Goal: Task Accomplishment & Management: Manage account settings

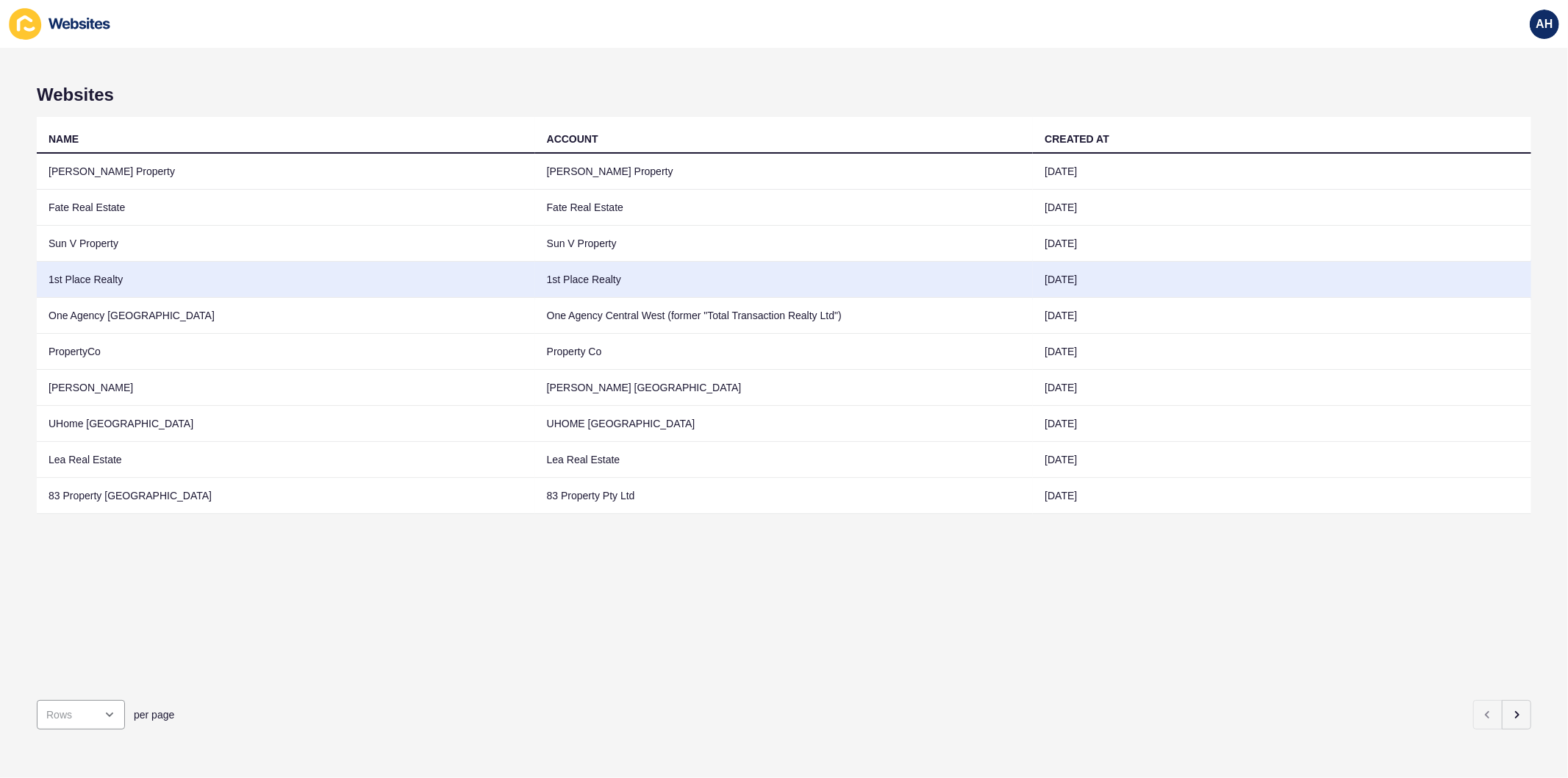
click at [740, 283] on td "1st Place Realty" at bounding box center [784, 280] width 498 height 36
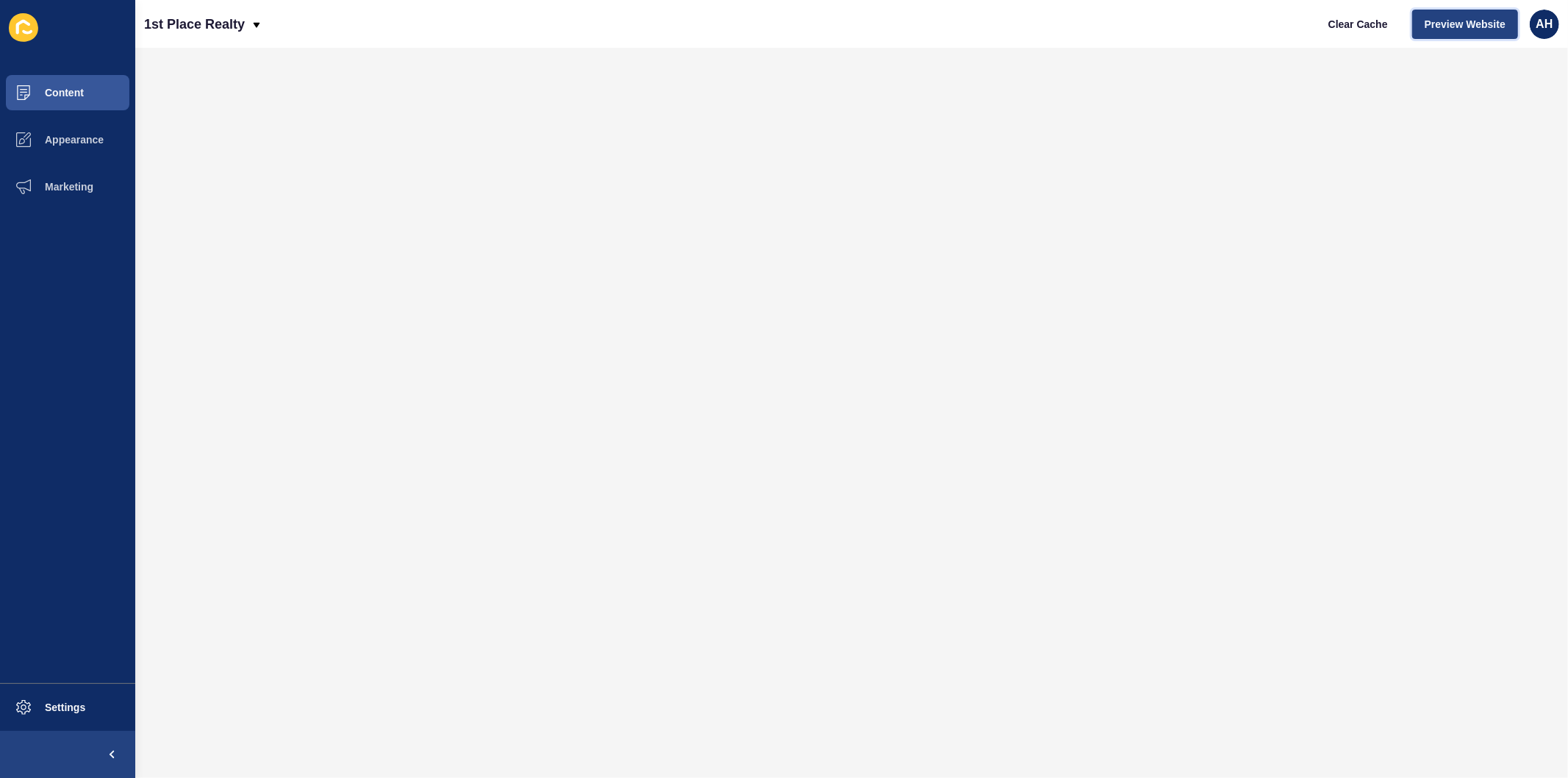
click at [1458, 22] on span "Preview Website" at bounding box center [1464, 23] width 81 height 15
click at [69, 123] on button "Appearance" at bounding box center [67, 140] width 135 height 47
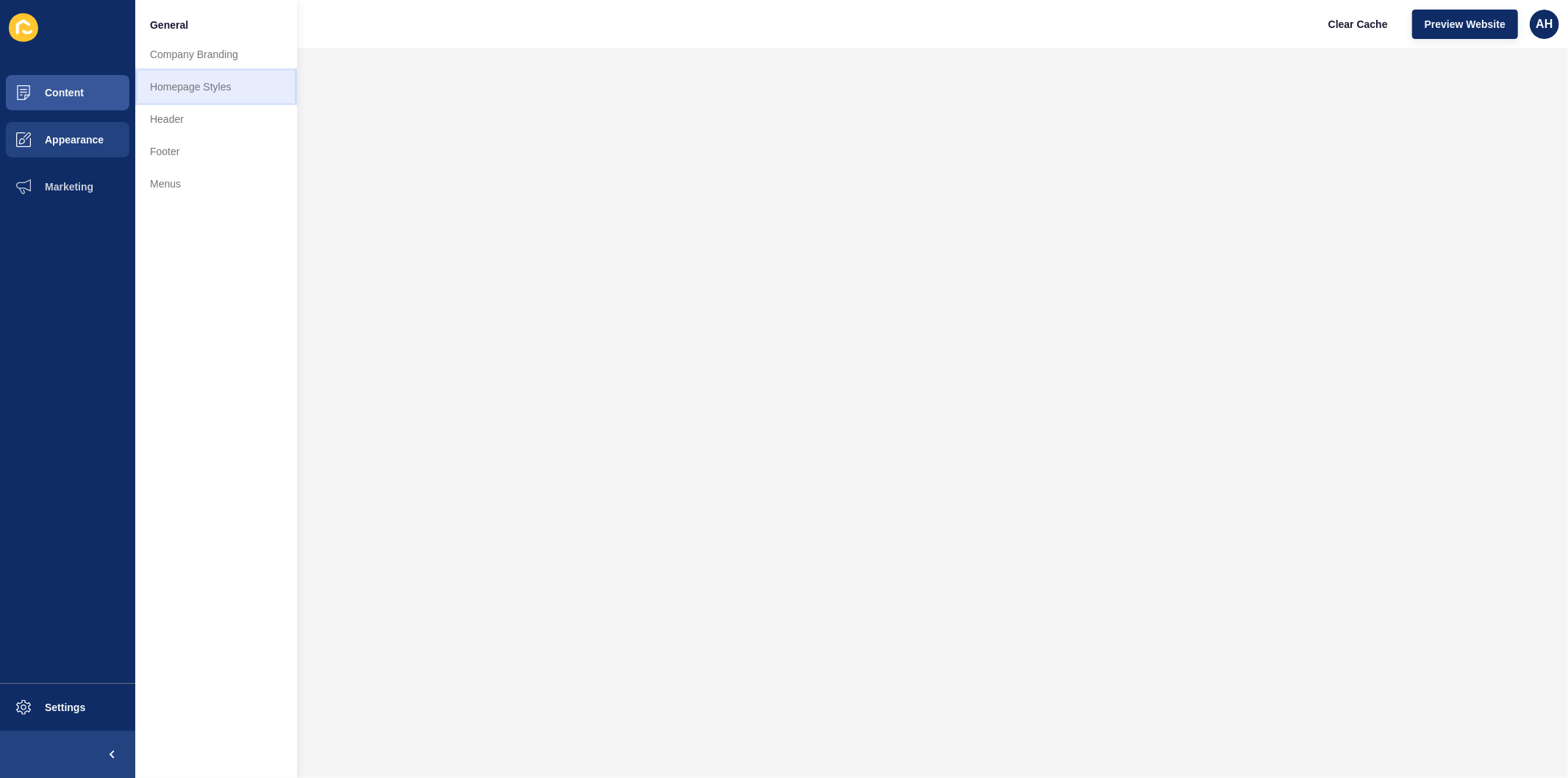
click at [180, 84] on link "Homepage Styles" at bounding box center [216, 86] width 162 height 32
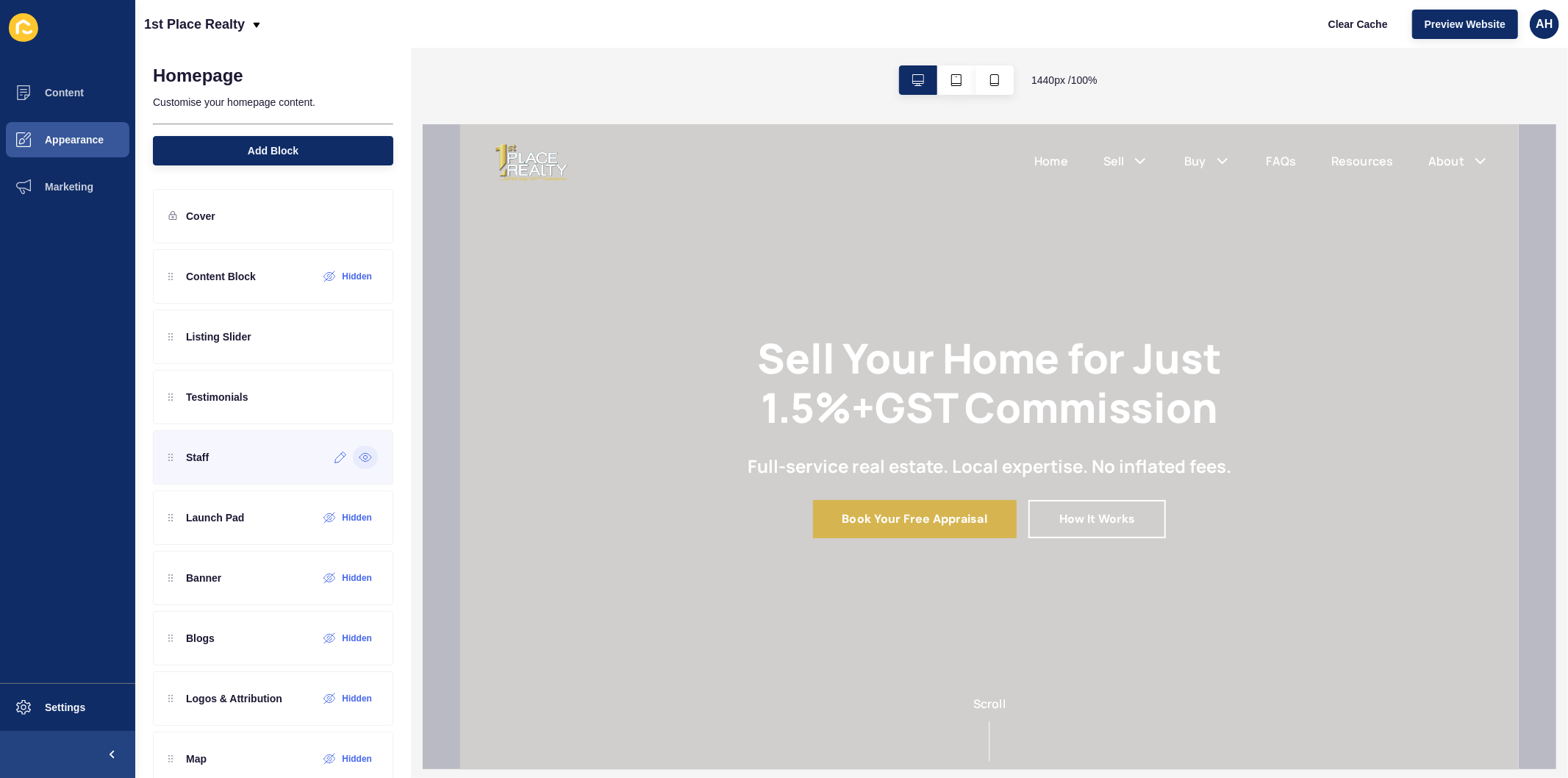
click at [353, 463] on div at bounding box center [365, 457] width 25 height 23
click at [66, 134] on span "Appearance" at bounding box center [51, 140] width 106 height 12
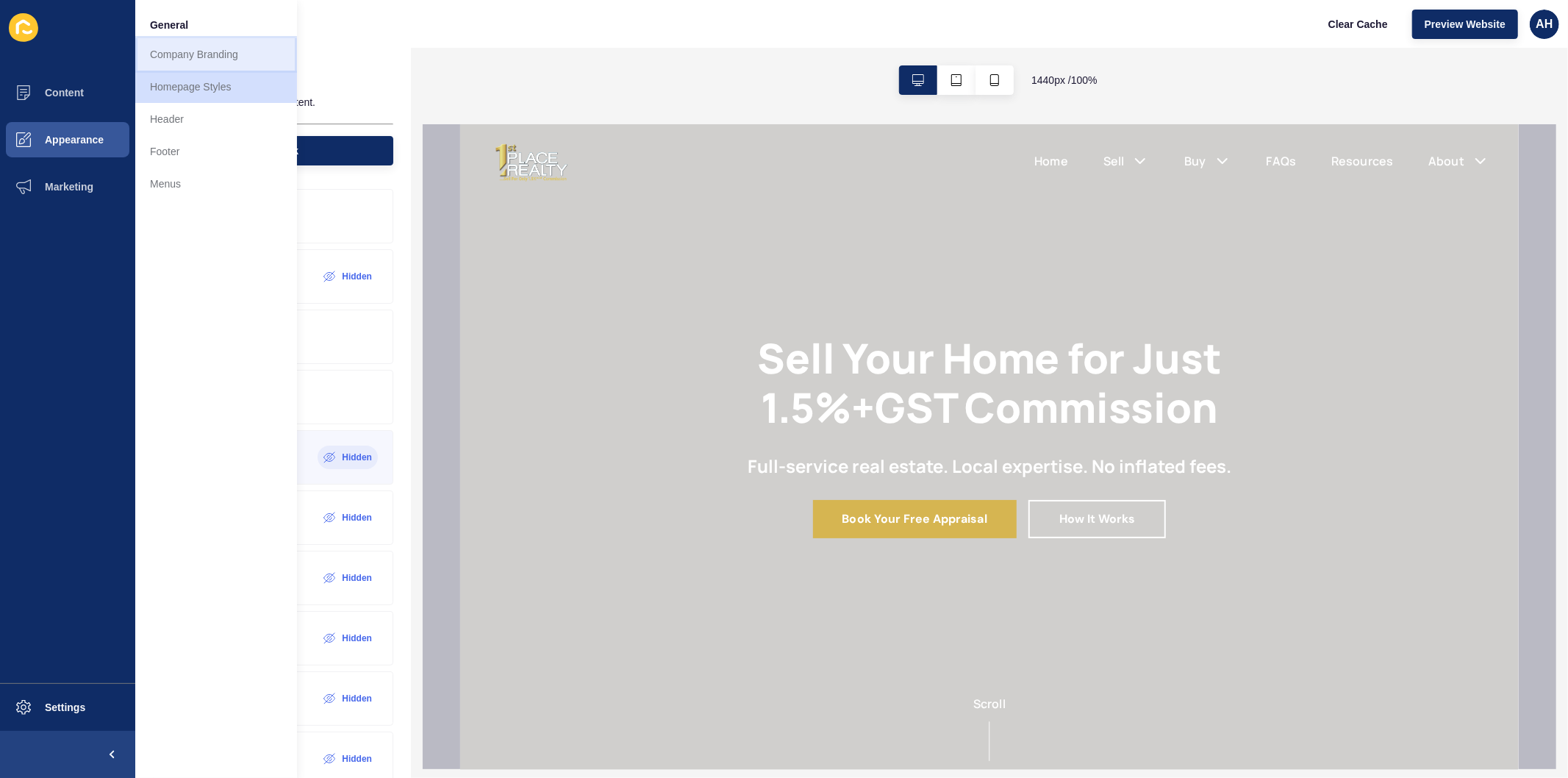
click at [202, 57] on link "Company Branding" at bounding box center [216, 54] width 162 height 32
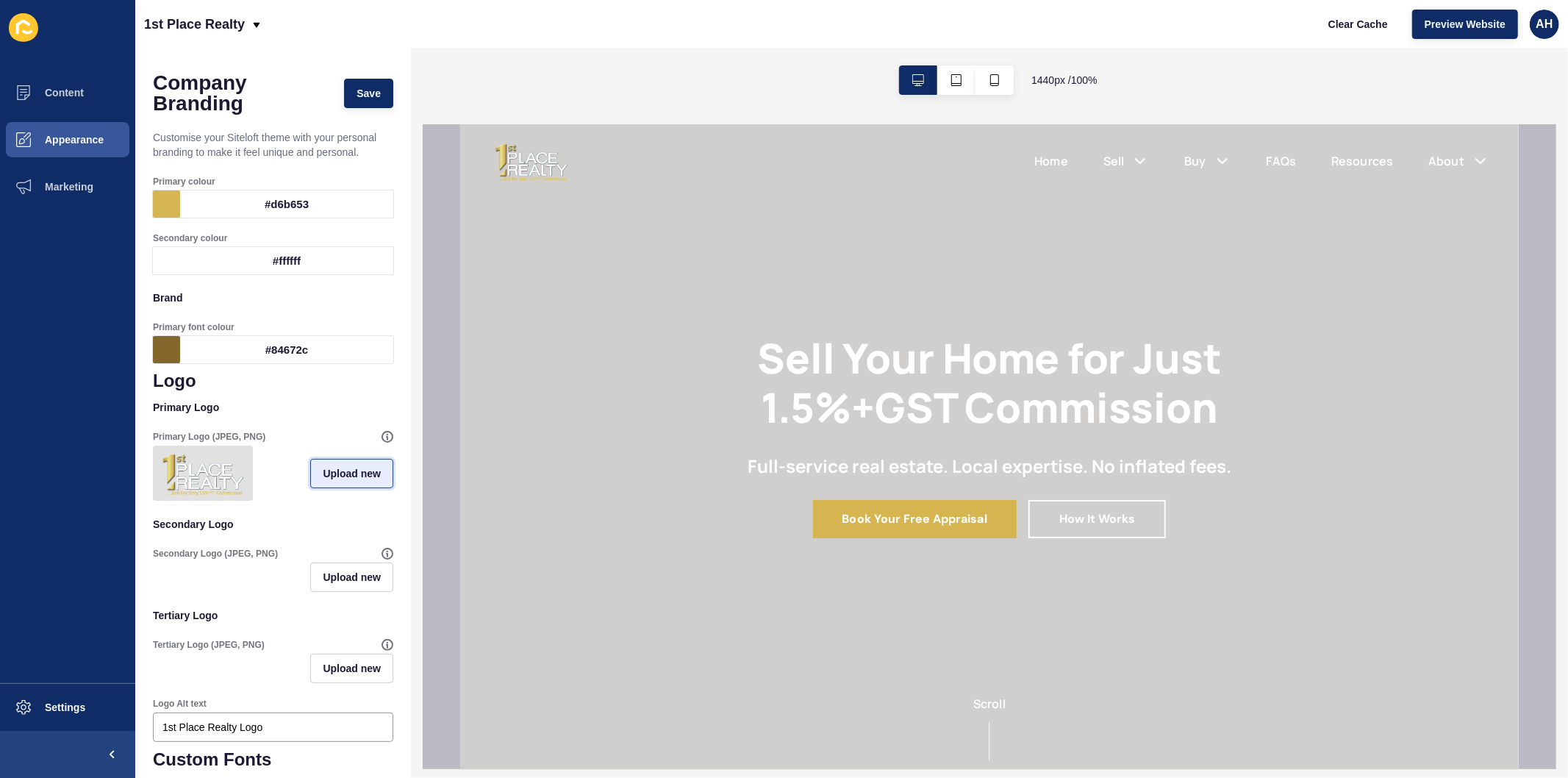
click at [331, 481] on span "Upload new" at bounding box center [351, 473] width 58 height 15
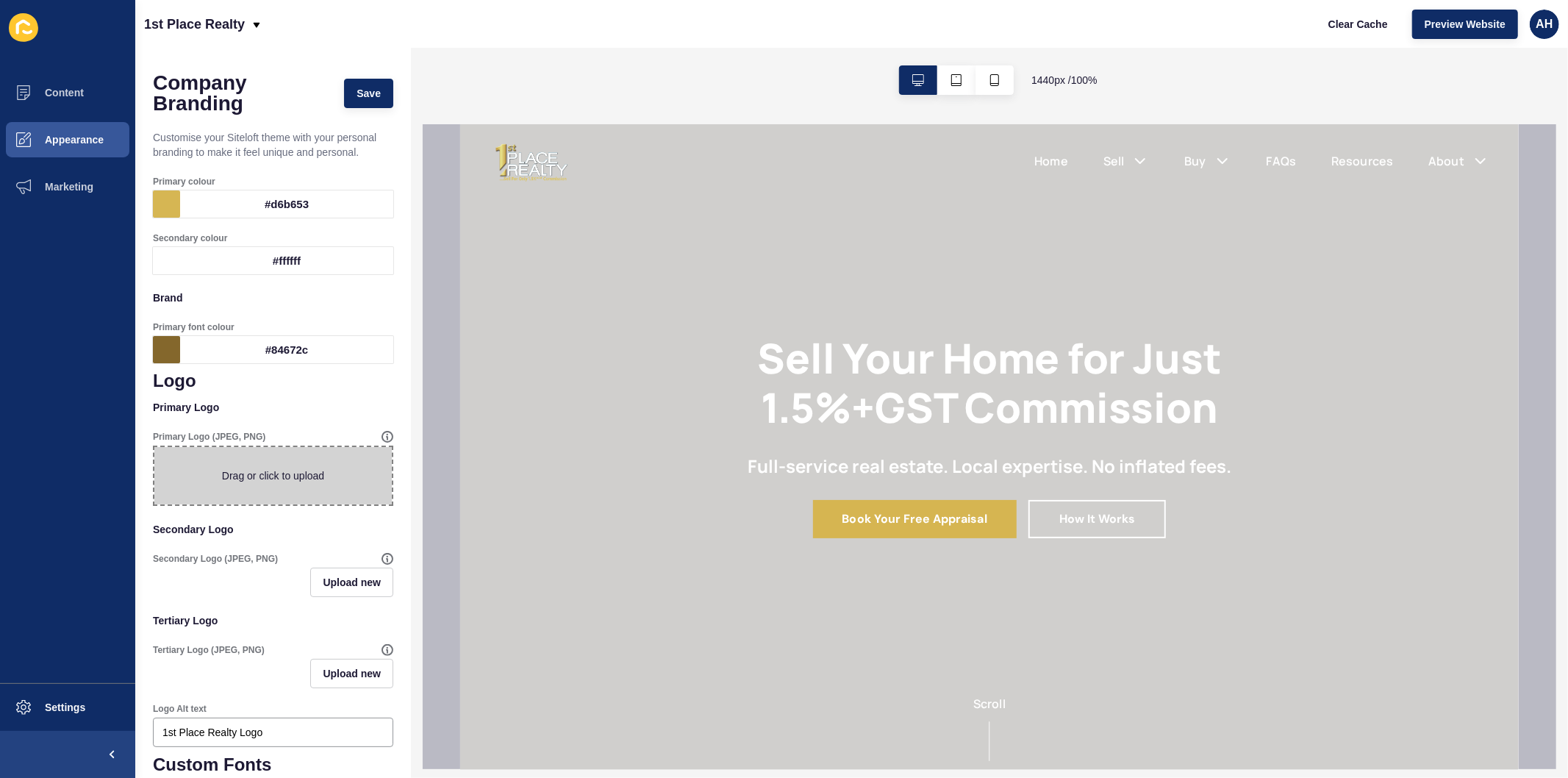
click at [292, 472] on span at bounding box center [273, 475] width 237 height 58
click at [154, 447] on input "Drag or click to upload" at bounding box center [154, 447] width 0 height 0
type input "C:\fakepath\logo-gradient-100.jpg"
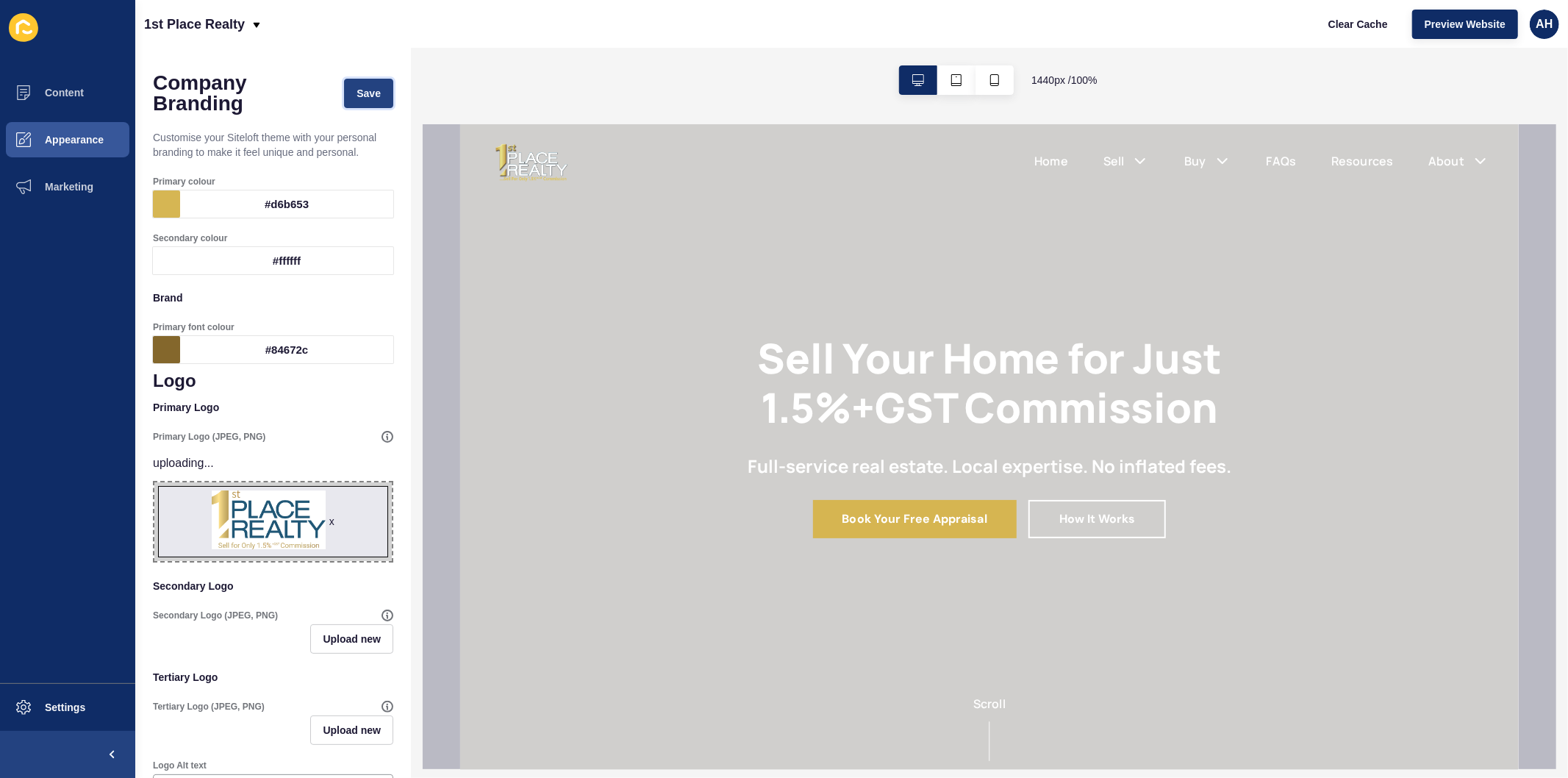
click at [357, 96] on span "Save" at bounding box center [368, 93] width 24 height 15
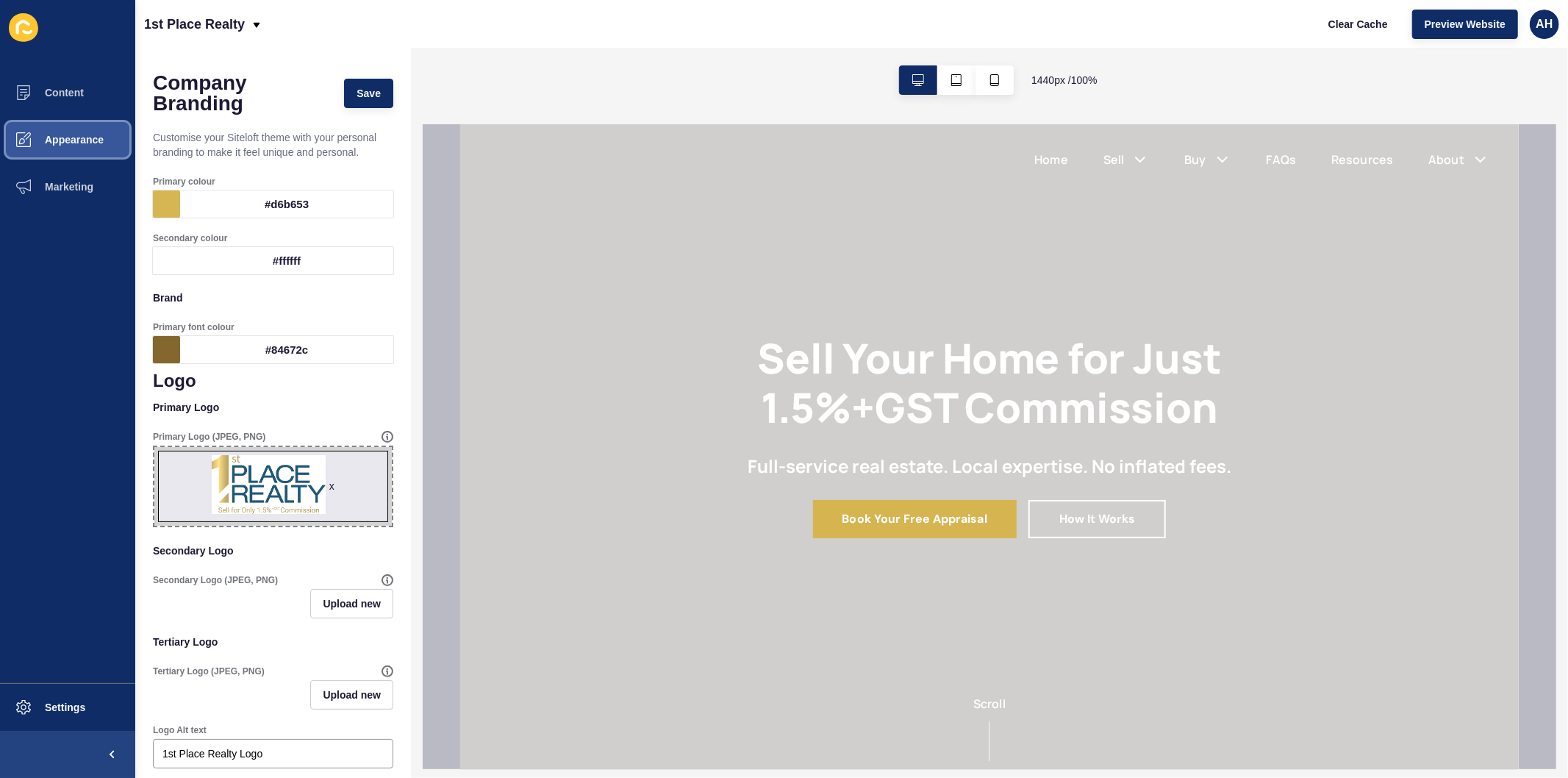
click at [84, 142] on span "Appearance" at bounding box center [51, 140] width 106 height 12
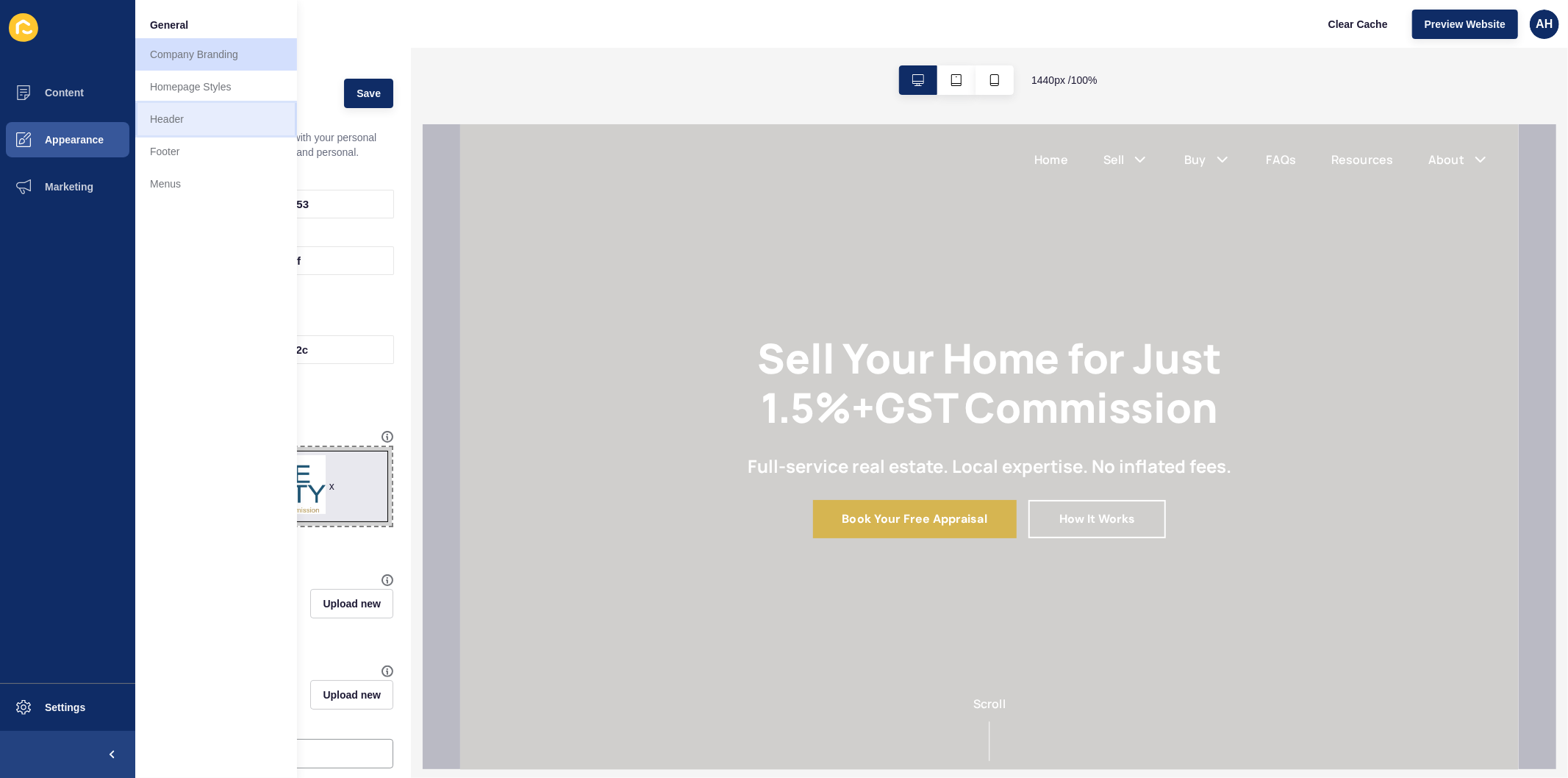
click at [236, 121] on link "Header" at bounding box center [216, 118] width 162 height 32
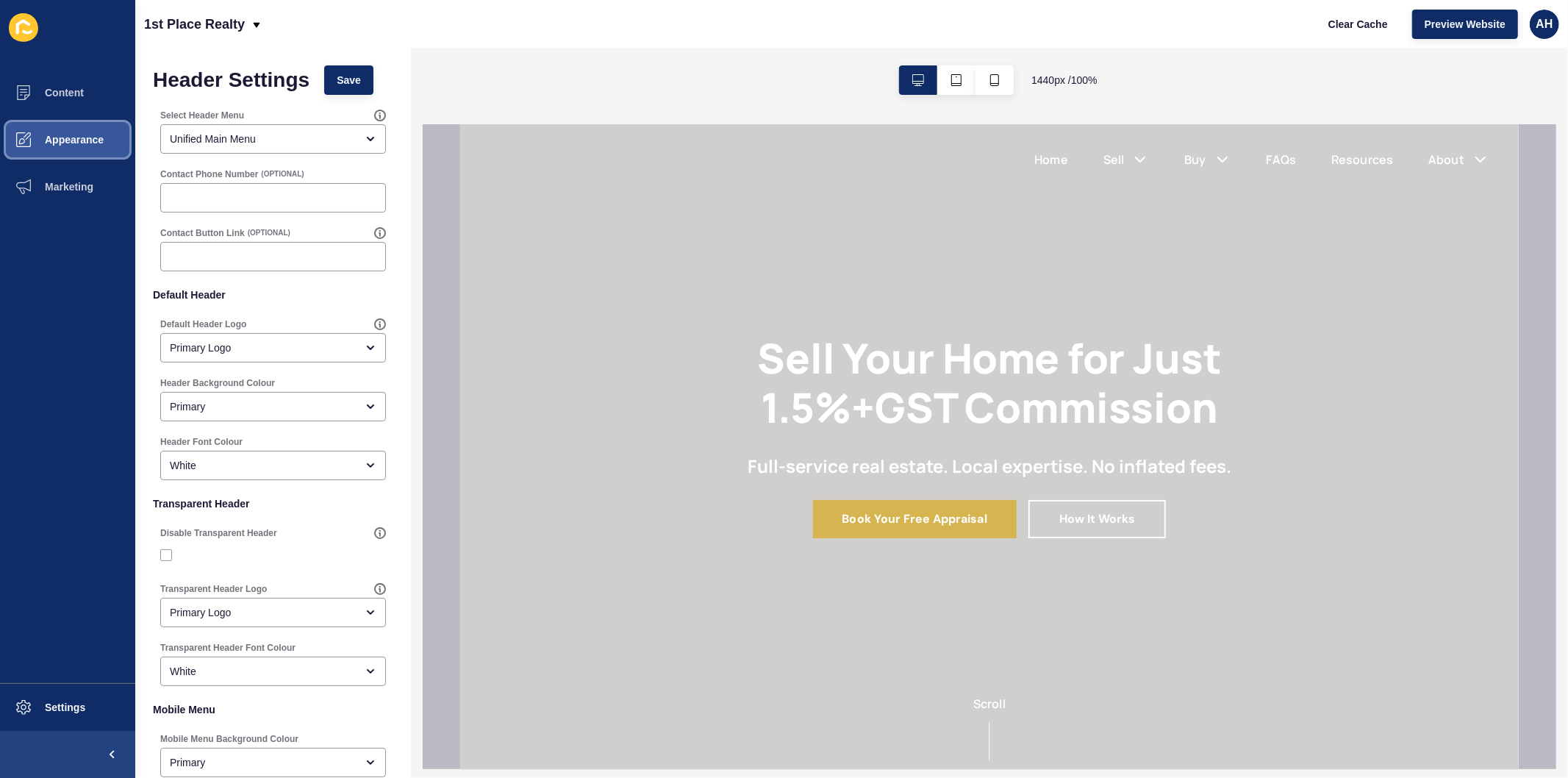
click at [52, 144] on span "Appearance" at bounding box center [51, 140] width 106 height 12
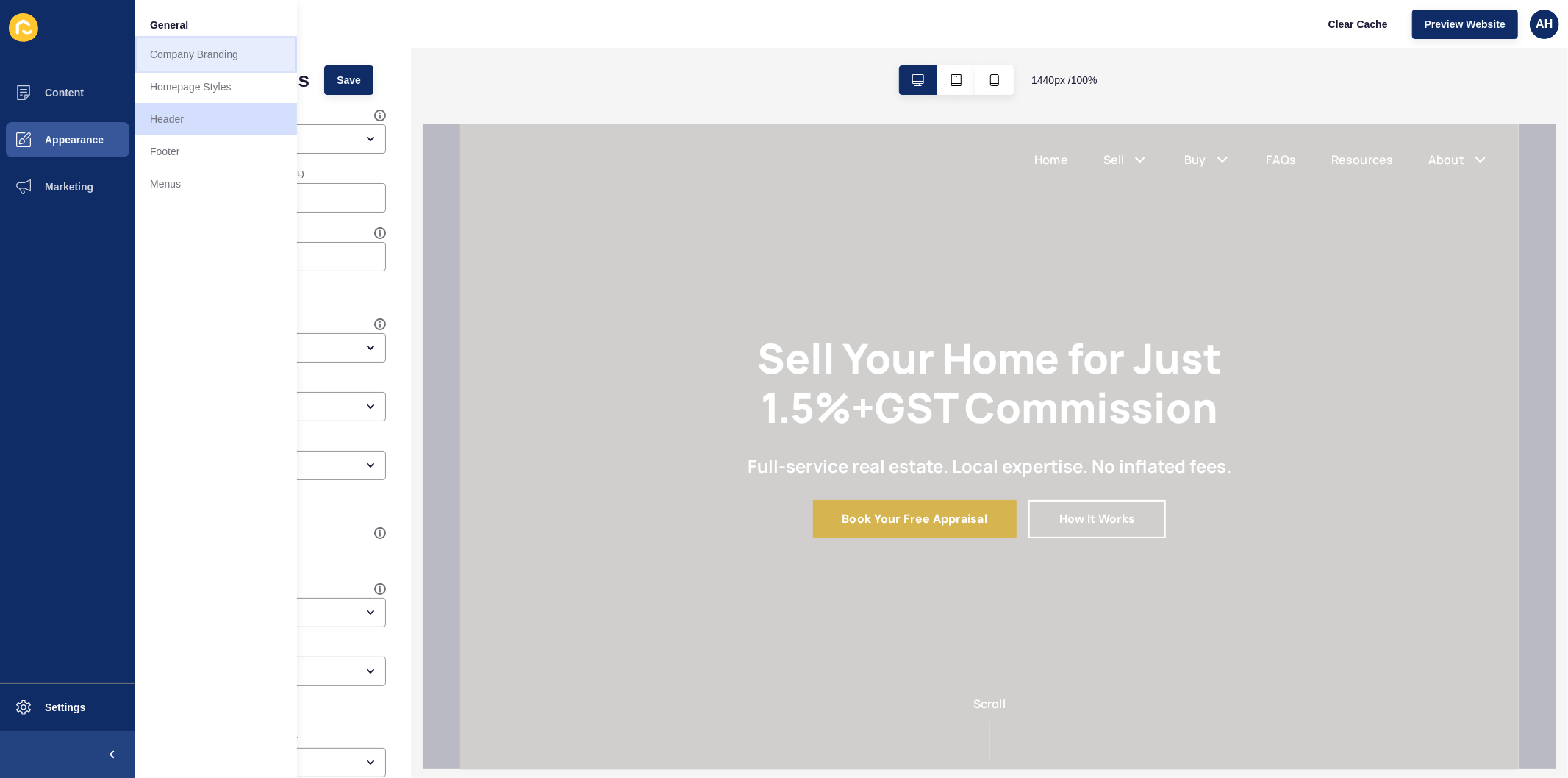
click at [200, 55] on link "Company Branding" at bounding box center [216, 54] width 162 height 32
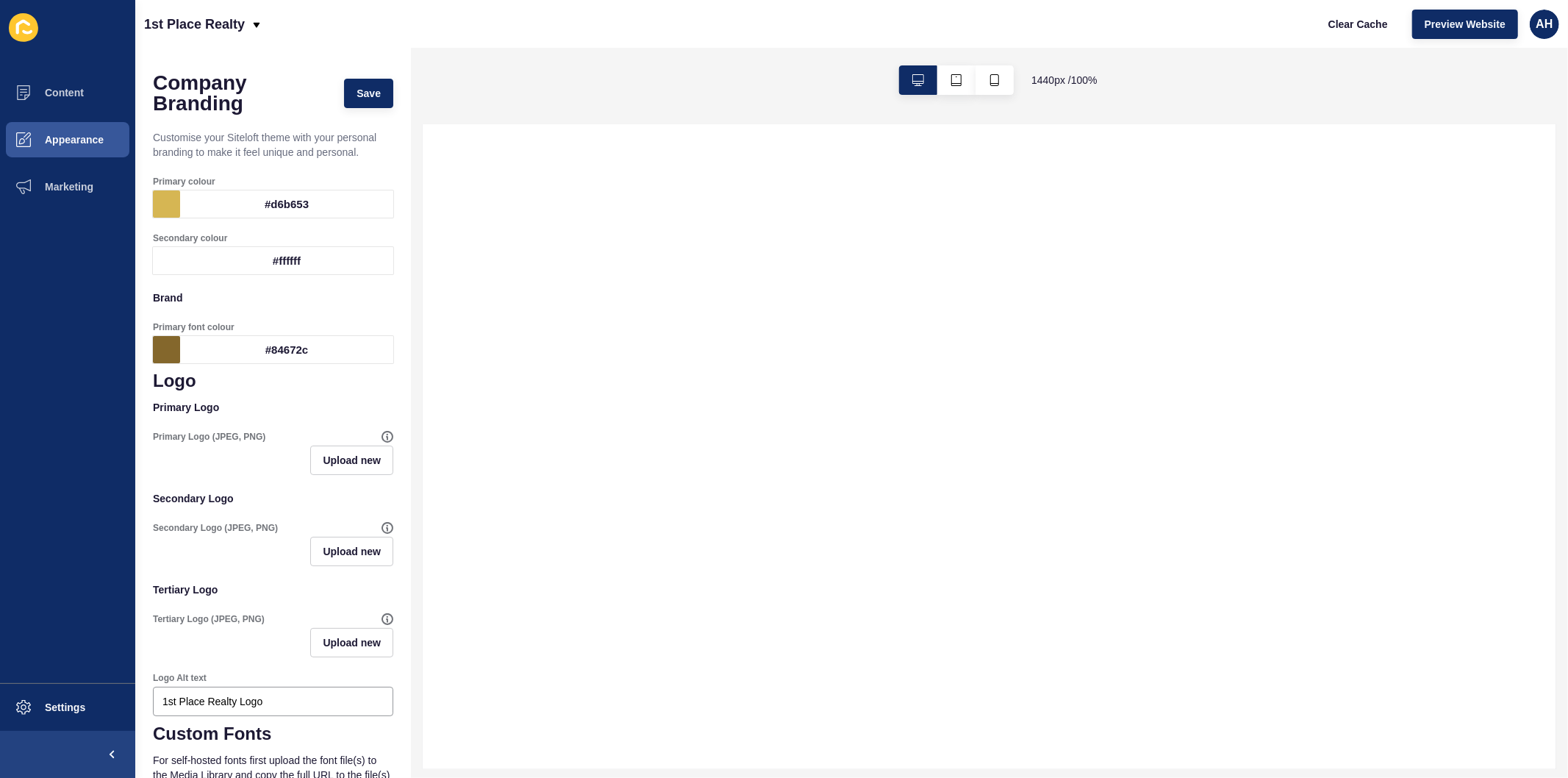
click at [233, 206] on div "#d6b653" at bounding box center [286, 204] width 213 height 27
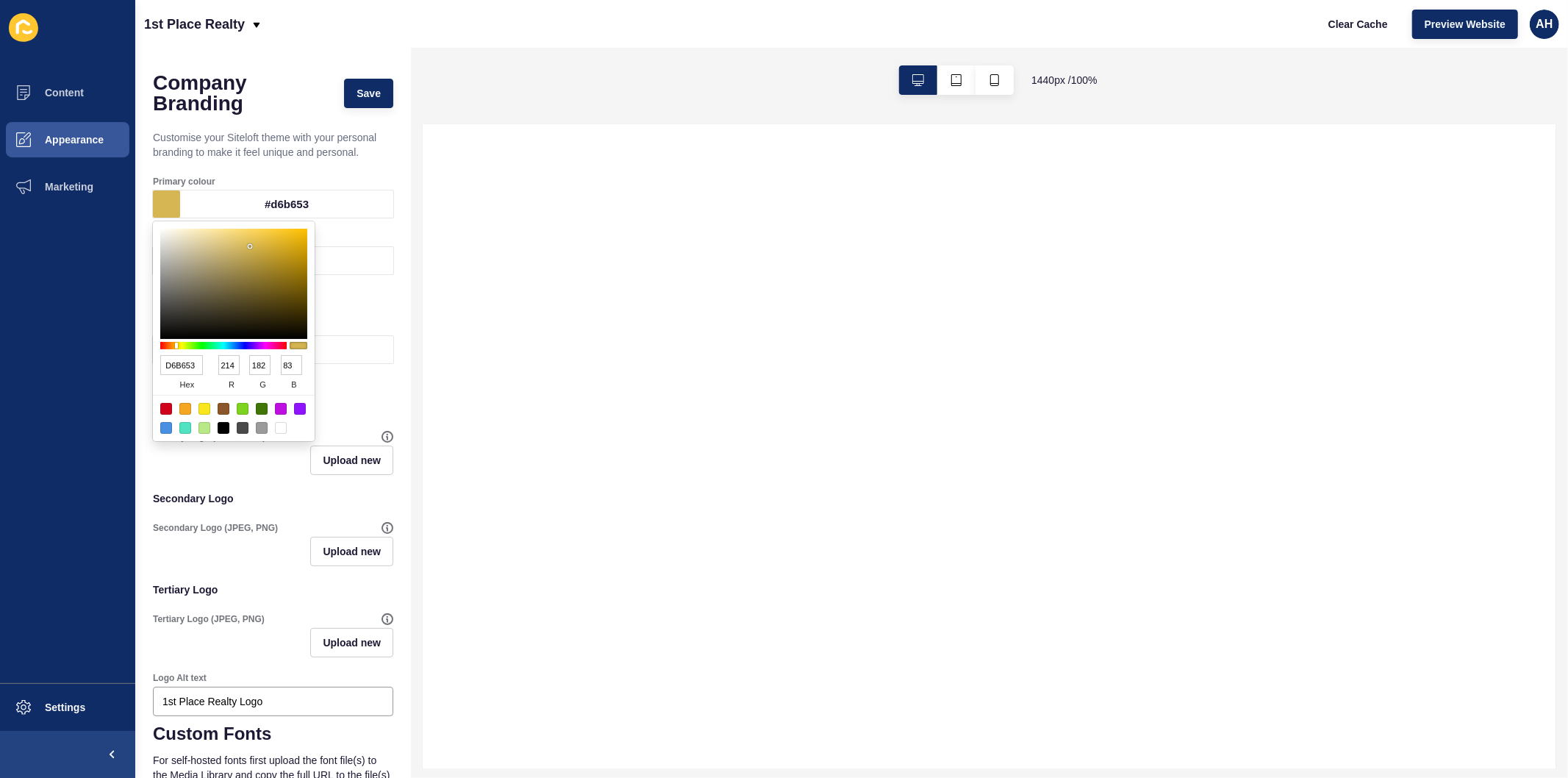
click at [190, 361] on input "D6B653" at bounding box center [182, 365] width 43 height 20
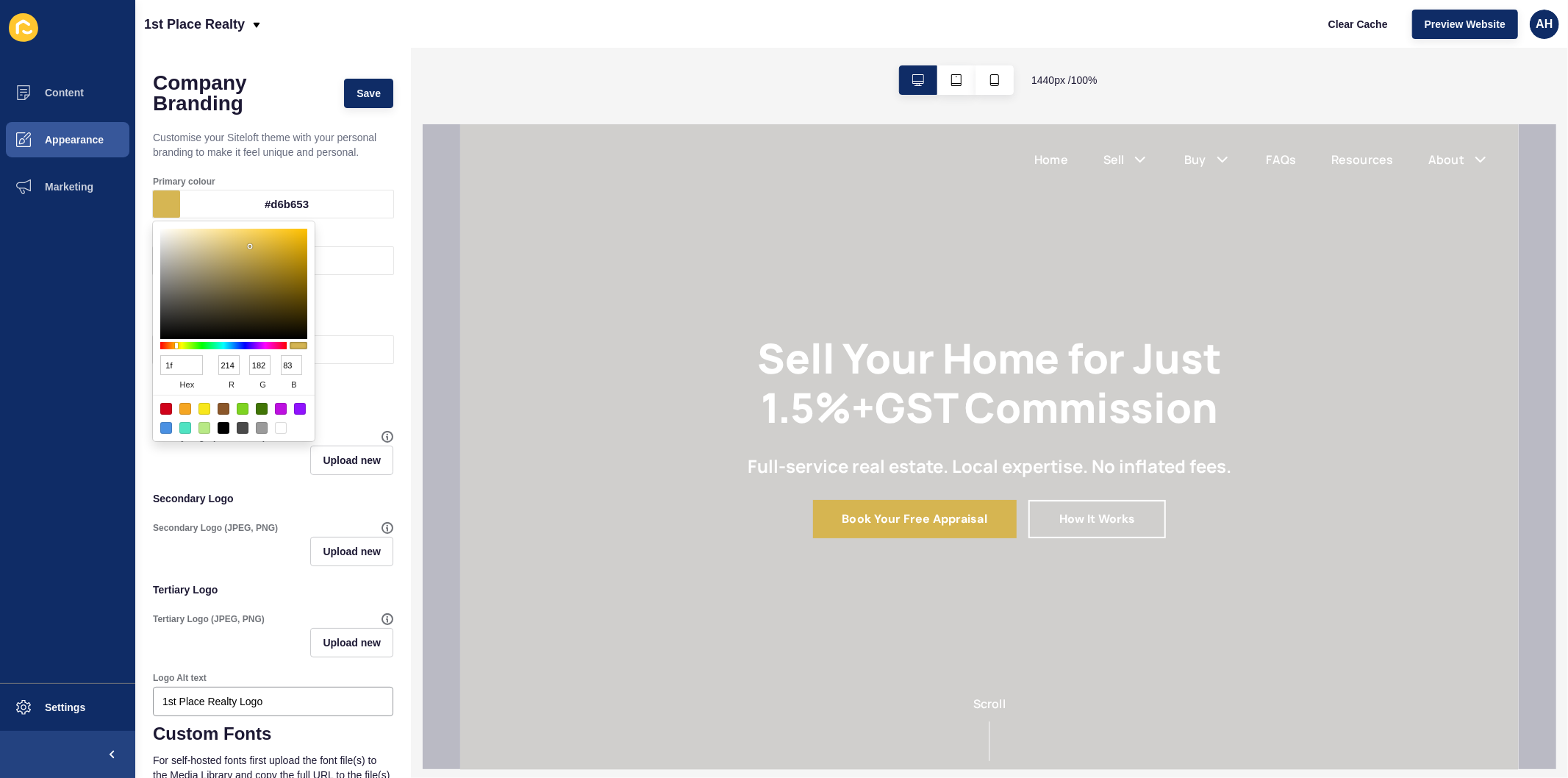
type input "1f5"
type input "17"
type input "255"
type input "85"
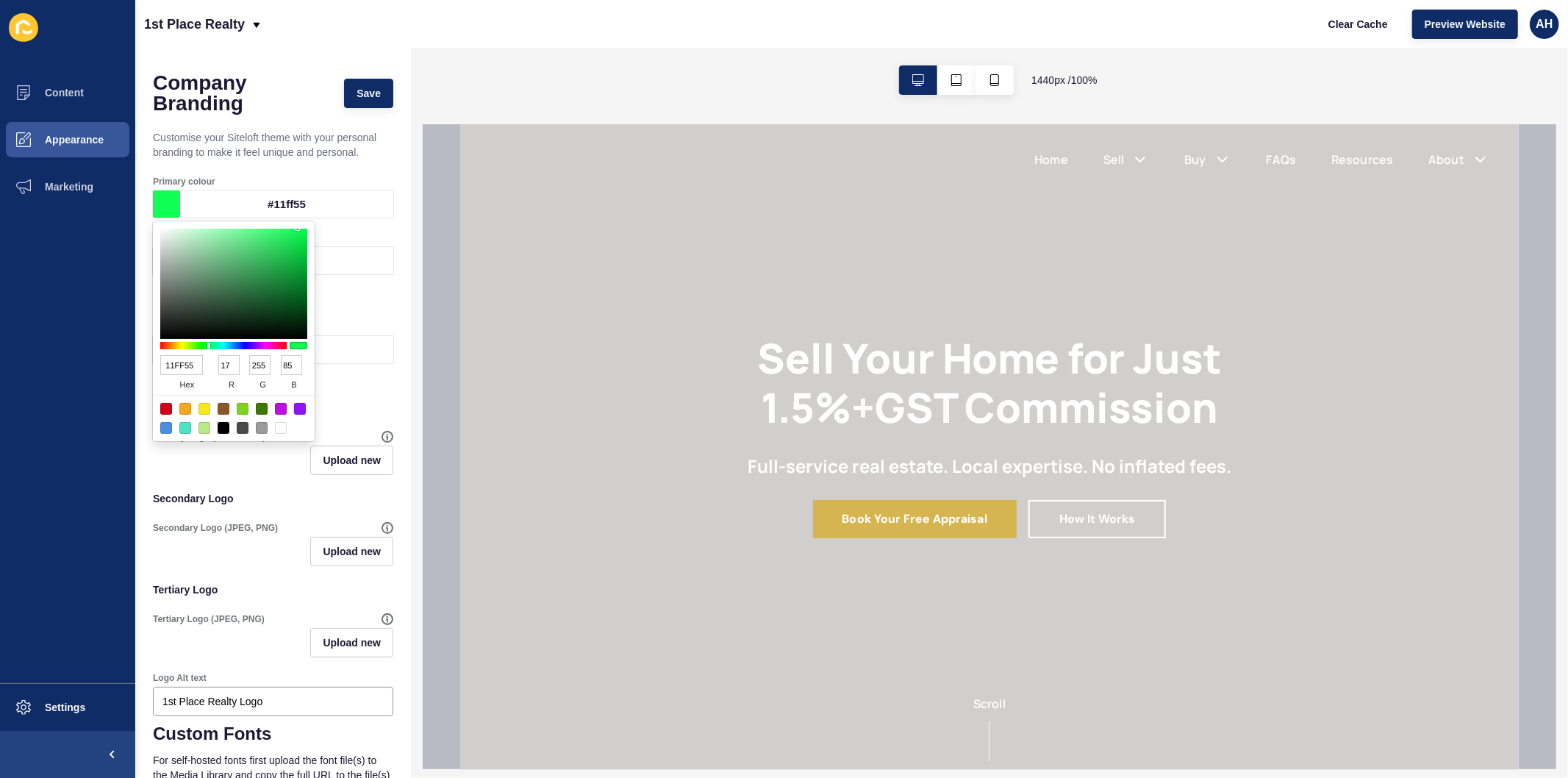
click at [178, 365] on input "11FF55" at bounding box center [182, 365] width 43 height 20
paste input "f5776"
type input "1f5776"
type input "31"
type input "87"
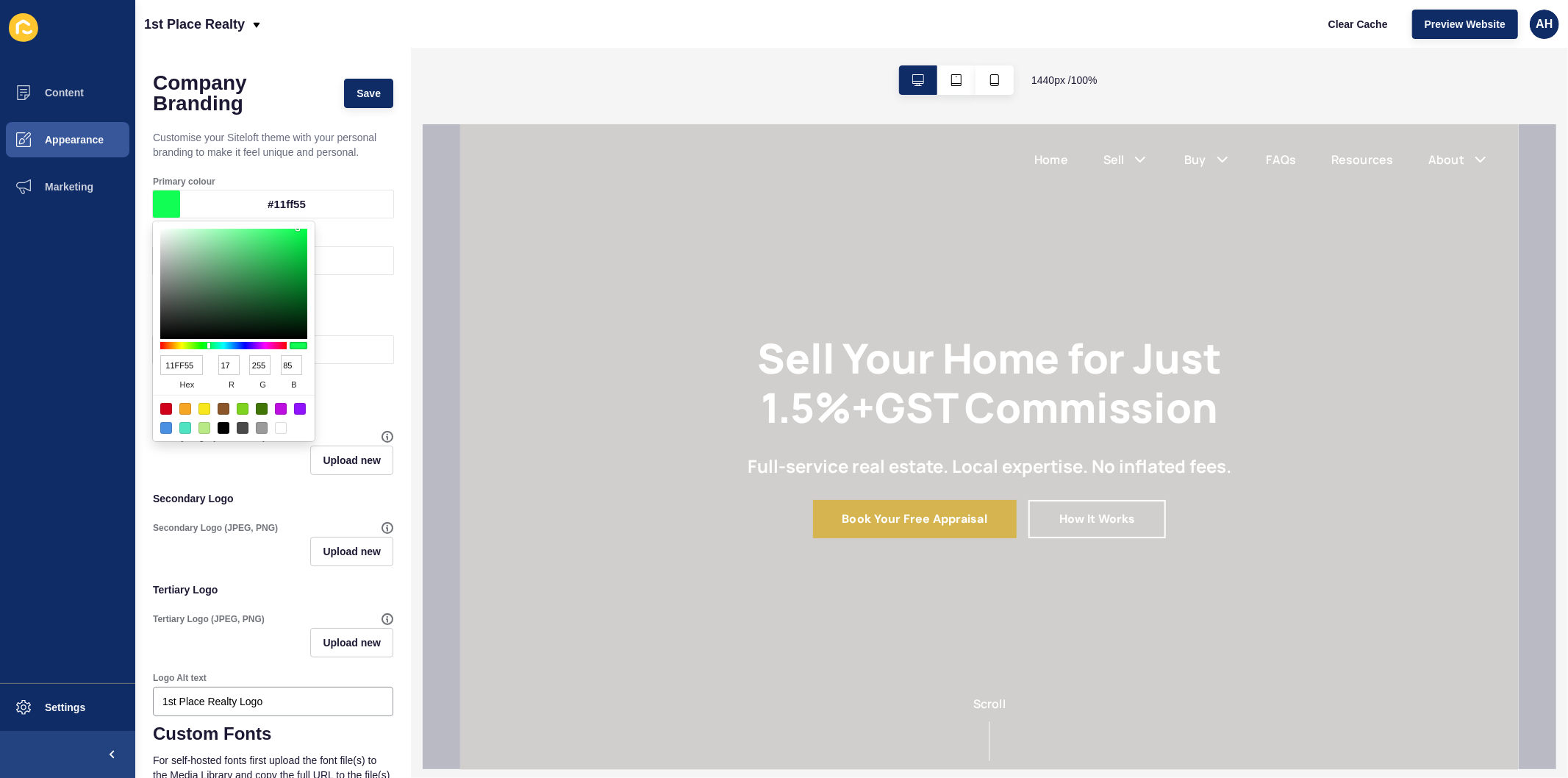
type input "118"
click at [82, 396] on ul "Content Appearance Marketing" at bounding box center [67, 376] width 135 height 614
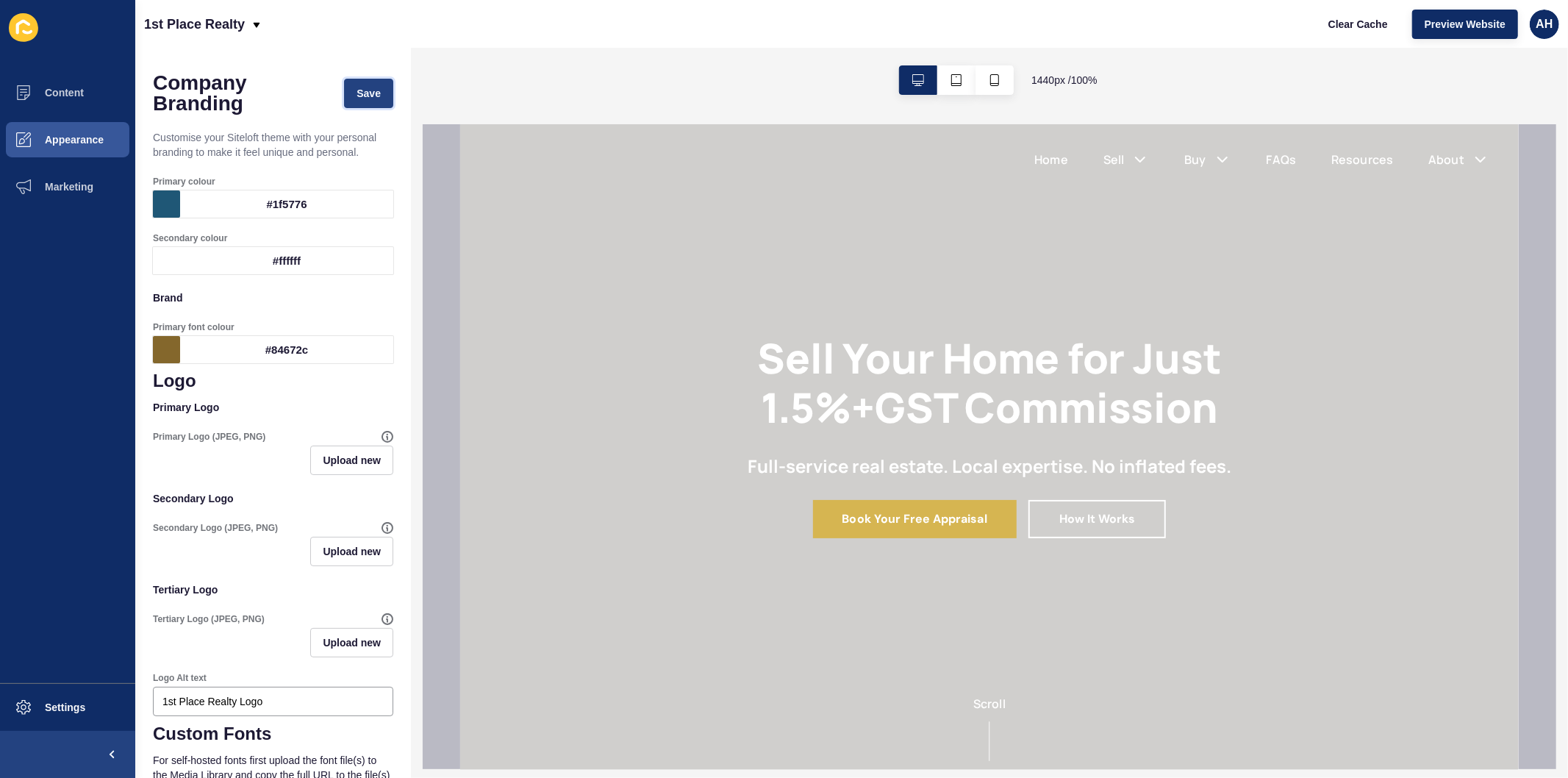
click at [357, 99] on span "Save" at bounding box center [368, 93] width 24 height 15
click at [287, 261] on div "#ffffff" at bounding box center [286, 261] width 213 height 27
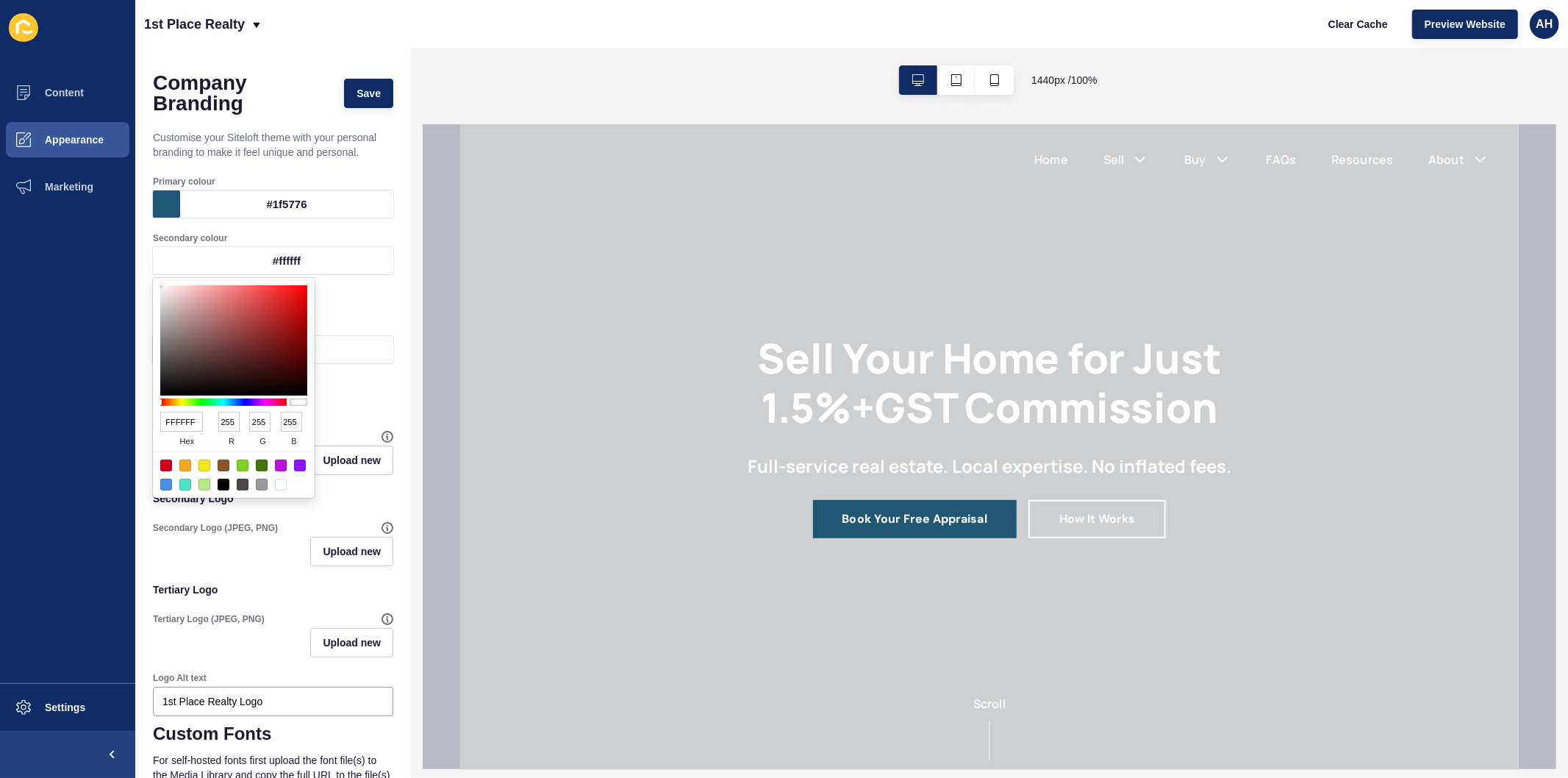
click at [177, 420] on input "FFFFFF" at bounding box center [182, 421] width 43 height 20
click at [189, 429] on input "FFFFFF" at bounding box center [182, 421] width 43 height 20
click at [187, 424] on input "FFFFFF" at bounding box center [182, 421] width 43 height 20
paste input "5c5545"
type input "5c5545"
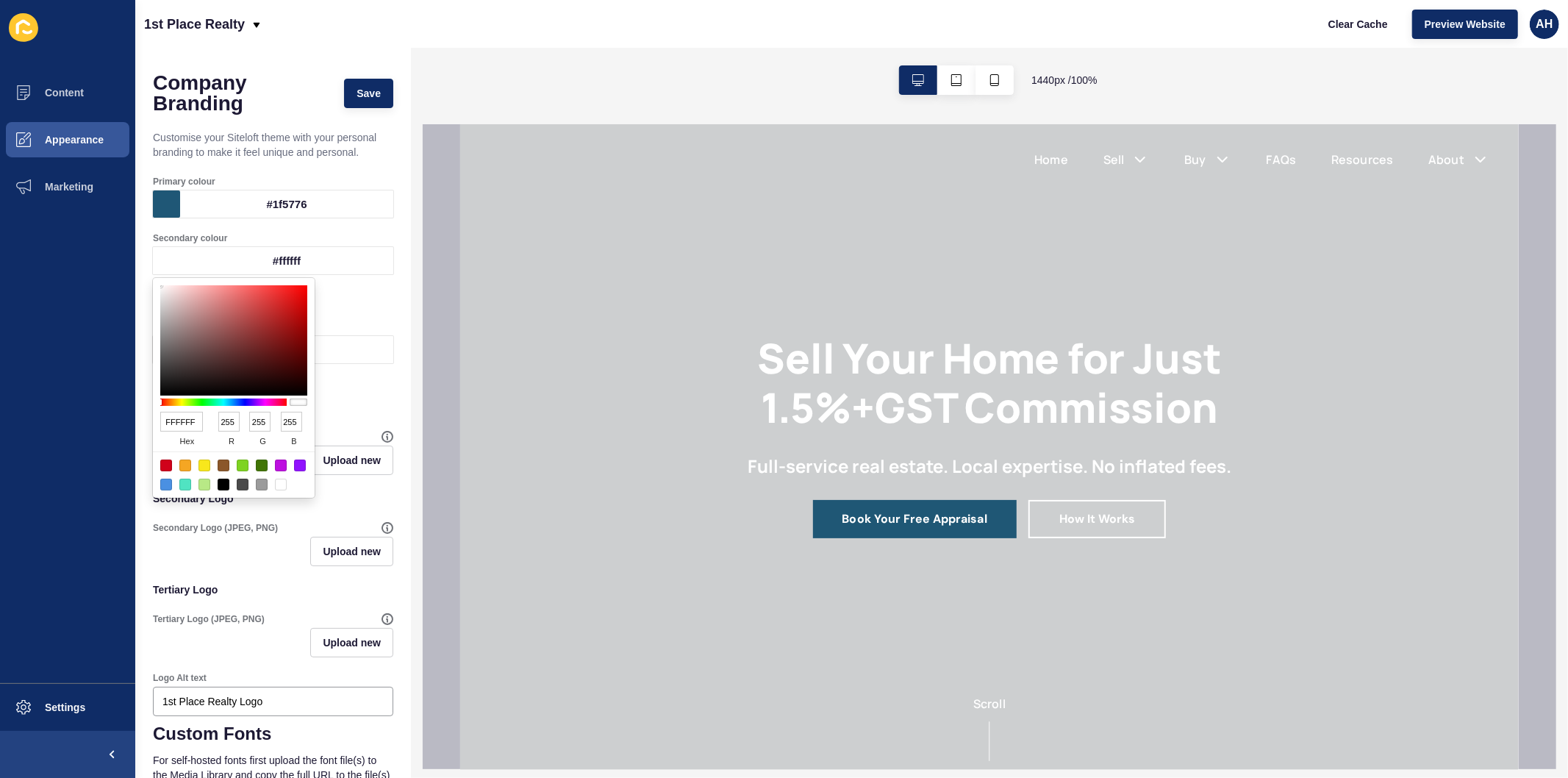
type input "92"
type input "85"
type input "69"
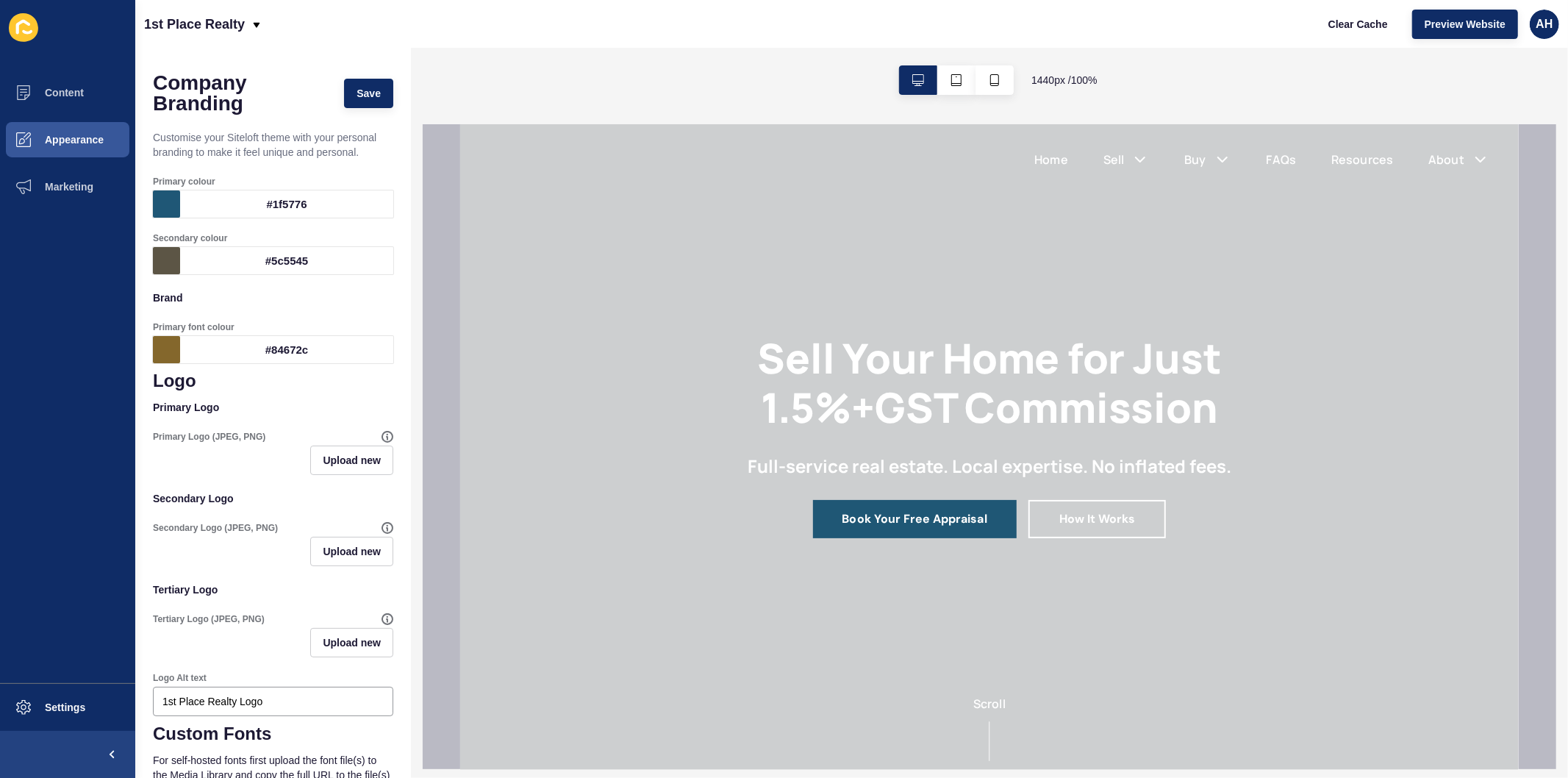
click at [54, 432] on ul "Content Appearance Marketing" at bounding box center [67, 376] width 135 height 614
click at [296, 353] on div "#84672c" at bounding box center [286, 350] width 213 height 27
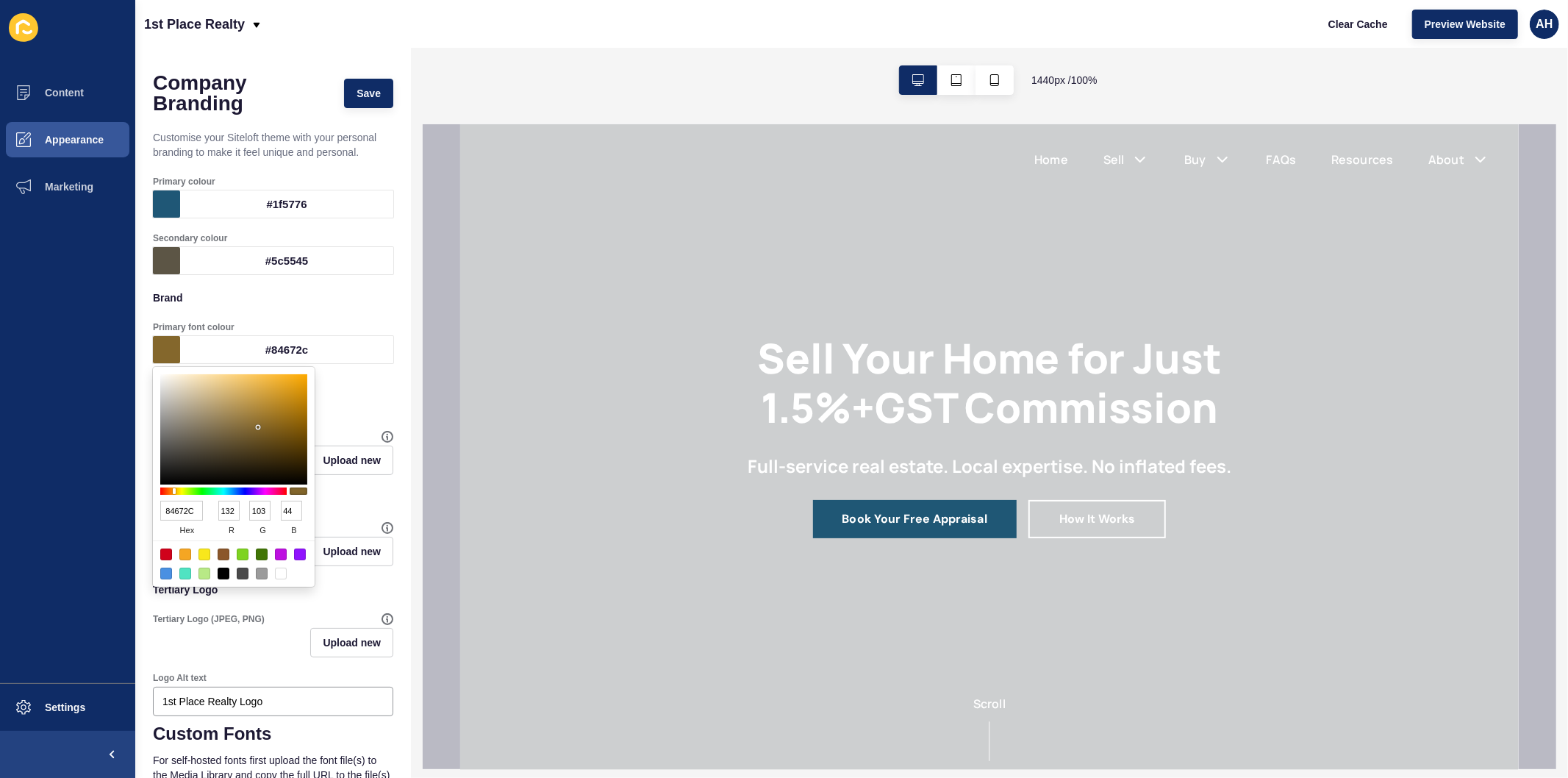
click at [189, 515] on input "84672C" at bounding box center [182, 510] width 43 height 20
paste input "dcbf60"
type input "dcbf60"
type input "220"
type input "191"
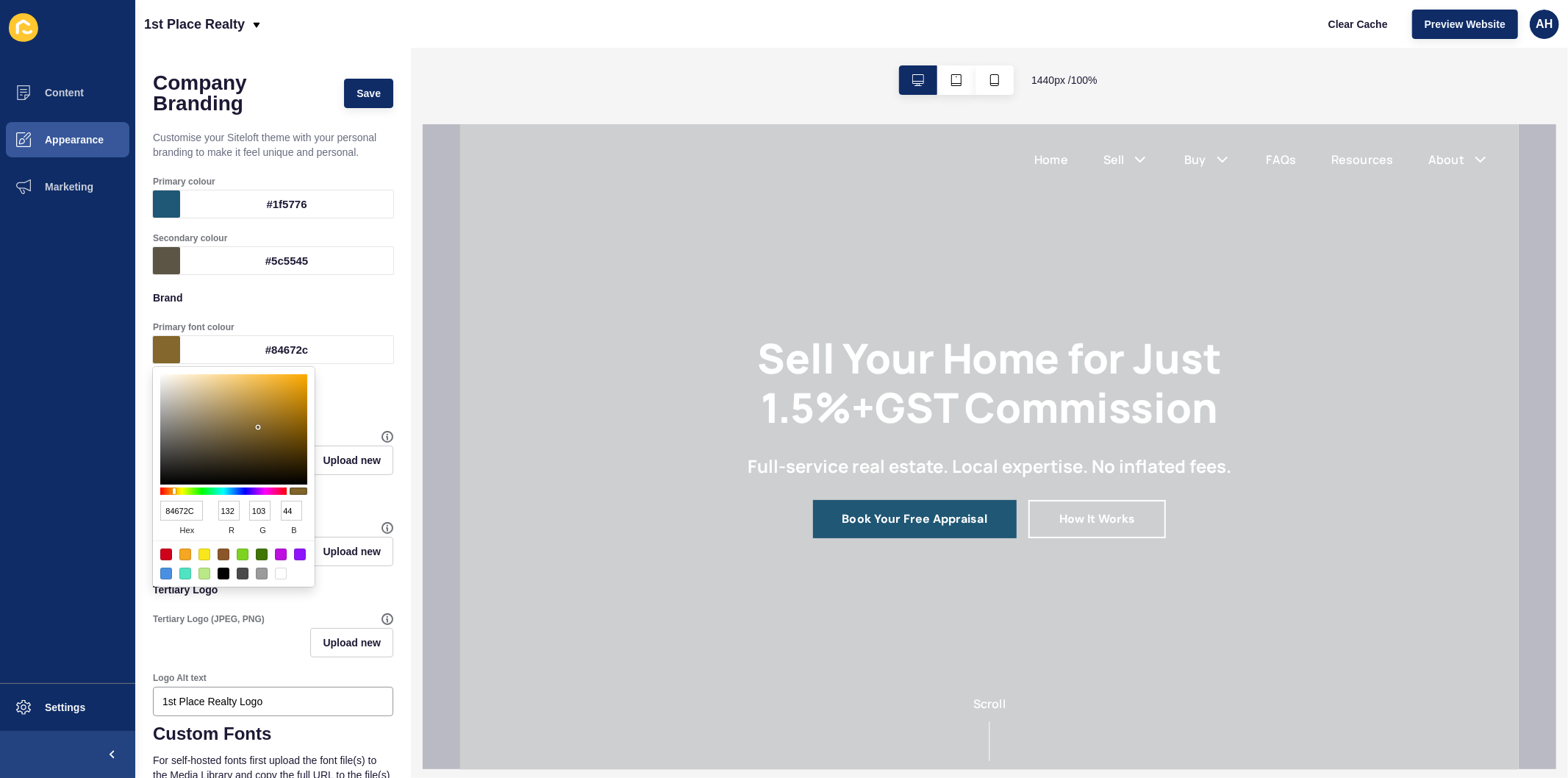
type input "96"
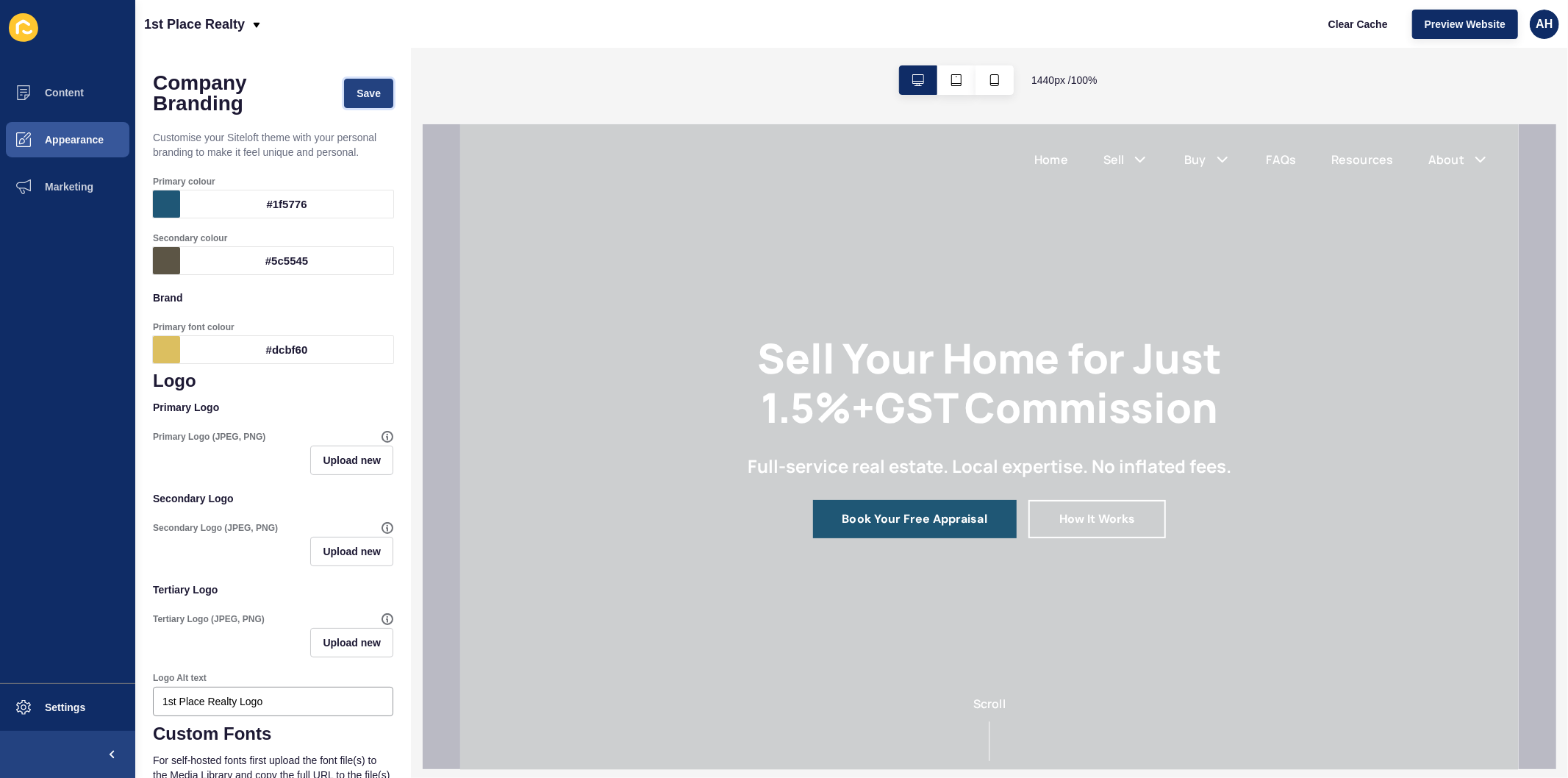
click at [357, 96] on span "Save" at bounding box center [368, 93] width 24 height 15
click at [338, 468] on button "Upload new" at bounding box center [352, 460] width 83 height 29
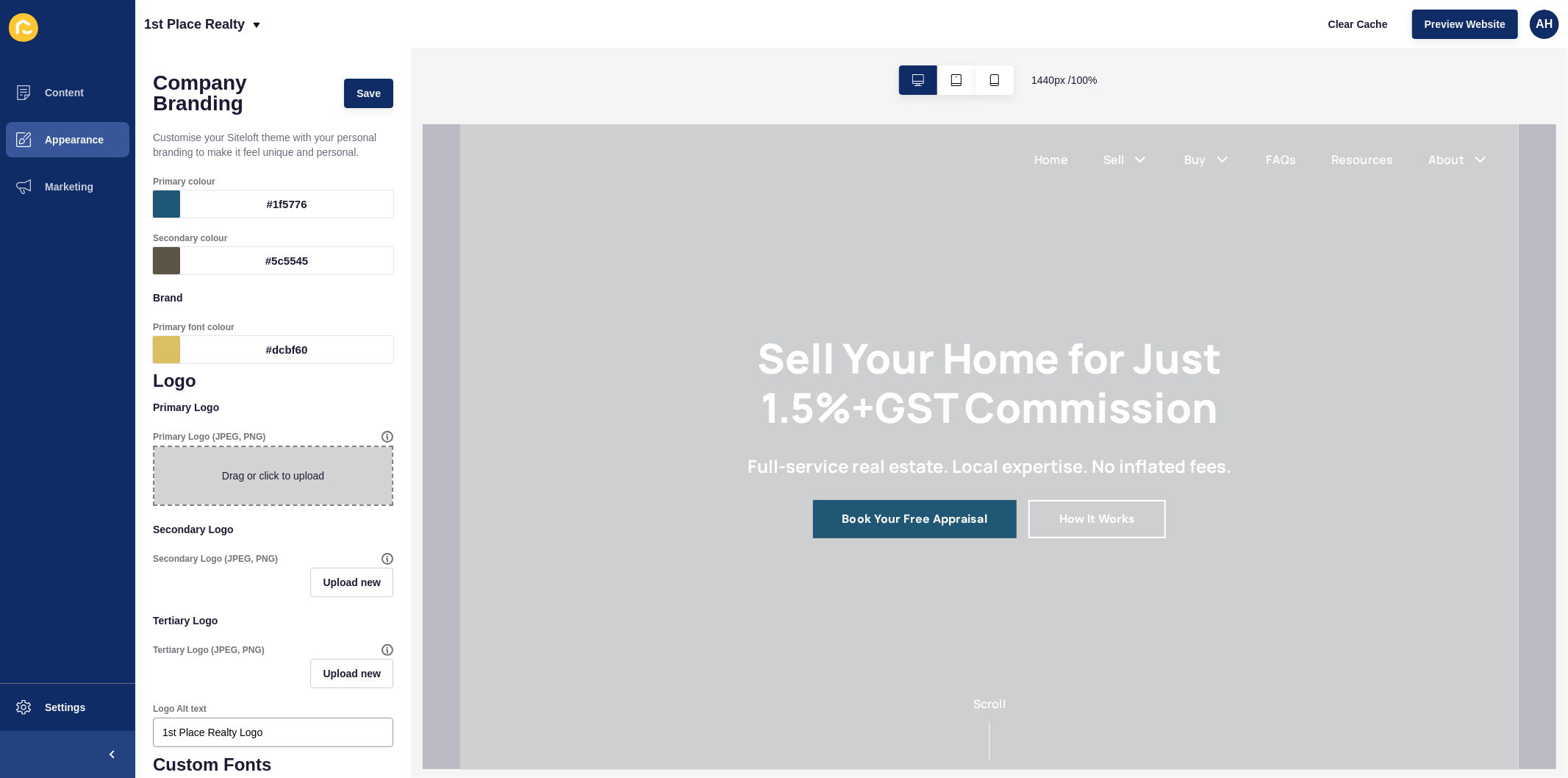
click at [313, 480] on span at bounding box center [273, 475] width 237 height 58
click at [154, 447] on input "Drag or click to upload" at bounding box center [154, 447] width 0 height 0
type input "C:\fakepath\logo-gradient-100.jpg"
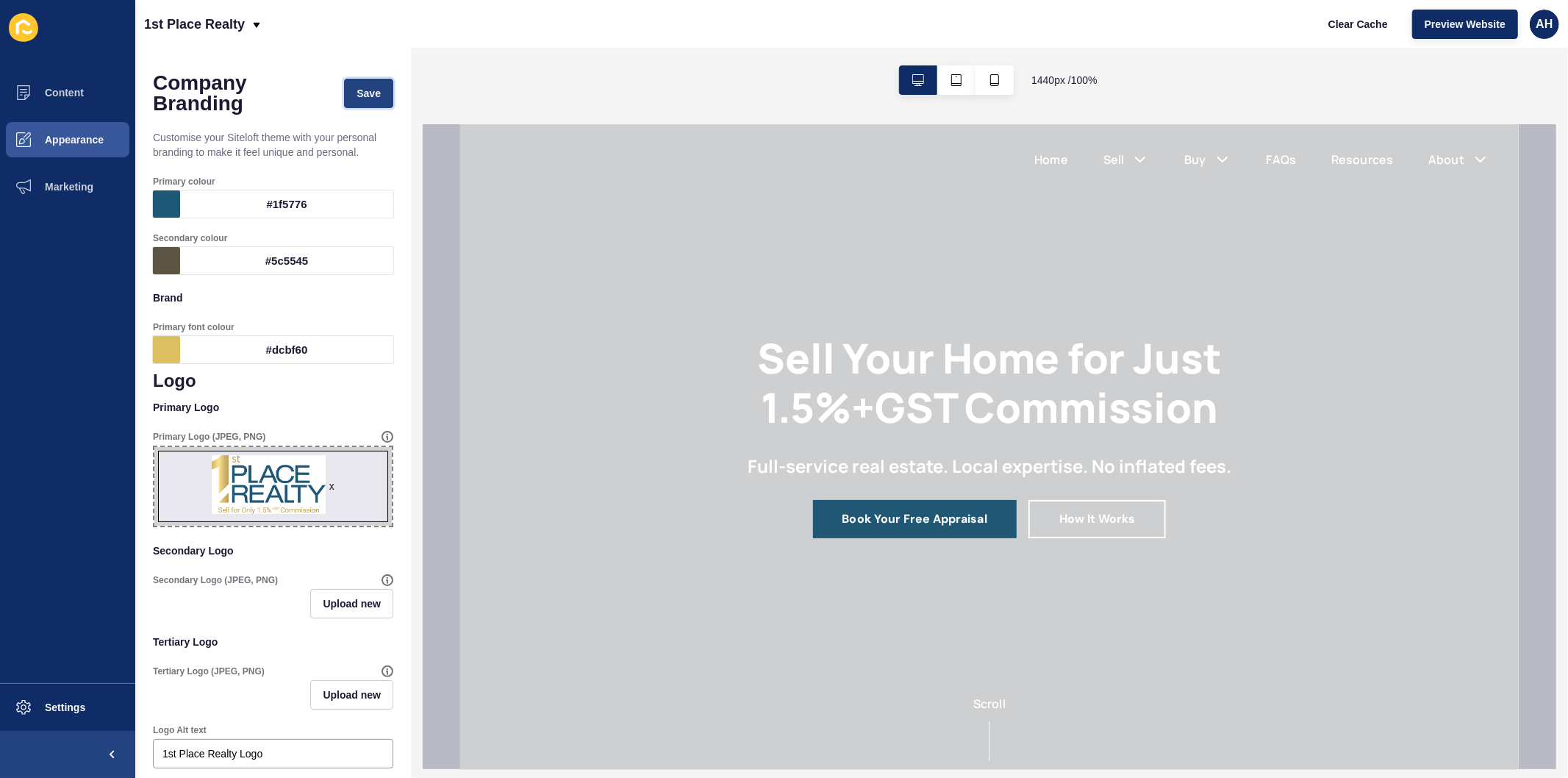
click at [361, 87] on span "Save" at bounding box center [368, 93] width 24 height 15
click at [69, 138] on span "Appearance" at bounding box center [51, 140] width 106 height 12
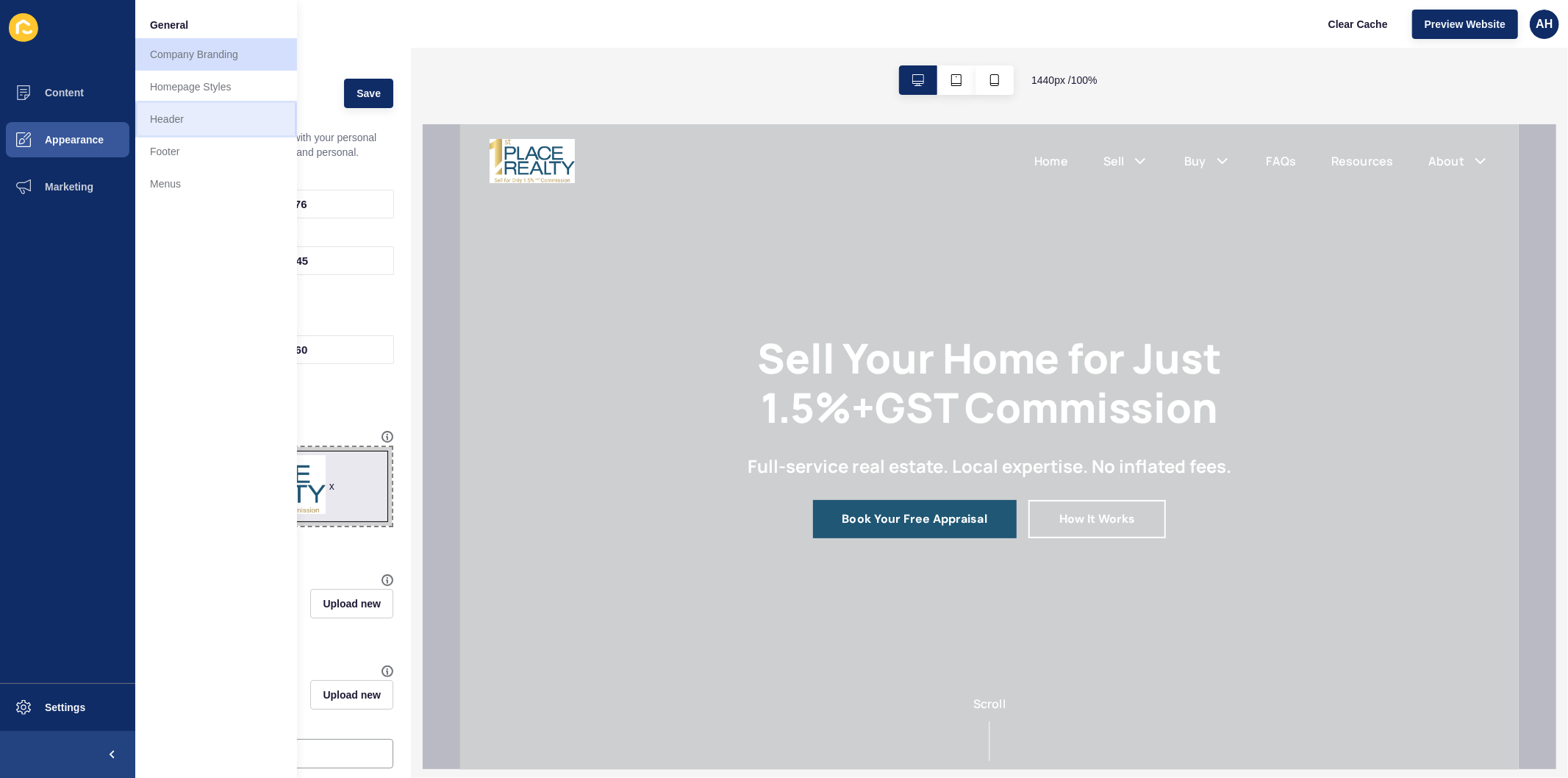
click at [204, 126] on link "Header" at bounding box center [216, 118] width 162 height 32
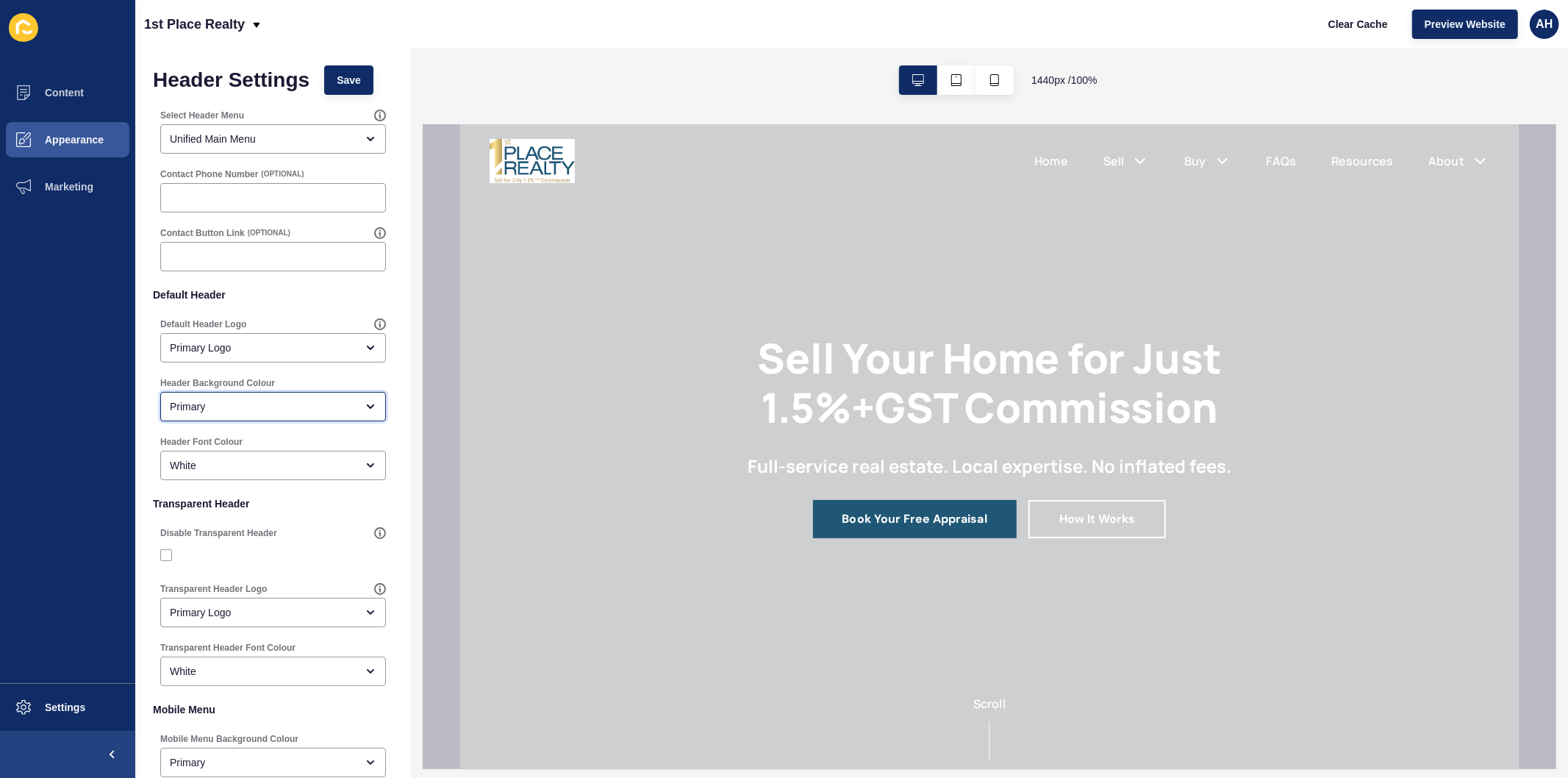
click at [258, 408] on div "Primary" at bounding box center [263, 407] width 186 height 15
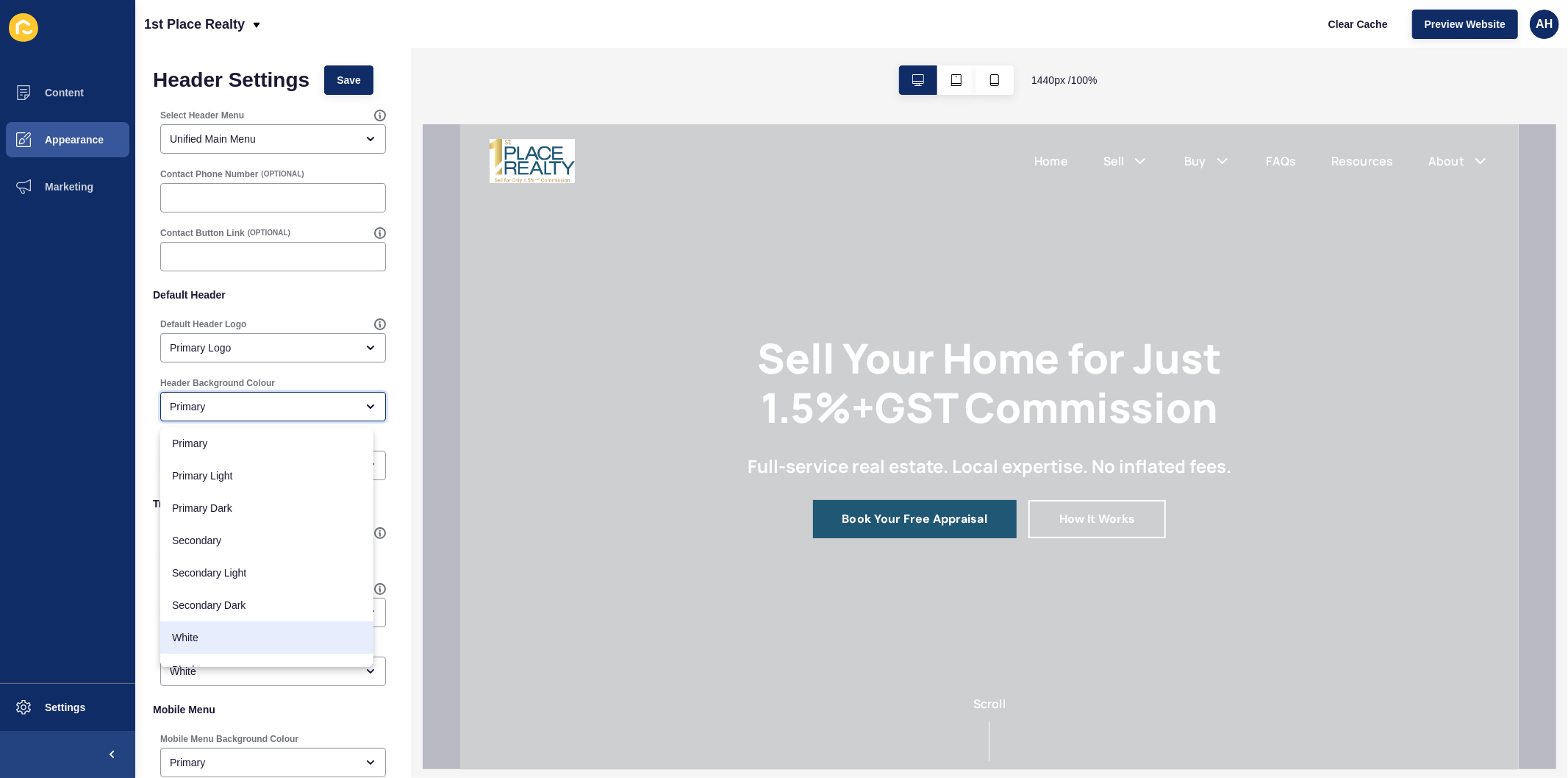
click at [238, 637] on span "White" at bounding box center [267, 637] width 190 height 15
type input "White"
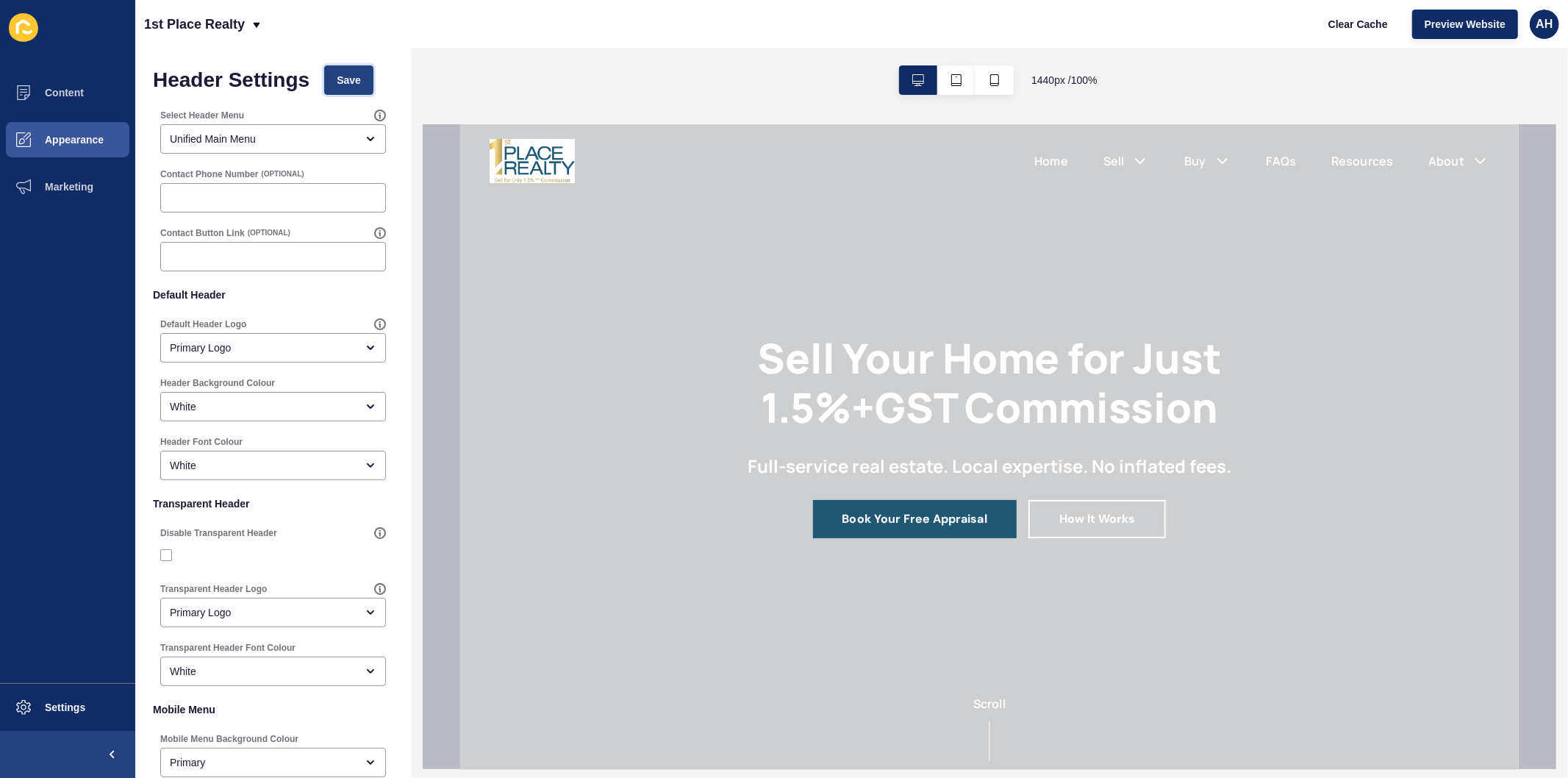
click at [340, 82] on span "Save" at bounding box center [349, 79] width 24 height 15
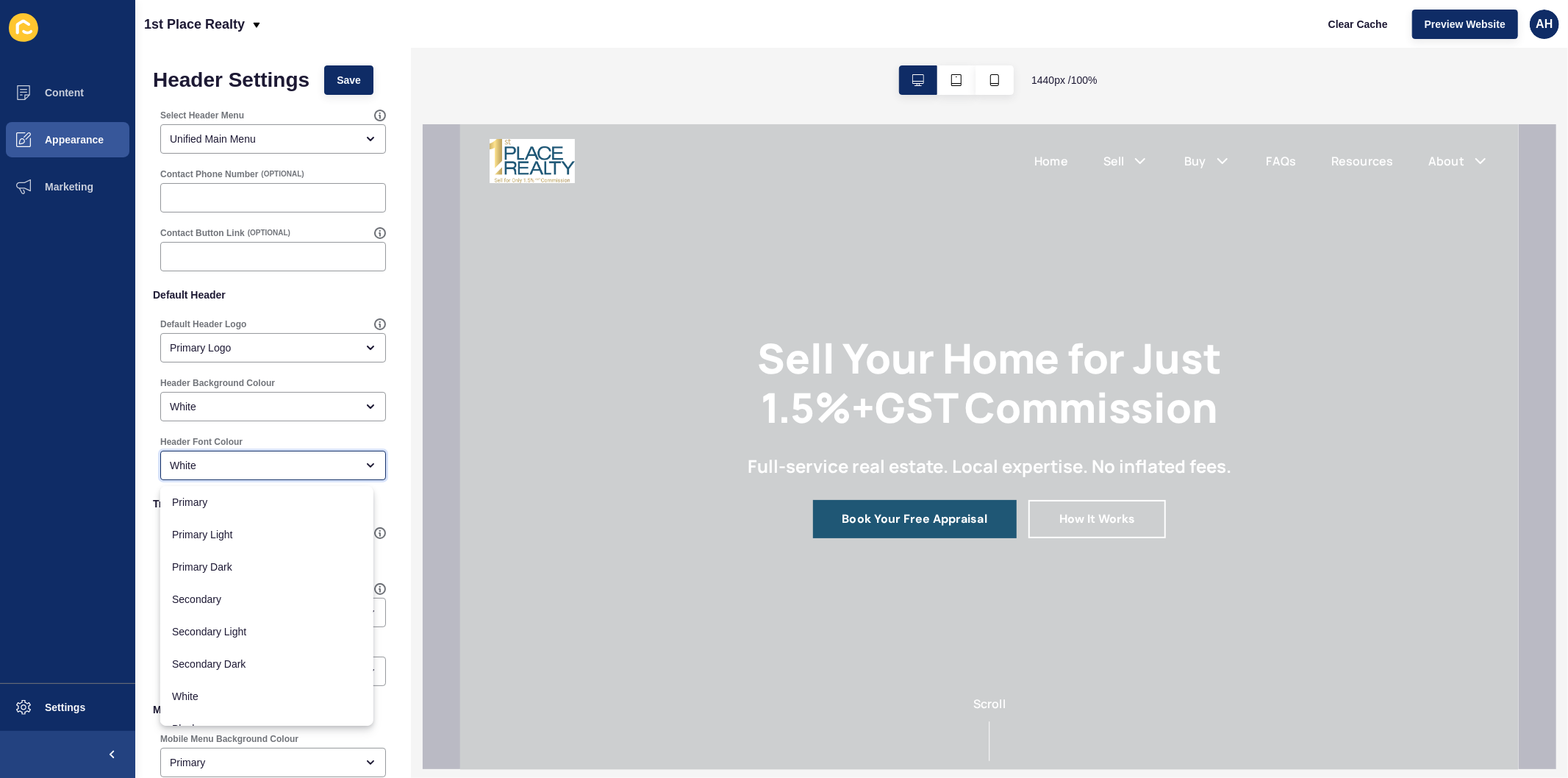
click at [265, 464] on div "White" at bounding box center [263, 465] width 186 height 15
click at [227, 598] on span "Secondary" at bounding box center [267, 599] width 190 height 15
type input "Secondary"
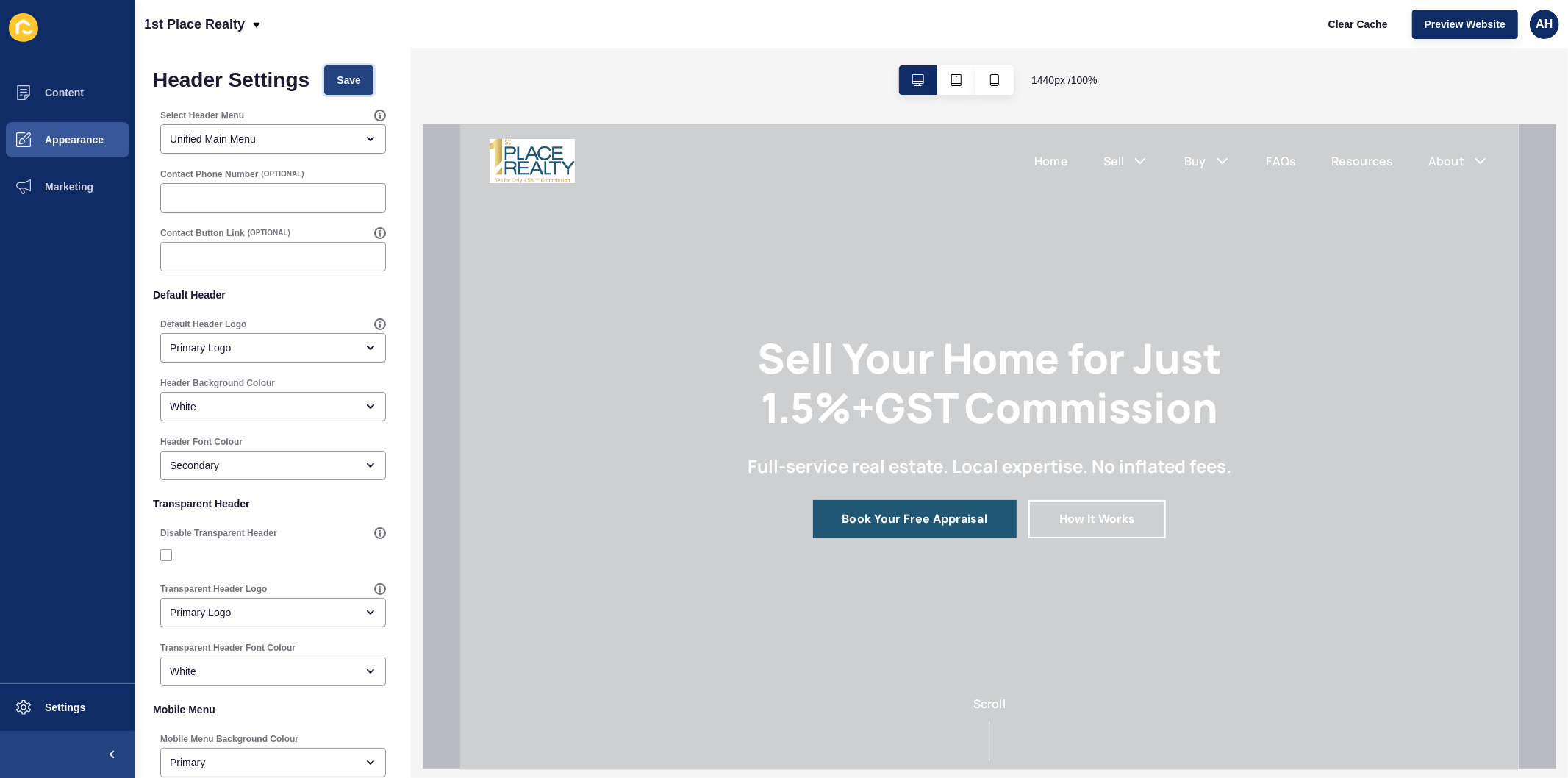
click at [343, 75] on span "Save" at bounding box center [349, 79] width 24 height 15
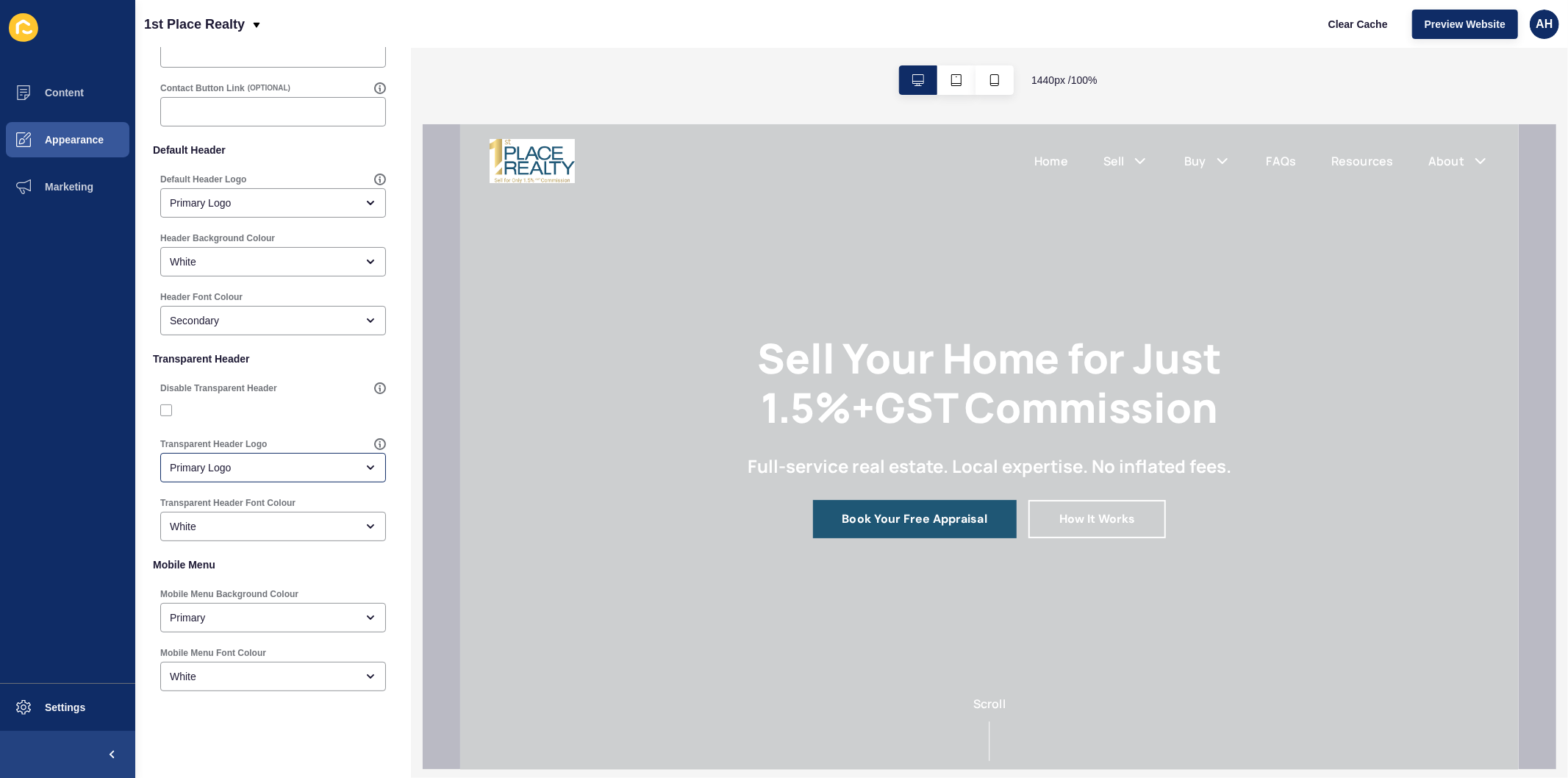
scroll to position [155, 0]
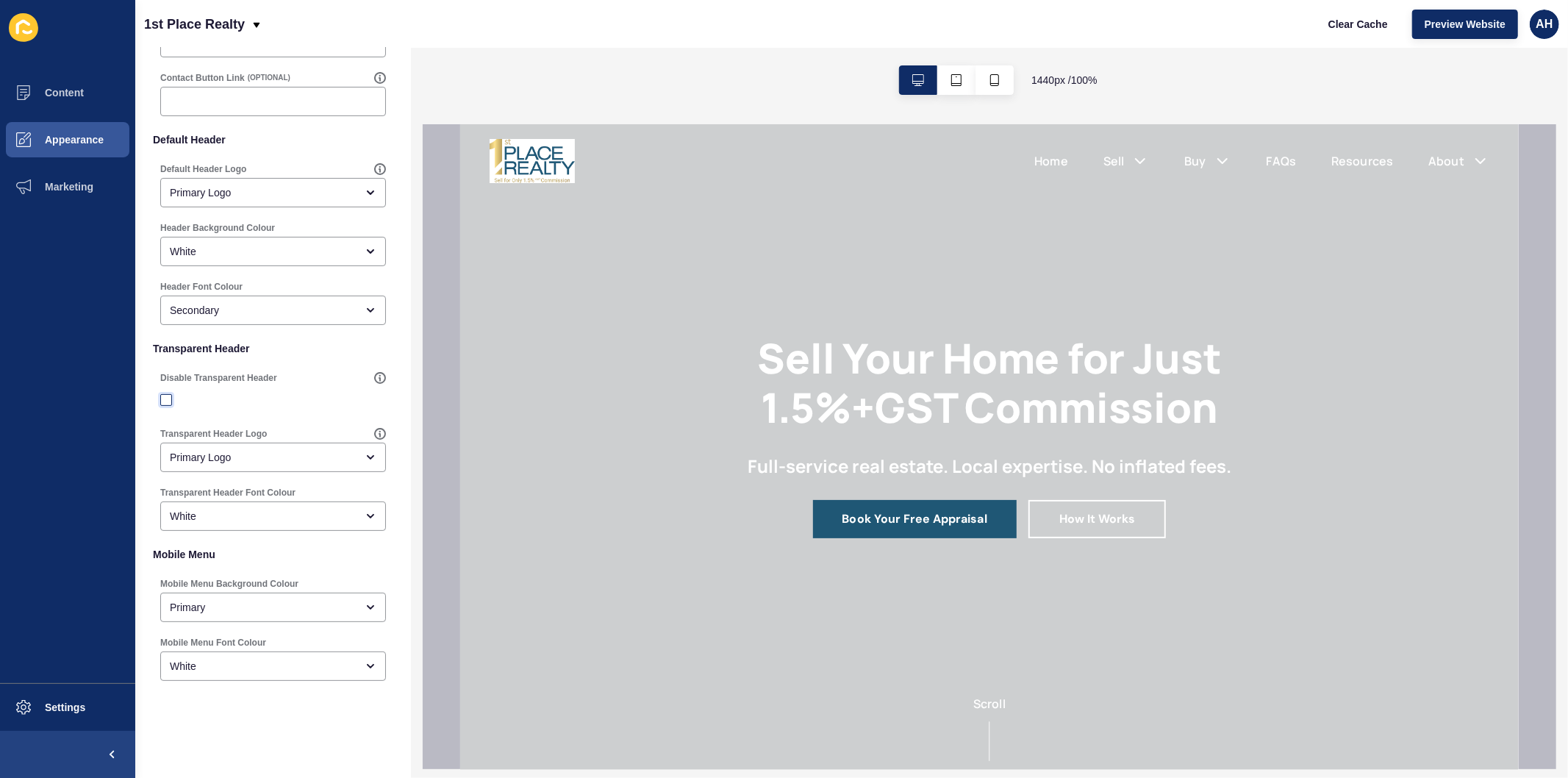
click at [164, 395] on label at bounding box center [166, 400] width 12 height 12
click at [164, 396] on input "Disable Transparent Header" at bounding box center [168, 401] width 10 height 10
checkbox input "true"
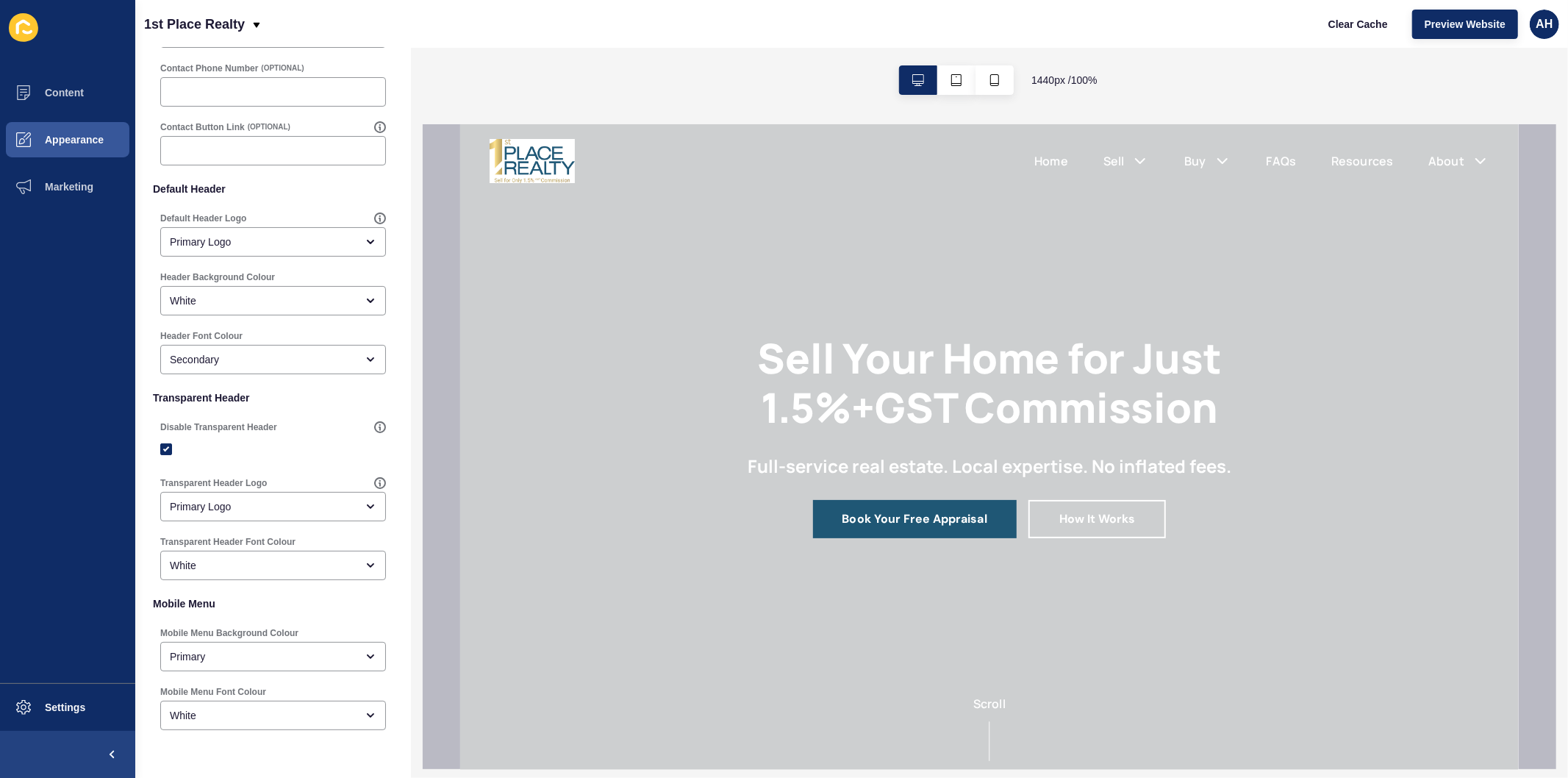
scroll to position [0, 0]
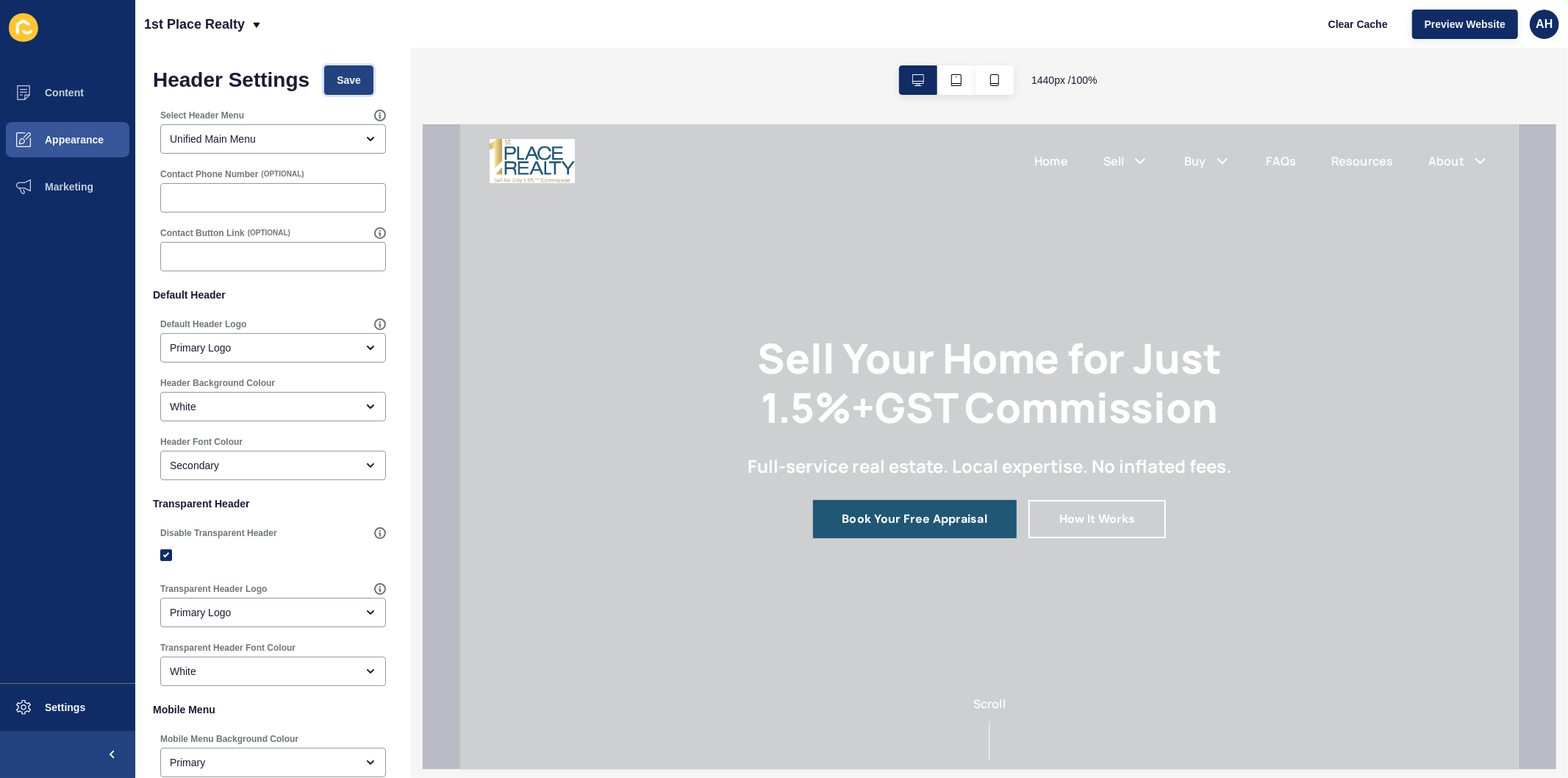
click at [347, 79] on span "Save" at bounding box center [349, 79] width 24 height 15
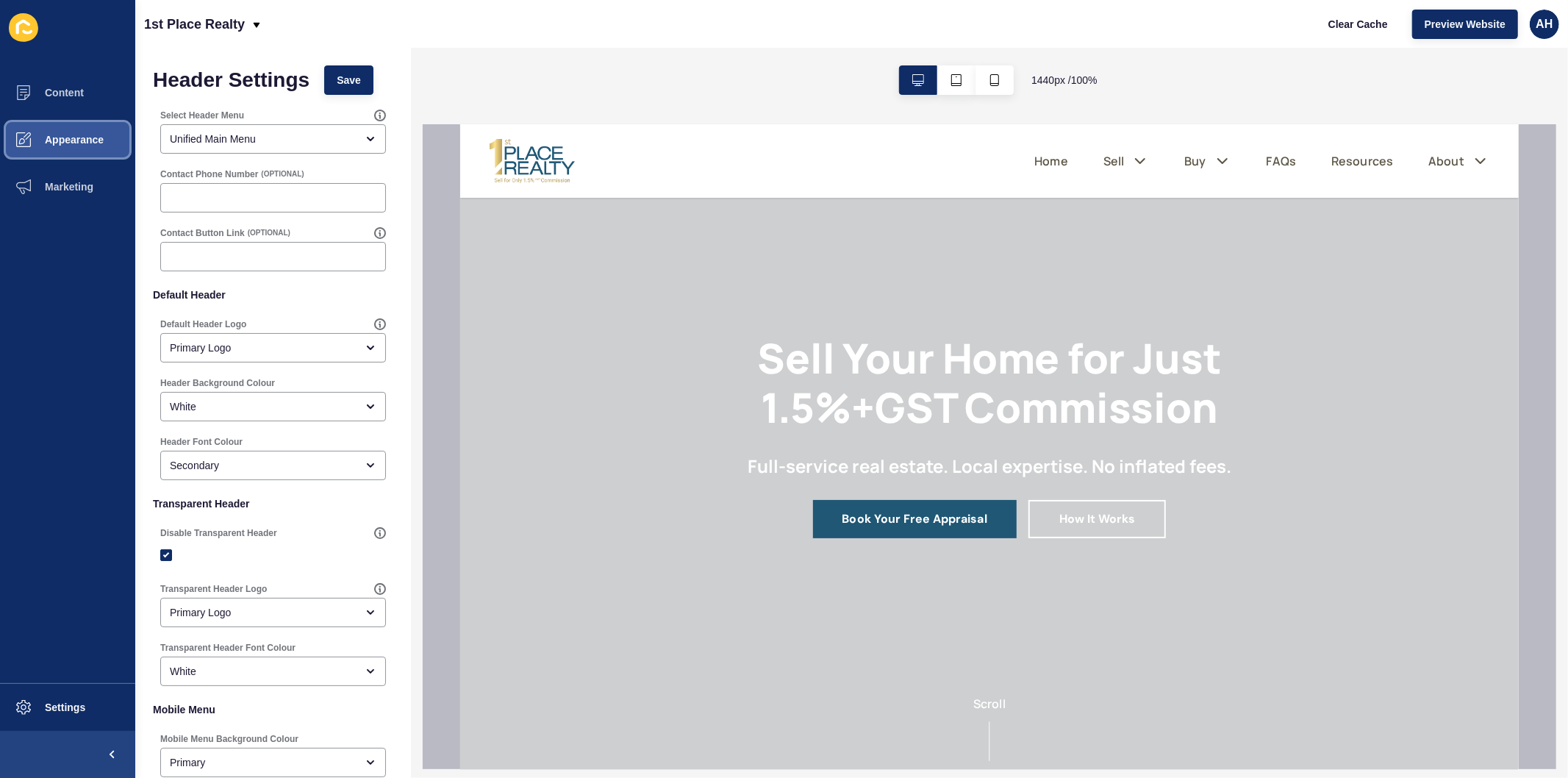
click at [69, 130] on button "Appearance" at bounding box center [67, 140] width 135 height 47
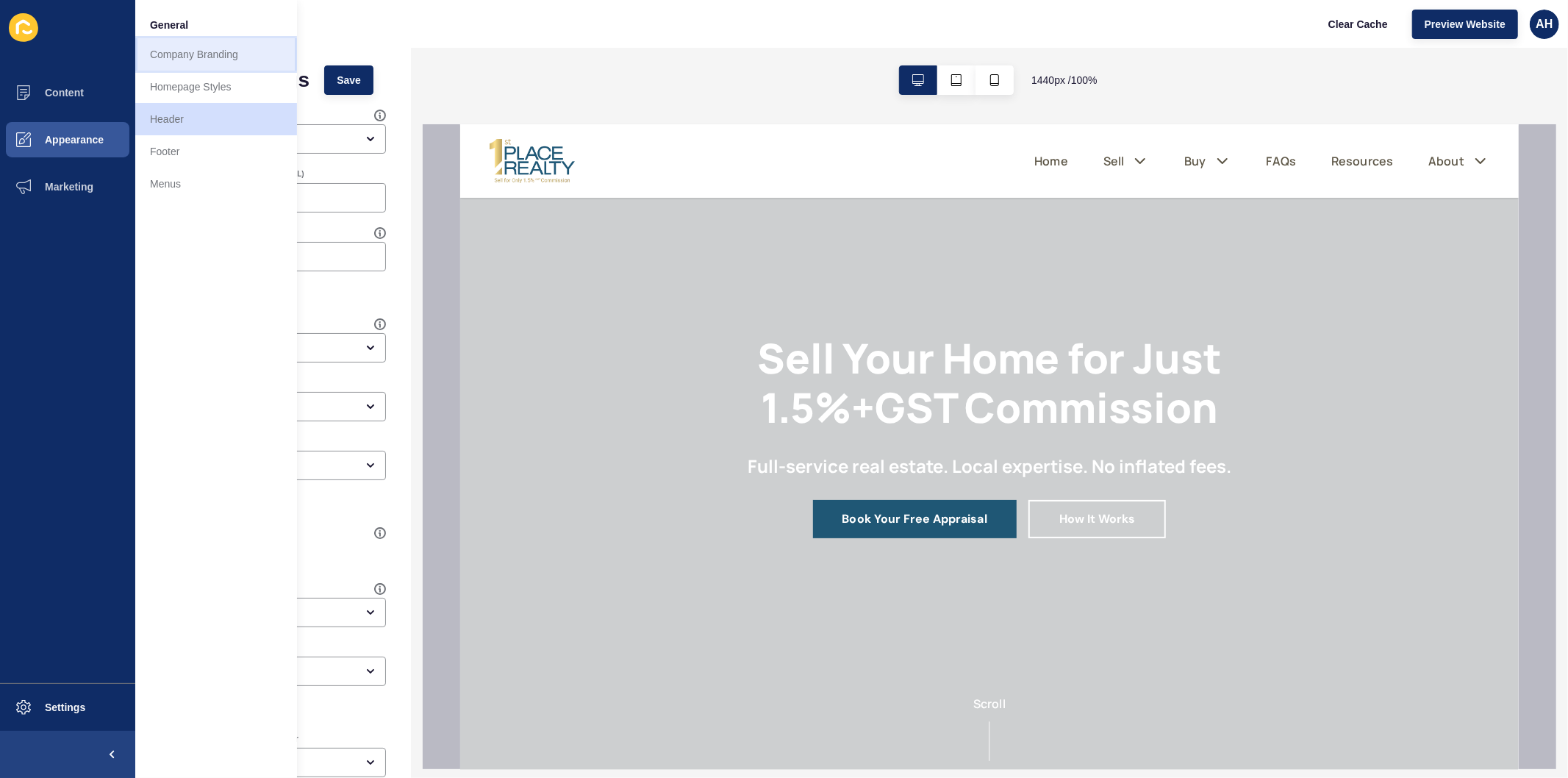
click at [200, 54] on link "Company Branding" at bounding box center [216, 54] width 162 height 32
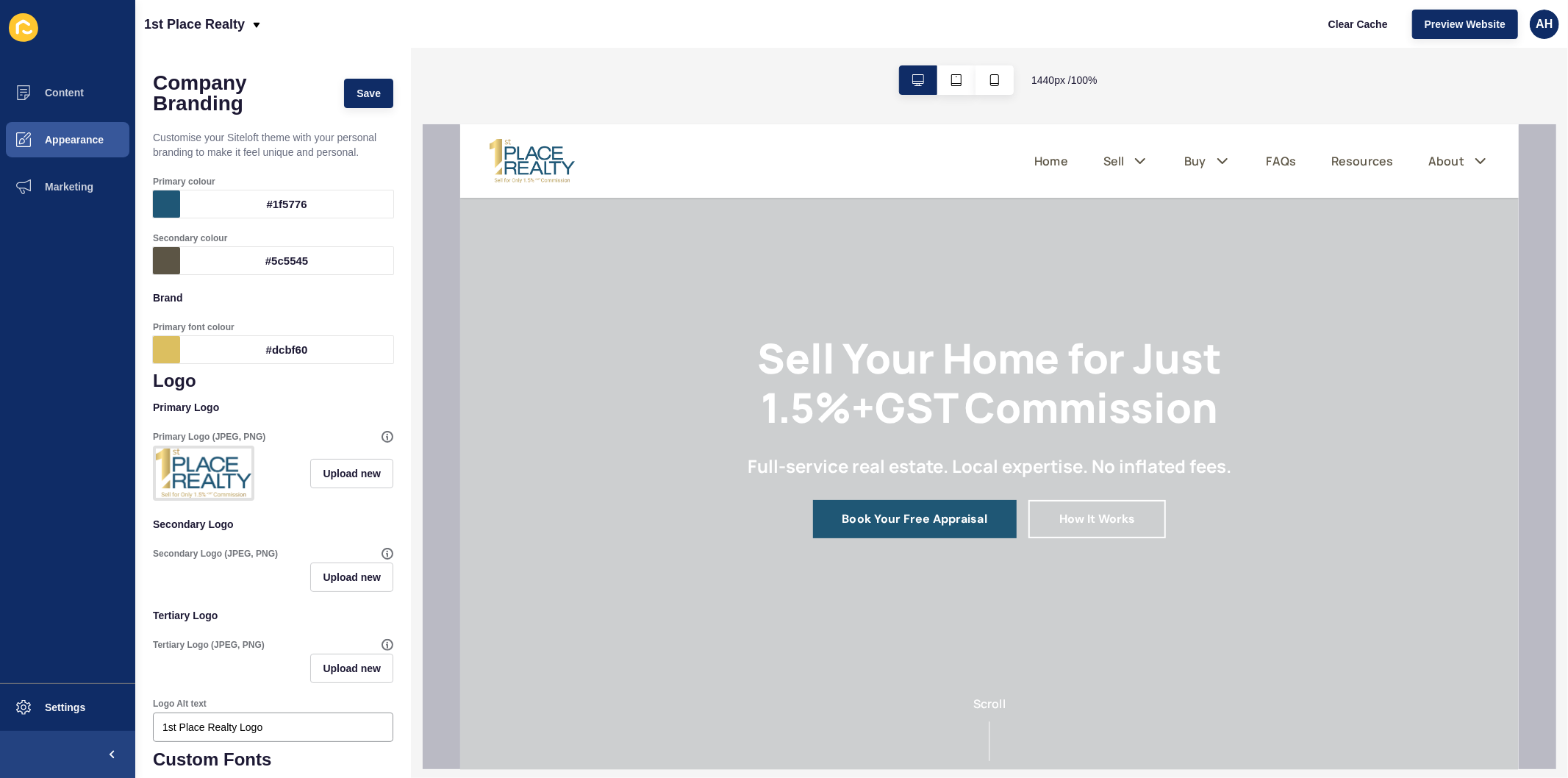
click at [243, 258] on div "#5c5545" at bounding box center [286, 261] width 213 height 27
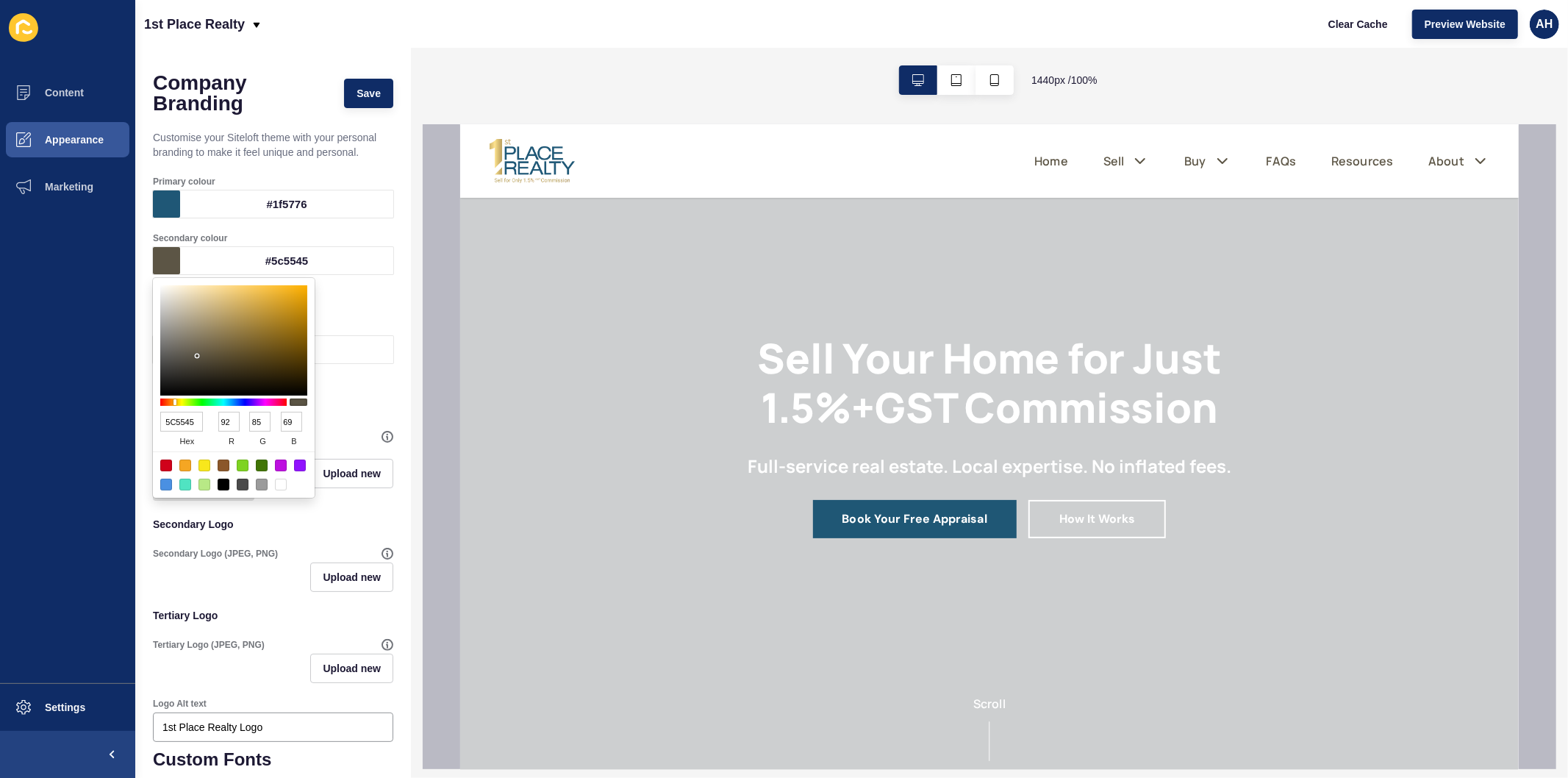
click at [183, 427] on input "5C5545" at bounding box center [182, 421] width 43 height 20
paste input "dcbf60"
type input "dcbf60"
type input "220"
type input "191"
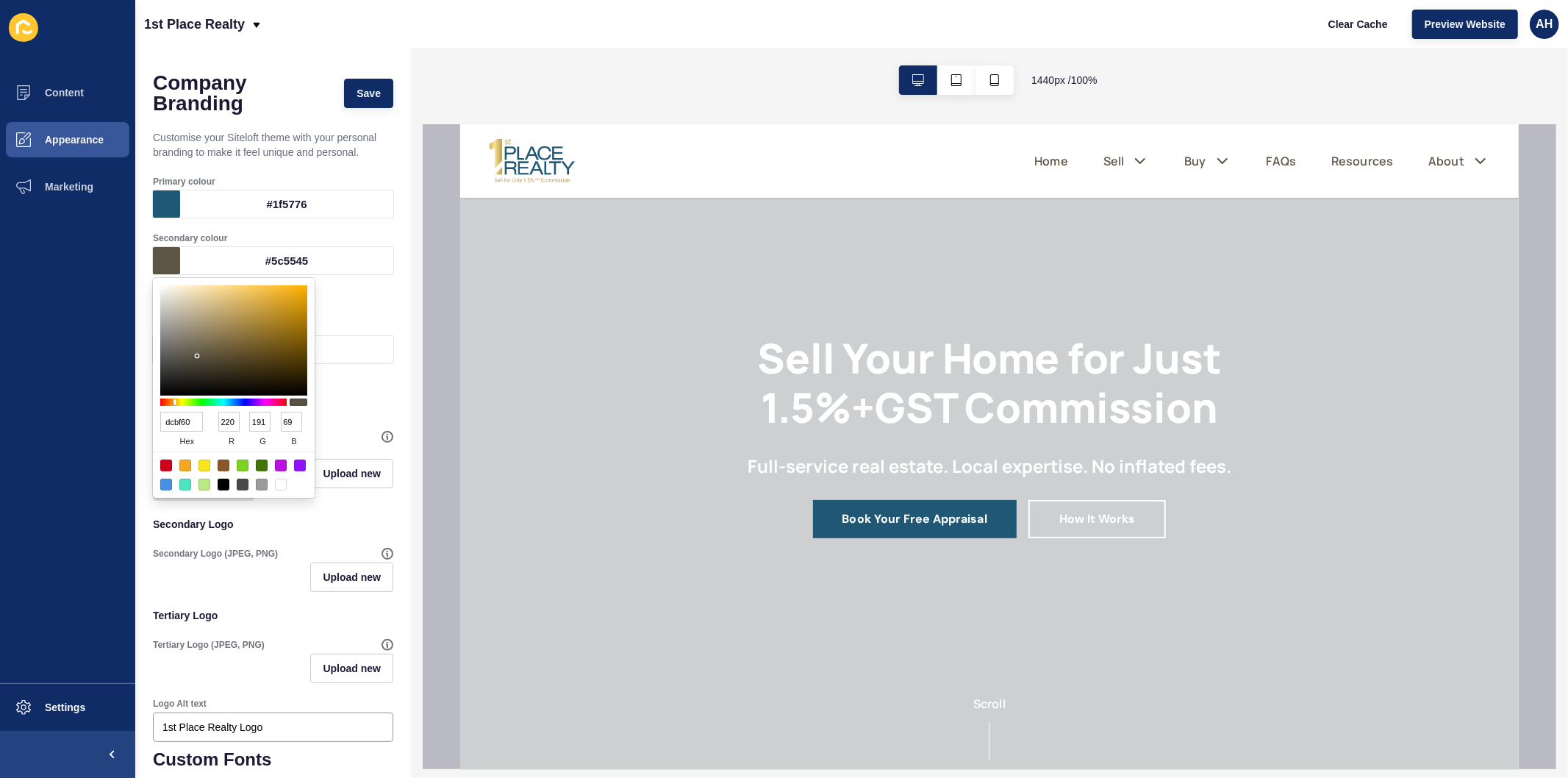
type input "96"
click at [81, 407] on ul "Content Appearance Marketing" at bounding box center [67, 376] width 135 height 614
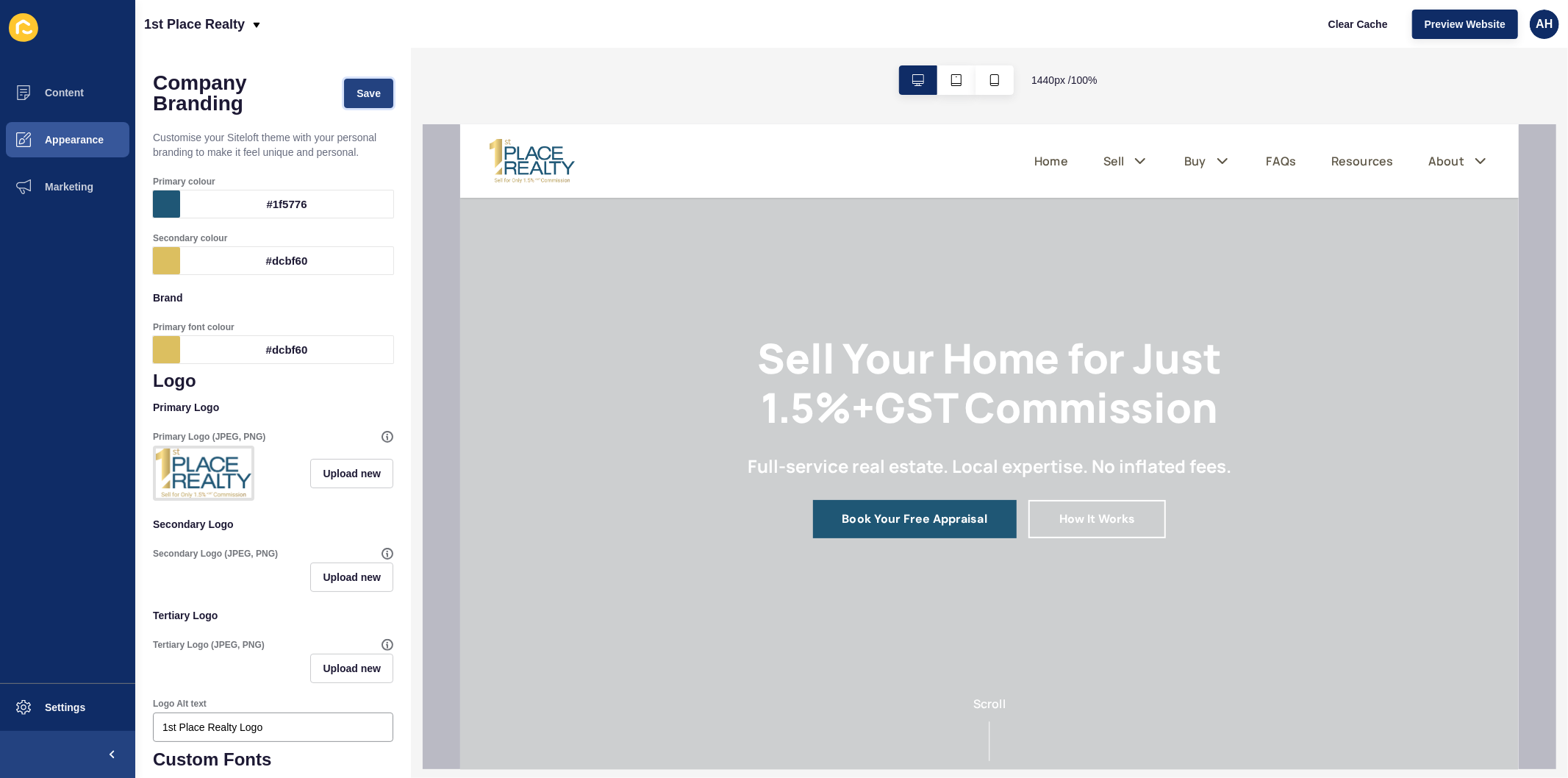
click at [357, 98] on span "Save" at bounding box center [368, 93] width 24 height 15
click at [1364, 25] on span "Clear Cache" at bounding box center [1358, 23] width 60 height 15
click at [72, 151] on button "Appearance" at bounding box center [67, 140] width 135 height 47
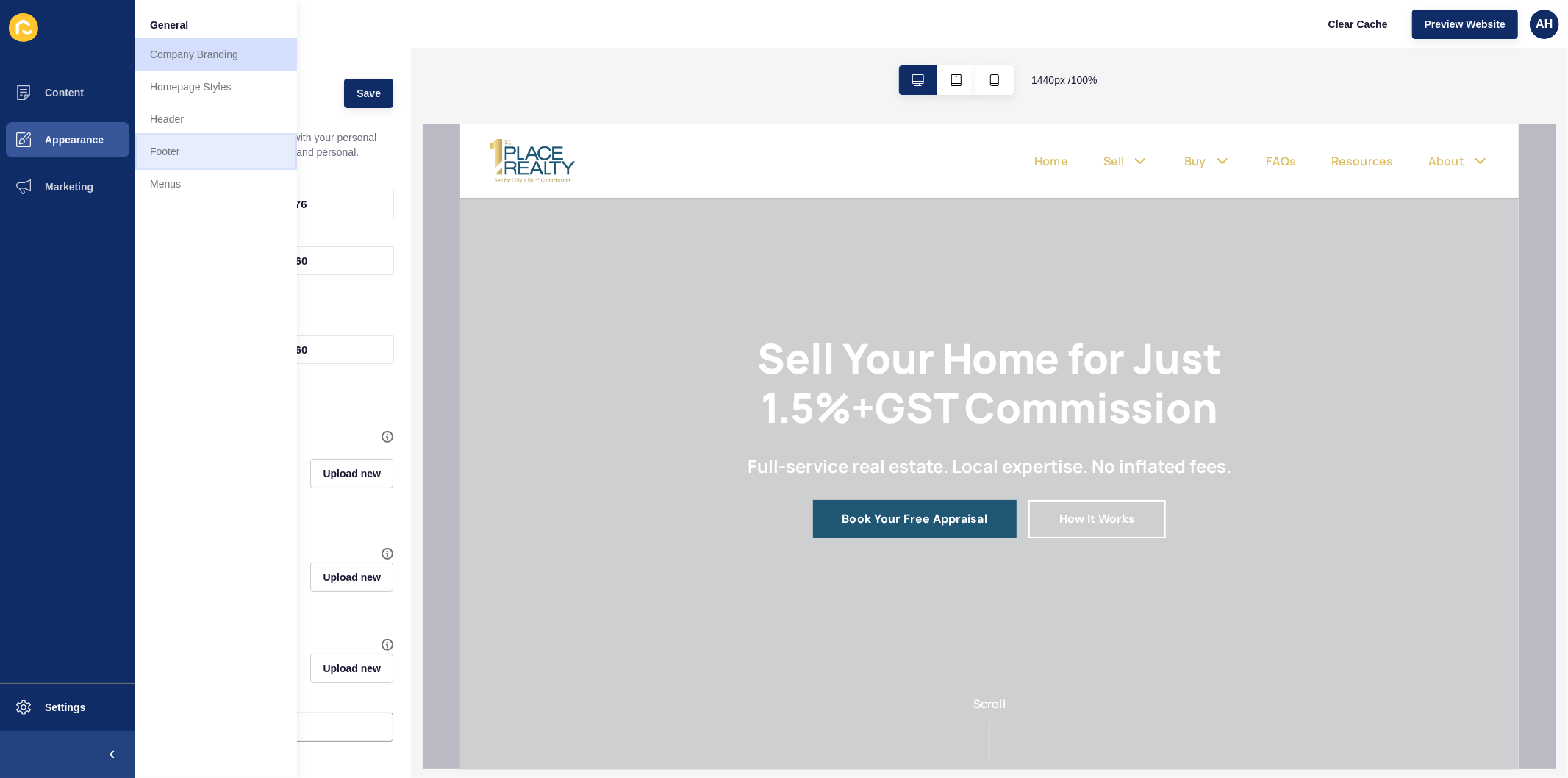
click at [189, 154] on link "Footer" at bounding box center [216, 151] width 162 height 32
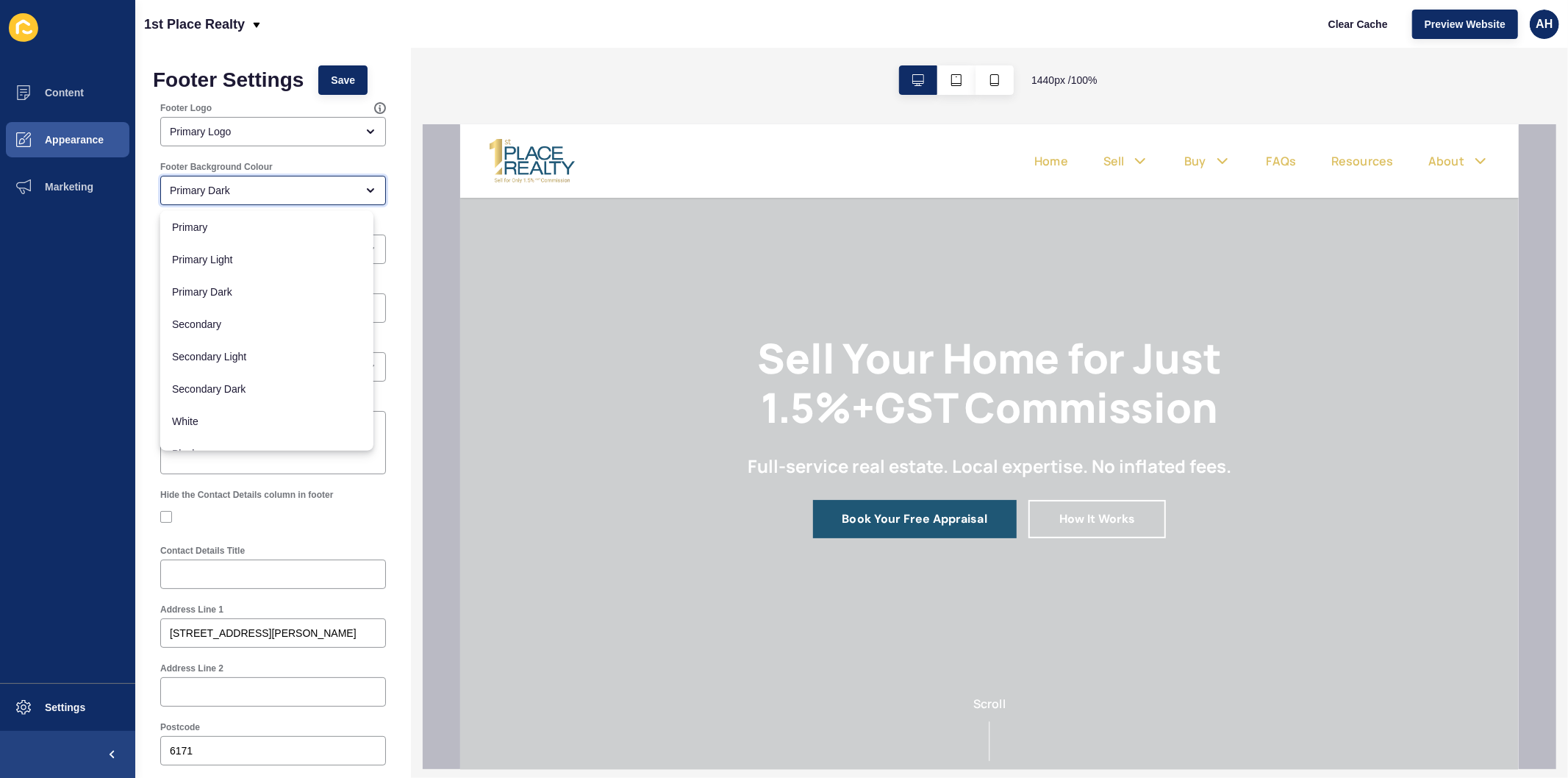
click at [275, 189] on div "Primary Dark" at bounding box center [263, 190] width 186 height 15
click at [221, 425] on span "White" at bounding box center [267, 421] width 190 height 15
type input "White"
click at [334, 79] on span "Save" at bounding box center [343, 79] width 24 height 15
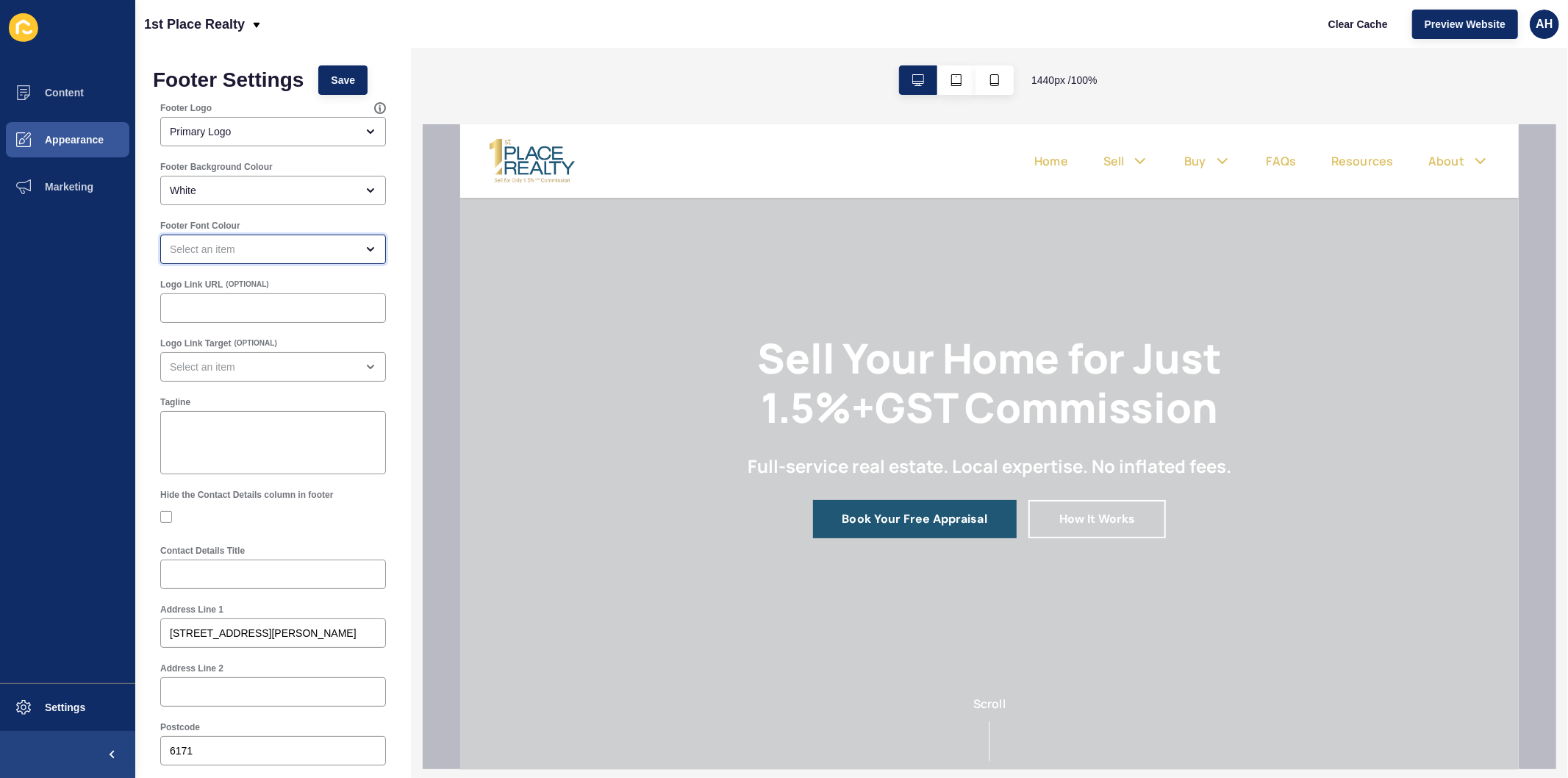
click at [261, 250] on div "open menu" at bounding box center [263, 249] width 186 height 15
click at [218, 295] on div "Primary" at bounding box center [267, 285] width 213 height 32
type input "Primary"
click at [335, 83] on span "Save" at bounding box center [343, 79] width 24 height 15
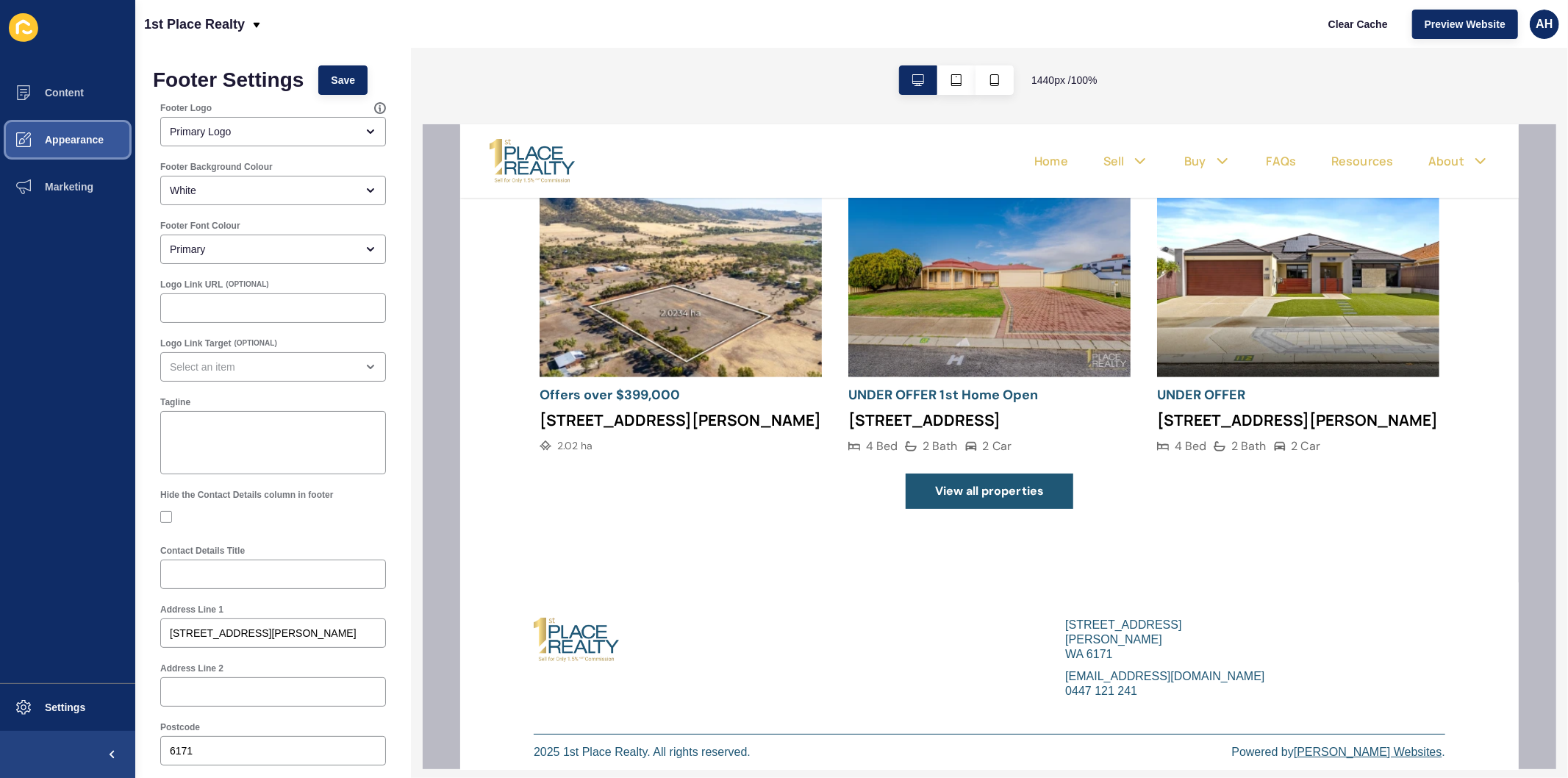
click at [82, 132] on button "Appearance" at bounding box center [67, 140] width 135 height 47
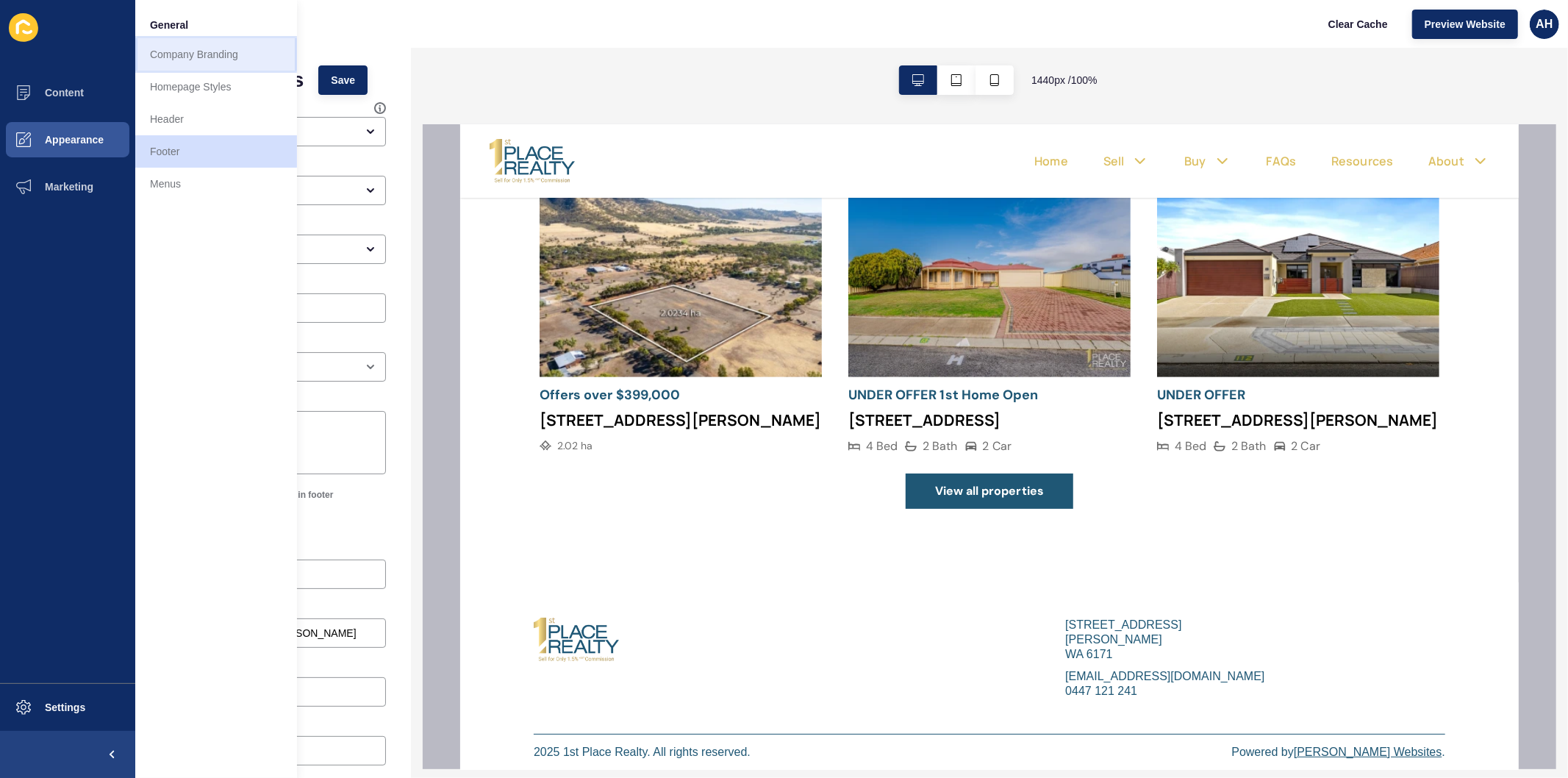
click at [209, 58] on link "Company Branding" at bounding box center [216, 54] width 162 height 32
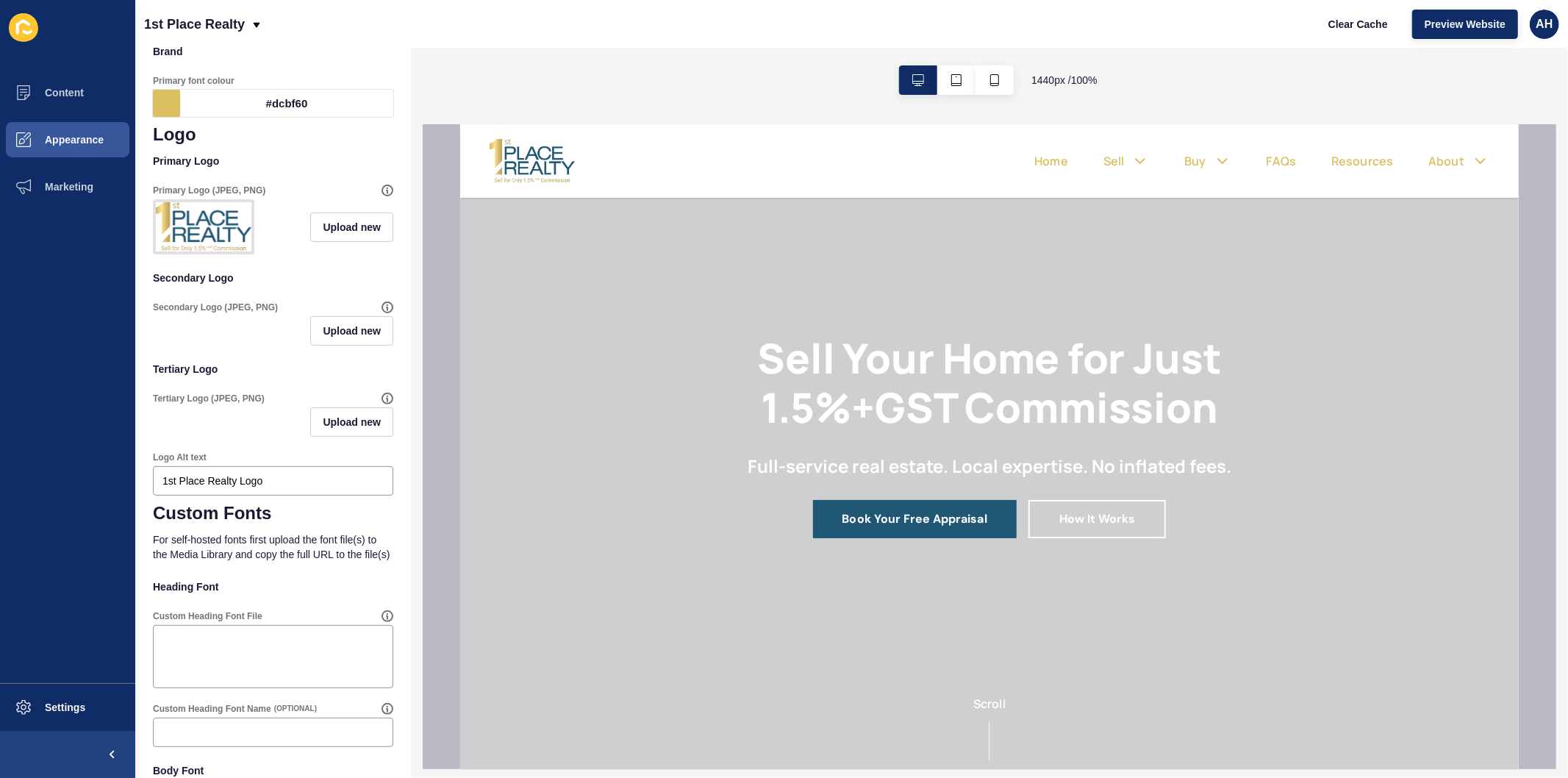
scroll to position [326, 0]
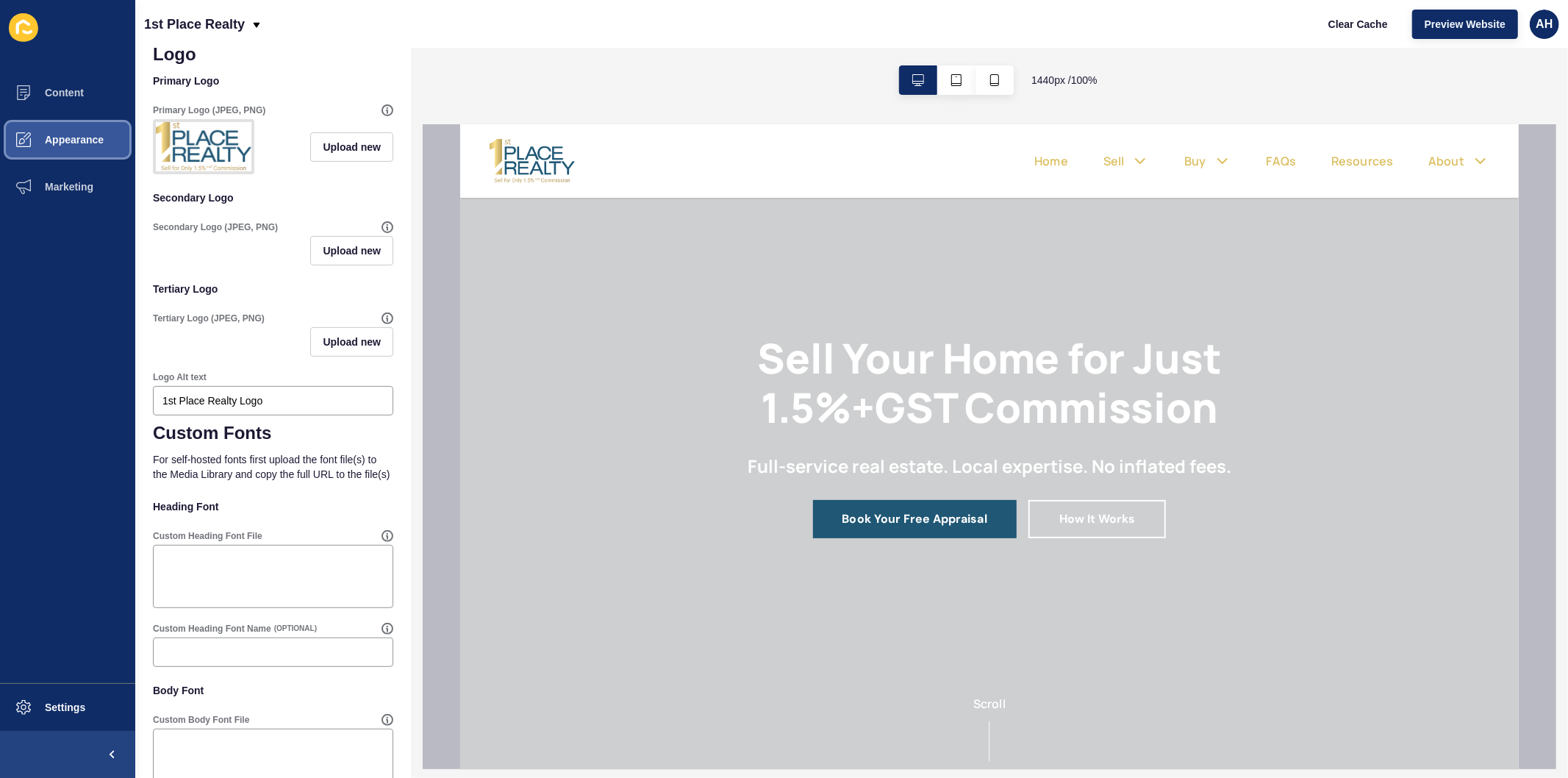
click at [69, 146] on button "Appearance" at bounding box center [67, 140] width 135 height 47
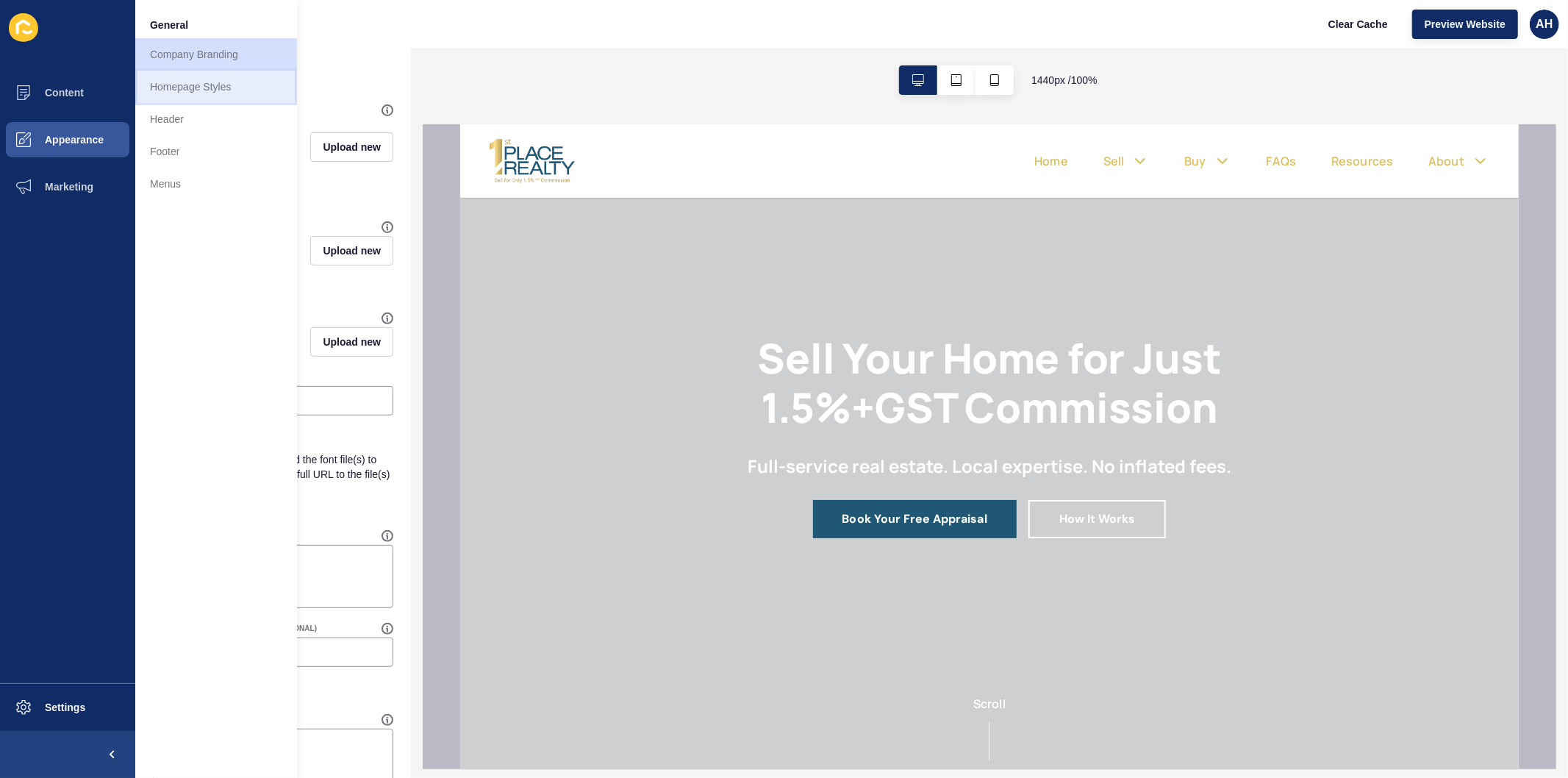
click at [200, 94] on link "Homepage Styles" at bounding box center [216, 86] width 162 height 32
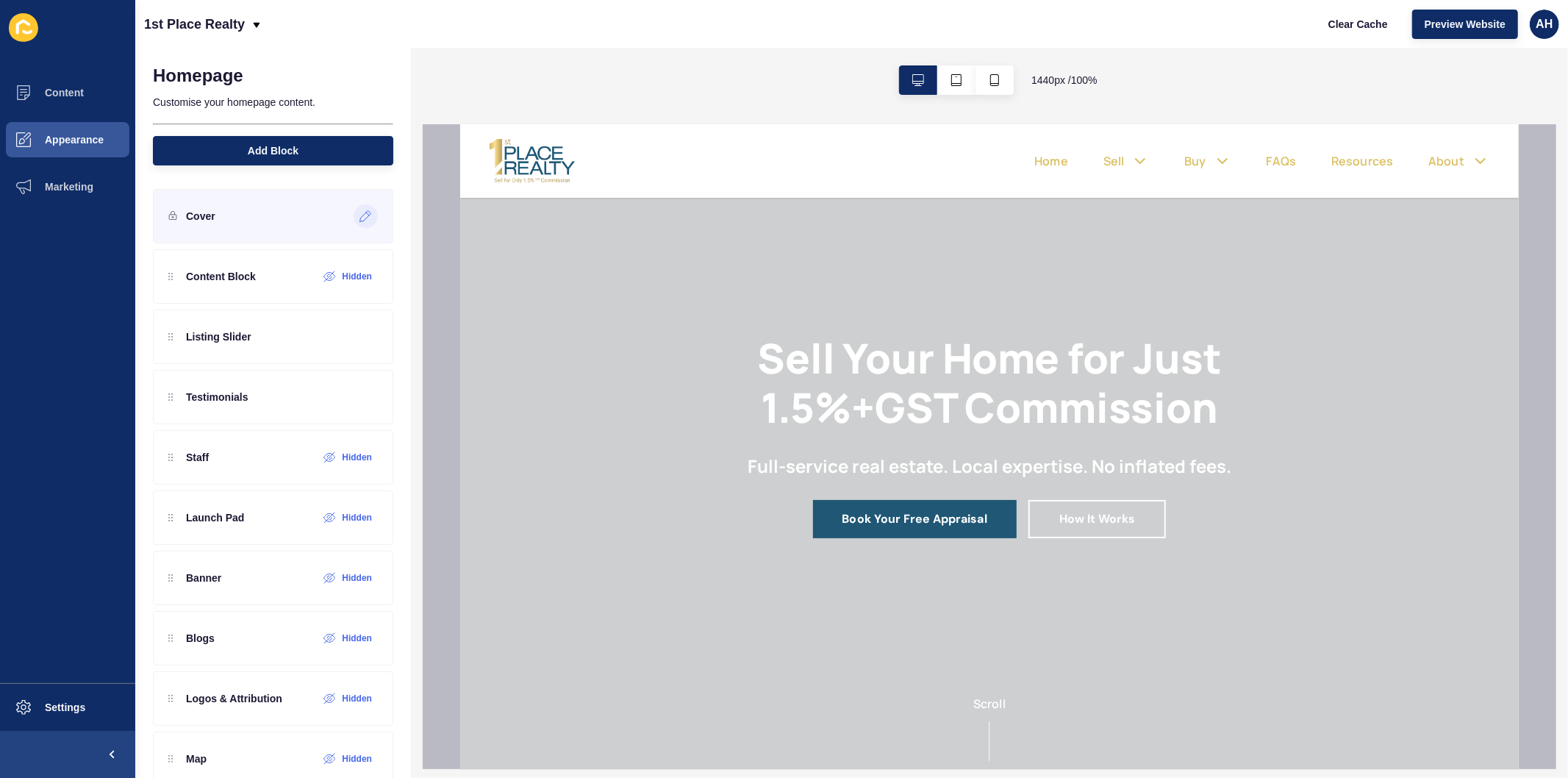
click at [360, 221] on icon at bounding box center [365, 216] width 13 height 12
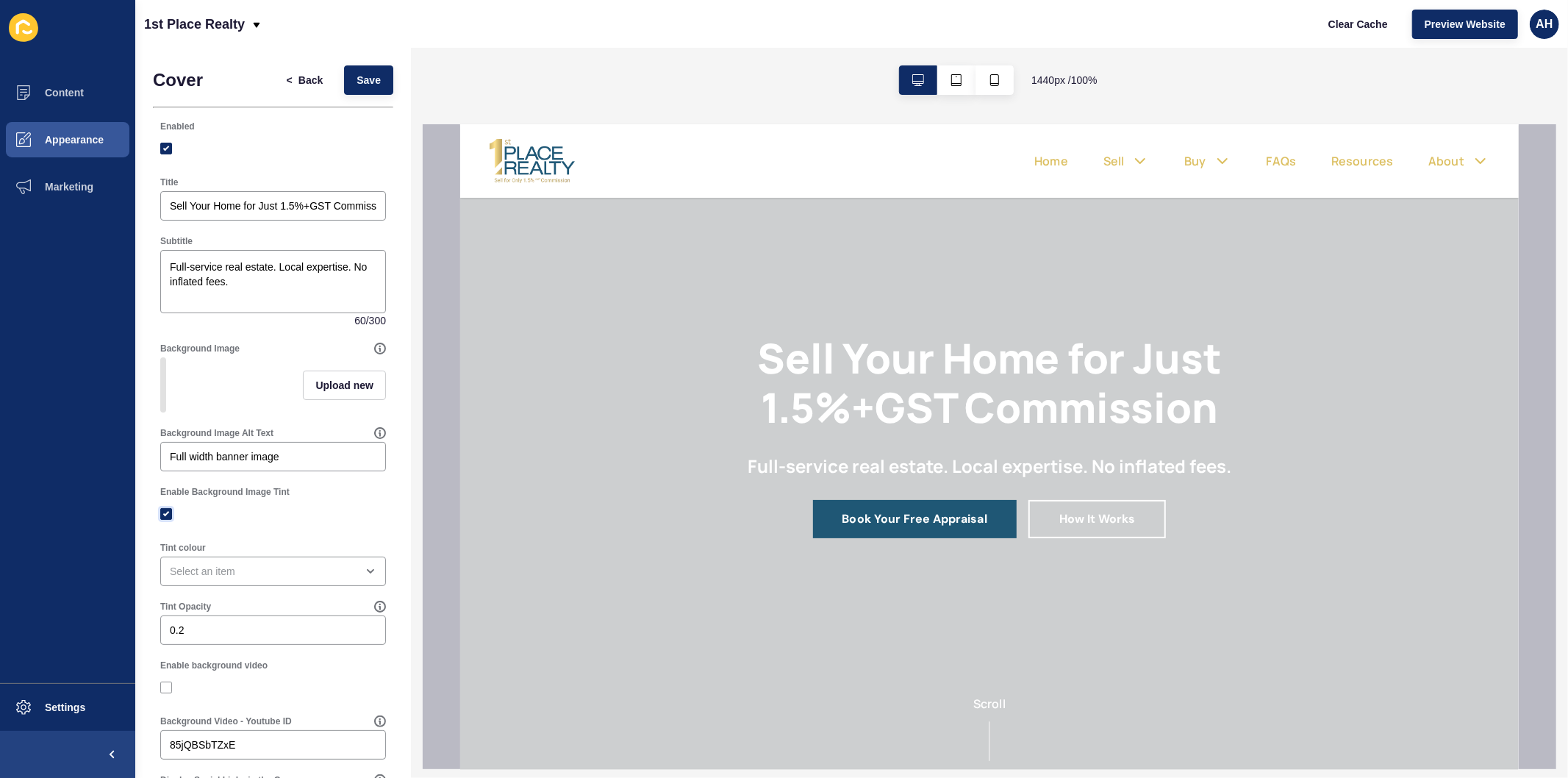
click at [167, 520] on label at bounding box center [166, 514] width 12 height 12
click at [167, 519] on input "Enable Background Image Tint" at bounding box center [168, 514] width 10 height 10
checkbox input "false"
click at [322, 393] on span "Upload new" at bounding box center [344, 385] width 58 height 15
click at [292, 390] on span at bounding box center [274, 387] width 223 height 58
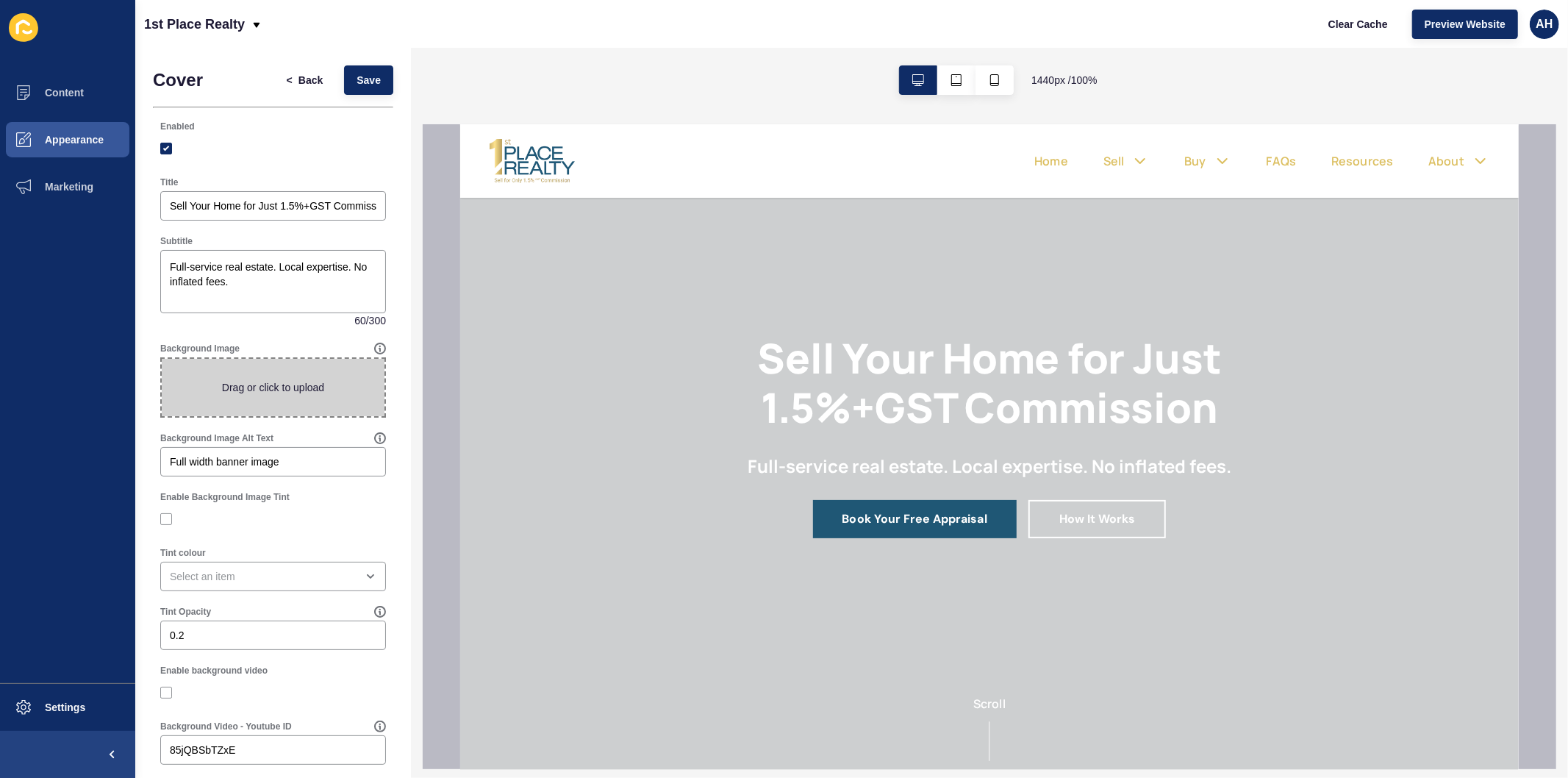
click at [162, 359] on input "Drag or click to upload" at bounding box center [162, 359] width 0 height 0
type input "C:\fakepath\image (14).png"
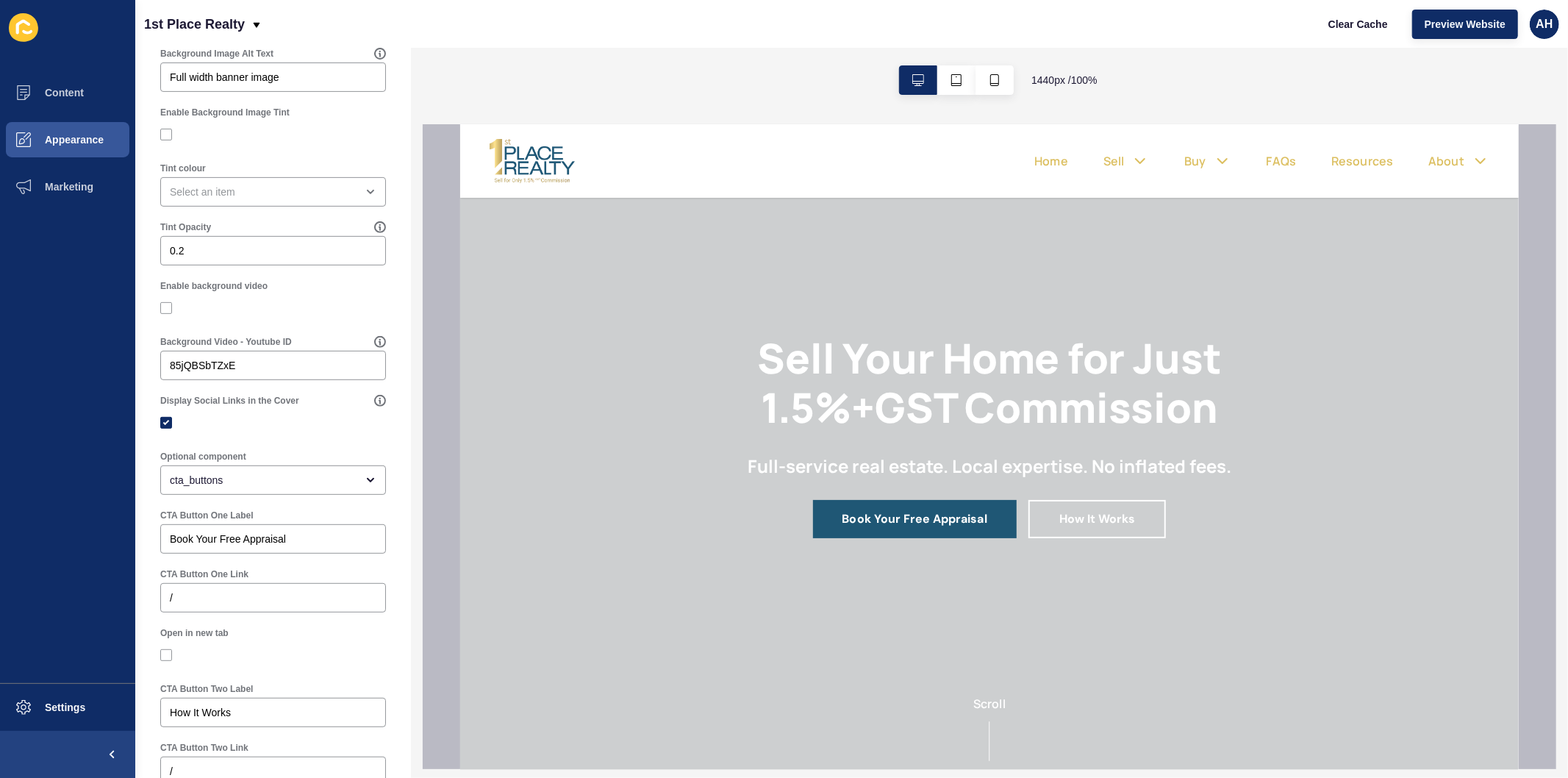
scroll to position [409, 0]
click at [167, 415] on label at bounding box center [166, 420] width 12 height 12
click at [167, 415] on input "Display Social Links in the Cover" at bounding box center [168, 420] width 10 height 10
checkbox input "false"
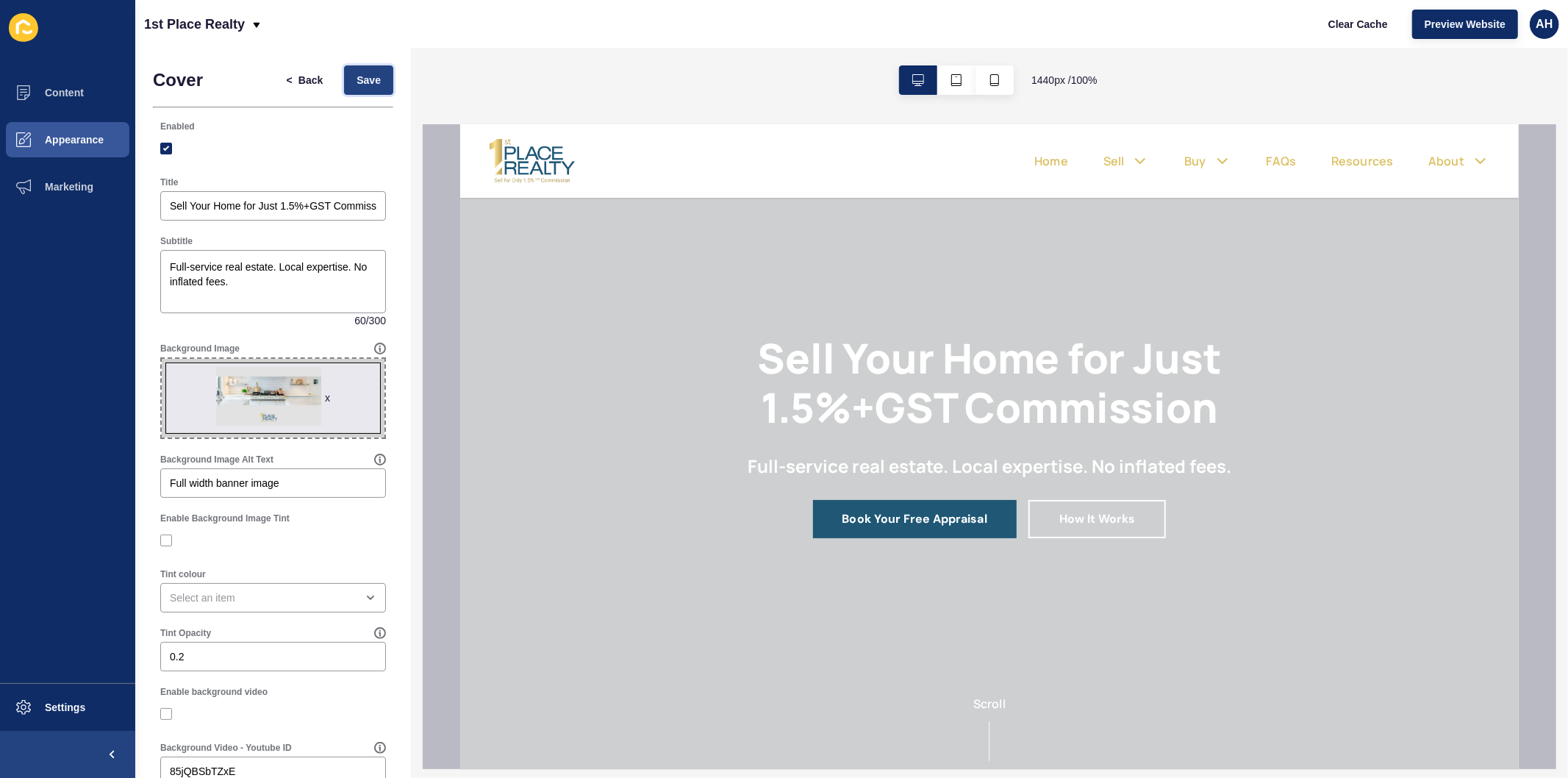
click at [353, 92] on button "Save" at bounding box center [368, 80] width 49 height 29
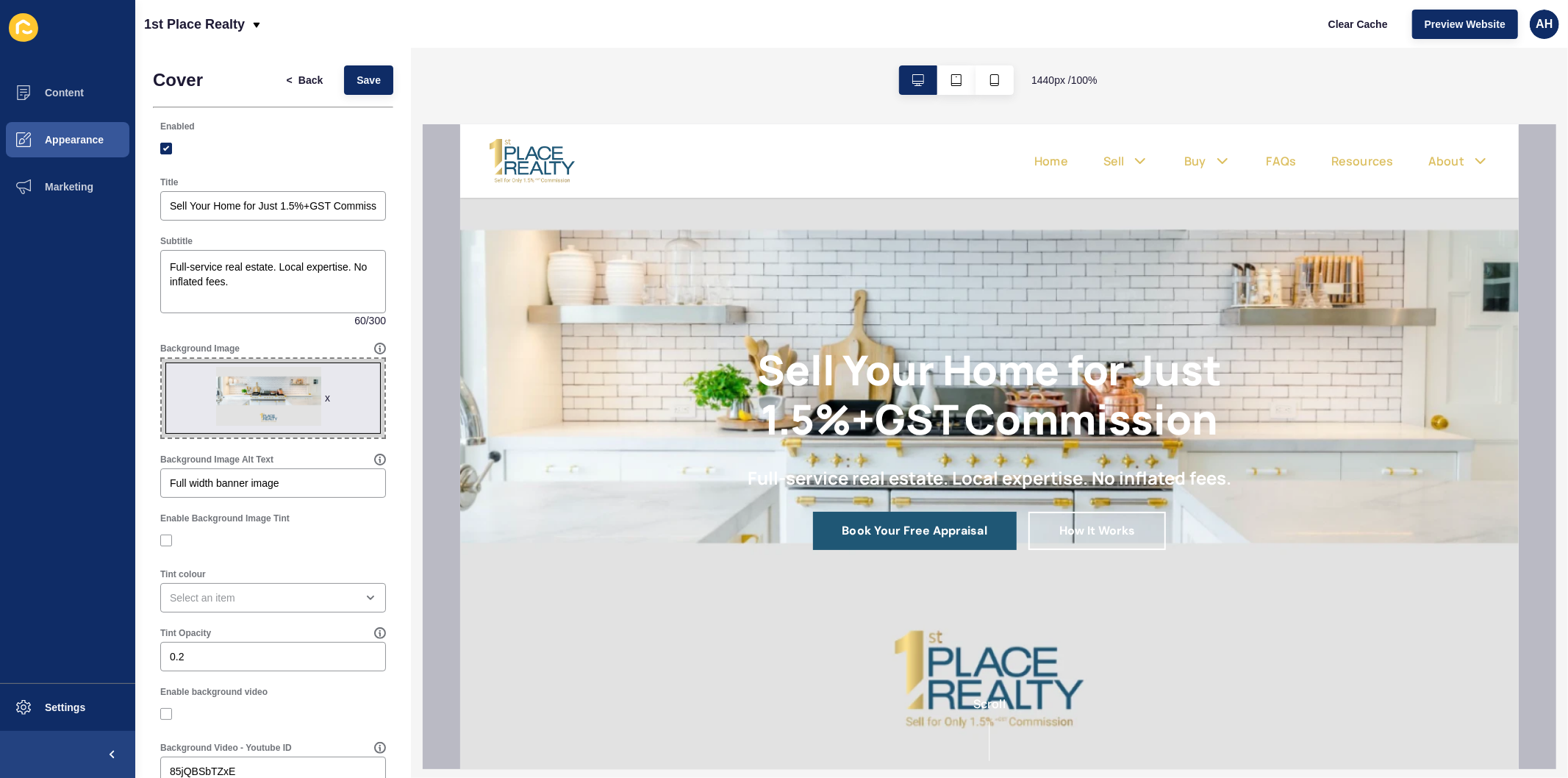
click at [325, 394] on div "x" at bounding box center [327, 398] width 5 height 15
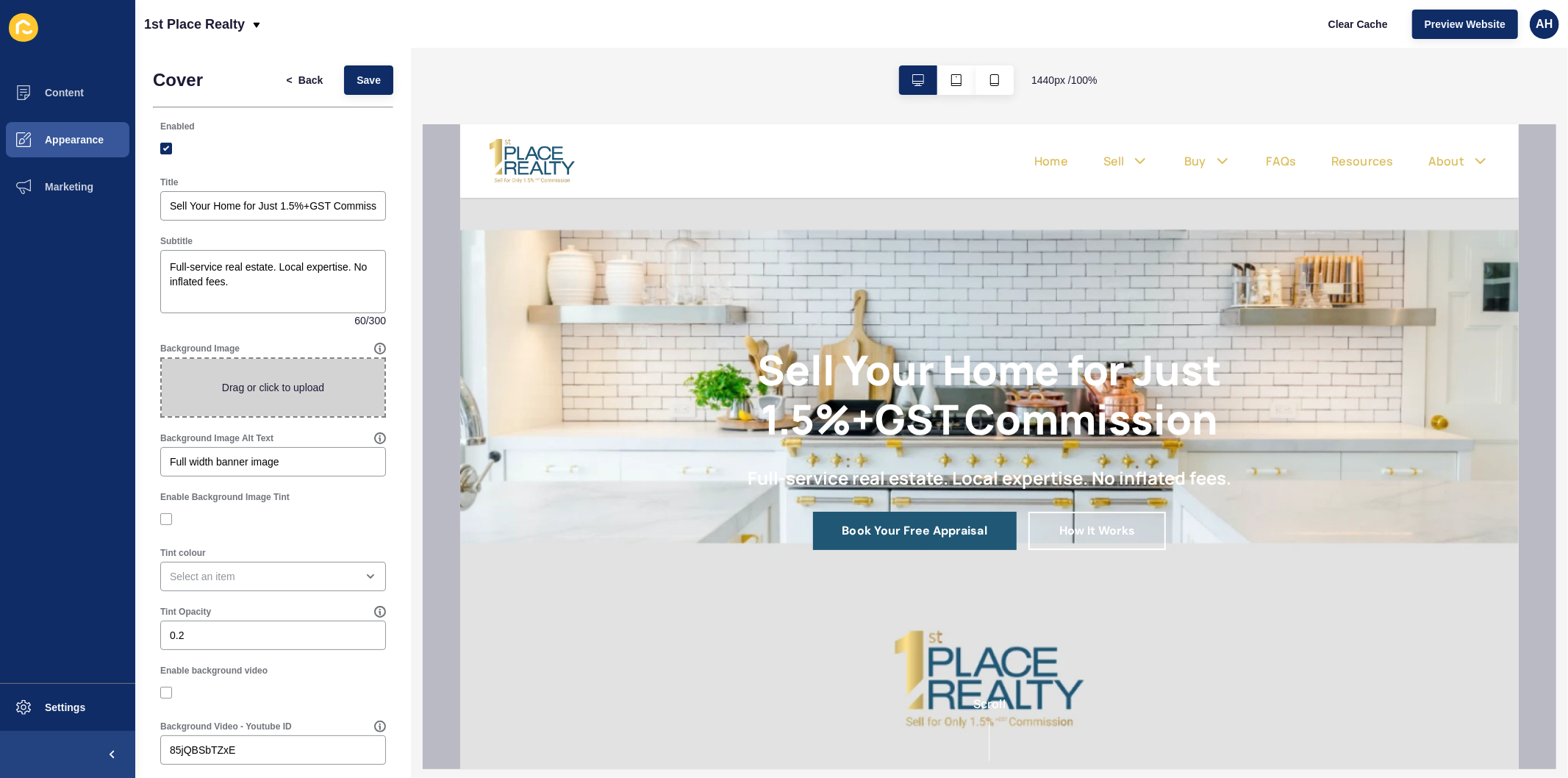
click at [275, 382] on span at bounding box center [274, 387] width 223 height 58
click at [162, 359] on input "Drag or click to upload" at bounding box center [162, 359] width 0 height 0
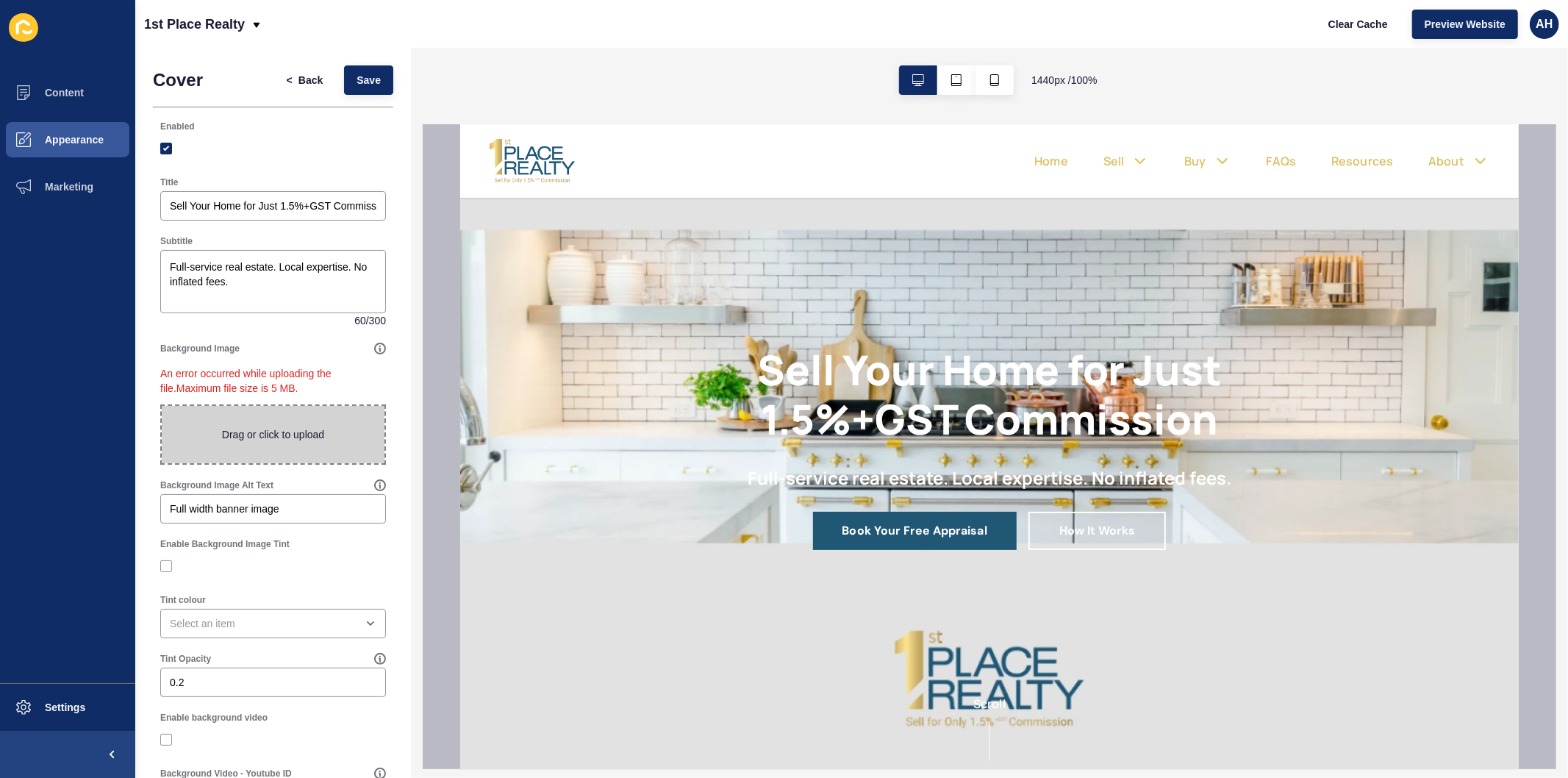
click at [250, 429] on span at bounding box center [274, 434] width 223 height 58
click at [162, 406] on input "Drag or click to upload" at bounding box center [162, 406] width 0 height 0
type input "C:\fakepath\brandguide-revisions1_page-0001 (1).jpg"
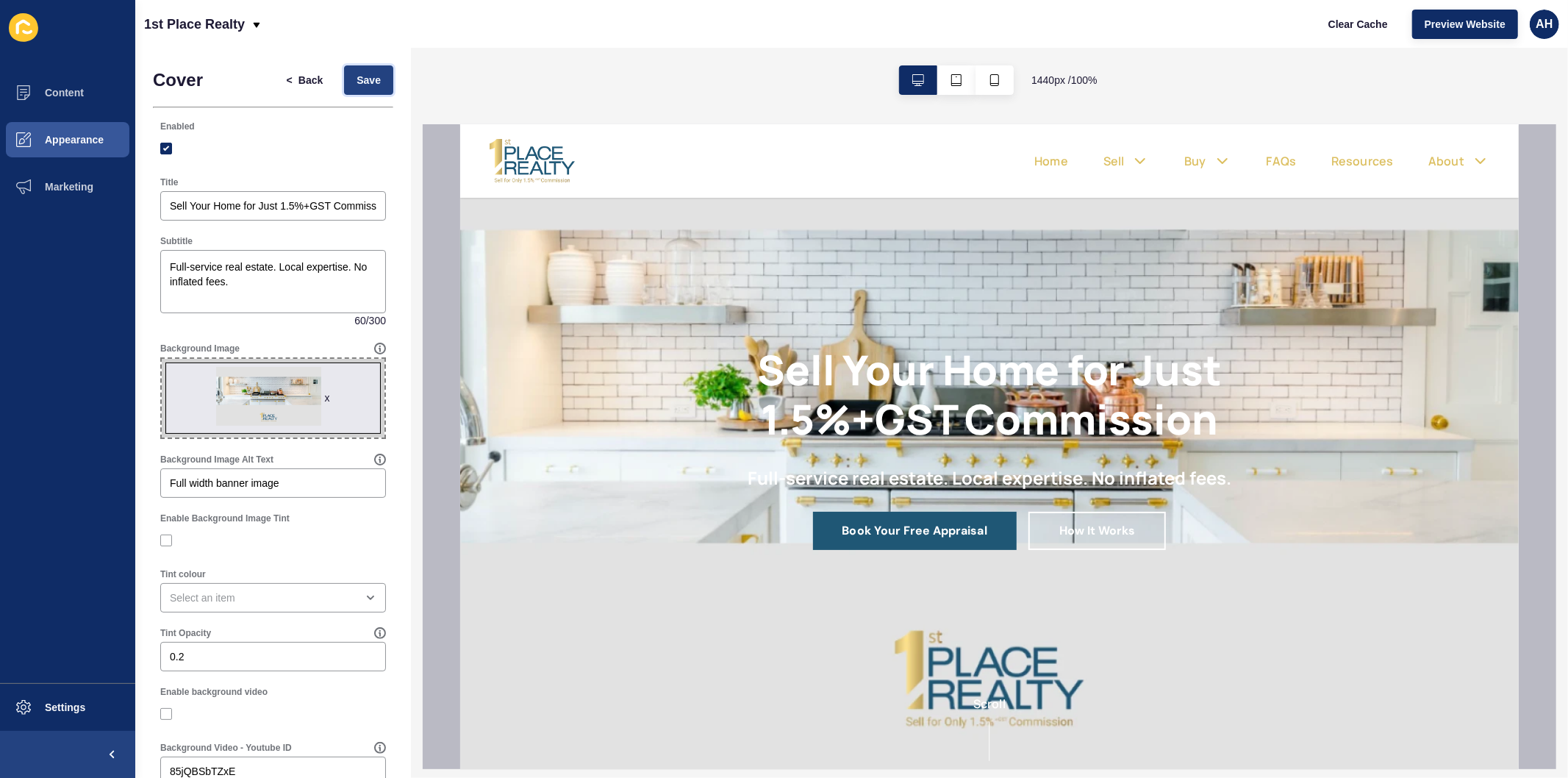
click at [358, 82] on span "Save" at bounding box center [368, 79] width 24 height 15
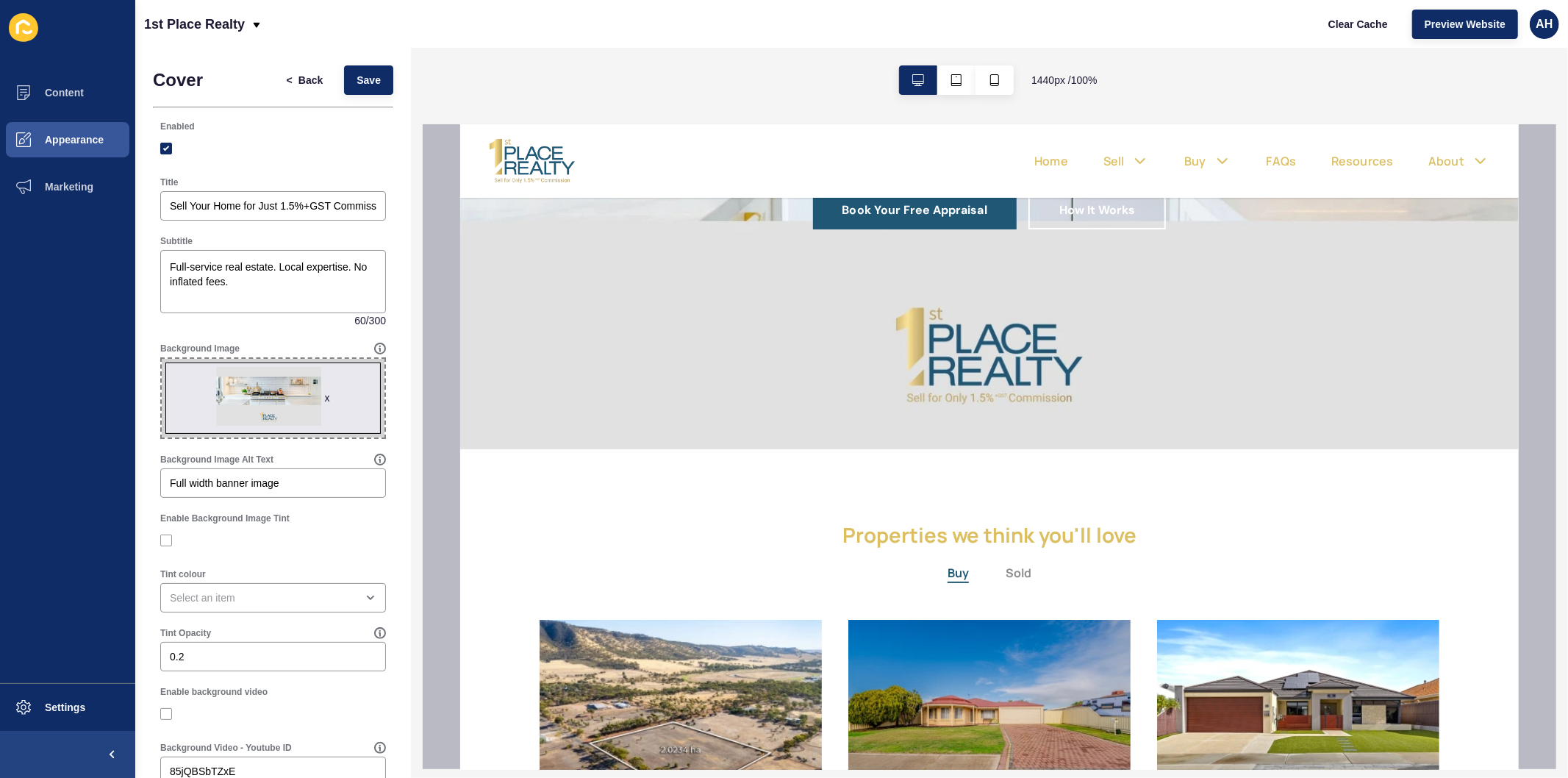
scroll to position [326, 0]
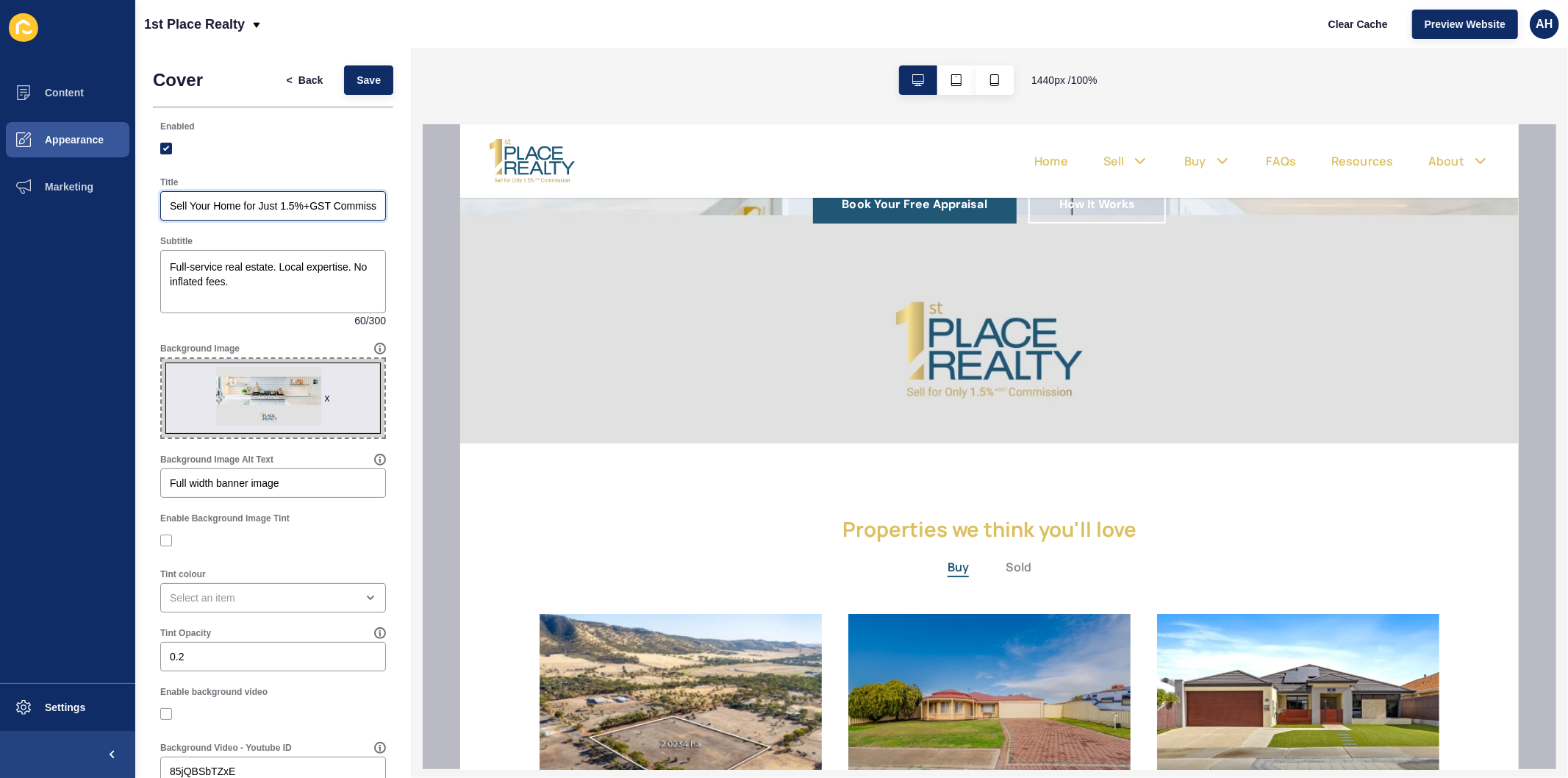
click at [300, 207] on input "Sell Your Home for Just 1.5%+GST Commission" at bounding box center [273, 205] width 206 height 15
click at [168, 266] on textarea "Full-service real estate. Local expertise. No inflated fees." at bounding box center [273, 281] width 221 height 59
paste textarea "Sell Your Home for Just 1.5%+GST Commission"
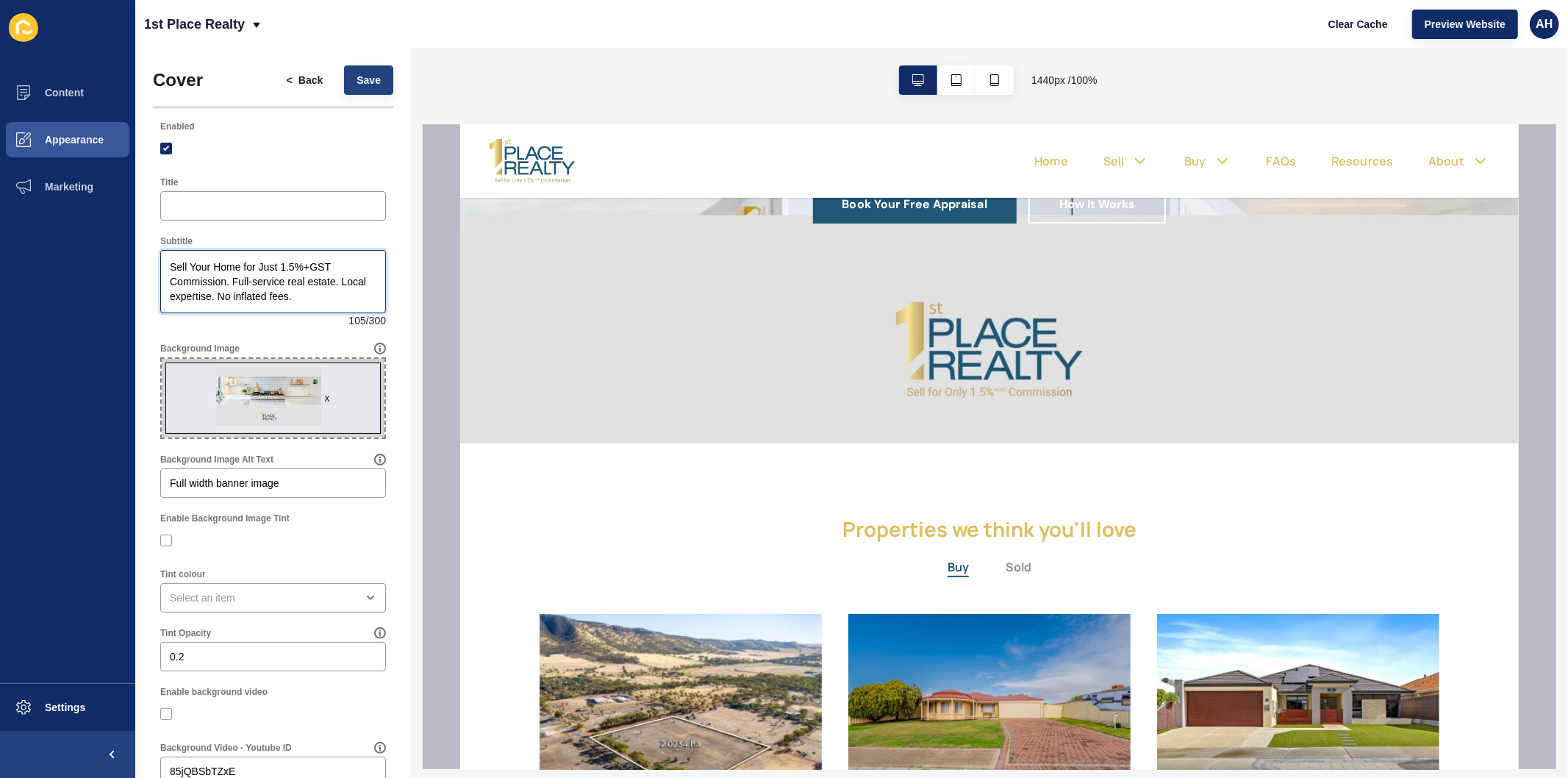
type textarea "Sell Your Home for Just 1.5%+GST Commission. Full-service real estate. Local ex…"
click at [361, 87] on span "Save" at bounding box center [368, 79] width 24 height 15
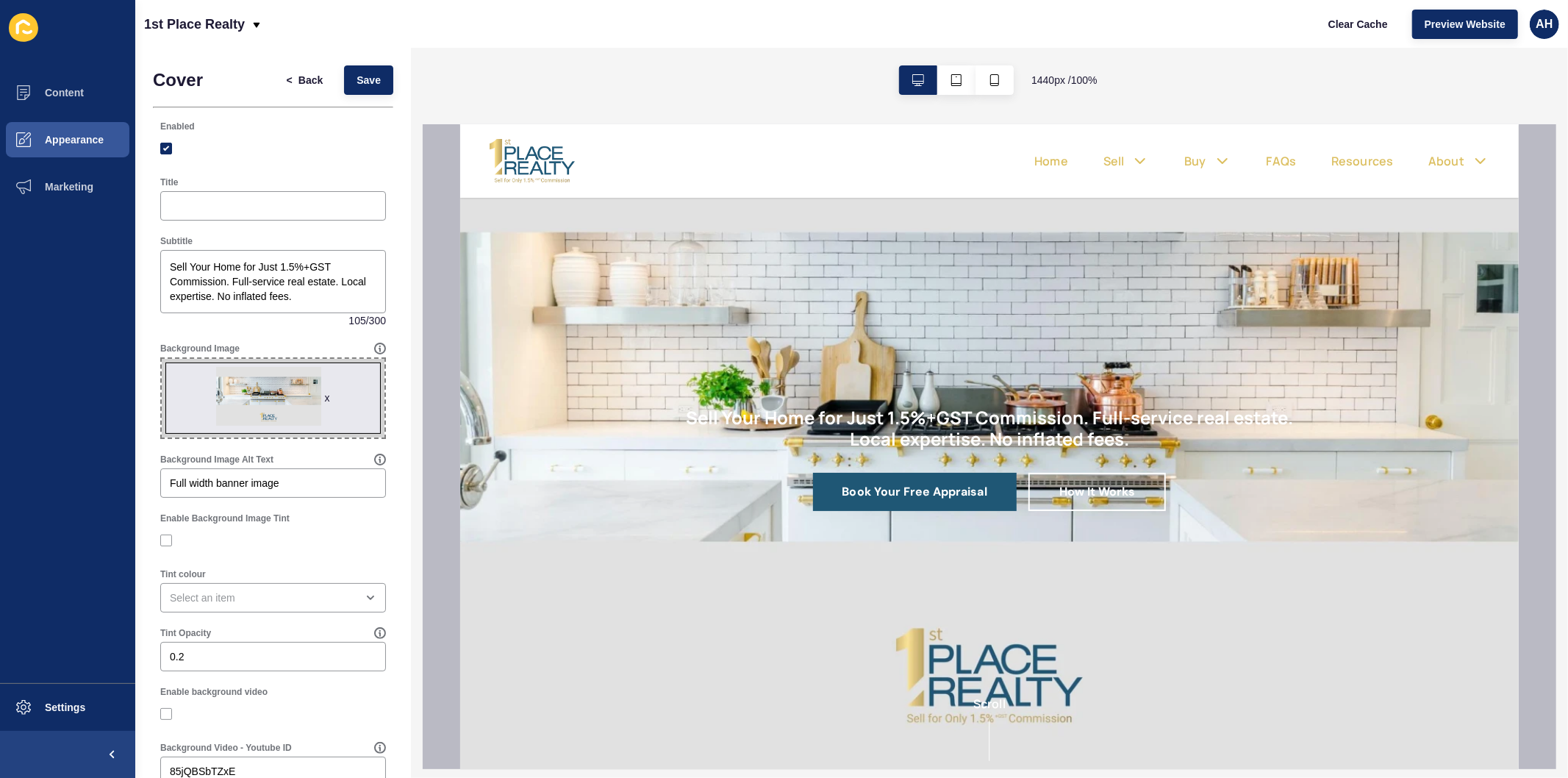
scroll to position [0, 0]
click at [236, 291] on textarea "Sell Your Home for Just 1.5%+GST Commission. Full-service real estate. Local ex…" at bounding box center [273, 281] width 221 height 59
click at [357, 85] on span "Save" at bounding box center [368, 79] width 24 height 15
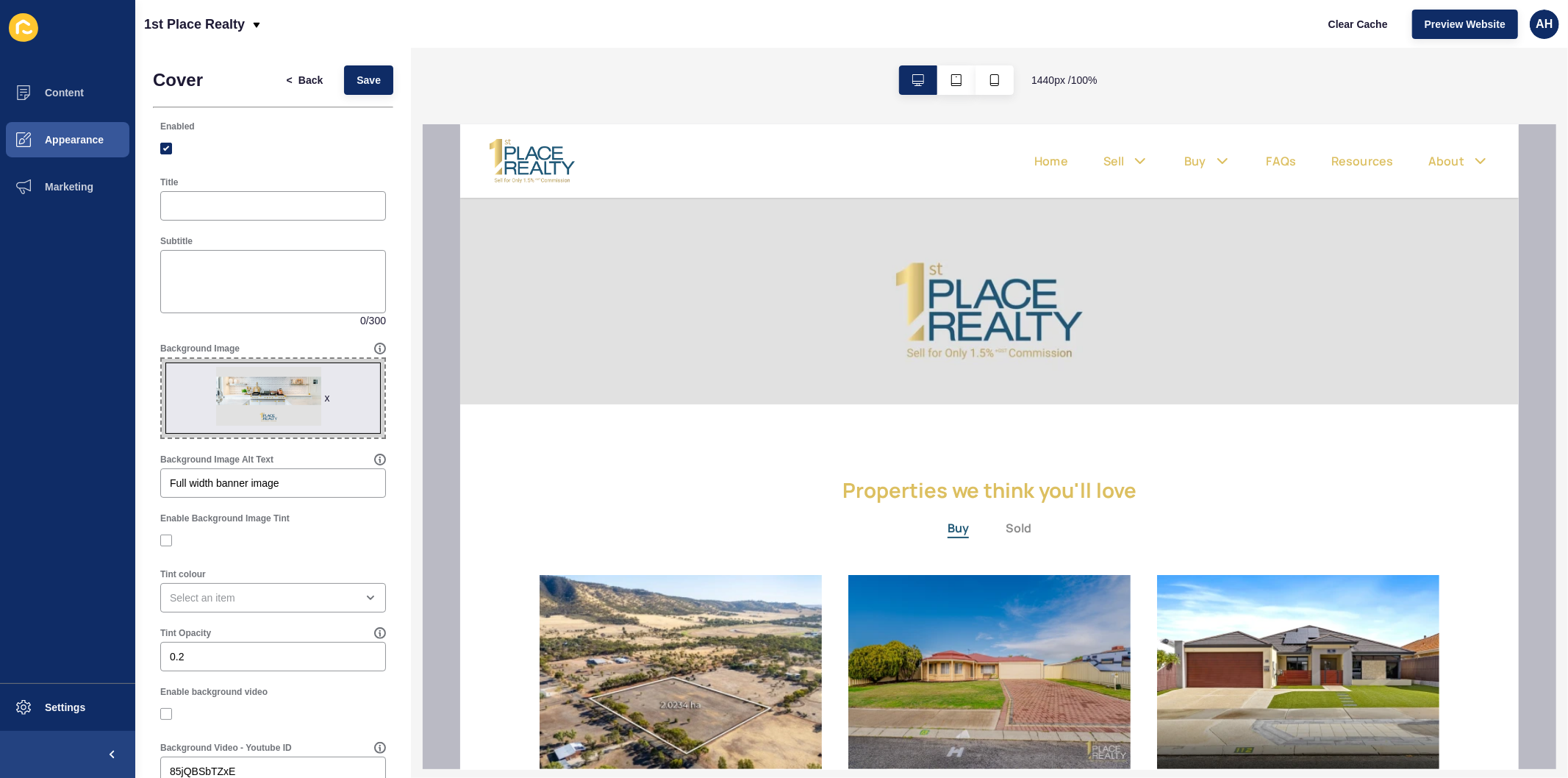
scroll to position [409, 0]
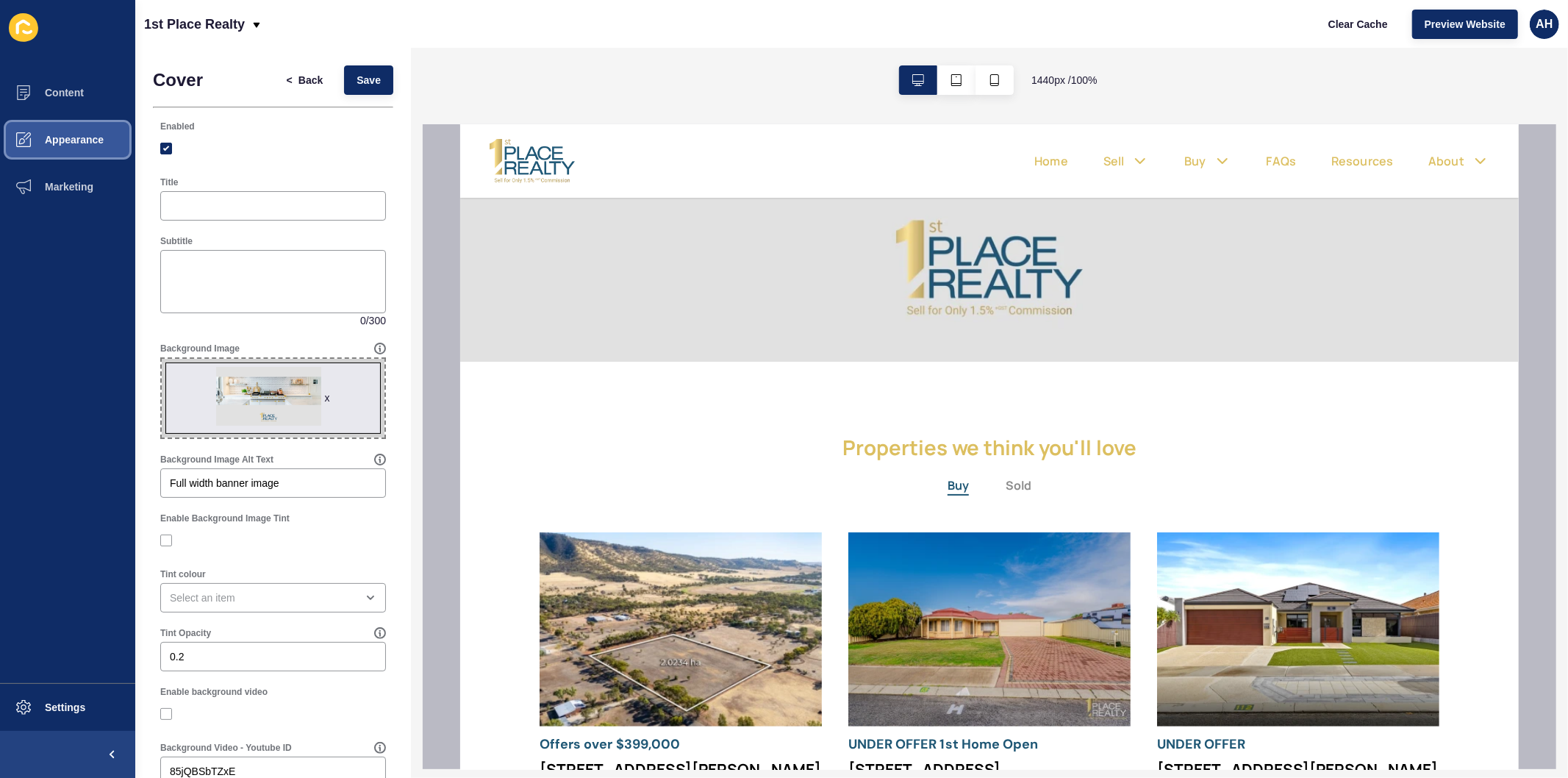
click at [67, 141] on span "Appearance" at bounding box center [51, 140] width 106 height 12
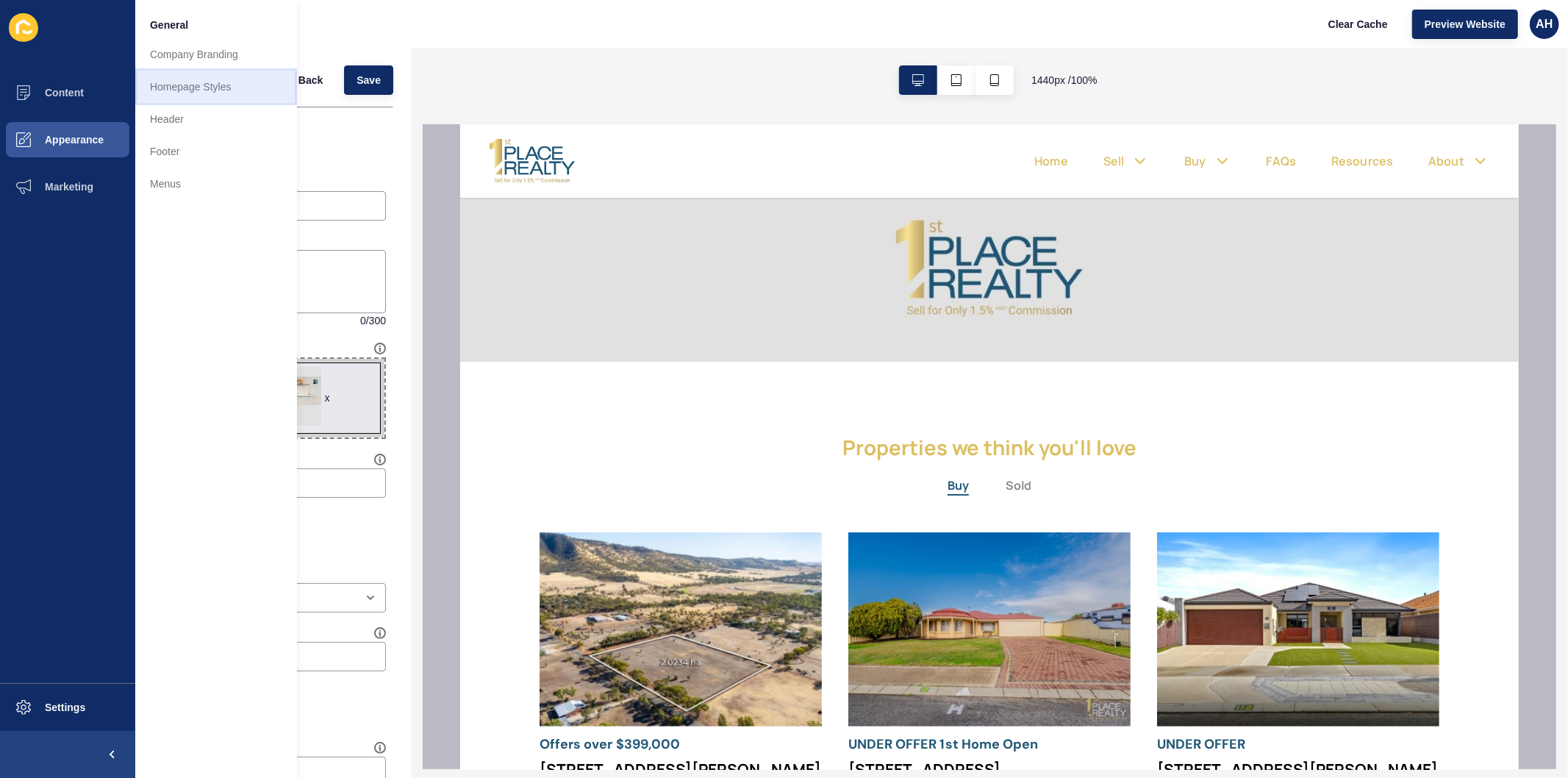
click at [214, 85] on link "Homepage Styles" at bounding box center [216, 86] width 162 height 32
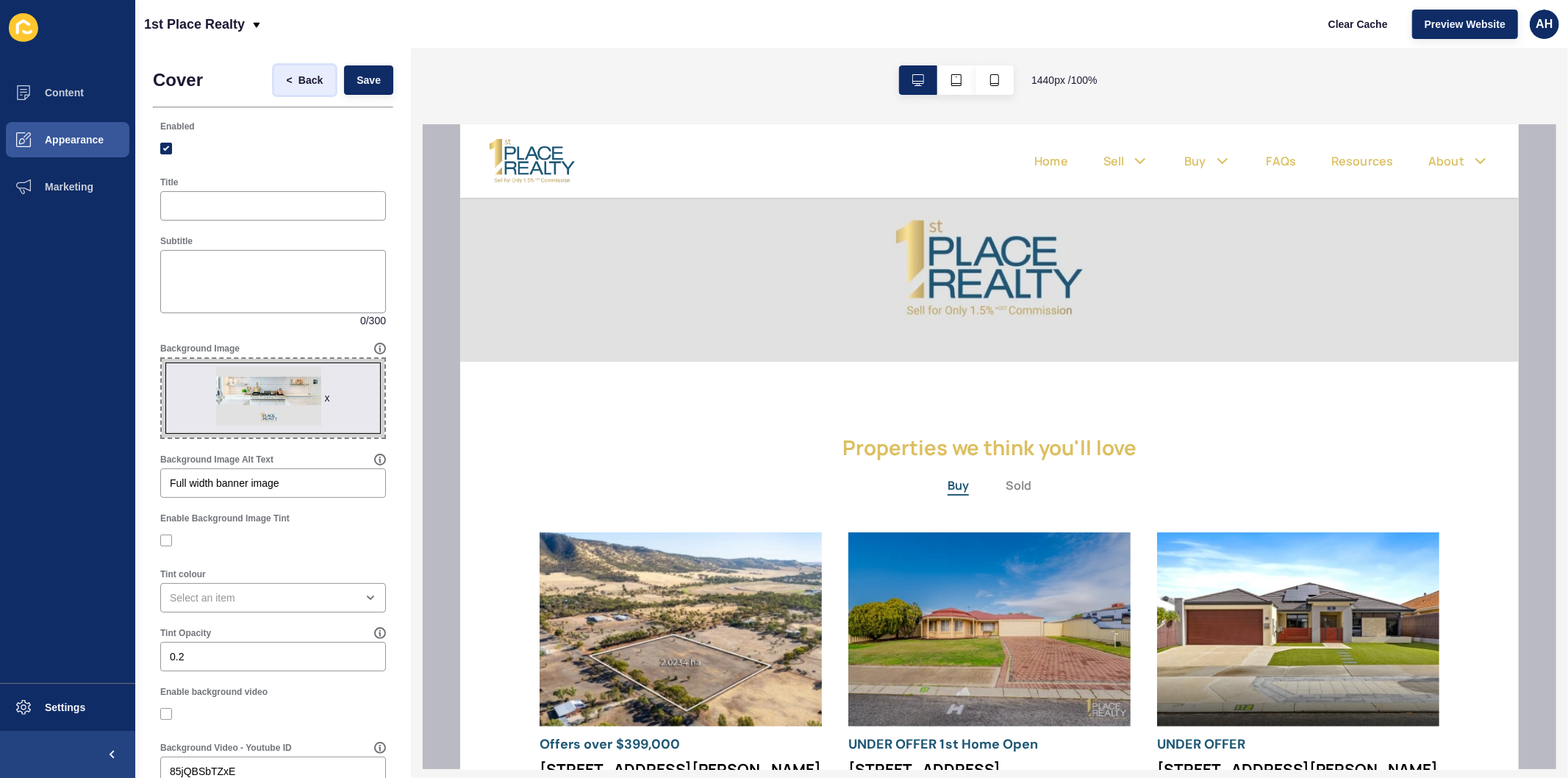
click at [298, 82] on span "Back" at bounding box center [310, 79] width 24 height 15
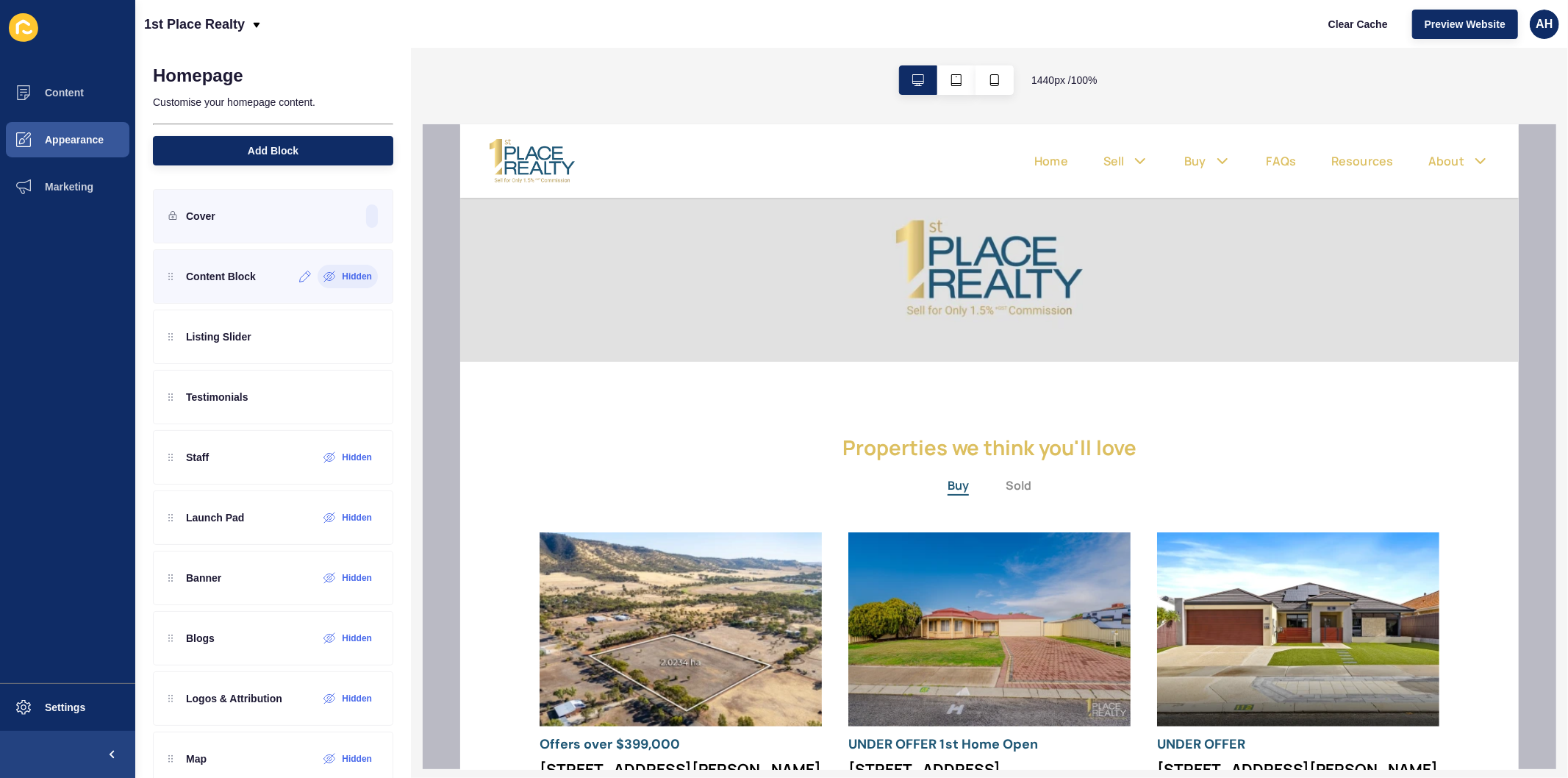
click at [342, 272] on label "Hidden" at bounding box center [357, 277] width 30 height 12
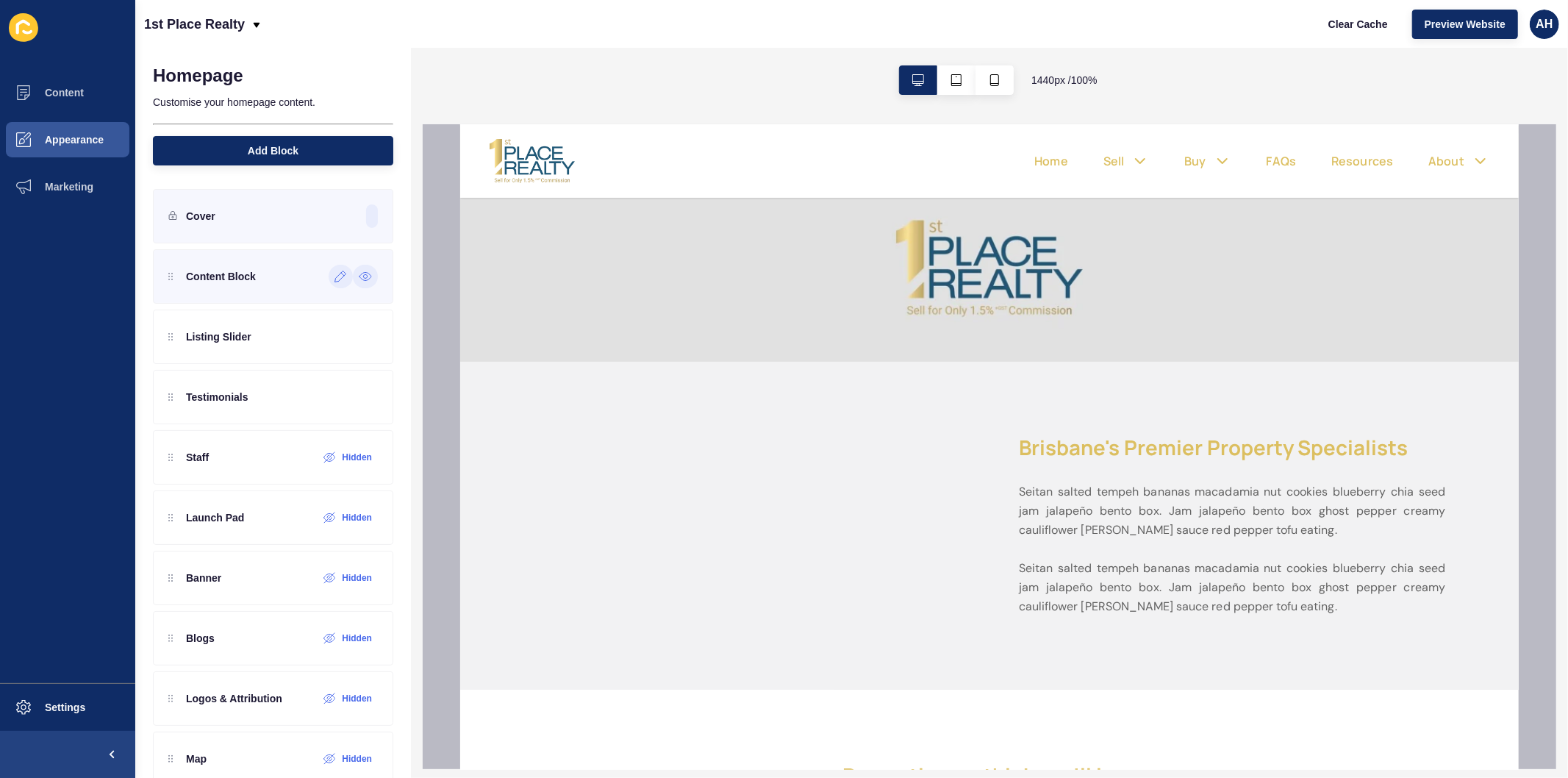
click at [334, 281] on icon at bounding box center [340, 277] width 13 height 12
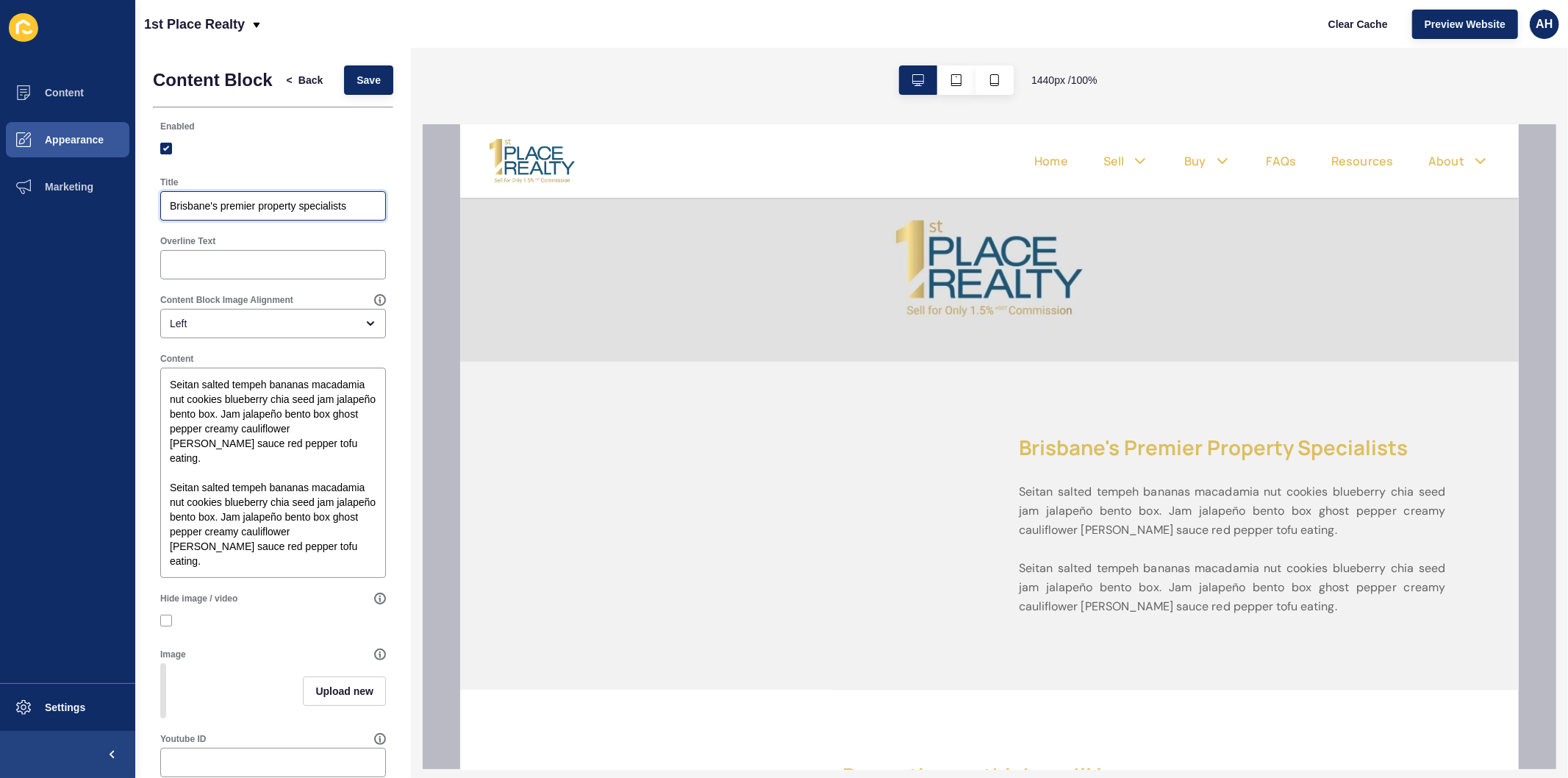
click at [276, 213] on input "Brisbane's premier property specialists" at bounding box center [273, 205] width 206 height 15
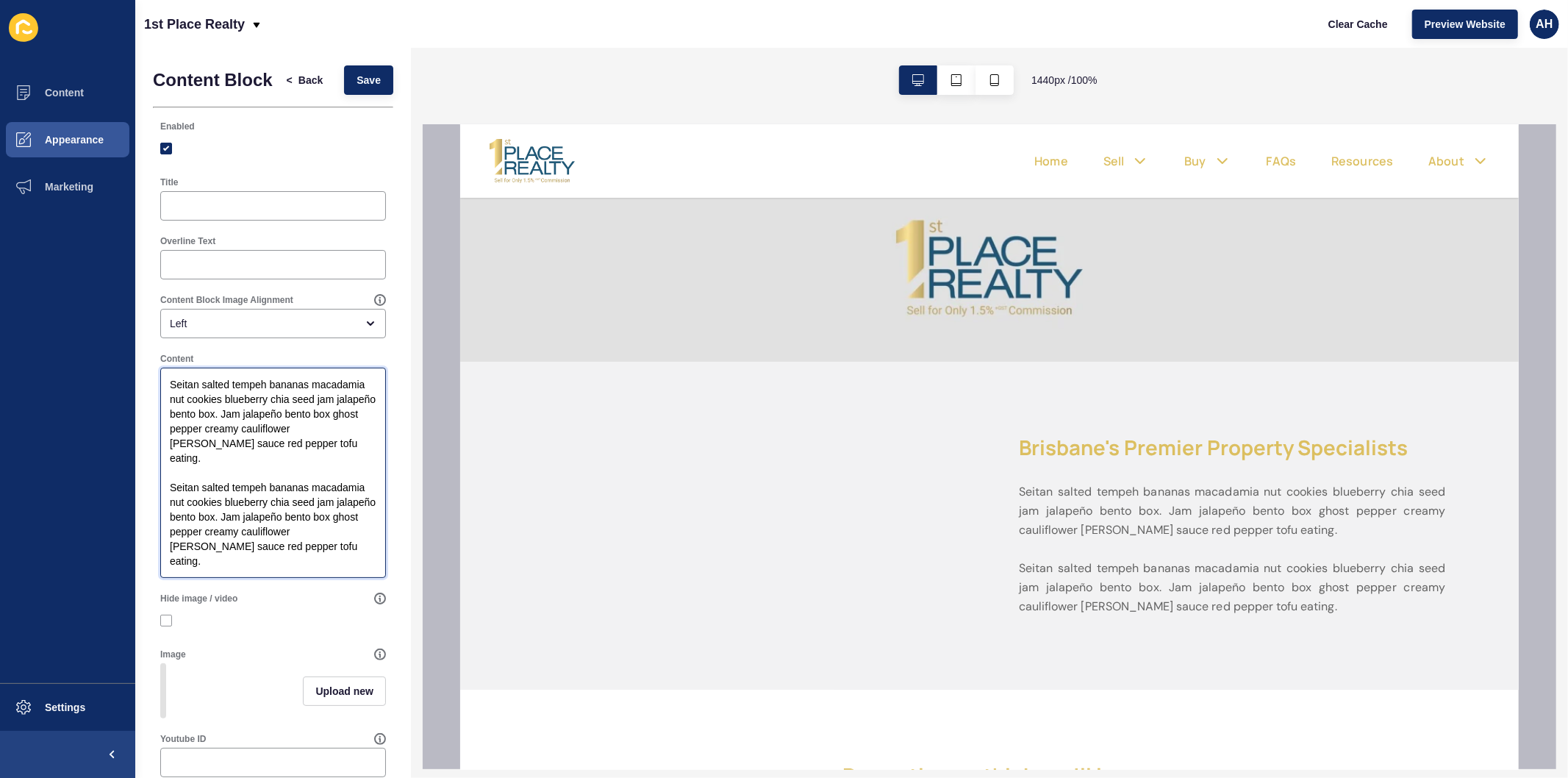
click at [218, 518] on textarea "Seitan salted tempeh bananas macadamia nut cookies blueberry chia seed jam jala…" at bounding box center [273, 472] width 221 height 206
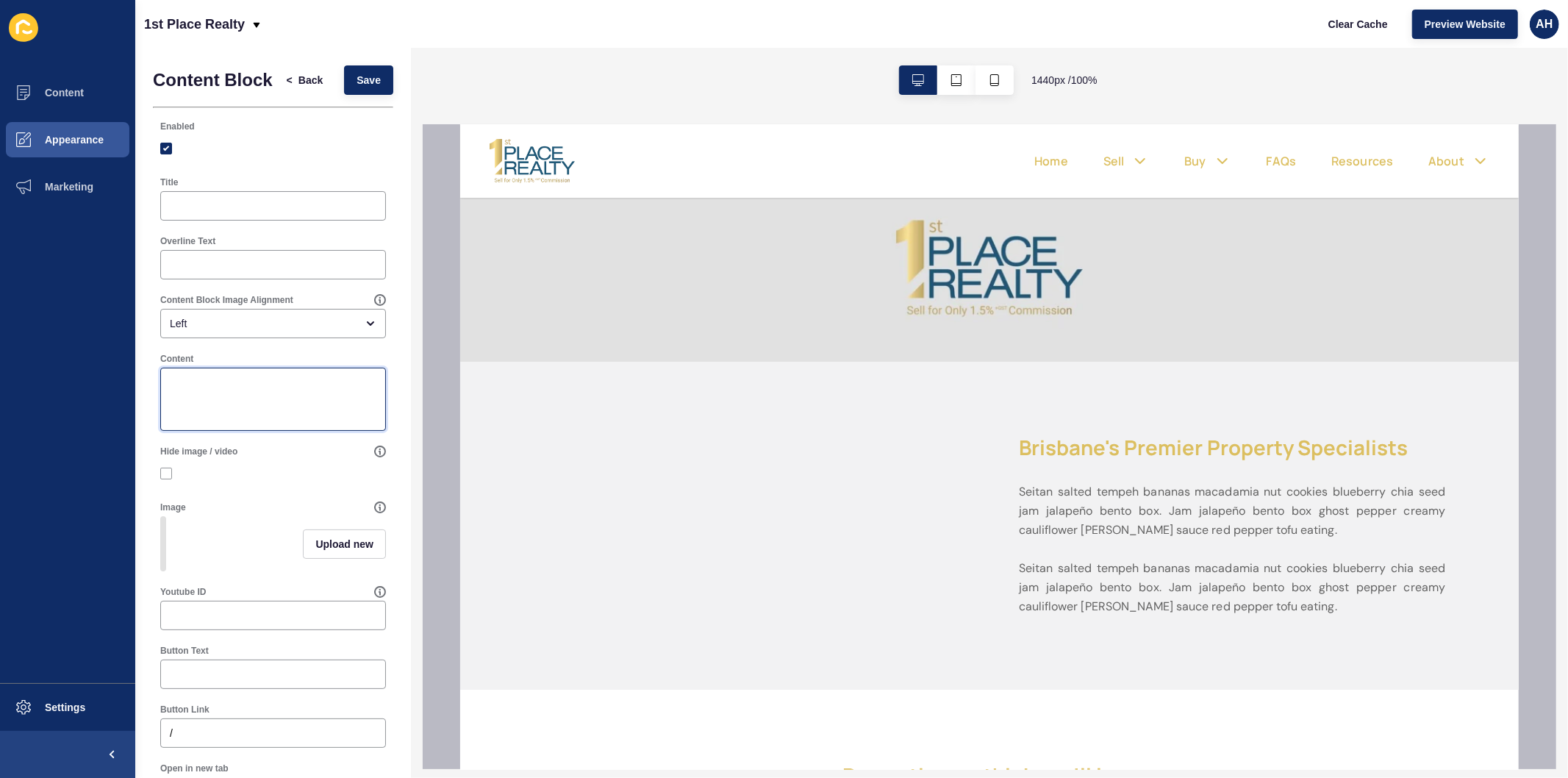
paste textarea "Sell Your Home for Just 1.5%+GST Commission. Full-service real estate. Local ex…"
drag, startPoint x: 229, startPoint y: 408, endPoint x: 156, endPoint y: 388, distance: 75.7
click at [156, 388] on div "Content Sell Your Home for Just 1.5%+GST Commission. Full-service real estate. …" at bounding box center [274, 392] width 240 height 93
type textarea "Full-service real estate. Local expertise. No inflated fees."
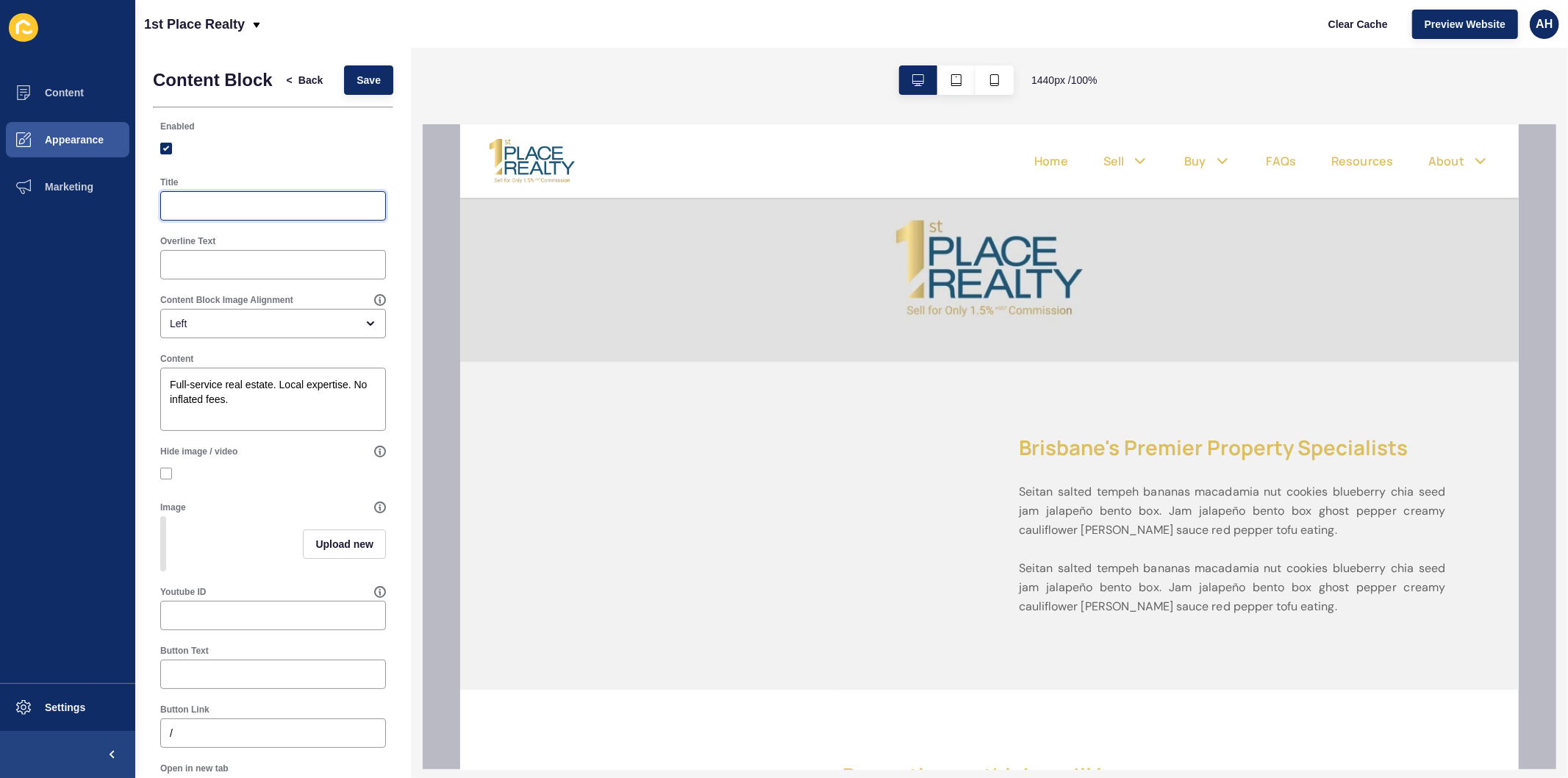
click at [319, 213] on input "Title" at bounding box center [273, 205] width 206 height 15
paste input "Sell Your Home for Just 1.5%+GST Commission."
type input "Sell Your Home for Just 1.5%+GST Commission."
click at [248, 408] on textarea "Full-service real estate. Local expertise. No inflated fees." at bounding box center [273, 399] width 221 height 59
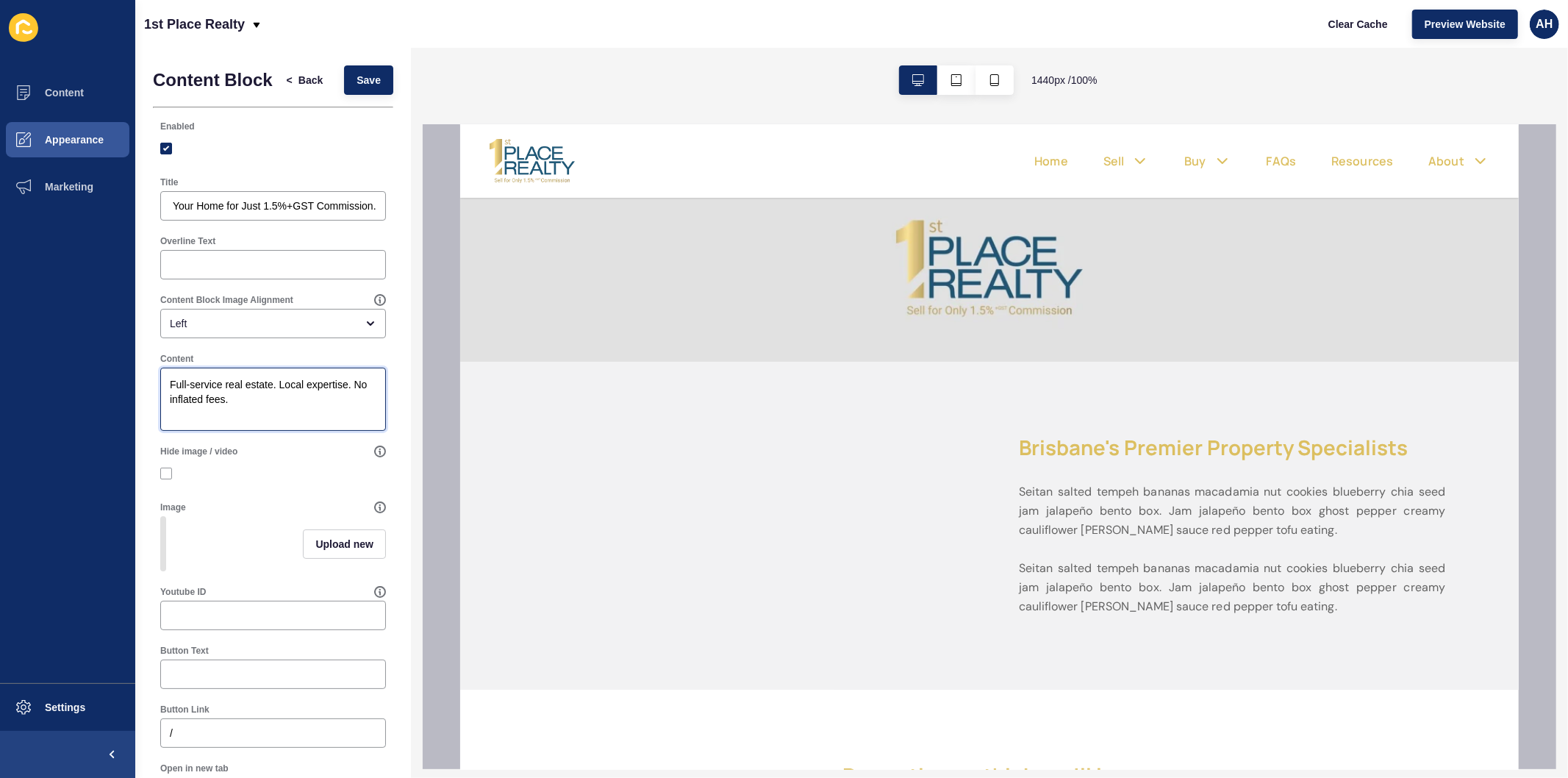
scroll to position [0, 0]
click at [244, 272] on input "Overline Text" at bounding box center [273, 264] width 206 height 15
paste input "Full-service real estate. Local expertise. No inflated fees."
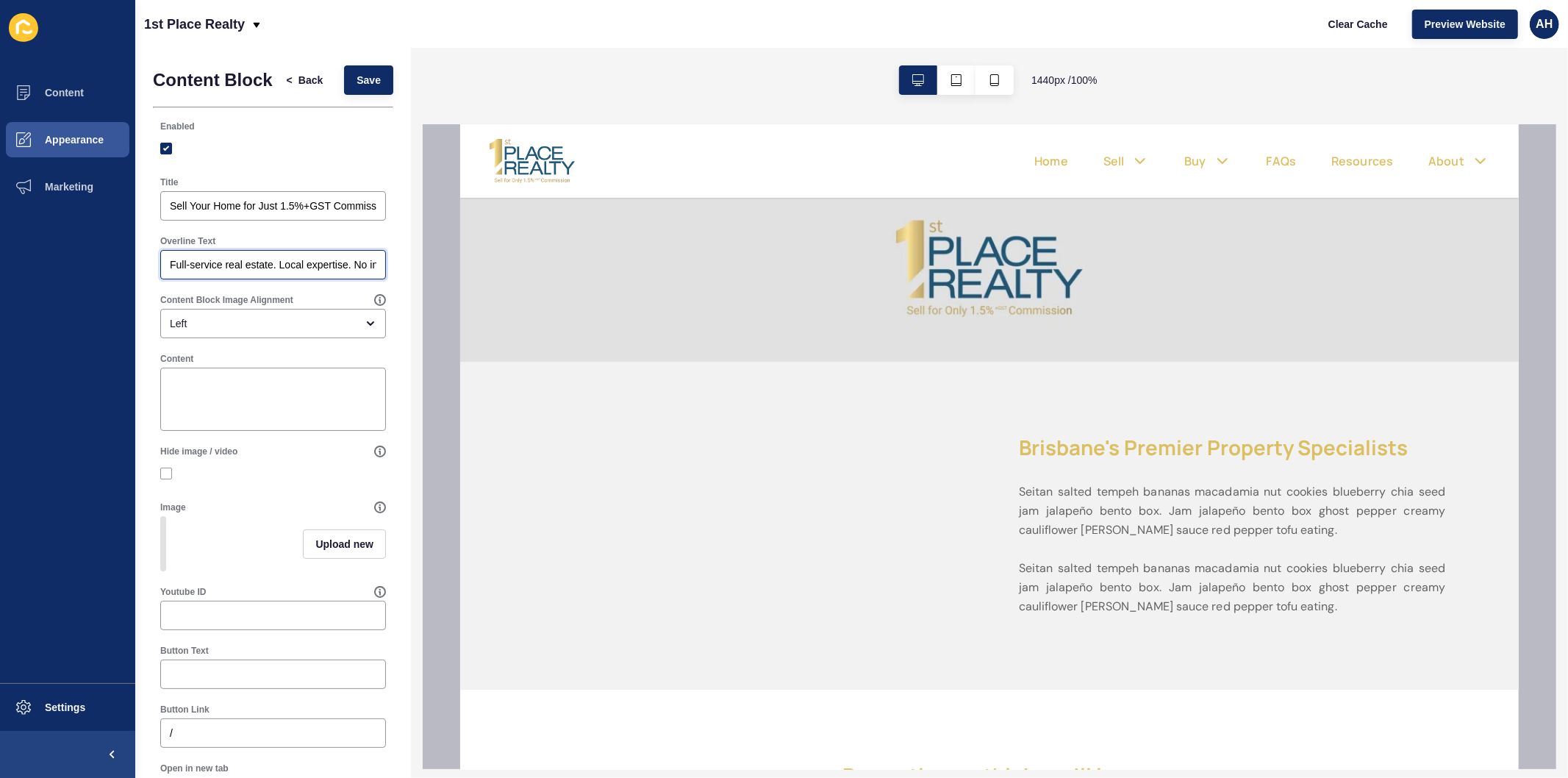
scroll to position [0, 64]
type input "Full-service real estate. Local expertise. No inflated fees."
click at [253, 331] on div "Left" at bounding box center [263, 324] width 186 height 15
click at [243, 430] on span "Centre" at bounding box center [267, 436] width 190 height 15
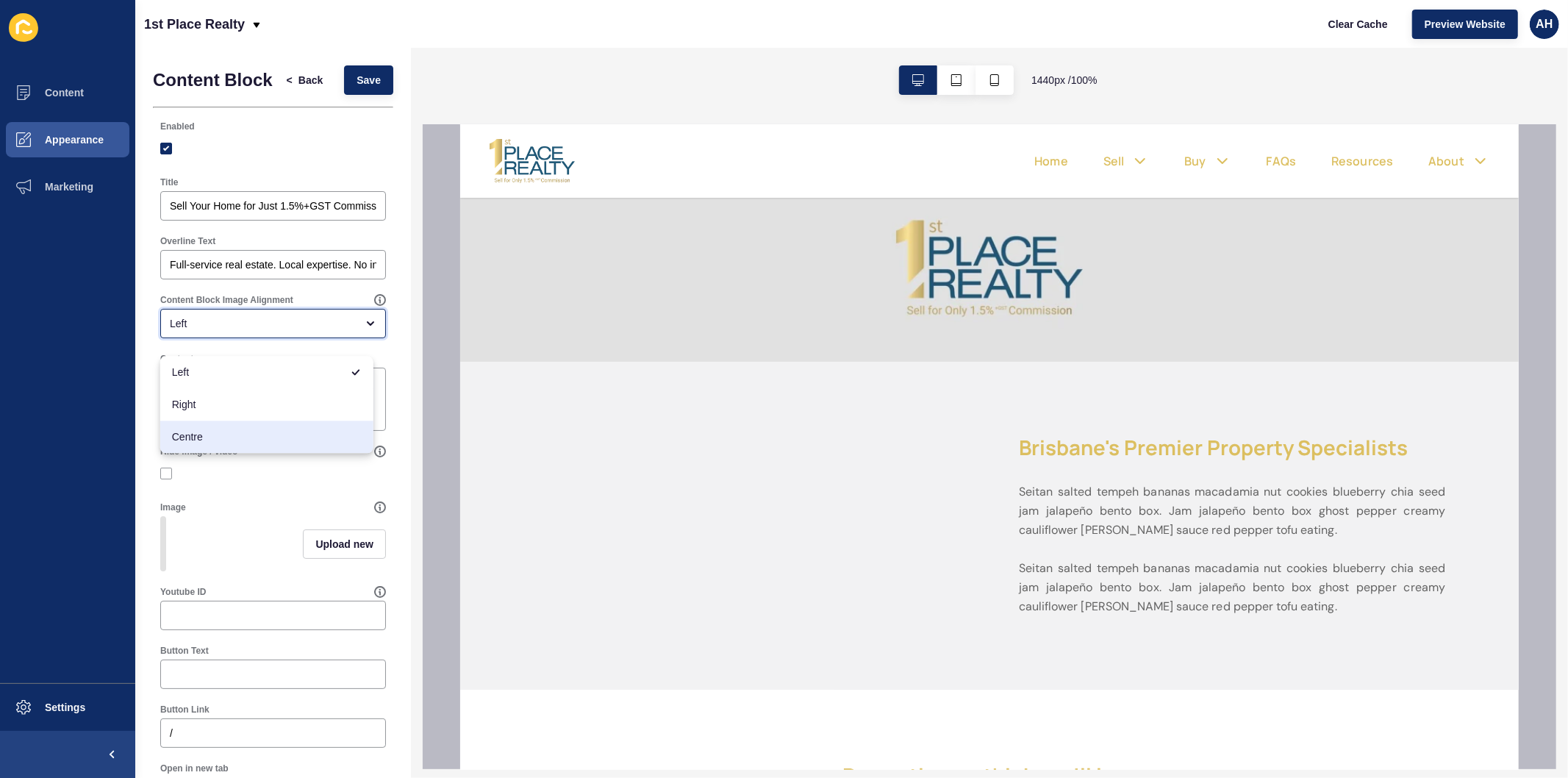
type input "Centre"
click at [166, 480] on label at bounding box center [166, 474] width 12 height 12
click at [166, 479] on input "Hide image / video" at bounding box center [168, 474] width 10 height 10
checkbox input "true"
click at [363, 88] on span "Save" at bounding box center [368, 79] width 24 height 15
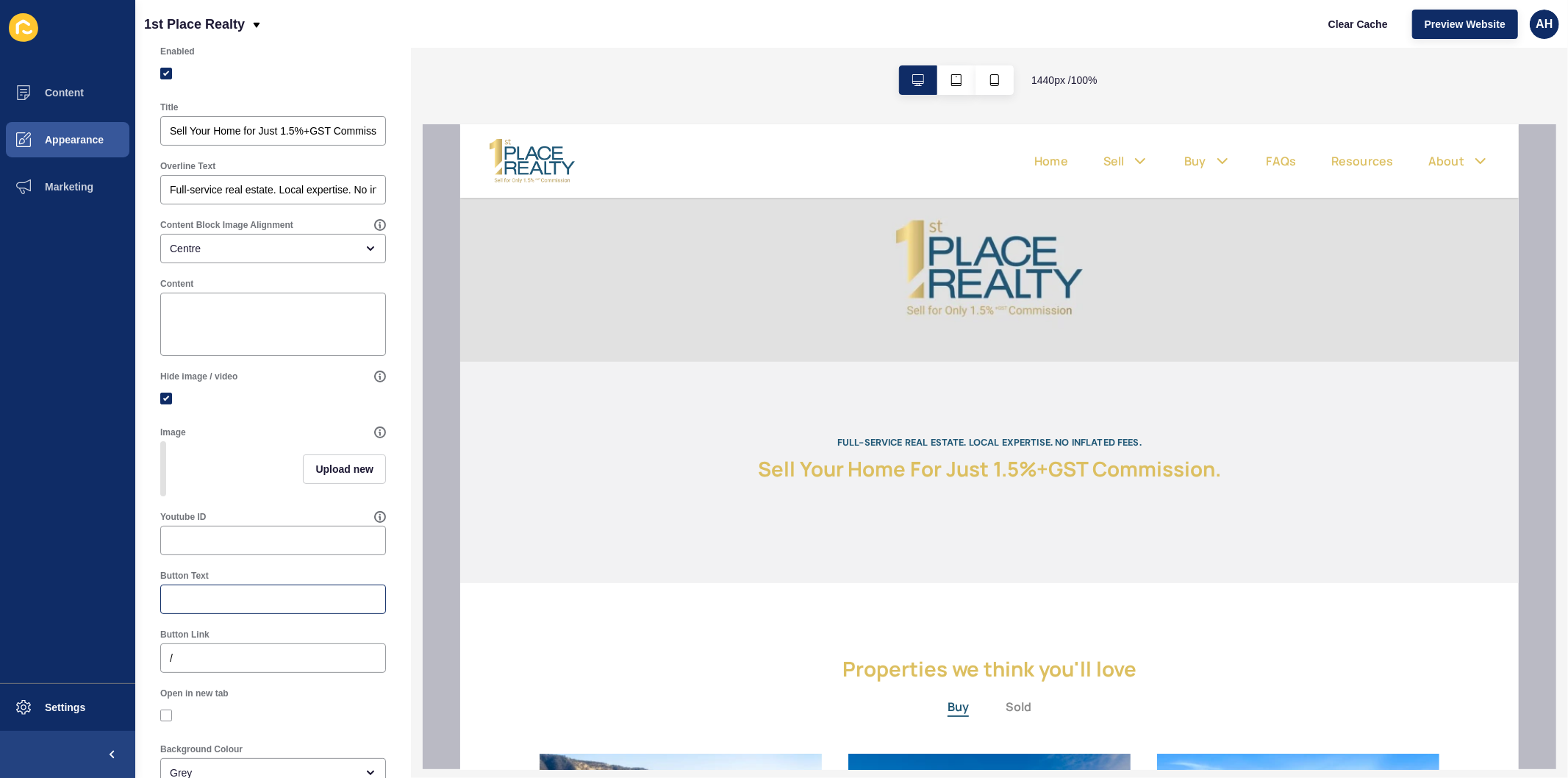
scroll to position [177, 0]
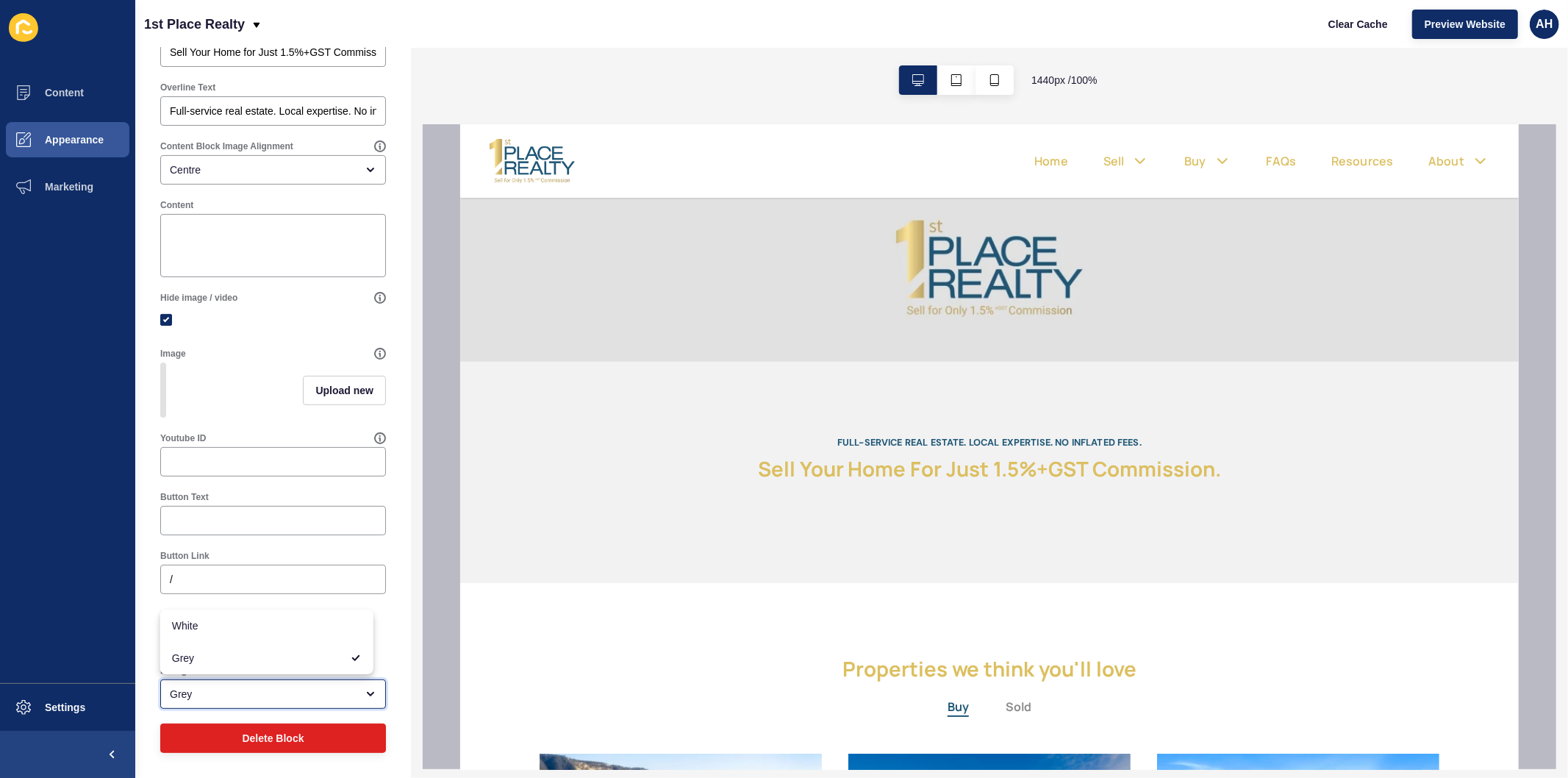
click at [236, 694] on div "Grey" at bounding box center [263, 694] width 186 height 15
click at [251, 633] on span "White" at bounding box center [267, 626] width 190 height 15
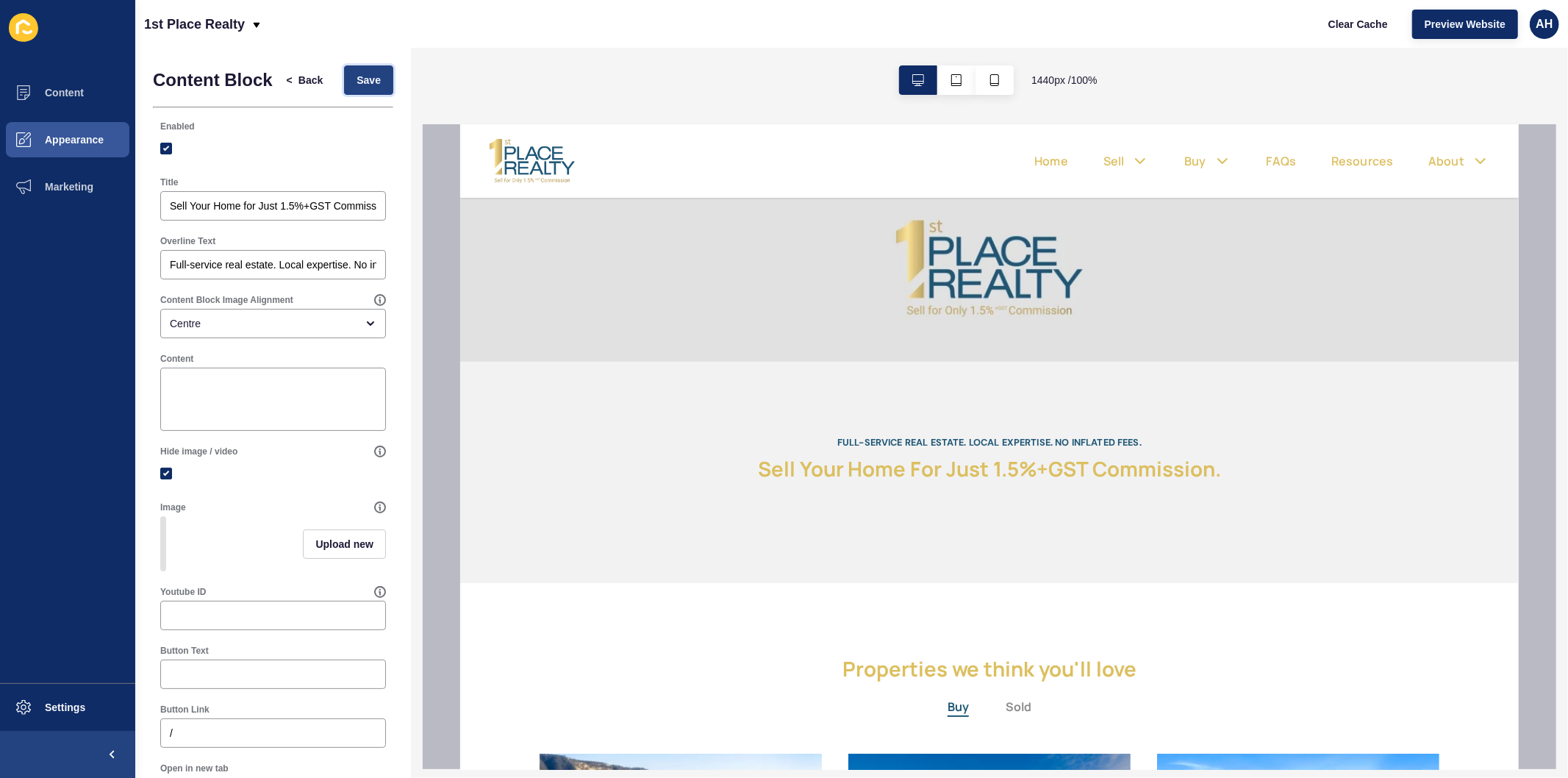
click at [357, 88] on span "Save" at bounding box center [368, 79] width 24 height 15
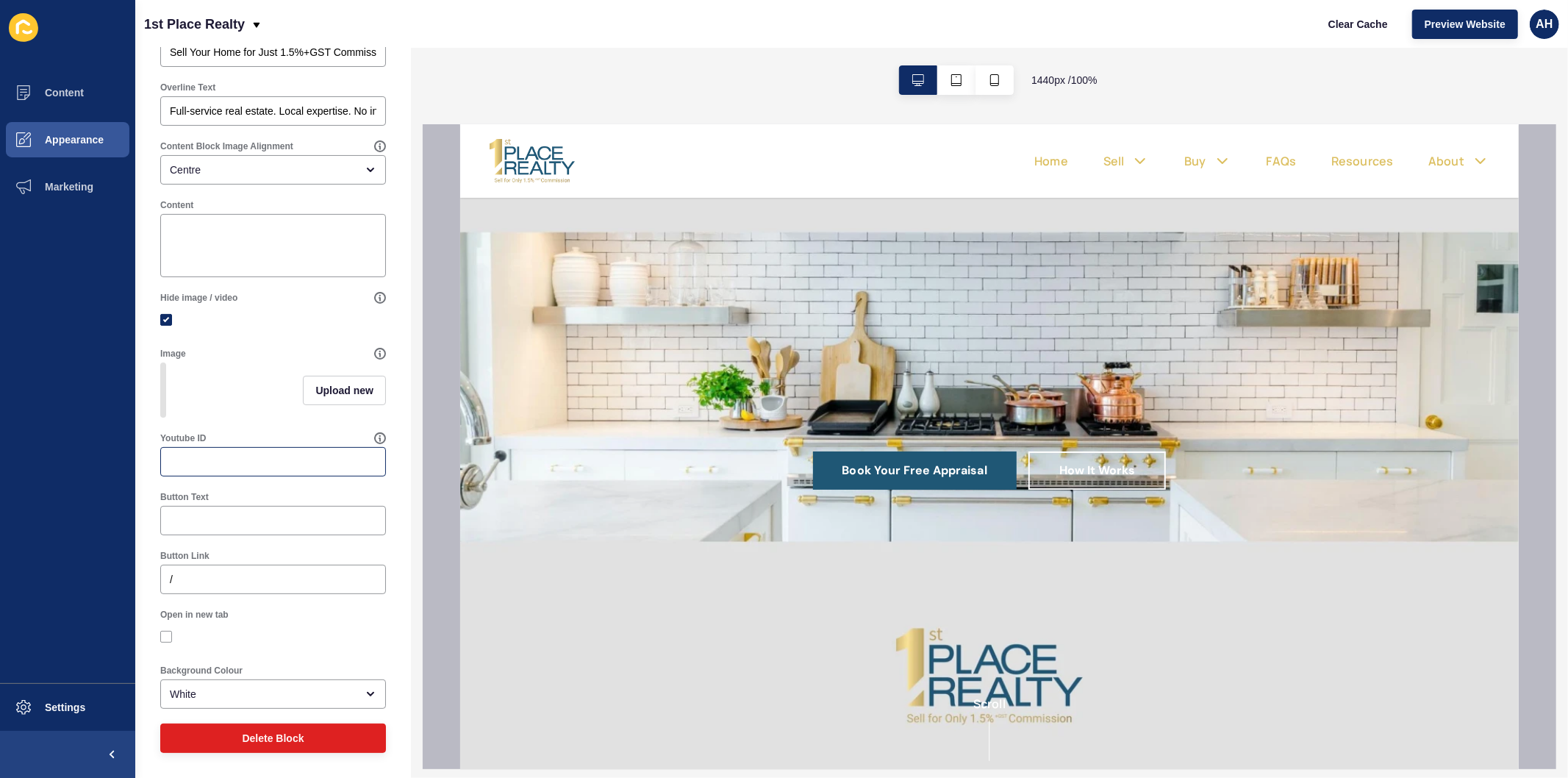
scroll to position [177, 0]
click at [218, 687] on div "White" at bounding box center [273, 694] width 226 height 29
click at [221, 655] on span "Grey" at bounding box center [267, 658] width 190 height 15
type input "Grey"
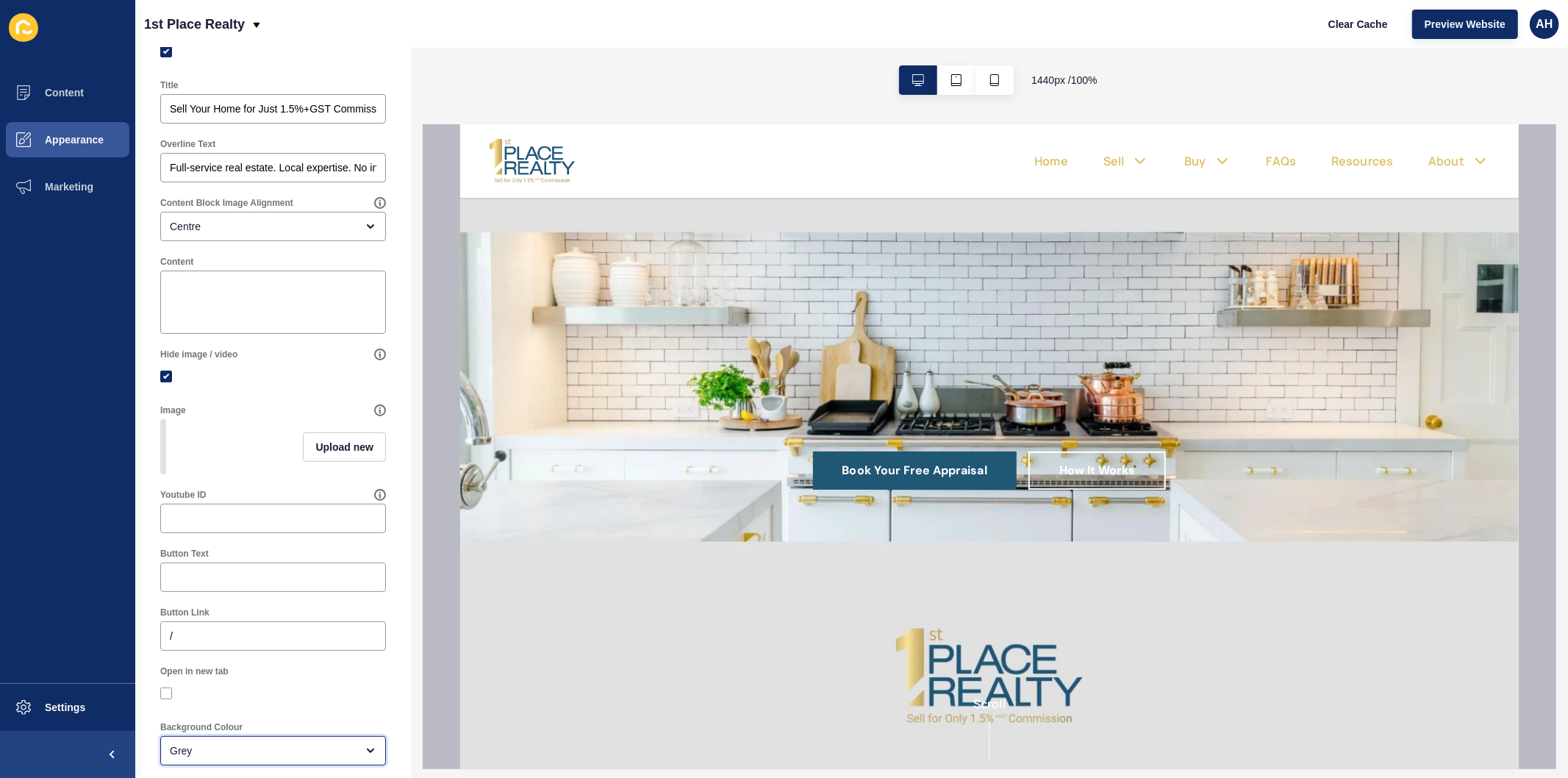
scroll to position [0, 0]
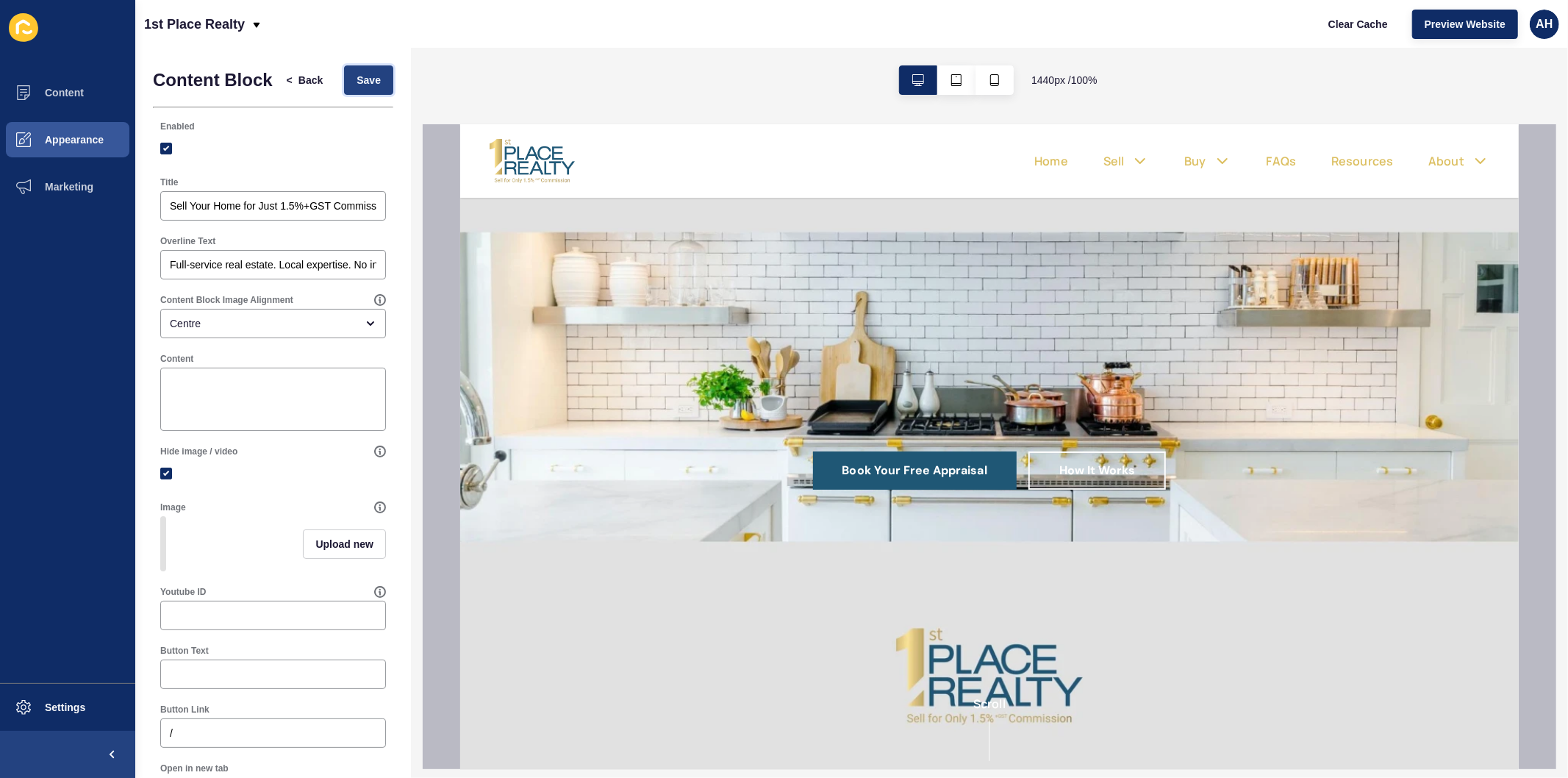
click at [357, 88] on span "Save" at bounding box center [368, 79] width 24 height 15
click at [62, 85] on button "Content" at bounding box center [67, 93] width 135 height 47
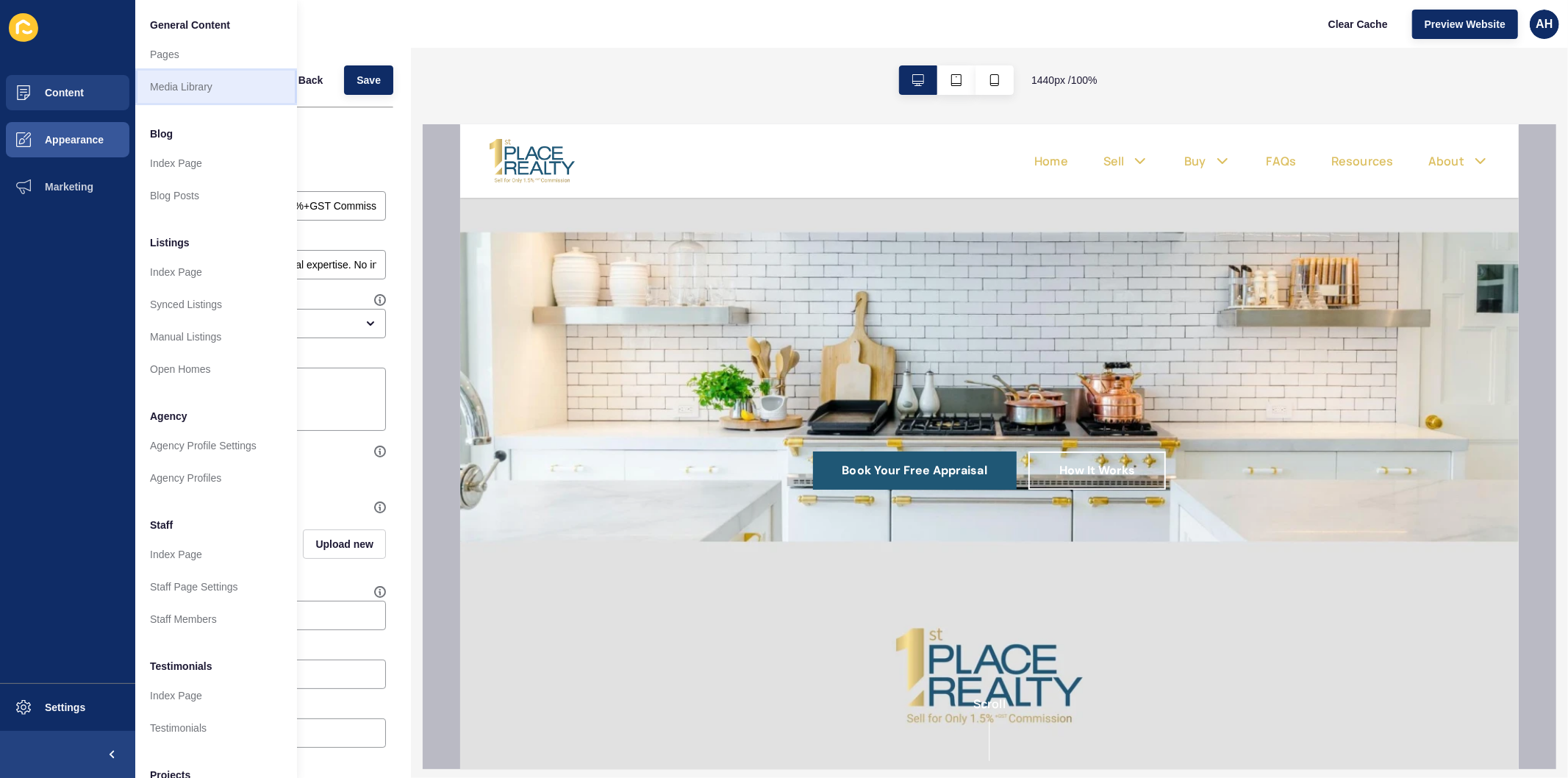
click at [173, 90] on link "Media Library" at bounding box center [216, 86] width 162 height 32
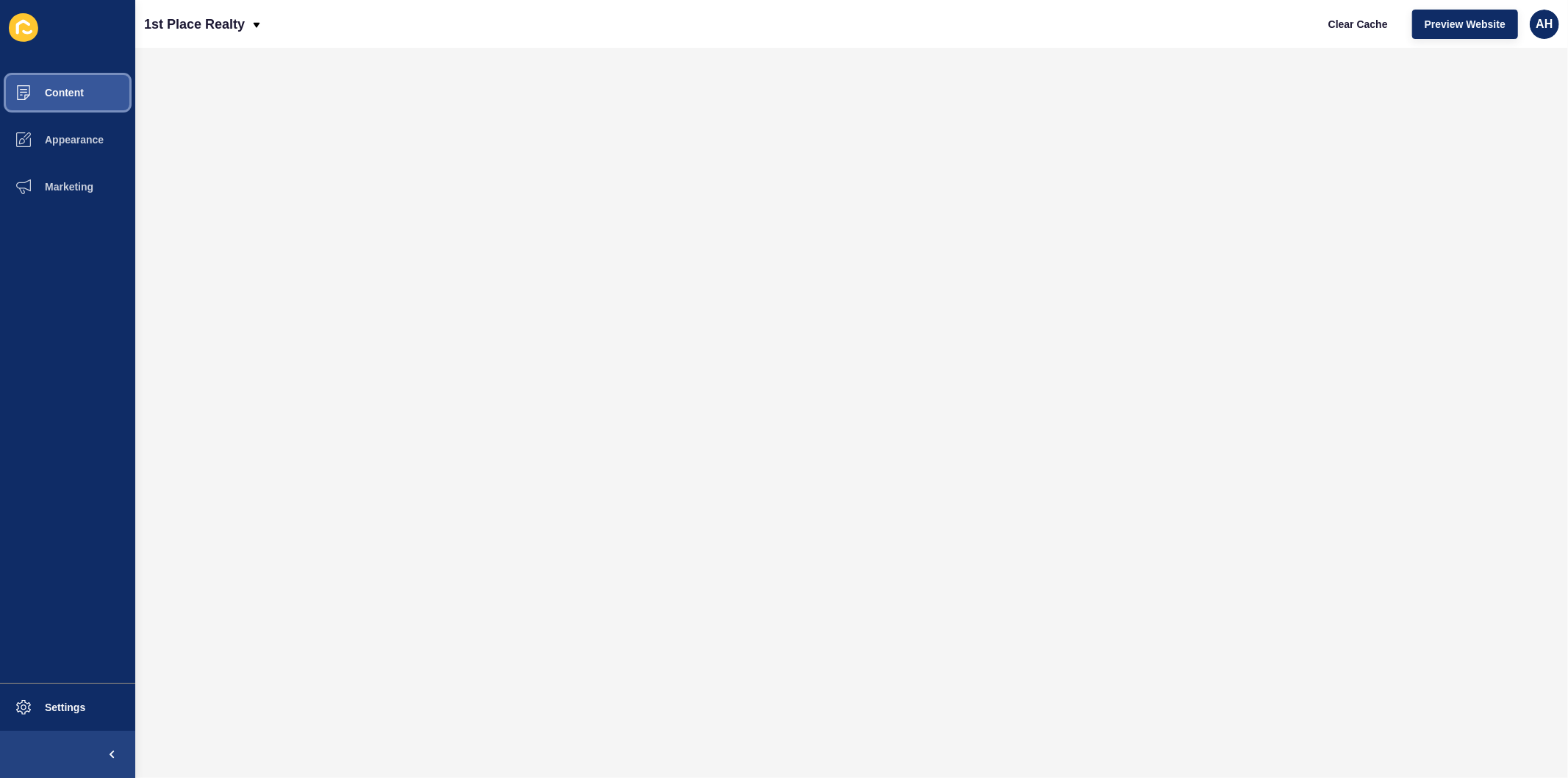
click at [69, 100] on button "Content" at bounding box center [67, 93] width 135 height 47
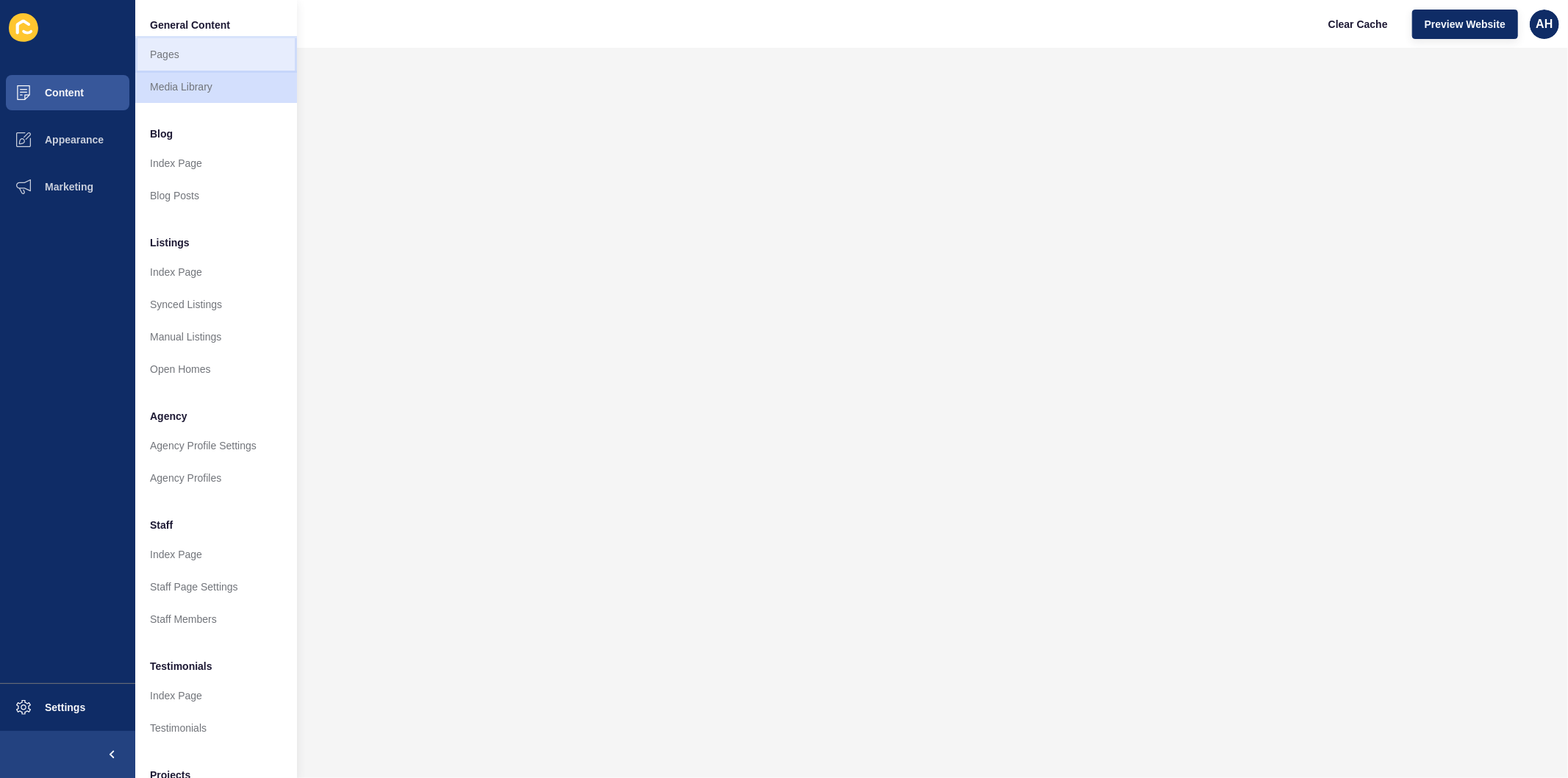
click at [172, 54] on link "Pages" at bounding box center [216, 54] width 162 height 32
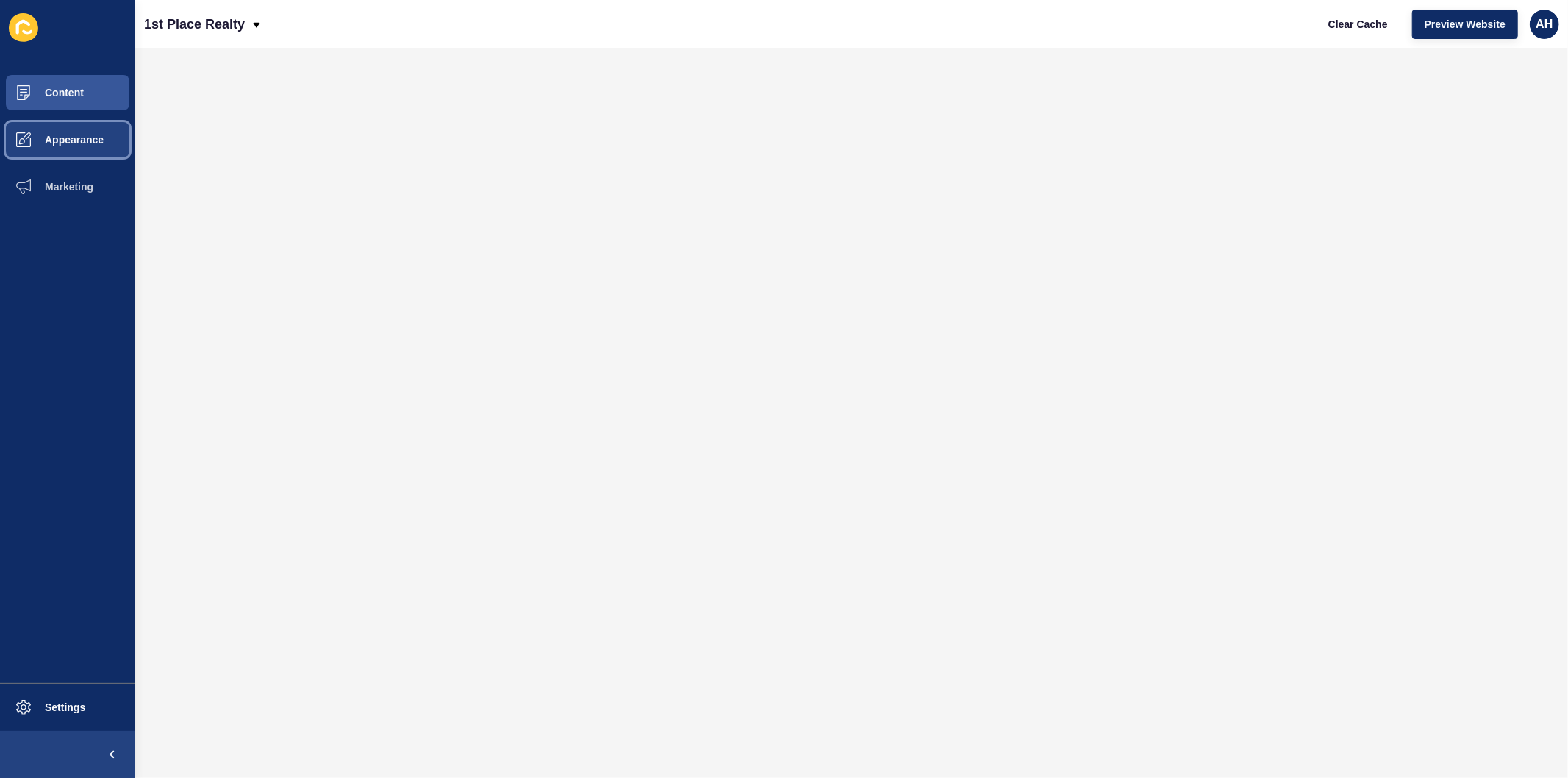
click at [43, 147] on span at bounding box center [23, 140] width 47 height 47
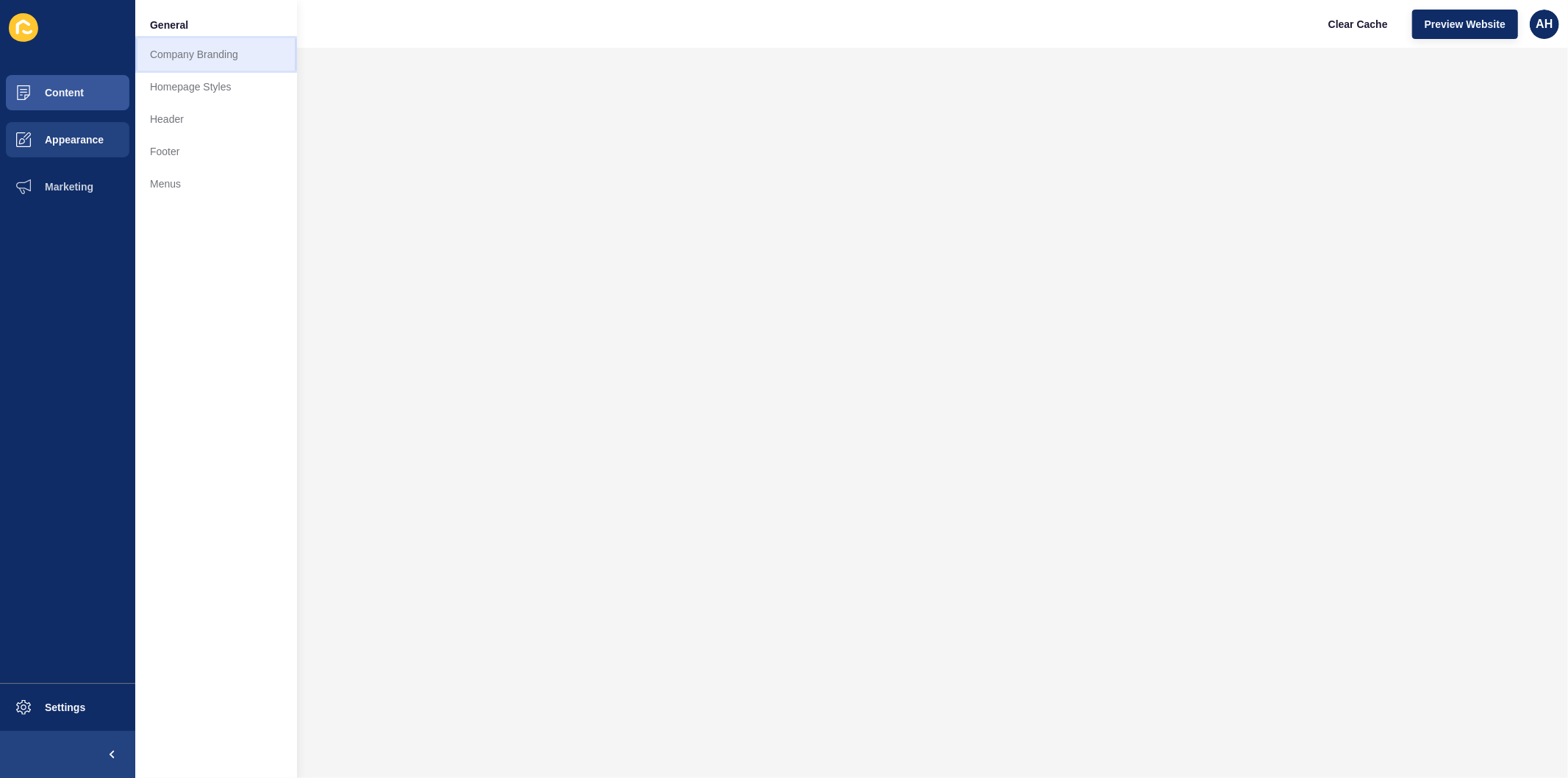
click at [191, 62] on link "Company Branding" at bounding box center [216, 54] width 162 height 32
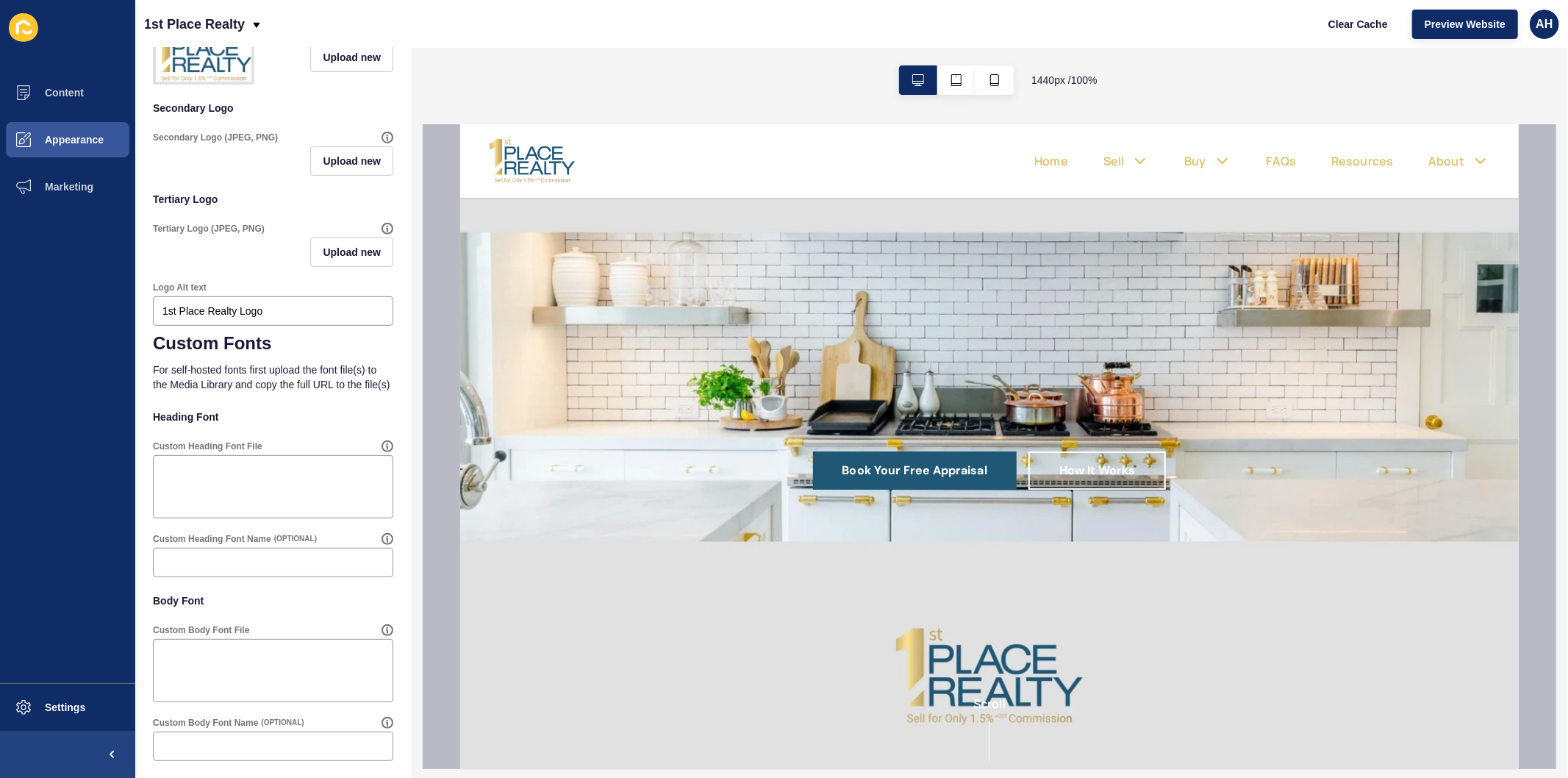
scroll to position [450, 0]
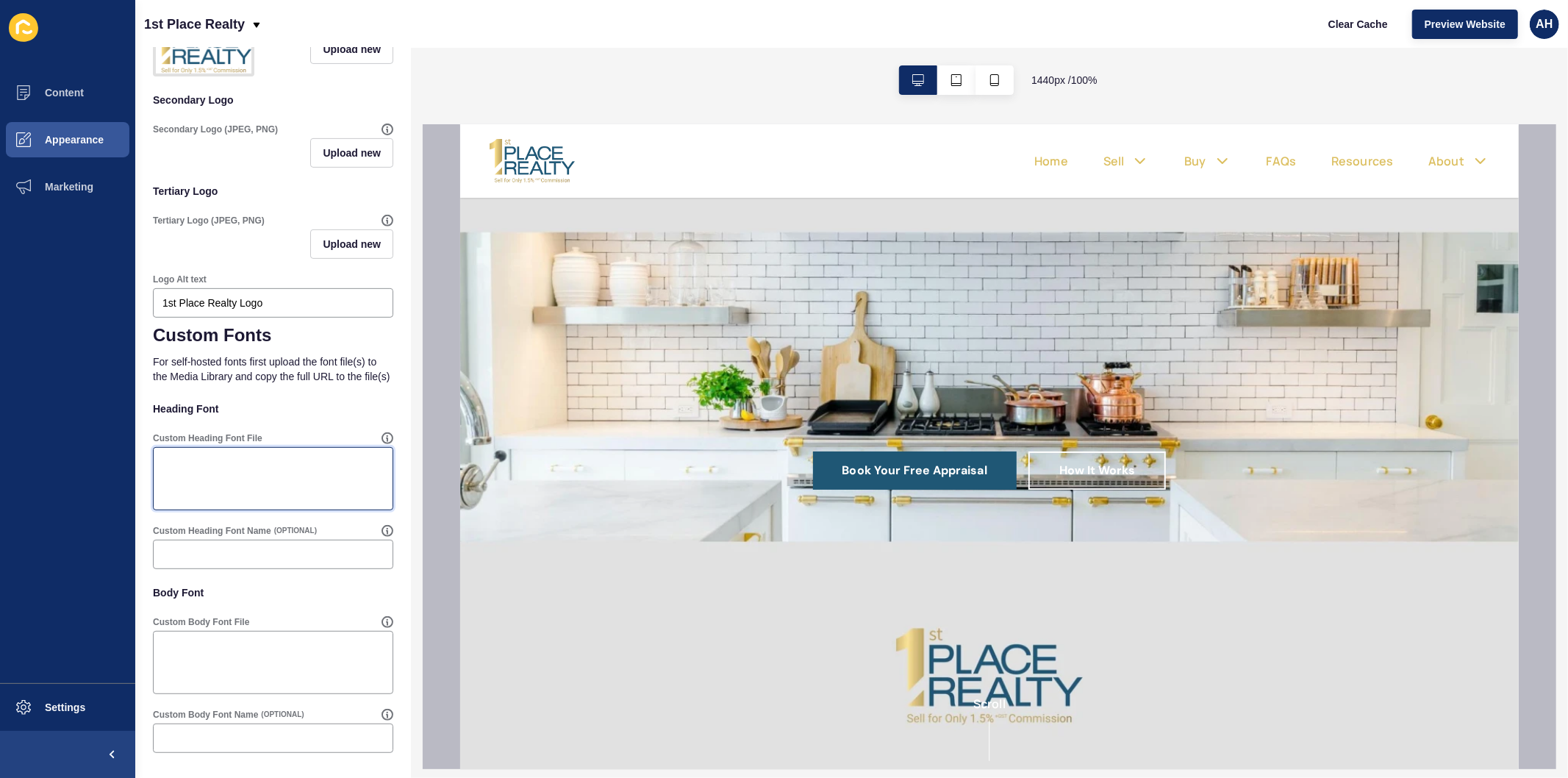
click at [269, 483] on textarea "Custom Heading Font File" at bounding box center [274, 479] width 236 height 59
paste textarea "https://app-spoke-sites-au.s3.amazonaws.com/uploads/sites/672/2025/09/Helvetica…"
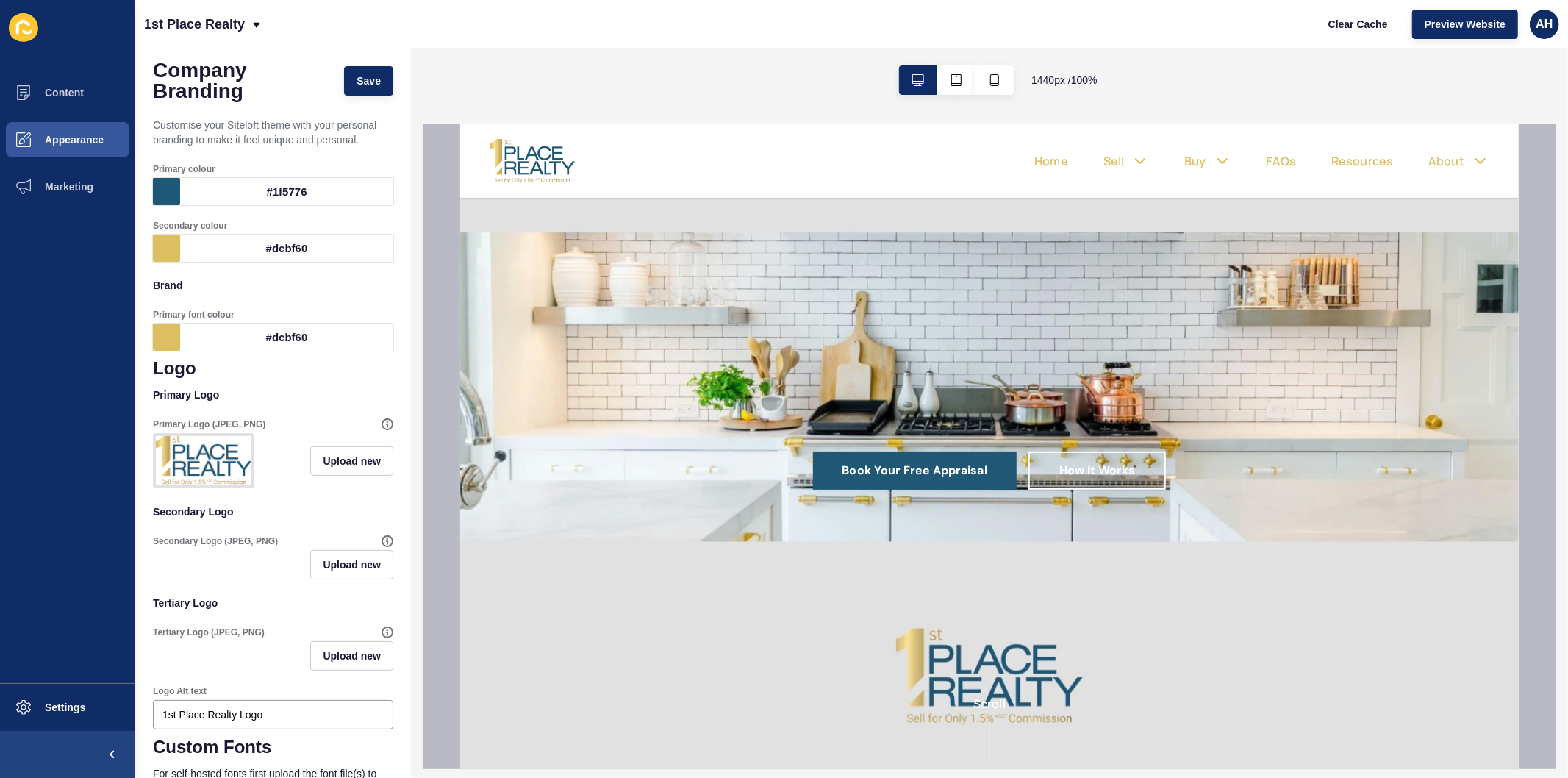
scroll to position [0, 0]
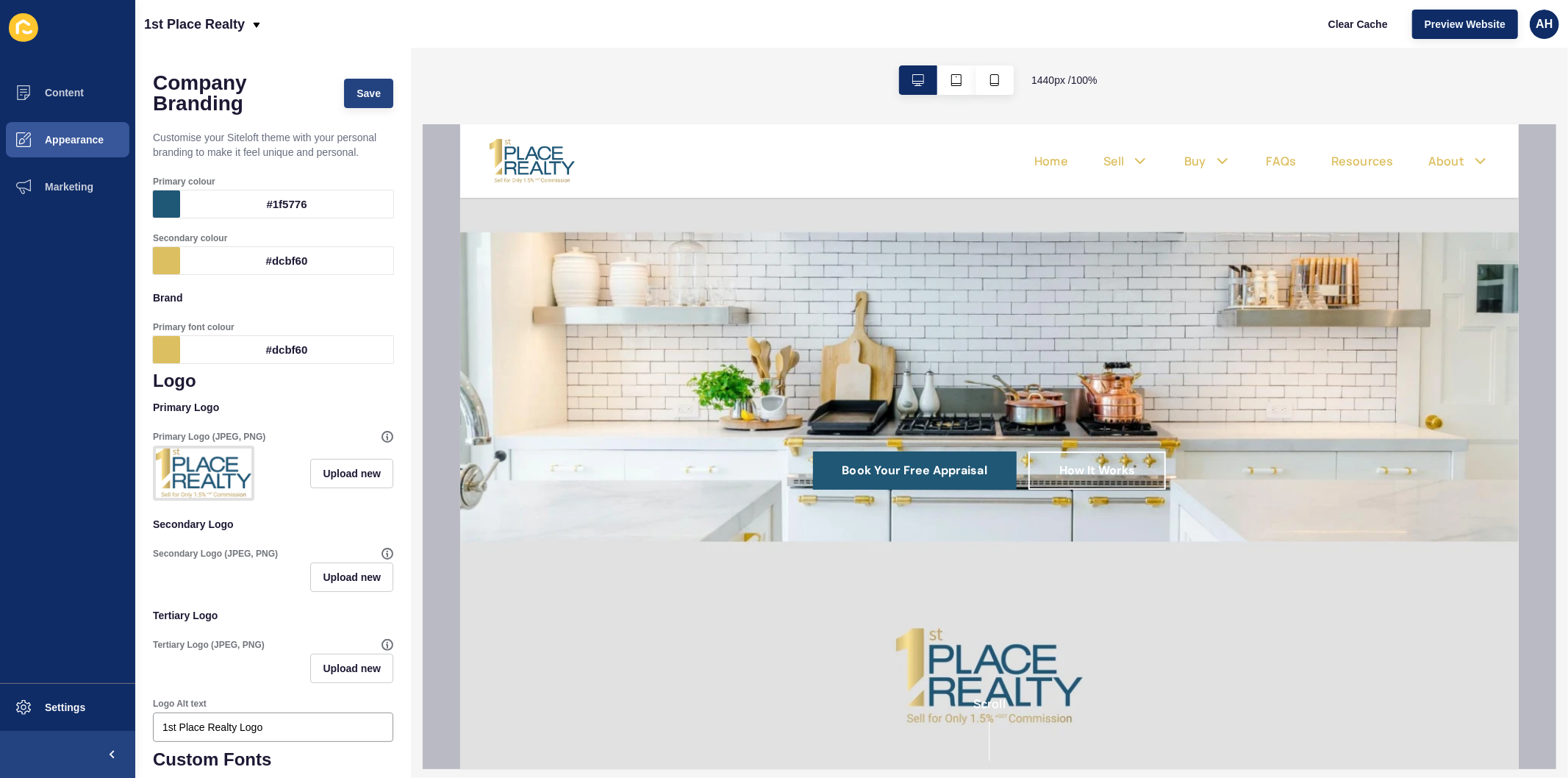
type textarea "https://app-spoke-sites-au.s3.amazonaws.com/uploads/sites/672/2025/09/Helvetica…"
click at [357, 92] on span "Save" at bounding box center [368, 93] width 24 height 15
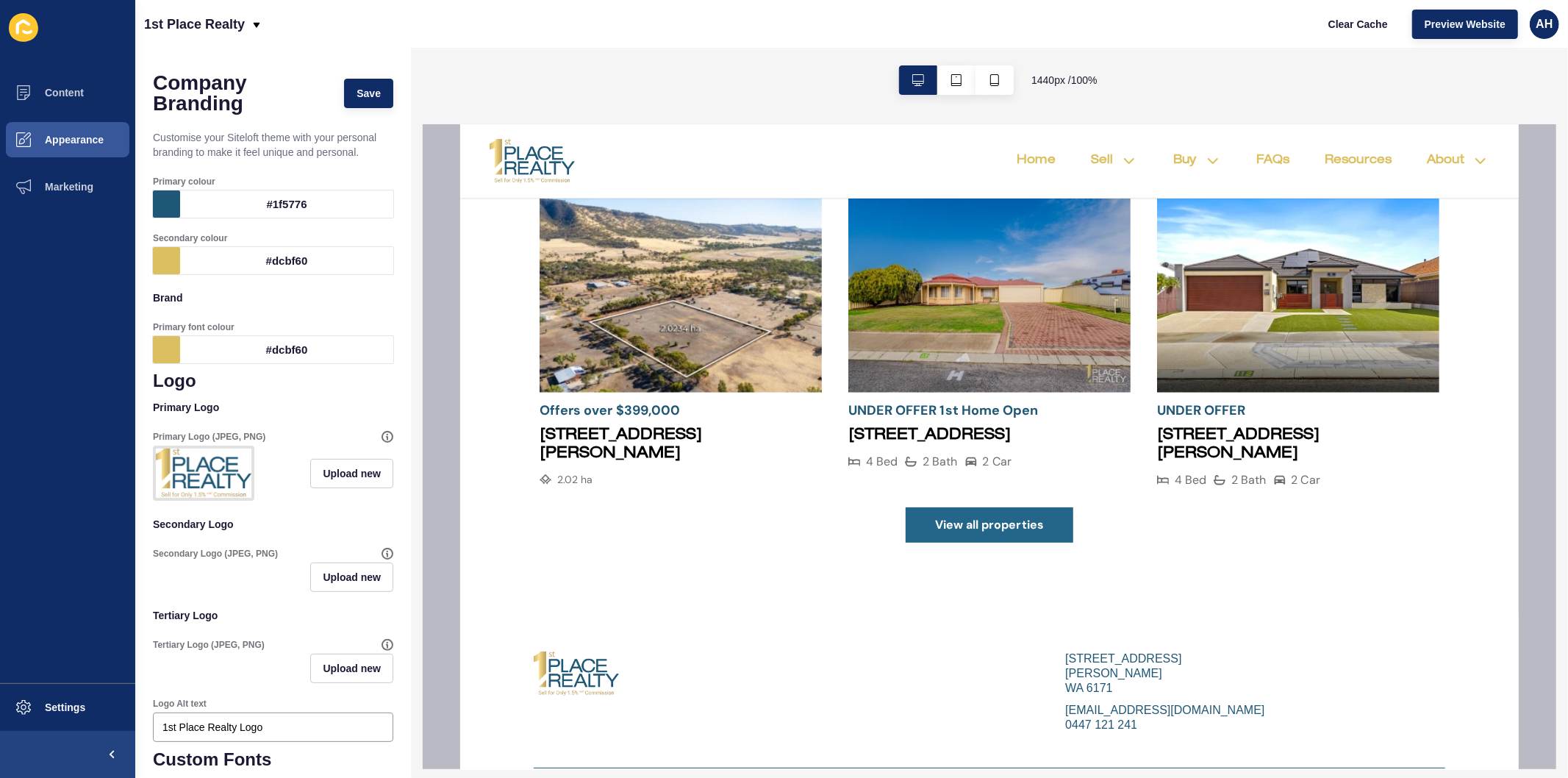
scroll to position [980, 0]
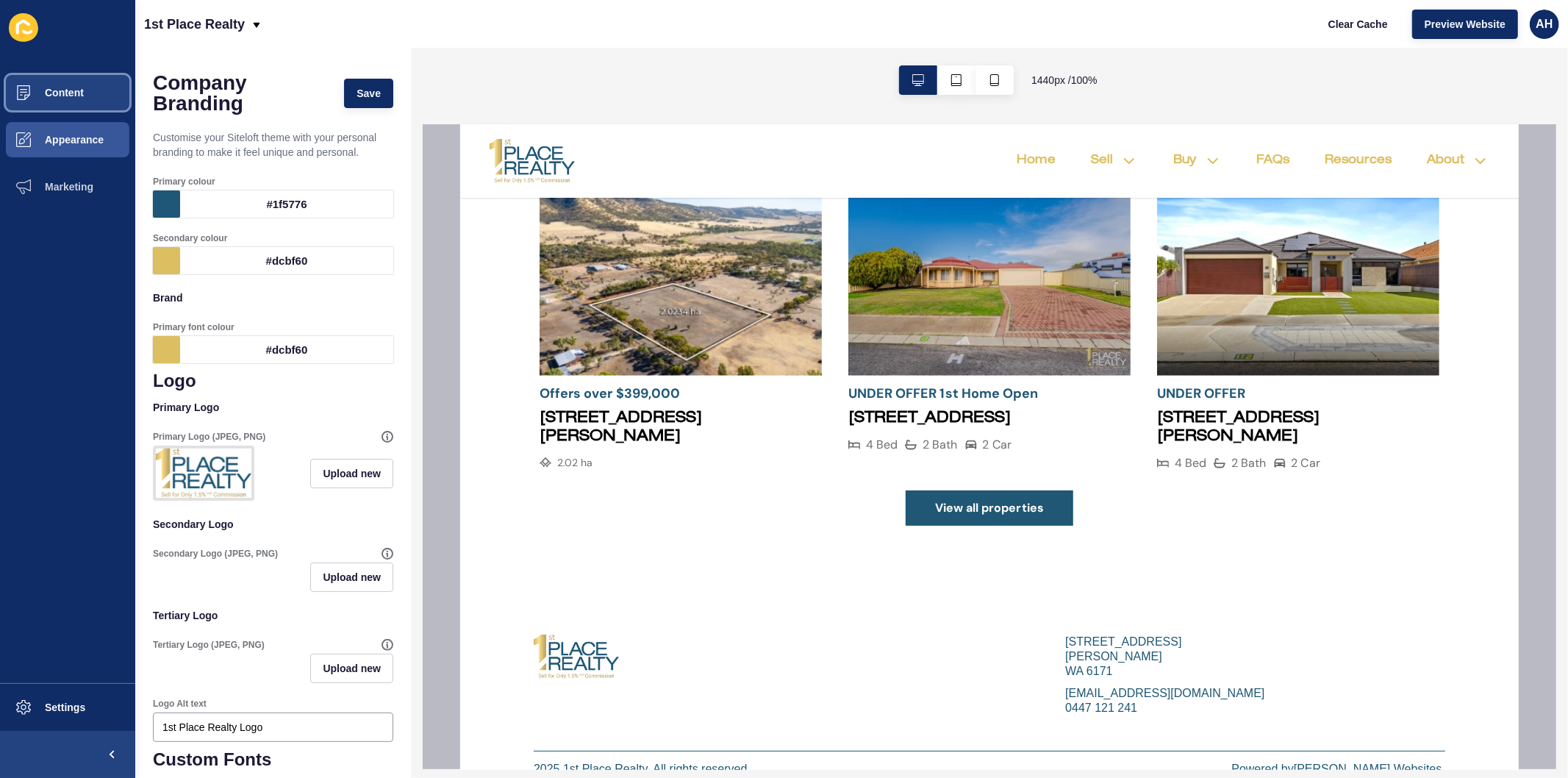
click at [61, 97] on span "Content" at bounding box center [41, 93] width 86 height 12
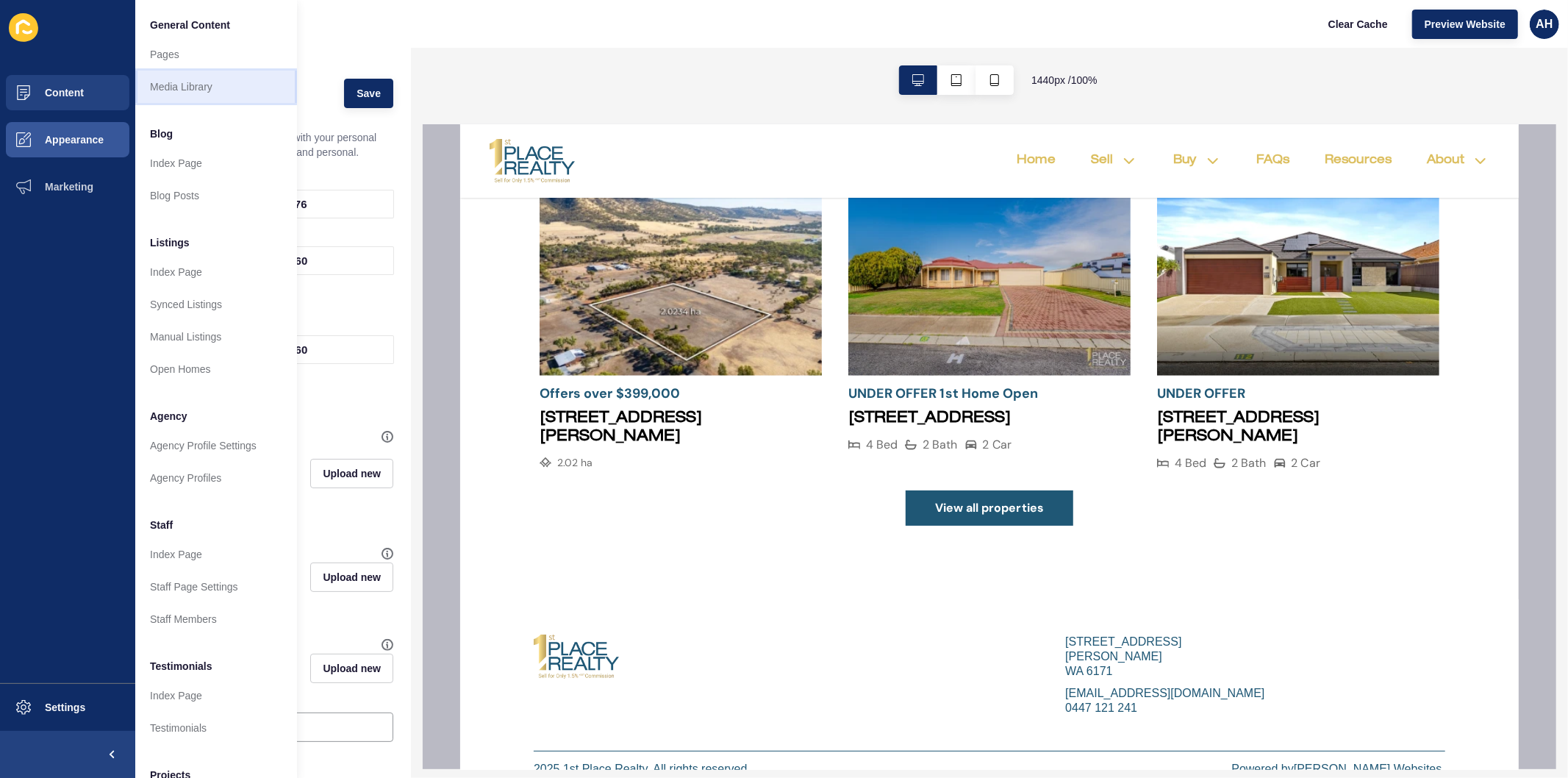
click at [191, 81] on link "Media Library" at bounding box center [216, 86] width 162 height 32
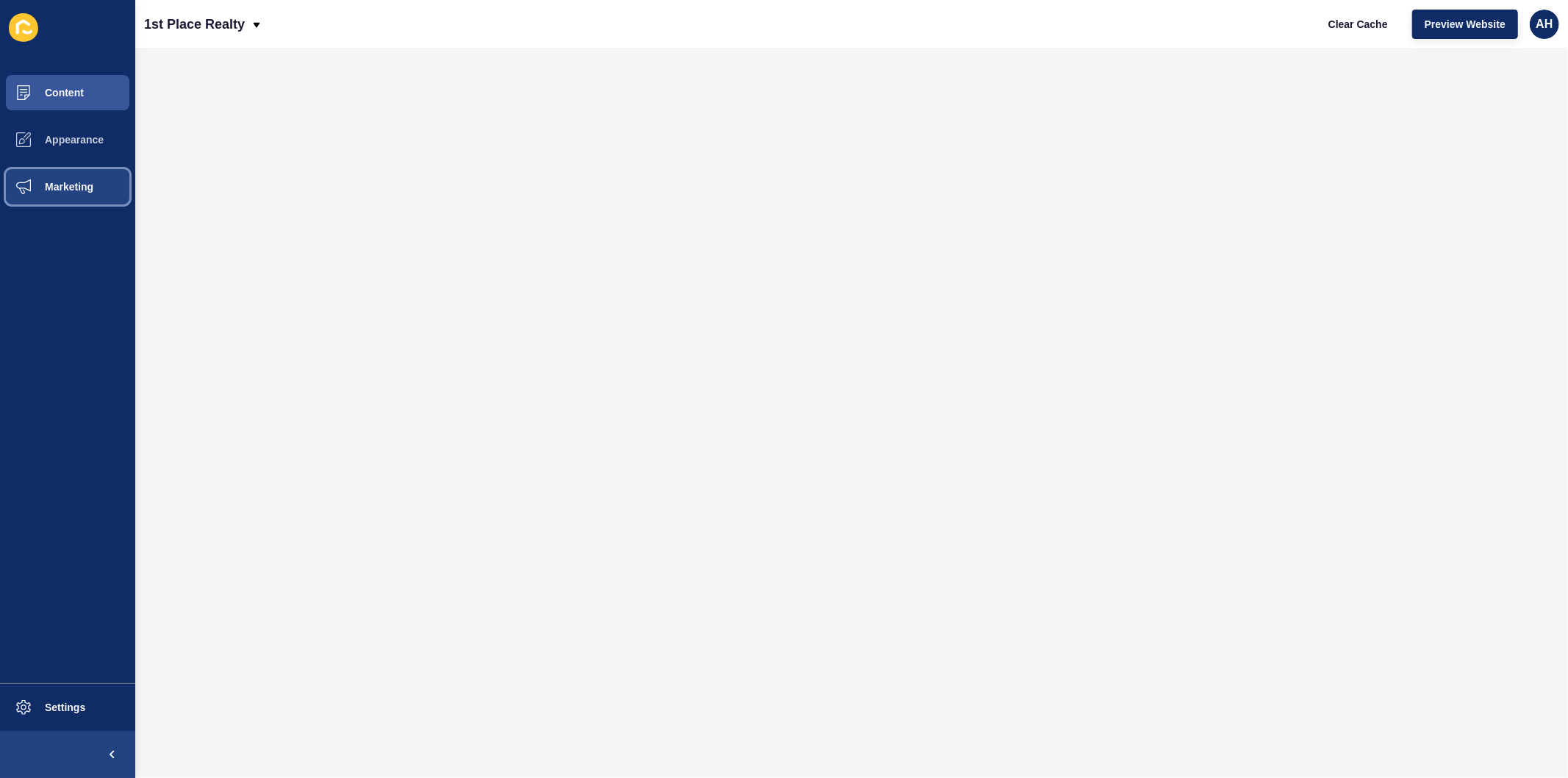
click at [77, 192] on span "Marketing" at bounding box center [46, 187] width 96 height 12
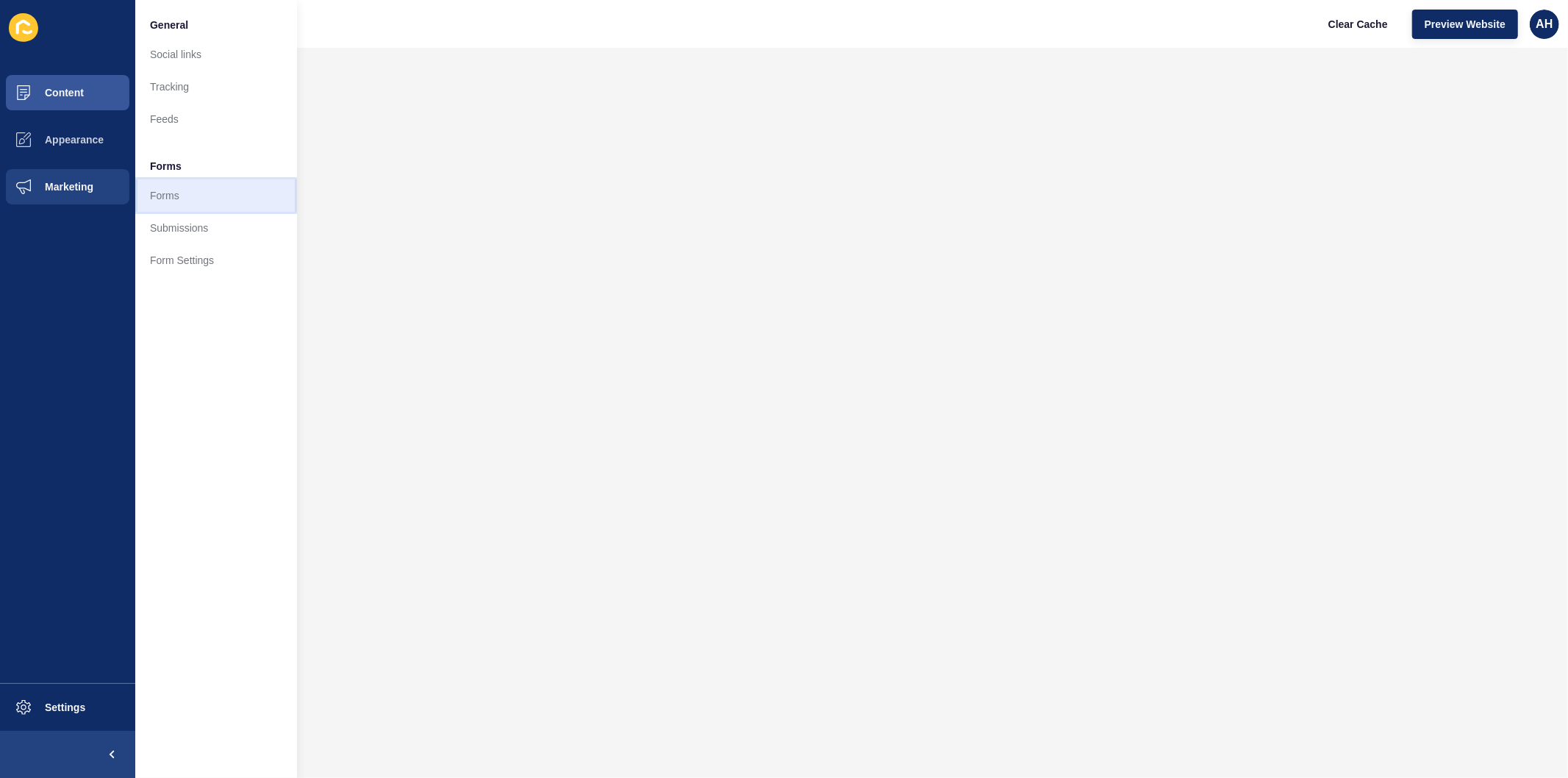
click at [175, 195] on link "Forms" at bounding box center [216, 195] width 162 height 32
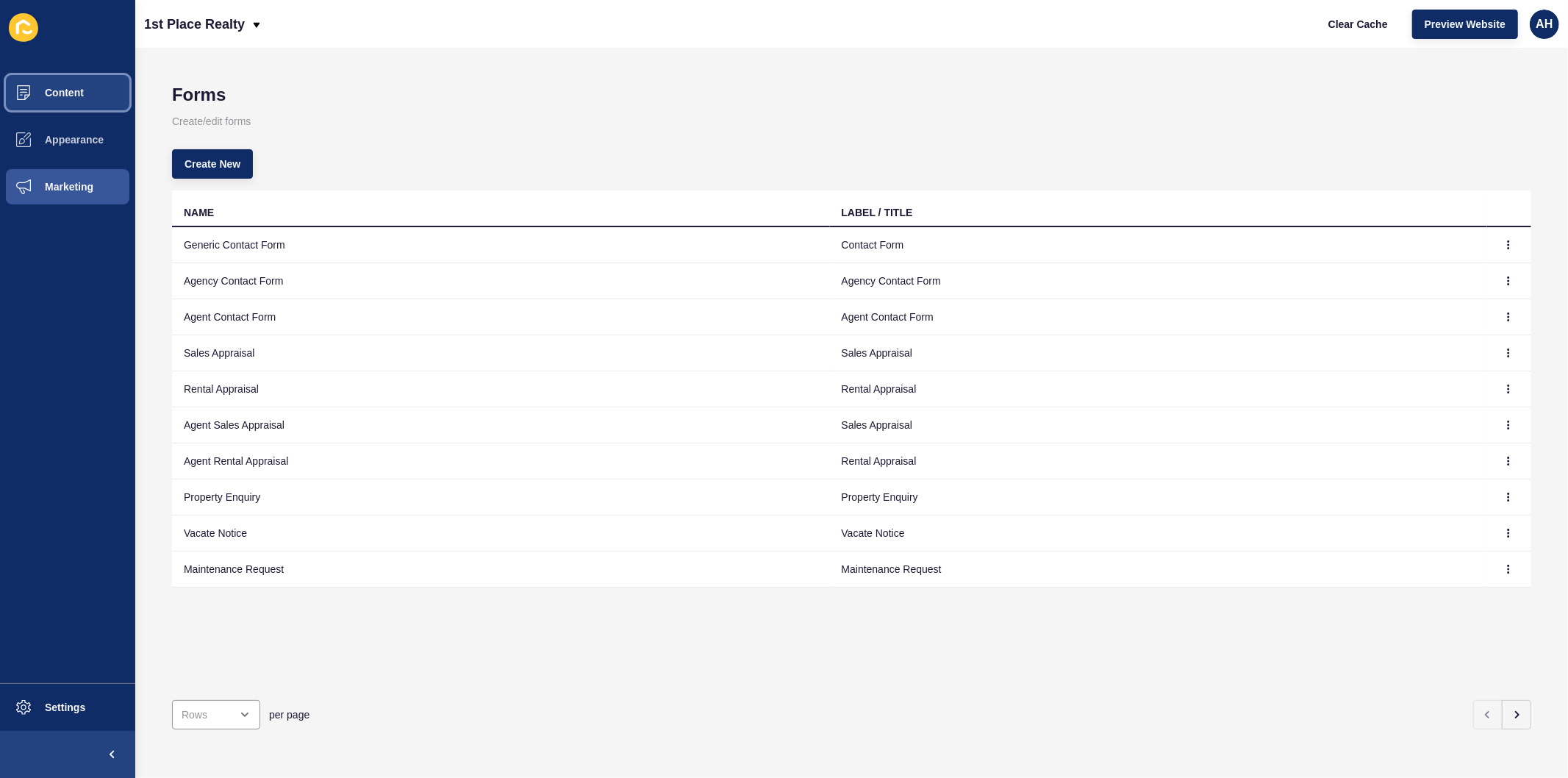
click at [63, 91] on span "Content" at bounding box center [41, 93] width 86 height 12
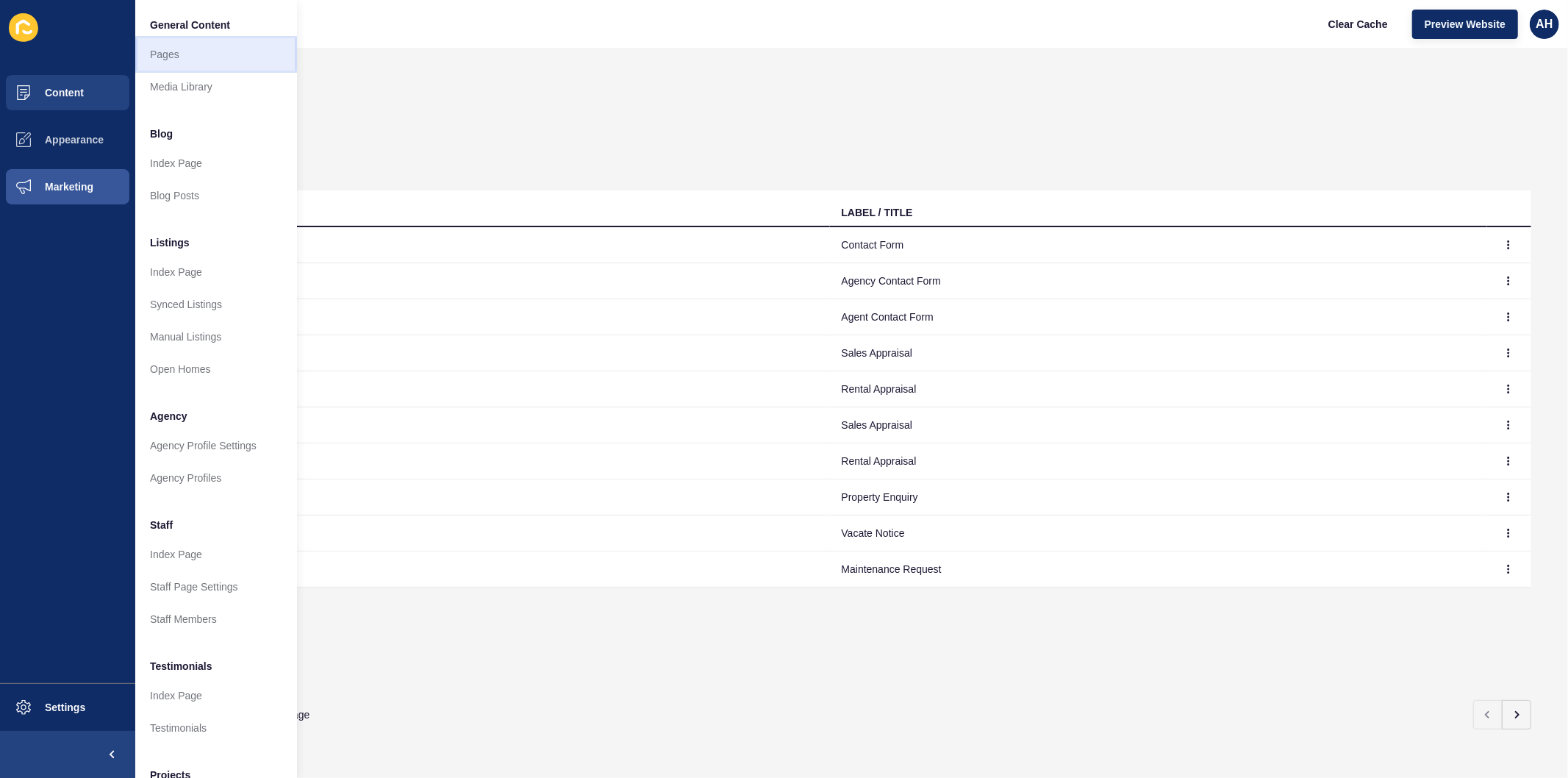
click at [167, 57] on link "Pages" at bounding box center [216, 54] width 162 height 32
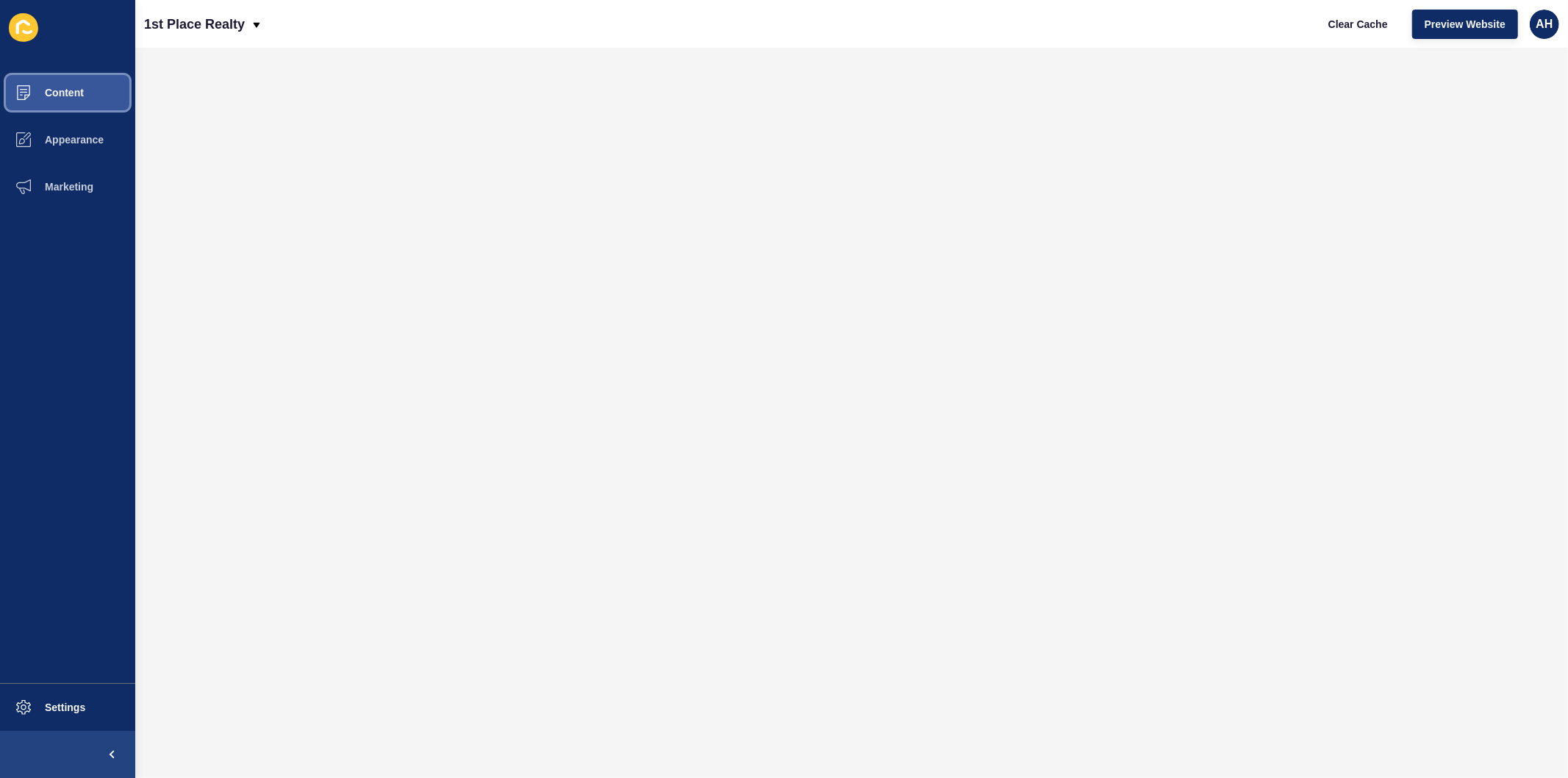
click at [64, 85] on button "Content" at bounding box center [67, 93] width 135 height 47
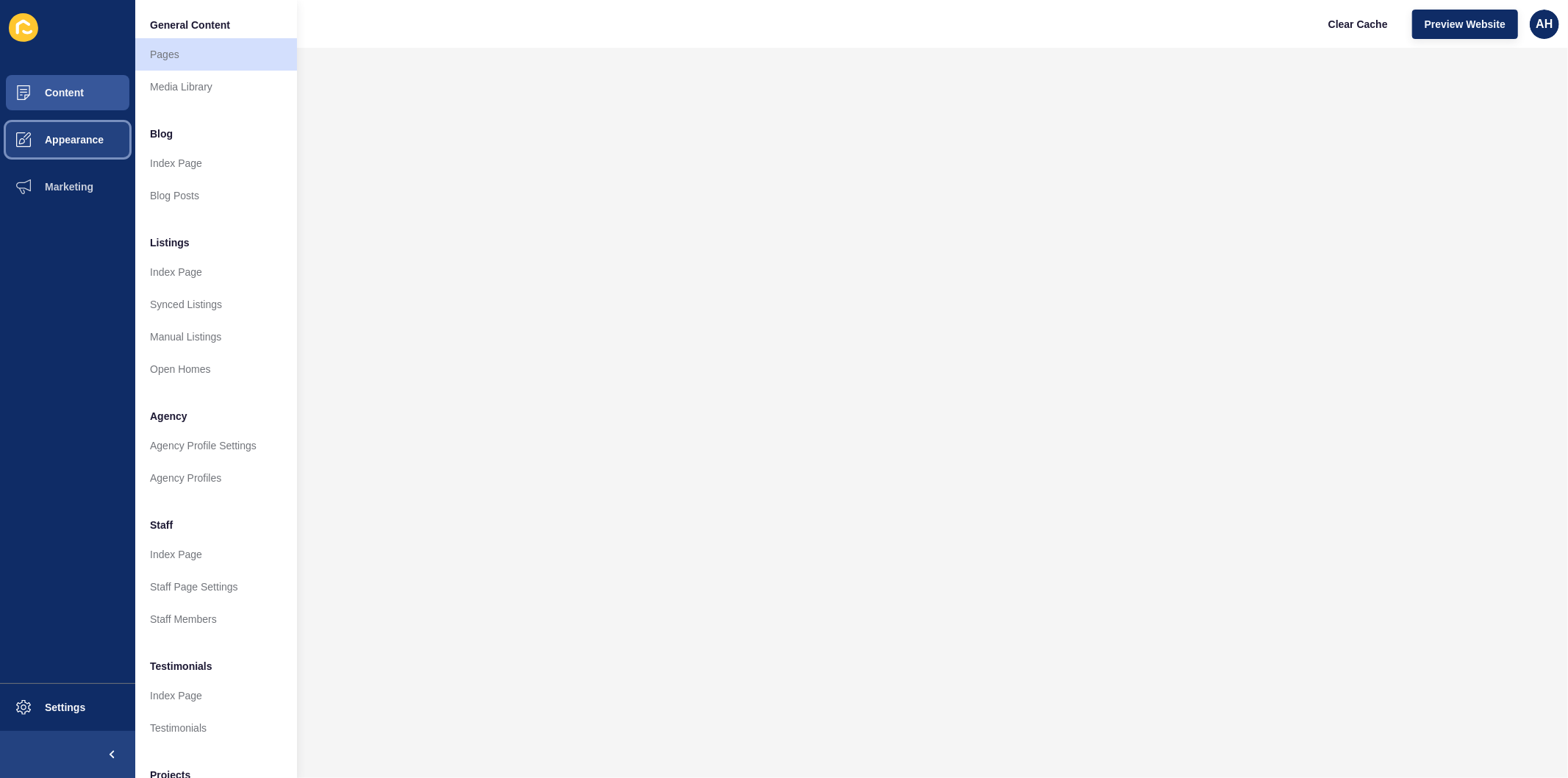
click at [87, 143] on span "Appearance" at bounding box center [51, 140] width 106 height 12
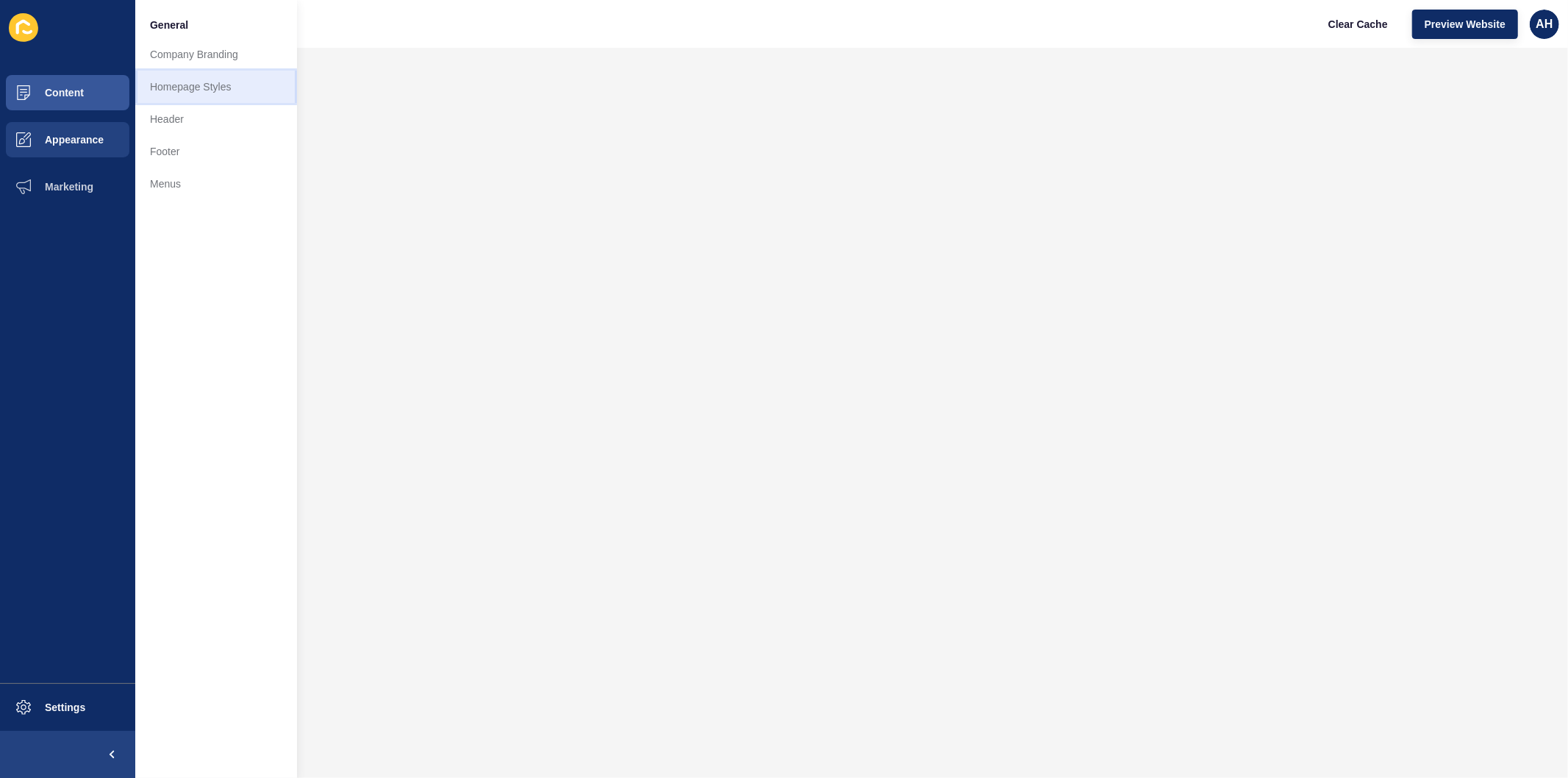
click at [174, 91] on link "Homepage Styles" at bounding box center [216, 86] width 162 height 32
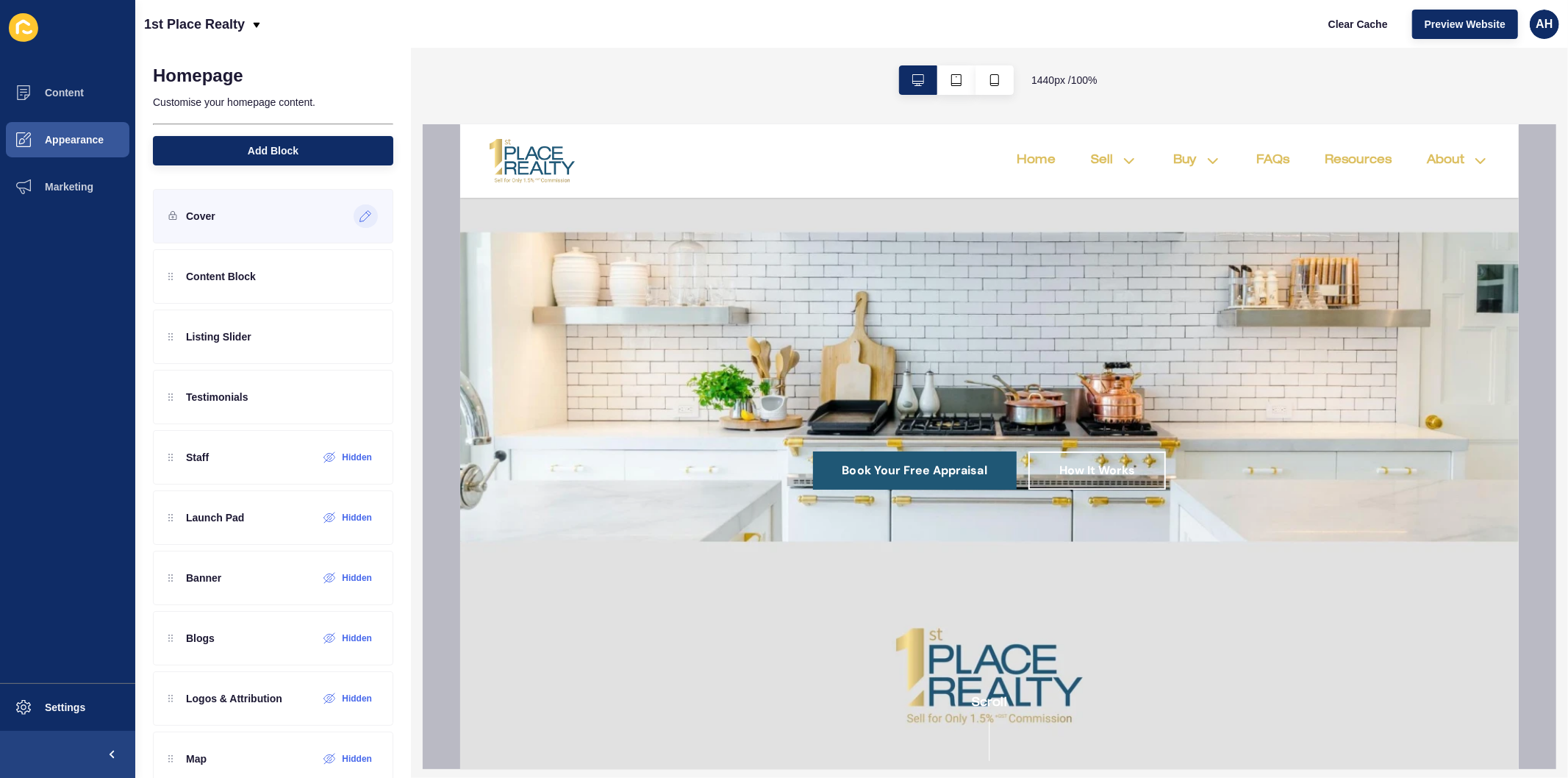
click at [360, 216] on icon at bounding box center [365, 216] width 13 height 12
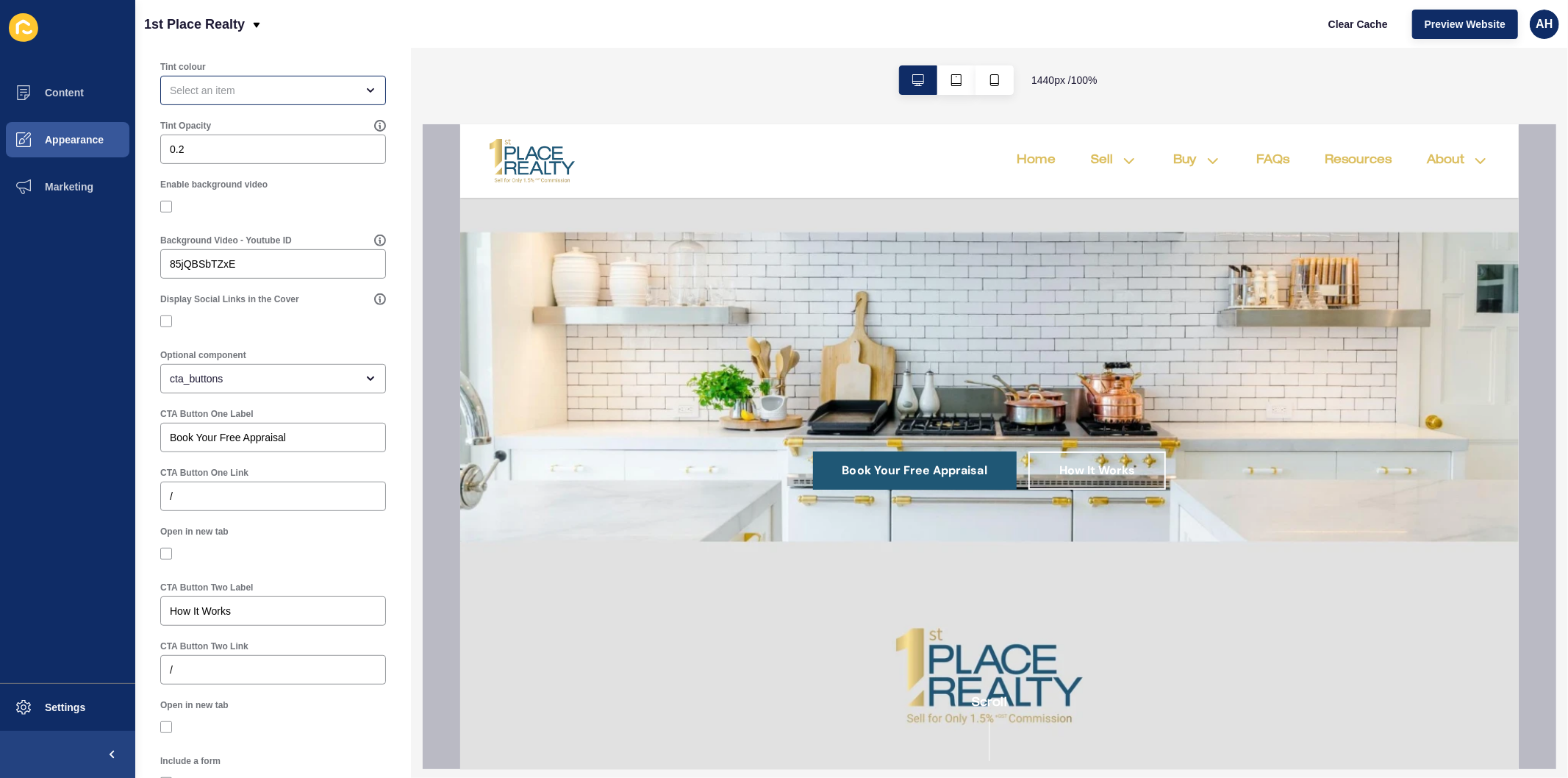
scroll to position [490, 0]
click at [251, 495] on input "/" at bounding box center [273, 487] width 206 height 15
paste input "http://94bc6434-3f67-11f0-91bb-664fdfc099cc.sites.au.siteloft.com/book-your-fre…"
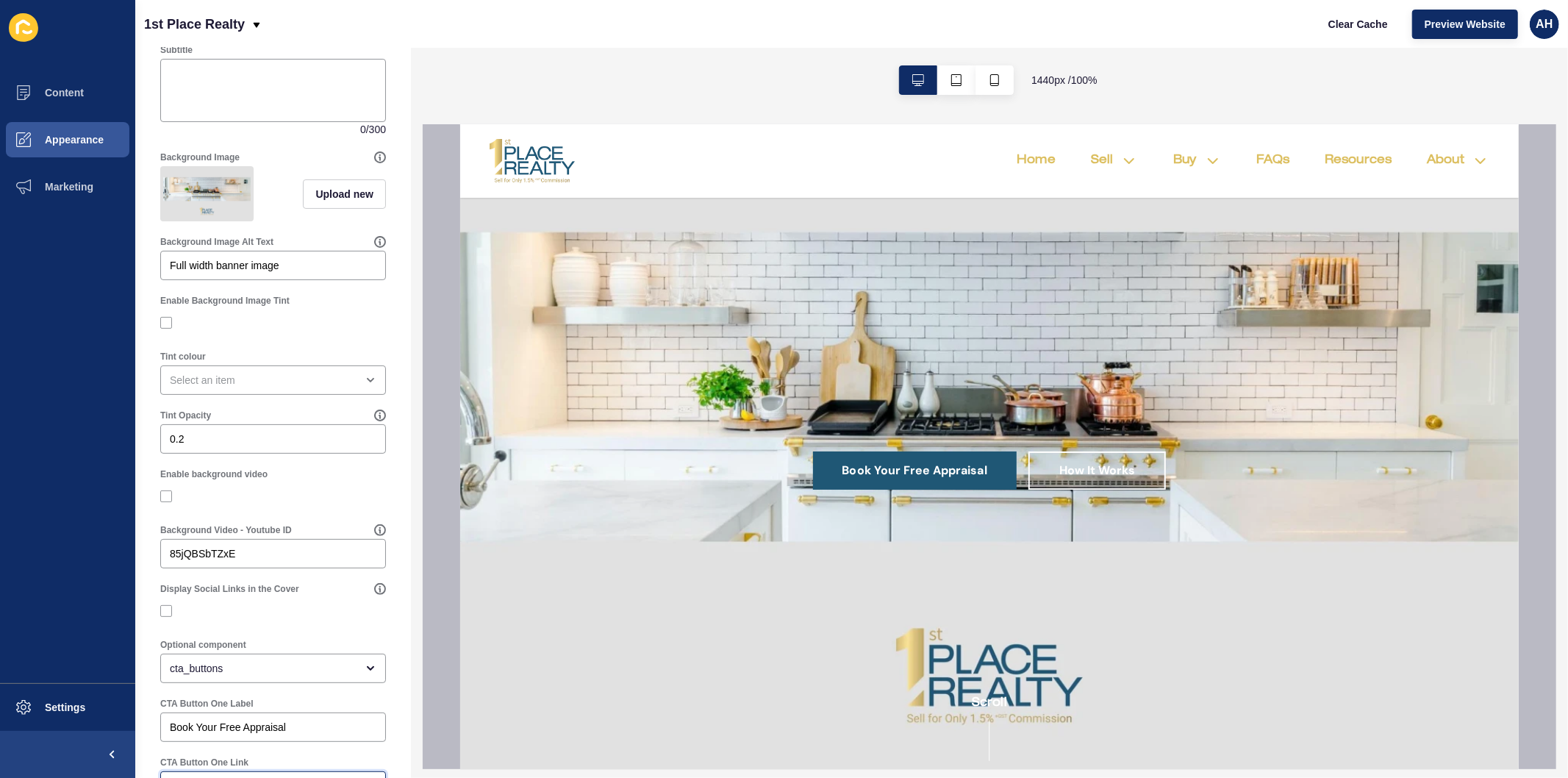
scroll to position [0, 0]
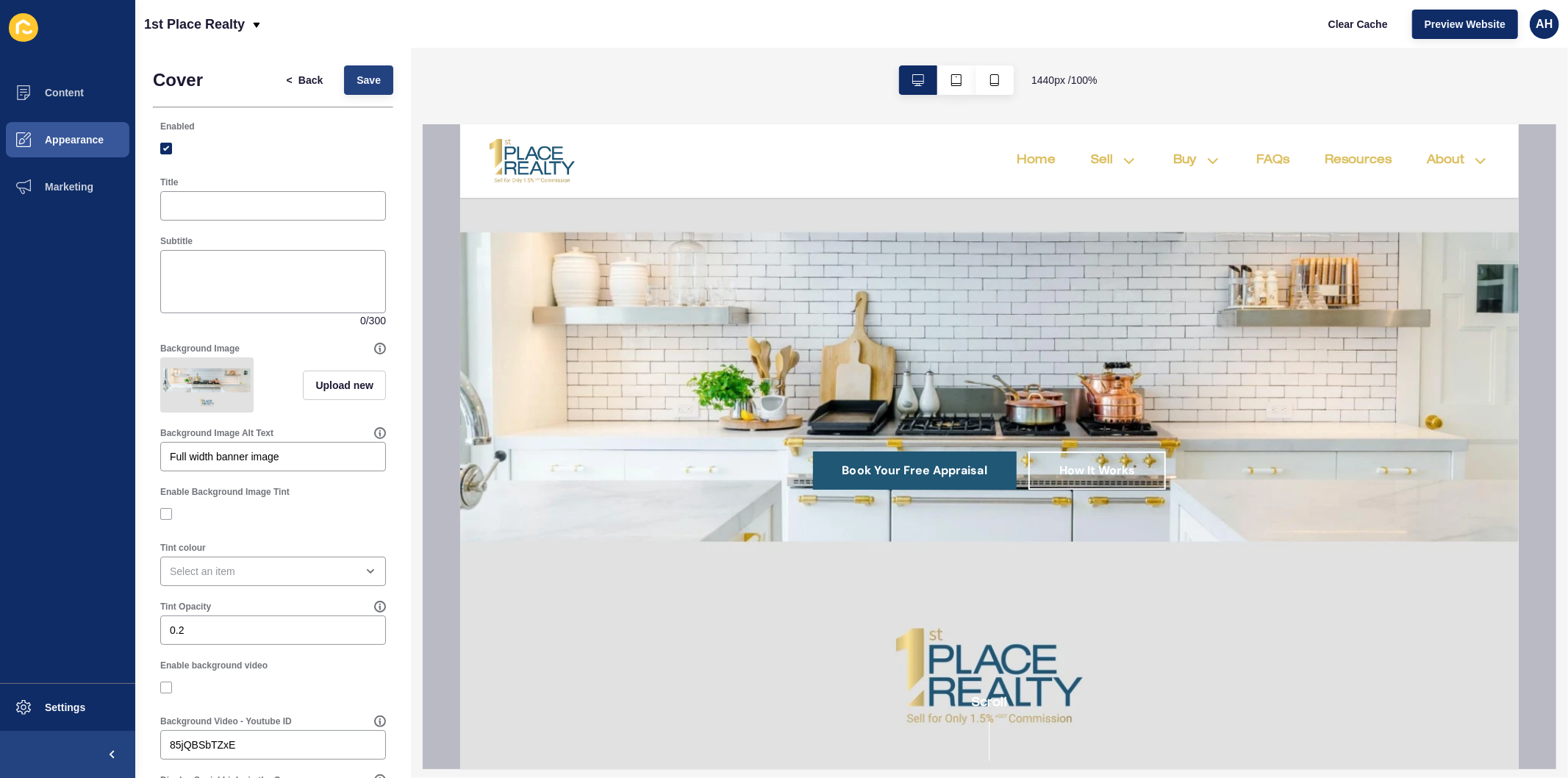
type input "http://94bc6434-3f67-11f0-91bb-664fdfc099cc.sites.au.siteloft.com/book-your-fre…"
click at [357, 85] on span "Save" at bounding box center [368, 79] width 24 height 15
click at [1364, 25] on span "Clear Cache" at bounding box center [1358, 23] width 60 height 15
click at [64, 91] on span "Content" at bounding box center [41, 93] width 86 height 12
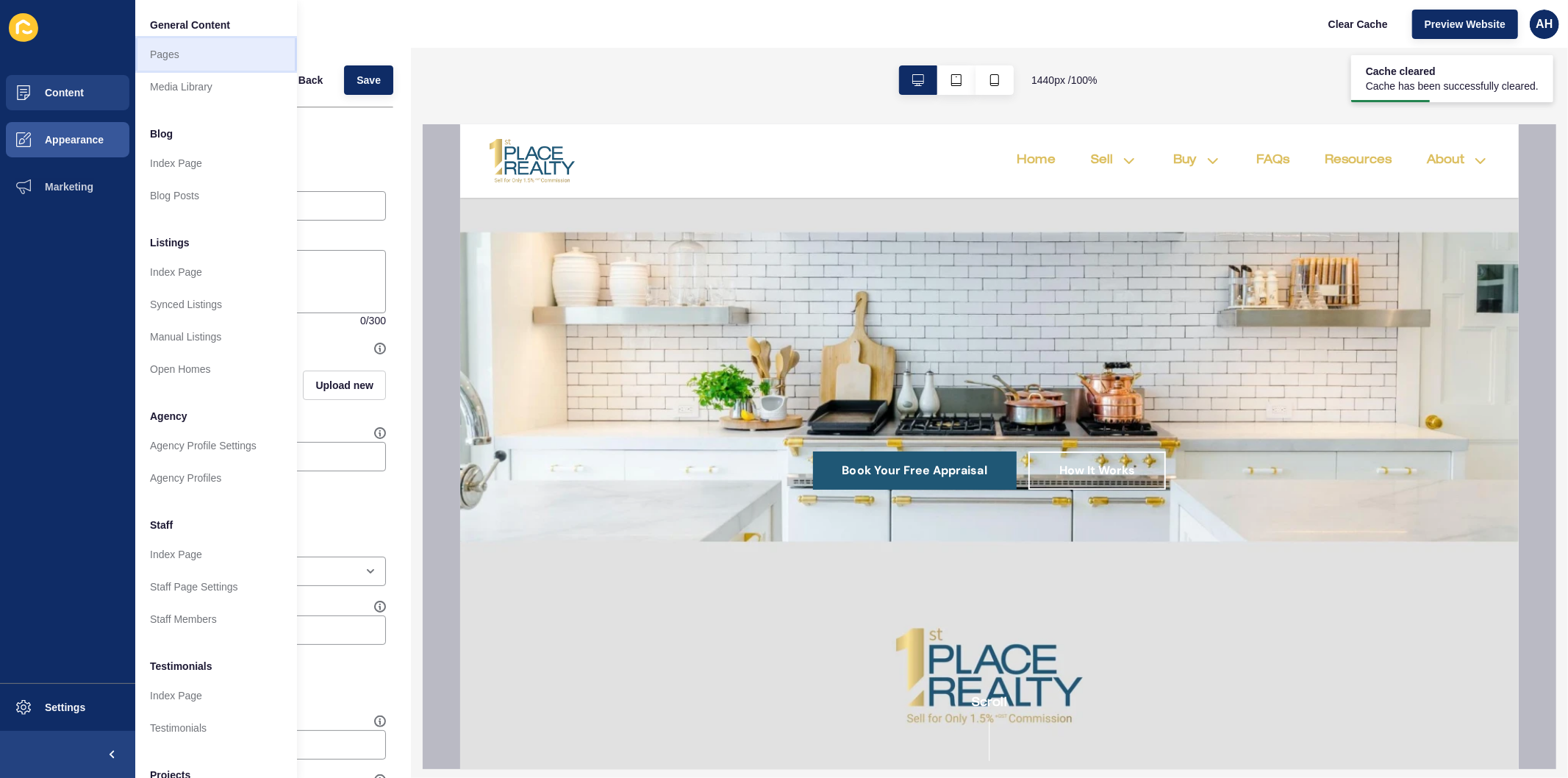
click at [153, 60] on link "Pages" at bounding box center [216, 54] width 162 height 32
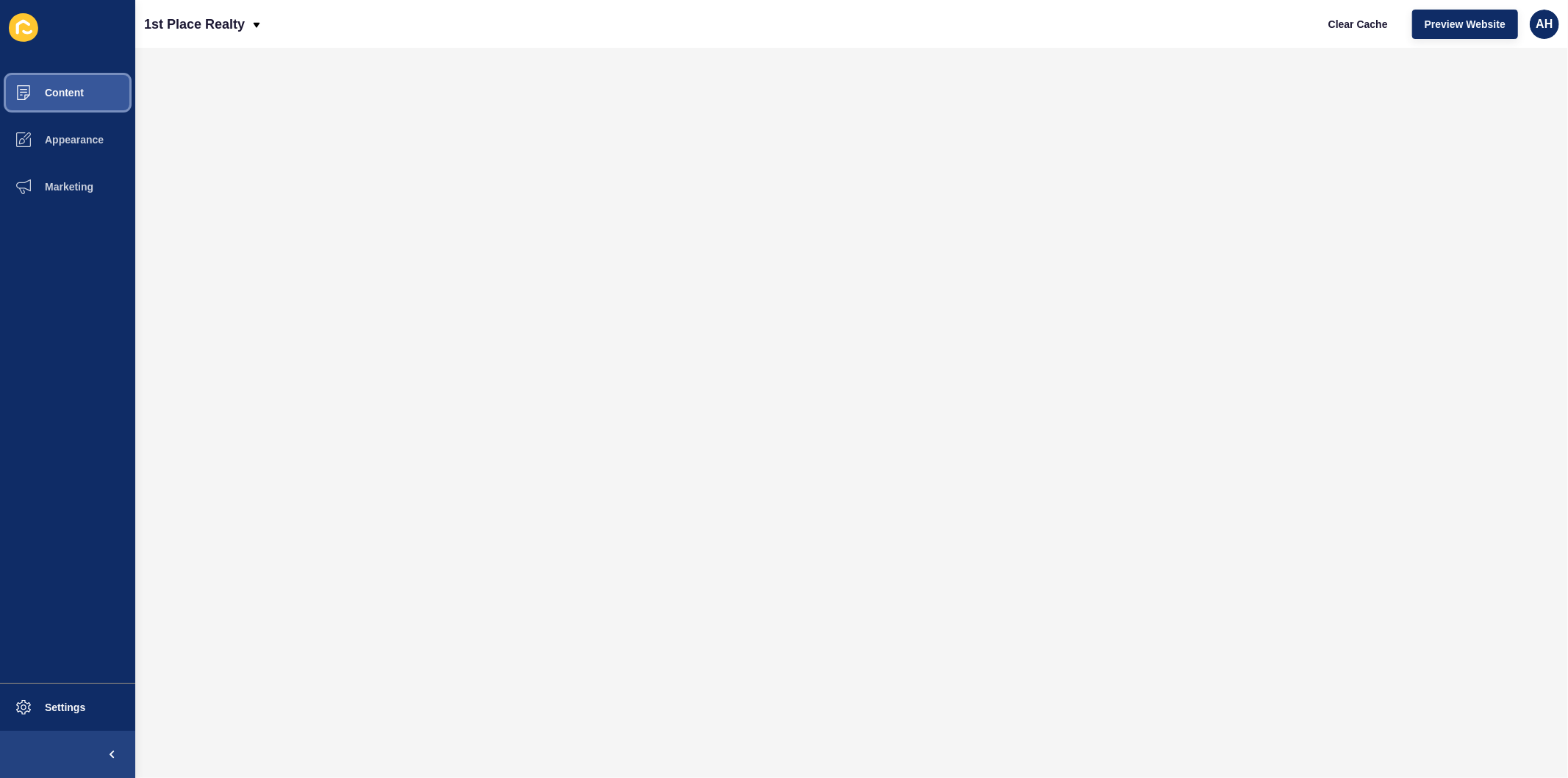
click at [69, 90] on span "Content" at bounding box center [41, 93] width 86 height 12
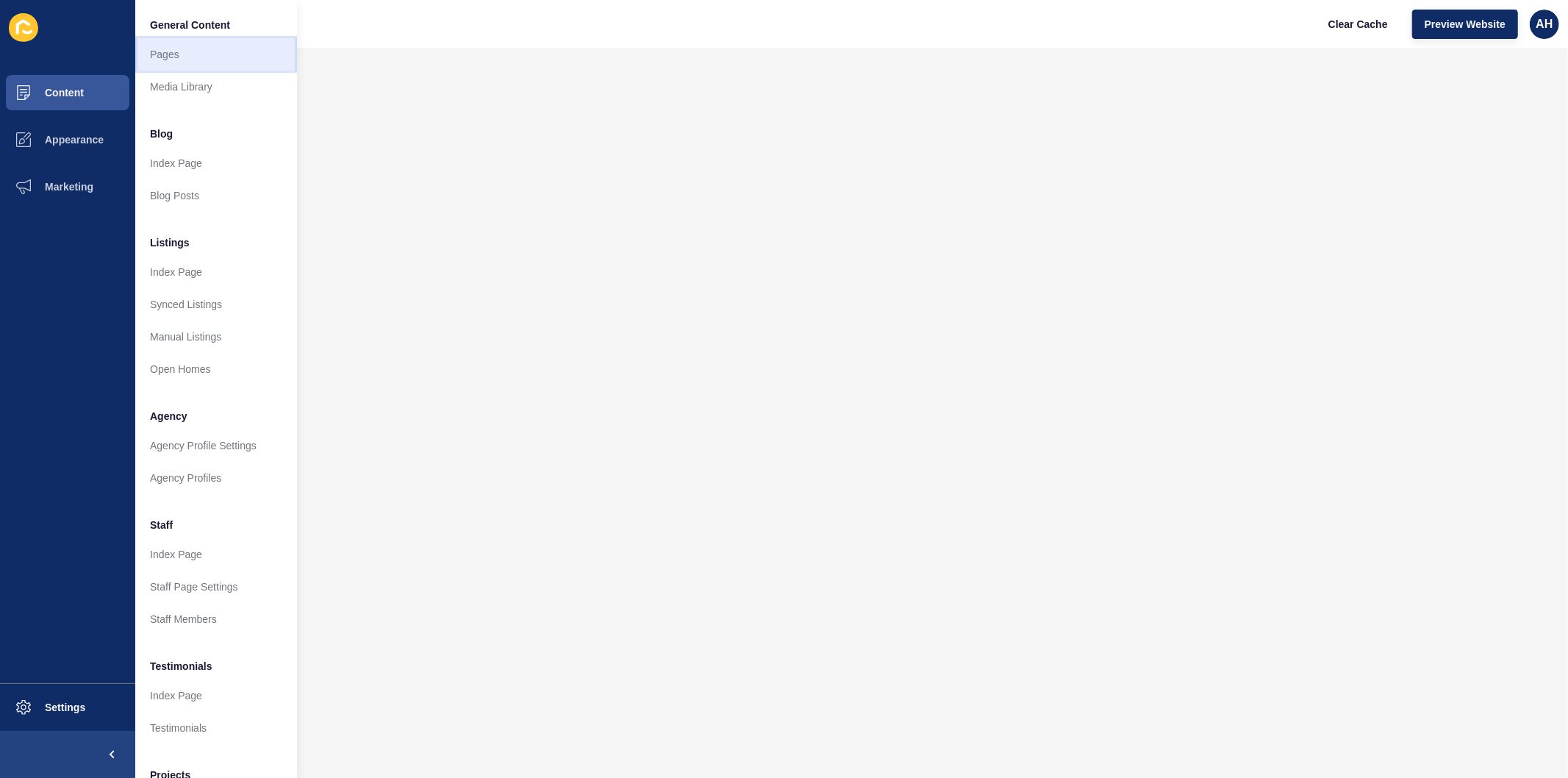
click at [160, 59] on link "Pages" at bounding box center [216, 54] width 162 height 32
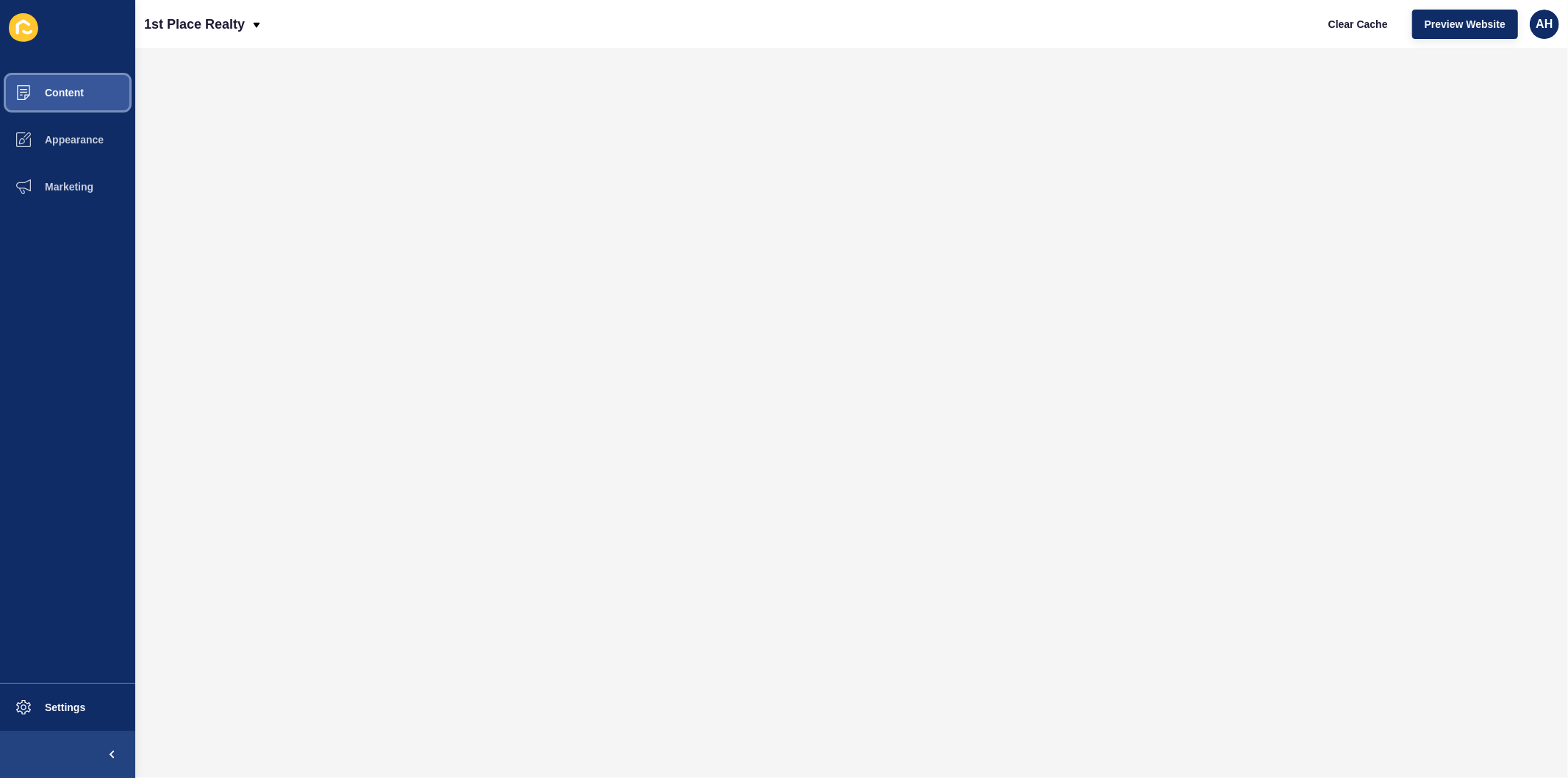
click at [64, 88] on span "Content" at bounding box center [41, 93] width 86 height 12
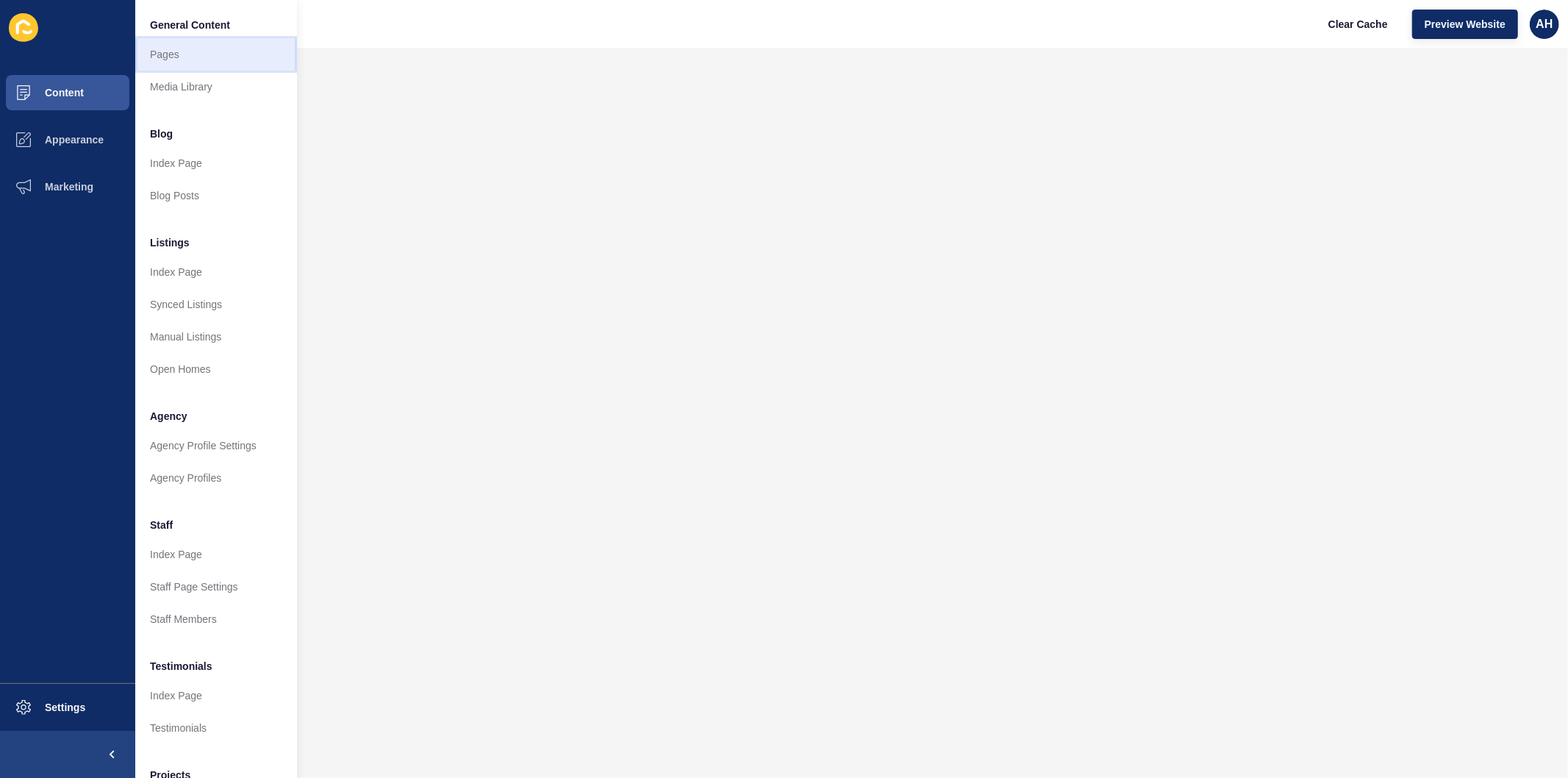
click at [164, 55] on link "Pages" at bounding box center [216, 54] width 162 height 32
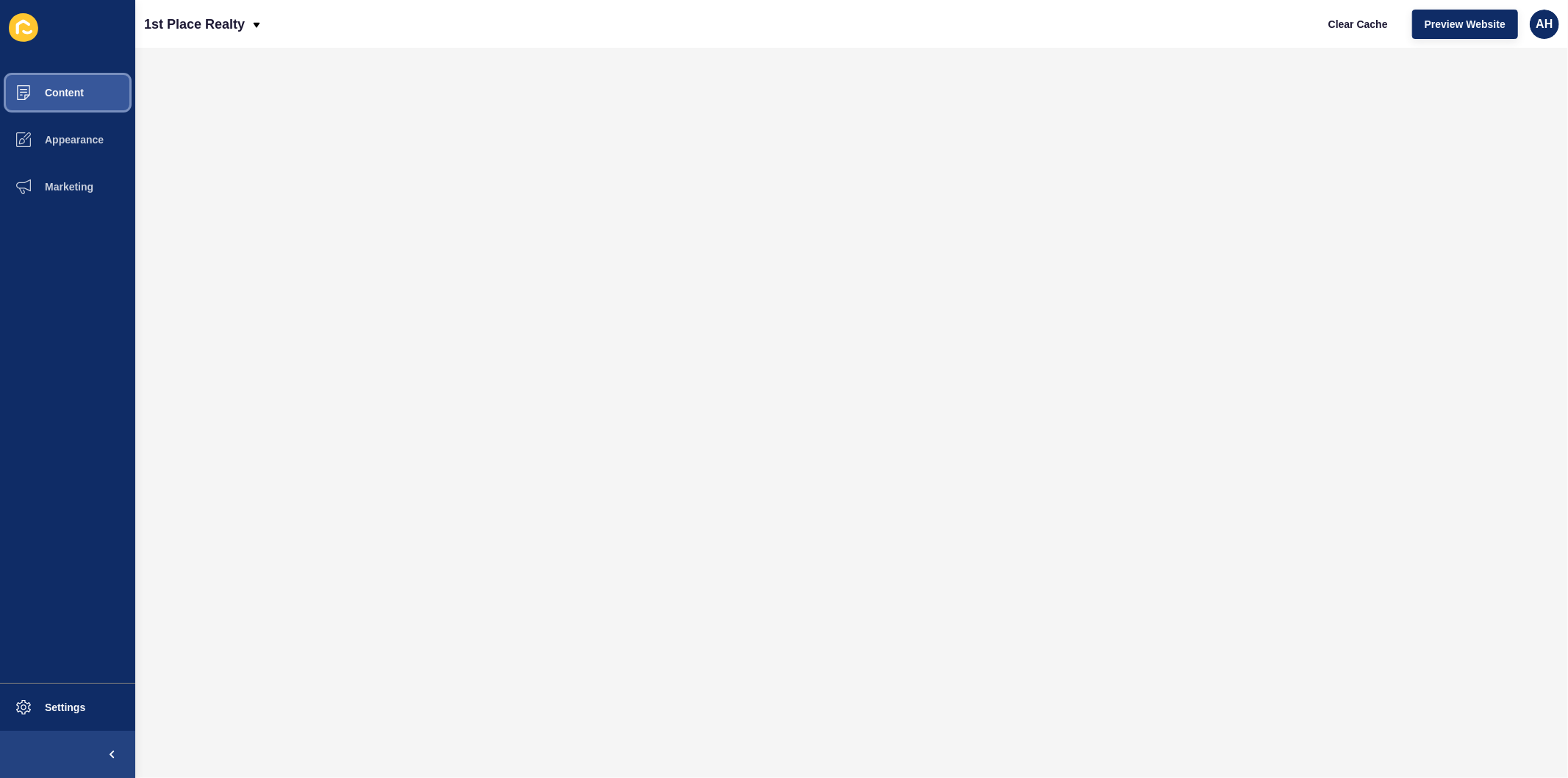
click at [70, 91] on span "Content" at bounding box center [41, 93] width 86 height 12
click at [49, 98] on span "Content" at bounding box center [41, 93] width 86 height 12
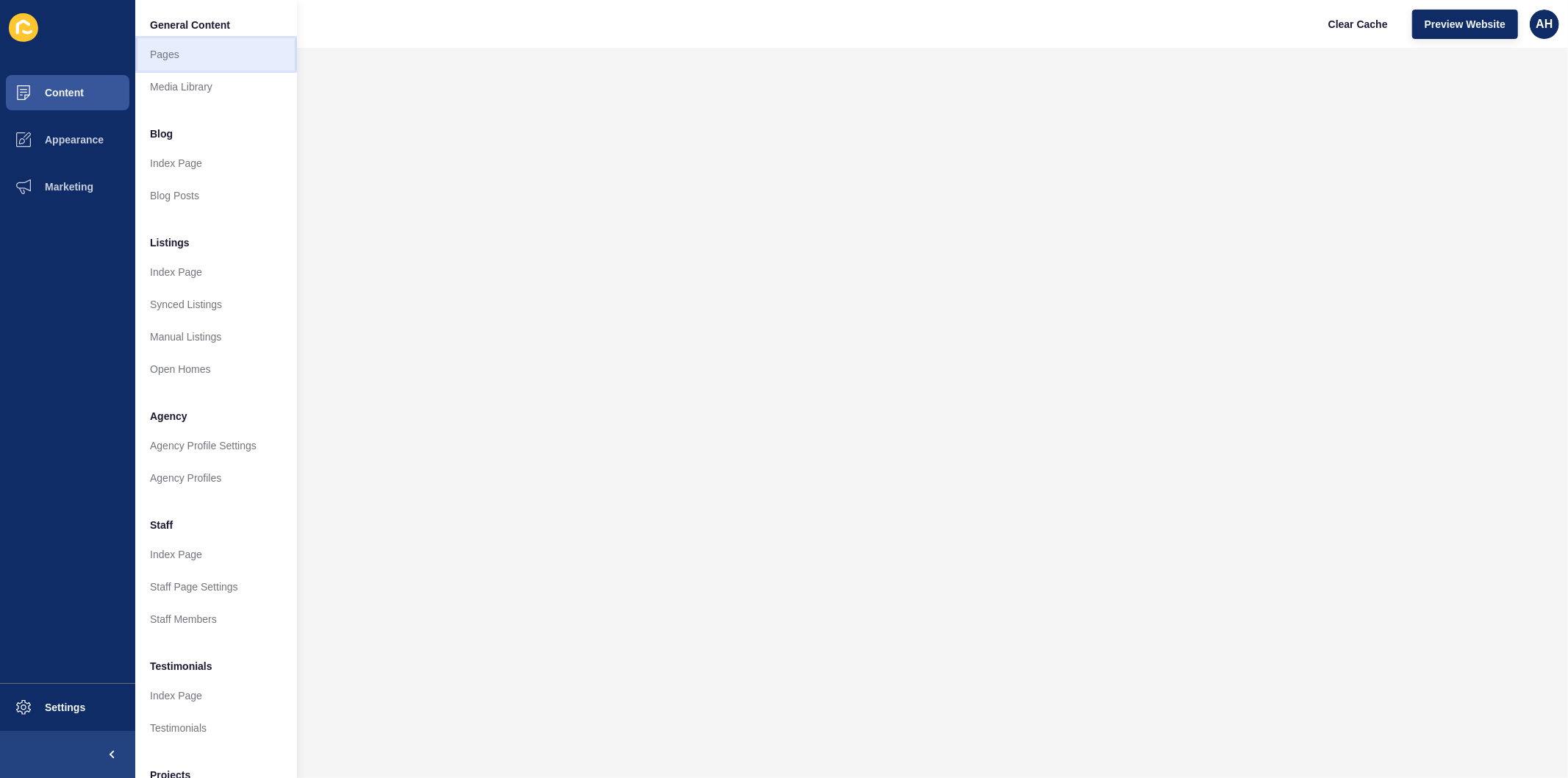
click at [194, 59] on link "Pages" at bounding box center [216, 54] width 162 height 32
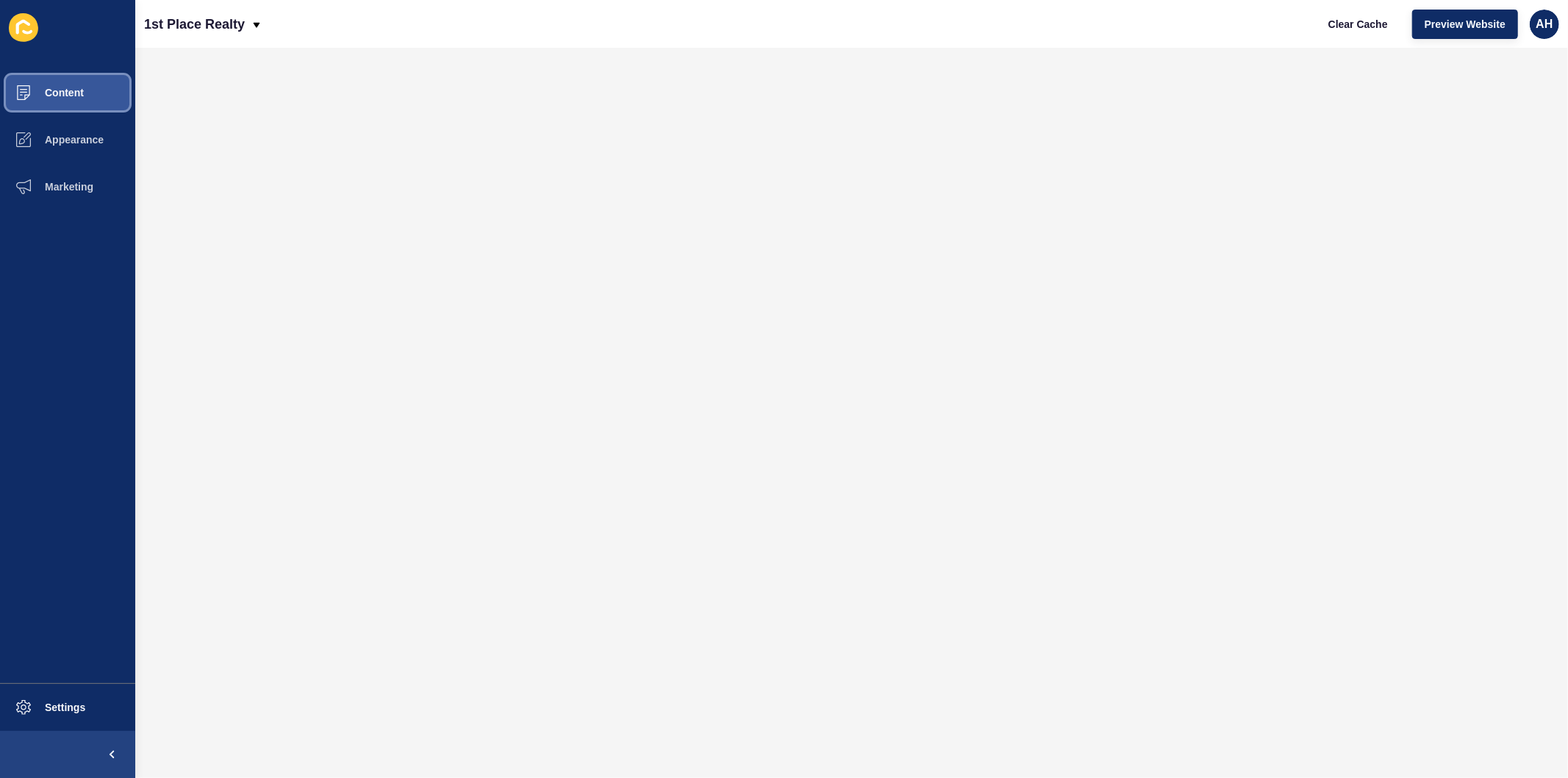
click at [82, 87] on span "Content" at bounding box center [41, 93] width 86 height 12
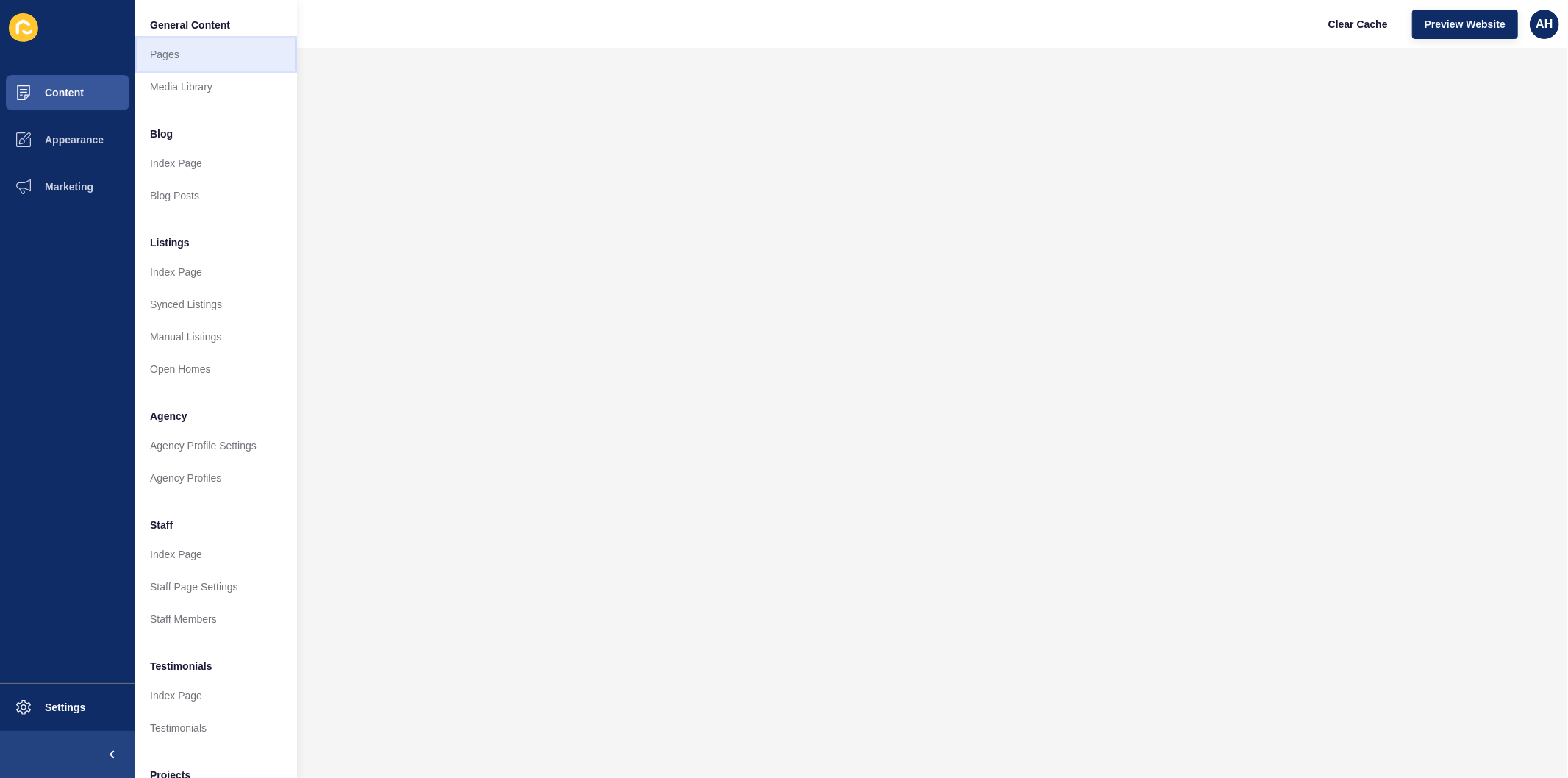
click at [191, 49] on link "Pages" at bounding box center [216, 54] width 162 height 32
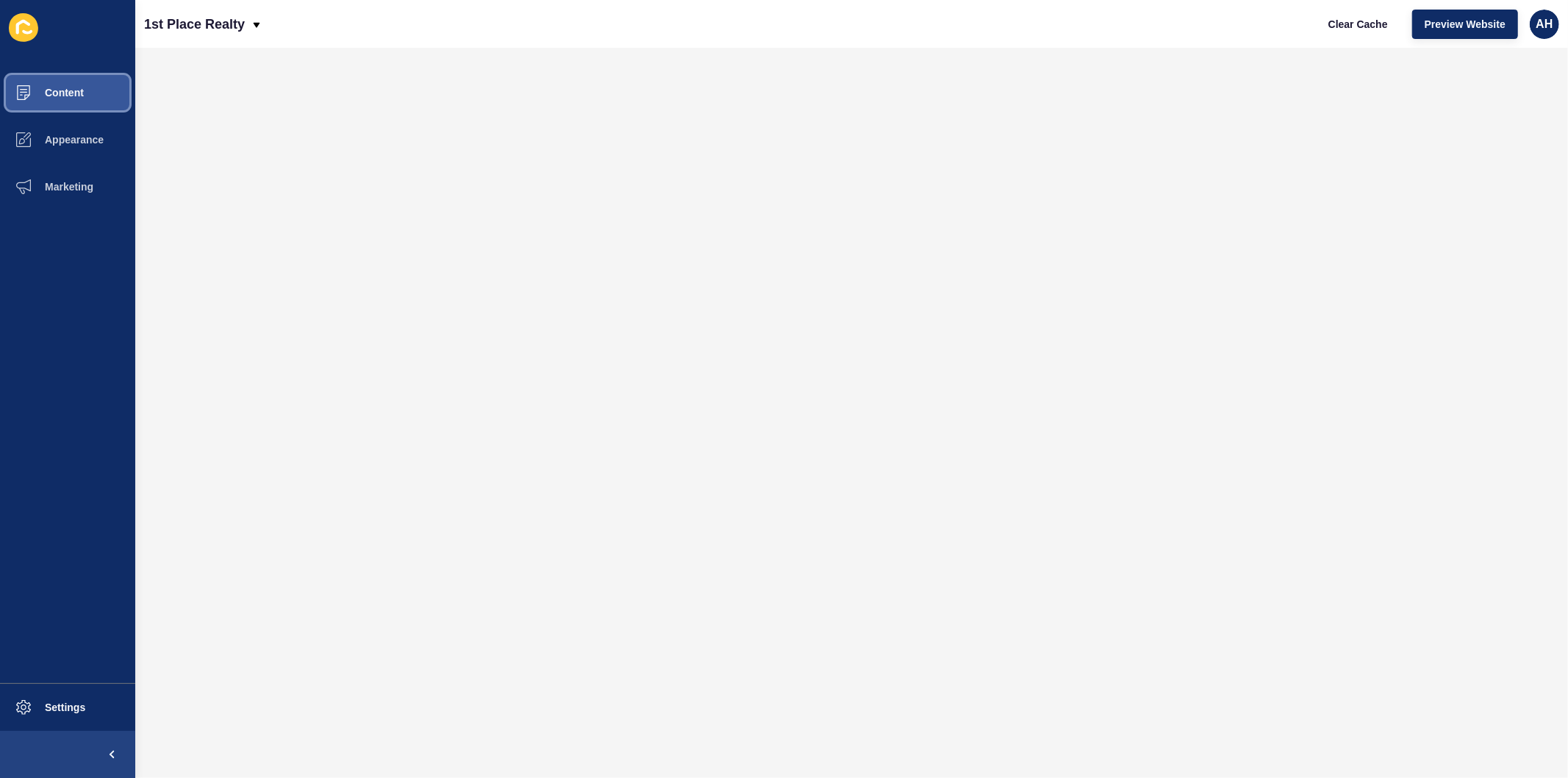
click at [60, 90] on span "Content" at bounding box center [41, 93] width 86 height 12
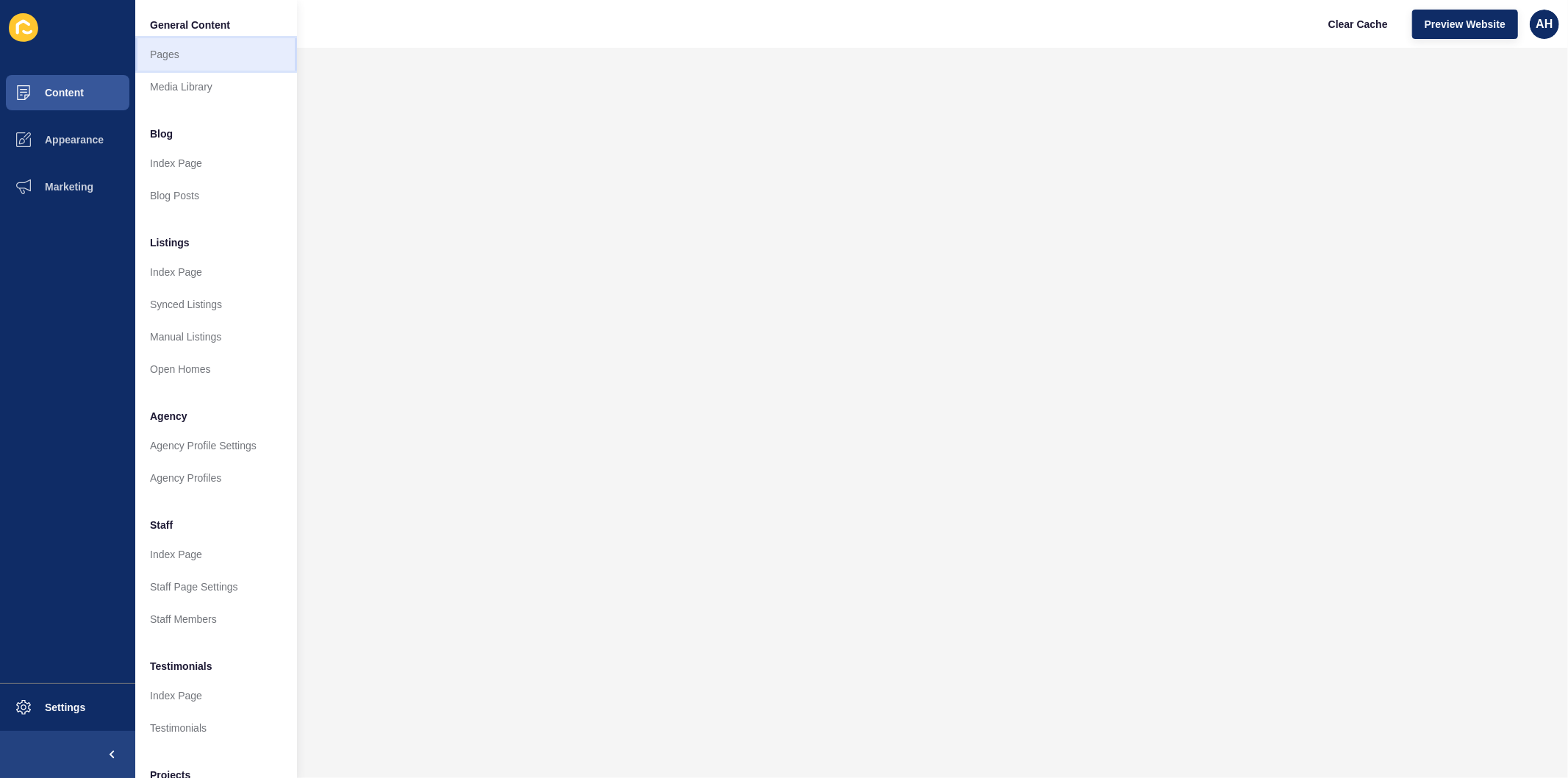
click at [165, 58] on link "Pages" at bounding box center [216, 54] width 162 height 32
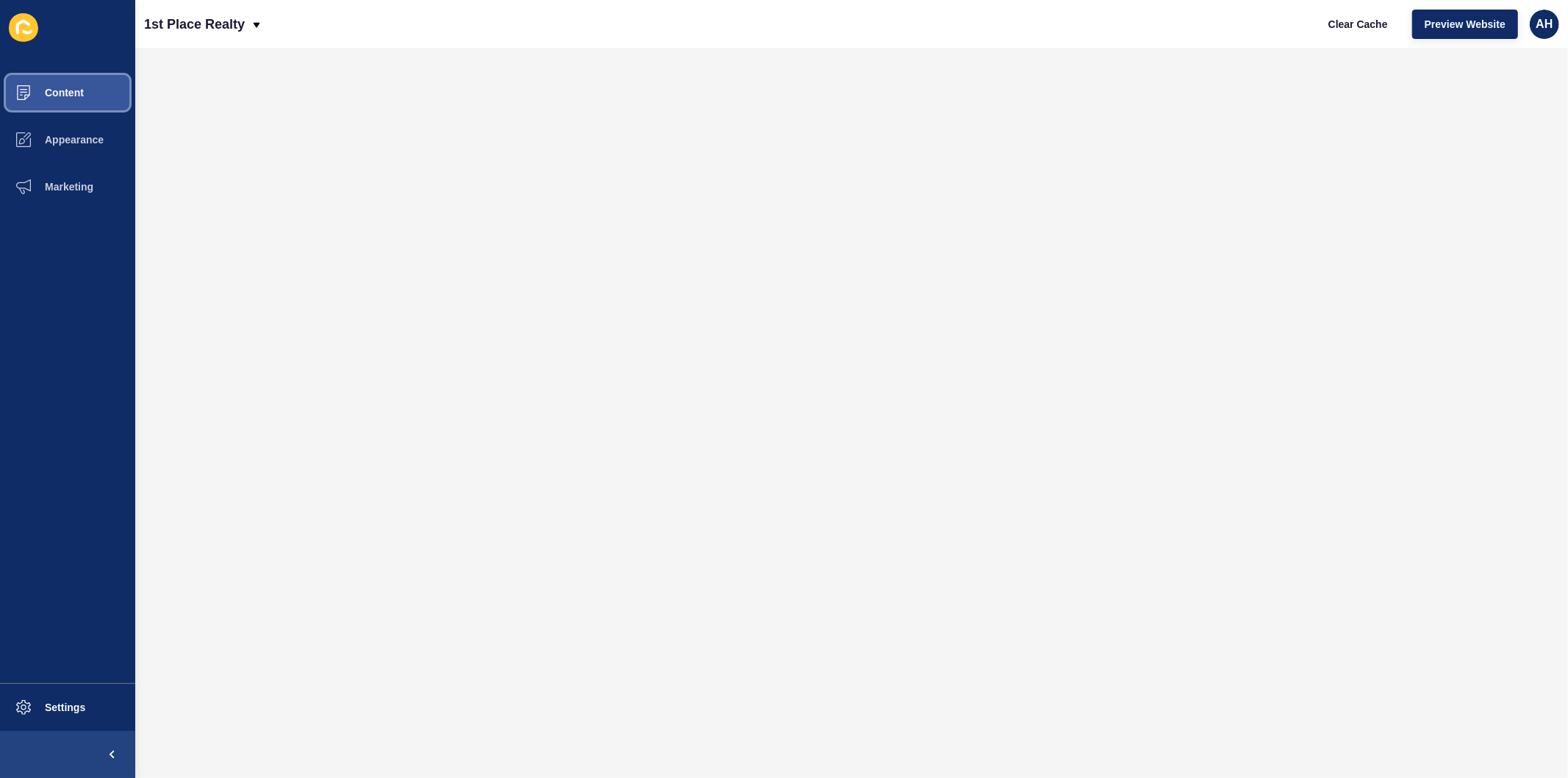
click at [64, 91] on span "Content" at bounding box center [41, 93] width 86 height 12
click at [60, 83] on button "Content" at bounding box center [67, 93] width 135 height 47
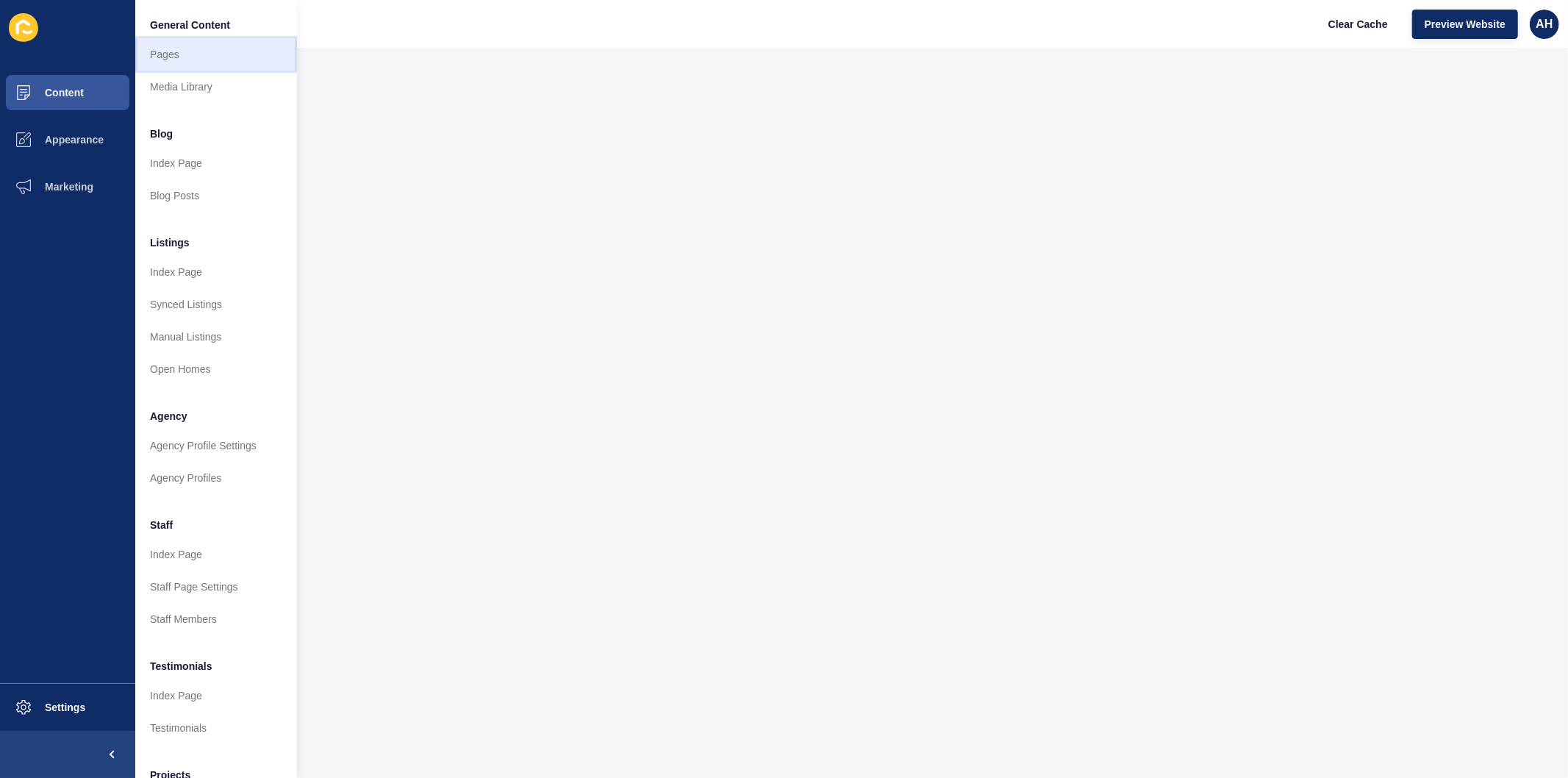
click at [198, 47] on link "Pages" at bounding box center [216, 54] width 162 height 32
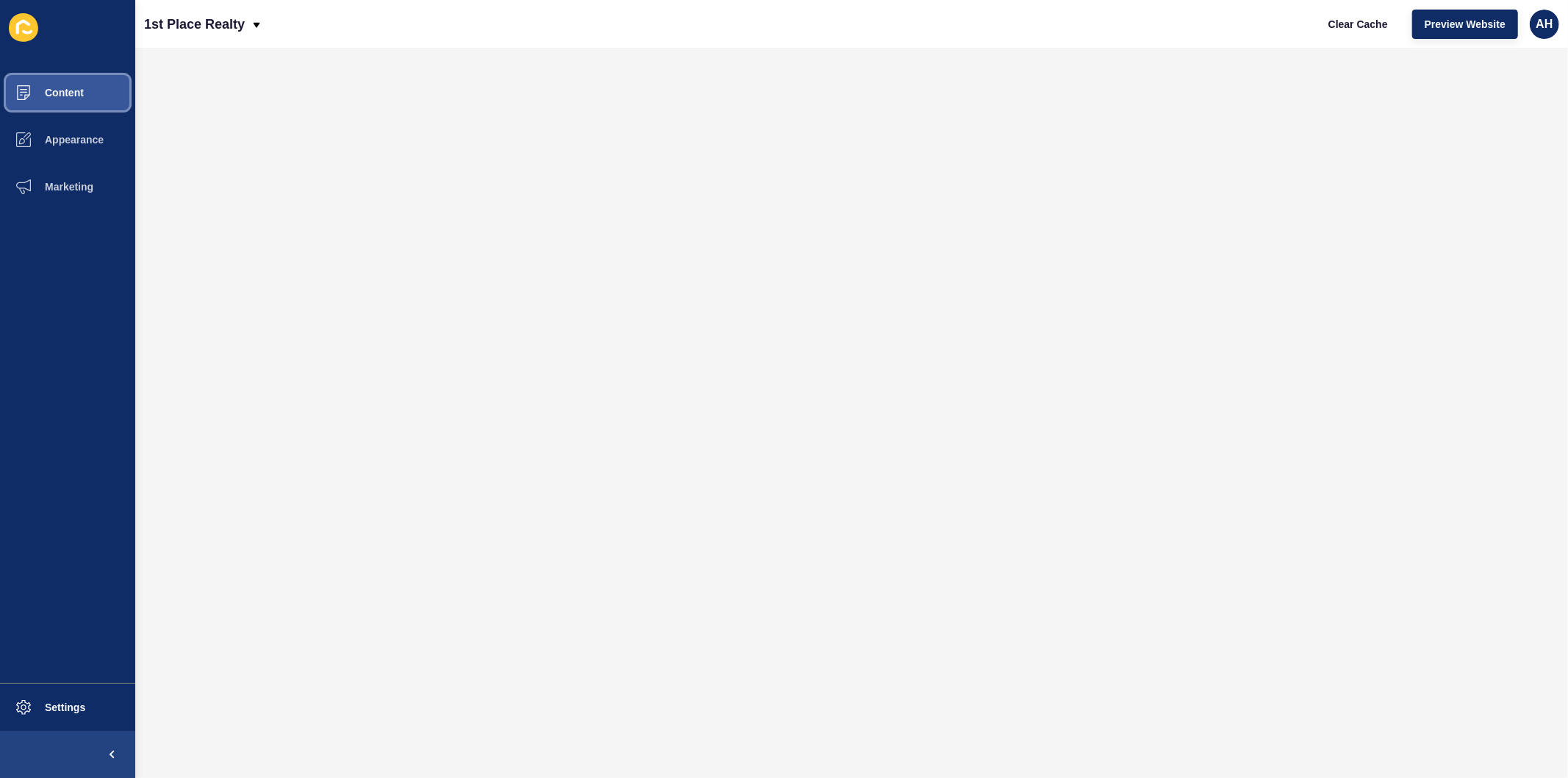
click at [75, 93] on span "Content" at bounding box center [41, 93] width 86 height 12
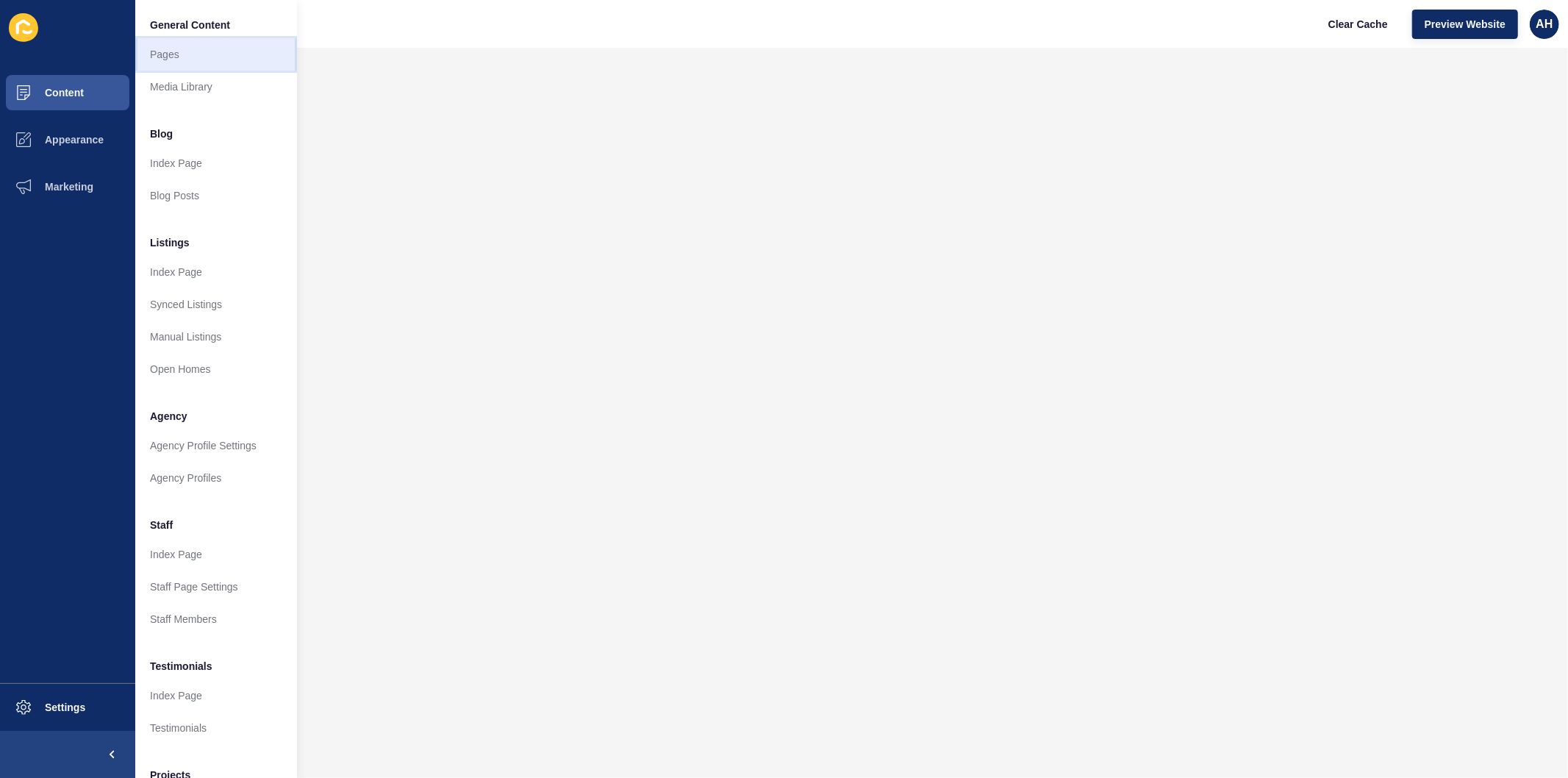
click at [193, 56] on link "Pages" at bounding box center [216, 54] width 162 height 32
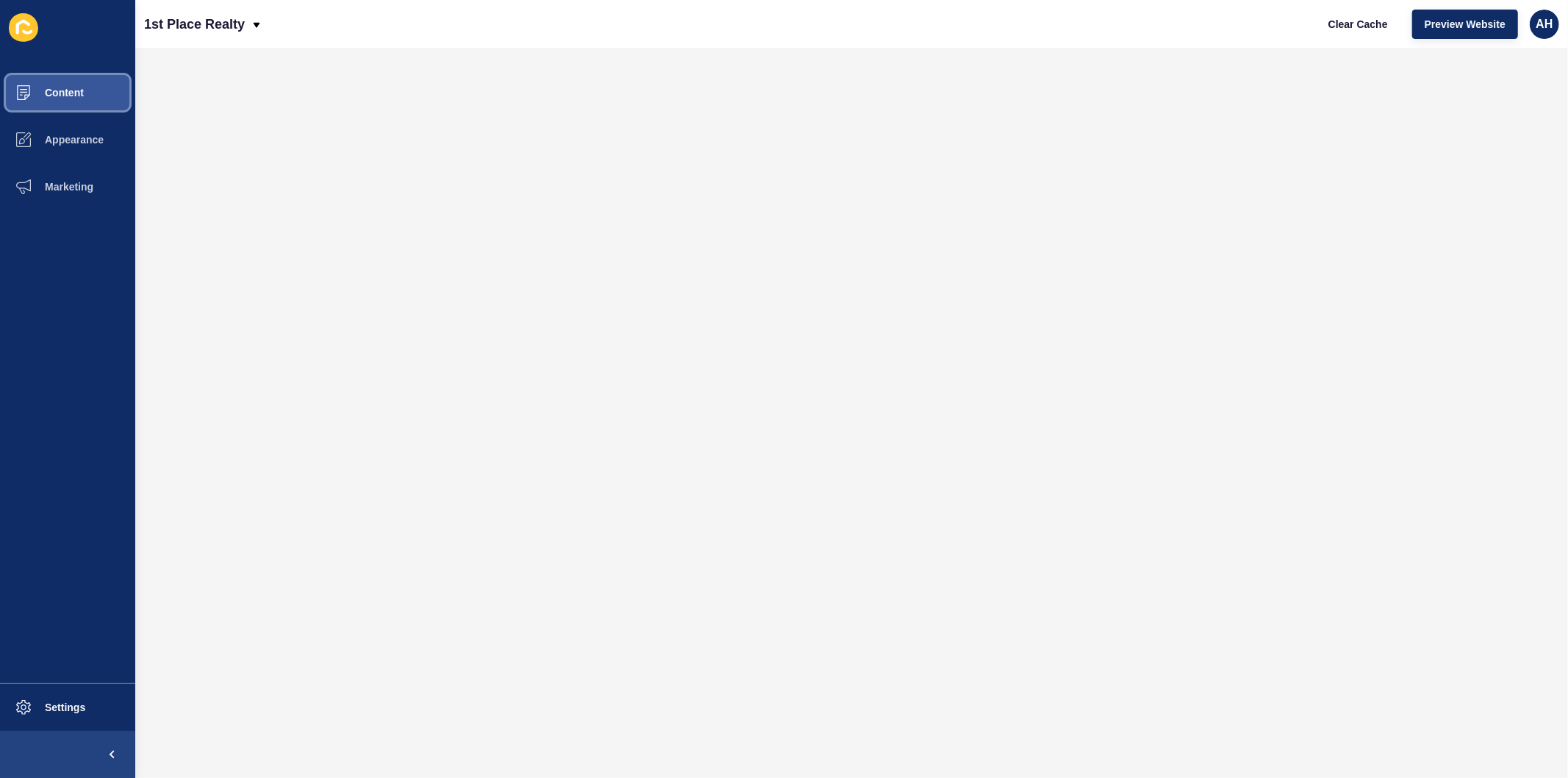
click at [69, 85] on button "Content" at bounding box center [67, 93] width 135 height 47
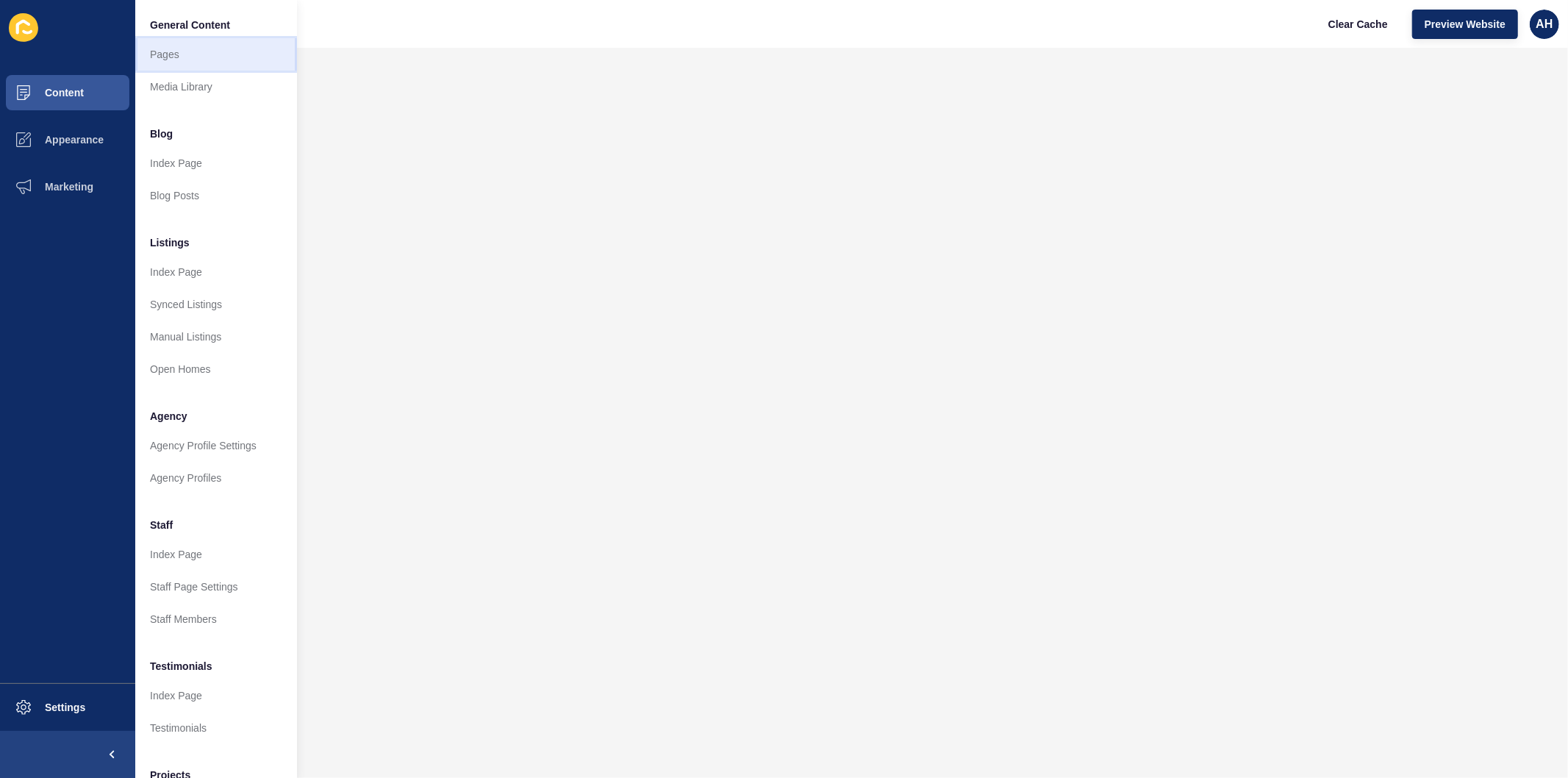
click at [207, 57] on link "Pages" at bounding box center [216, 54] width 162 height 32
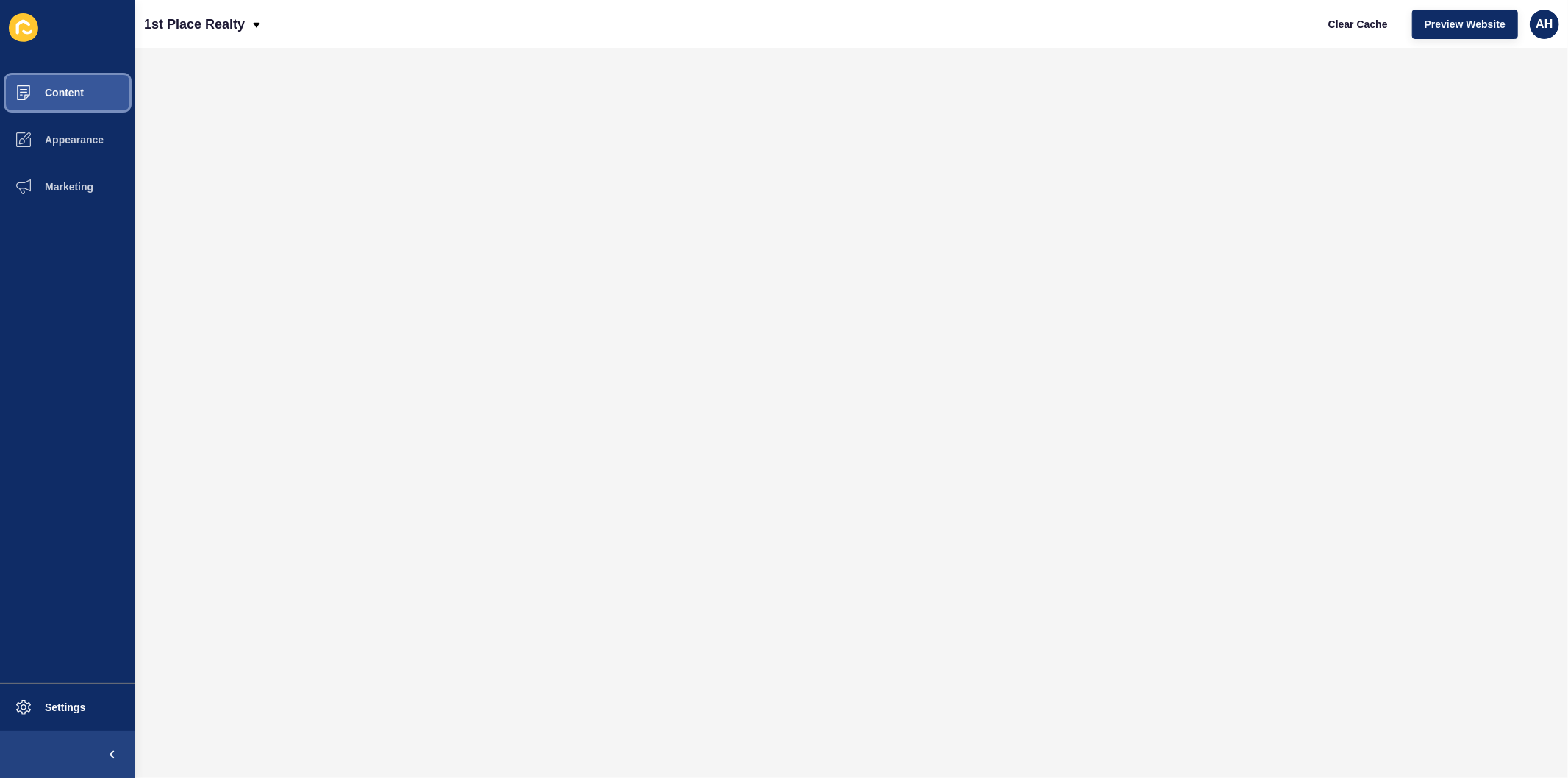
click at [85, 96] on button "Content" at bounding box center [67, 93] width 135 height 47
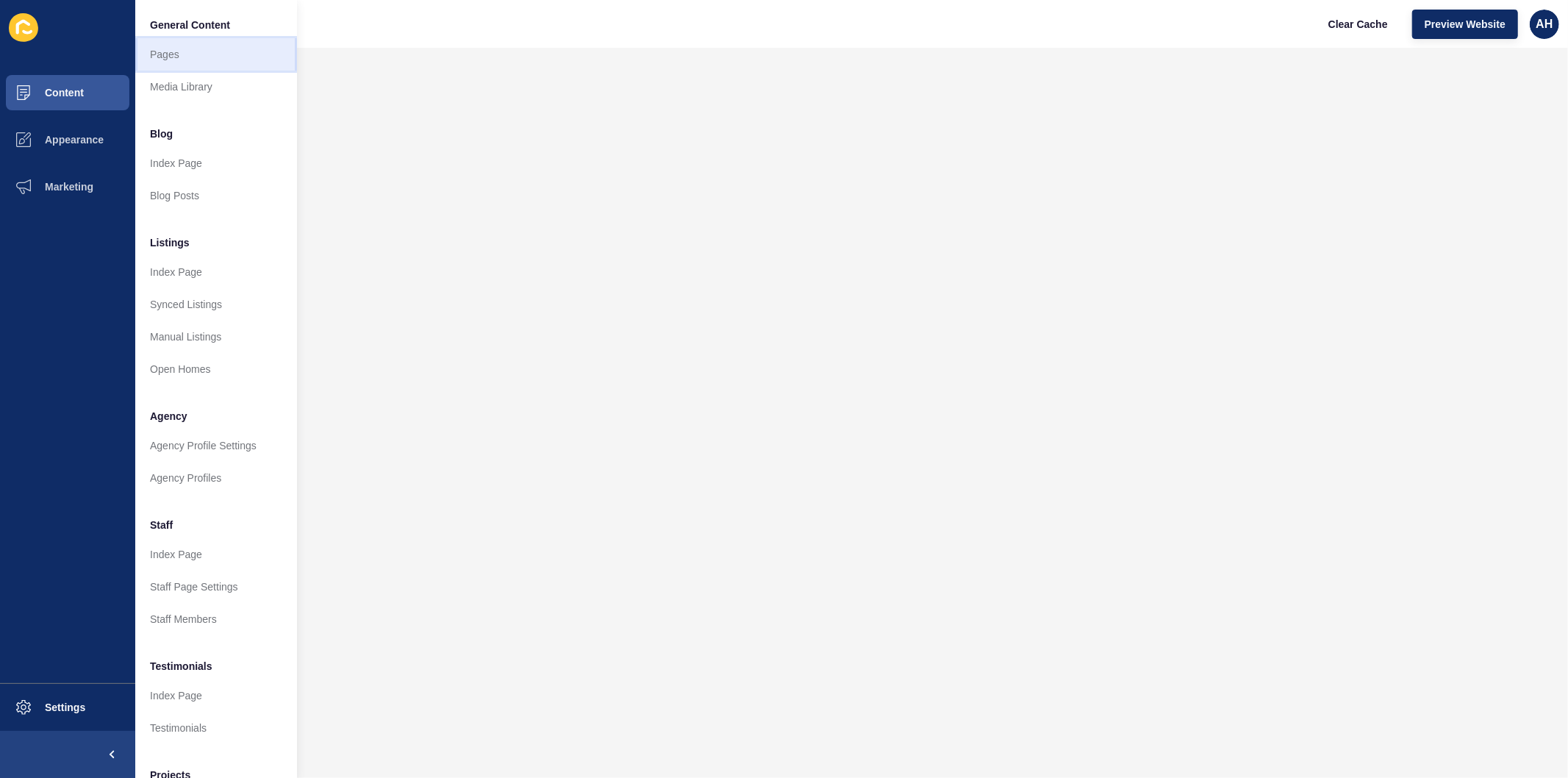
click at [186, 52] on link "Pages" at bounding box center [216, 54] width 162 height 32
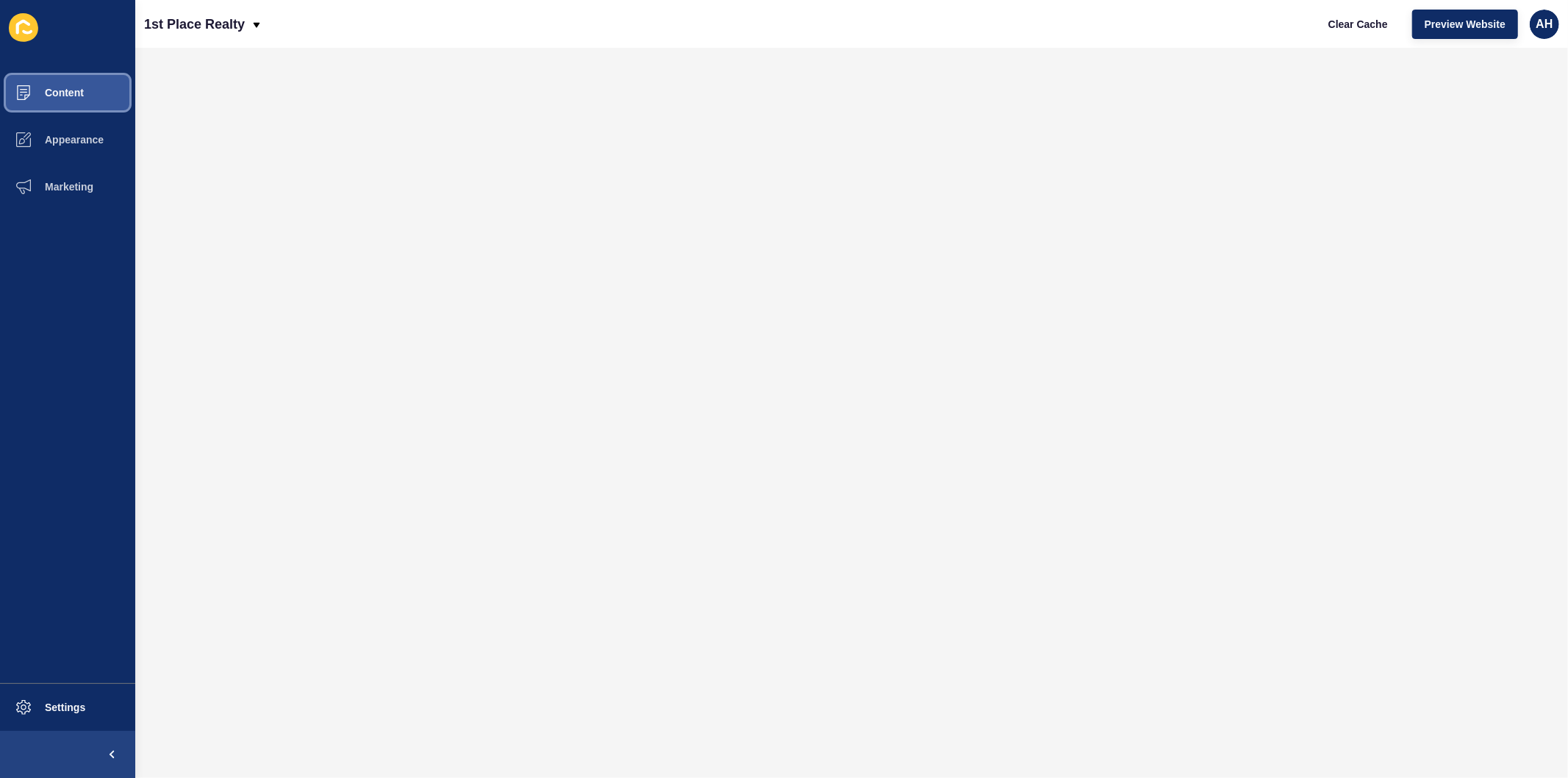
click at [78, 94] on span "Content" at bounding box center [41, 93] width 86 height 12
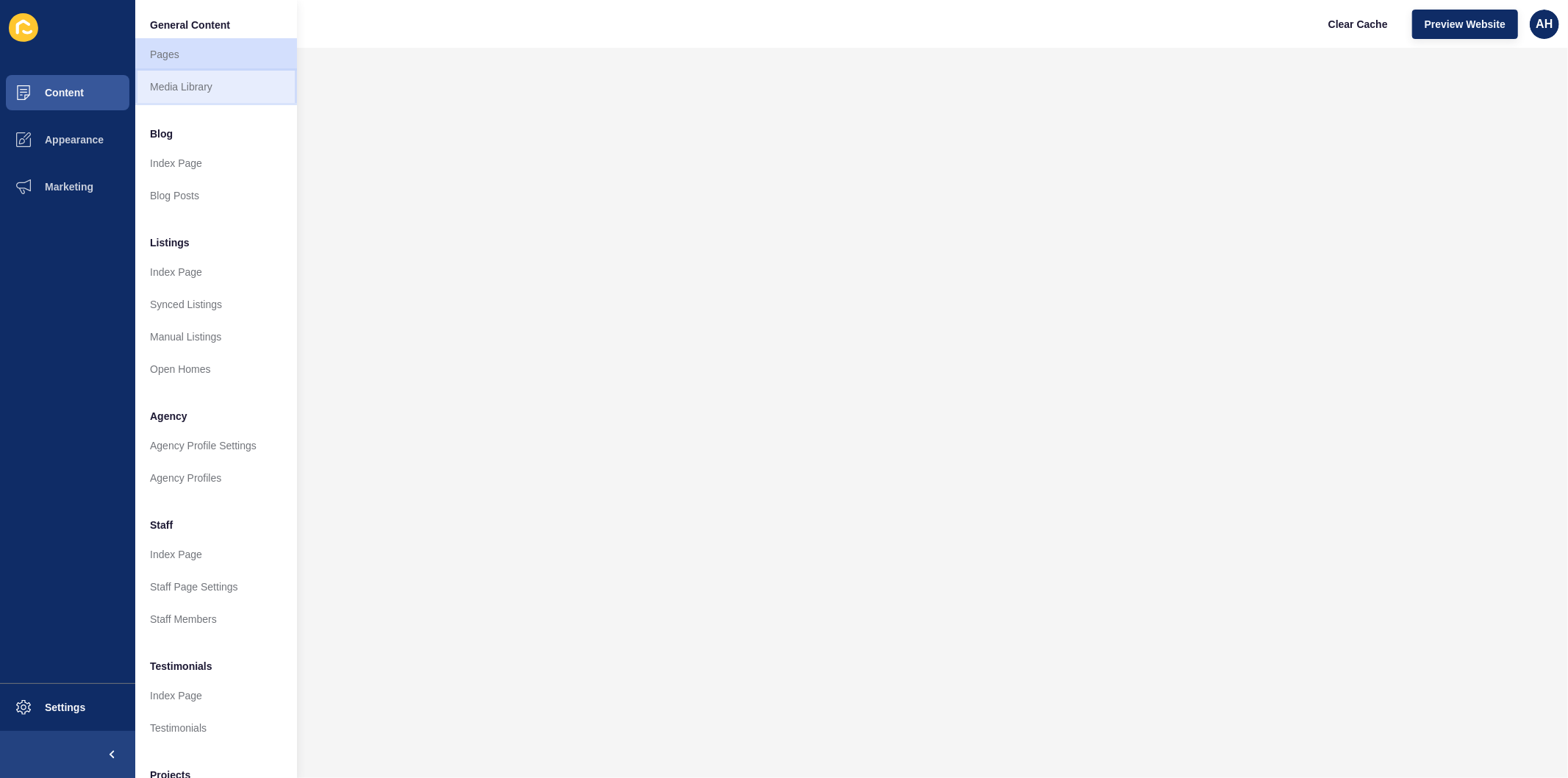
click at [166, 99] on link "Media Library" at bounding box center [216, 86] width 162 height 32
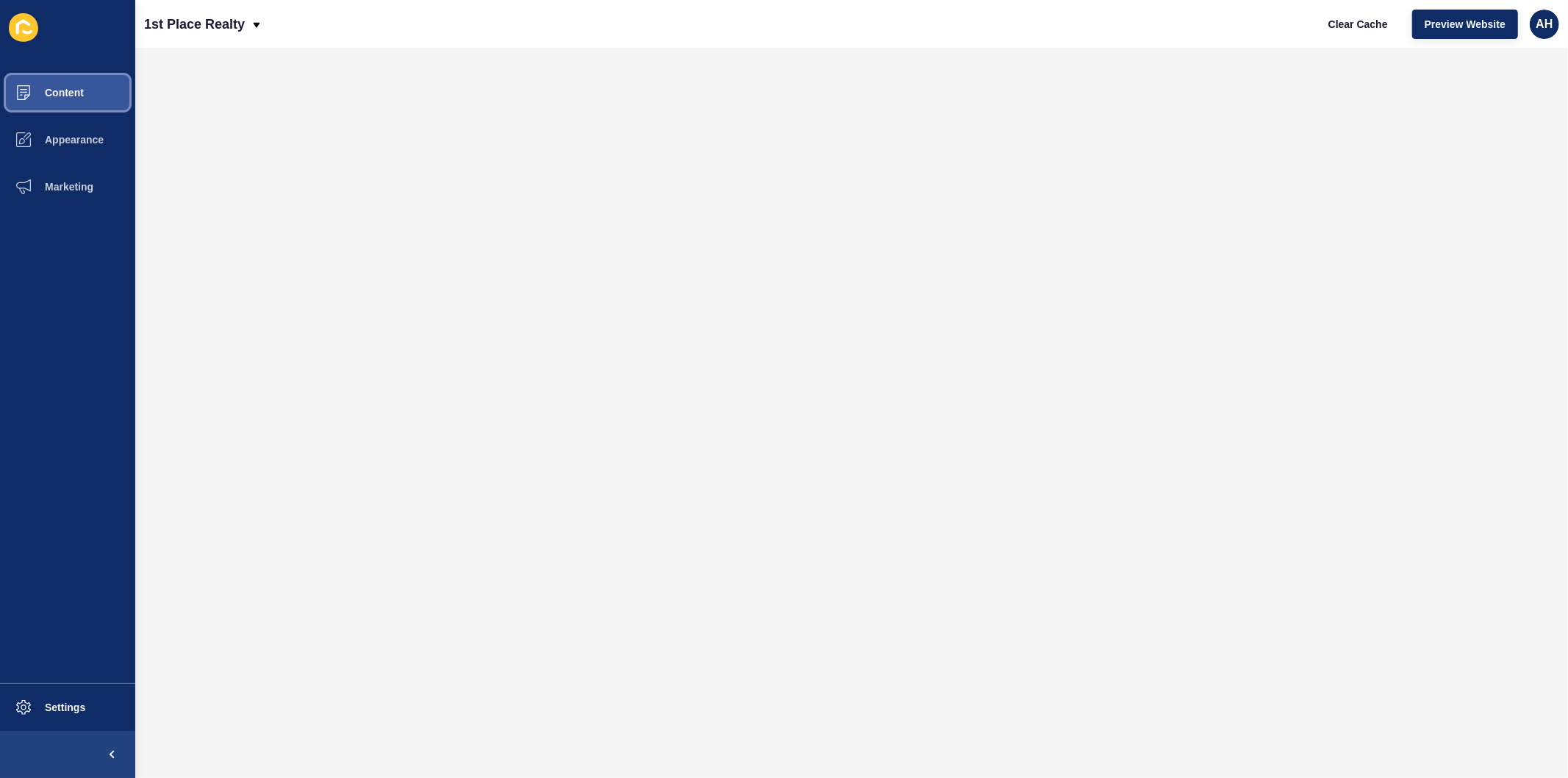
click at [56, 91] on span "Content" at bounding box center [41, 93] width 86 height 12
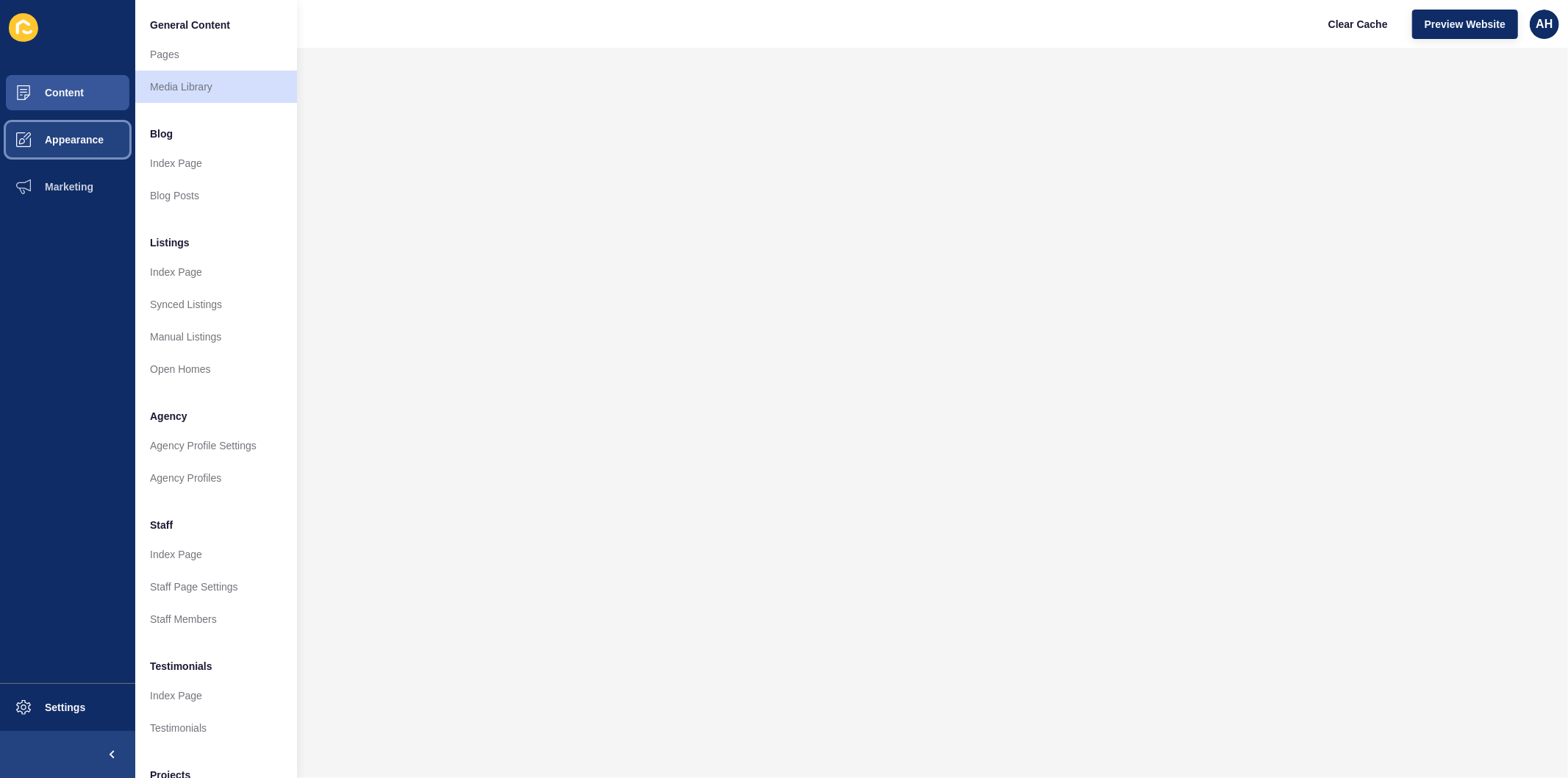
drag, startPoint x: 76, startPoint y: 129, endPoint x: 119, endPoint y: 112, distance: 46.2
click at [76, 130] on button "Appearance" at bounding box center [67, 140] width 135 height 47
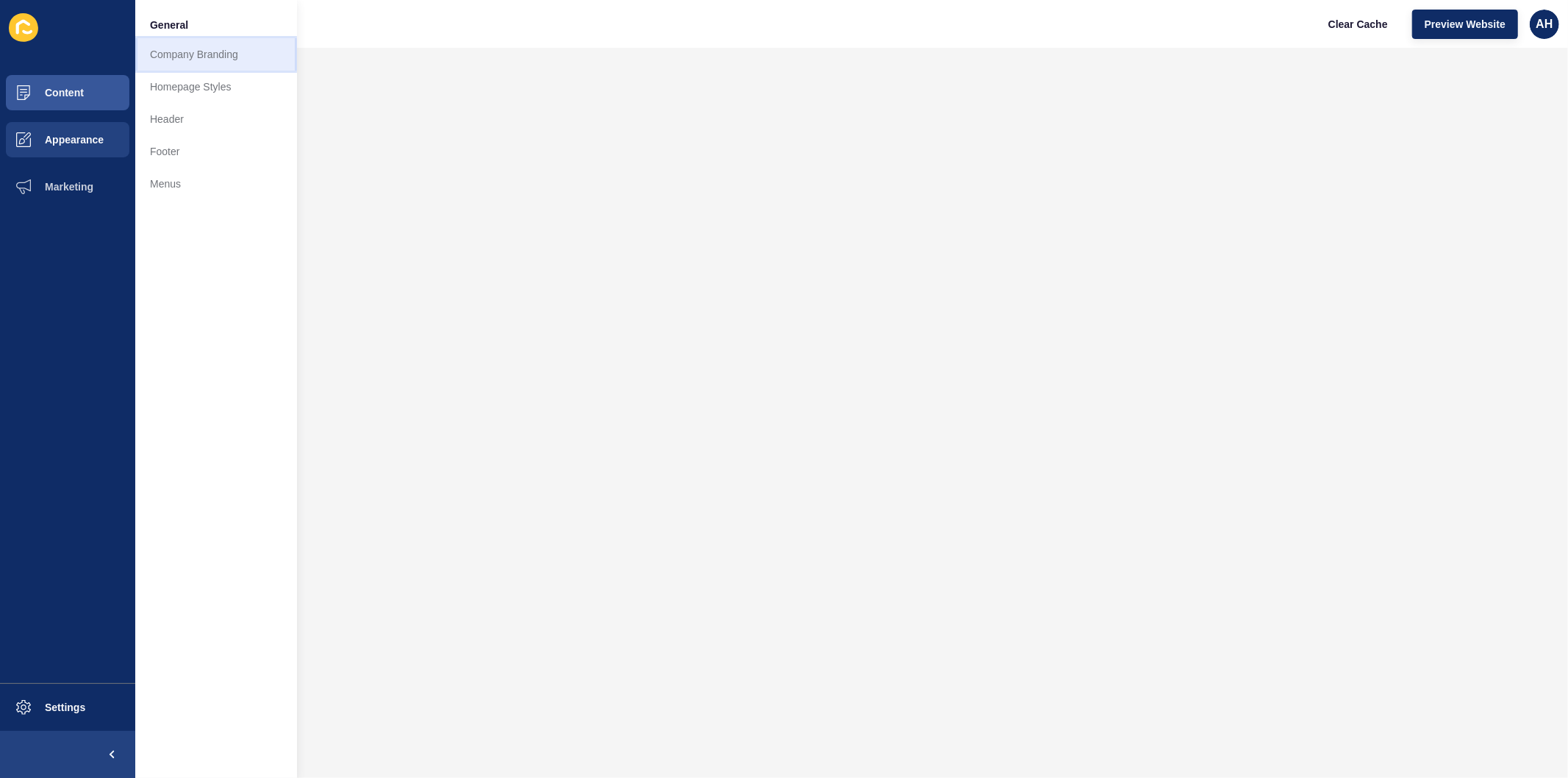
click at [196, 61] on link "Company Branding" at bounding box center [216, 54] width 162 height 32
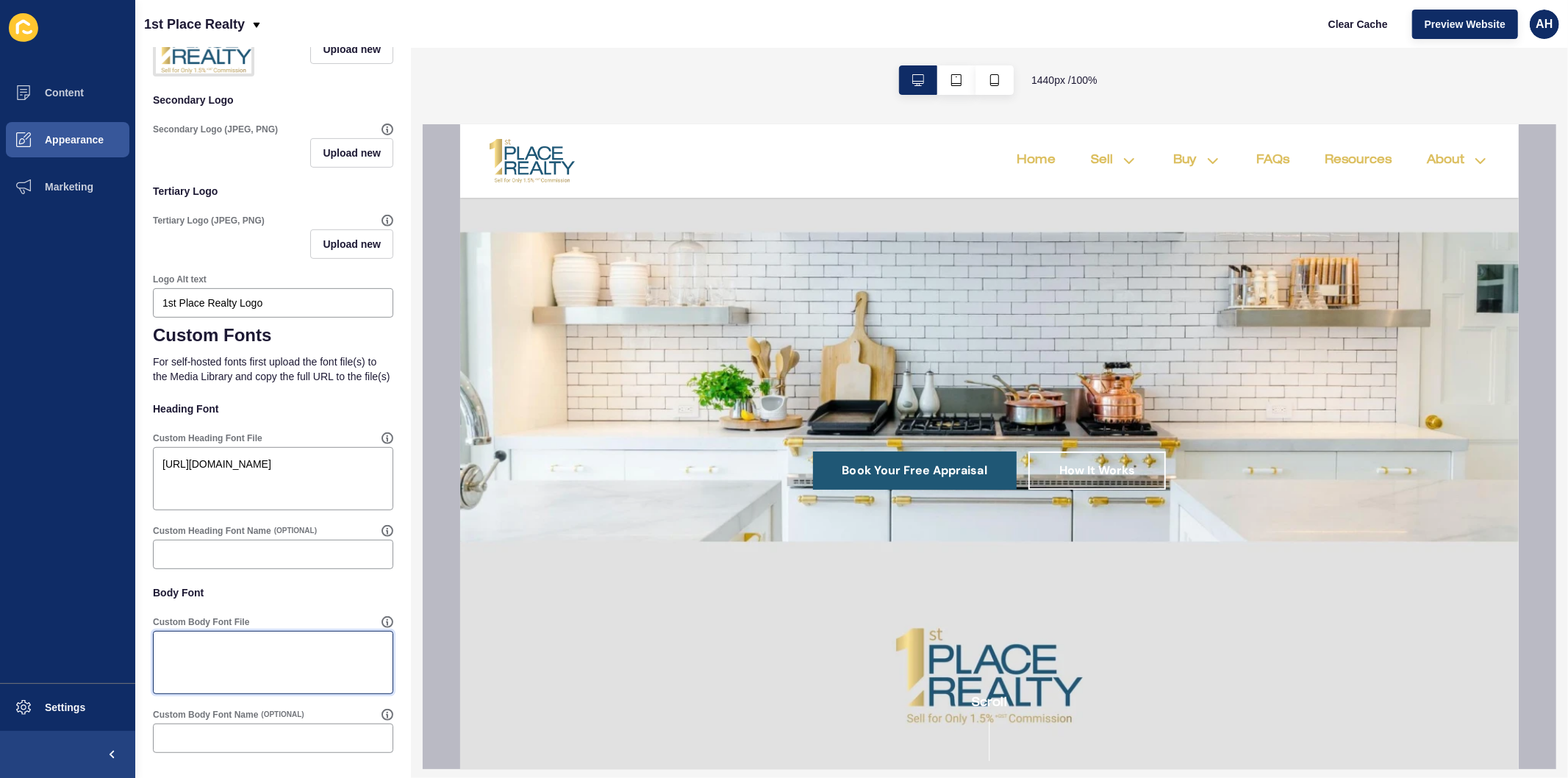
click at [250, 670] on textarea "Custom Body Font File" at bounding box center [274, 663] width 236 height 59
paste textarea "https://app-spoke-sites-au.s3.amazonaws.com/uploads/sites/672/2025/09/Roboto-Li…"
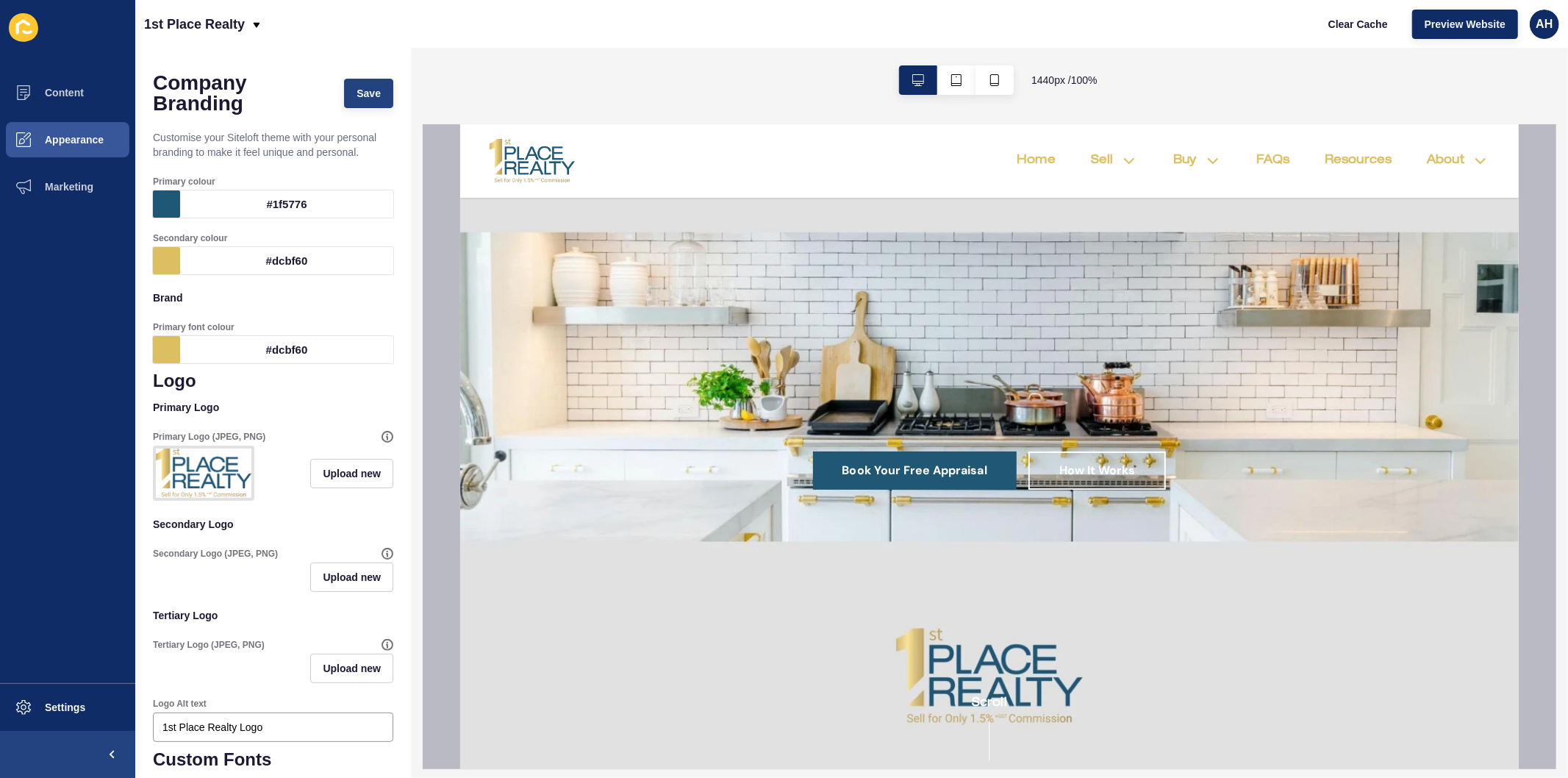
type textarea "https://app-spoke-sites-au.s3.amazonaws.com/uploads/sites/672/2025/09/Roboto-Li…"
click at [358, 91] on span "Save" at bounding box center [368, 93] width 24 height 15
click at [70, 91] on span "Content" at bounding box center [41, 93] width 86 height 12
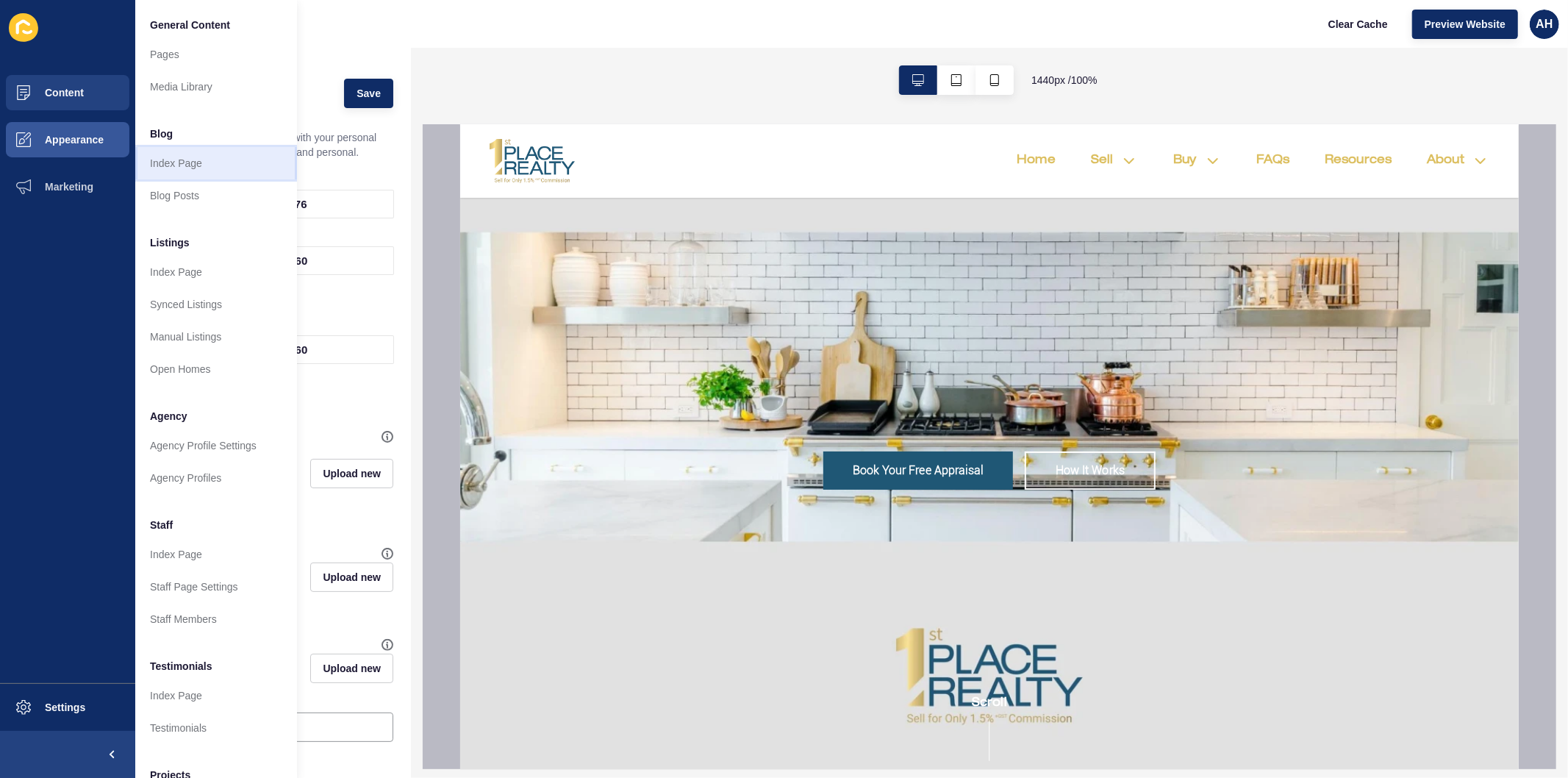
click at [180, 159] on link "Index Page" at bounding box center [216, 162] width 162 height 32
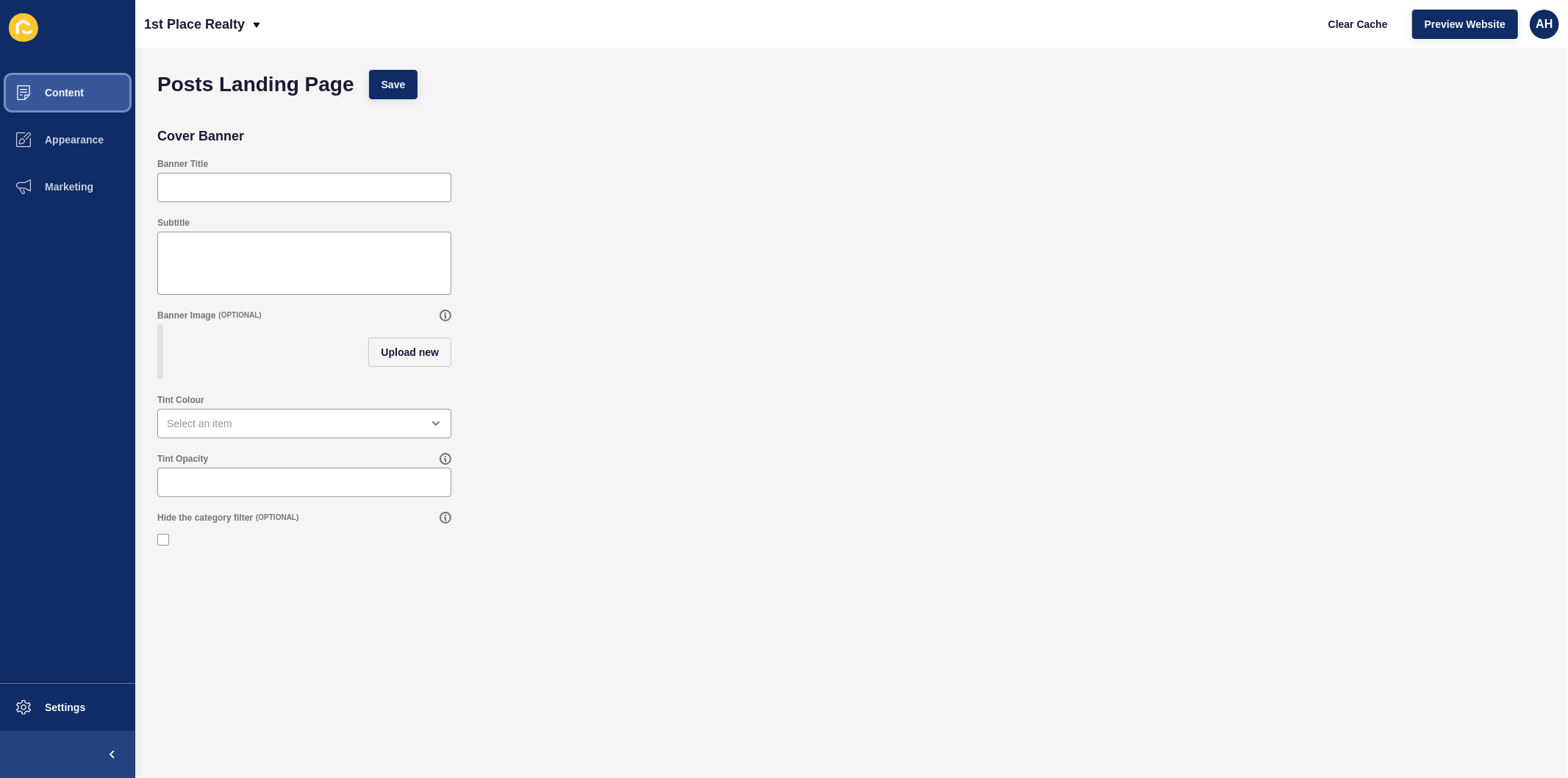
click at [62, 84] on button "Content" at bounding box center [67, 93] width 135 height 47
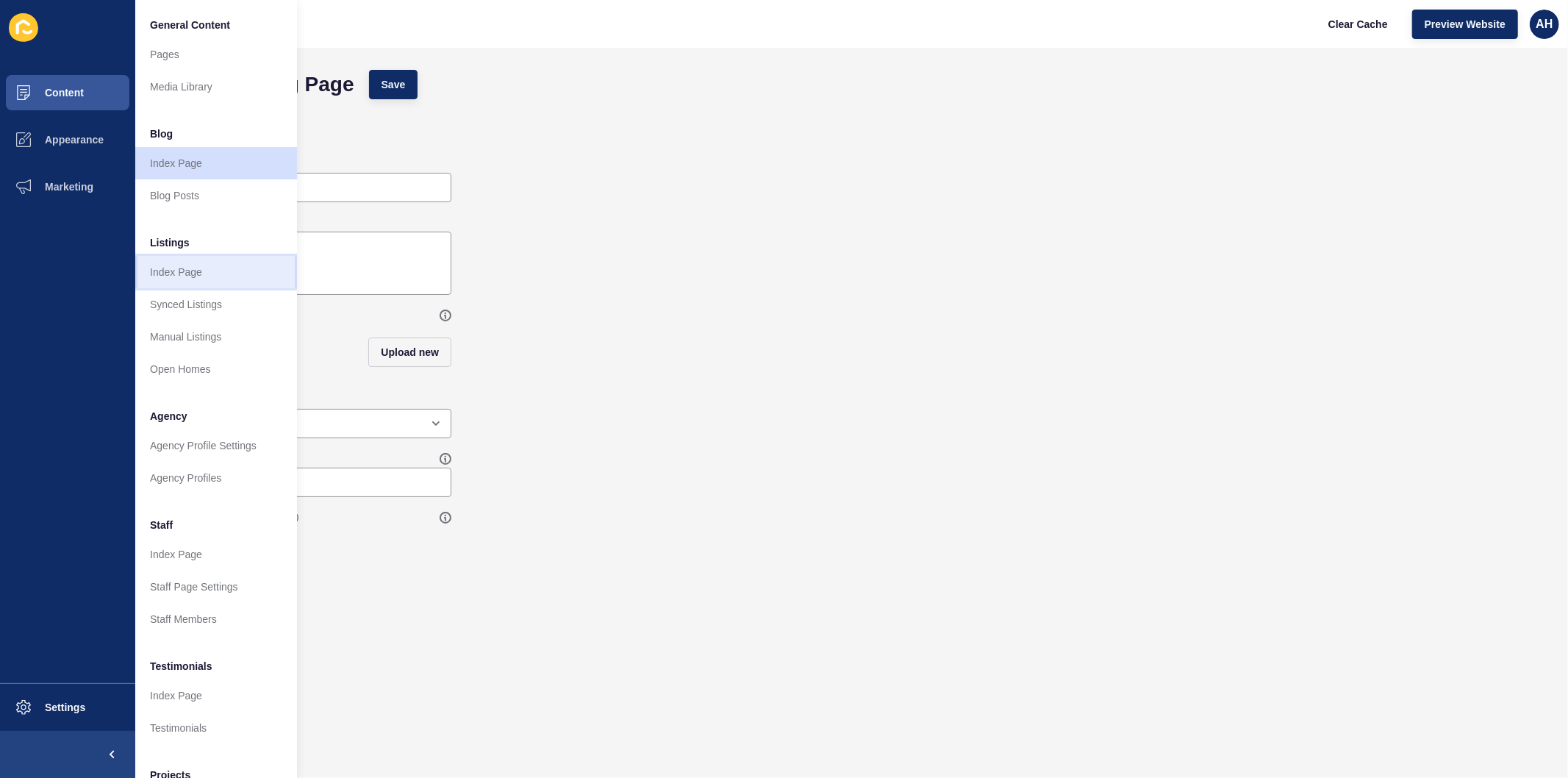
click at [179, 275] on link "Index Page" at bounding box center [216, 272] width 162 height 32
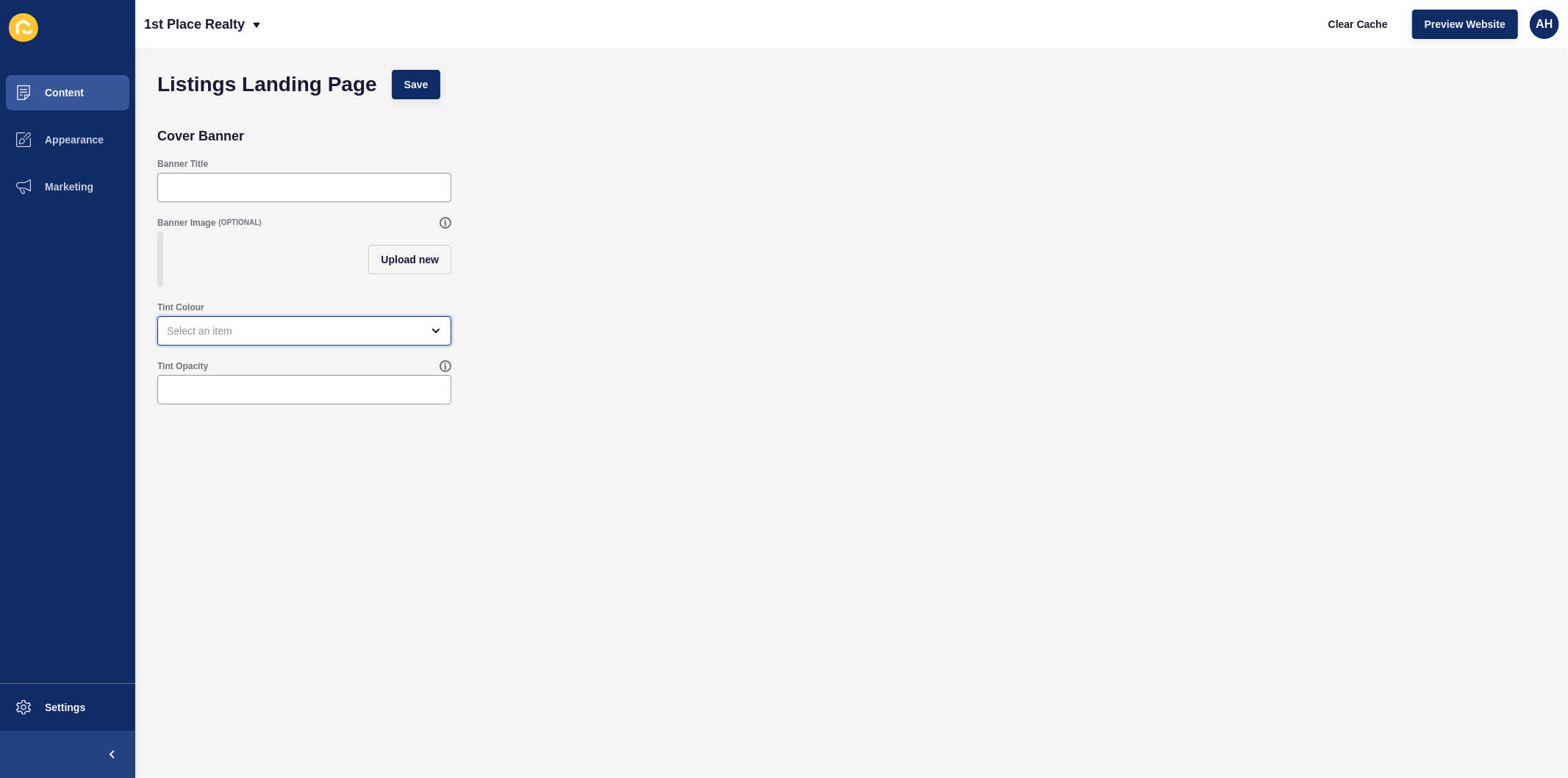
click at [218, 338] on div "open menu" at bounding box center [294, 330] width 254 height 15
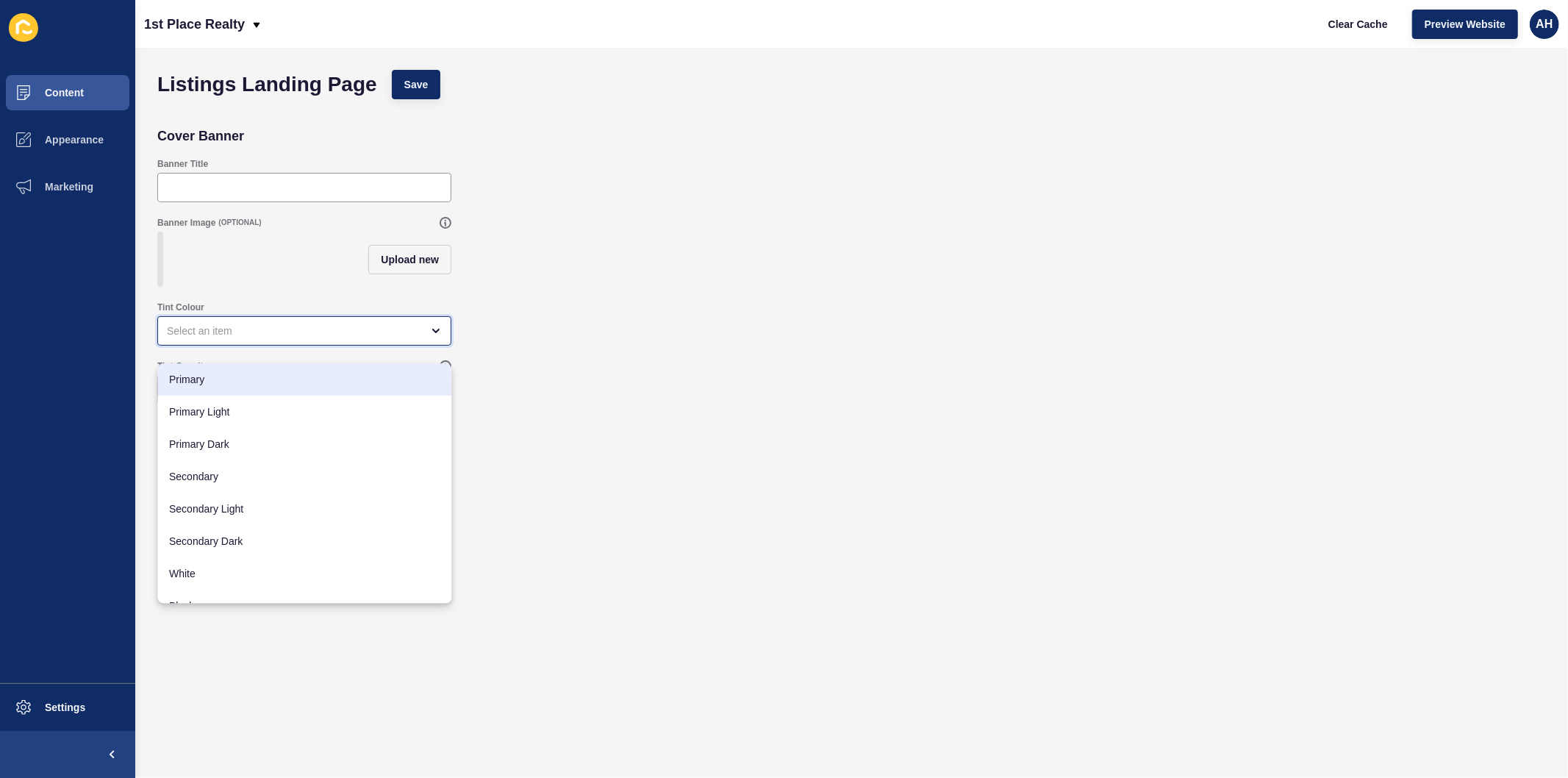
click at [206, 384] on span "Primary" at bounding box center [304, 379] width 271 height 15
type input "Primary"
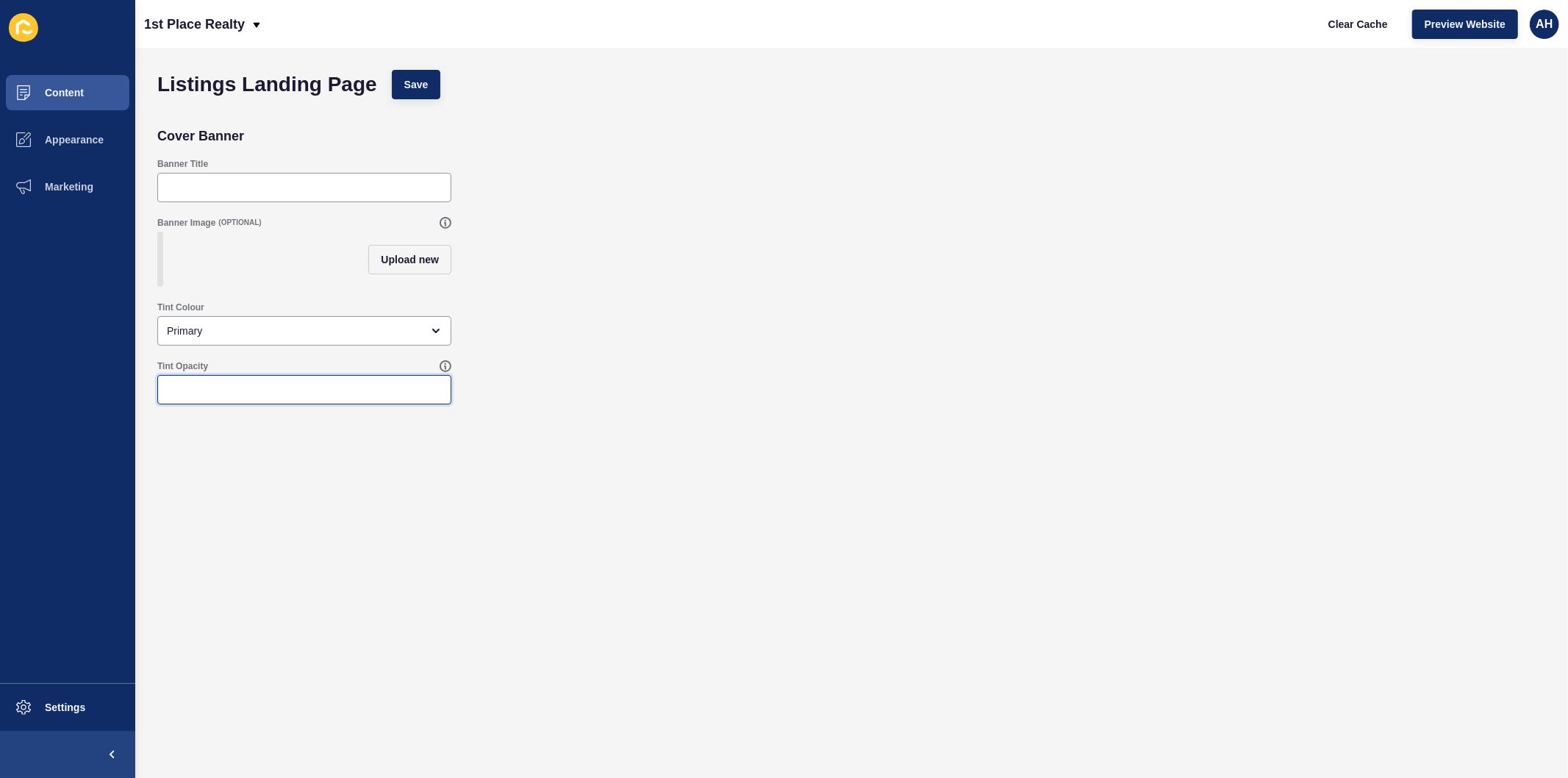
click at [203, 394] on input "Tint Opacity" at bounding box center [304, 389] width 275 height 15
type input "100"
click at [408, 88] on span "Save" at bounding box center [416, 84] width 24 height 15
click at [76, 98] on span "Content" at bounding box center [41, 93] width 86 height 12
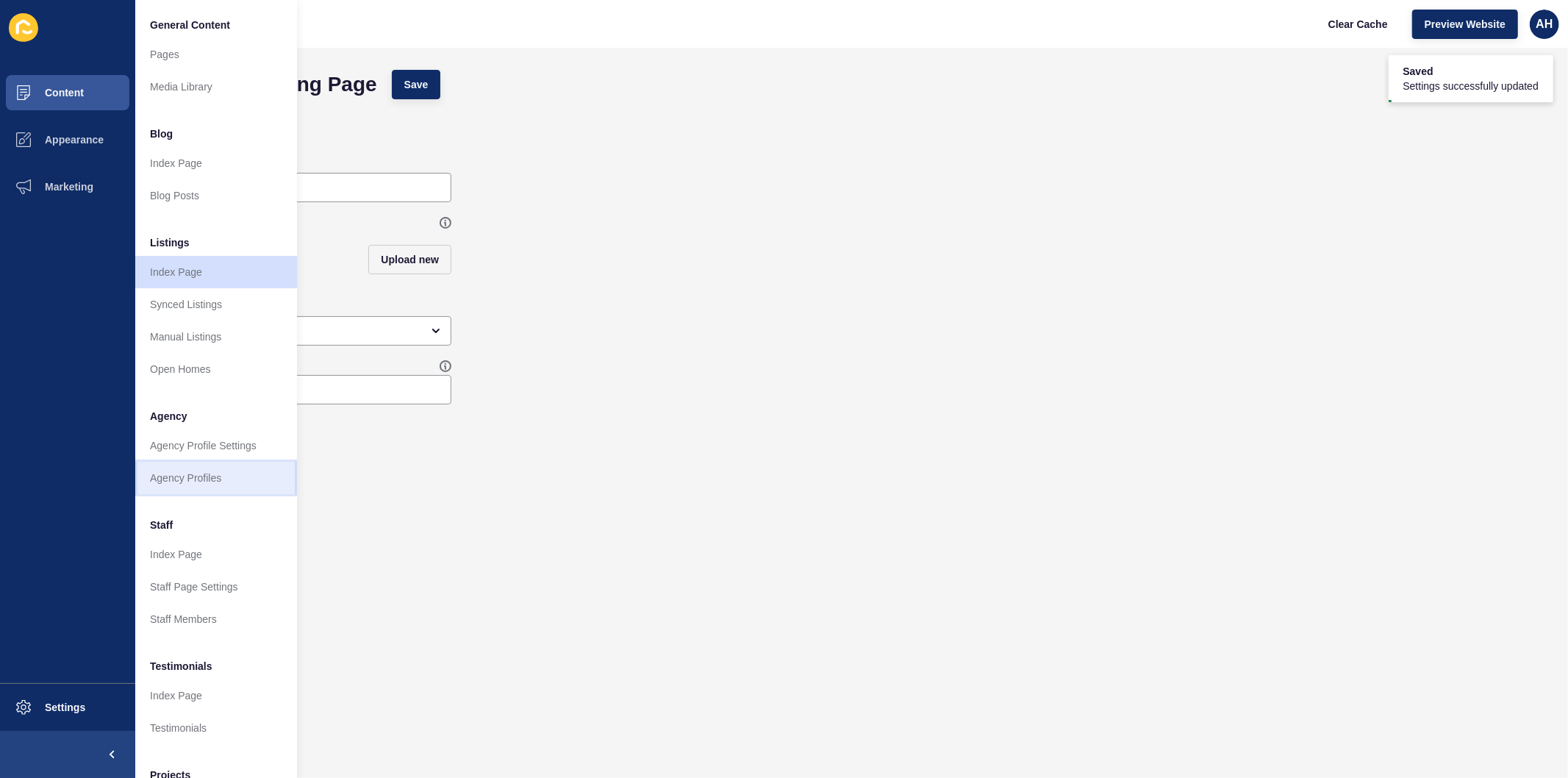
click at [187, 488] on link "Agency Profiles" at bounding box center [216, 478] width 162 height 32
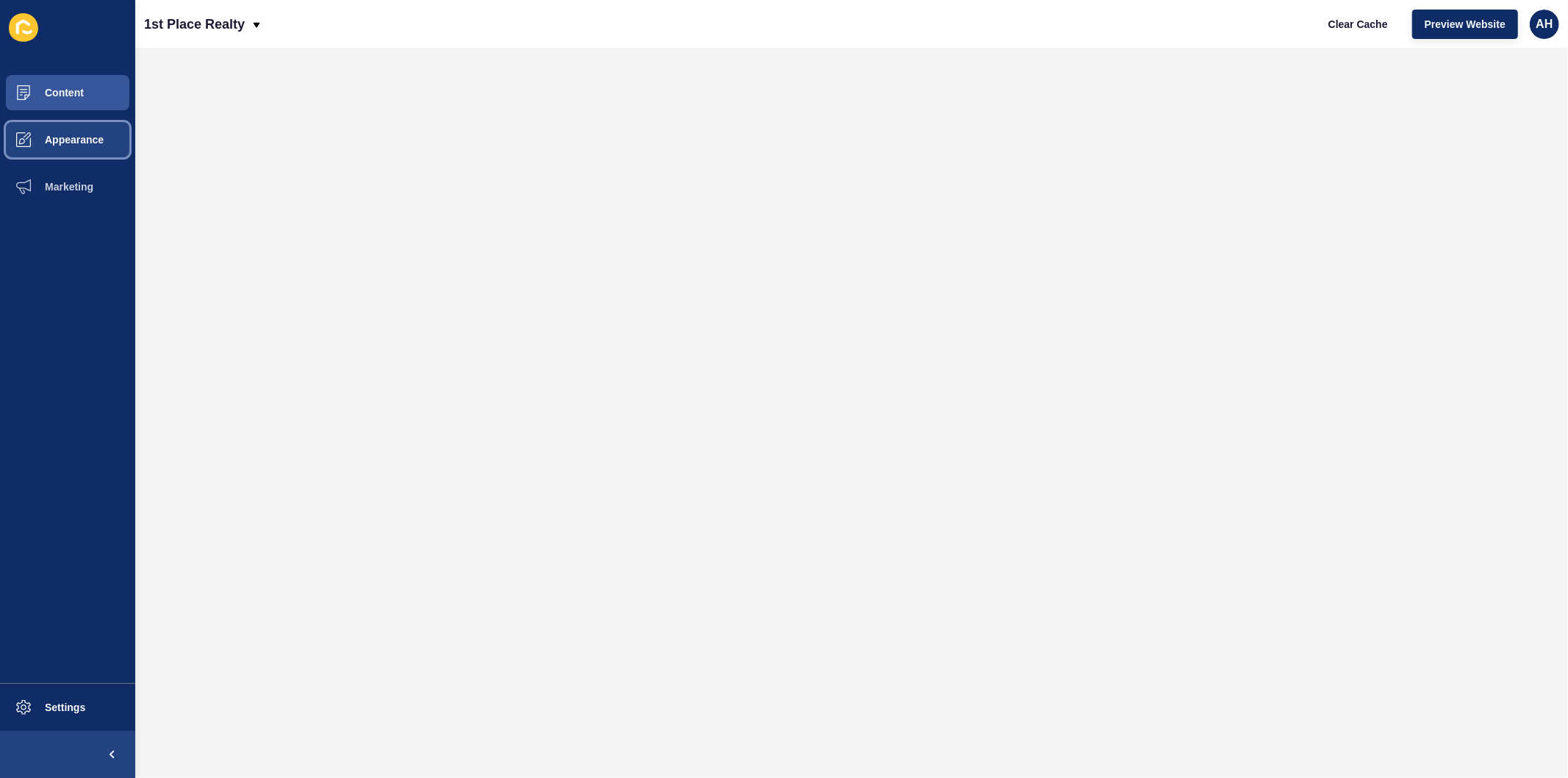
click at [82, 137] on span "Appearance" at bounding box center [51, 140] width 106 height 12
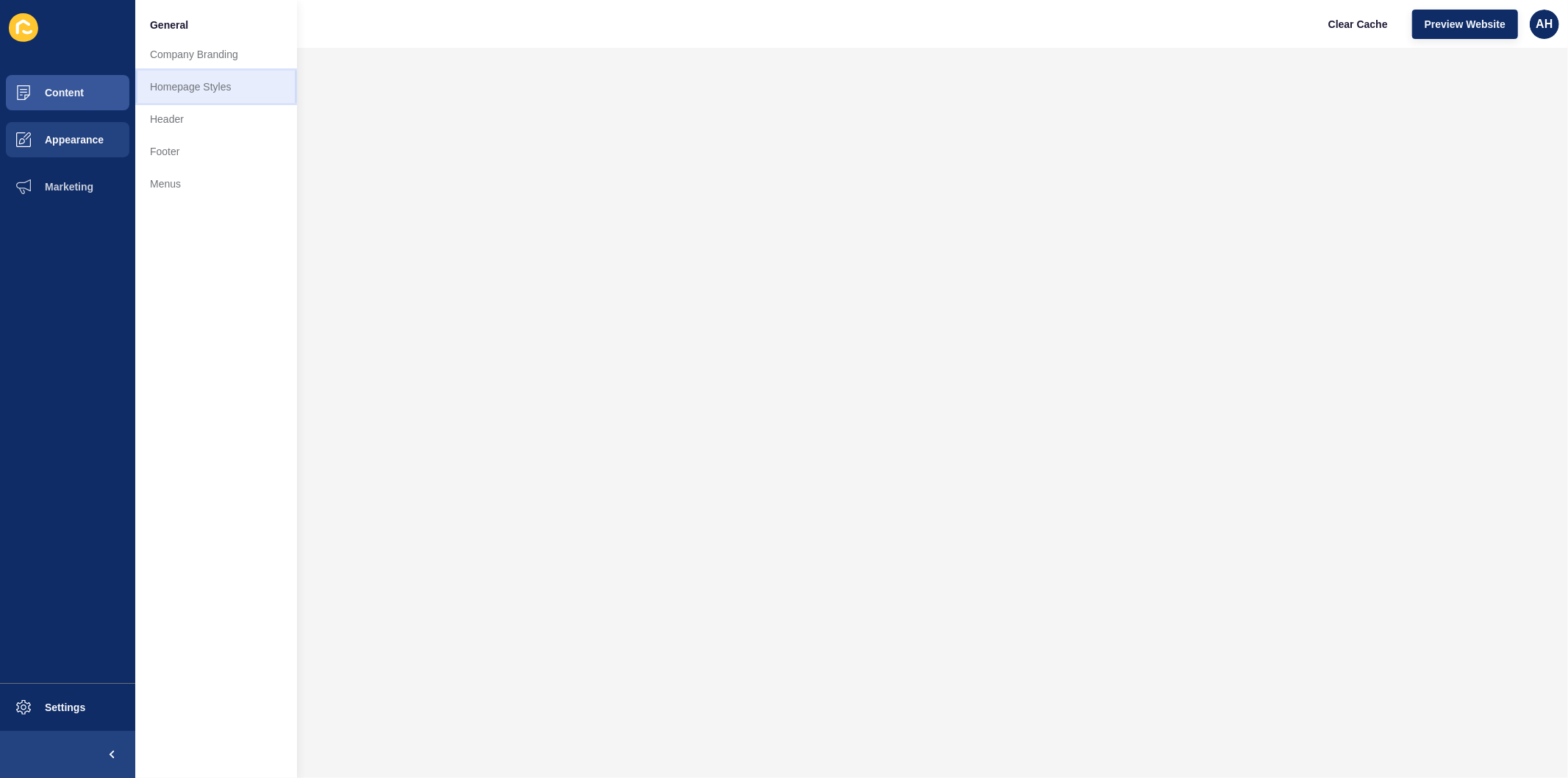
click at [172, 85] on link "Homepage Styles" at bounding box center [216, 86] width 162 height 32
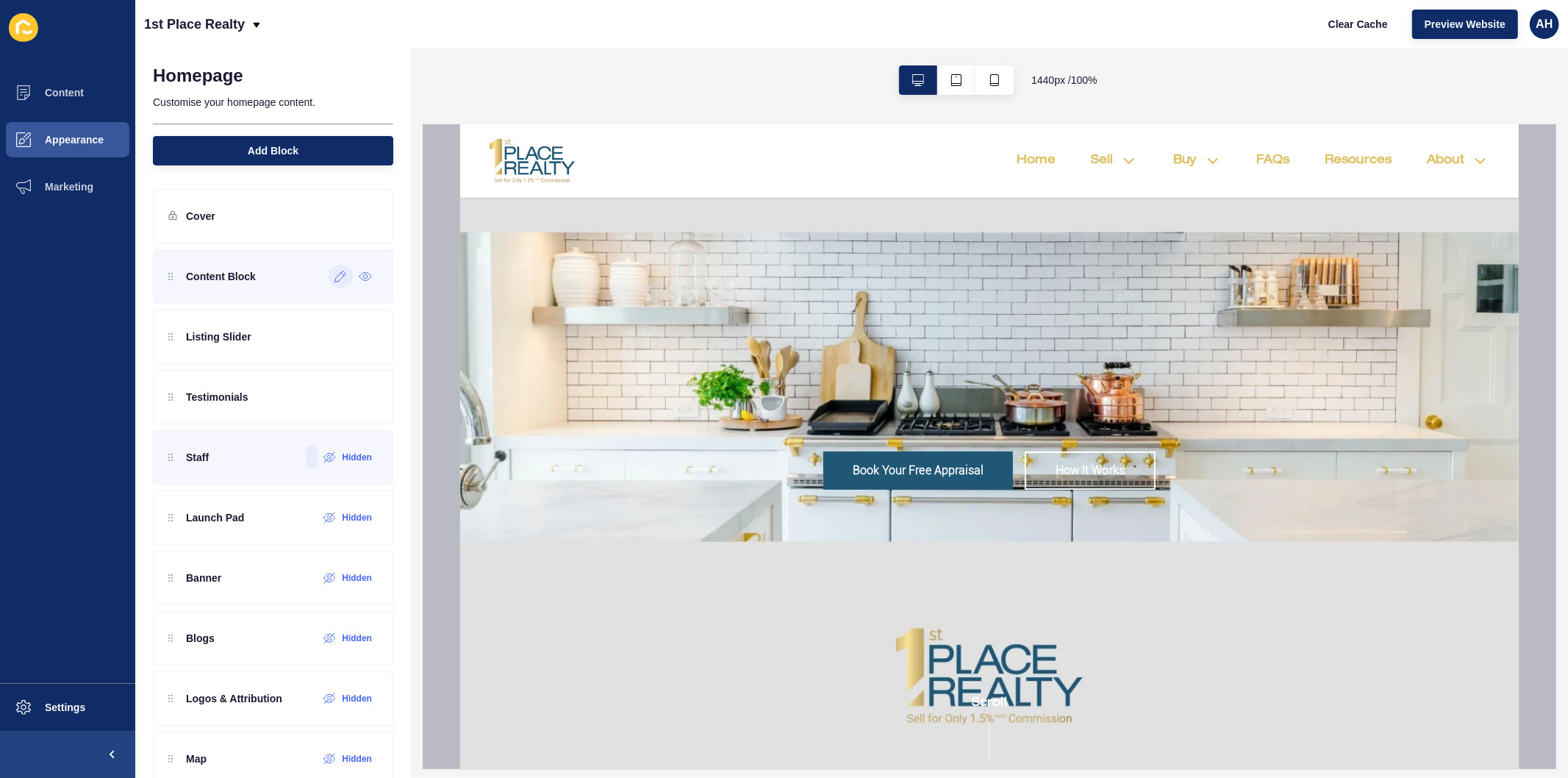
click at [334, 281] on icon at bounding box center [340, 277] width 13 height 12
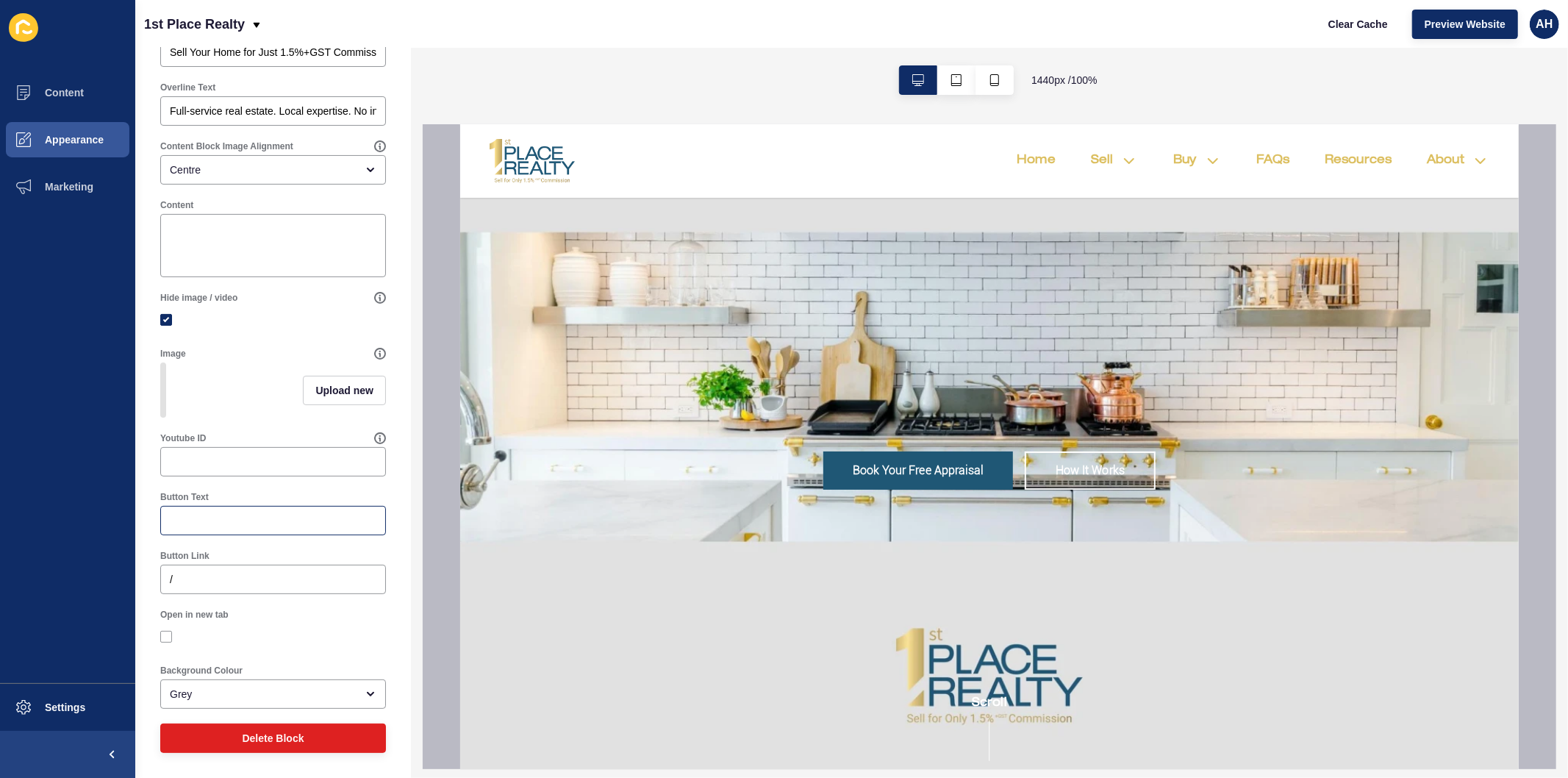
scroll to position [177, 0]
click at [237, 515] on input "Button Text" at bounding box center [273, 520] width 206 height 15
type input "Contact Us"
paste input "http://94bc6434-3f67-11f0-91bb-664fdfc099cc.sites.au.siteloft.com/agency/1st-pl…"
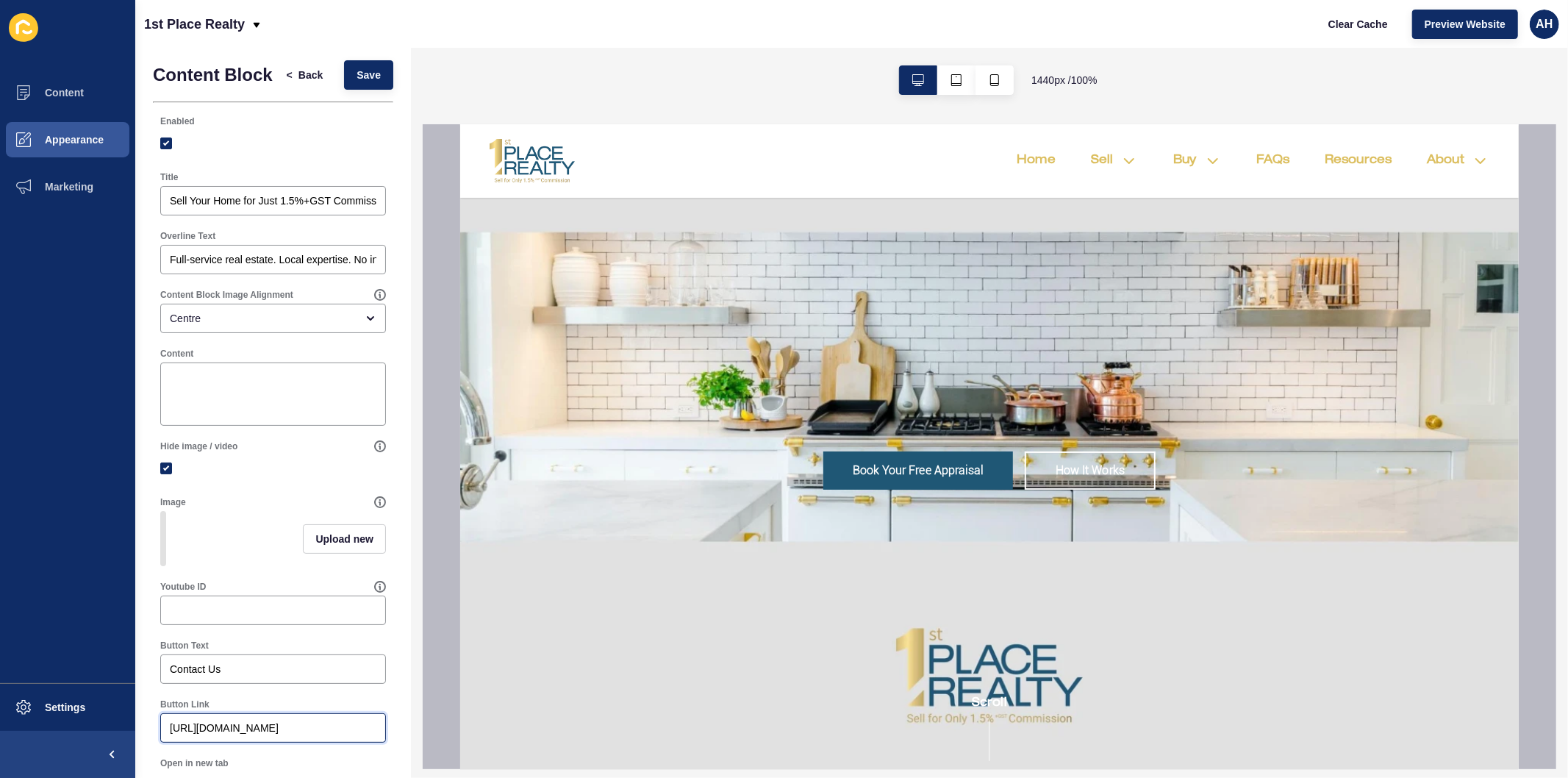
scroll to position [0, 0]
type input "http://94bc6434-3f67-11f0-91bb-664fdfc099cc.sites.au.siteloft.com/agency/1st-pl…"
click at [363, 87] on span "Save" at bounding box center [368, 79] width 24 height 15
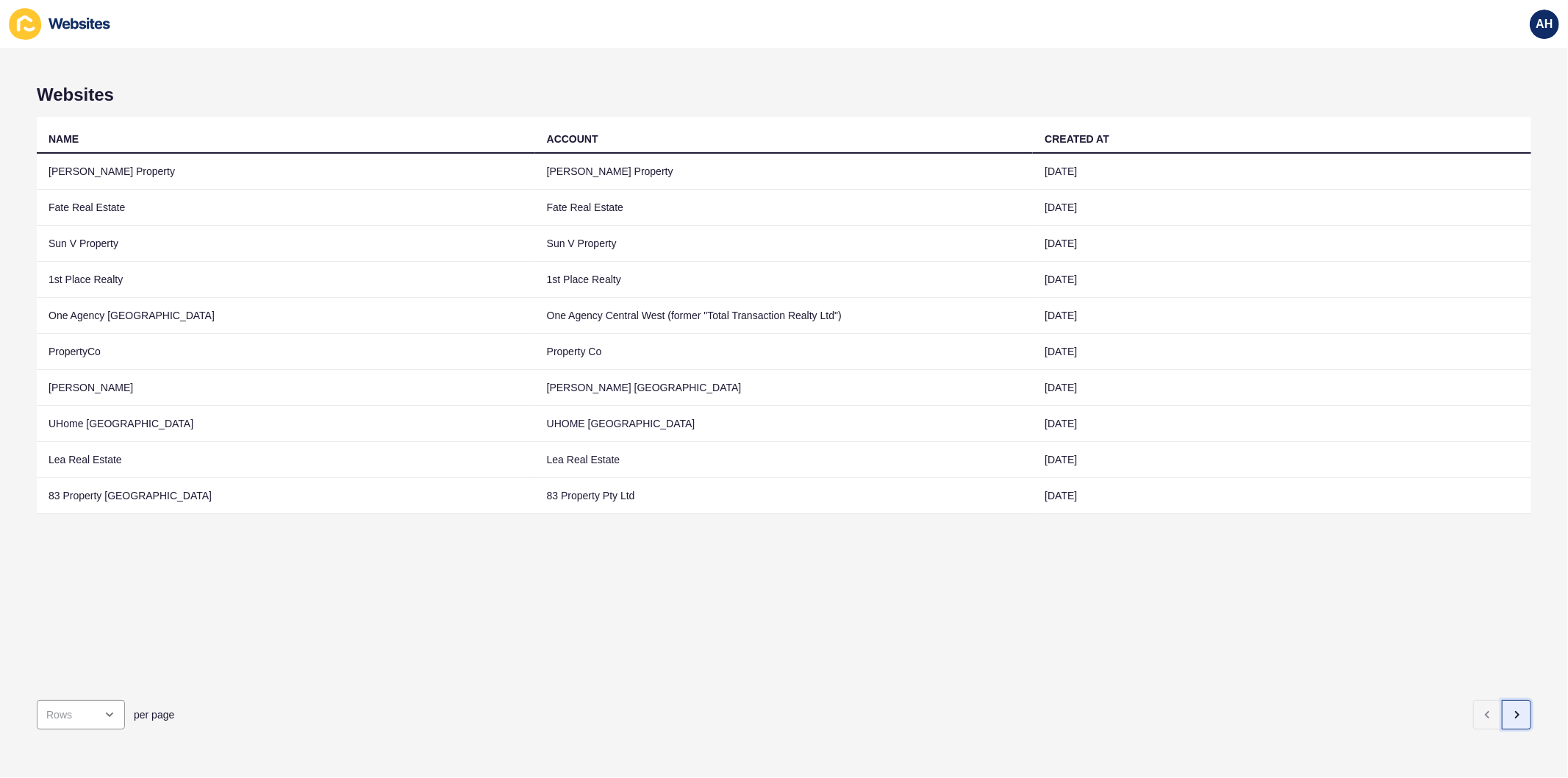
click at [1511, 705] on button "button" at bounding box center [1516, 714] width 29 height 29
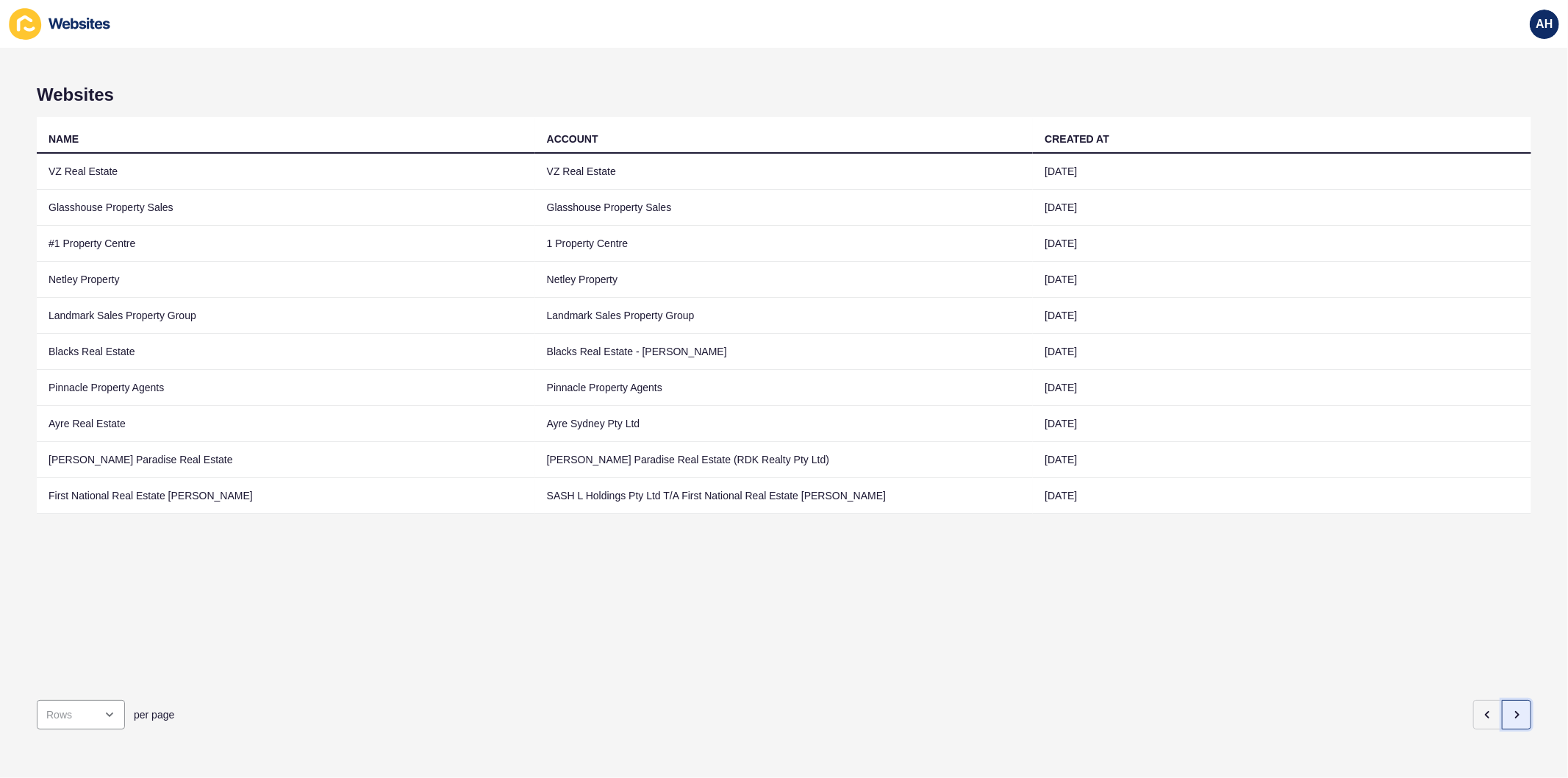
click at [1510, 709] on icon "button" at bounding box center [1516, 714] width 12 height 12
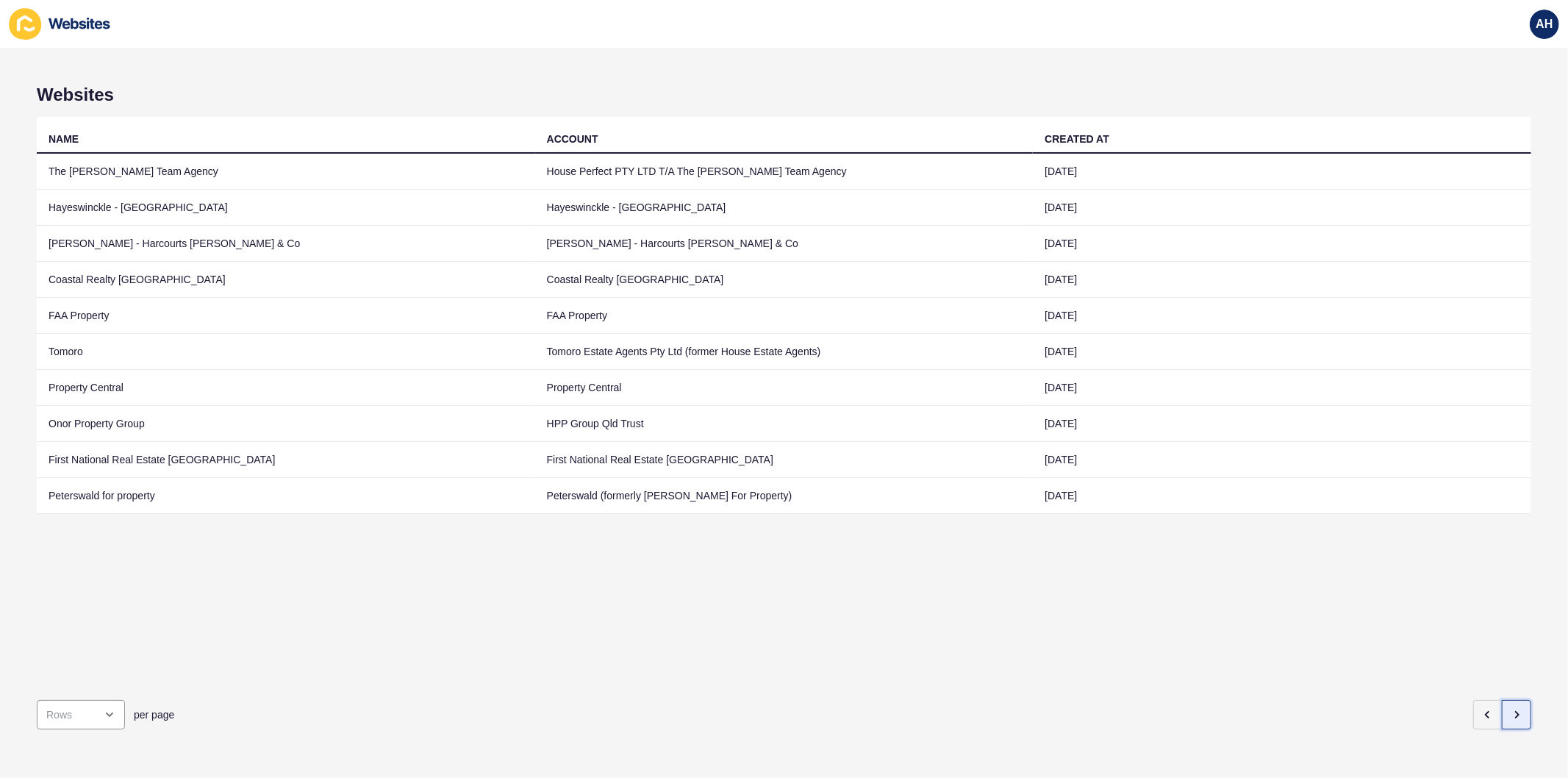
click at [1510, 709] on icon "button" at bounding box center [1516, 714] width 12 height 12
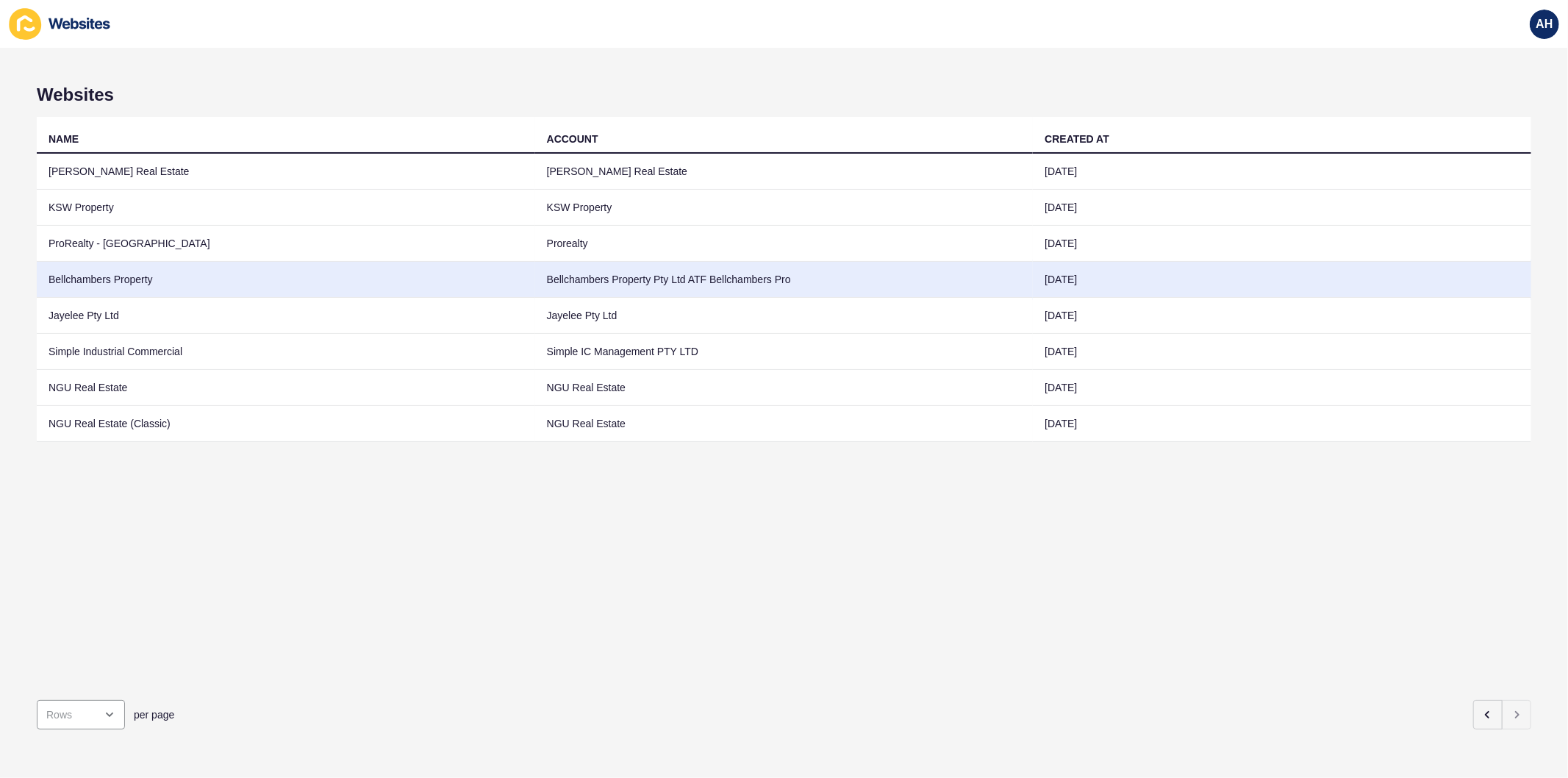
click at [736, 278] on td "Bellchambers Property Pty Ltd ATF Bellchambers Pro" at bounding box center [784, 280] width 498 height 36
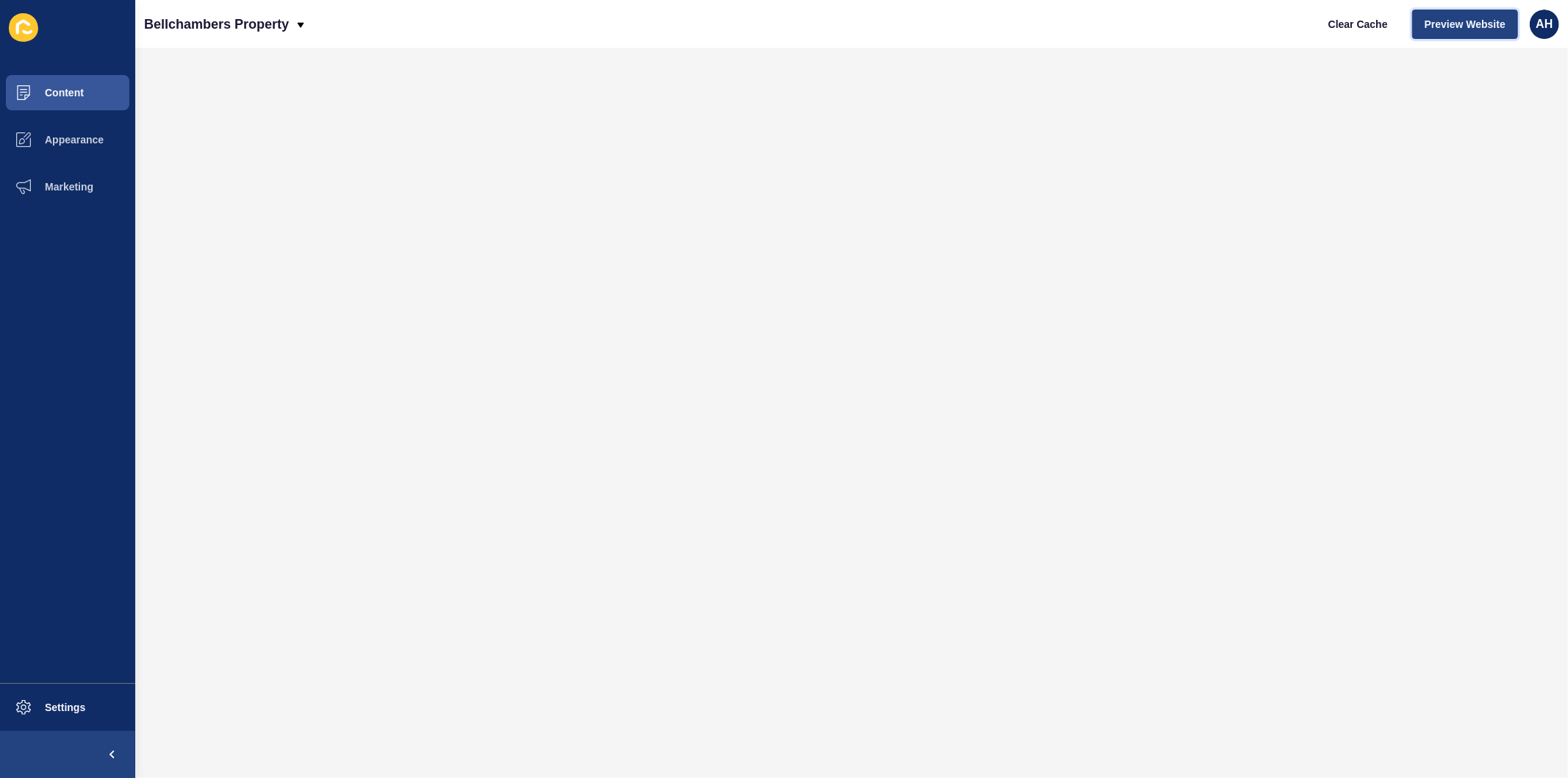
click at [1438, 27] on span "Preview Website" at bounding box center [1464, 23] width 81 height 15
click at [78, 98] on span "Content" at bounding box center [41, 93] width 86 height 12
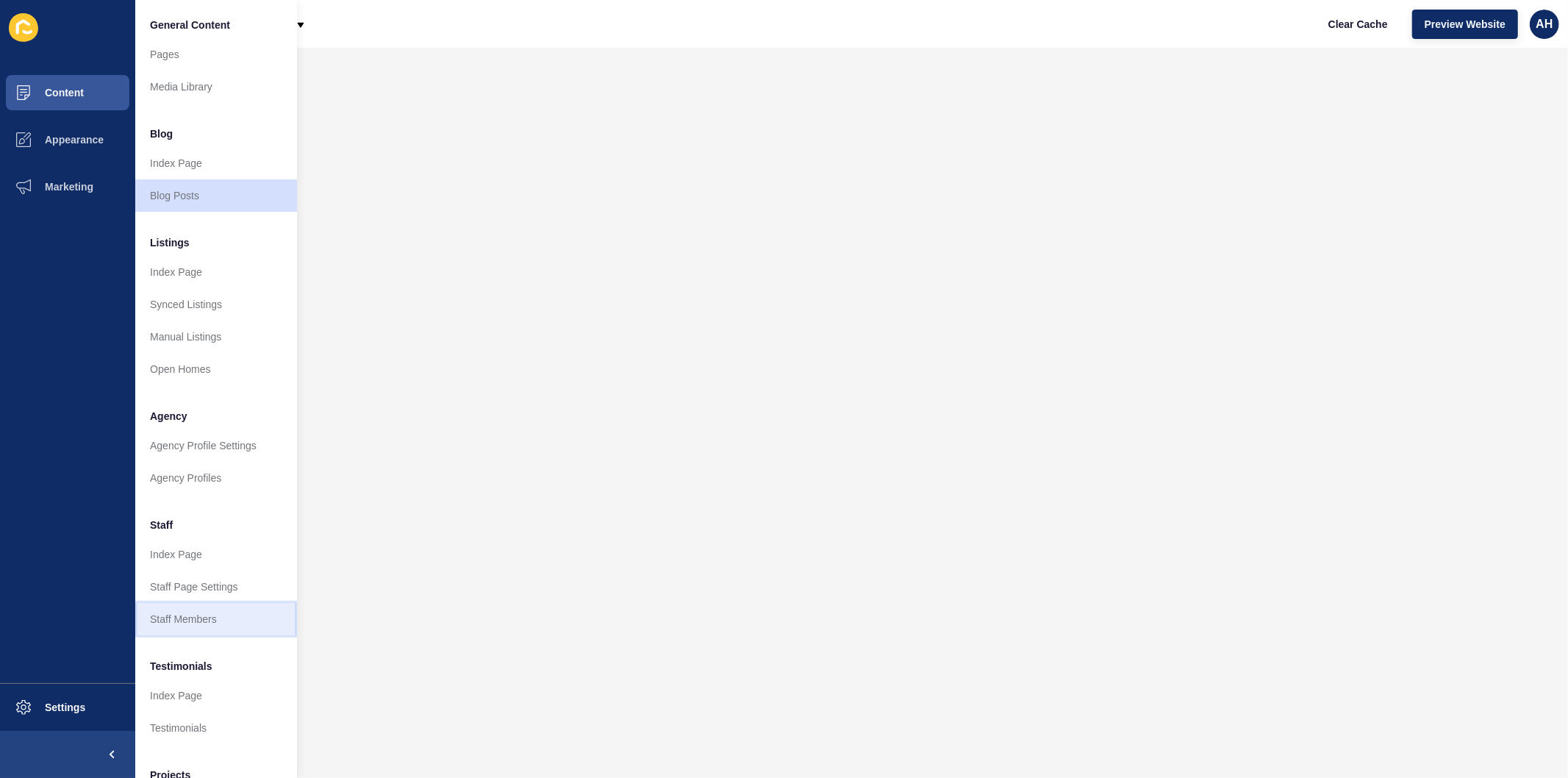
click at [191, 621] on link "Staff Members" at bounding box center [216, 619] width 162 height 32
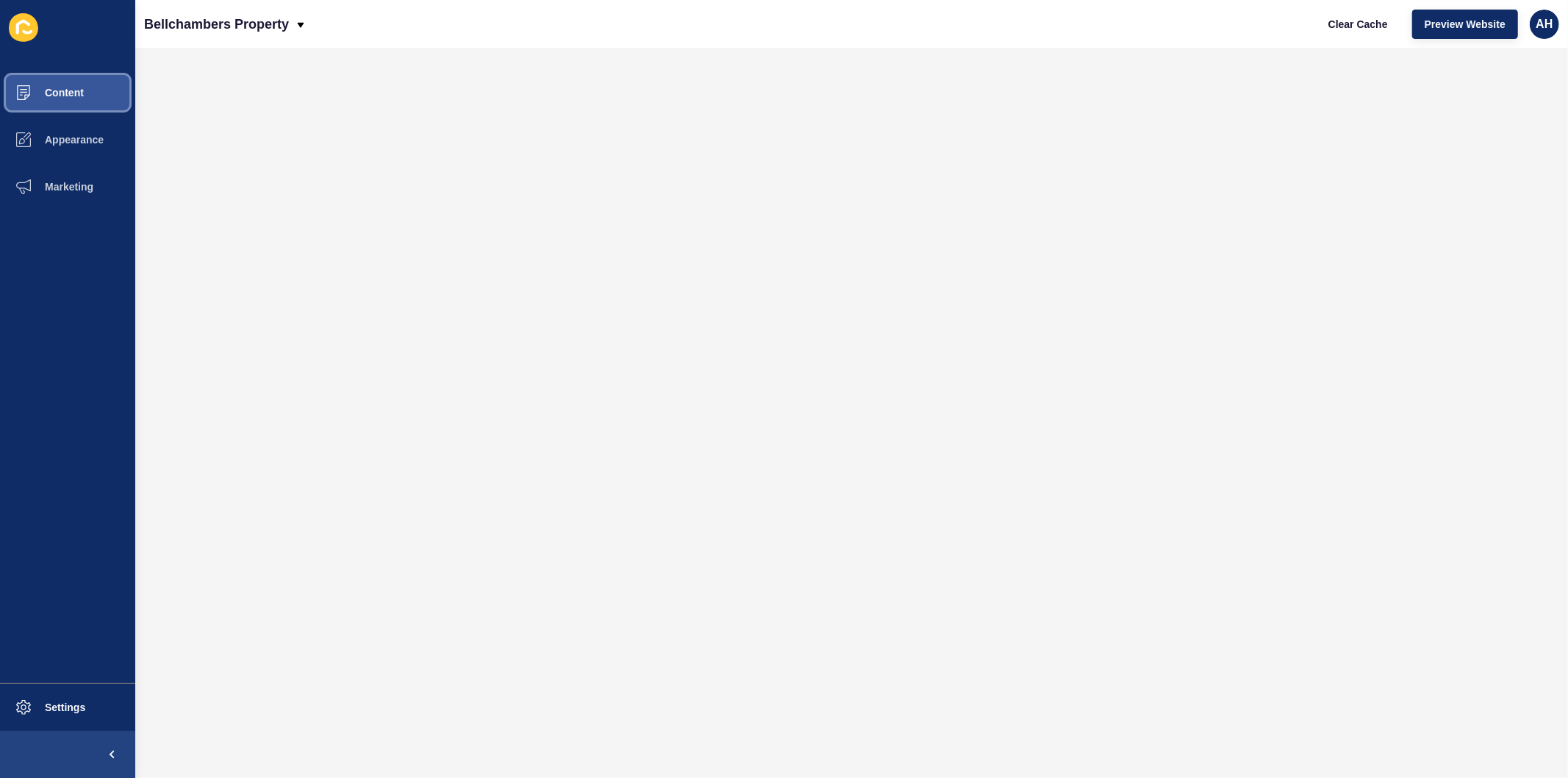
click at [75, 90] on span "Content" at bounding box center [41, 93] width 86 height 12
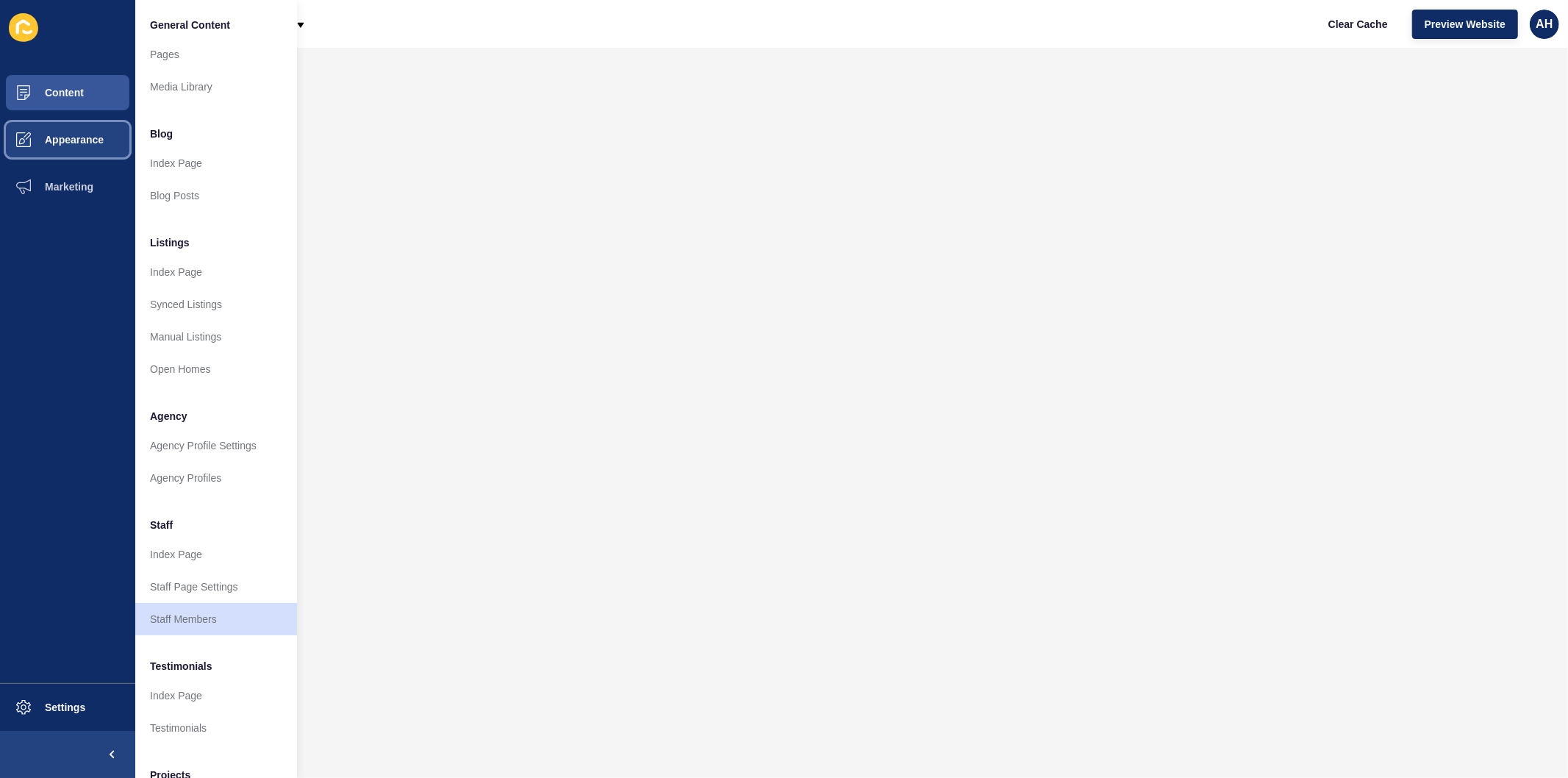
click at [85, 137] on span "Appearance" at bounding box center [51, 140] width 106 height 12
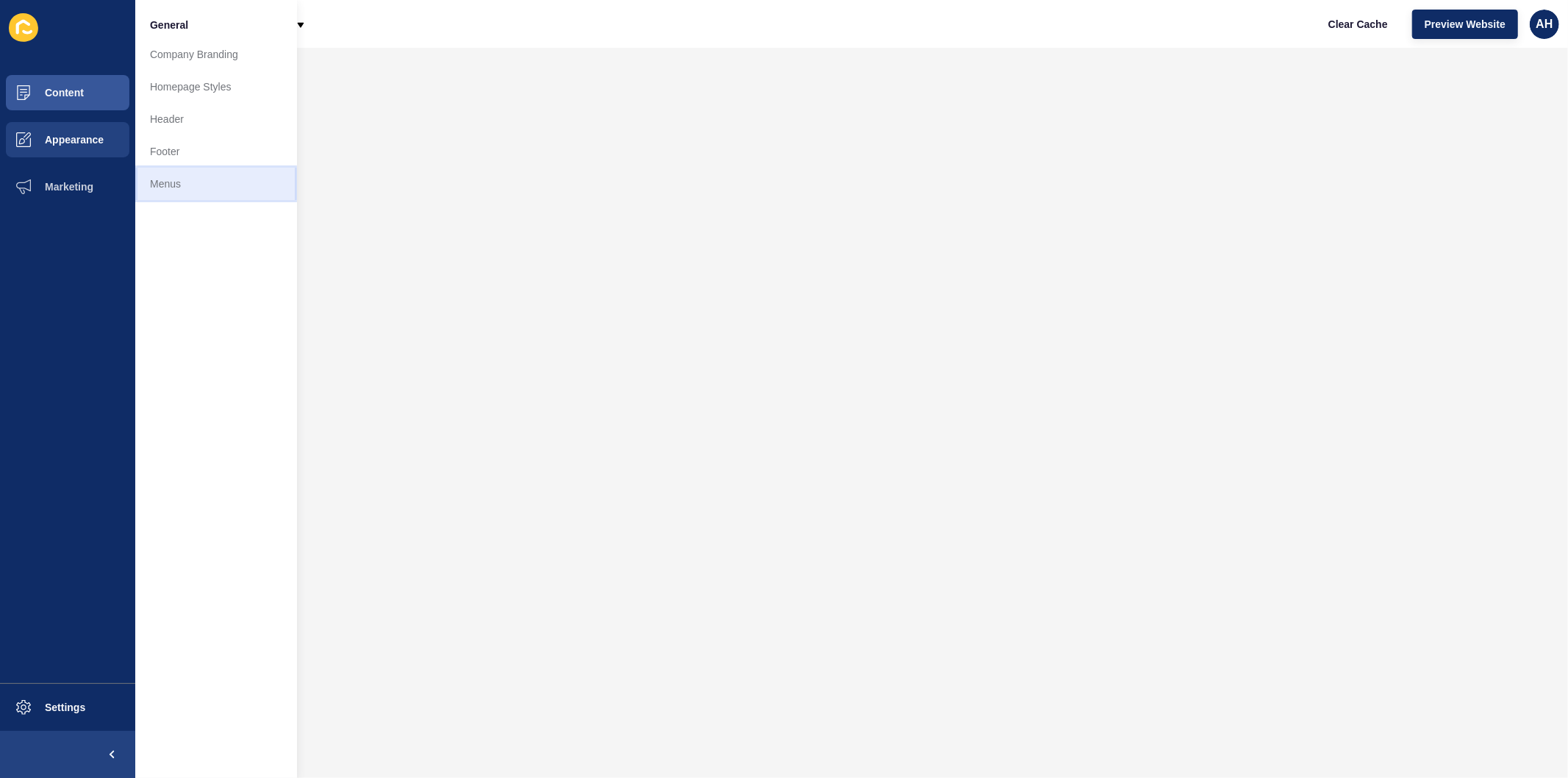
click at [198, 189] on link "Menus" at bounding box center [216, 184] width 162 height 32
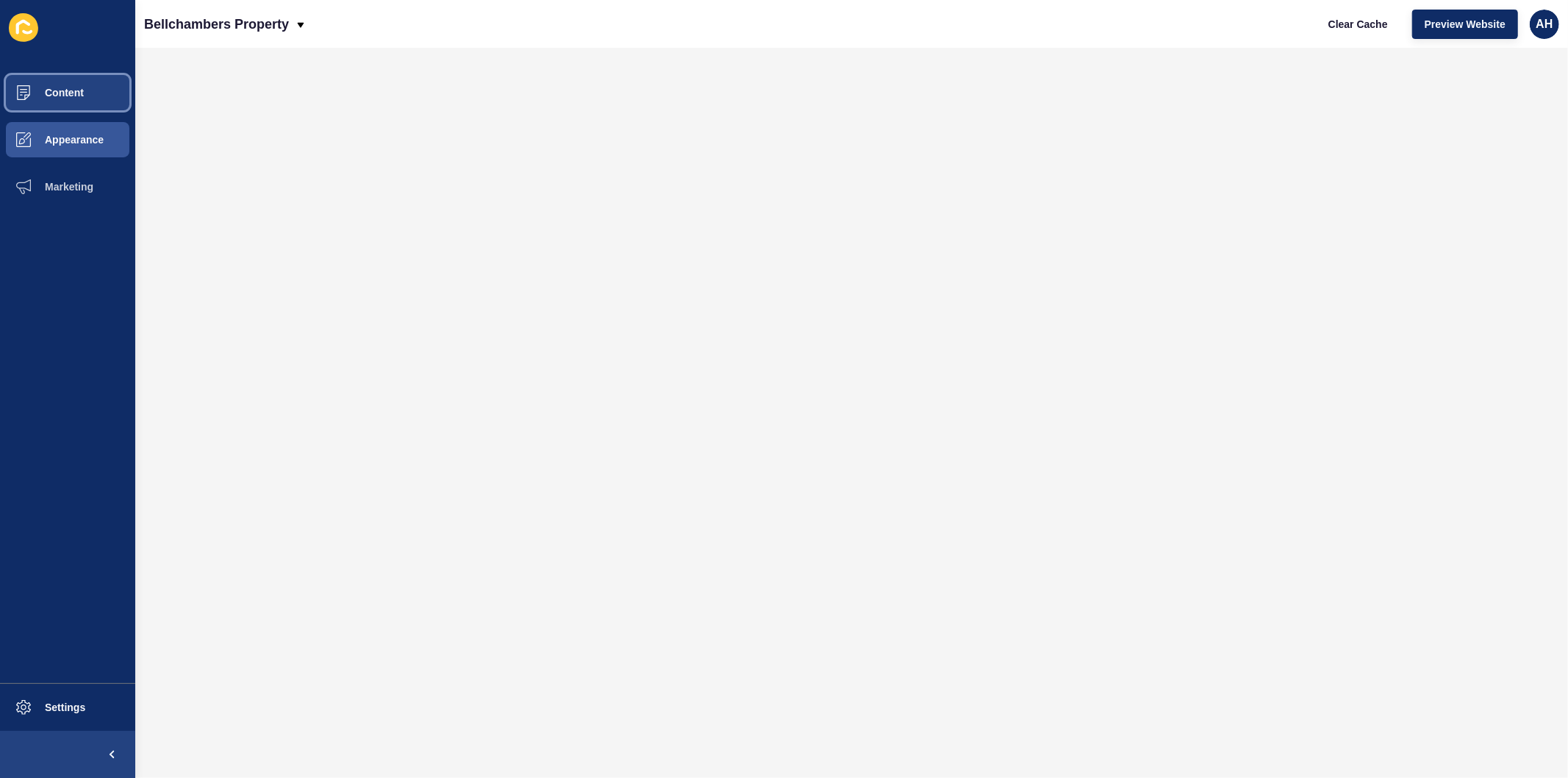
click at [66, 94] on span "Content" at bounding box center [41, 93] width 86 height 12
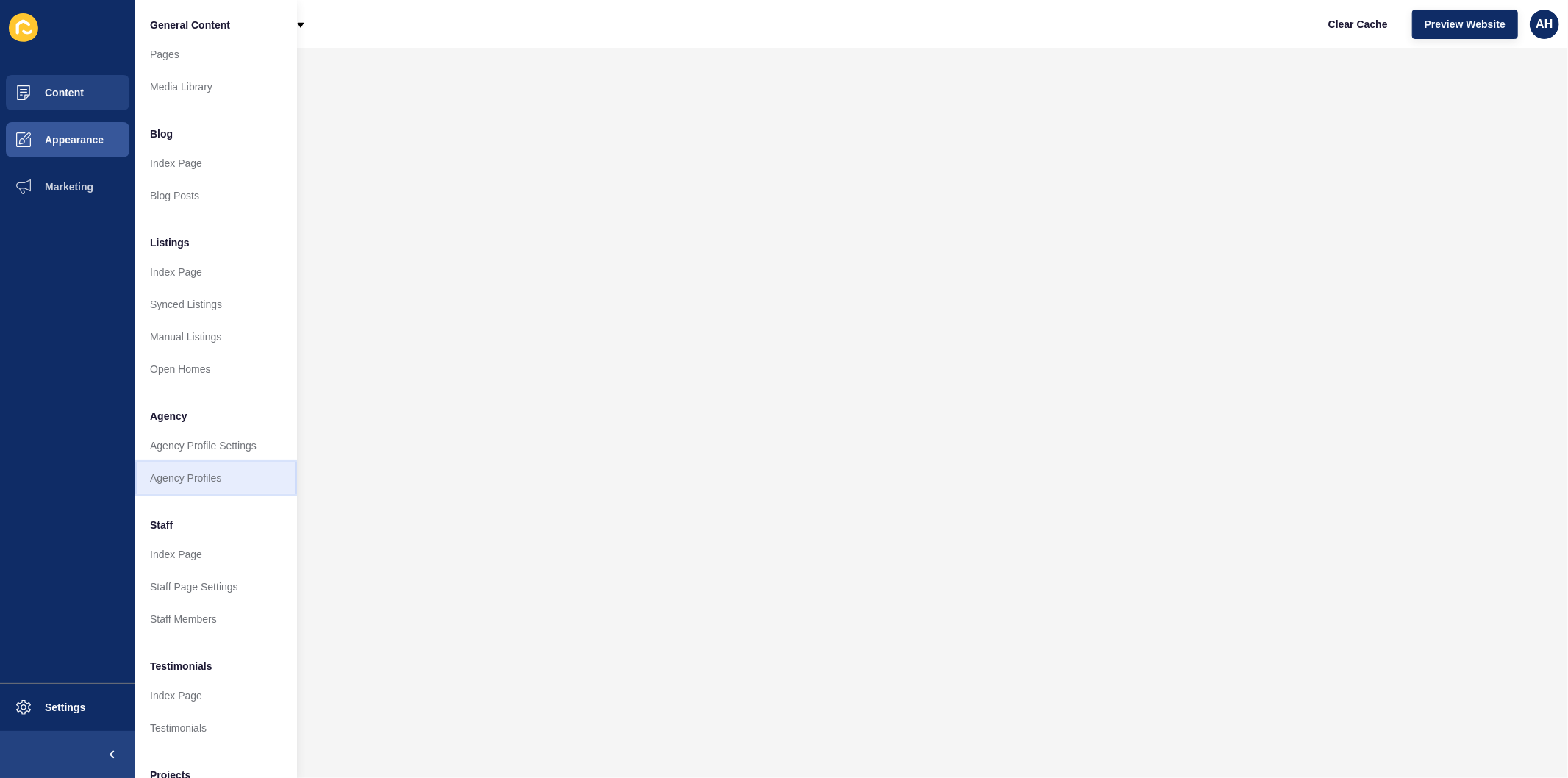
click at [188, 481] on link "Agency Profiles" at bounding box center [216, 478] width 162 height 32
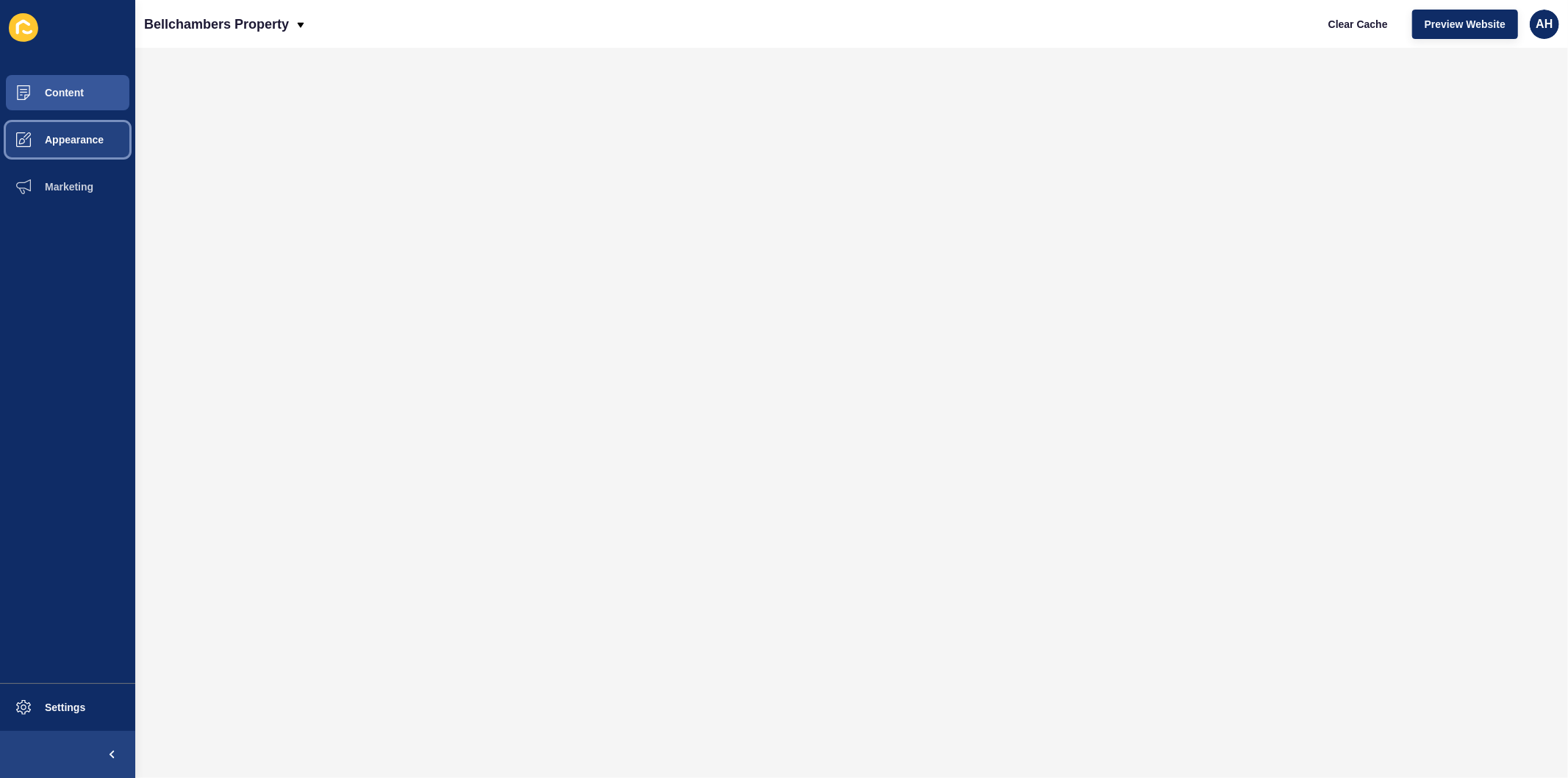
click at [57, 134] on span "Appearance" at bounding box center [51, 140] width 106 height 12
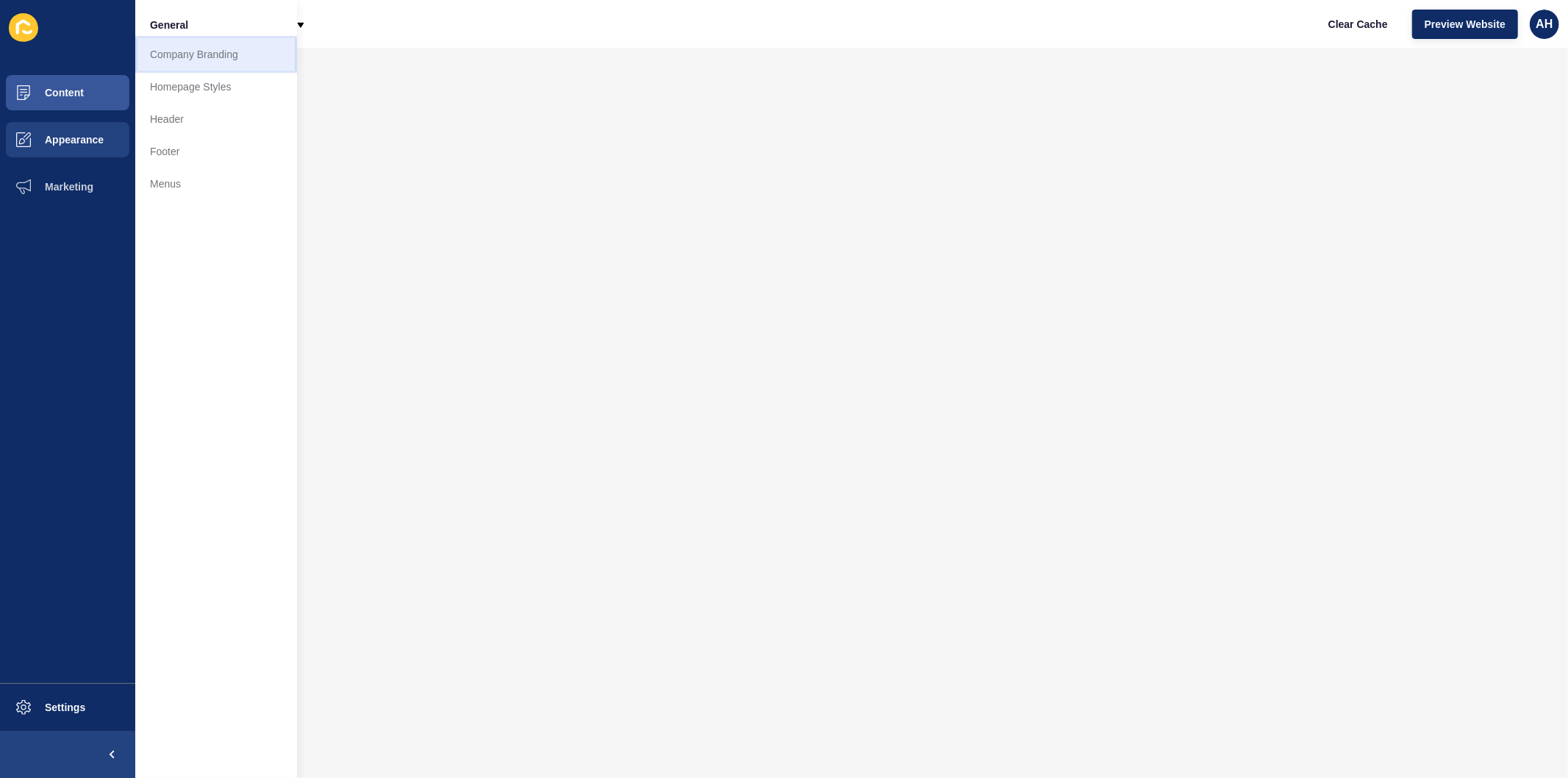
click at [186, 54] on link "Company Branding" at bounding box center [216, 54] width 162 height 32
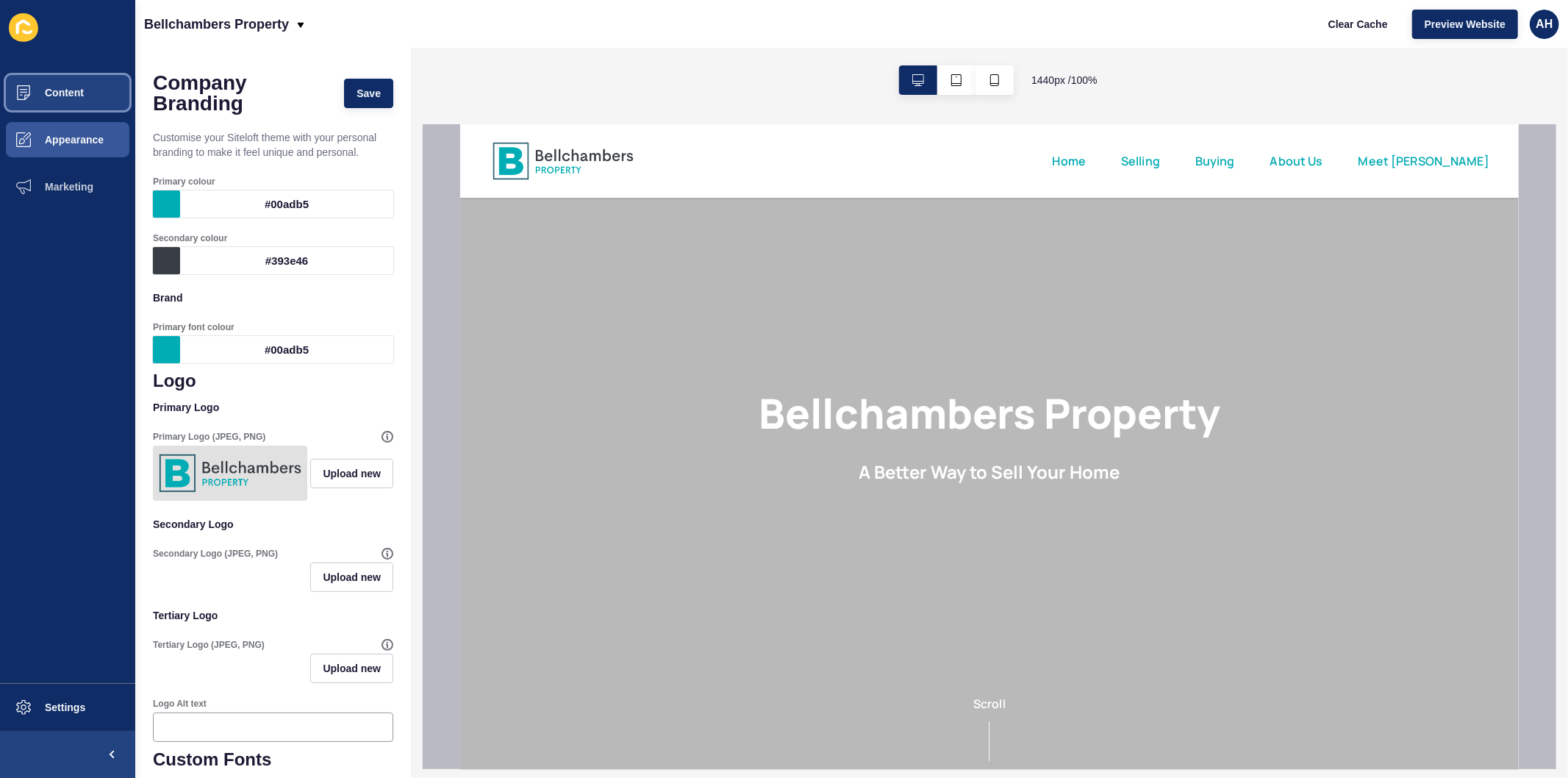
click at [64, 94] on span "Content" at bounding box center [41, 93] width 86 height 12
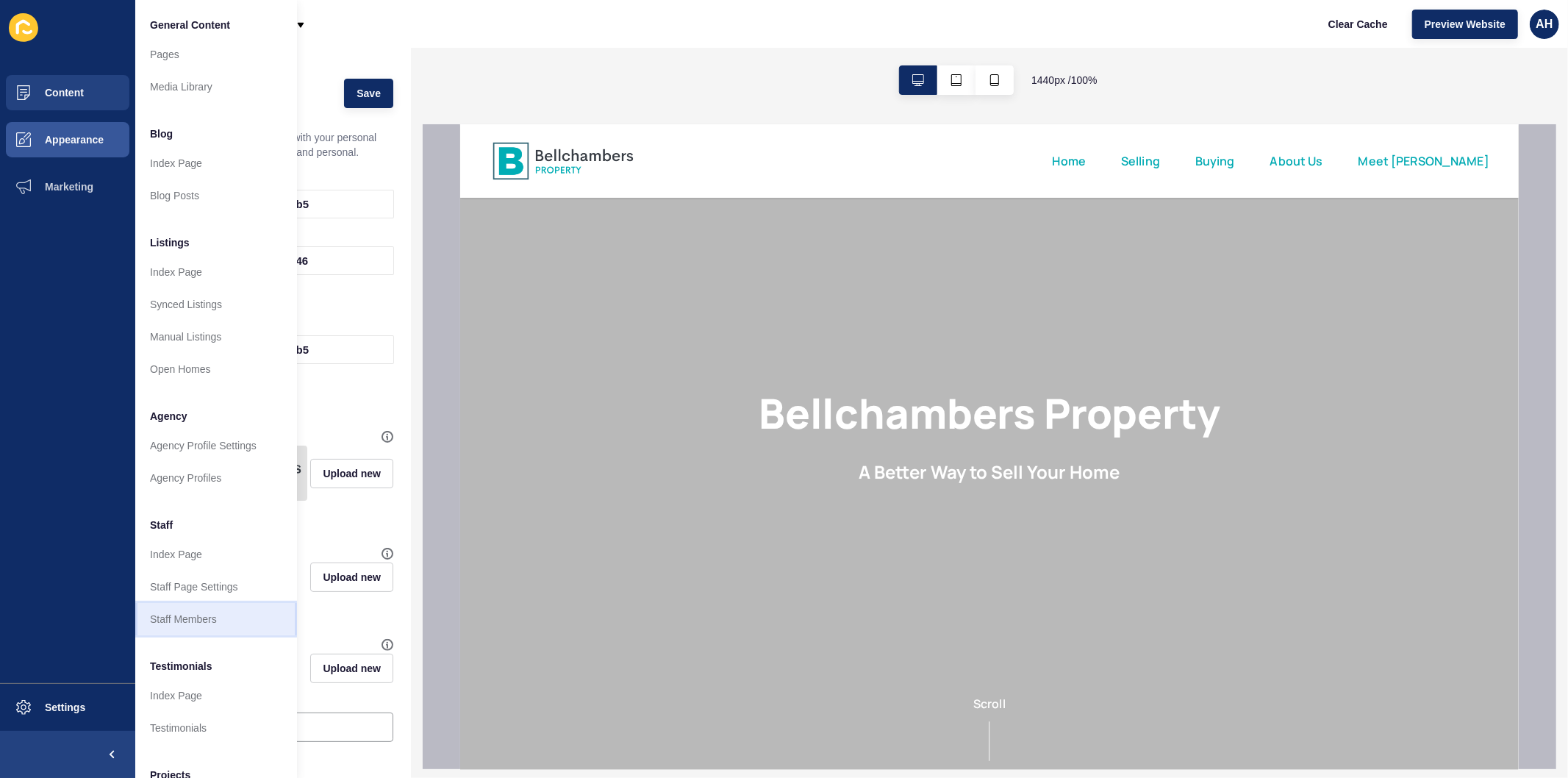
click at [189, 618] on link "Staff Members" at bounding box center [216, 619] width 162 height 32
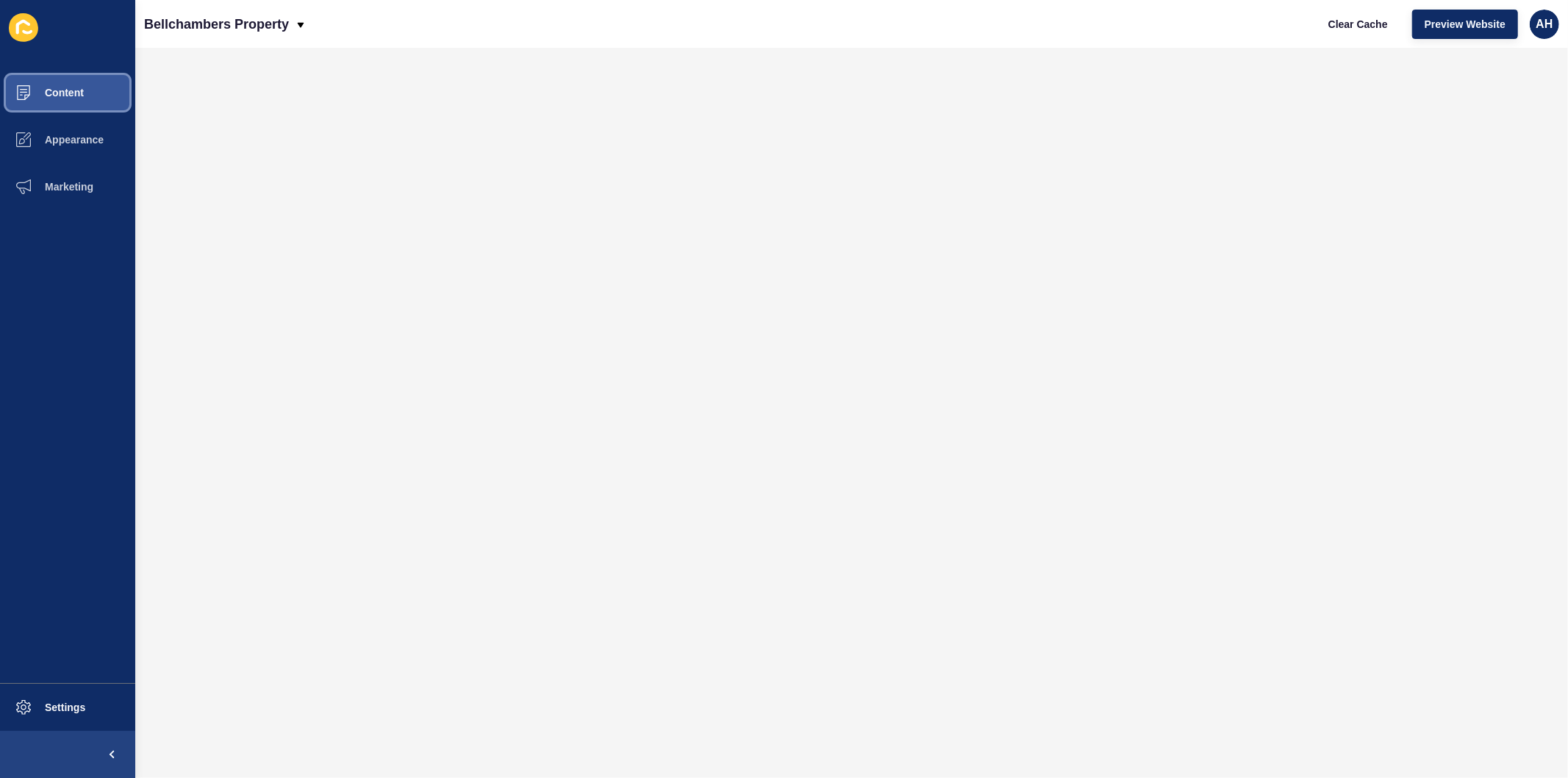
click at [55, 88] on span "Content" at bounding box center [41, 93] width 86 height 12
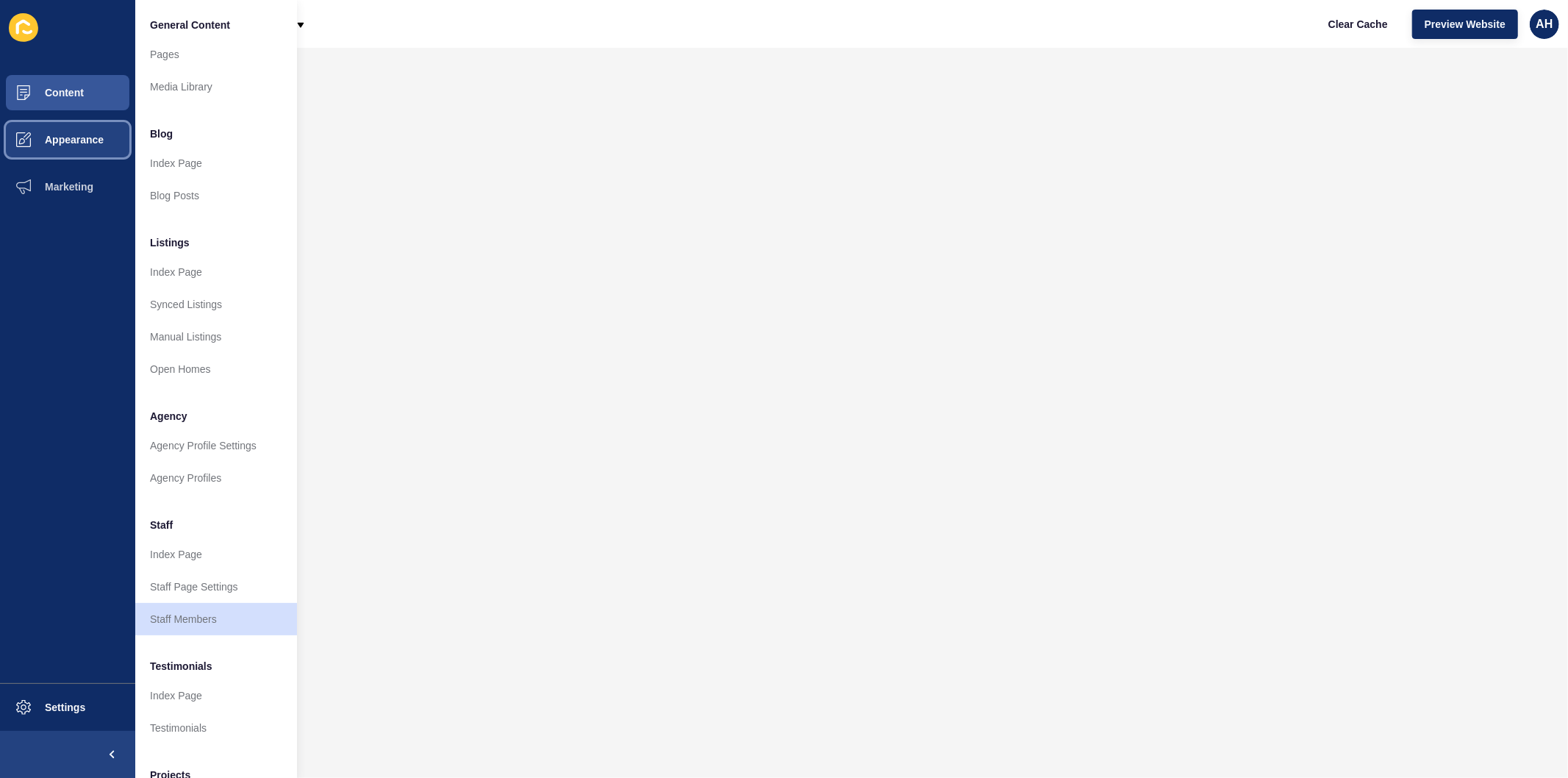
click at [73, 130] on button "Appearance" at bounding box center [67, 140] width 135 height 47
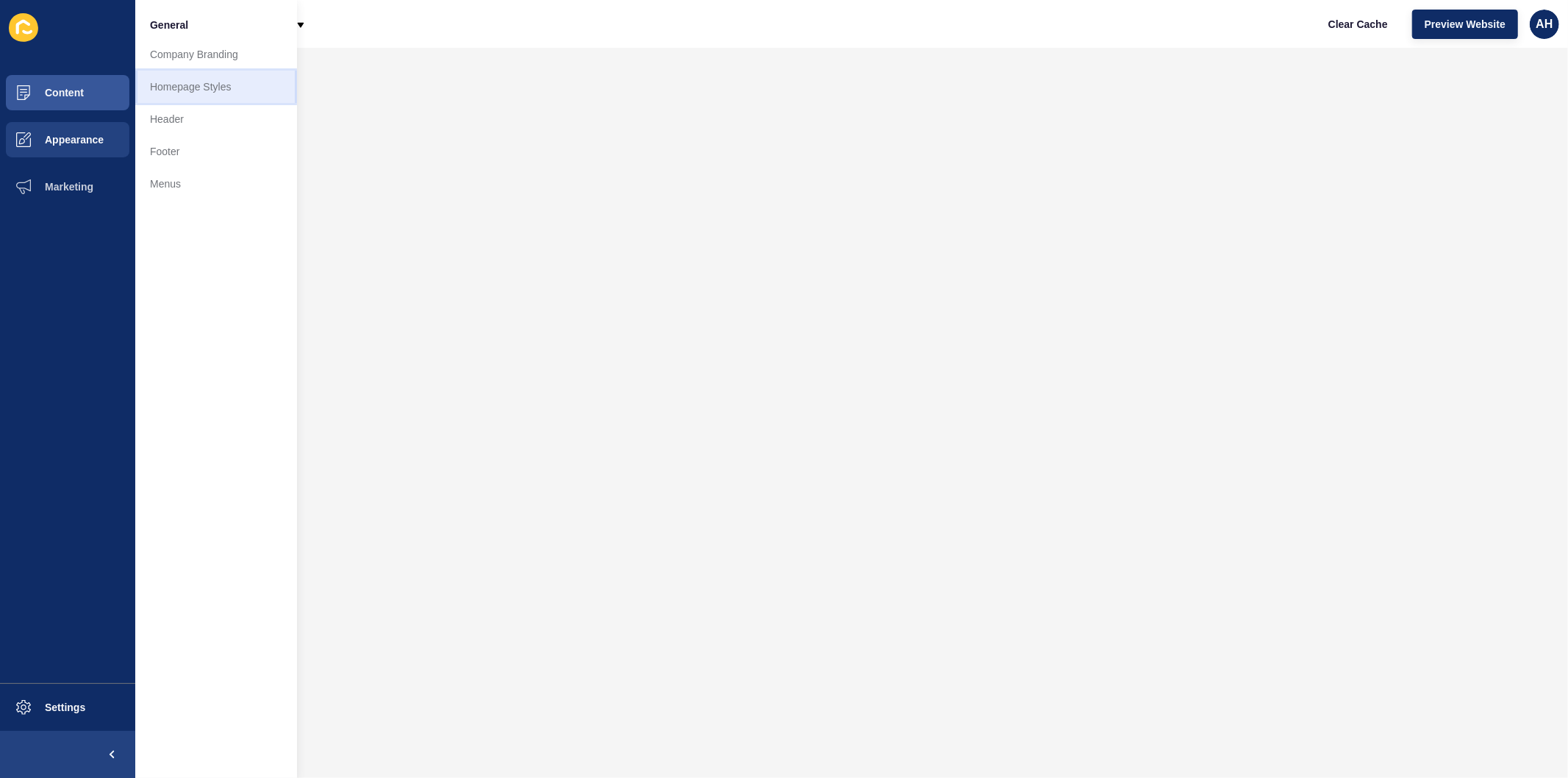
click at [212, 89] on link "Homepage Styles" at bounding box center [216, 86] width 162 height 32
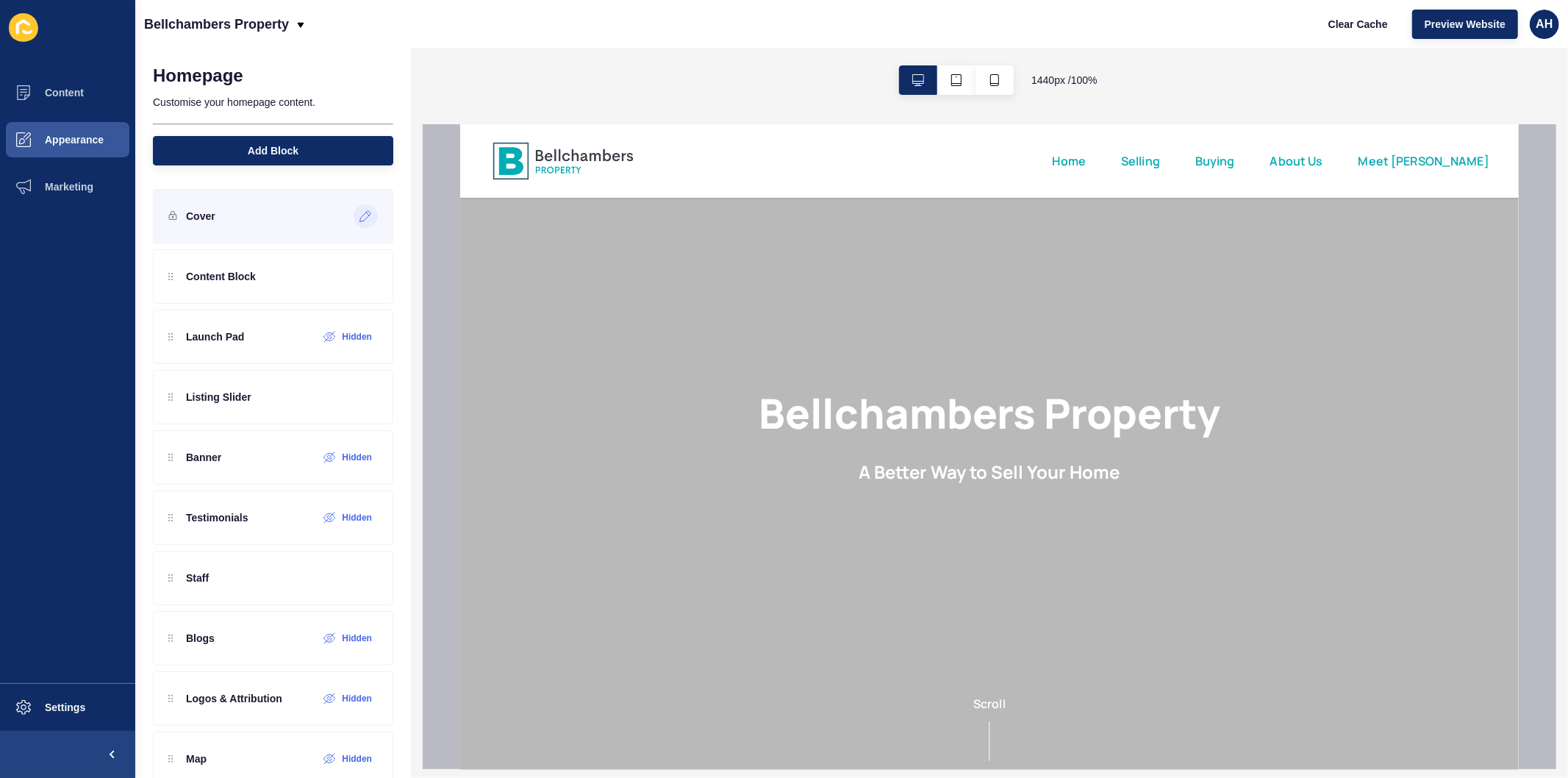
click at [360, 215] on icon at bounding box center [365, 216] width 13 height 12
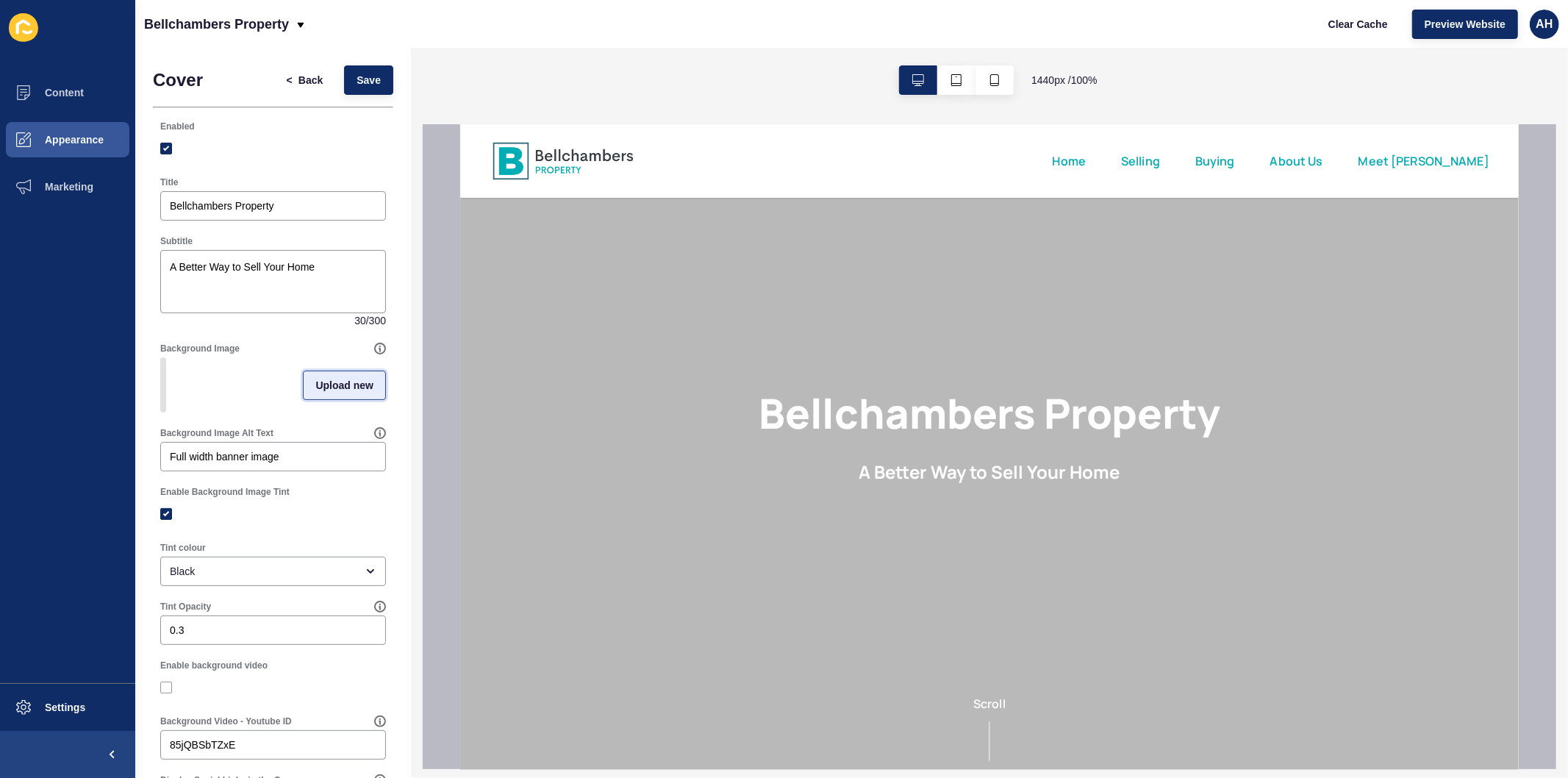
click at [317, 393] on span "Upload new" at bounding box center [344, 385] width 58 height 15
click at [212, 394] on span at bounding box center [274, 387] width 223 height 58
click at [162, 359] on input "Drag or click to upload" at bounding box center [162, 359] width 0 height 0
type input "C:\fakepath\Background Image.jpg"
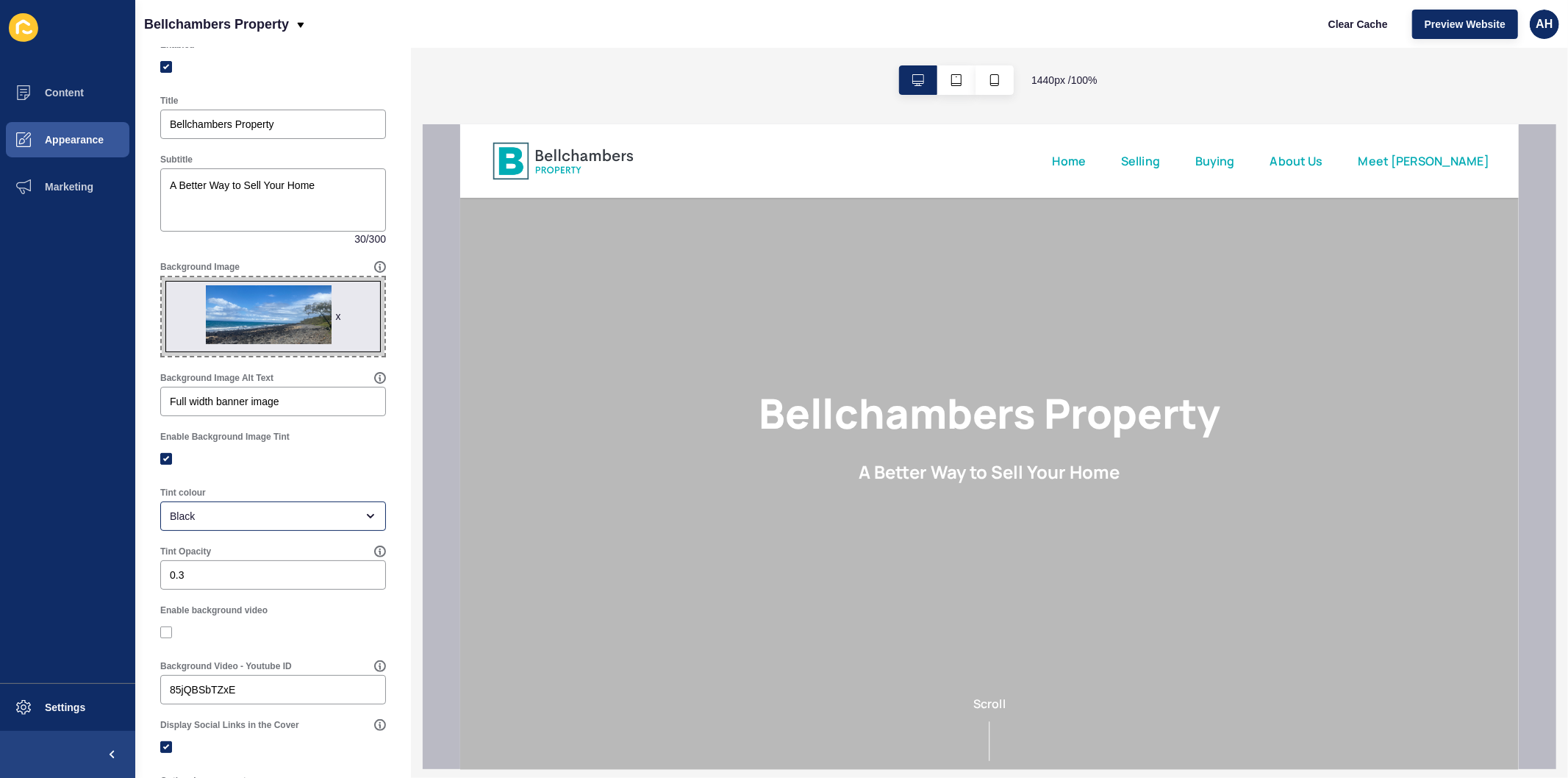
scroll to position [163, 0]
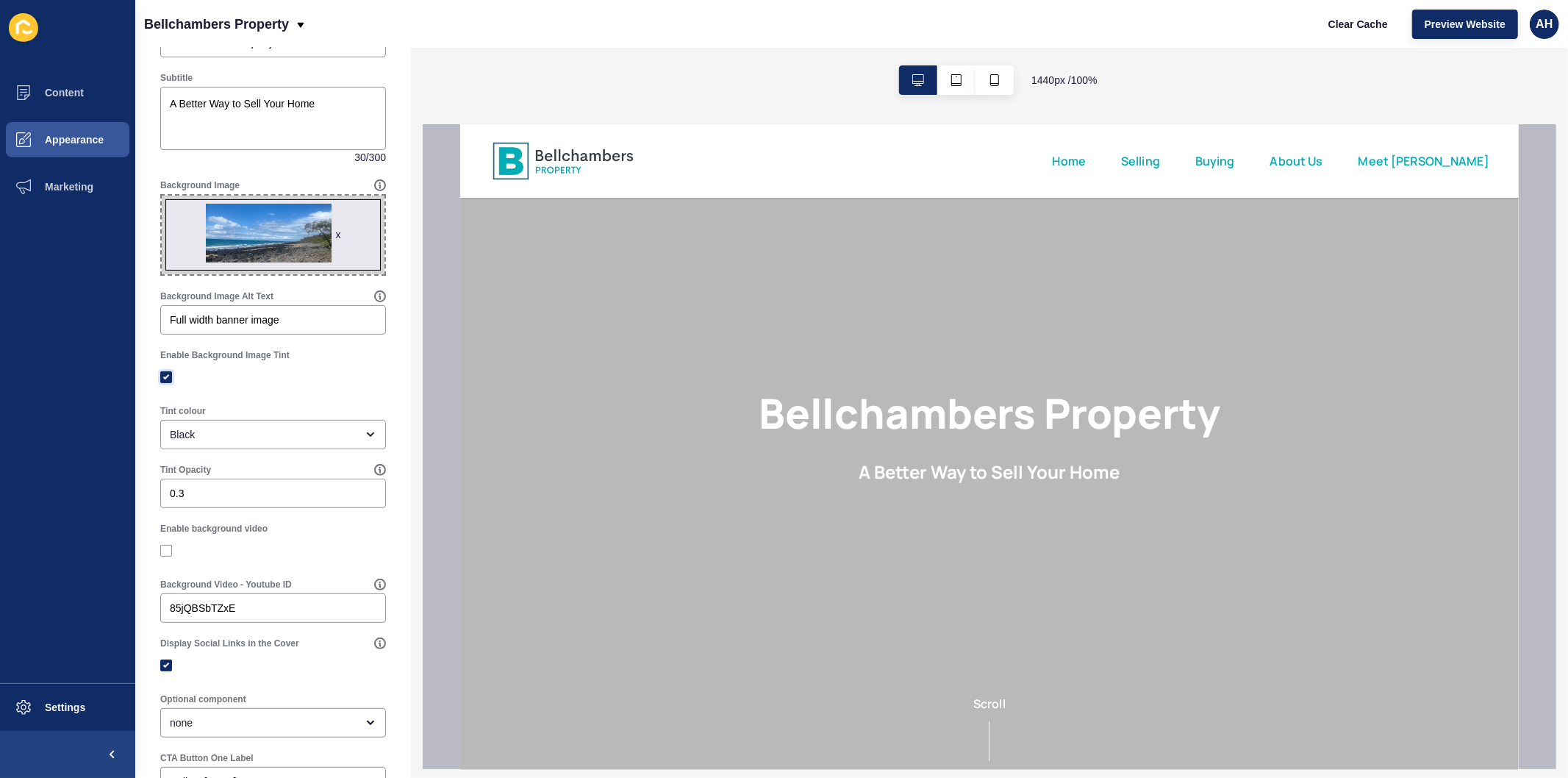
click at [163, 375] on label at bounding box center [166, 377] width 12 height 12
click at [163, 375] on input "Enable Background Image Tint" at bounding box center [168, 377] width 10 height 10
checkbox input "false"
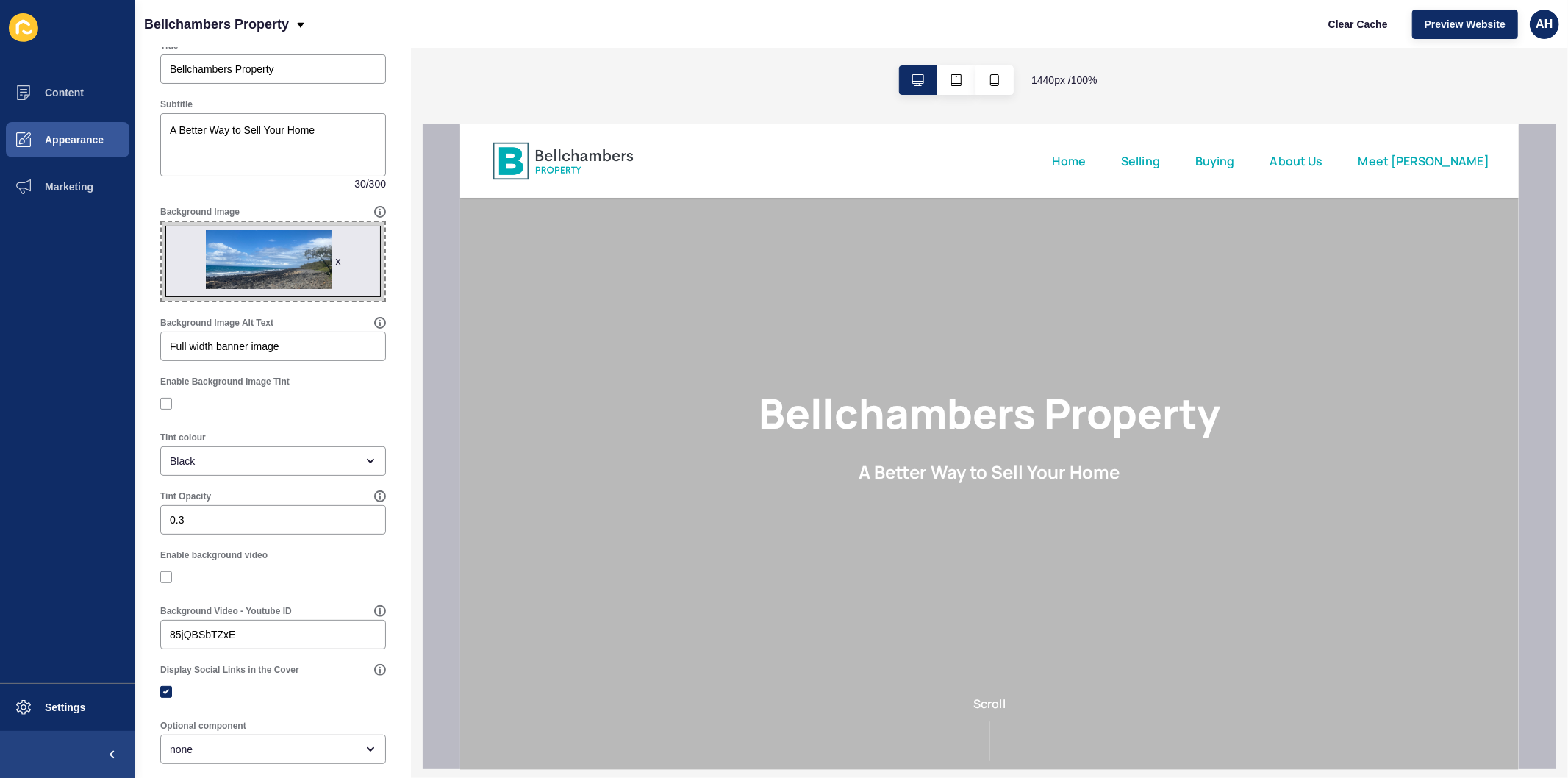
scroll to position [0, 0]
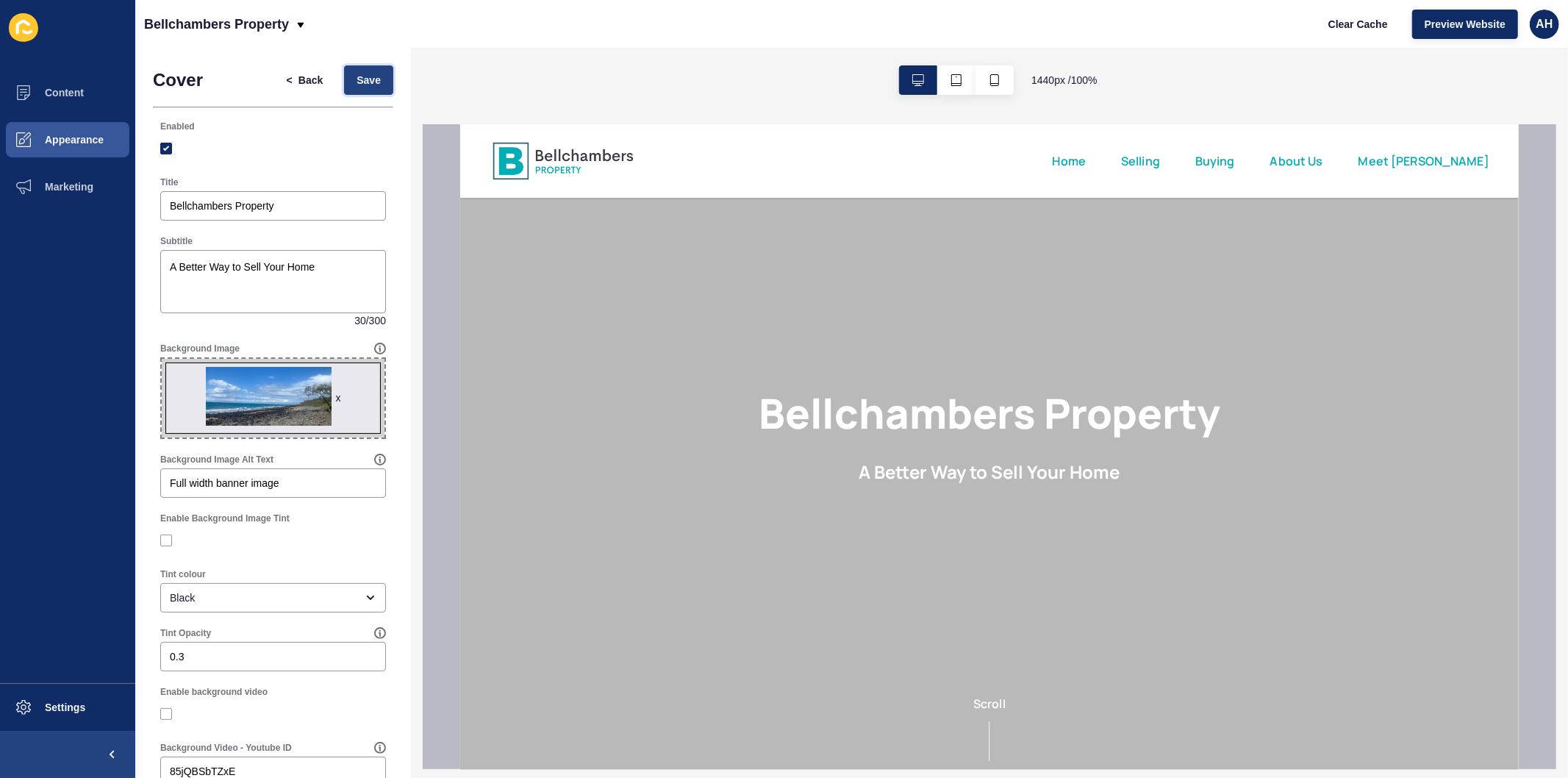
click at [350, 70] on button "Save" at bounding box center [368, 80] width 49 height 29
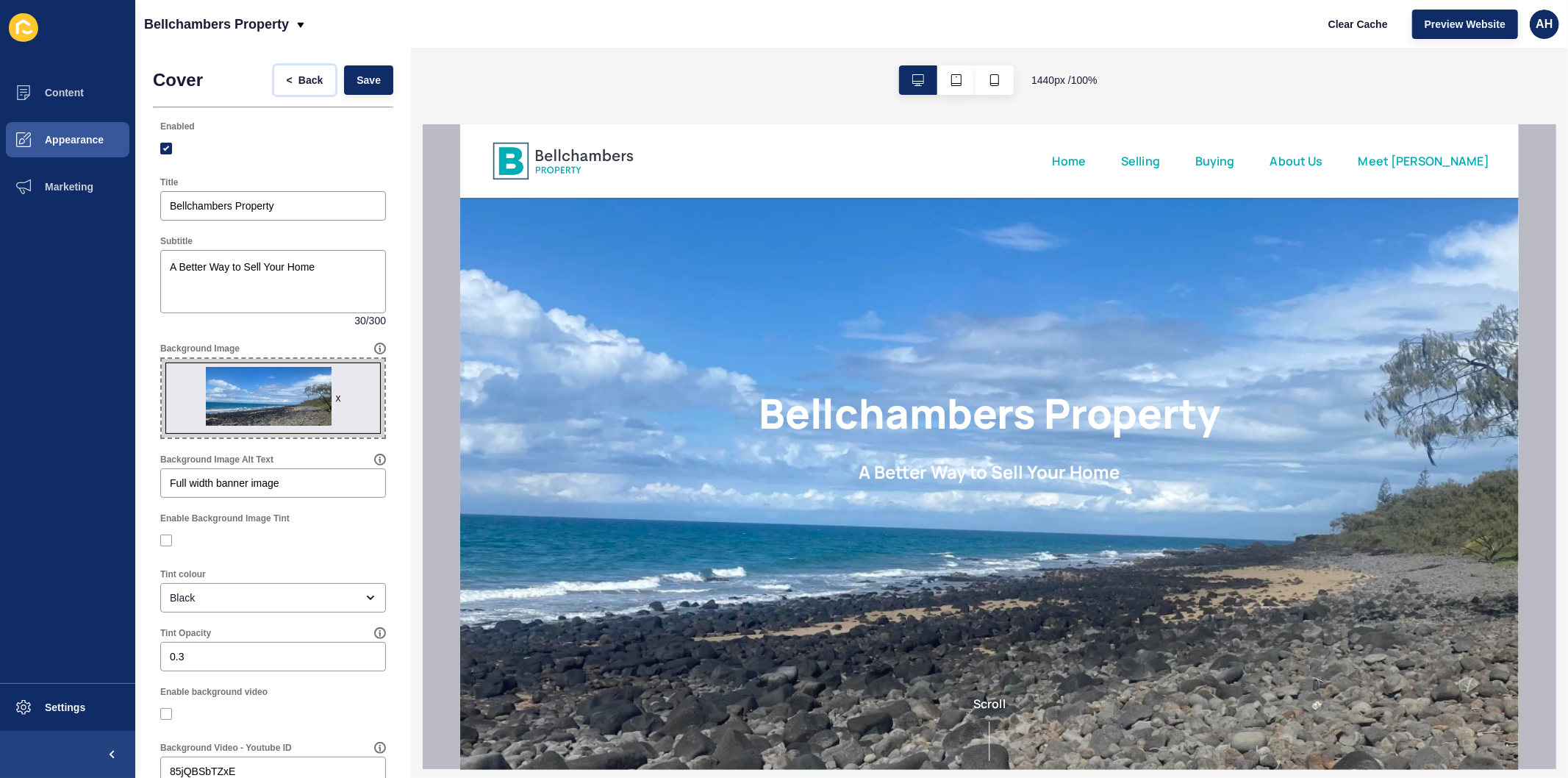
click at [298, 74] on span "Back" at bounding box center [310, 79] width 24 height 15
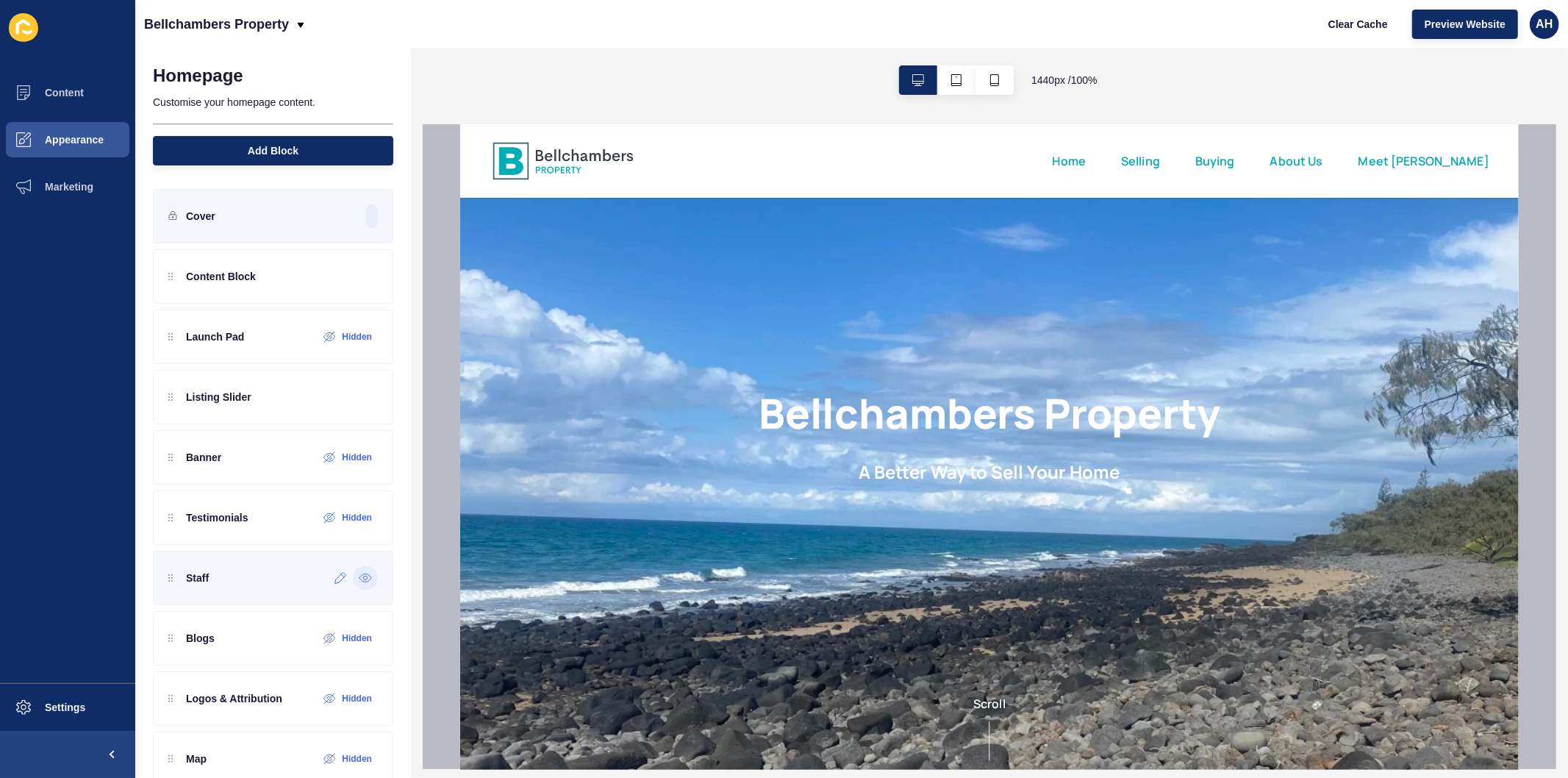
click at [355, 584] on div at bounding box center [365, 578] width 25 height 23
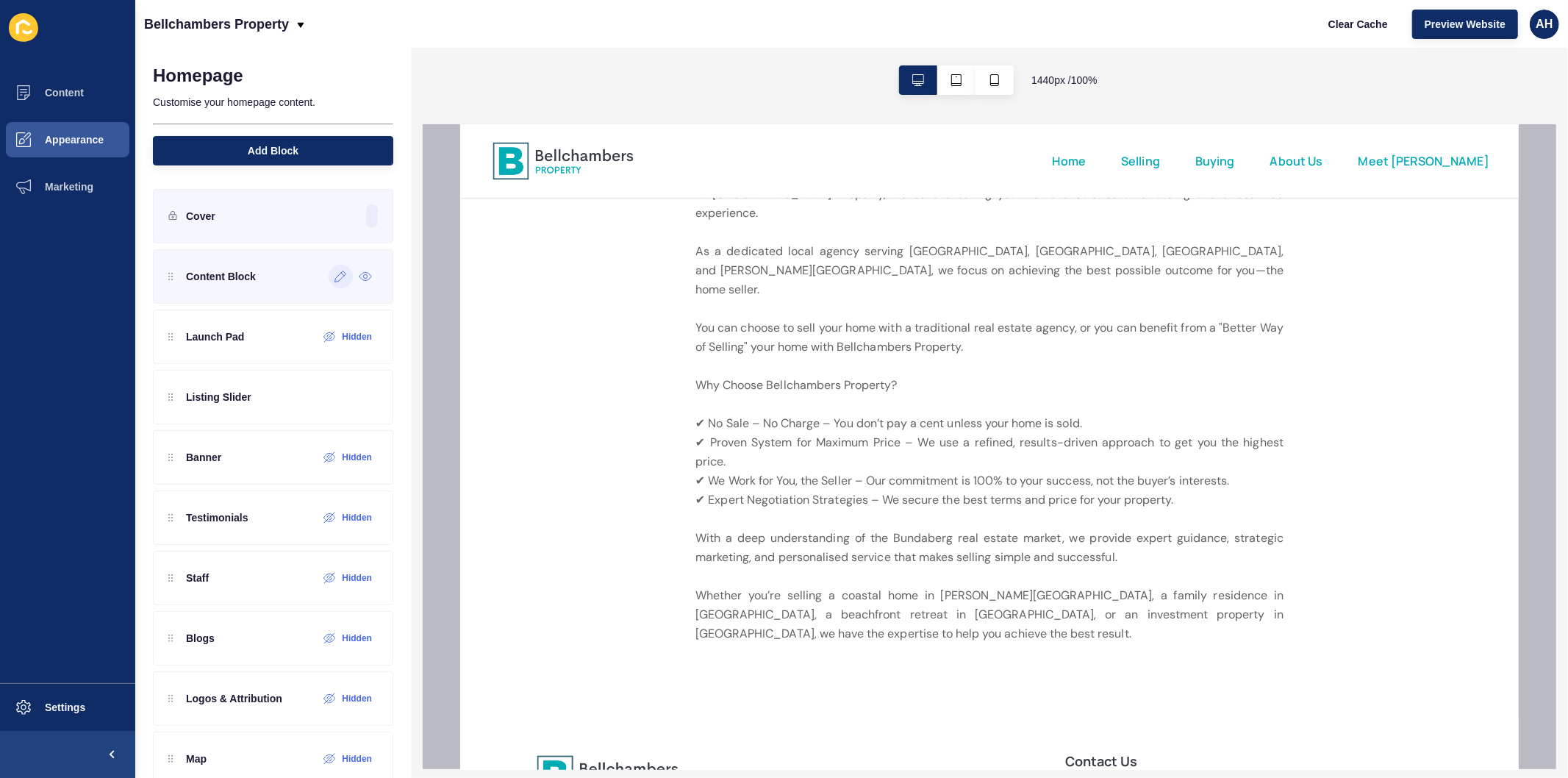
click at [334, 274] on icon at bounding box center [340, 277] width 13 height 12
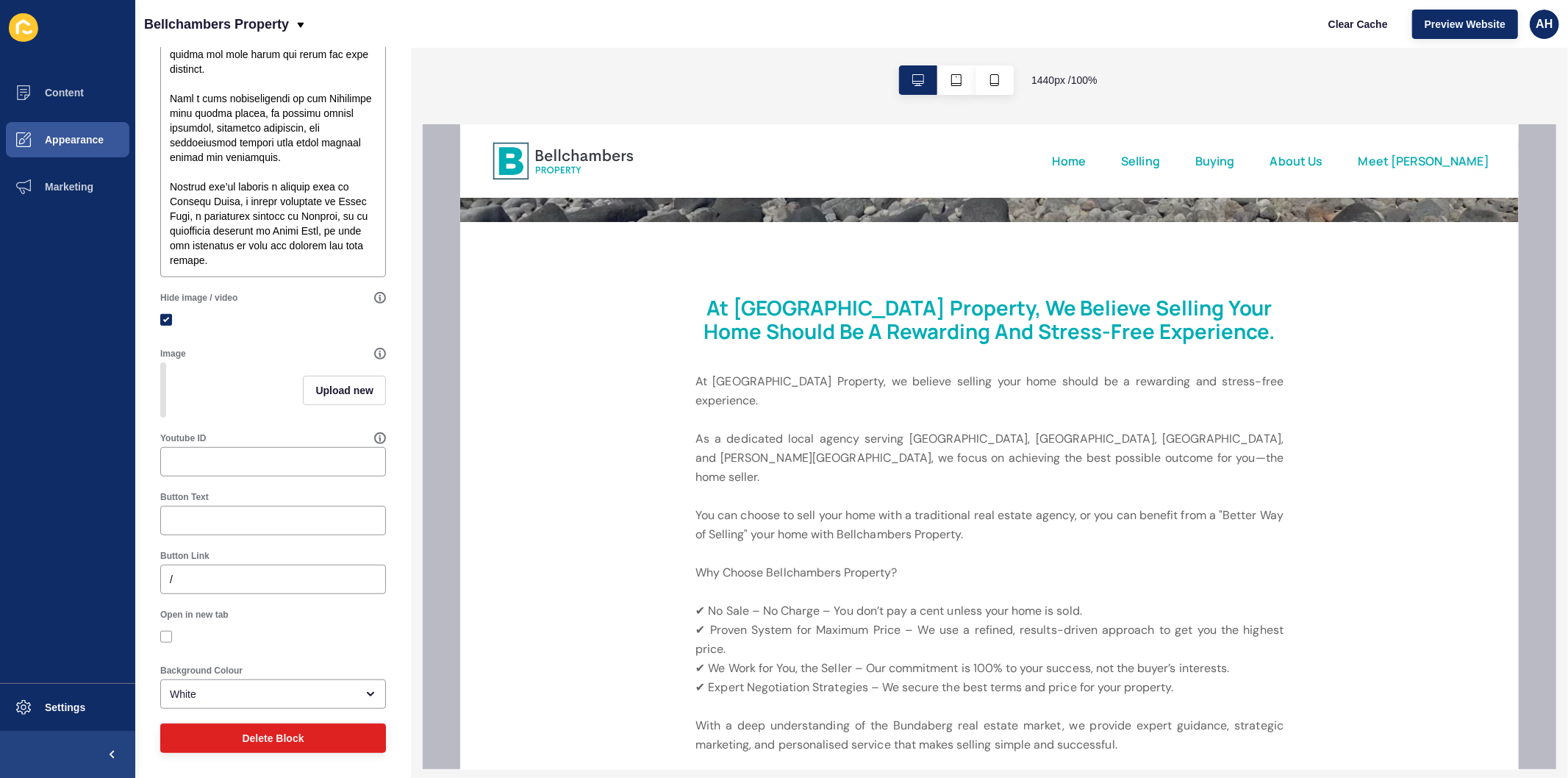
scroll to position [850, 0]
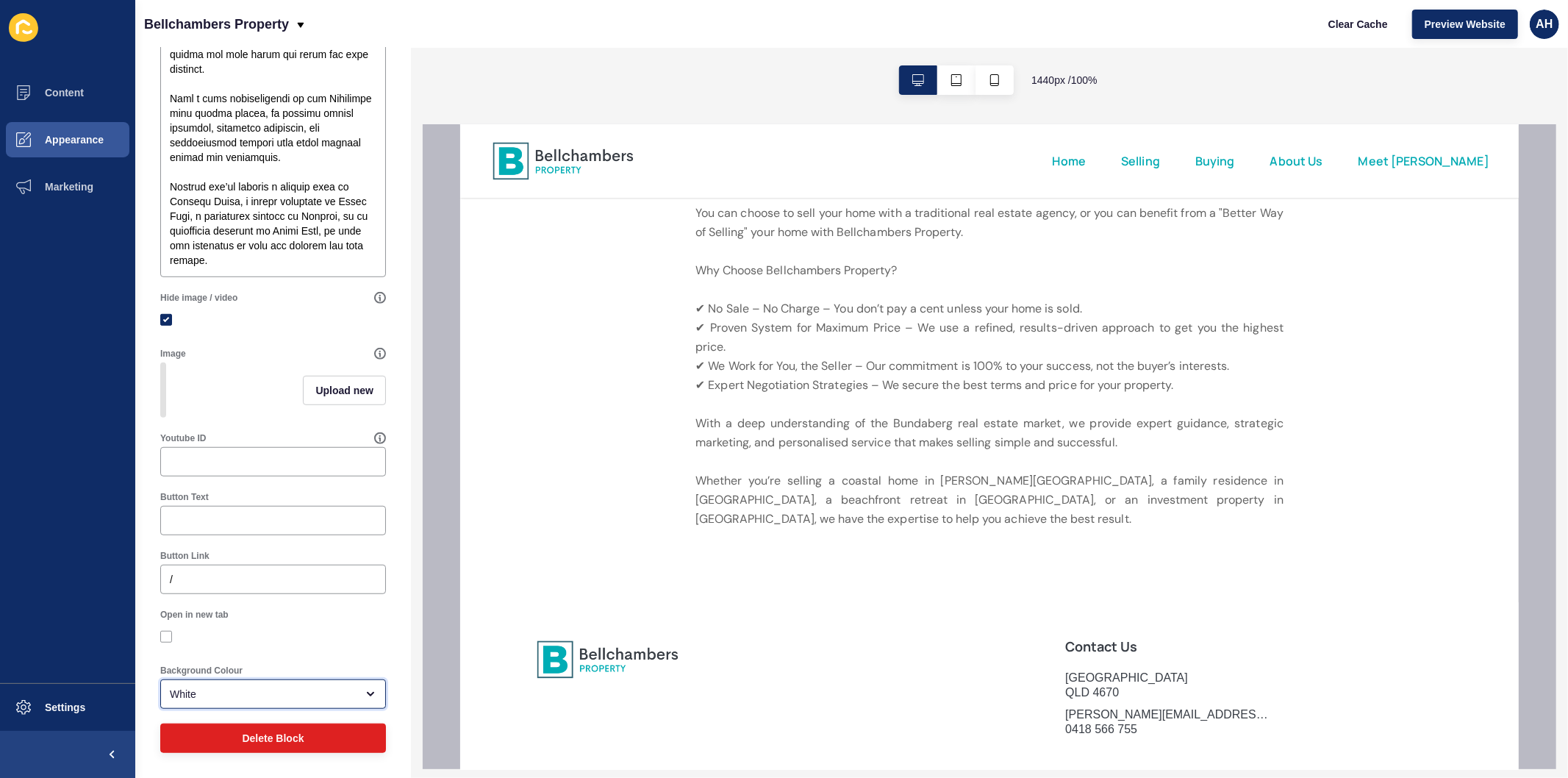
click at [226, 693] on div "White" at bounding box center [263, 694] width 186 height 15
click at [218, 665] on span "Grey" at bounding box center [267, 658] width 190 height 15
type input "Grey"
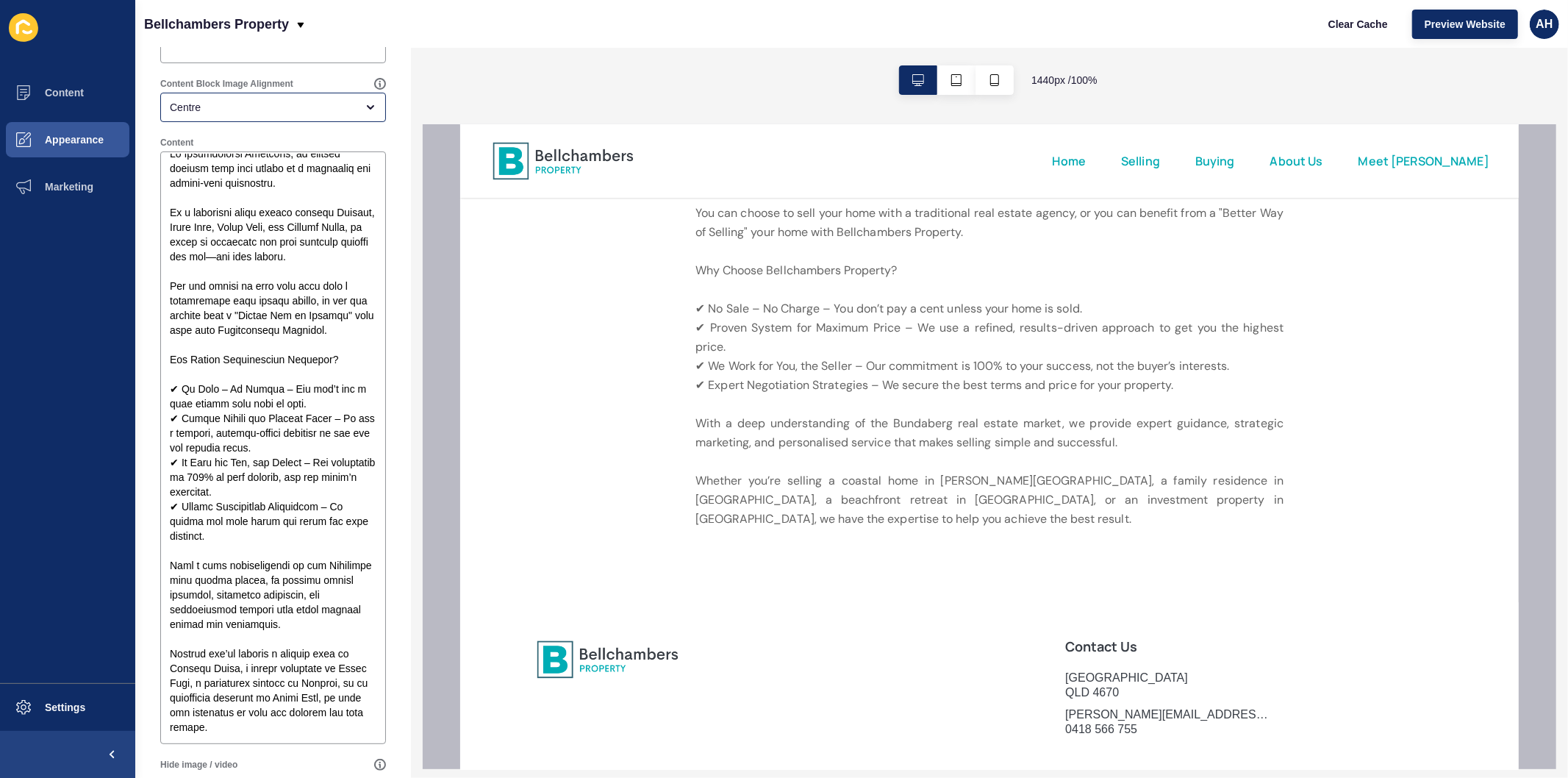
scroll to position [0, 0]
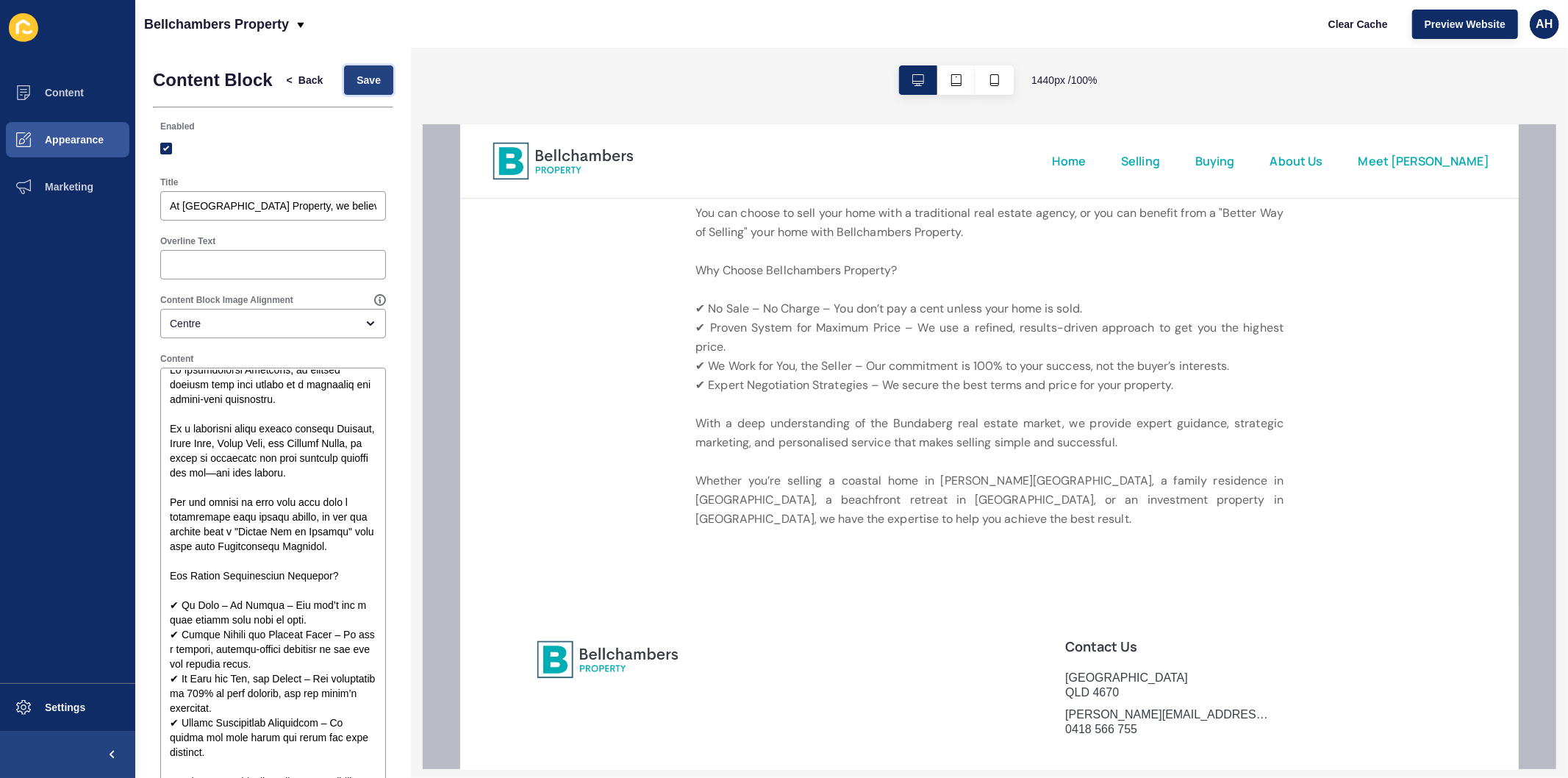
click at [357, 88] on span "Save" at bounding box center [368, 79] width 24 height 15
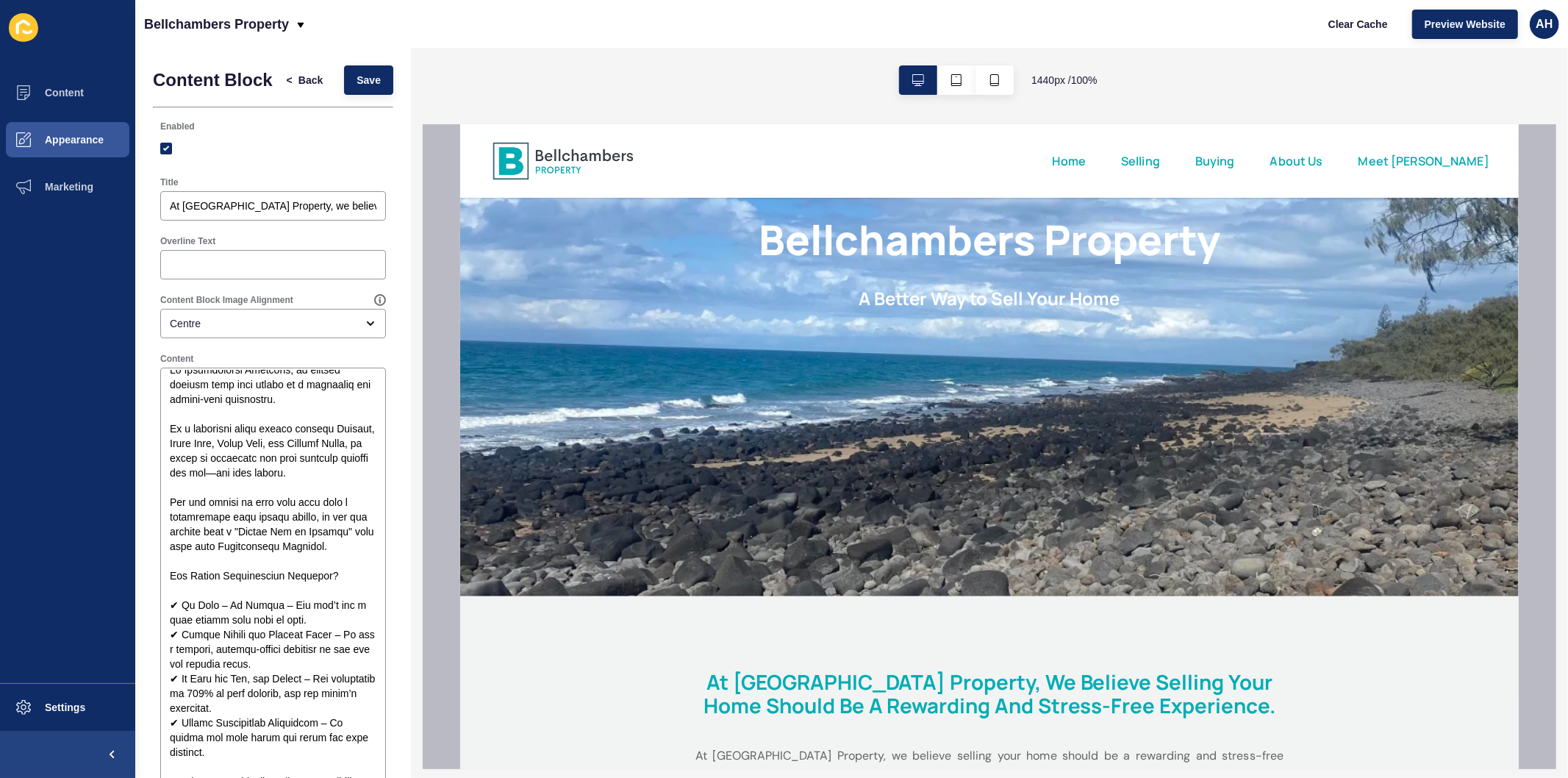
scroll to position [409, 0]
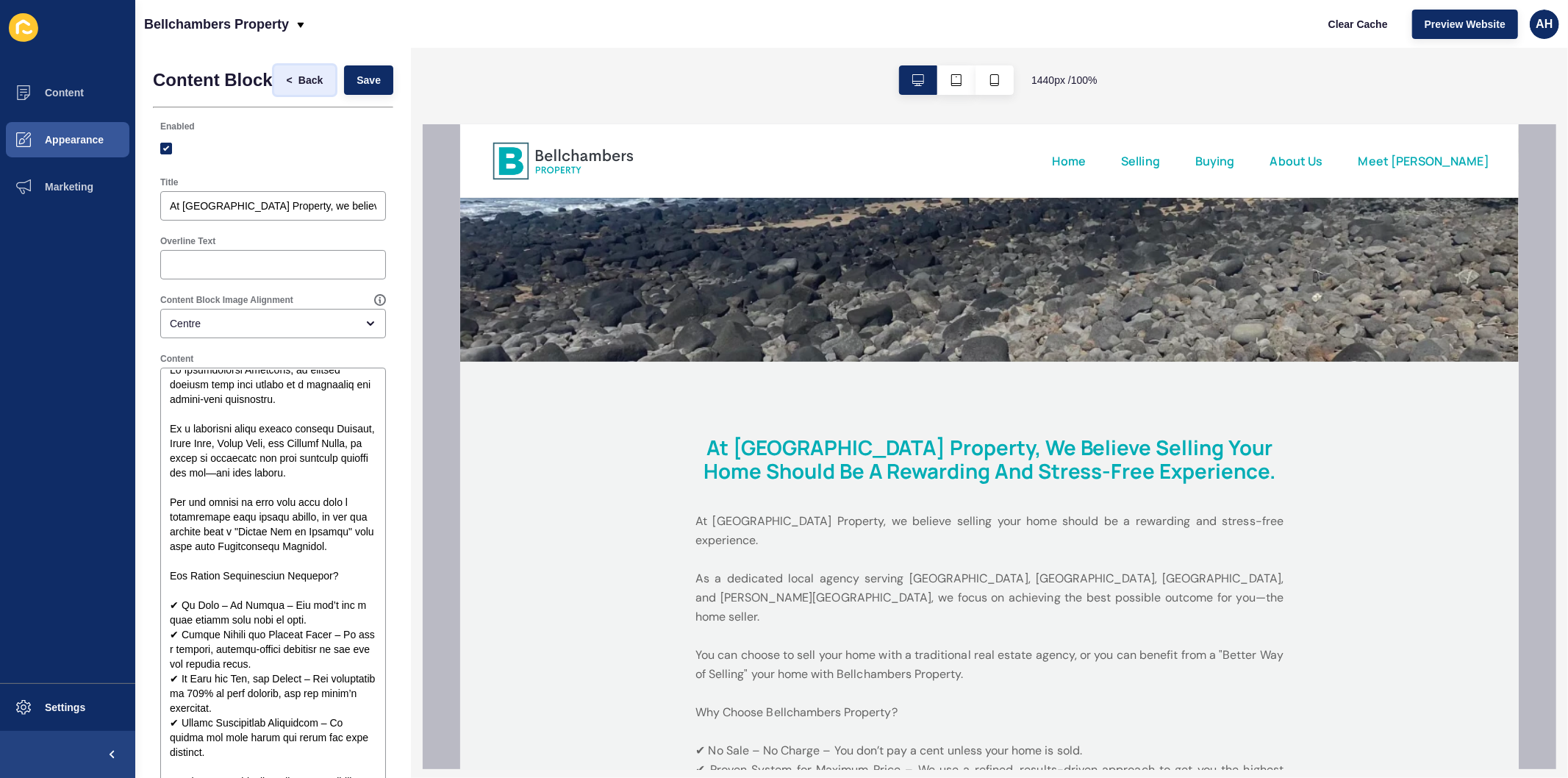
click at [298, 79] on span "Back" at bounding box center [310, 79] width 24 height 15
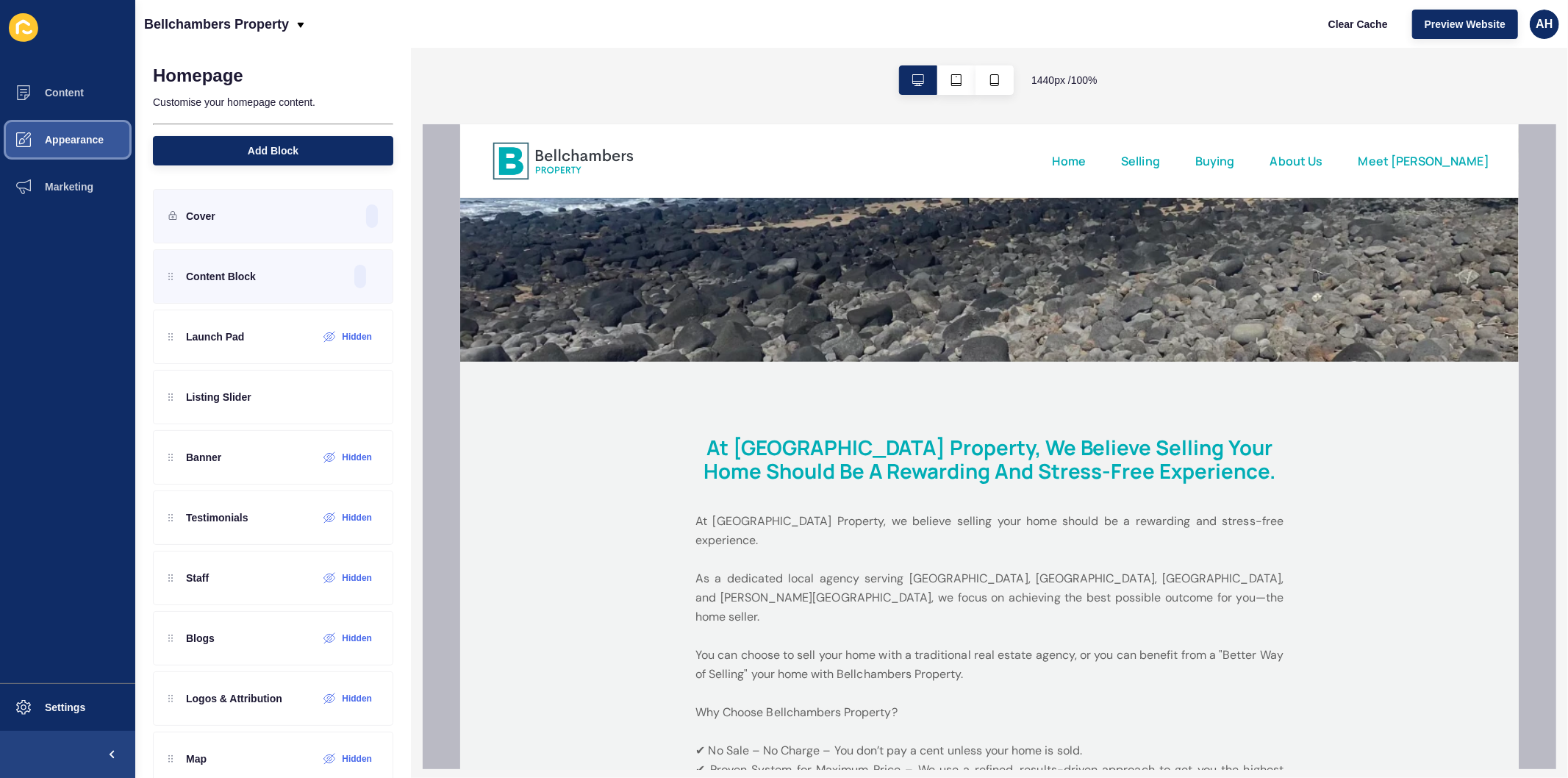
click at [48, 128] on button "Appearance" at bounding box center [67, 140] width 135 height 47
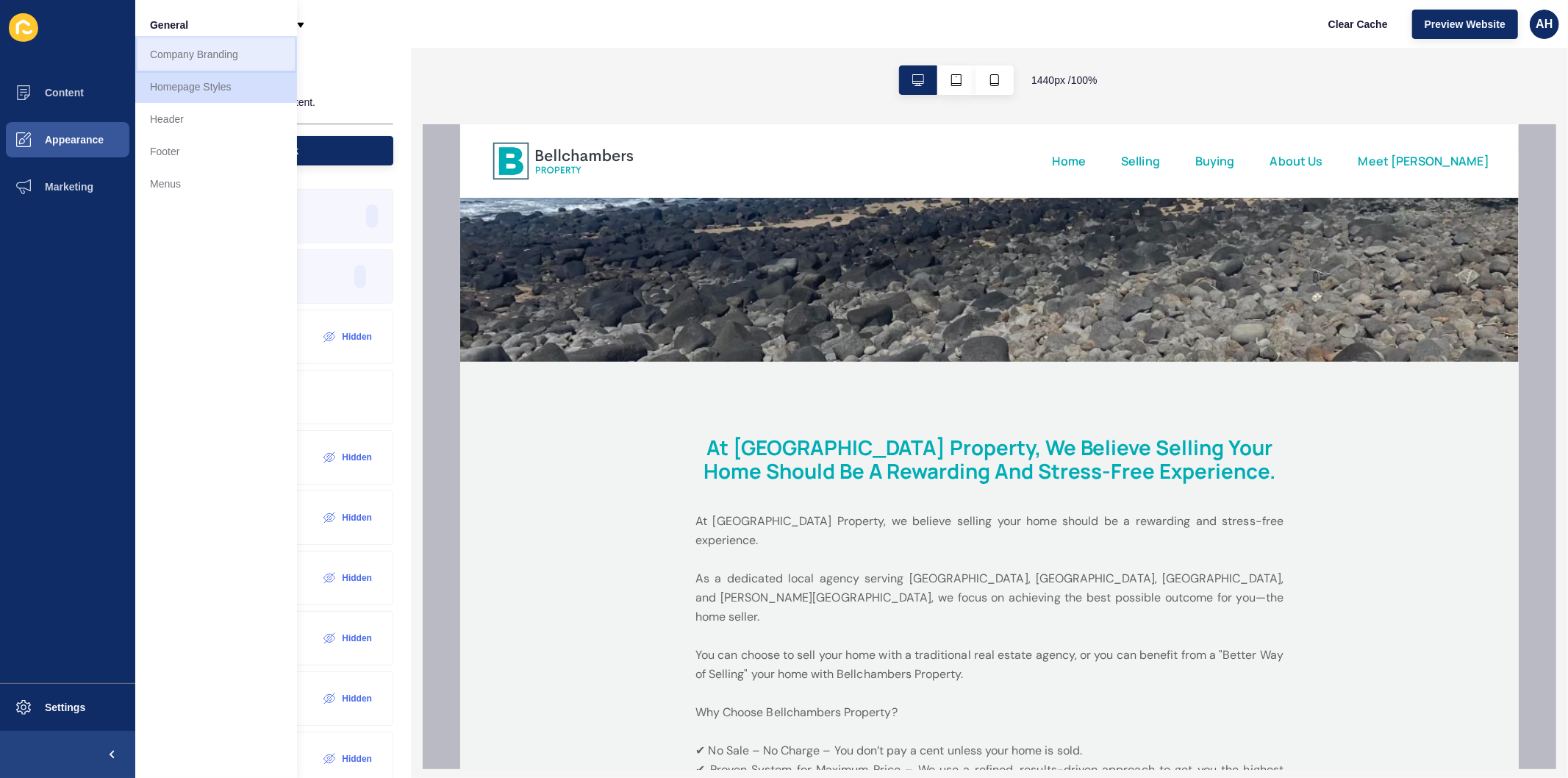
click at [184, 62] on link "Company Branding" at bounding box center [216, 54] width 162 height 32
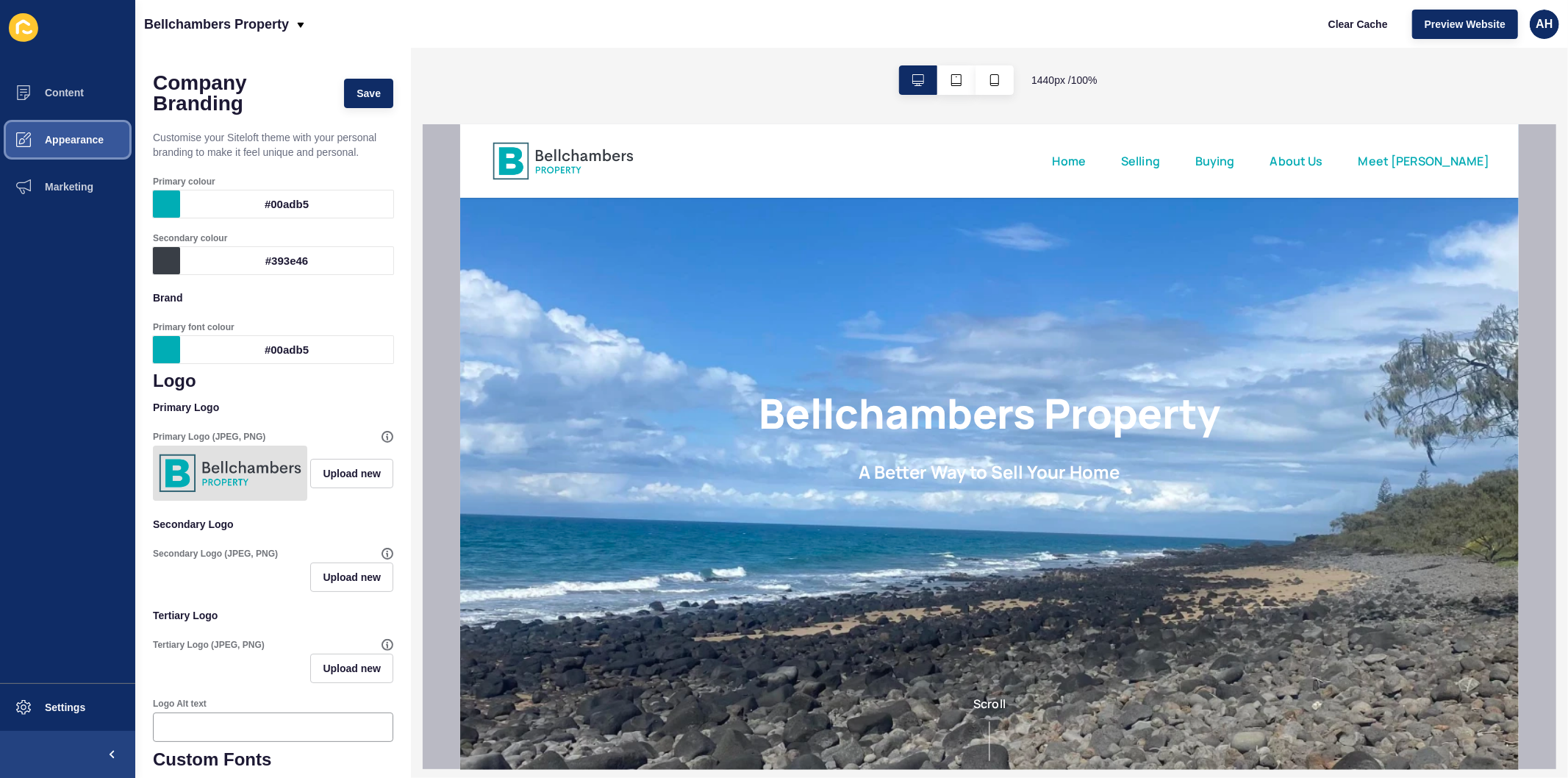
click at [62, 149] on button "Appearance" at bounding box center [67, 140] width 135 height 47
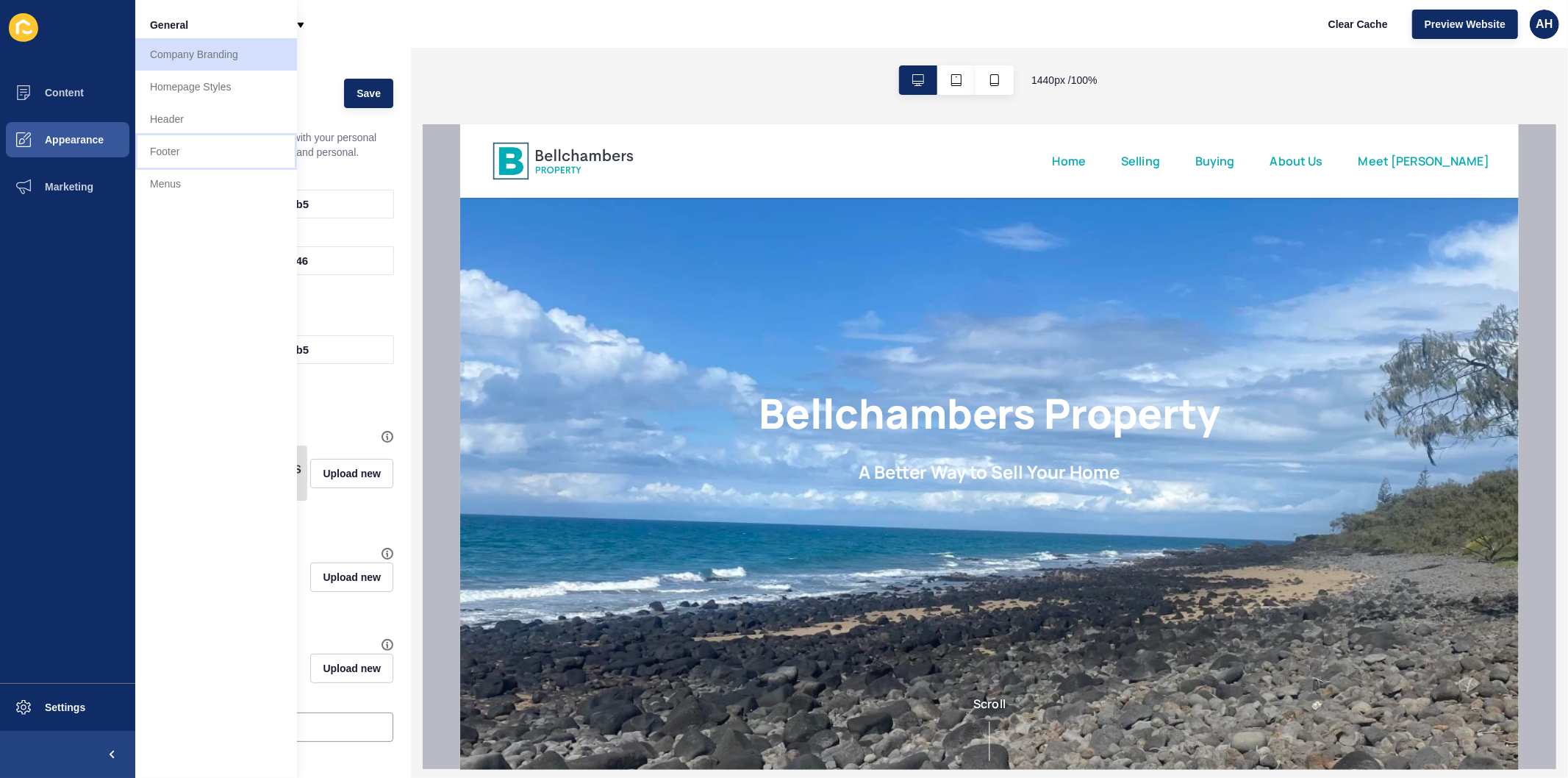
click at [191, 144] on link "Footer" at bounding box center [216, 151] width 162 height 32
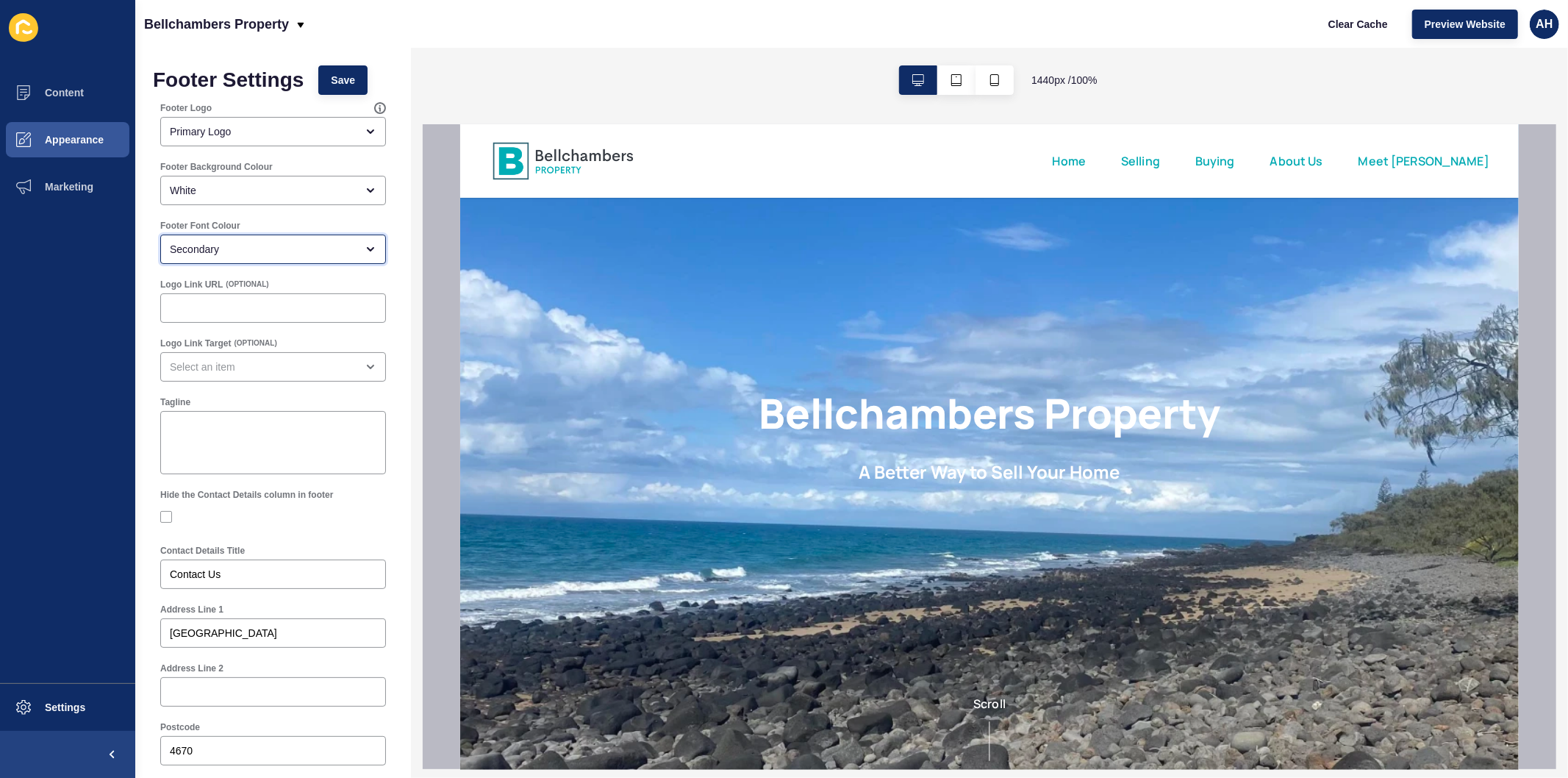
click at [239, 247] on div "Secondary" at bounding box center [263, 249] width 186 height 15
click at [239, 285] on span "Primary" at bounding box center [267, 285] width 190 height 15
type input "Primary"
click at [334, 79] on span "Save" at bounding box center [343, 79] width 24 height 15
click at [61, 126] on button "Appearance" at bounding box center [67, 140] width 135 height 47
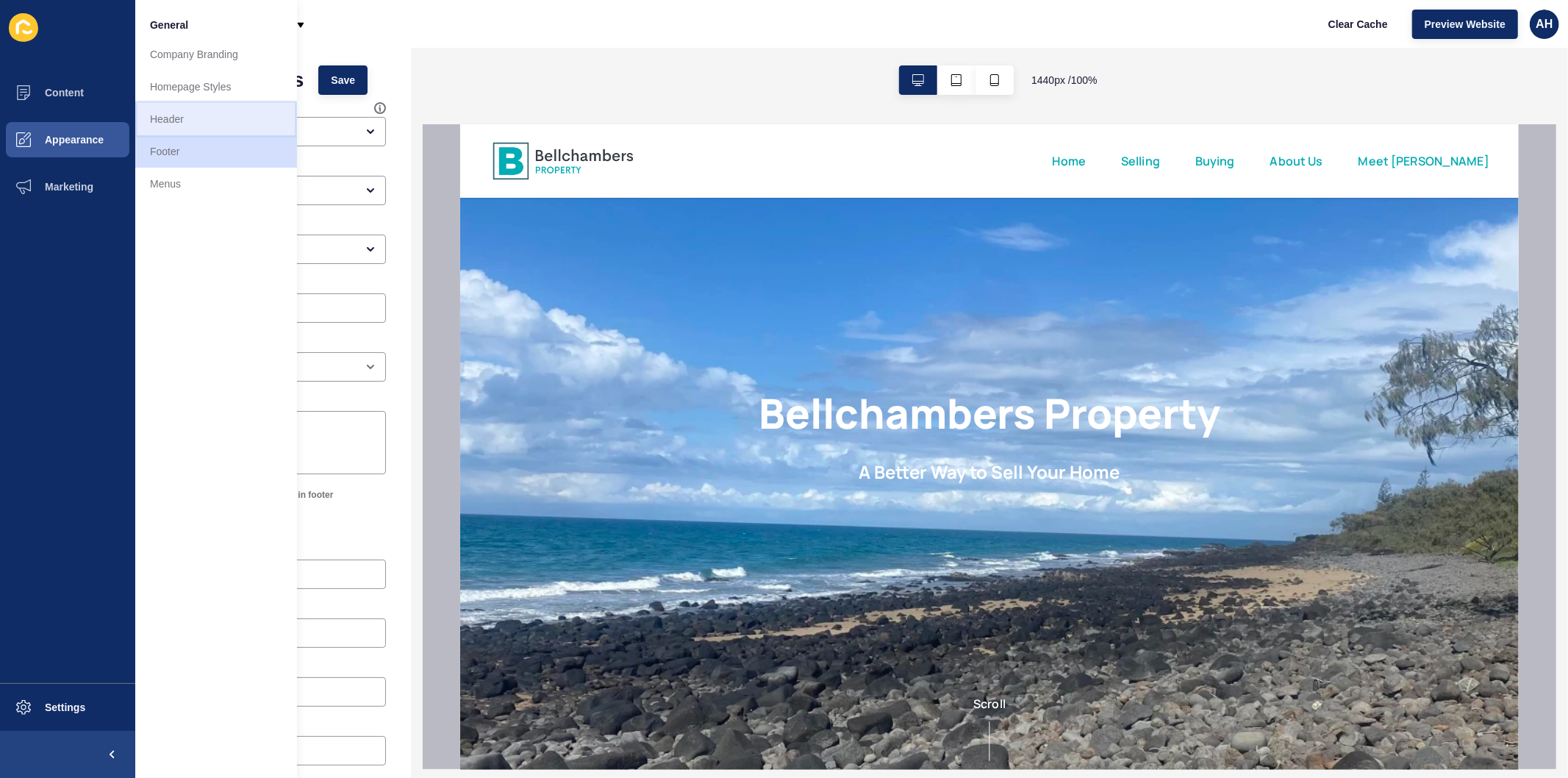
click at [183, 121] on link "Header" at bounding box center [216, 118] width 162 height 32
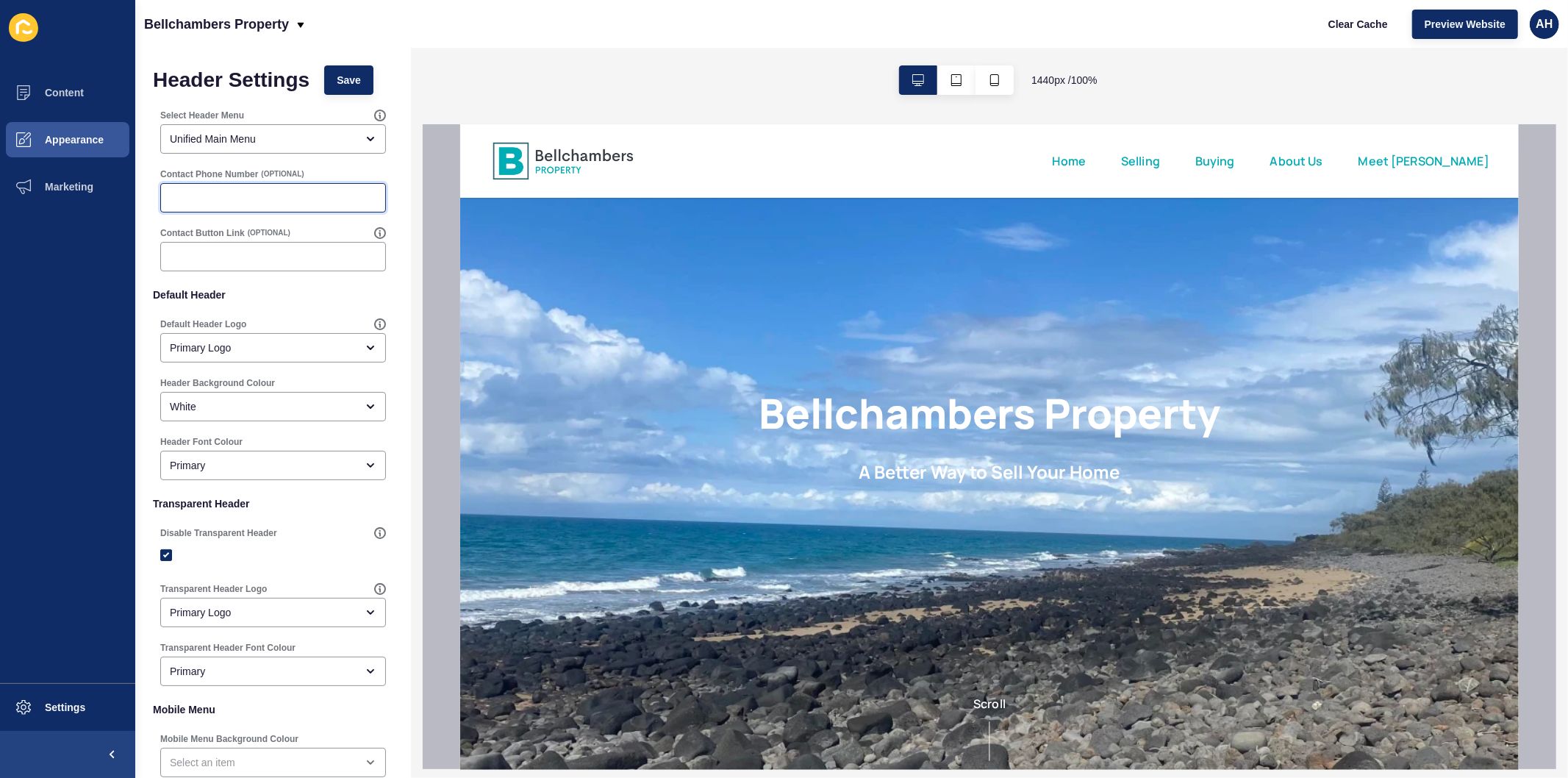
click at [209, 200] on input "Contact Phone Number" at bounding box center [273, 197] width 206 height 15
paste input "(07) 4330 3791"
click at [170, 200] on input "(07) 4330 3791" at bounding box center [273, 197] width 206 height 15
type input "(07) 4330 3791"
click at [356, 79] on span "Save" at bounding box center [349, 79] width 24 height 15
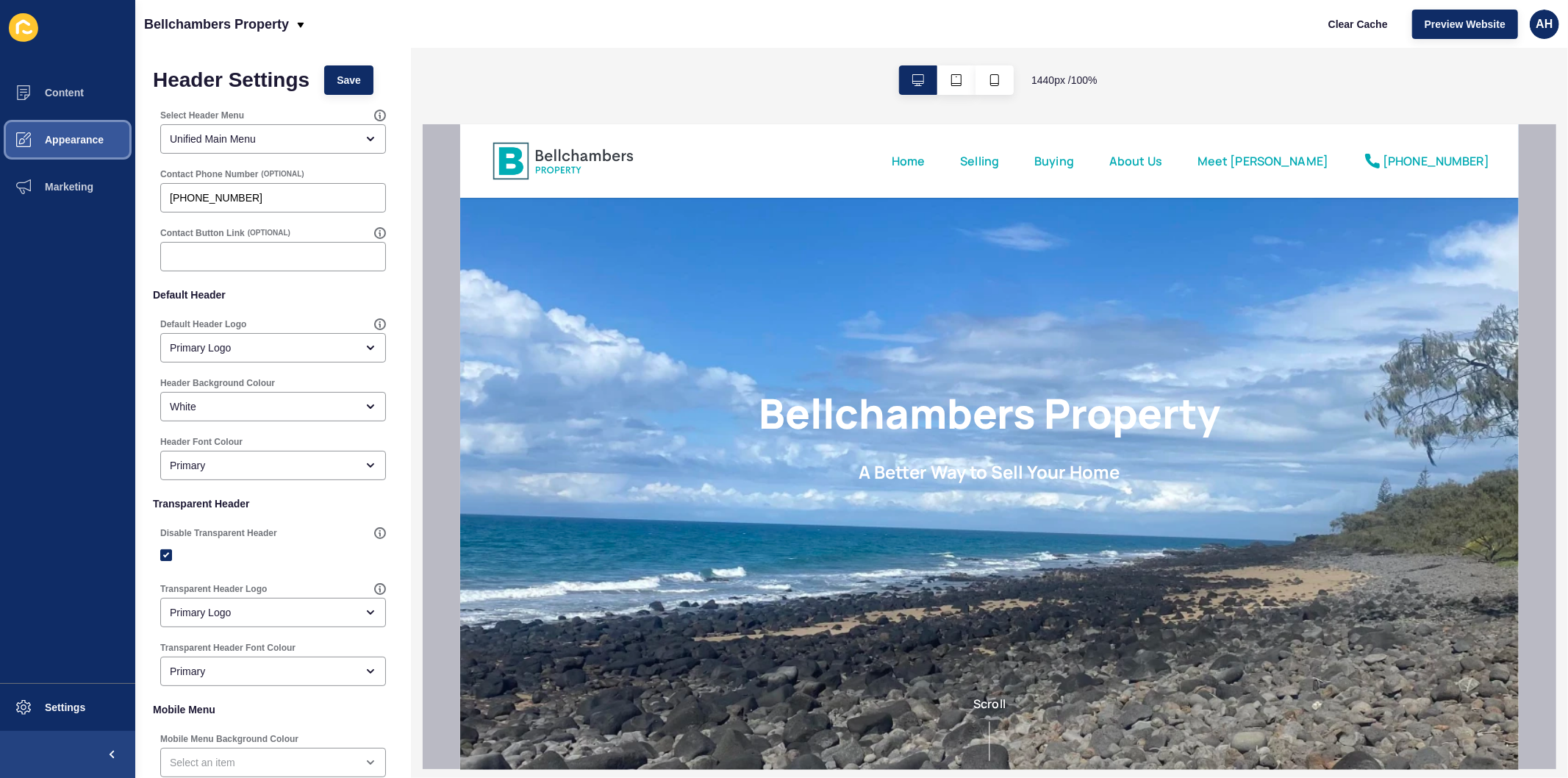
click at [62, 148] on button "Appearance" at bounding box center [67, 140] width 135 height 47
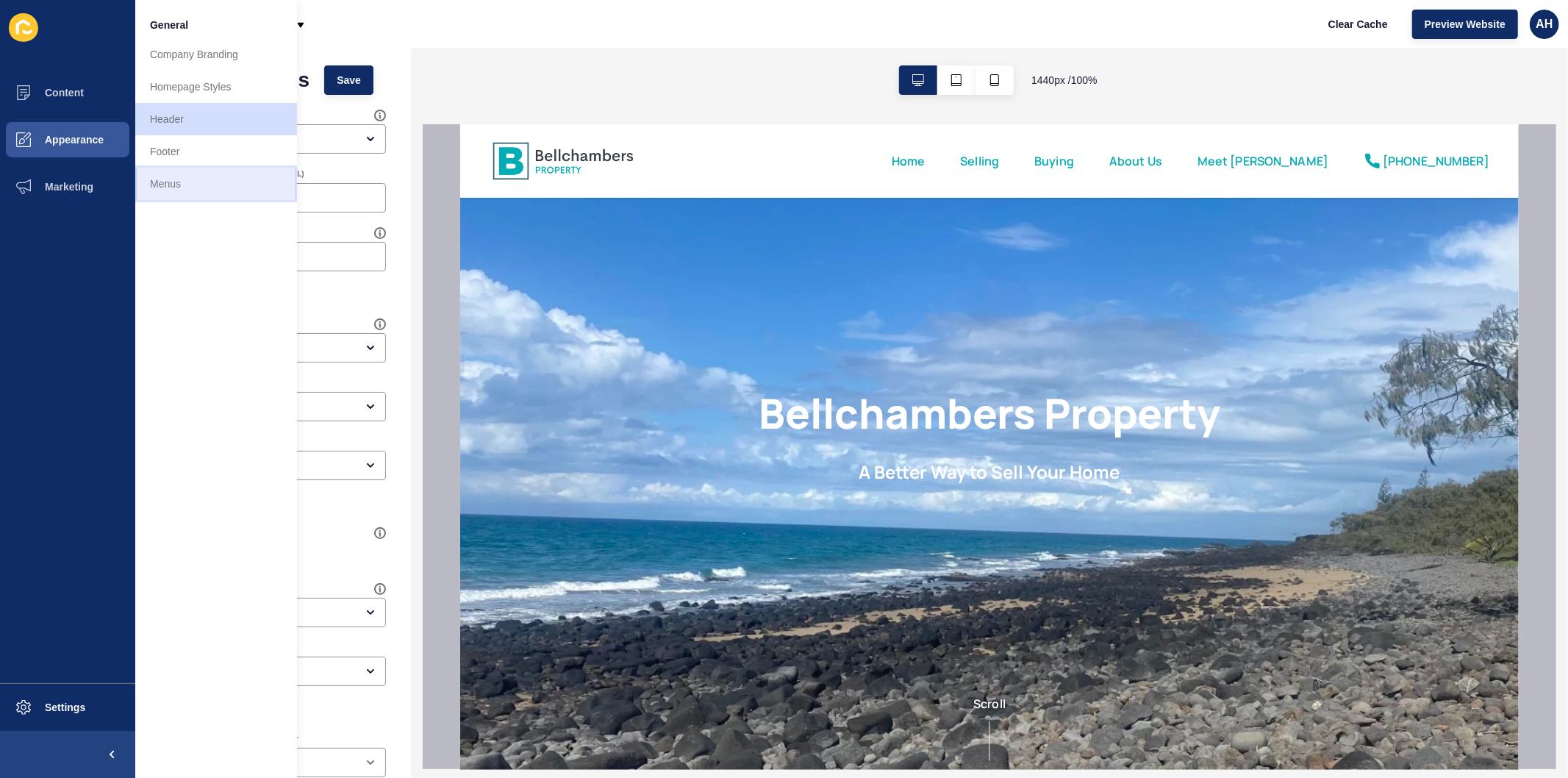
click at [153, 189] on link "Menus" at bounding box center [216, 184] width 162 height 32
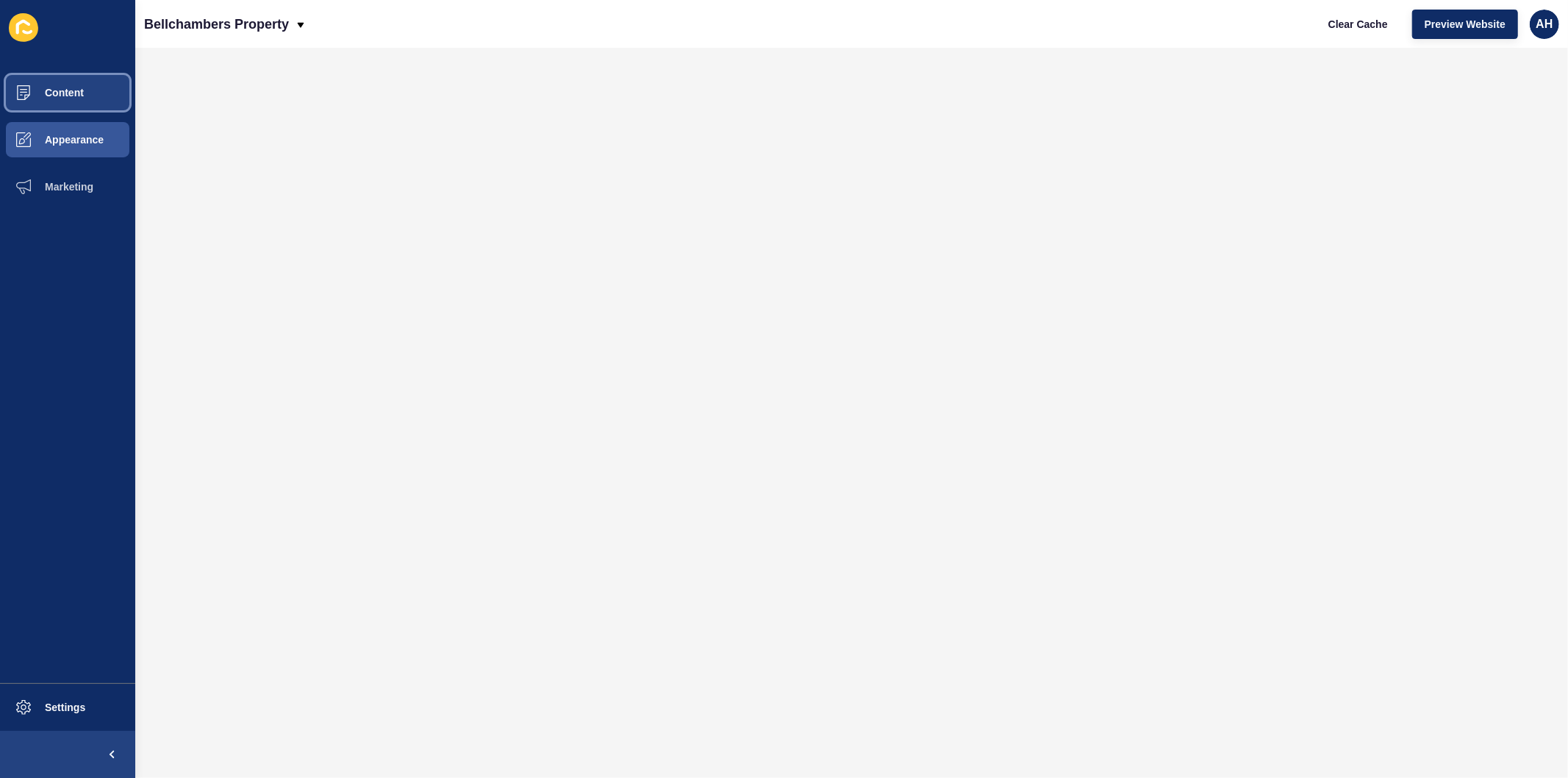
click at [52, 87] on span "Content" at bounding box center [41, 93] width 86 height 12
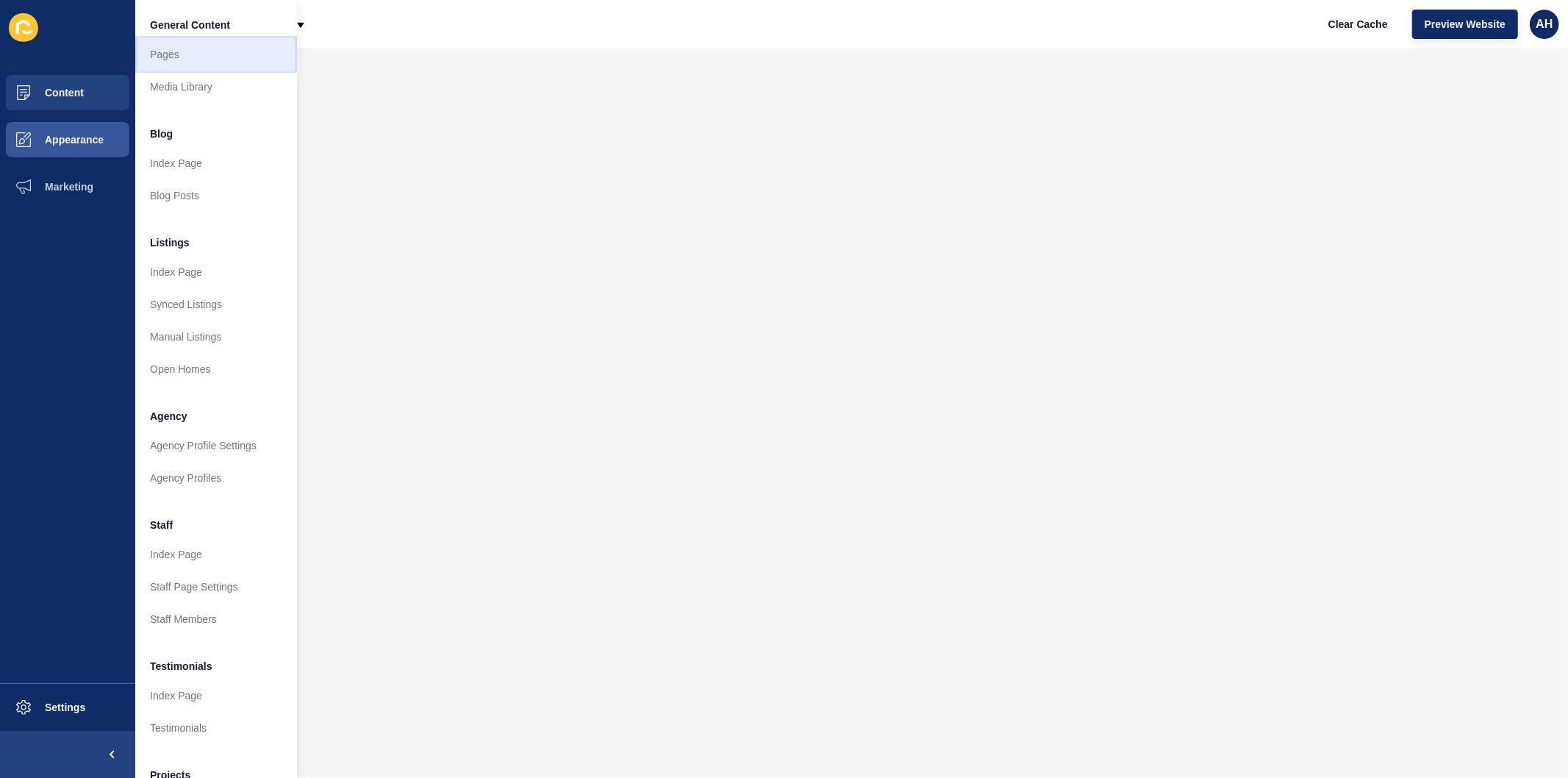
click at [170, 53] on link "Pages" at bounding box center [216, 54] width 162 height 32
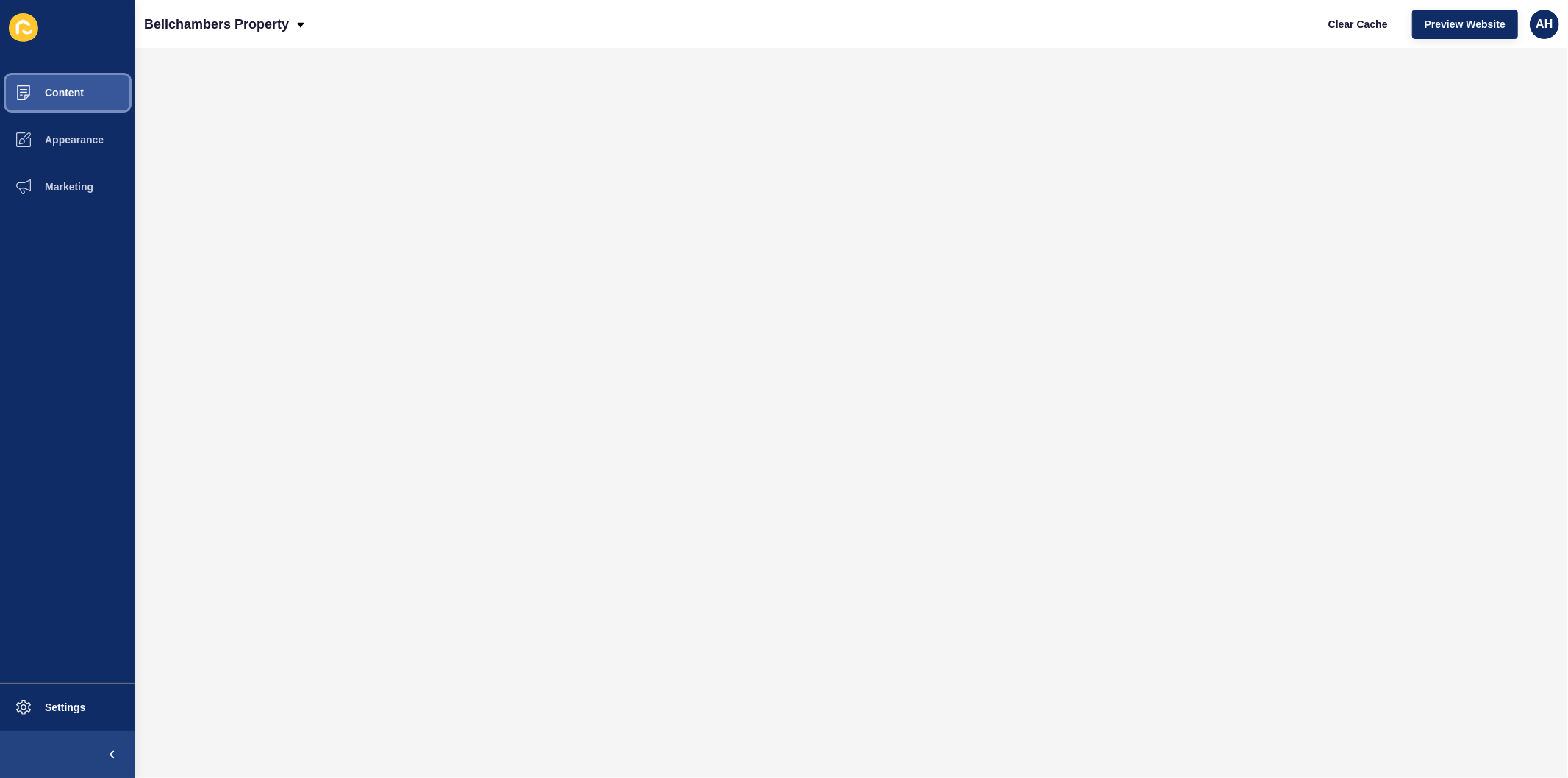
click at [37, 98] on span "Content" at bounding box center [41, 93] width 86 height 12
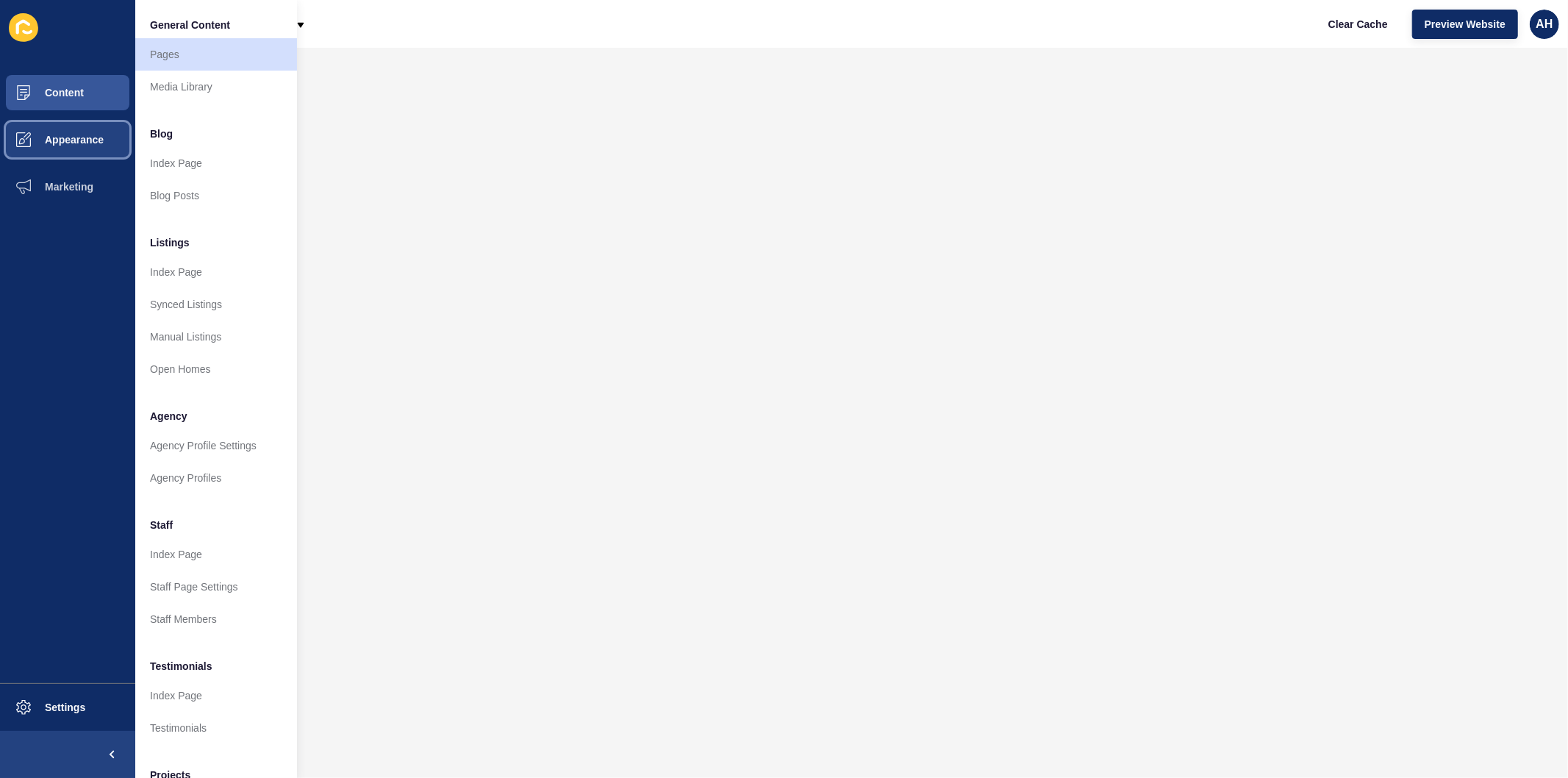
click at [67, 135] on span "Appearance" at bounding box center [51, 140] width 106 height 12
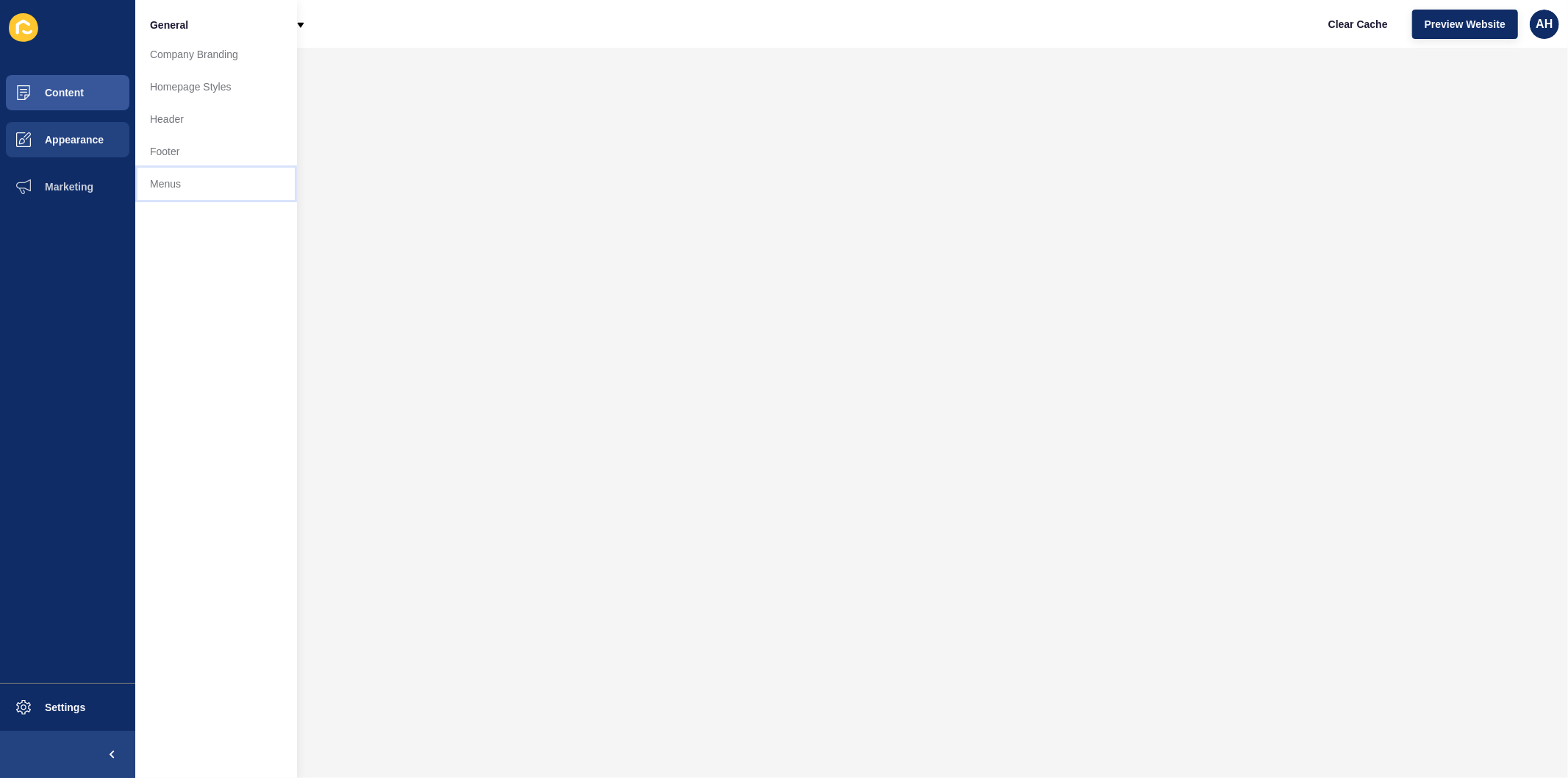
click at [160, 173] on link "Menus" at bounding box center [216, 184] width 162 height 32
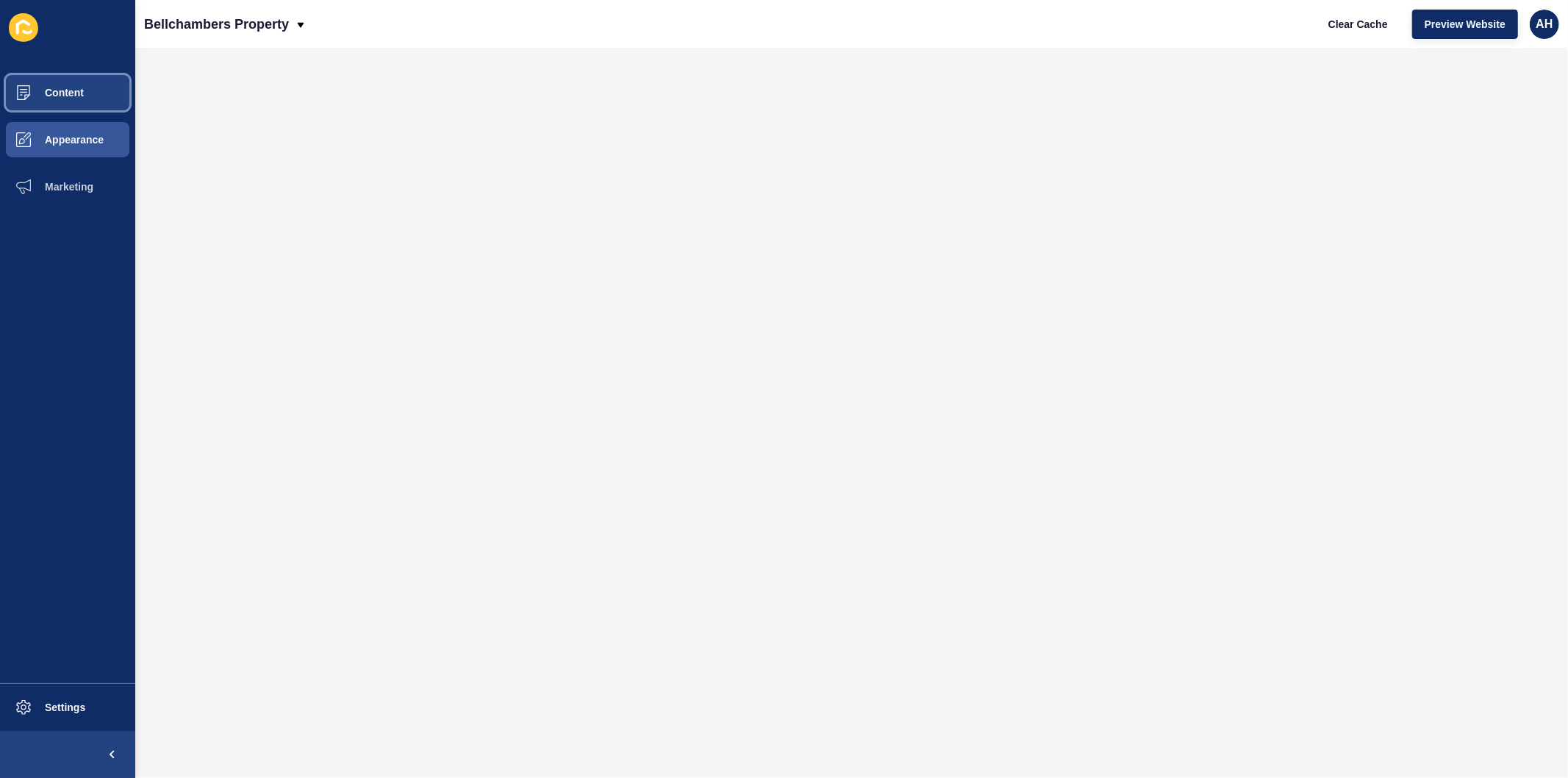
click at [52, 92] on span "Content" at bounding box center [41, 93] width 86 height 12
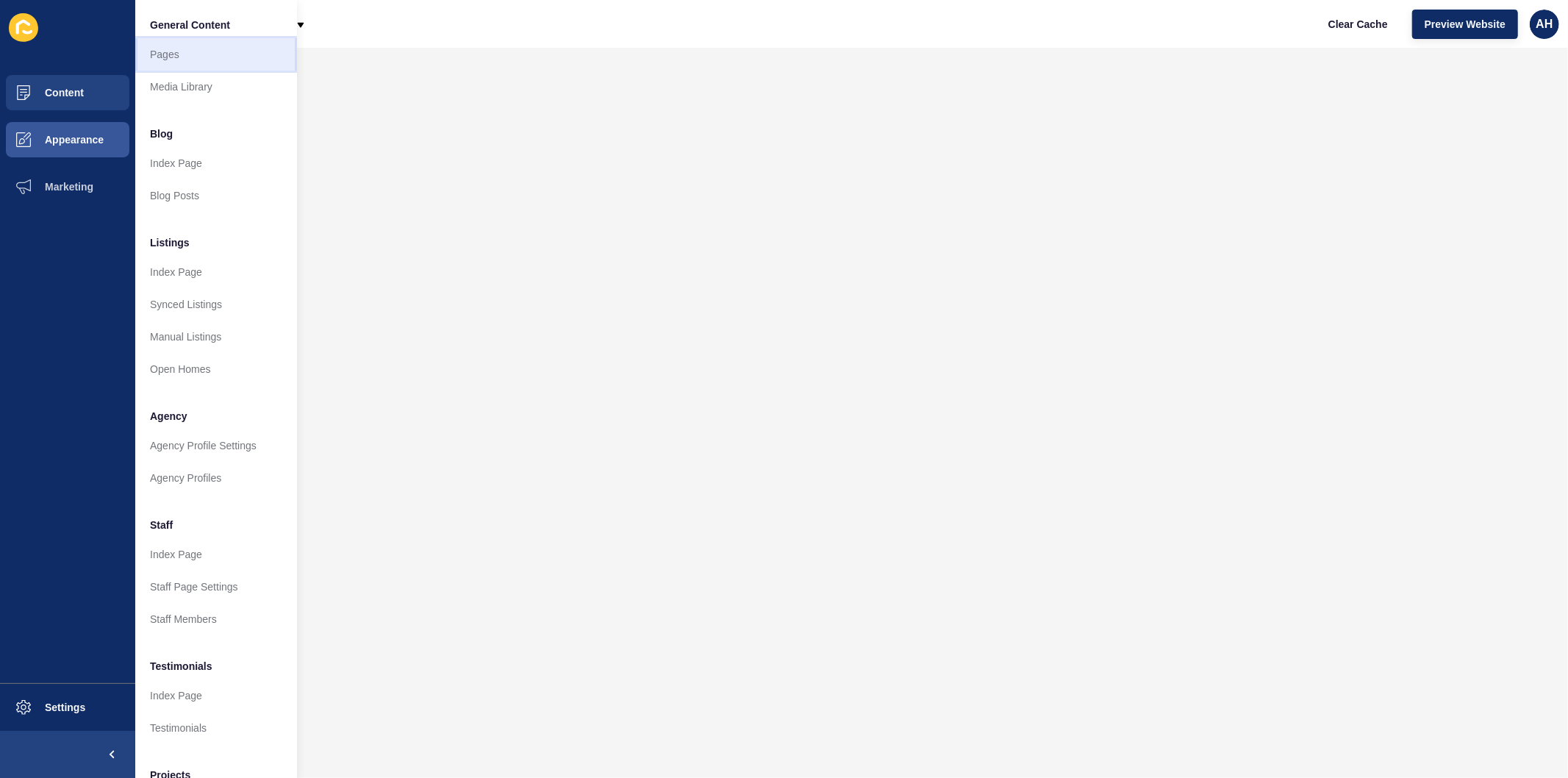
click at [168, 56] on link "Pages" at bounding box center [216, 54] width 162 height 32
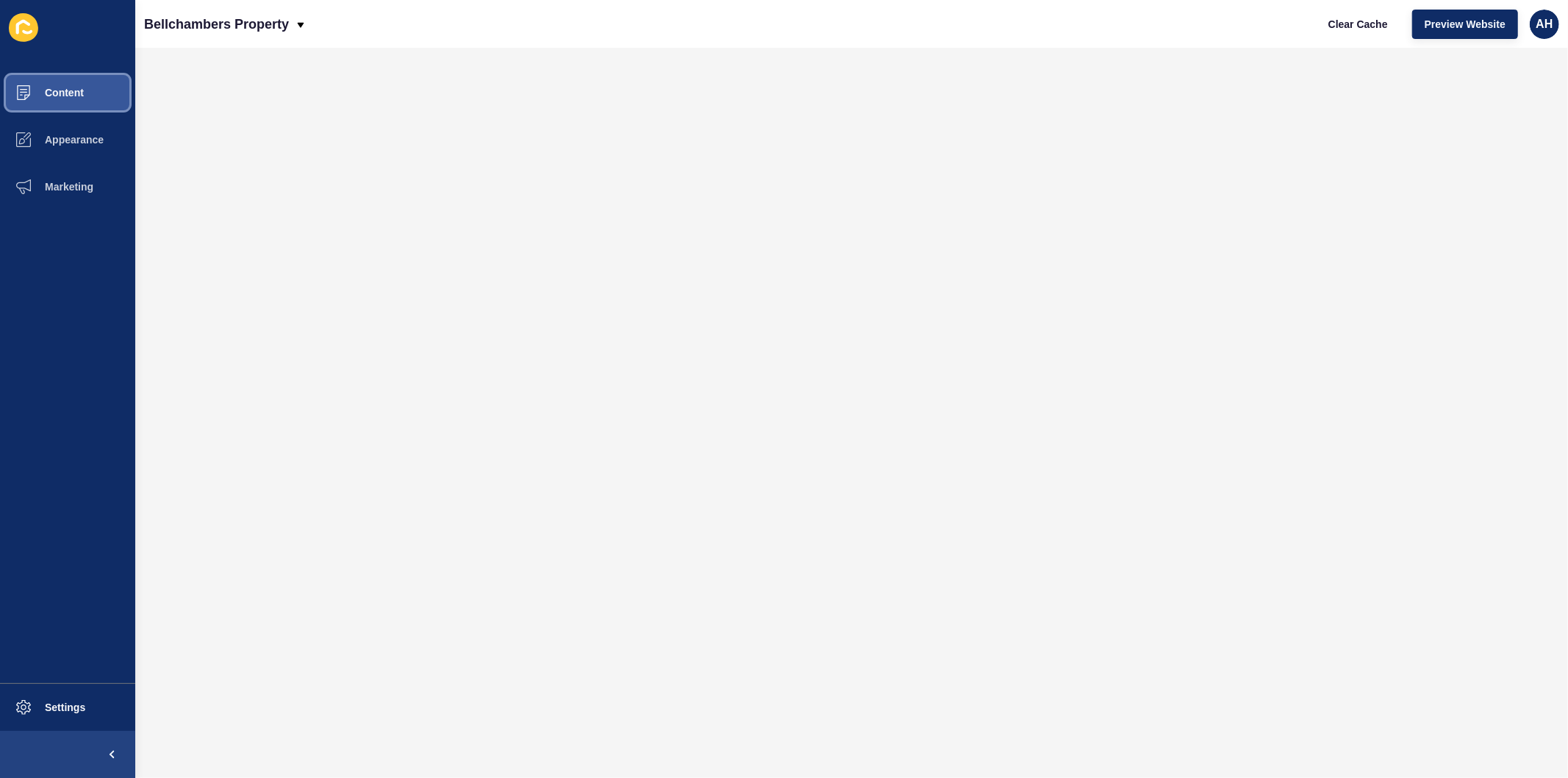
click at [61, 94] on span "Content" at bounding box center [41, 93] width 86 height 12
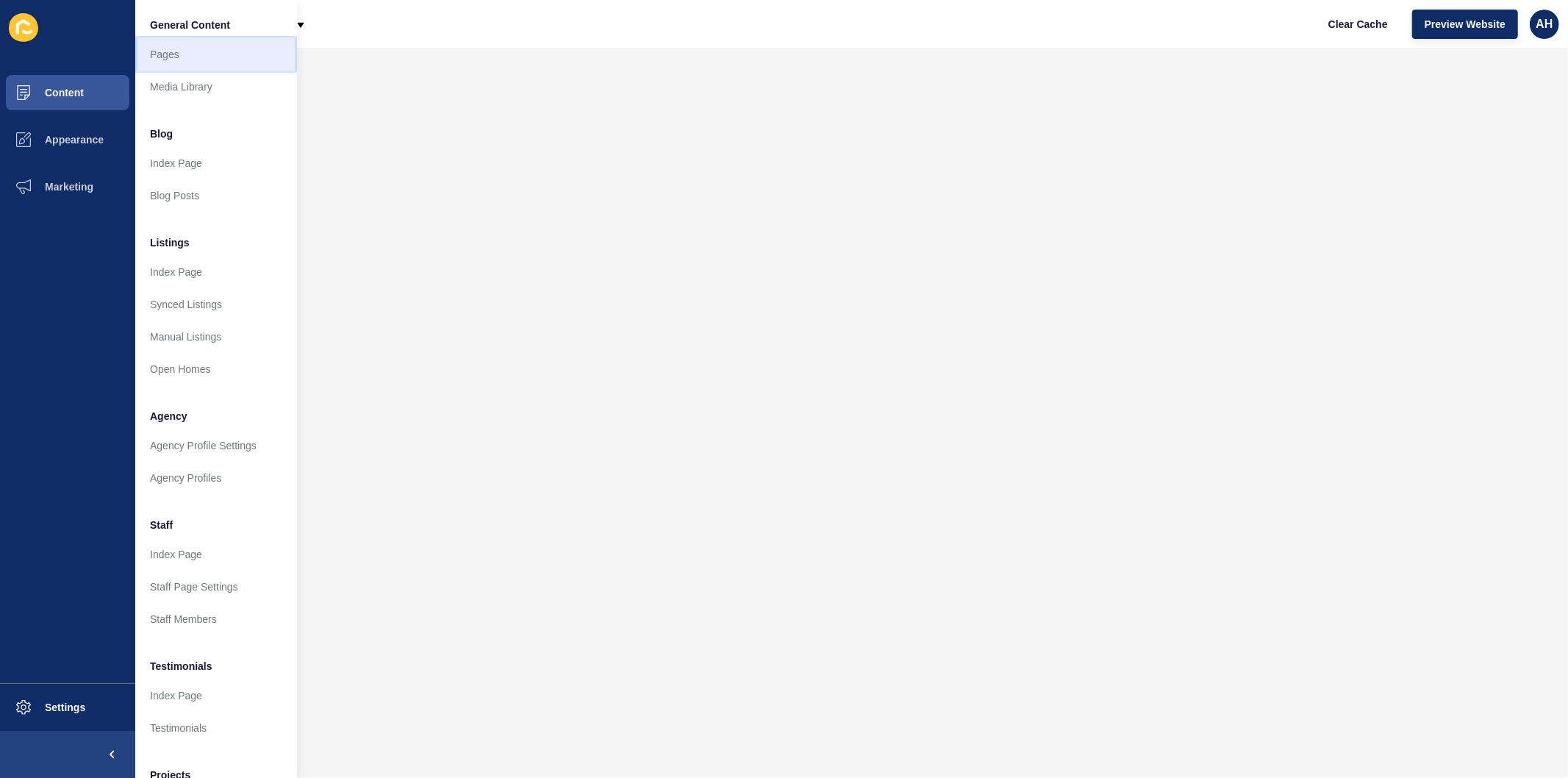
click at [187, 52] on link "Pages" at bounding box center [216, 54] width 162 height 32
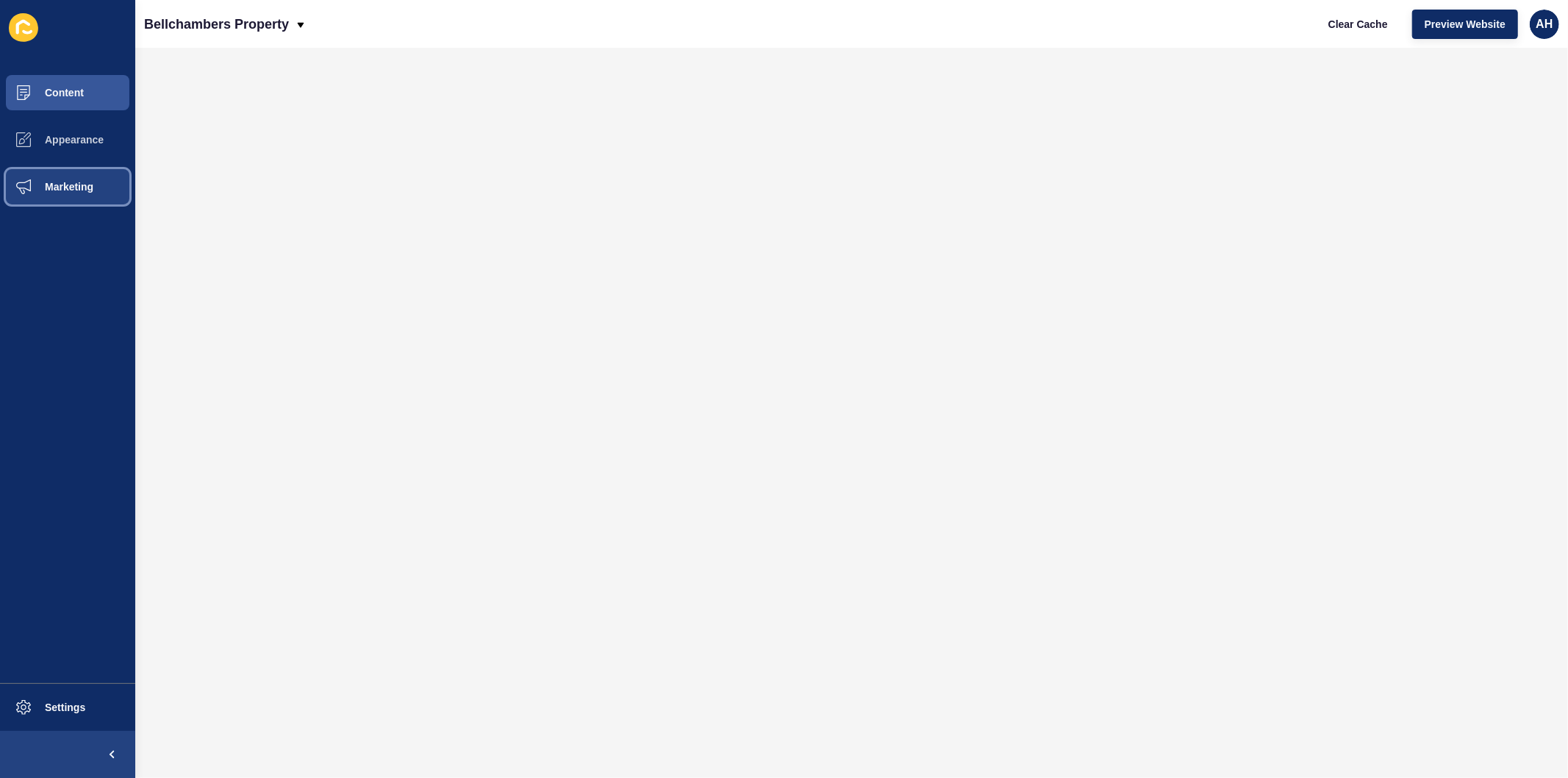
click at [71, 179] on button "Marketing" at bounding box center [67, 187] width 135 height 47
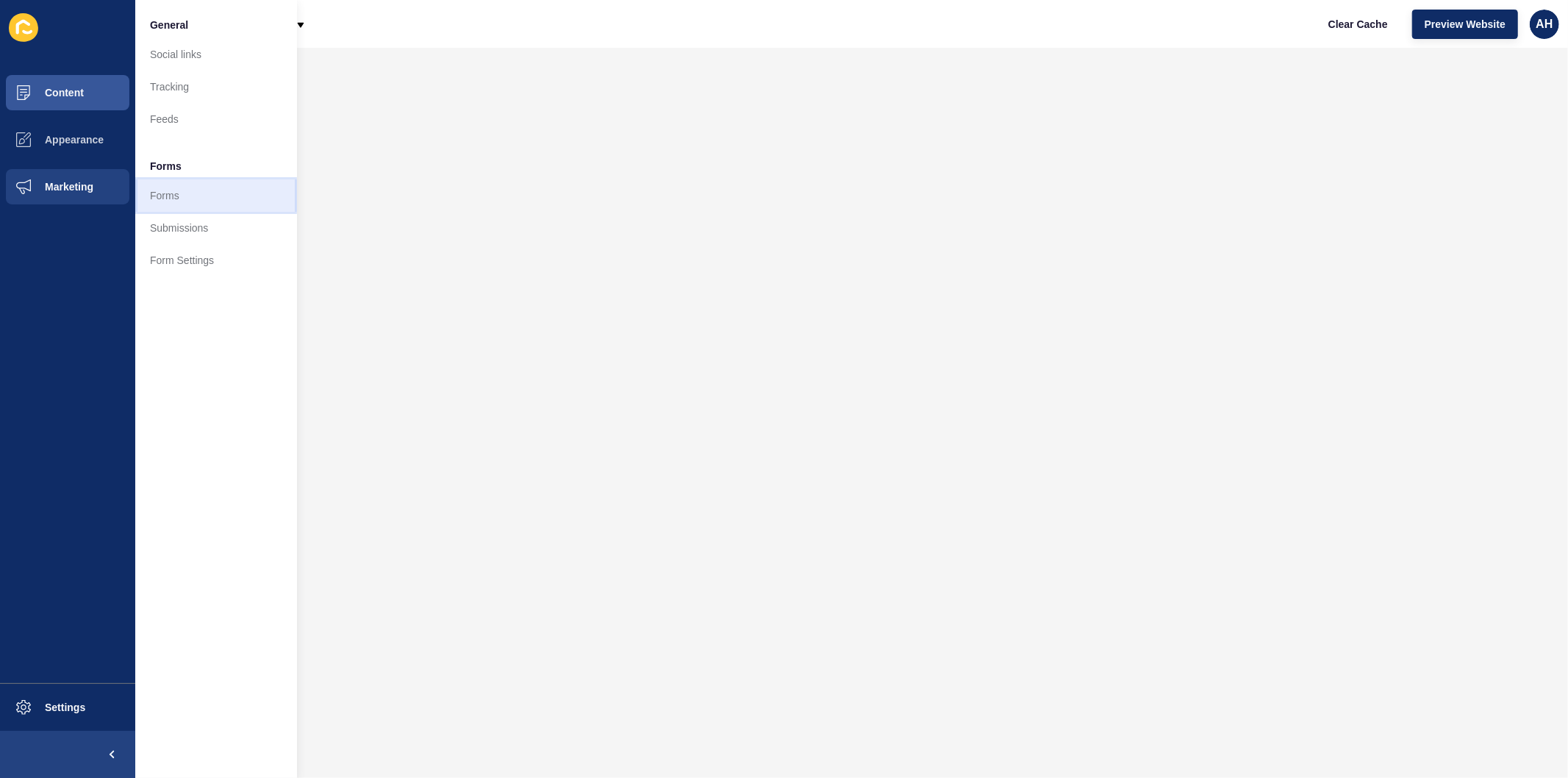
click at [202, 199] on link "Forms" at bounding box center [216, 195] width 162 height 32
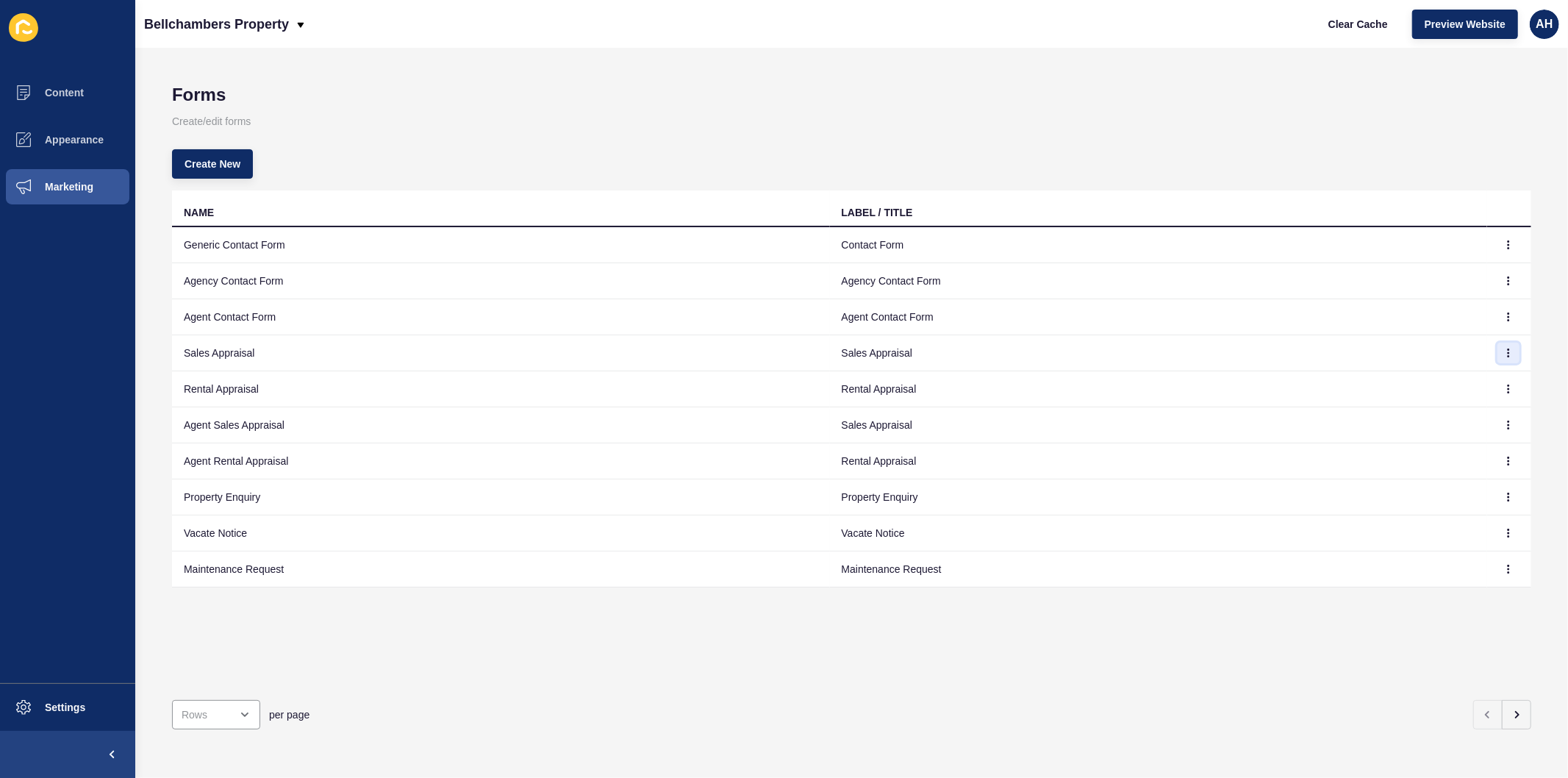
click at [1500, 347] on button "button" at bounding box center [1508, 353] width 22 height 21
click at [1423, 385] on link "Edit" at bounding box center [1456, 382] width 103 height 32
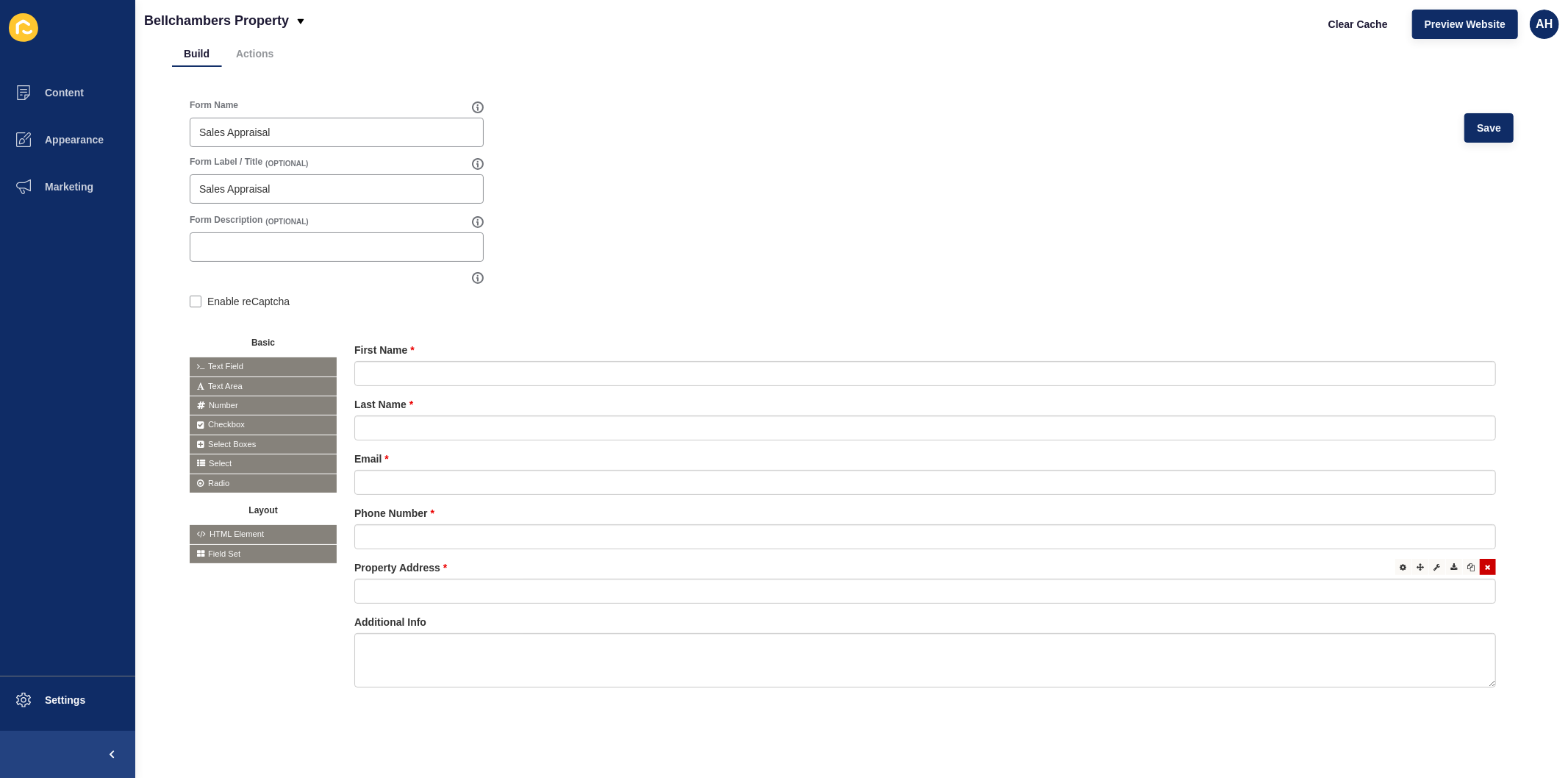
scroll to position [94, 0]
click at [75, 96] on span "Content" at bounding box center [41, 93] width 86 height 12
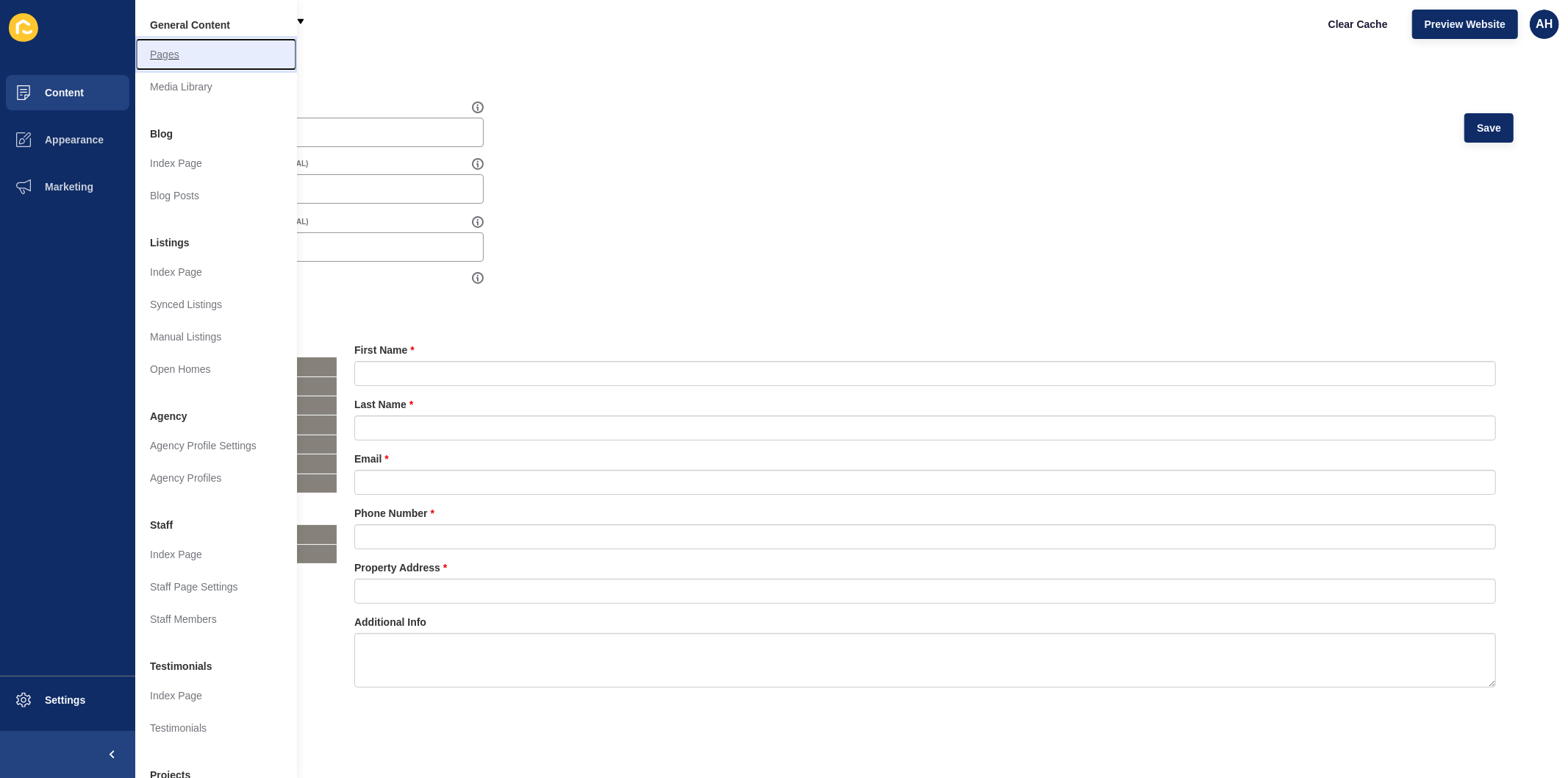
click at [162, 59] on link "Pages" at bounding box center [216, 54] width 162 height 32
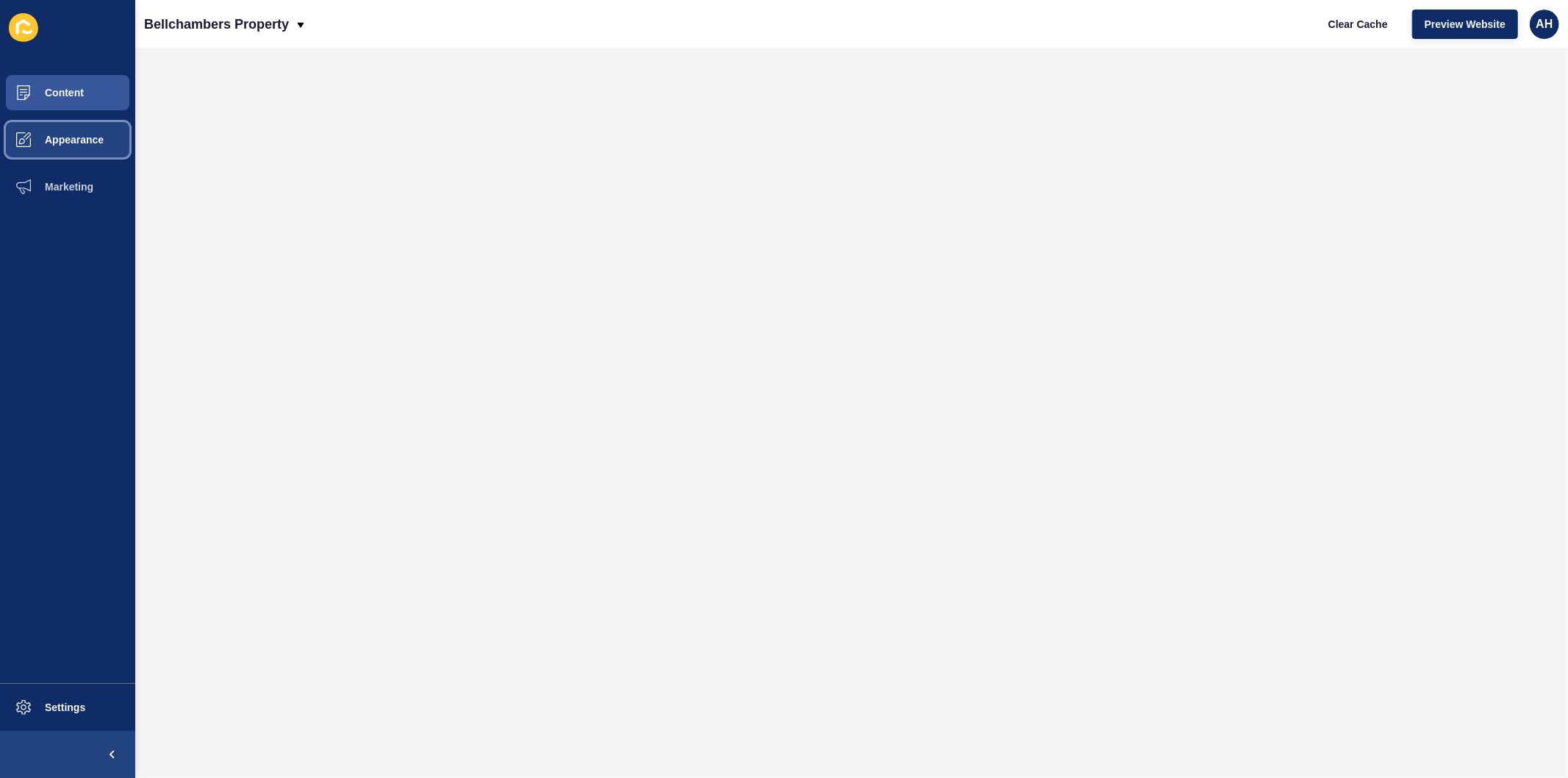
click at [68, 121] on button "Appearance" at bounding box center [67, 140] width 135 height 47
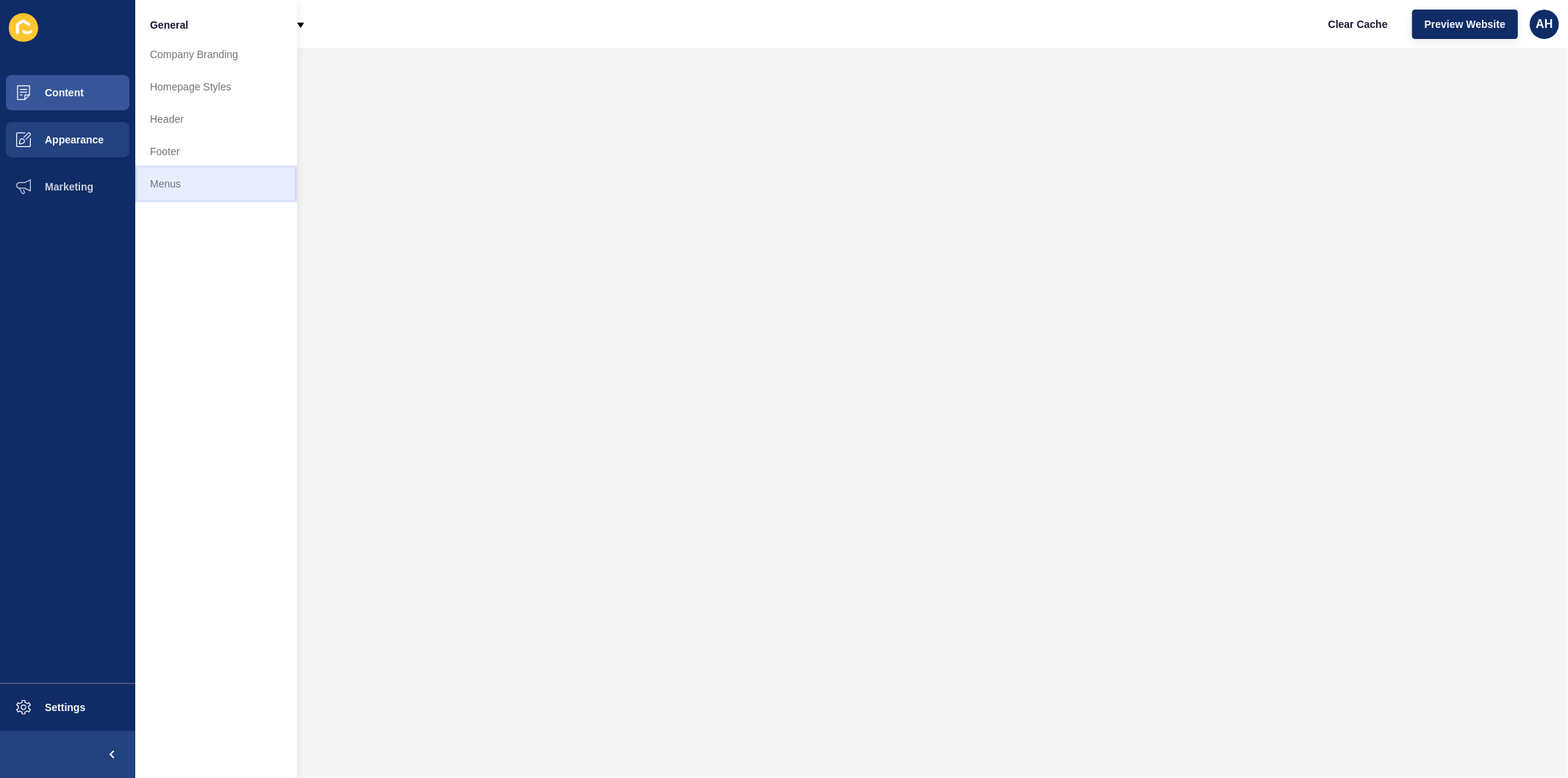
click at [174, 189] on link "Menus" at bounding box center [216, 184] width 162 height 32
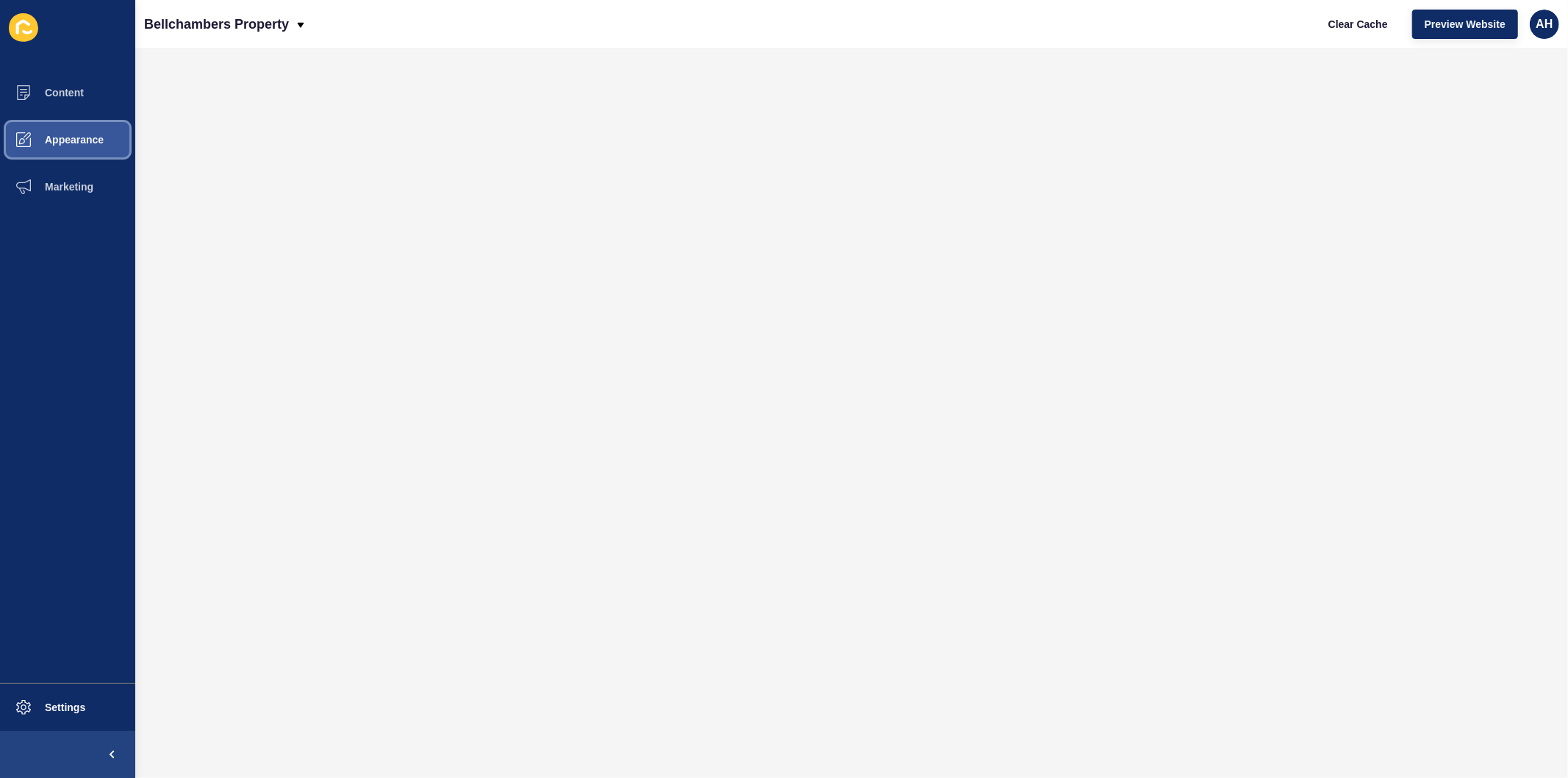
click at [56, 141] on span "Appearance" at bounding box center [51, 140] width 106 height 12
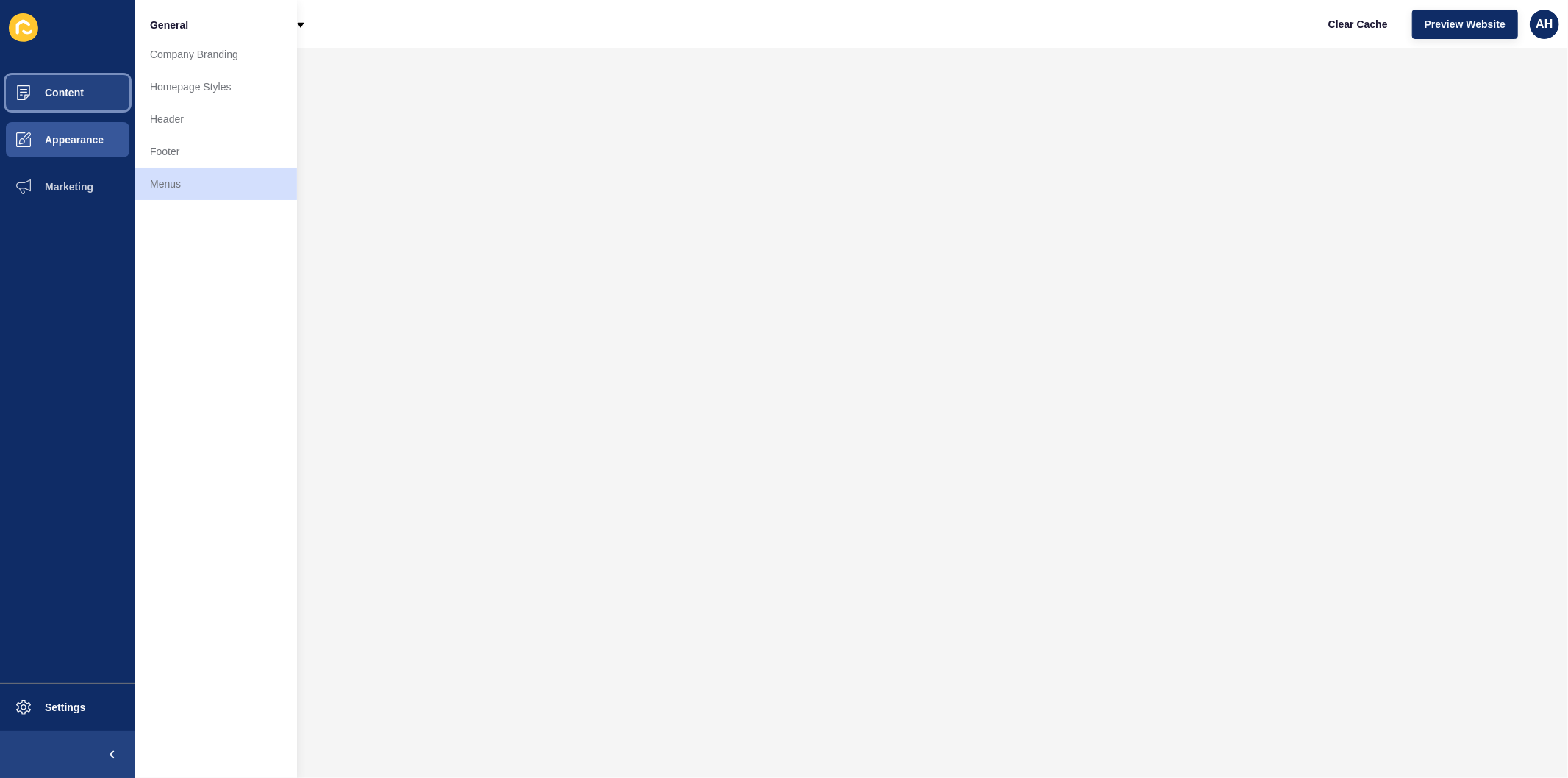
click at [63, 83] on button "Content" at bounding box center [67, 93] width 135 height 47
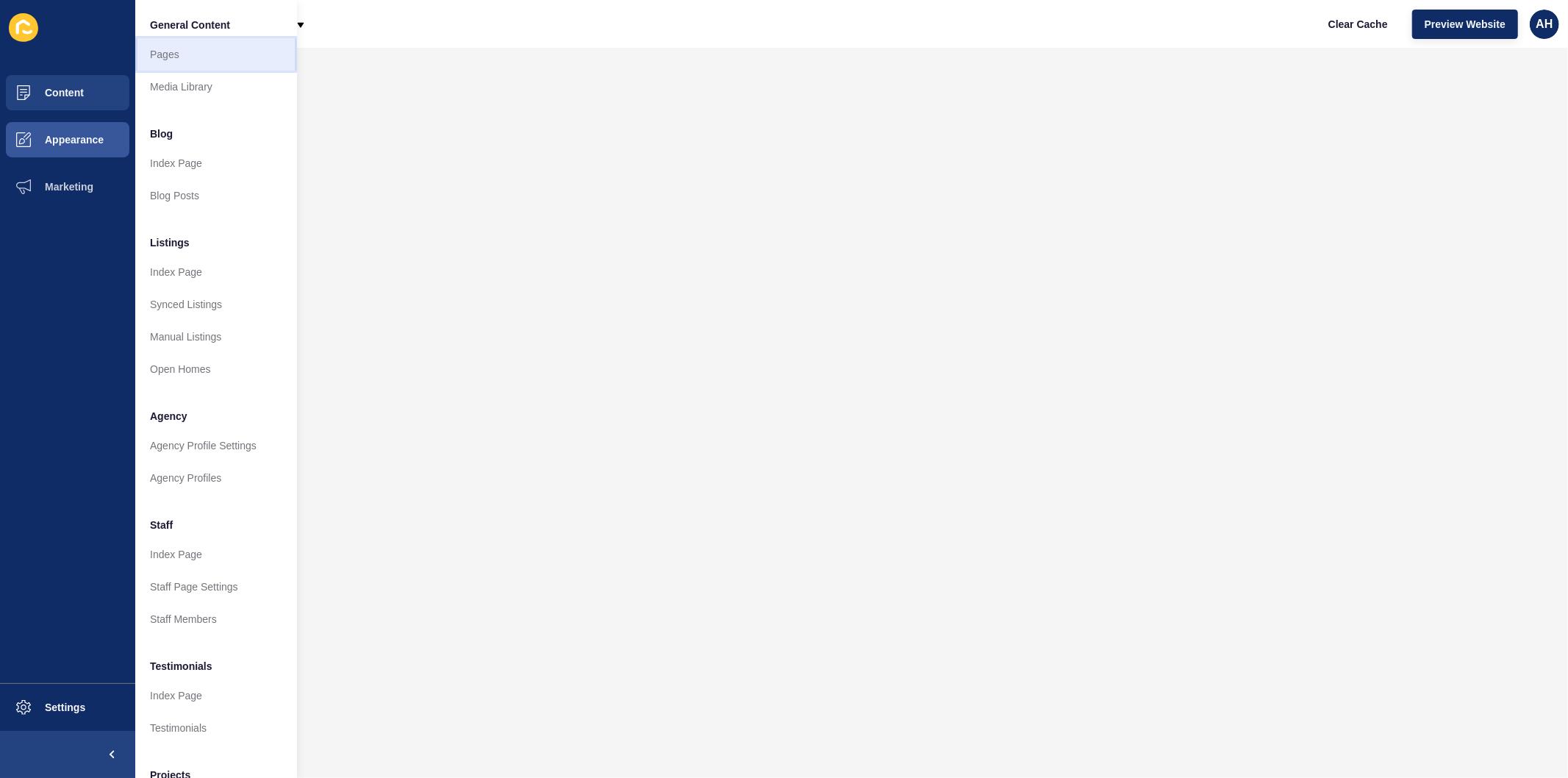
click at [166, 56] on link "Pages" at bounding box center [216, 54] width 162 height 32
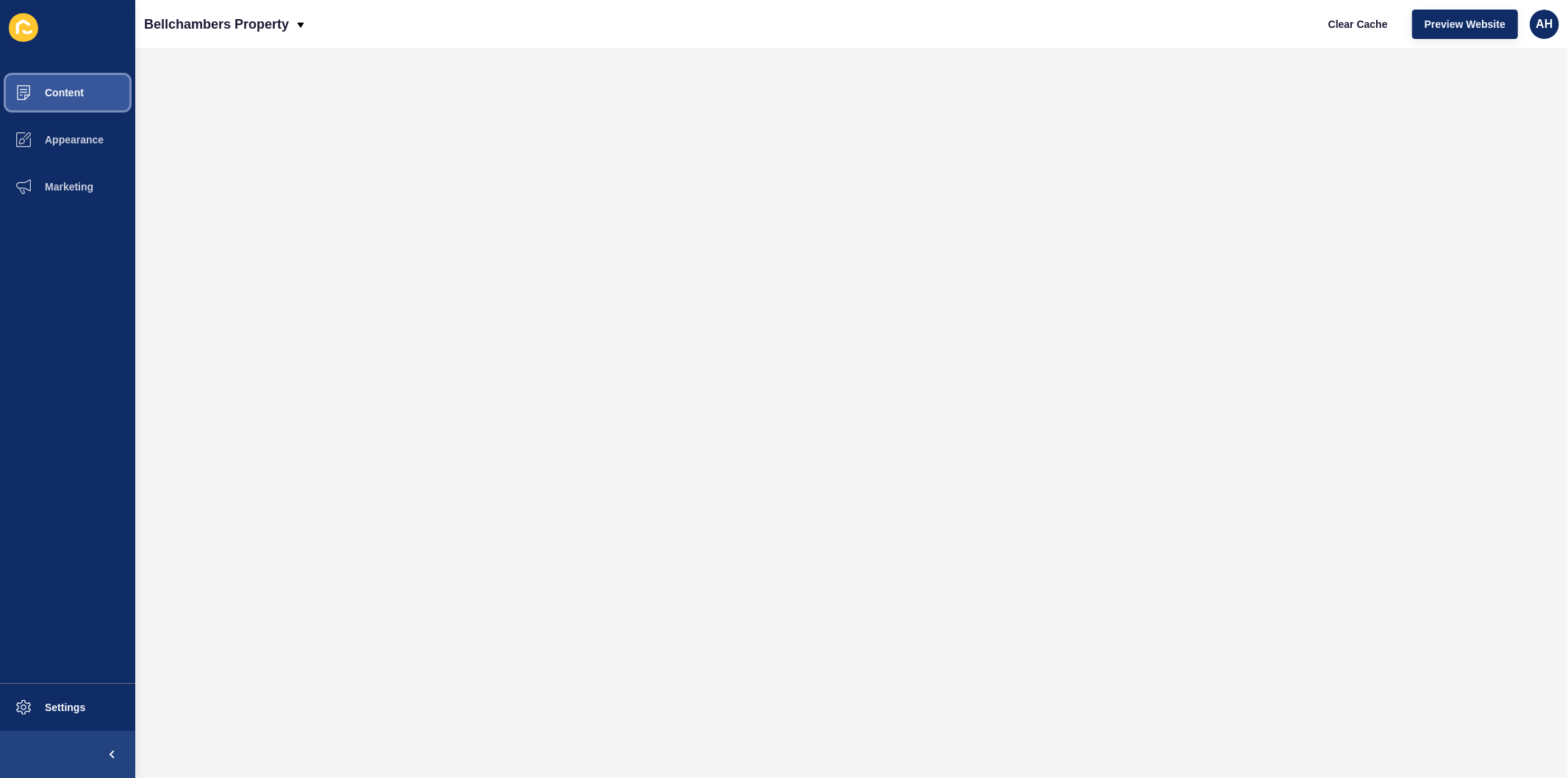
click at [79, 93] on span "Content" at bounding box center [41, 93] width 86 height 12
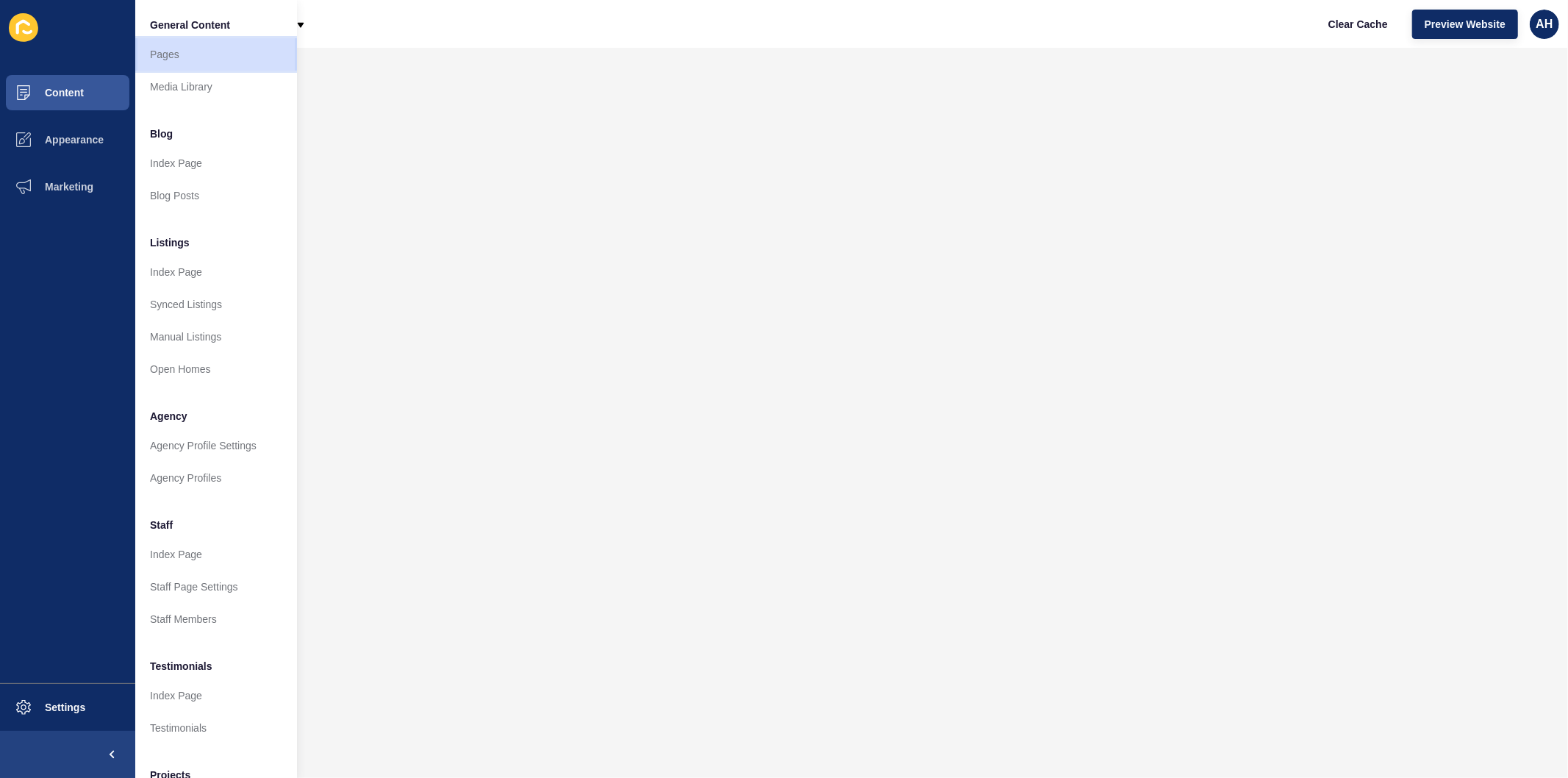
click at [177, 60] on link "Pages" at bounding box center [216, 54] width 162 height 32
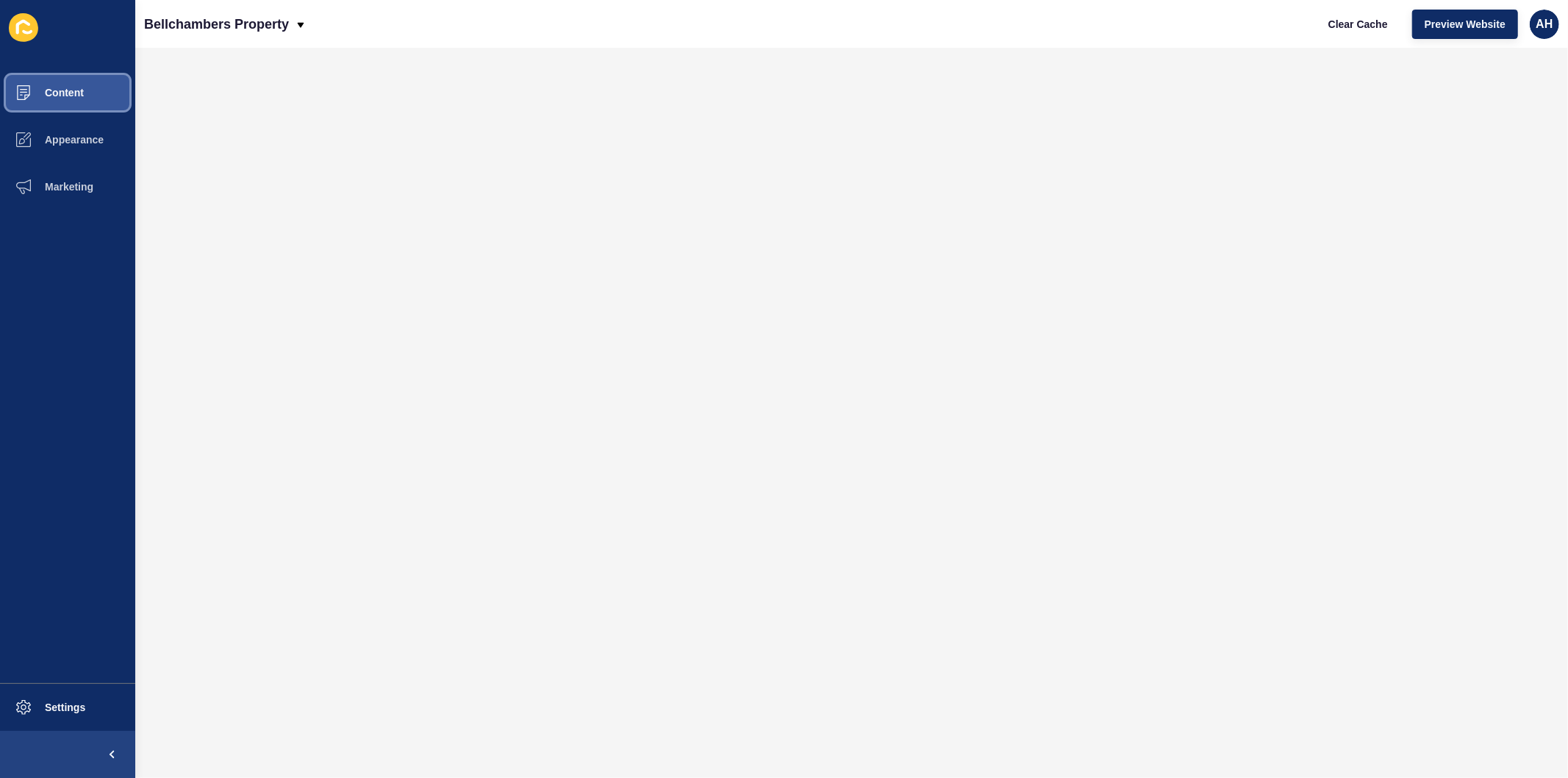
click at [77, 114] on button "Content" at bounding box center [67, 93] width 135 height 47
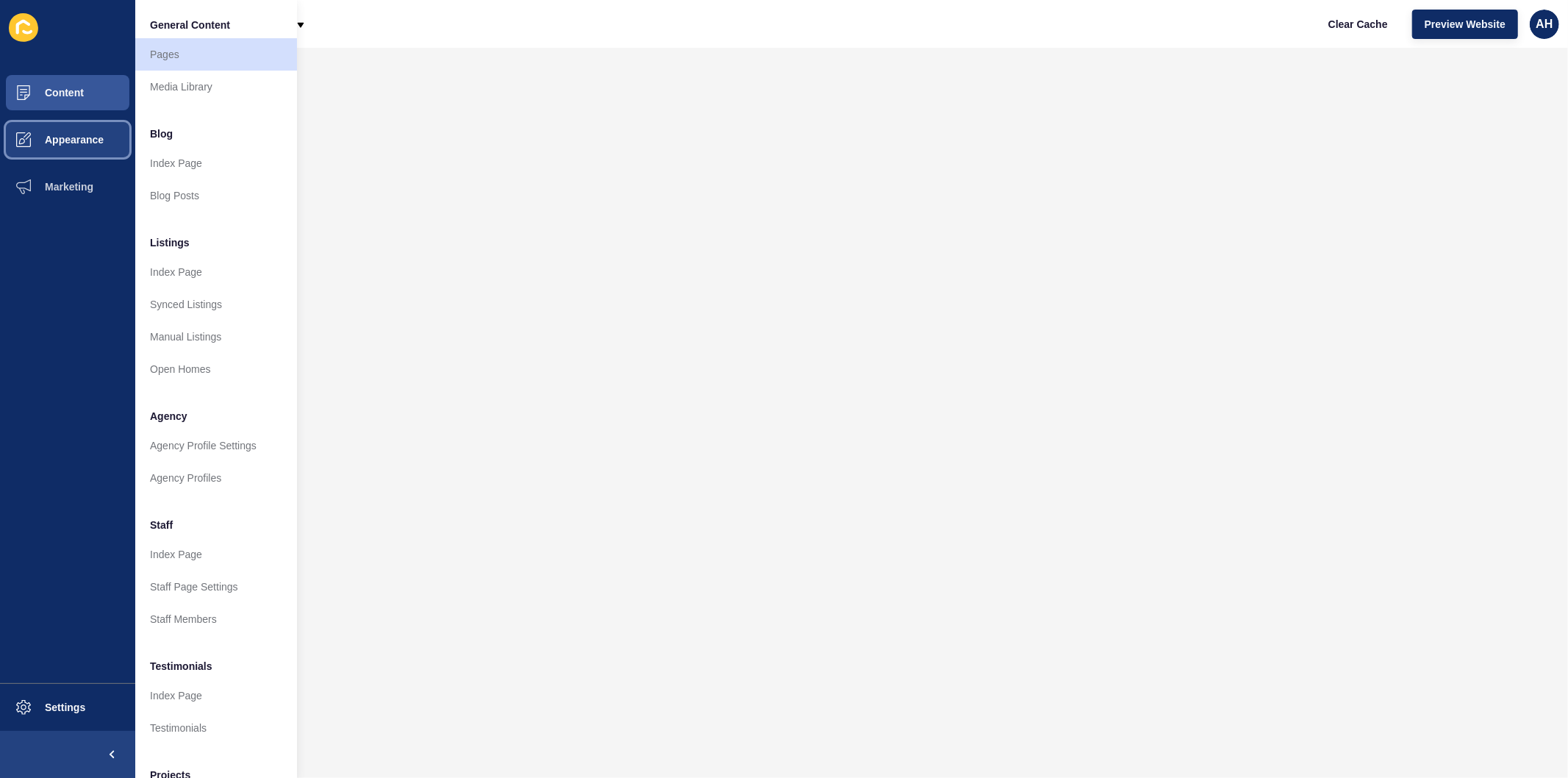
click at [82, 135] on span "Appearance" at bounding box center [51, 140] width 106 height 12
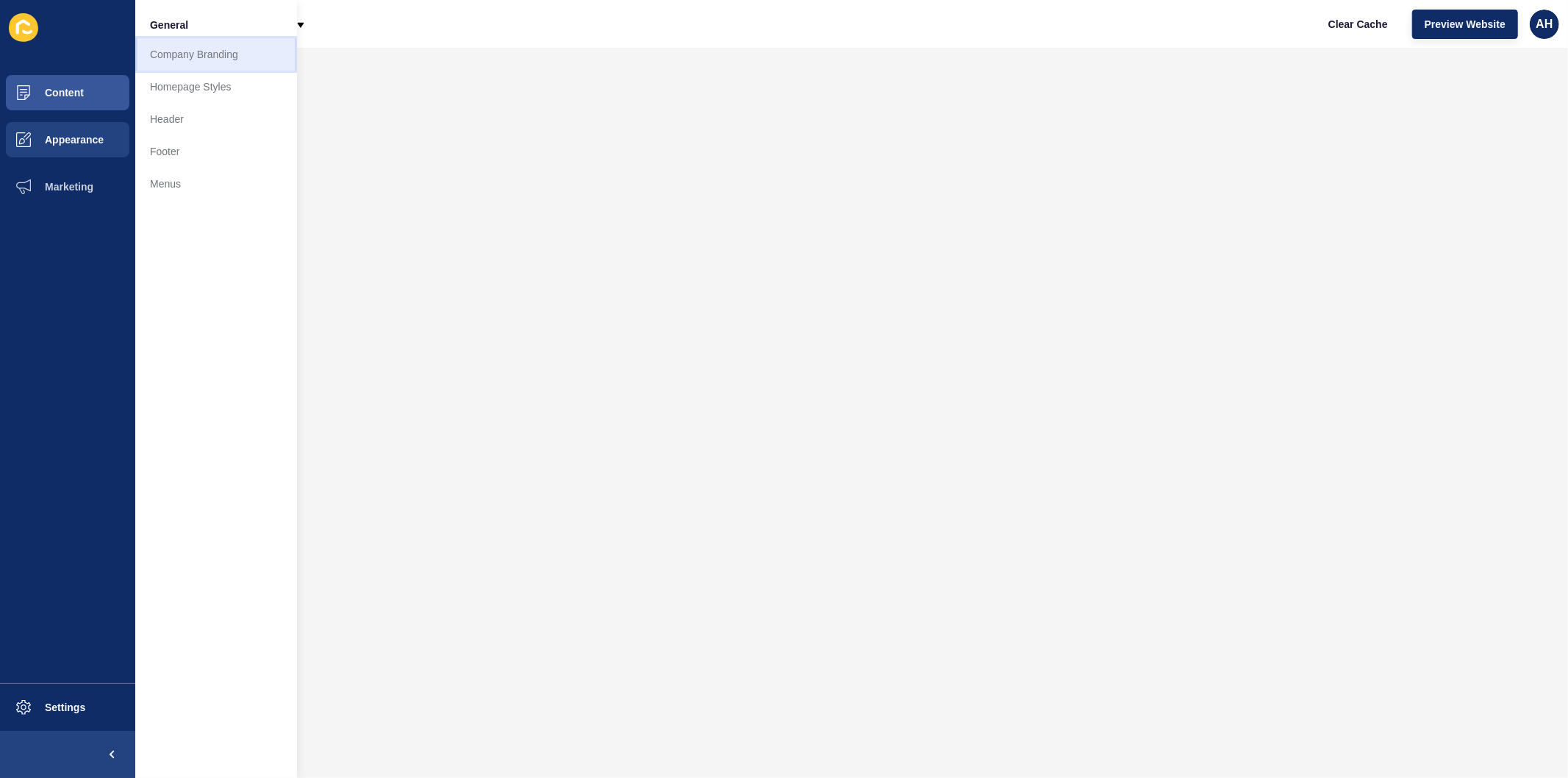
click at [167, 49] on link "Company Branding" at bounding box center [216, 54] width 162 height 32
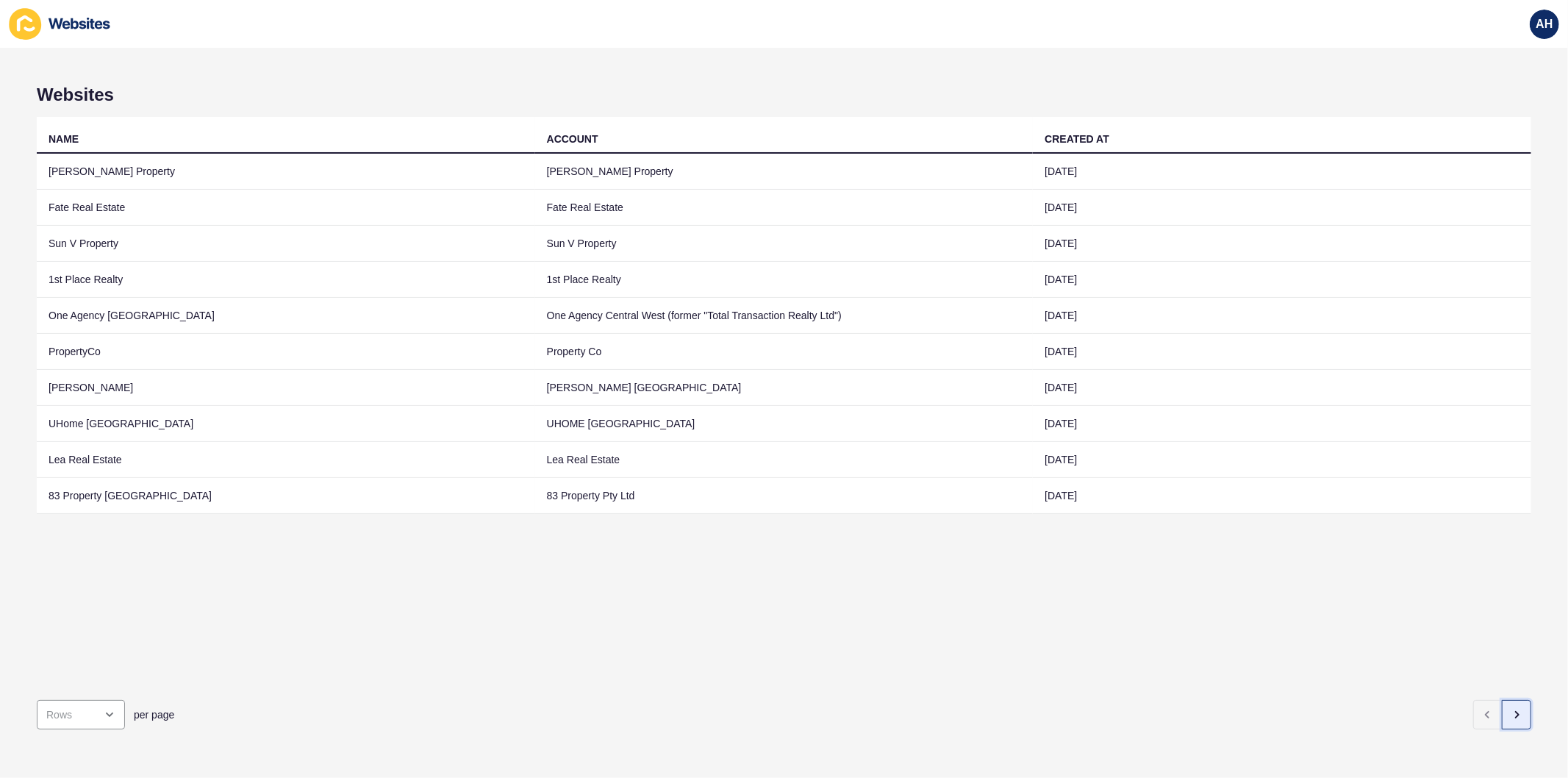
click at [1510, 709] on icon "button" at bounding box center [1516, 714] width 12 height 12
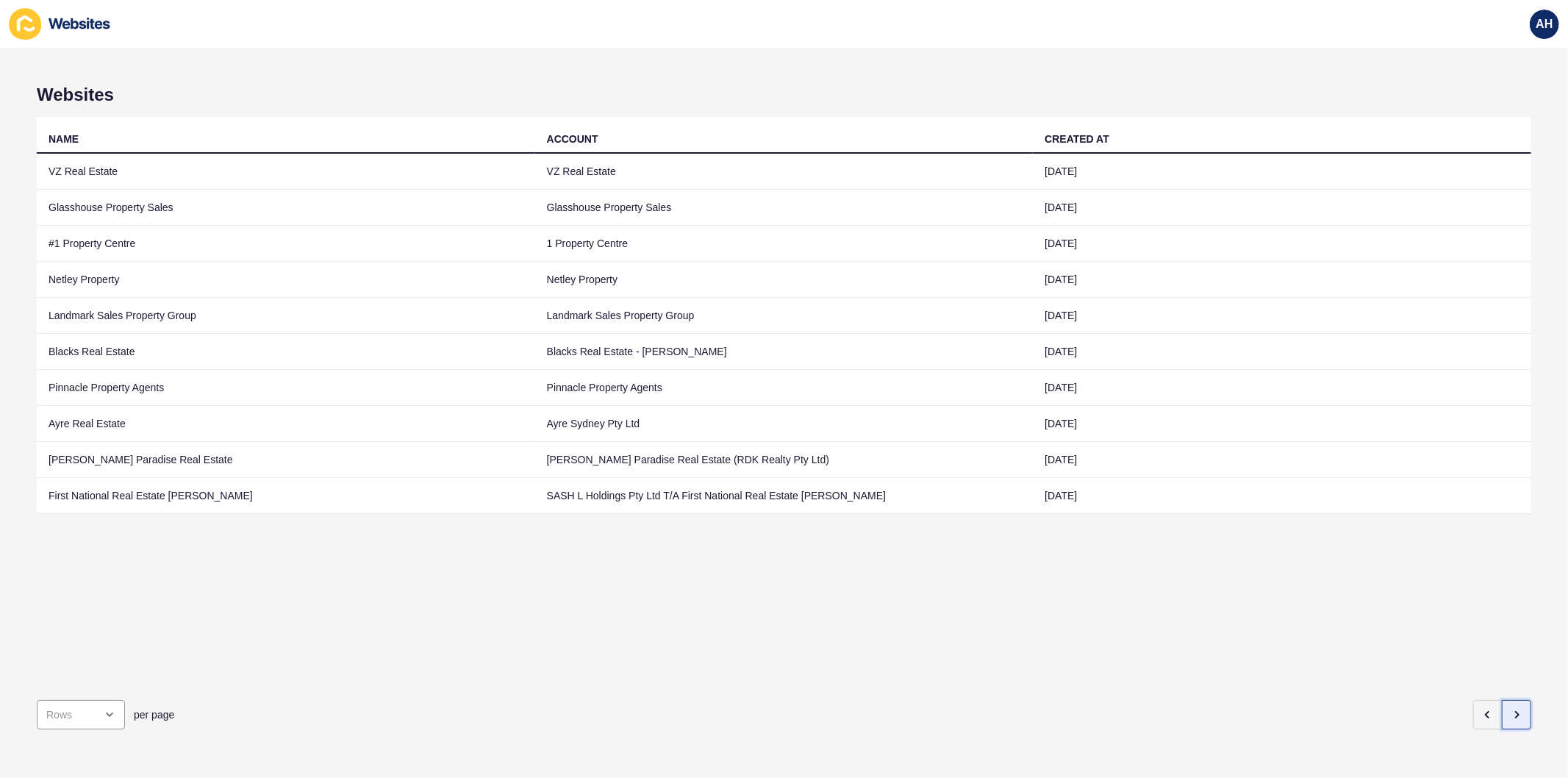
click at [1510, 709] on icon "button" at bounding box center [1516, 714] width 12 height 12
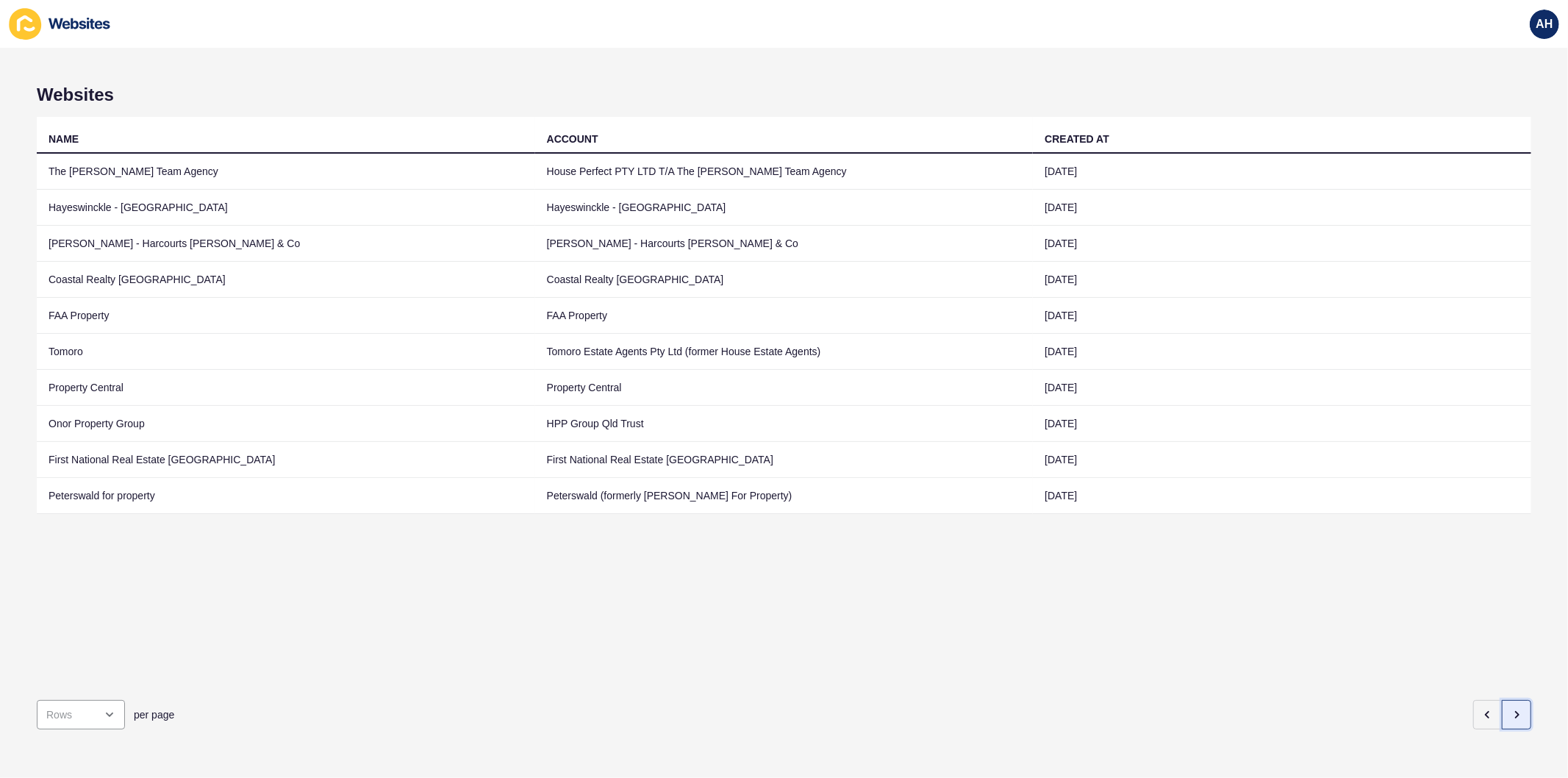
click at [1510, 709] on icon "button" at bounding box center [1516, 714] width 12 height 12
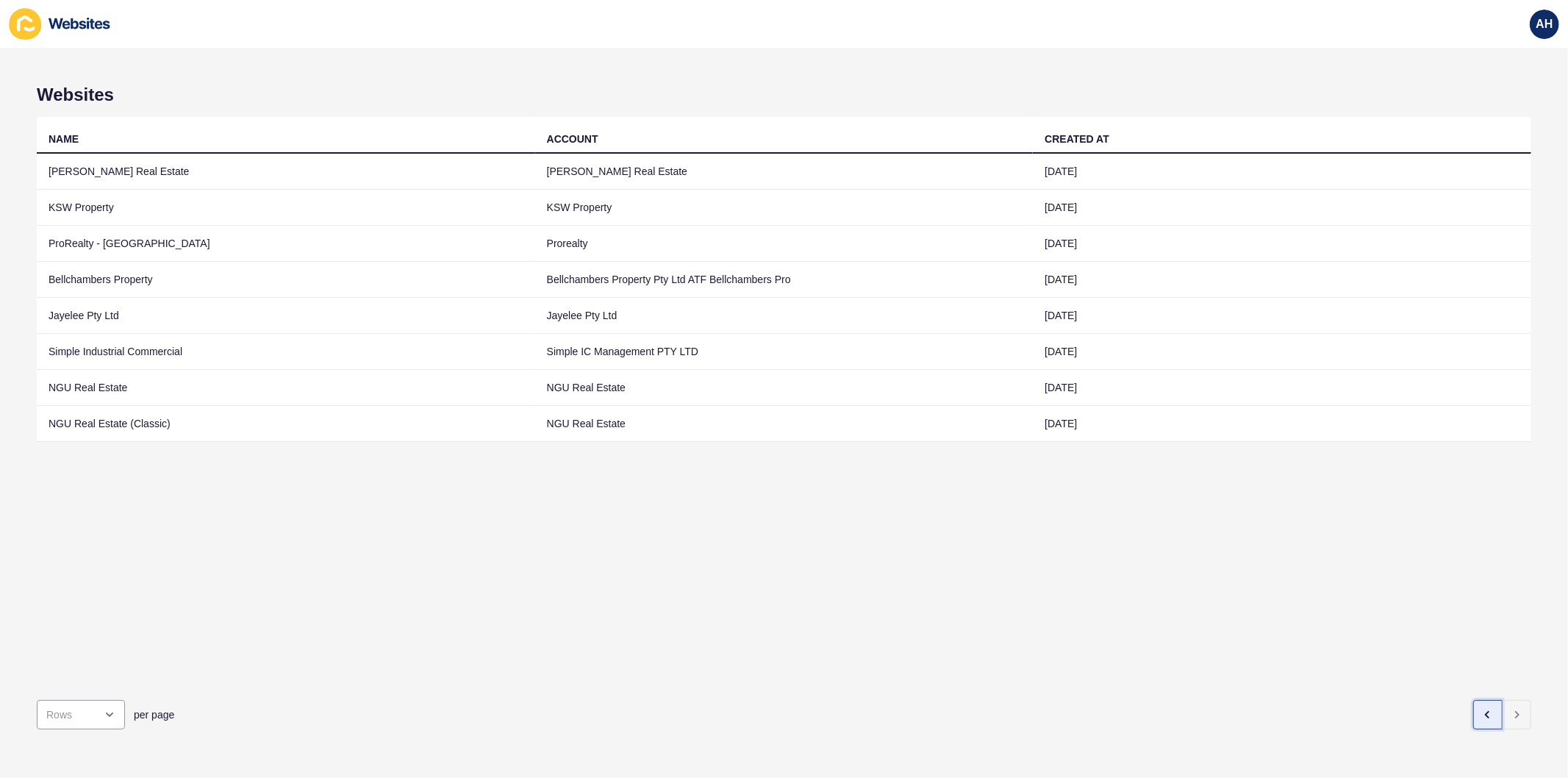
click at [1482, 709] on icon "button" at bounding box center [1488, 714] width 12 height 12
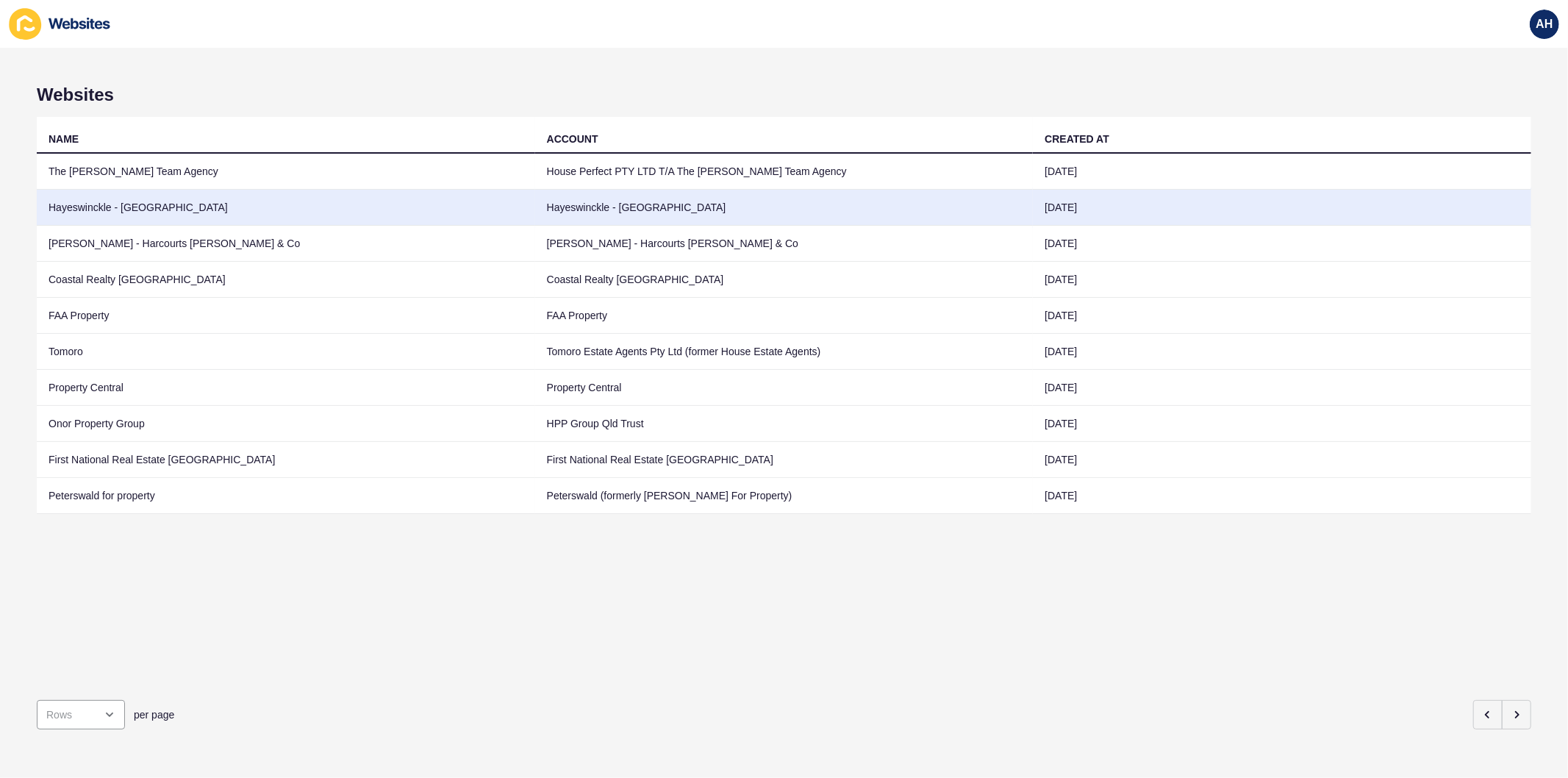
click at [554, 202] on td "Hayeswinckle - Newtown" at bounding box center [784, 207] width 498 height 36
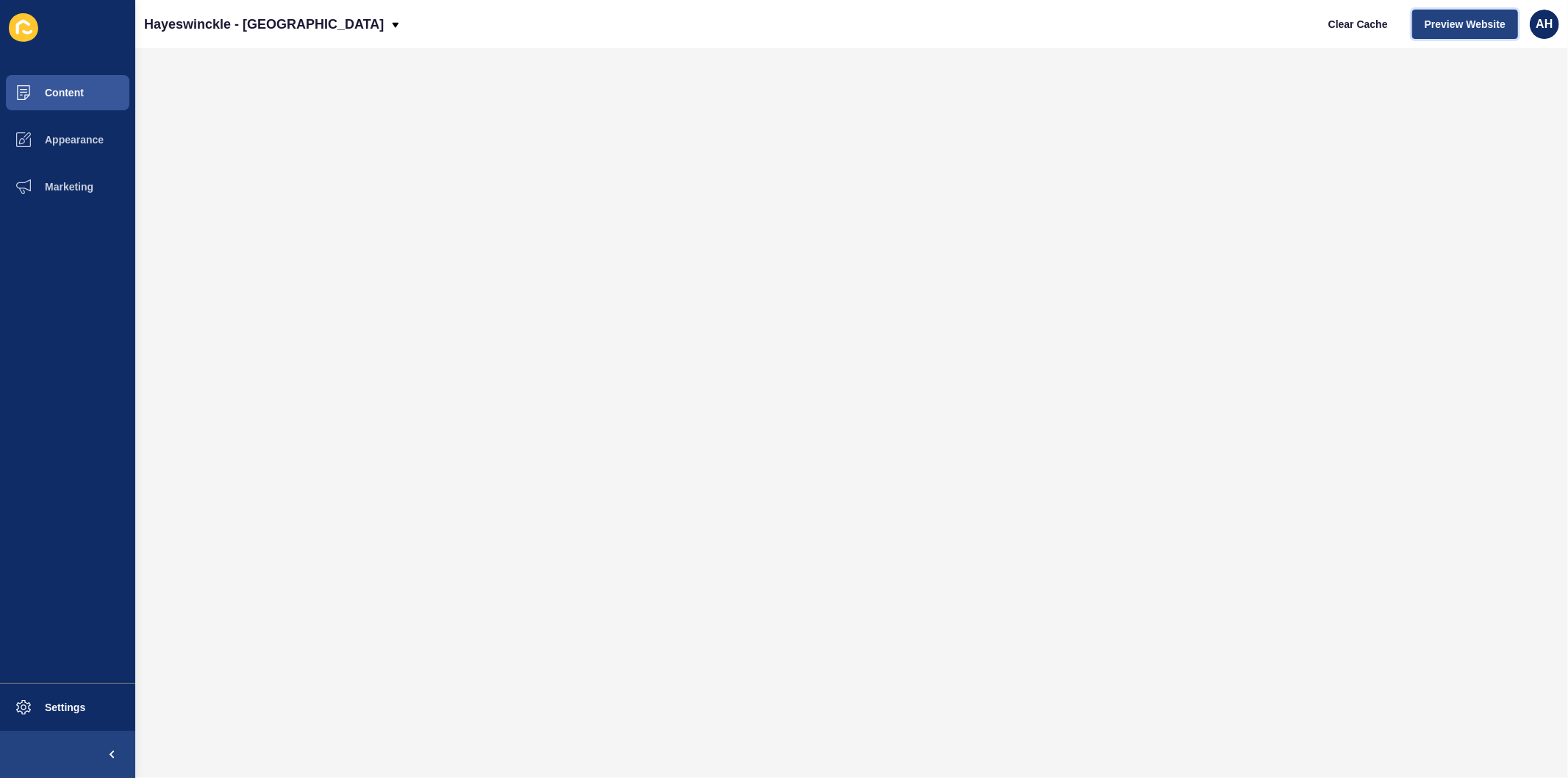
click at [1451, 31] on button "Preview Website" at bounding box center [1464, 24] width 106 height 29
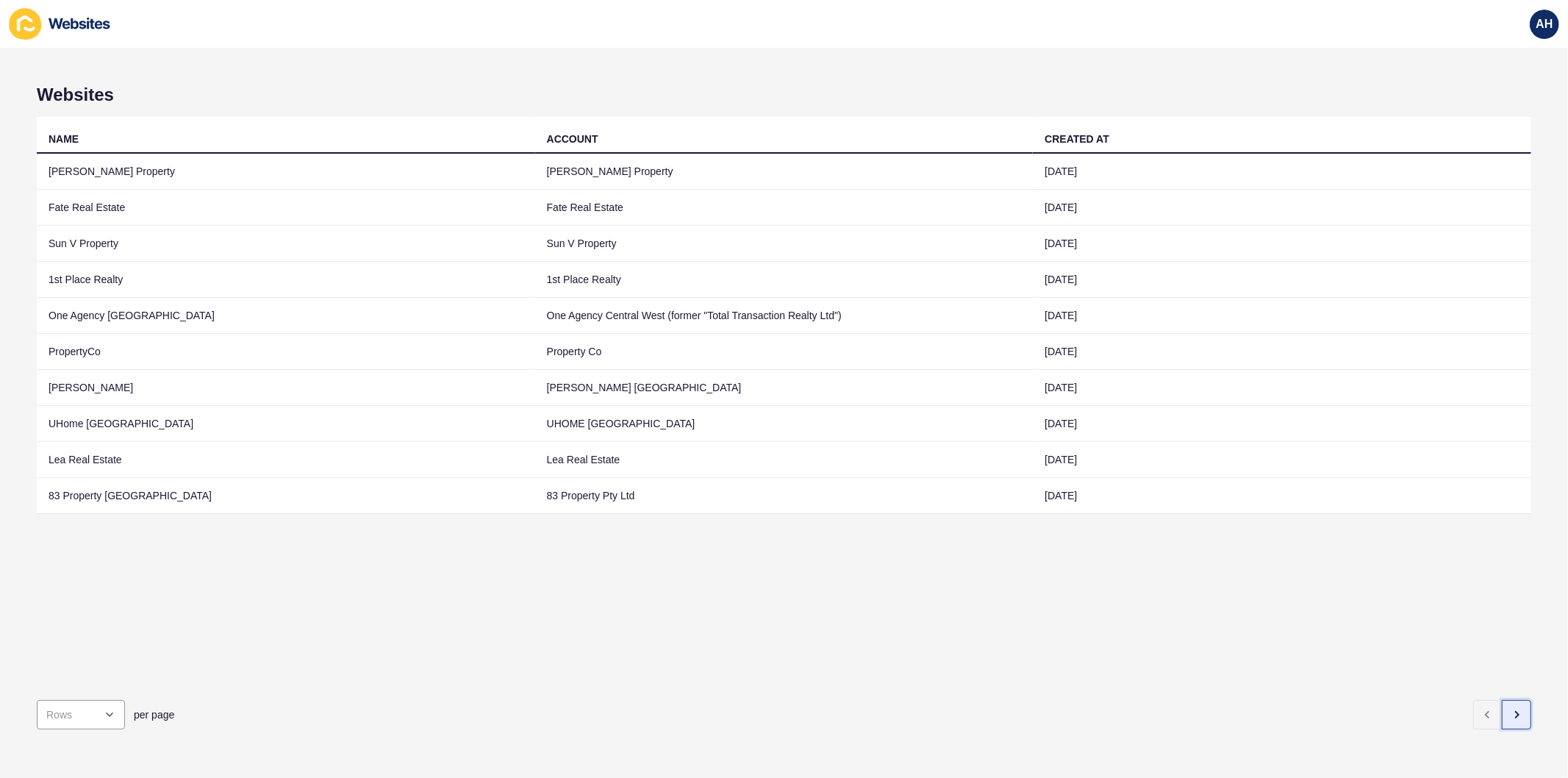
click at [1510, 709] on icon "button" at bounding box center [1516, 714] width 12 height 12
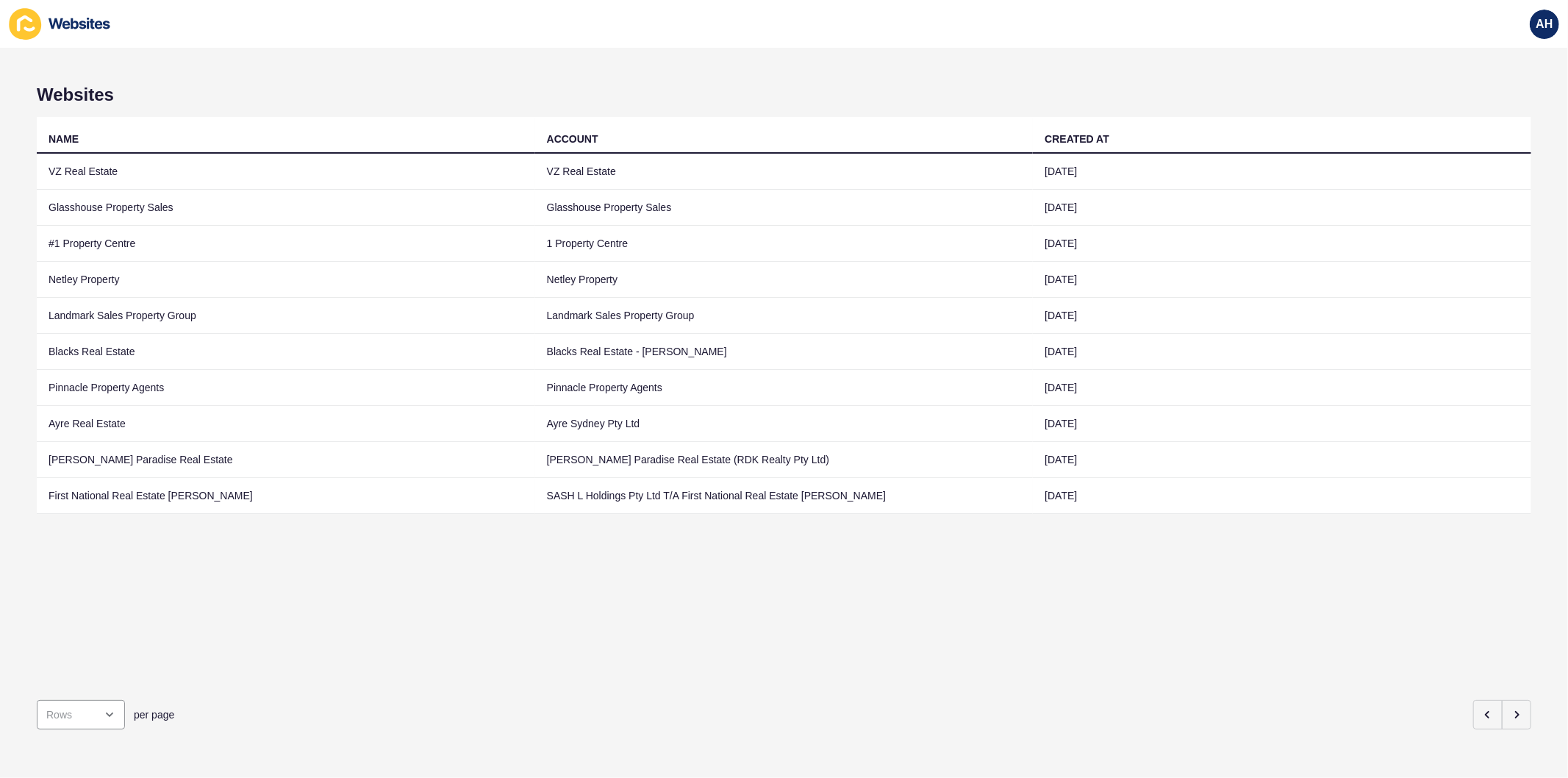
click at [829, 659] on div "NAME ACCOUNT CREATED AT VZ Real Estate VZ Real Estate [DATE] Glasshouse Propert…" at bounding box center [784, 403] width 1495 height 572
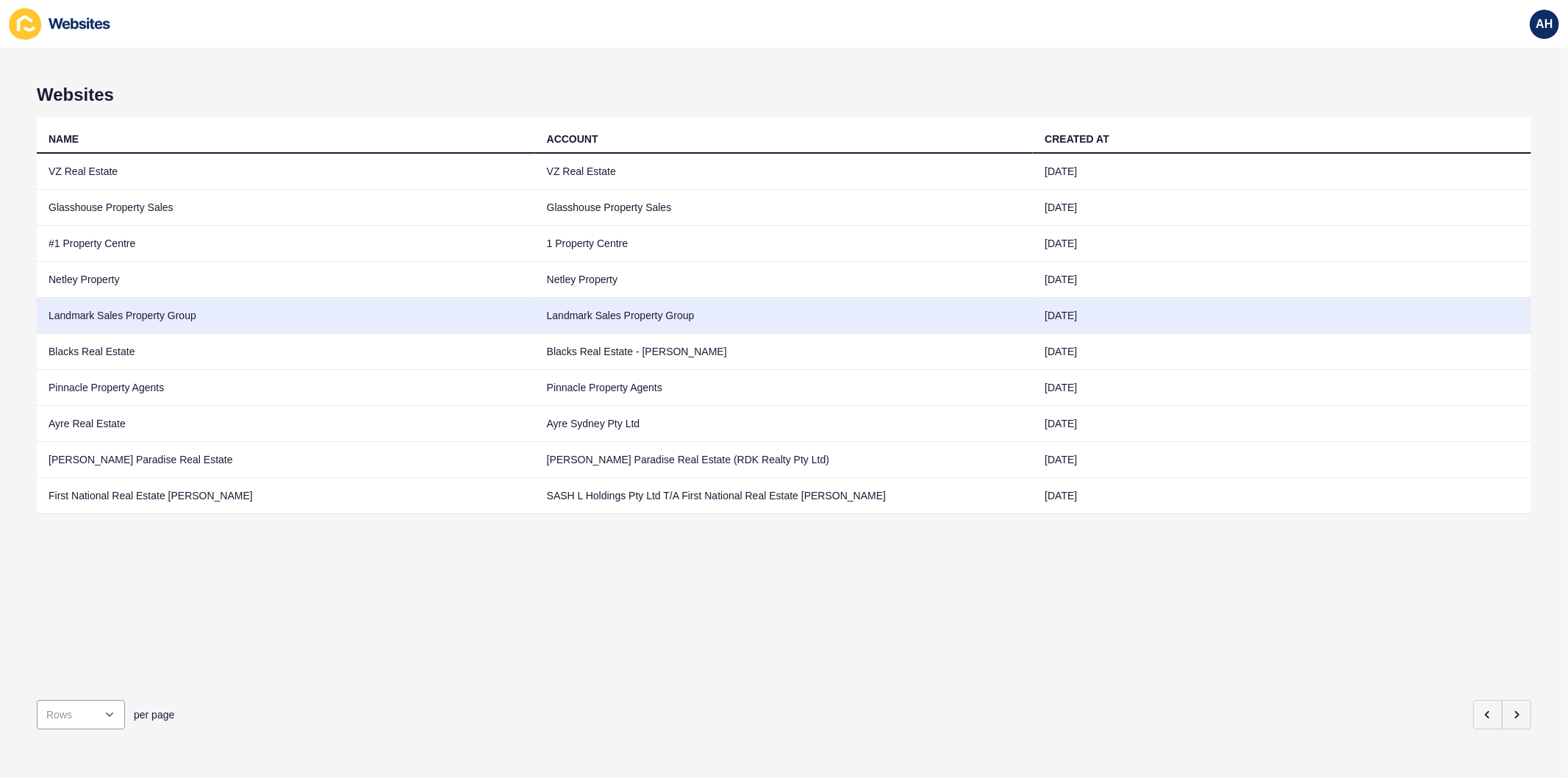
click at [643, 311] on td "Landmark Sales Property Group" at bounding box center [784, 316] width 498 height 36
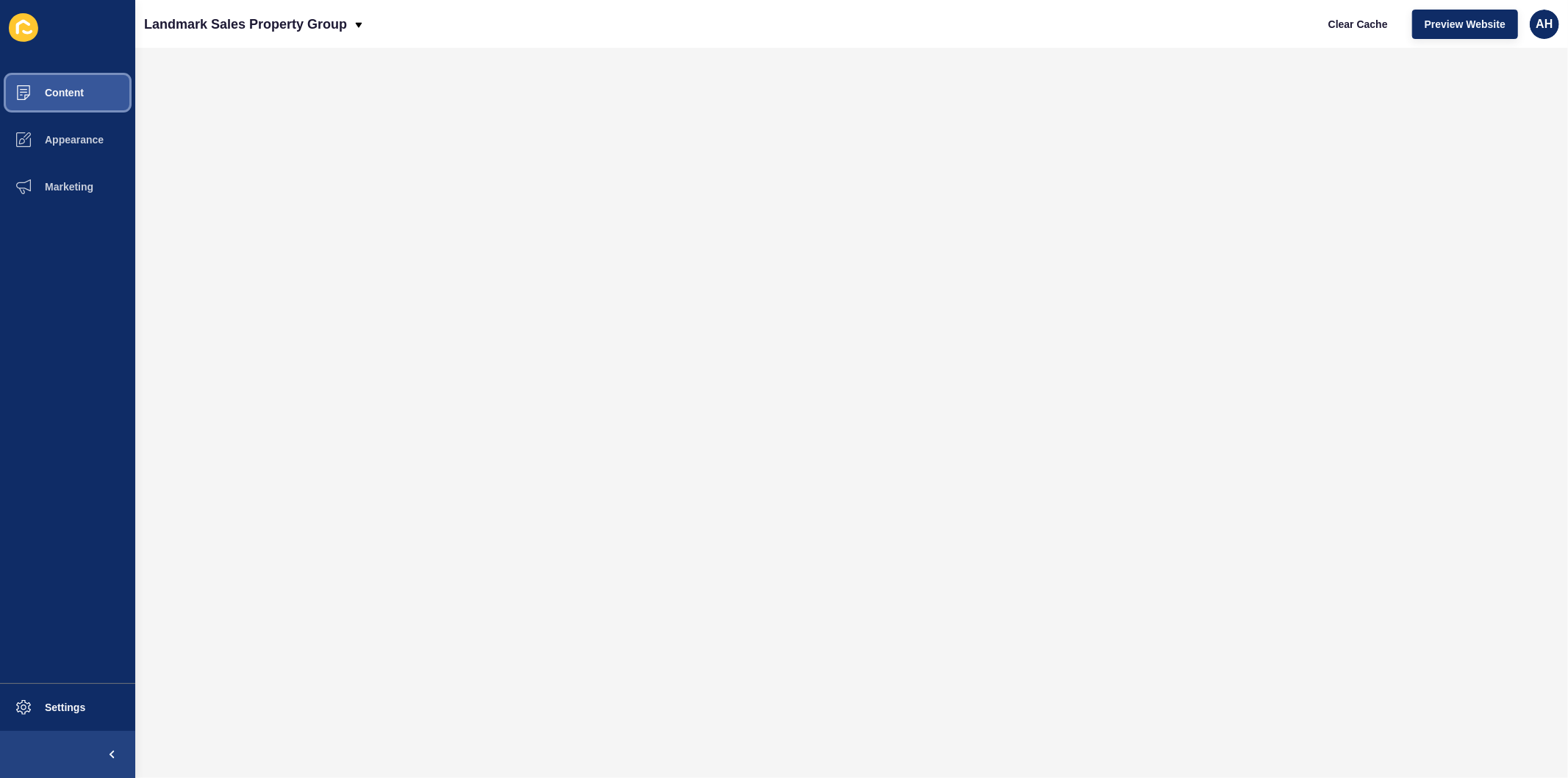
click at [37, 87] on span "Content" at bounding box center [41, 93] width 86 height 12
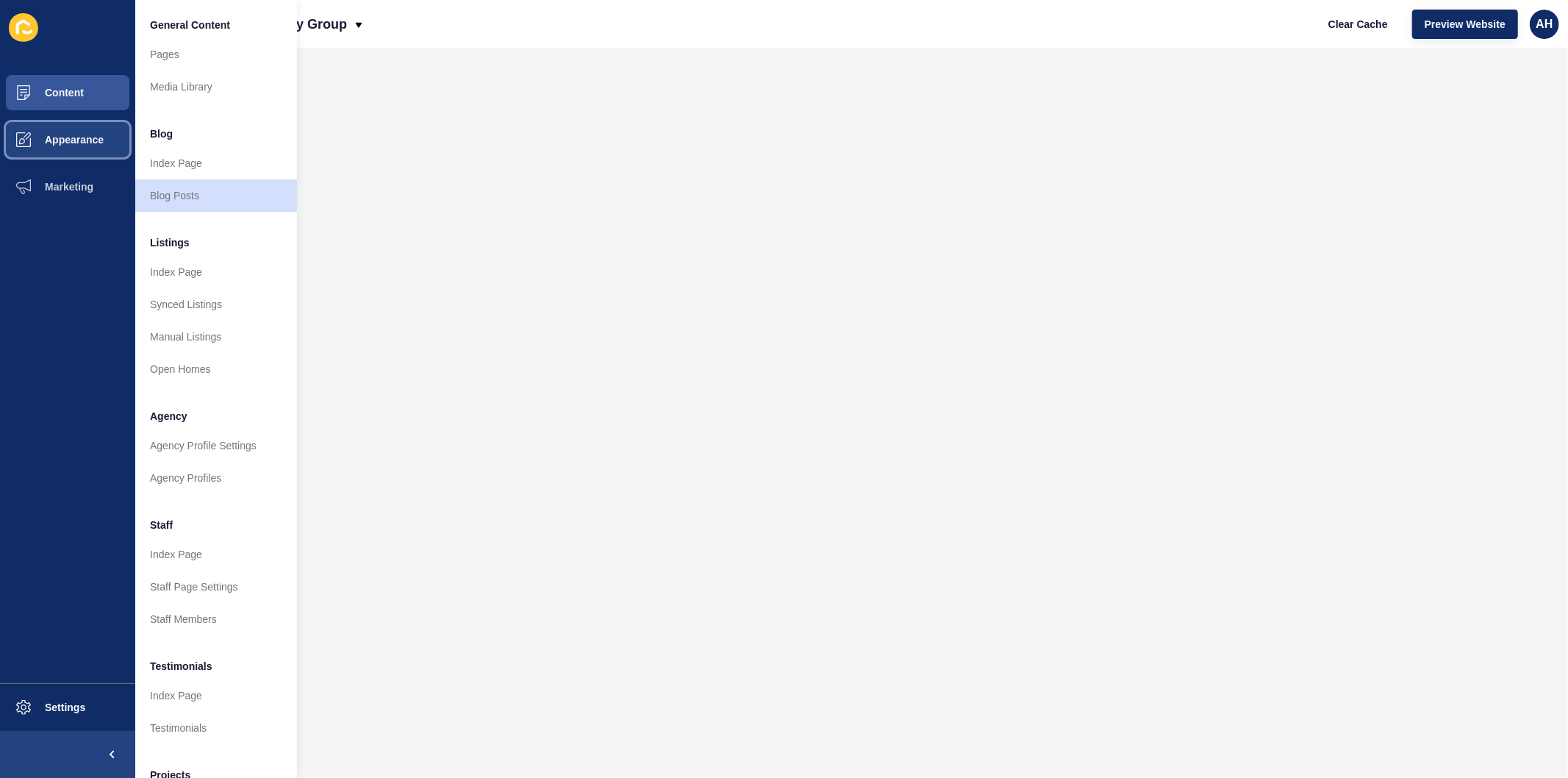
click at [87, 148] on button "Appearance" at bounding box center [67, 140] width 135 height 47
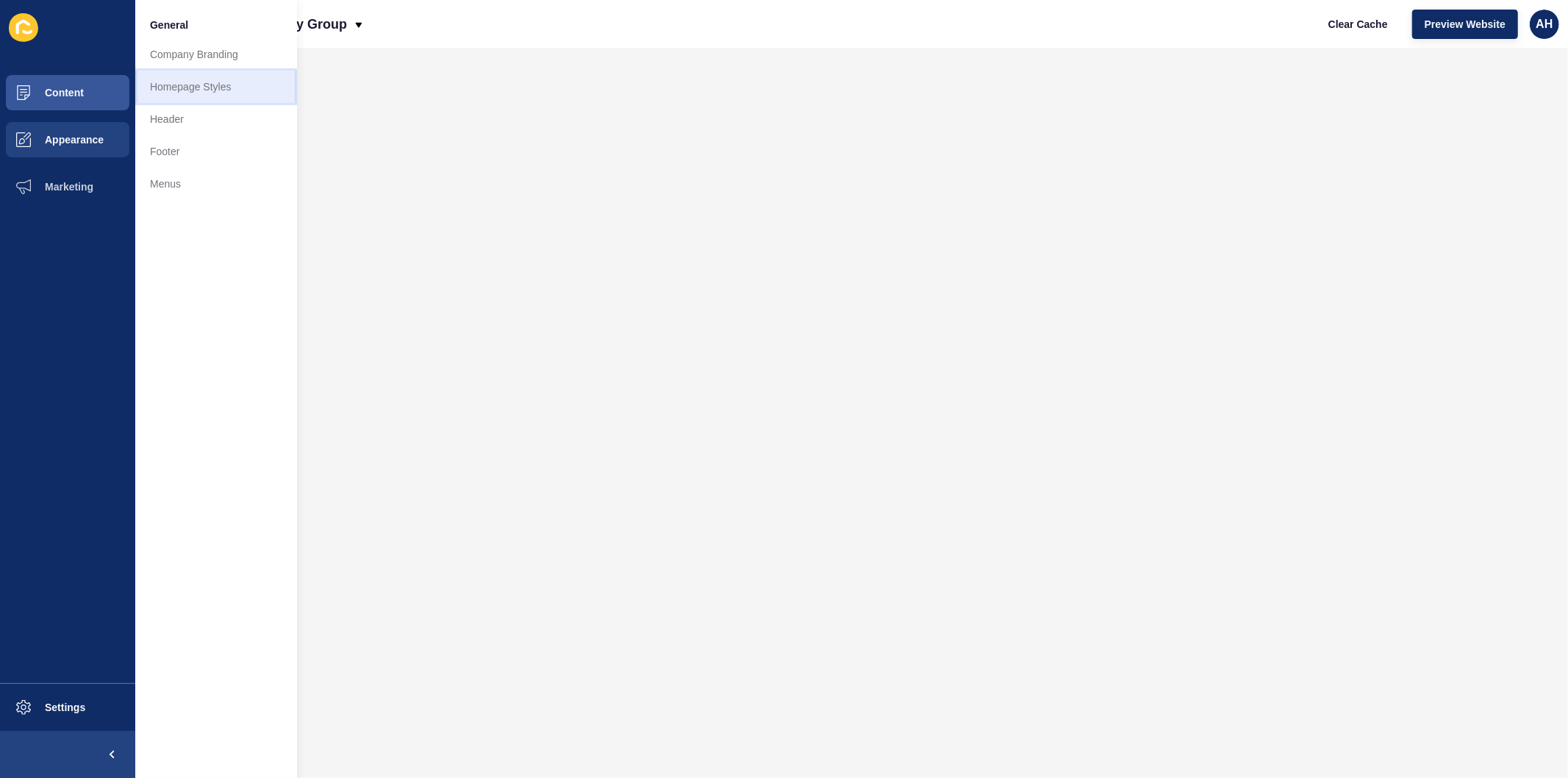
click at [210, 88] on link "Homepage Styles" at bounding box center [216, 86] width 162 height 32
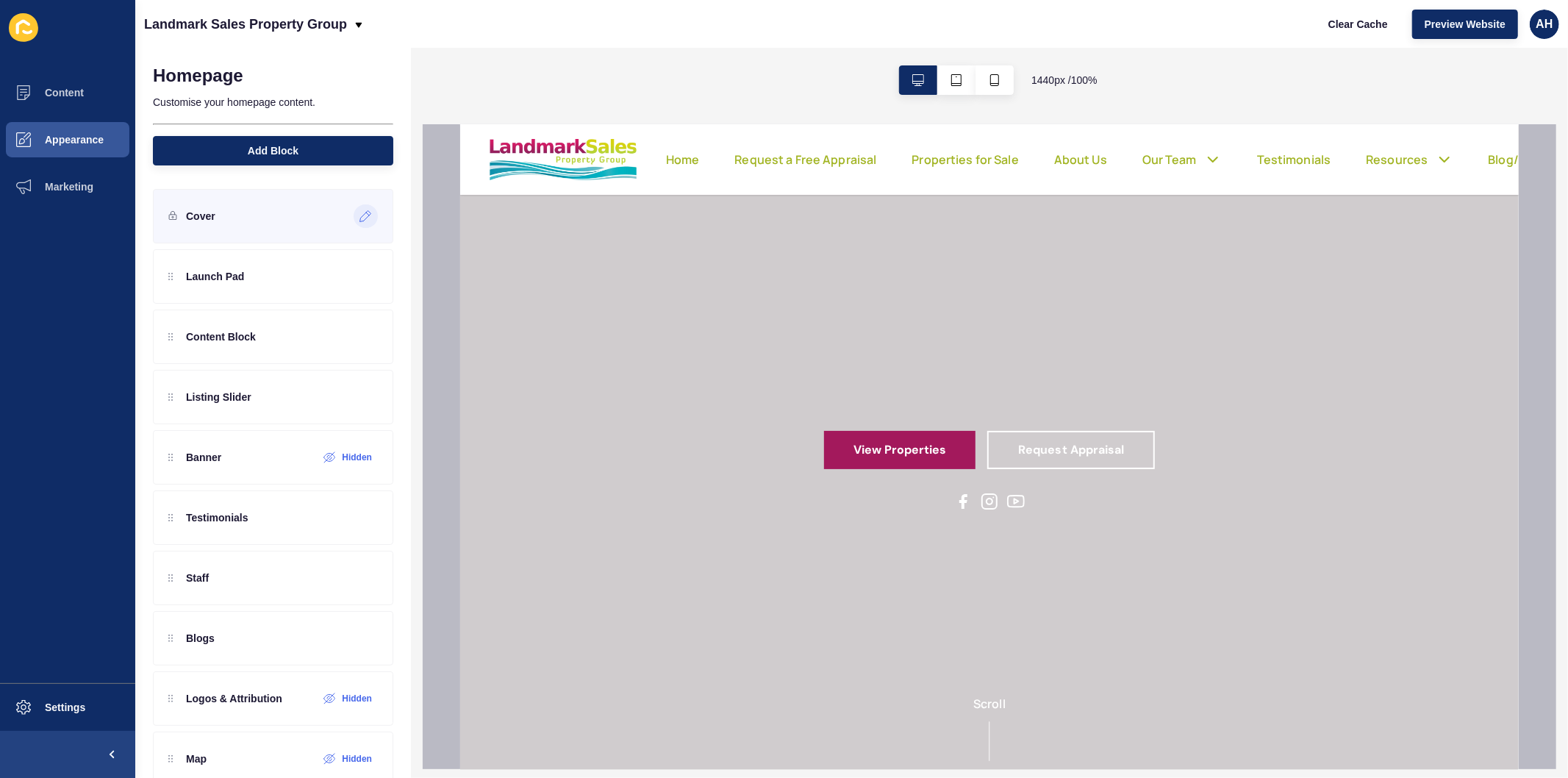
click at [354, 208] on div at bounding box center [365, 216] width 24 height 23
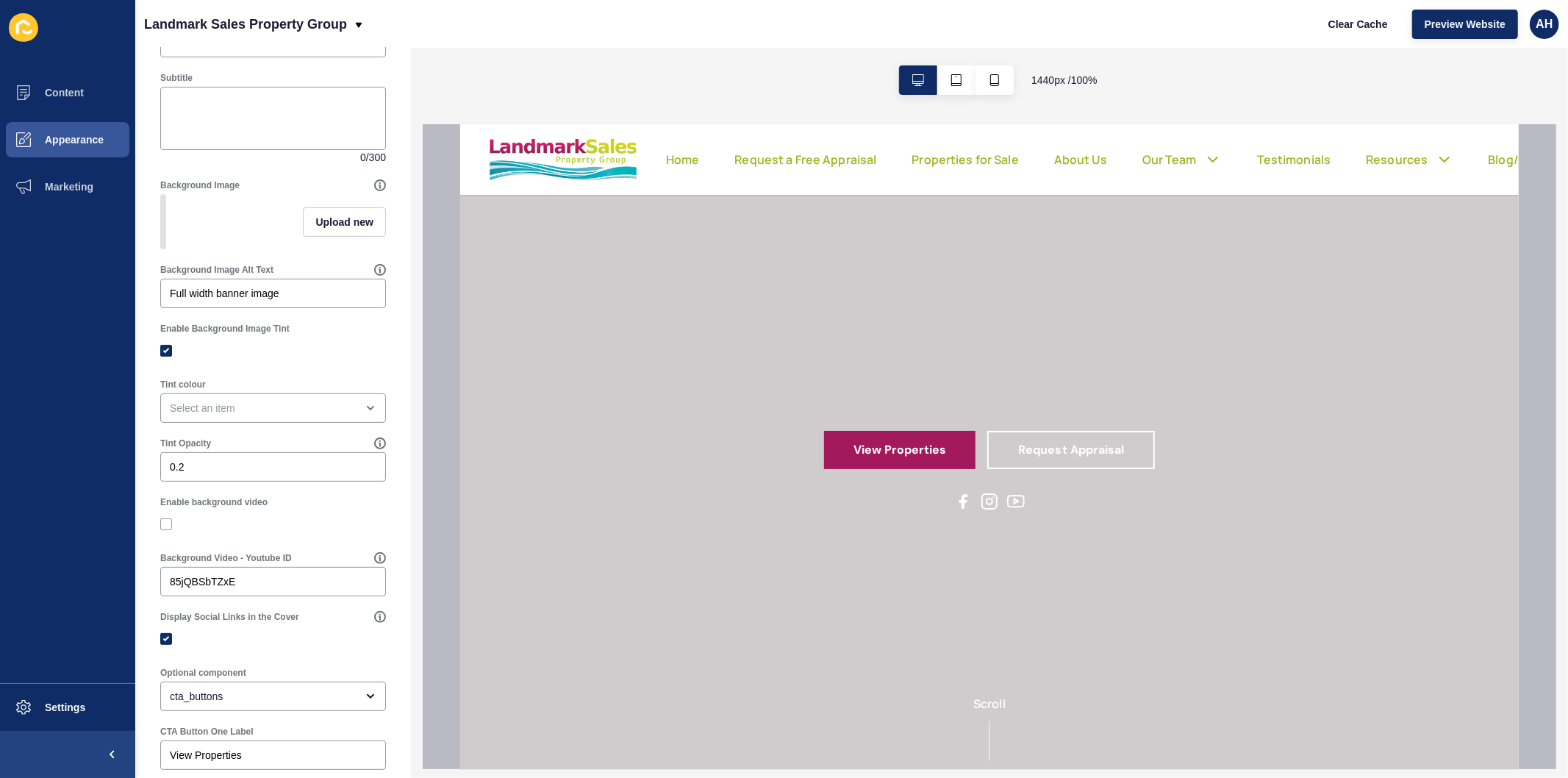
scroll to position [245, 0]
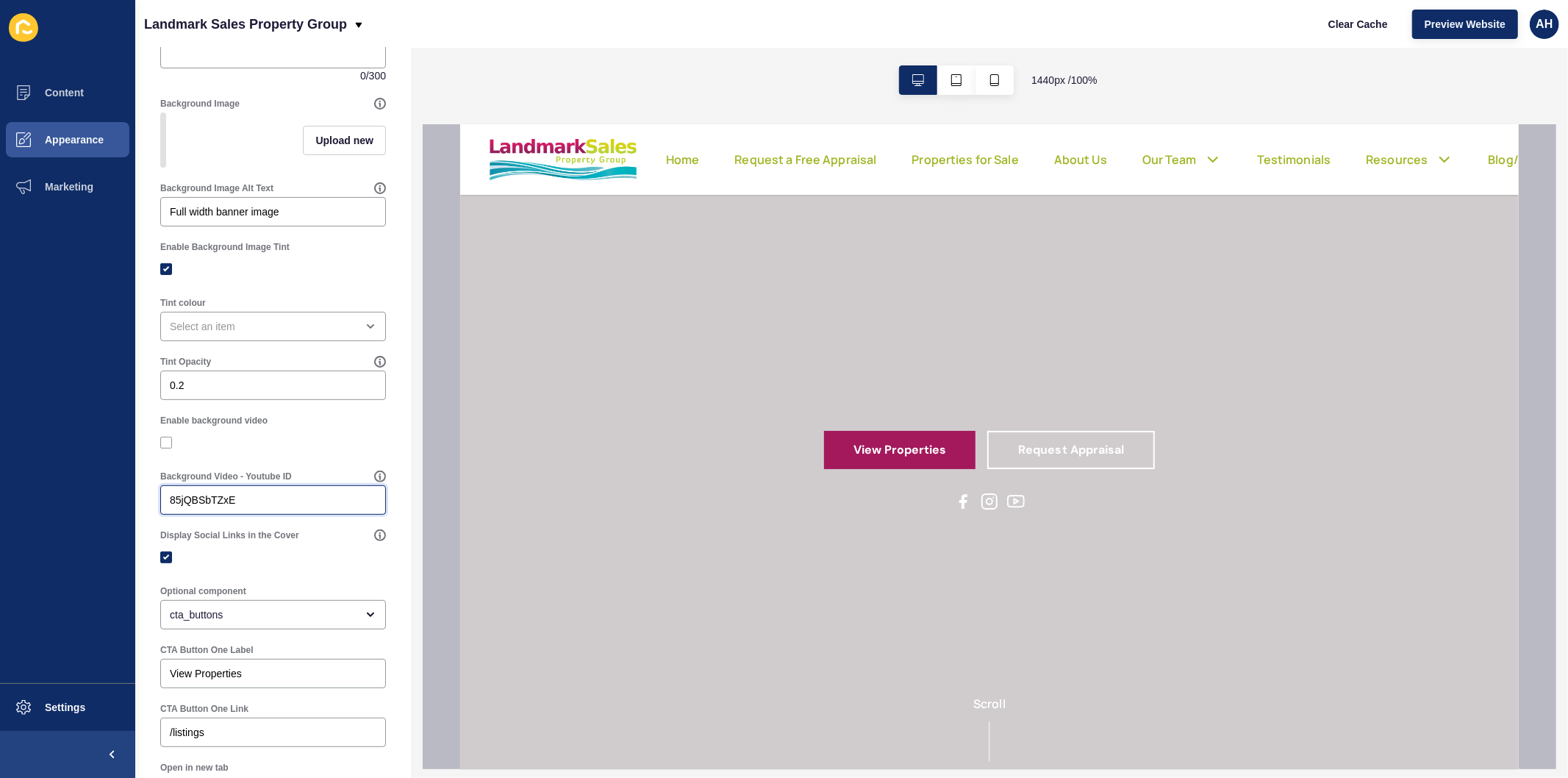
click at [260, 507] on input "85jQBSbTZxE" at bounding box center [273, 499] width 206 height 15
paste input "U2E2VX__NY4"
type input "U2E2VX__NY4"
click at [162, 563] on label at bounding box center [166, 557] width 12 height 12
click at [163, 563] on input "Display Social Links in the Cover" at bounding box center [168, 558] width 10 height 10
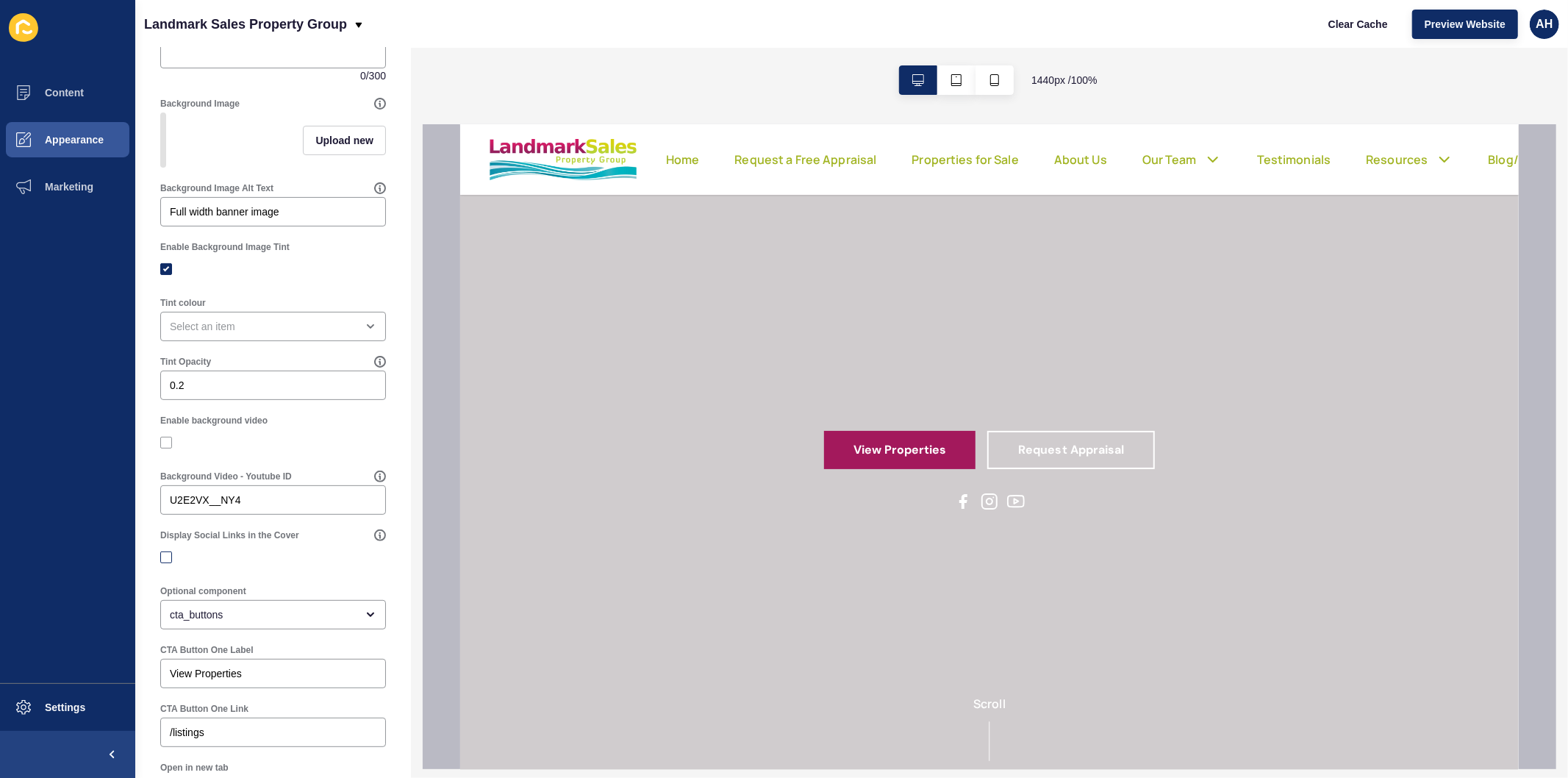
checkbox input "false"
click at [168, 449] on label at bounding box center [166, 443] width 12 height 12
click at [168, 448] on input "Enable background video" at bounding box center [168, 443] width 10 height 10
checkbox input "true"
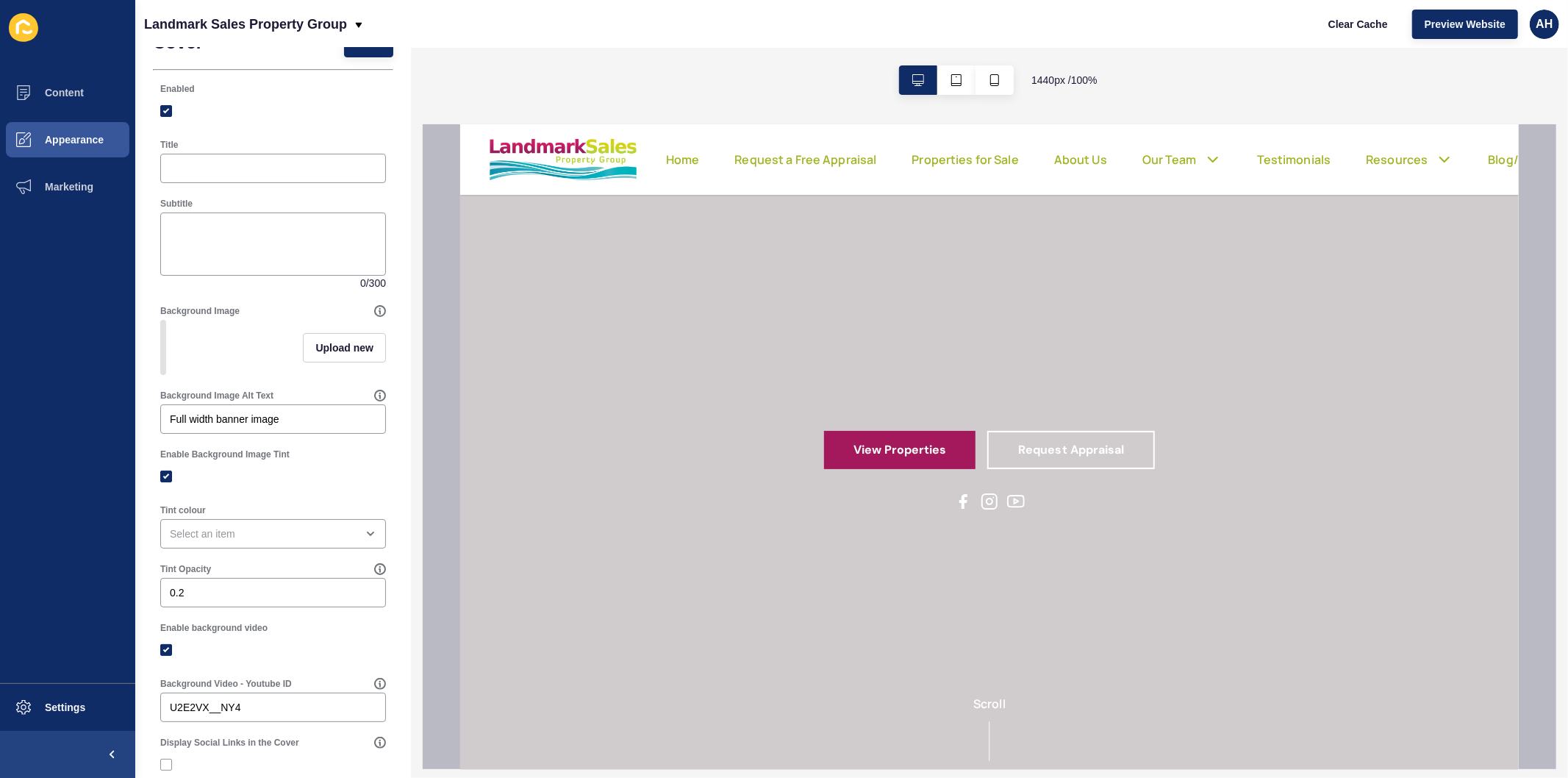
scroll to position [0, 0]
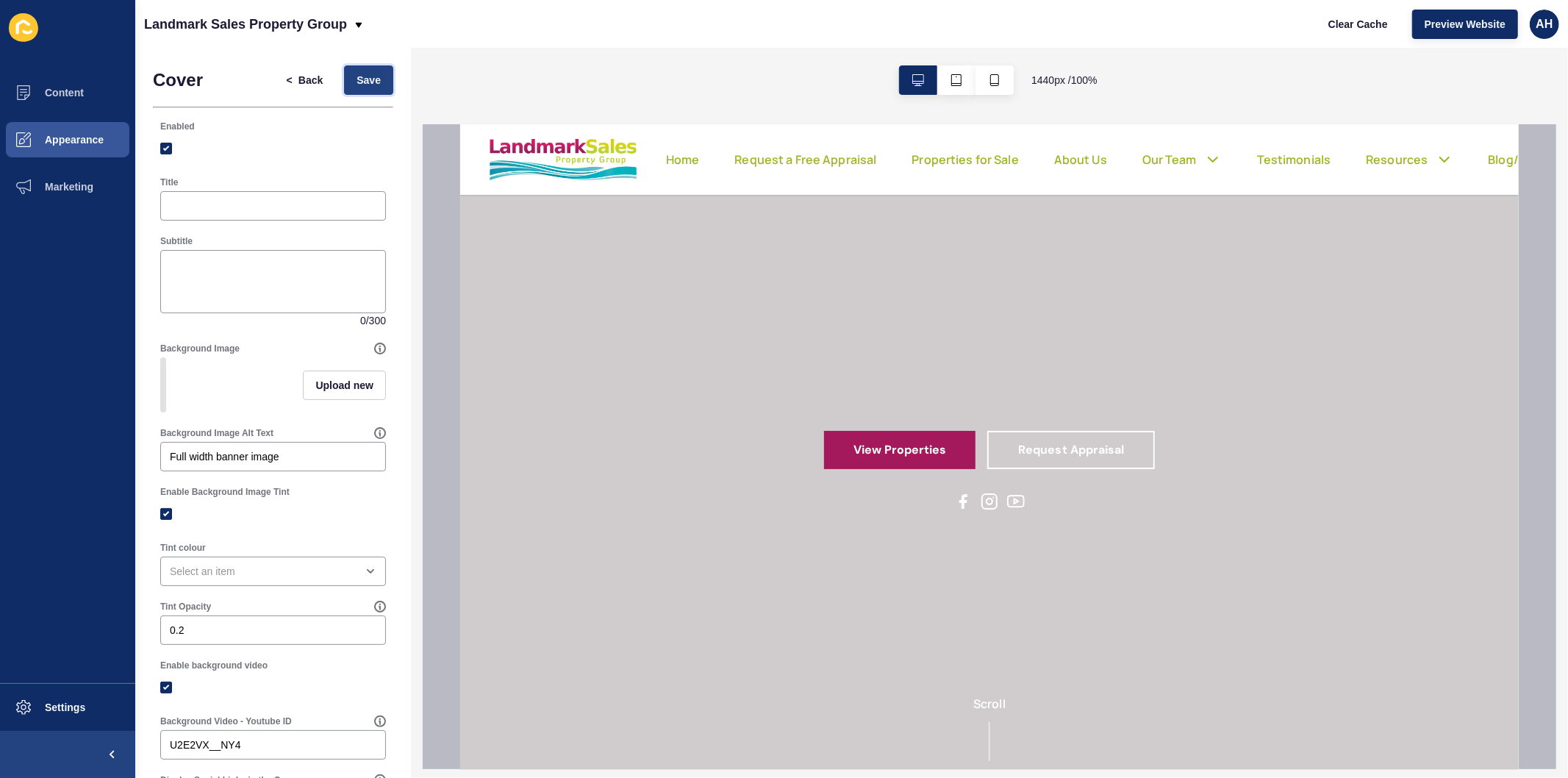
click at [357, 76] on span "Save" at bounding box center [368, 79] width 24 height 15
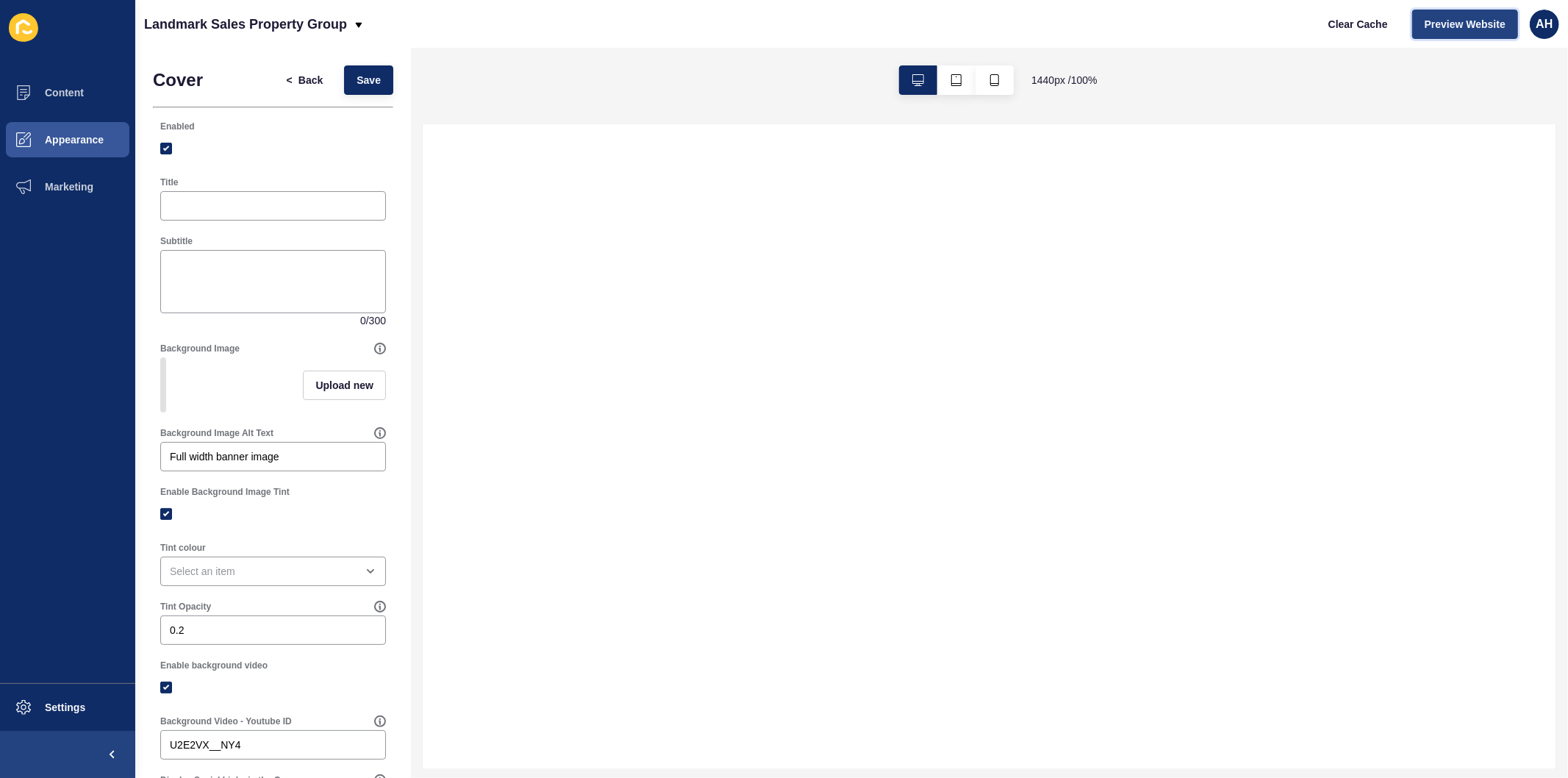
click at [1470, 23] on span "Preview Website" at bounding box center [1464, 23] width 81 height 15
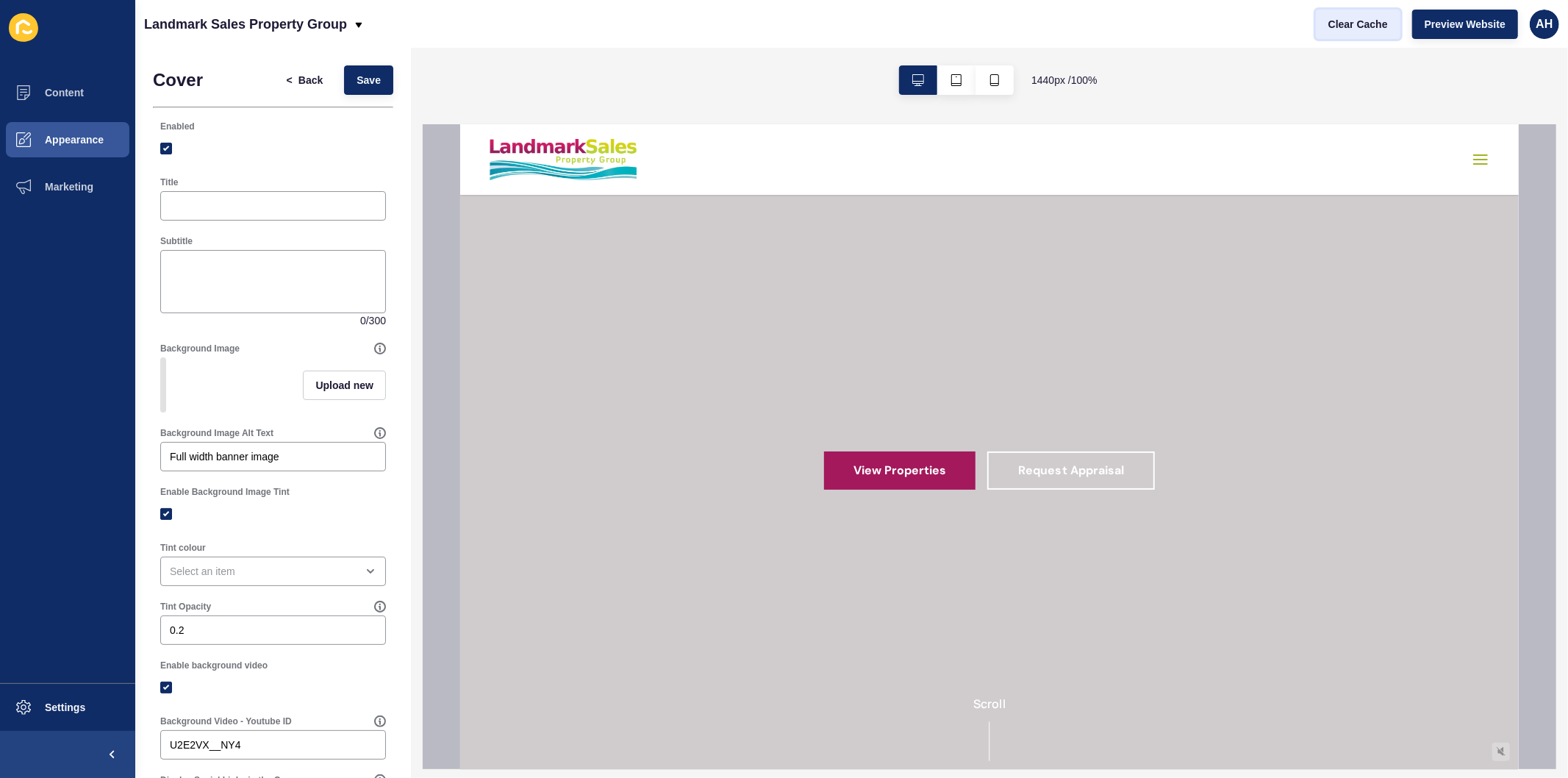
click at [1346, 20] on span "Clear Cache" at bounding box center [1358, 23] width 60 height 15
click at [55, 137] on span "Appearance" at bounding box center [51, 140] width 106 height 12
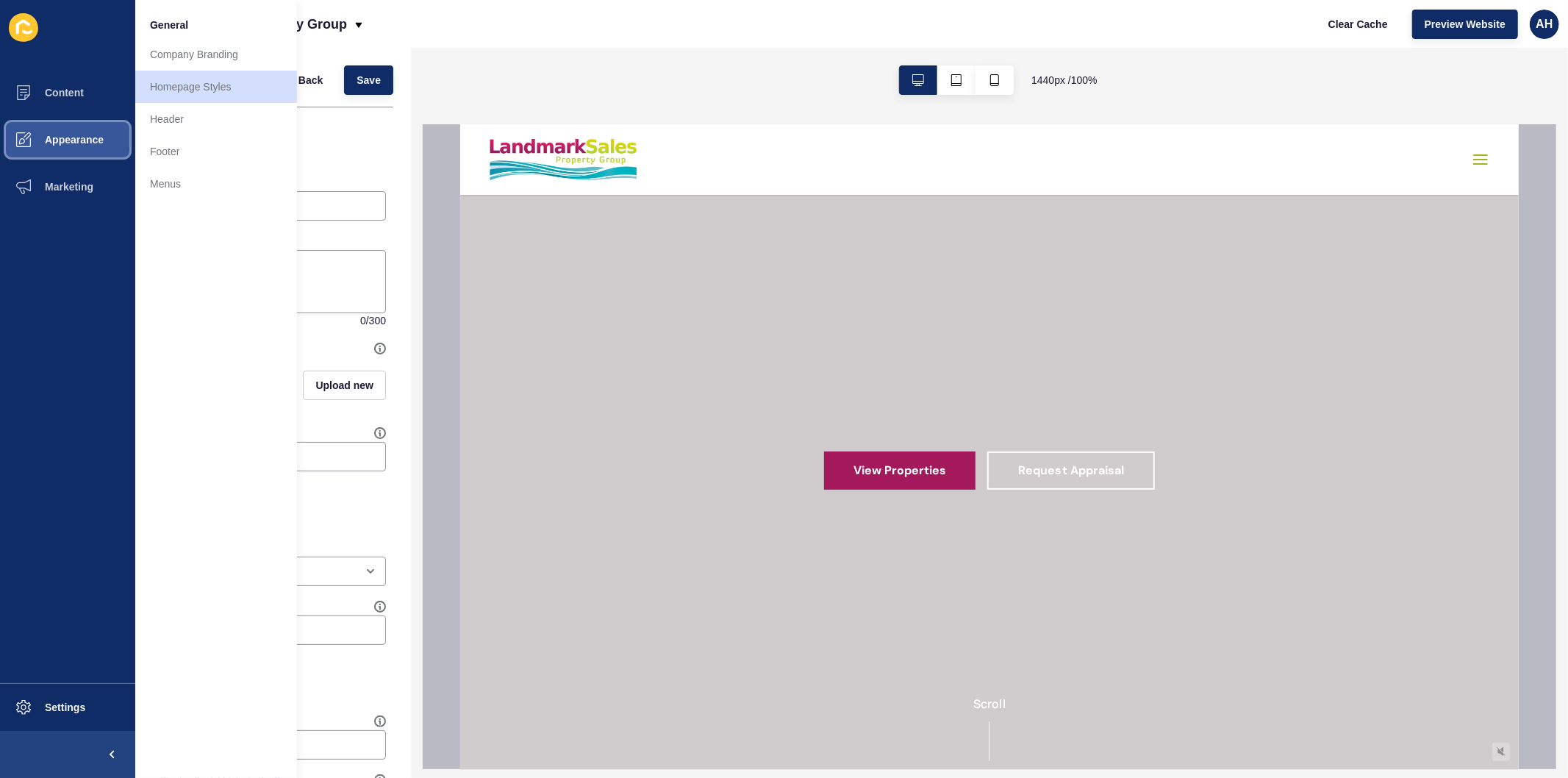
click at [76, 138] on span "Appearance" at bounding box center [51, 140] width 106 height 12
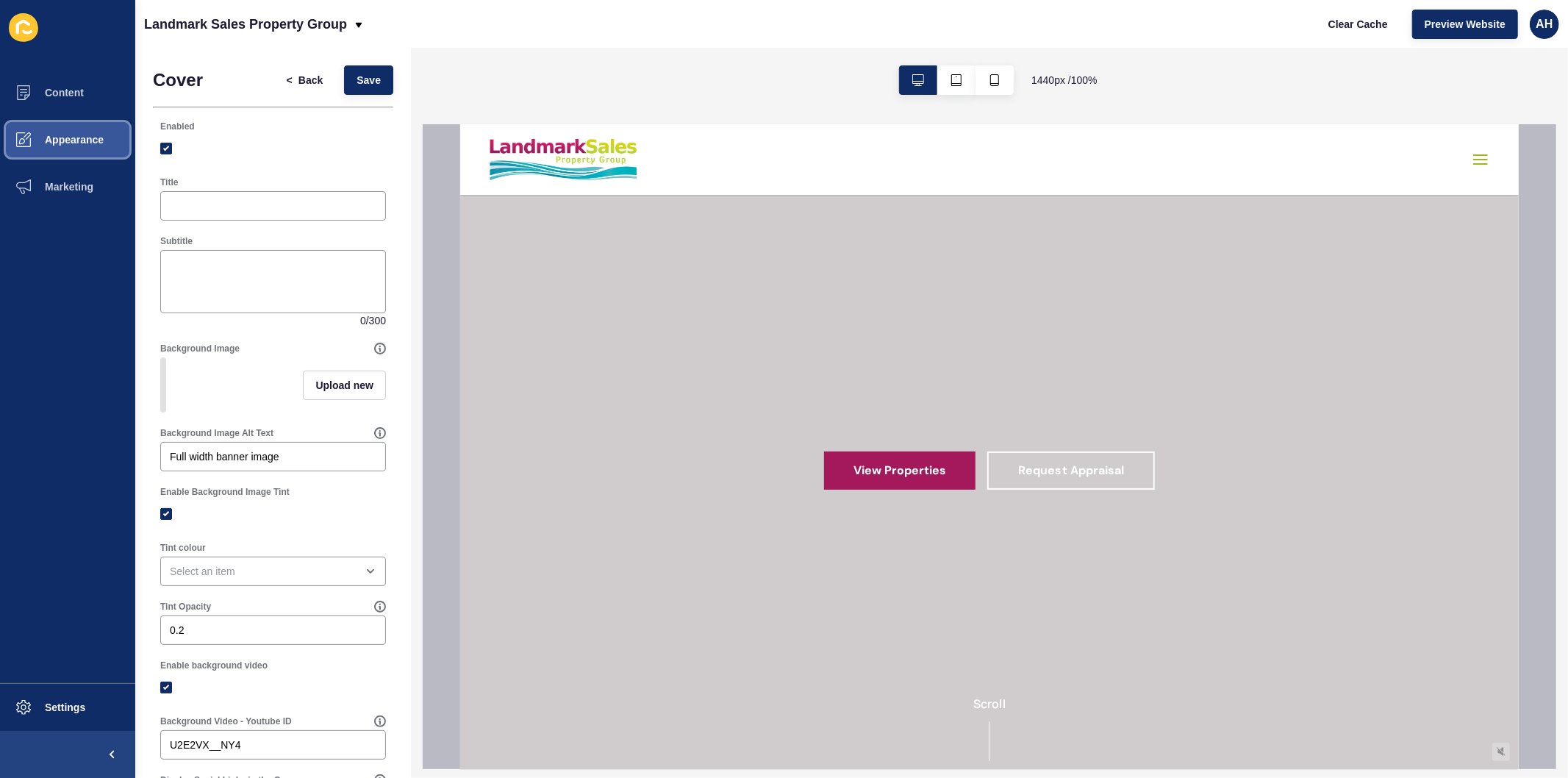
click at [76, 138] on span "Appearance" at bounding box center [51, 140] width 106 height 12
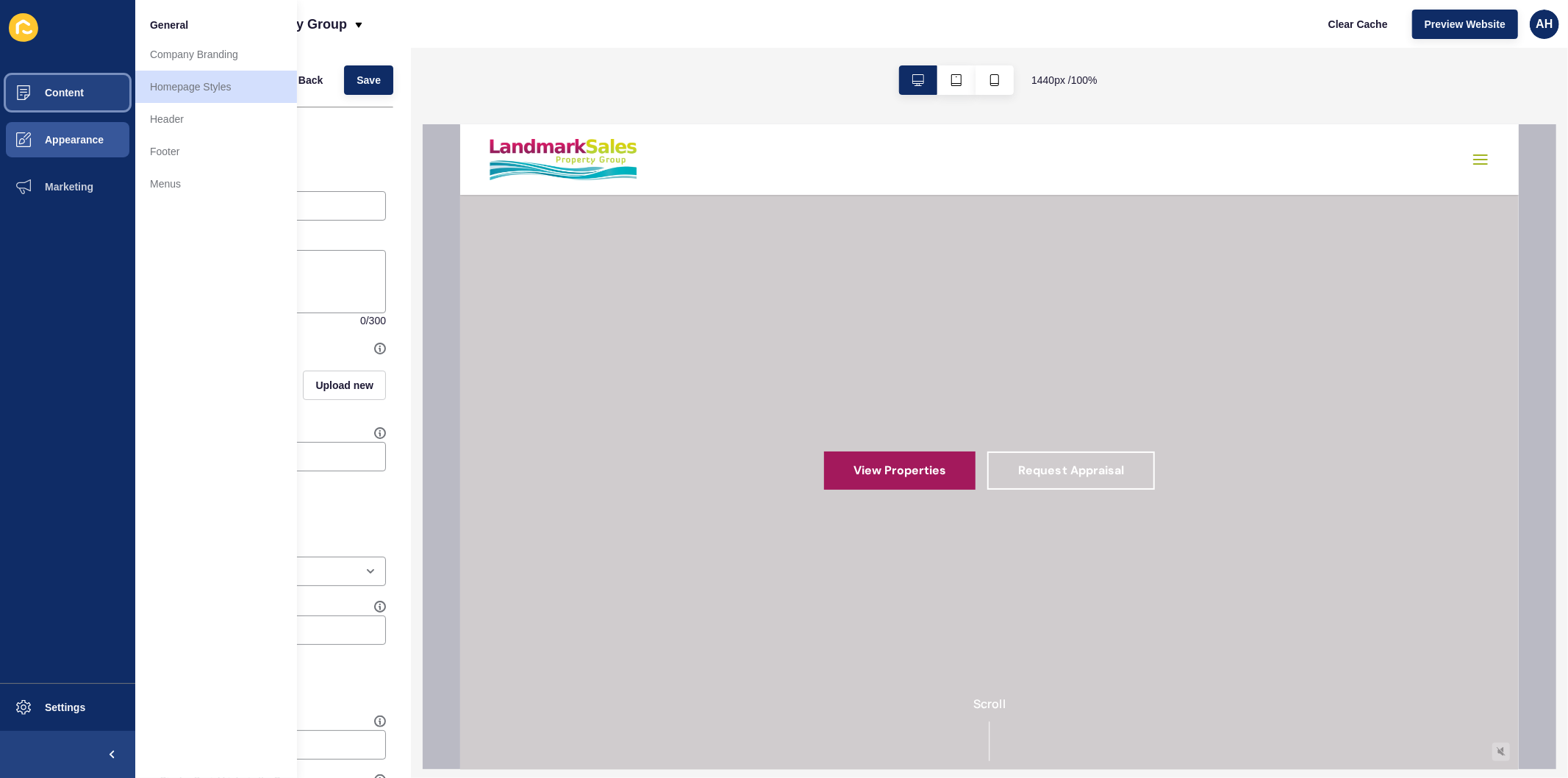
click at [73, 87] on span "Content" at bounding box center [41, 93] width 86 height 12
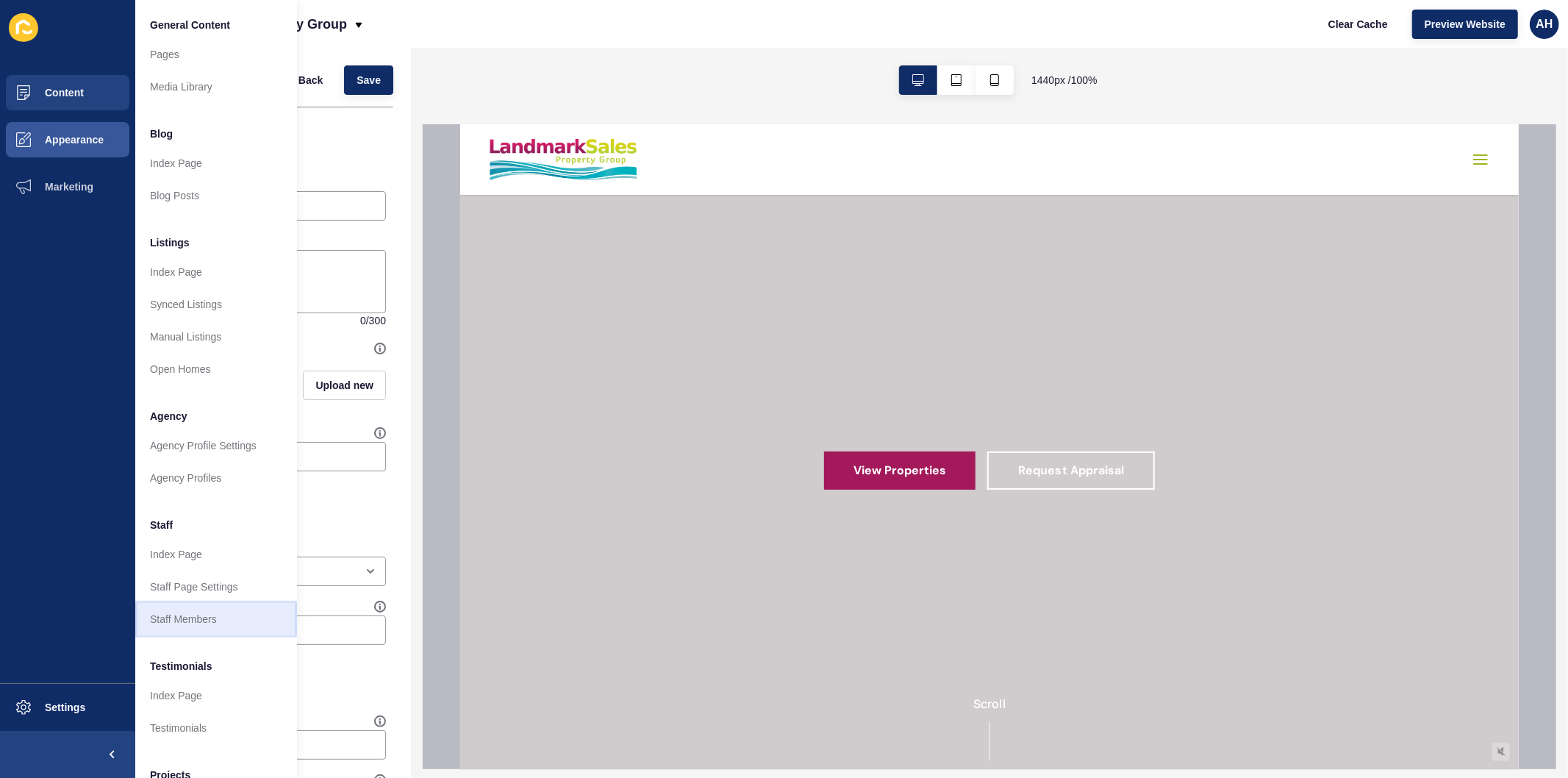
click at [187, 618] on link "Staff Members" at bounding box center [216, 619] width 162 height 32
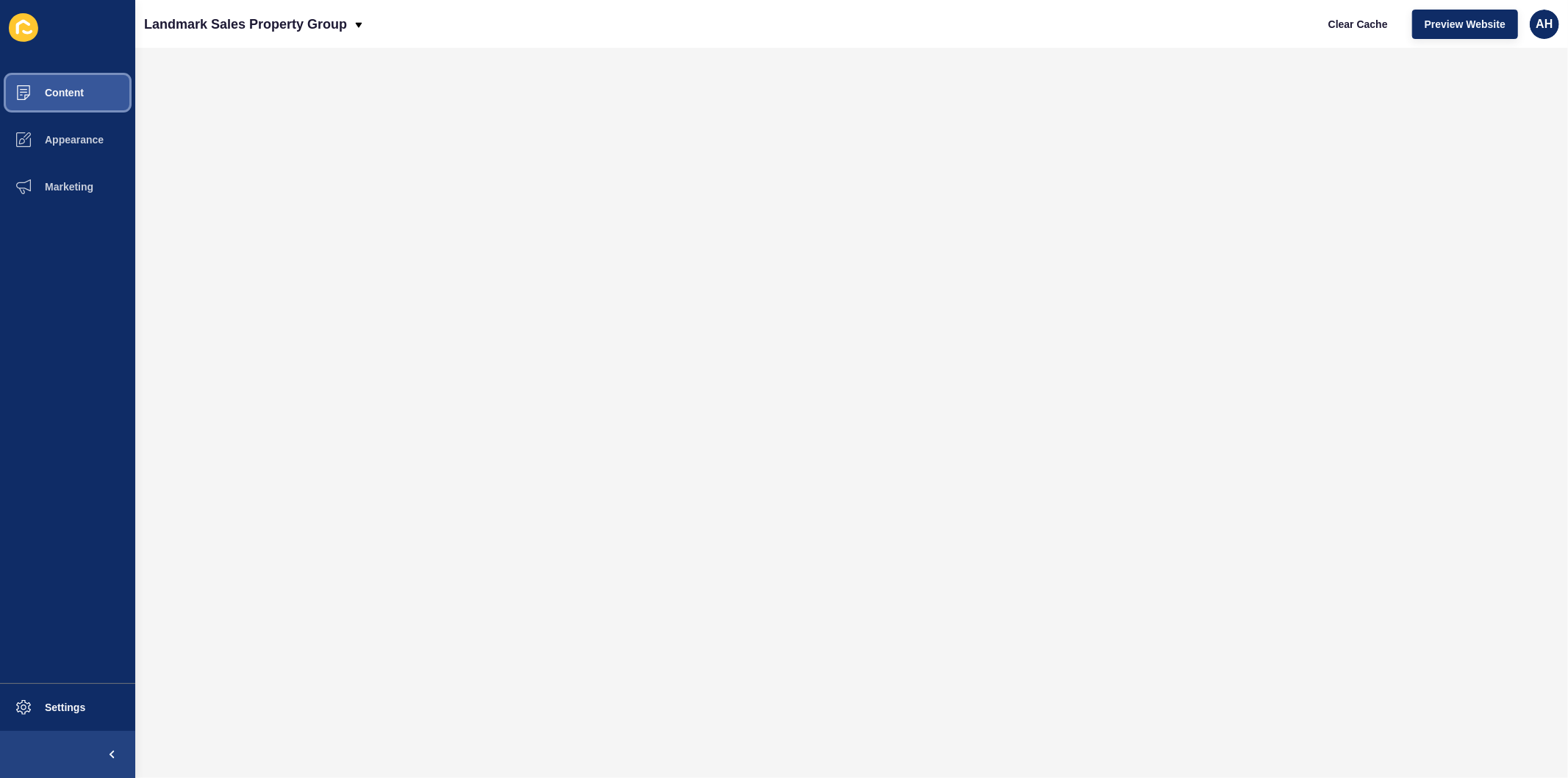
click at [54, 85] on button "Content" at bounding box center [67, 93] width 135 height 47
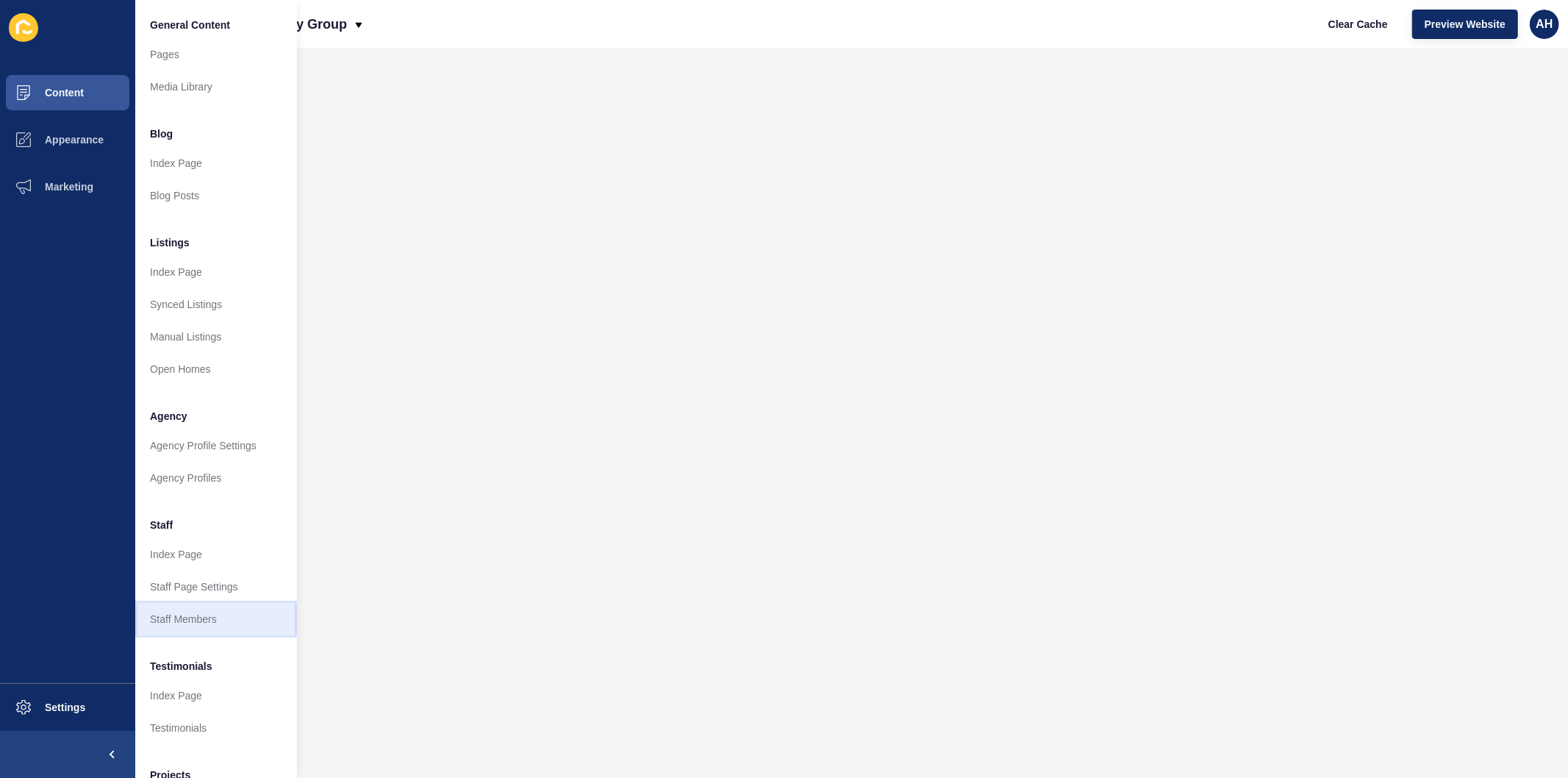
click at [166, 606] on link "Staff Members" at bounding box center [216, 619] width 162 height 32
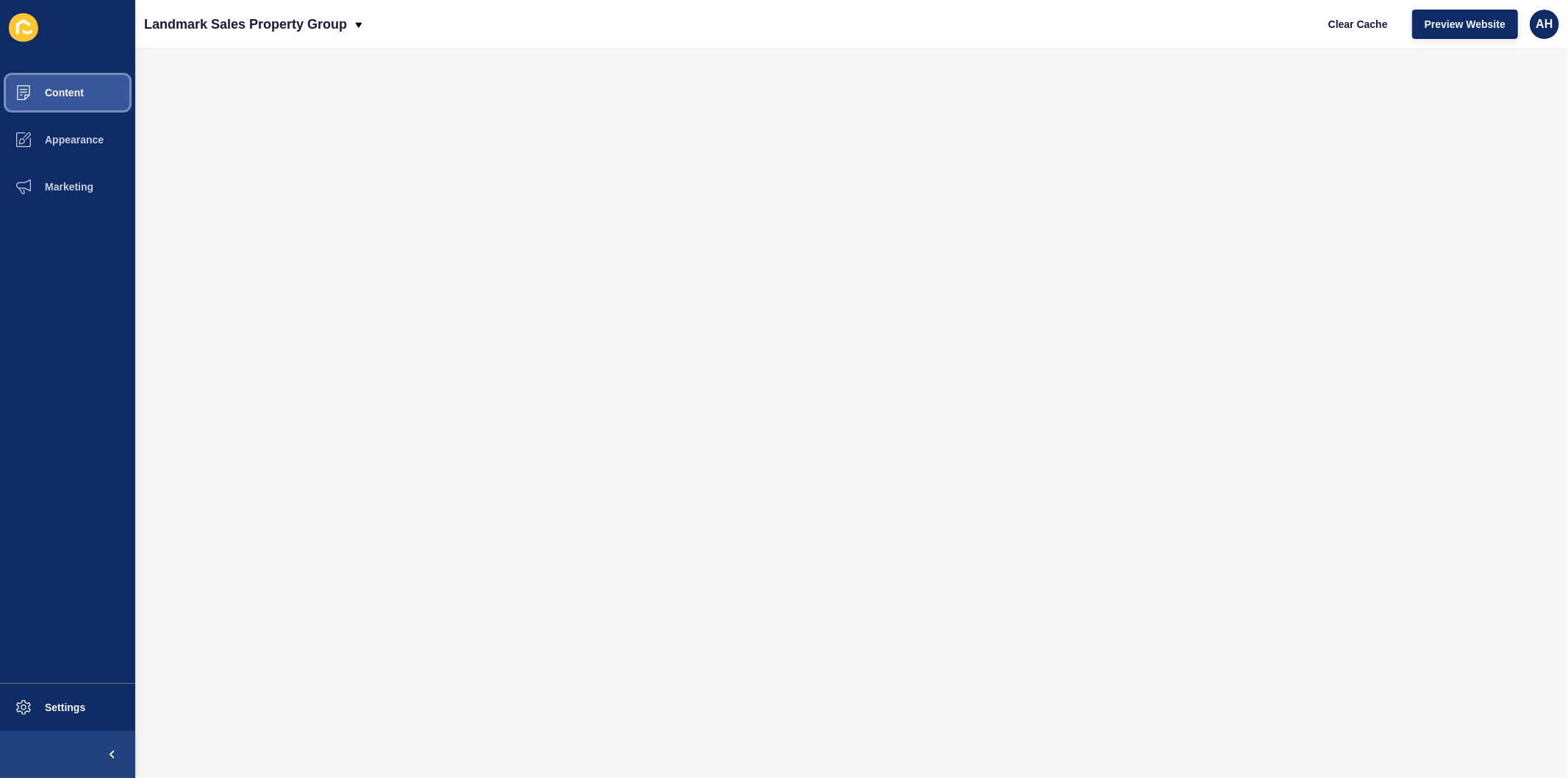
click at [75, 85] on button "Content" at bounding box center [67, 93] width 135 height 47
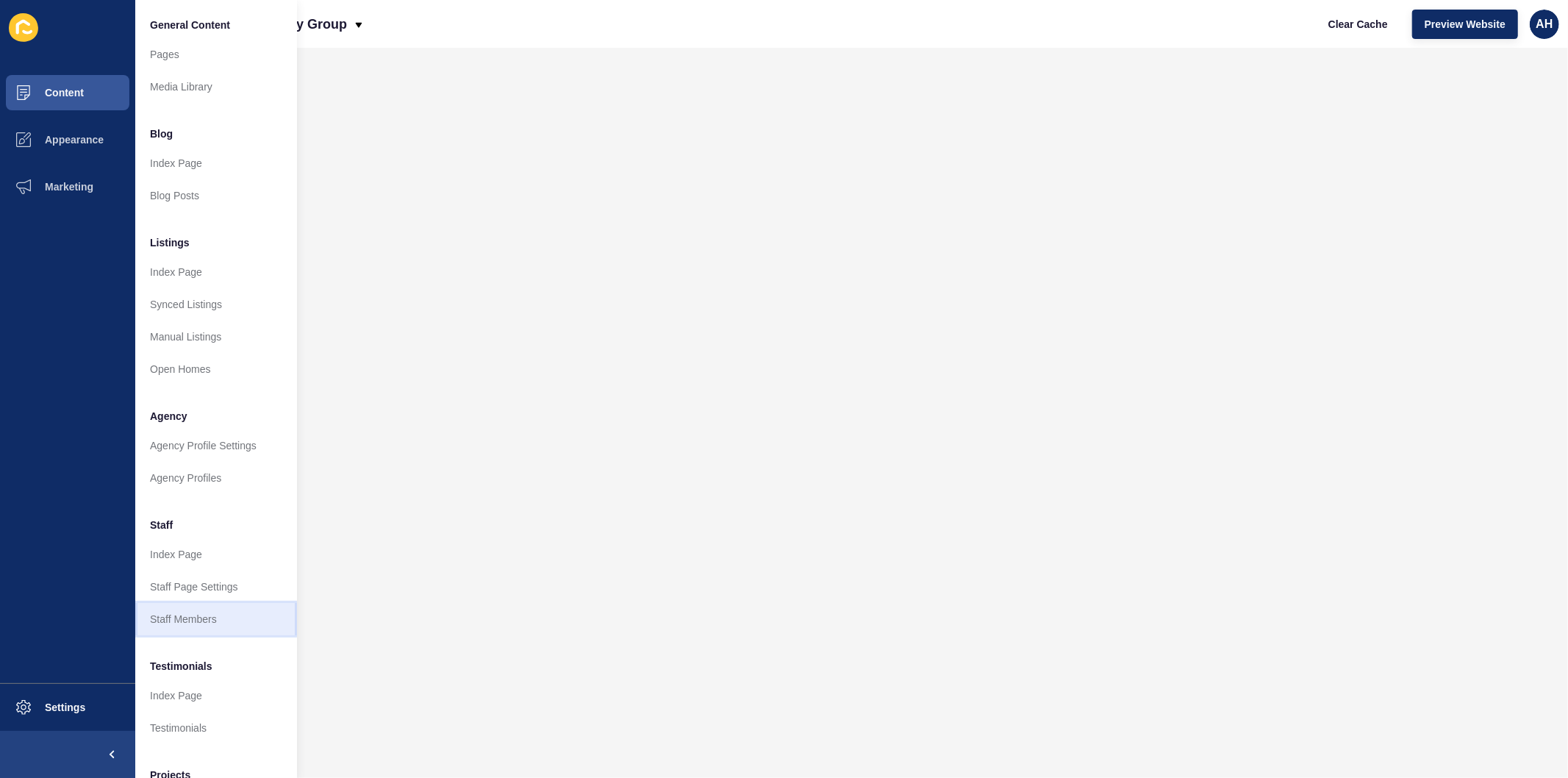
click at [212, 620] on link "Staff Members" at bounding box center [216, 619] width 162 height 32
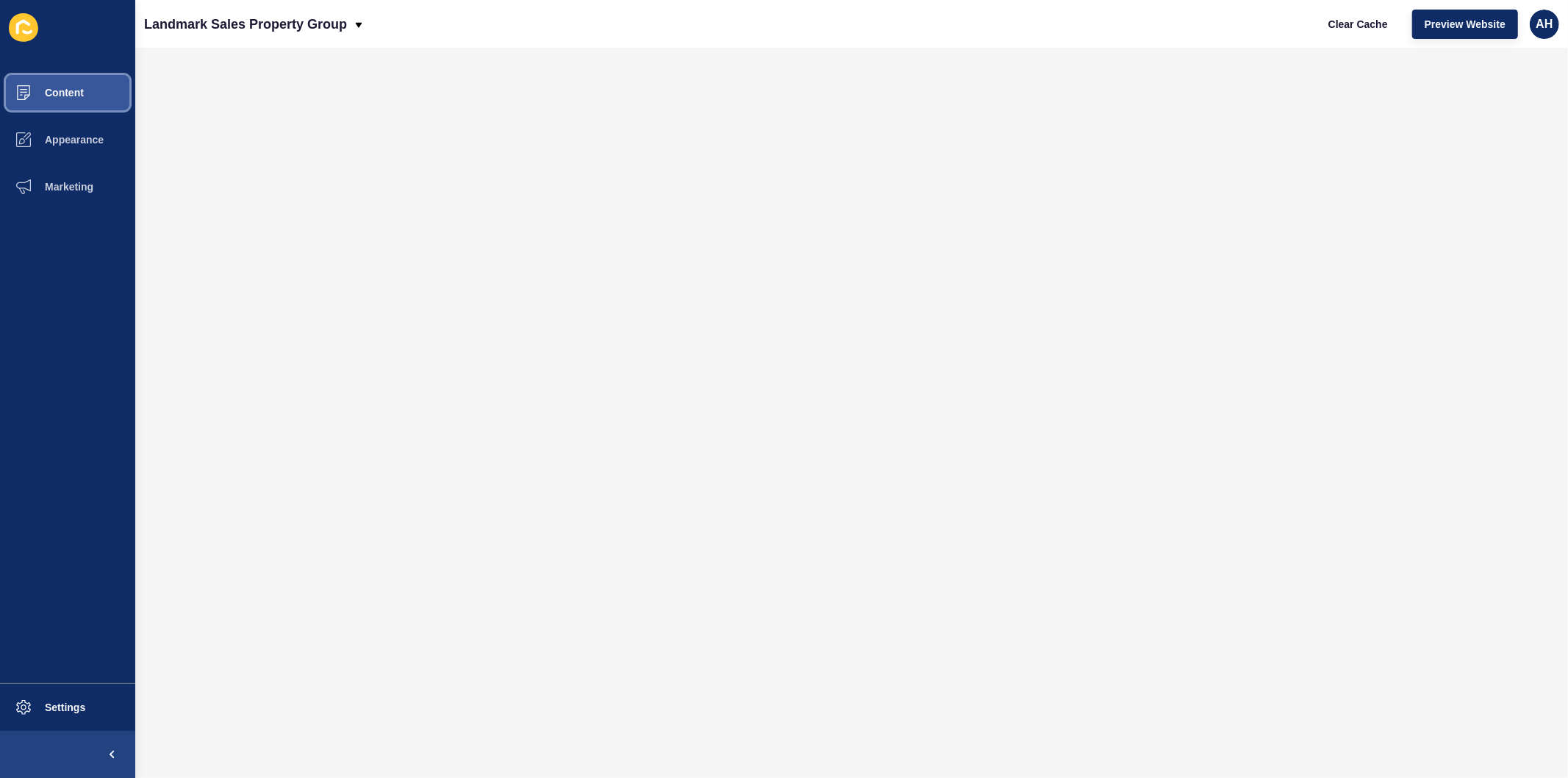
click at [71, 82] on button "Content" at bounding box center [67, 93] width 135 height 47
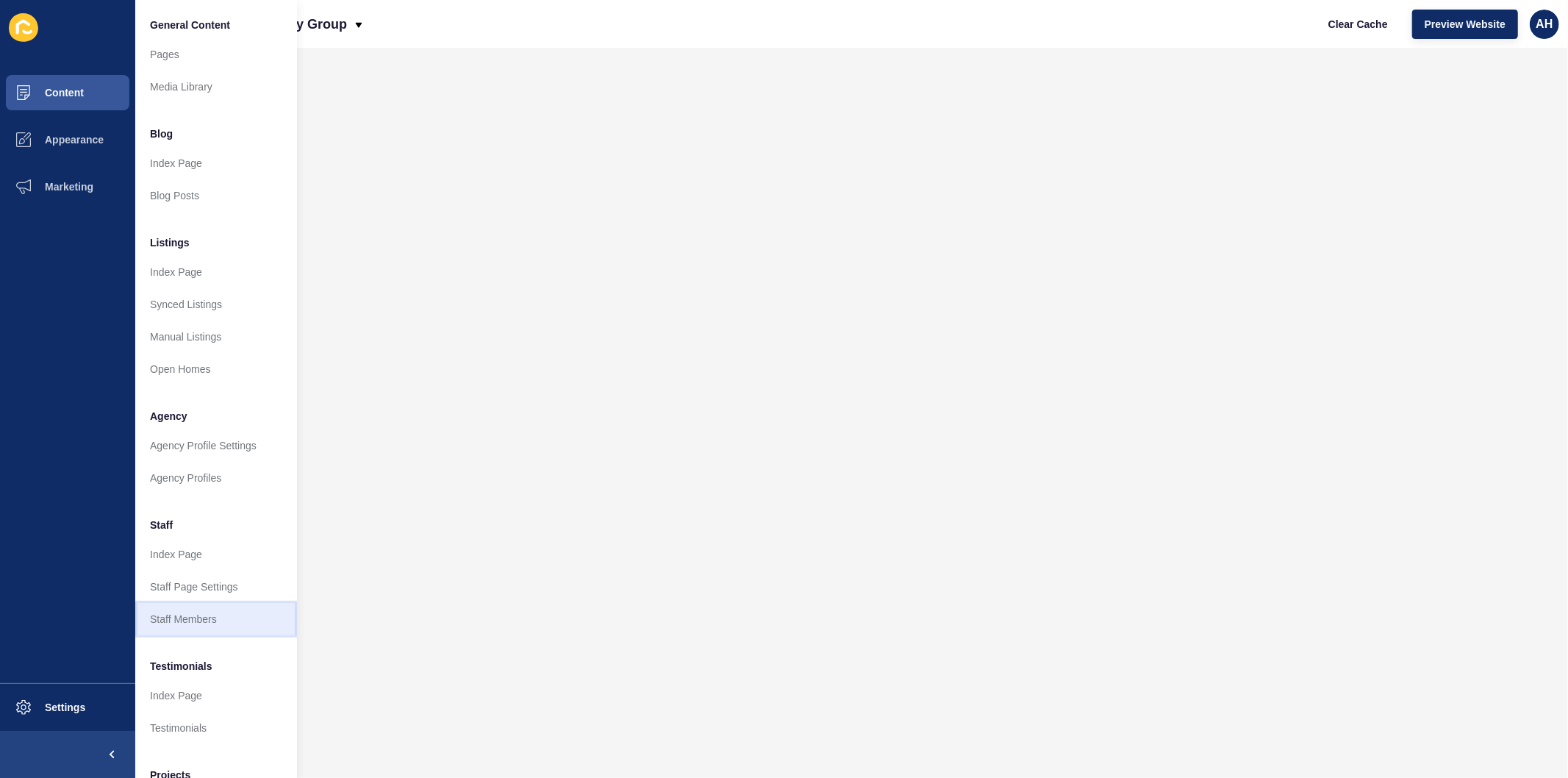
click at [177, 619] on link "Staff Members" at bounding box center [216, 619] width 162 height 32
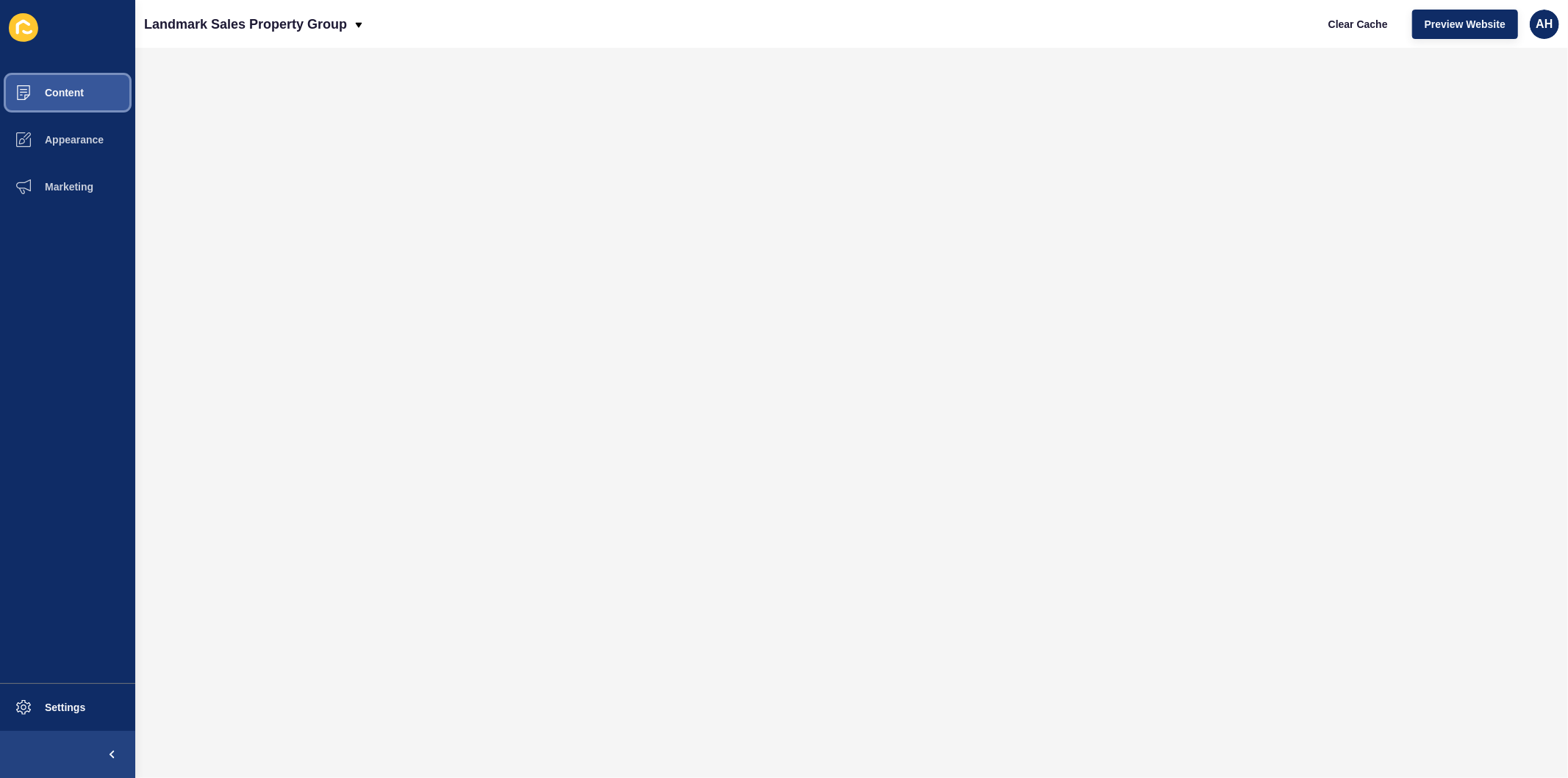
click at [63, 99] on button "Content" at bounding box center [67, 93] width 135 height 47
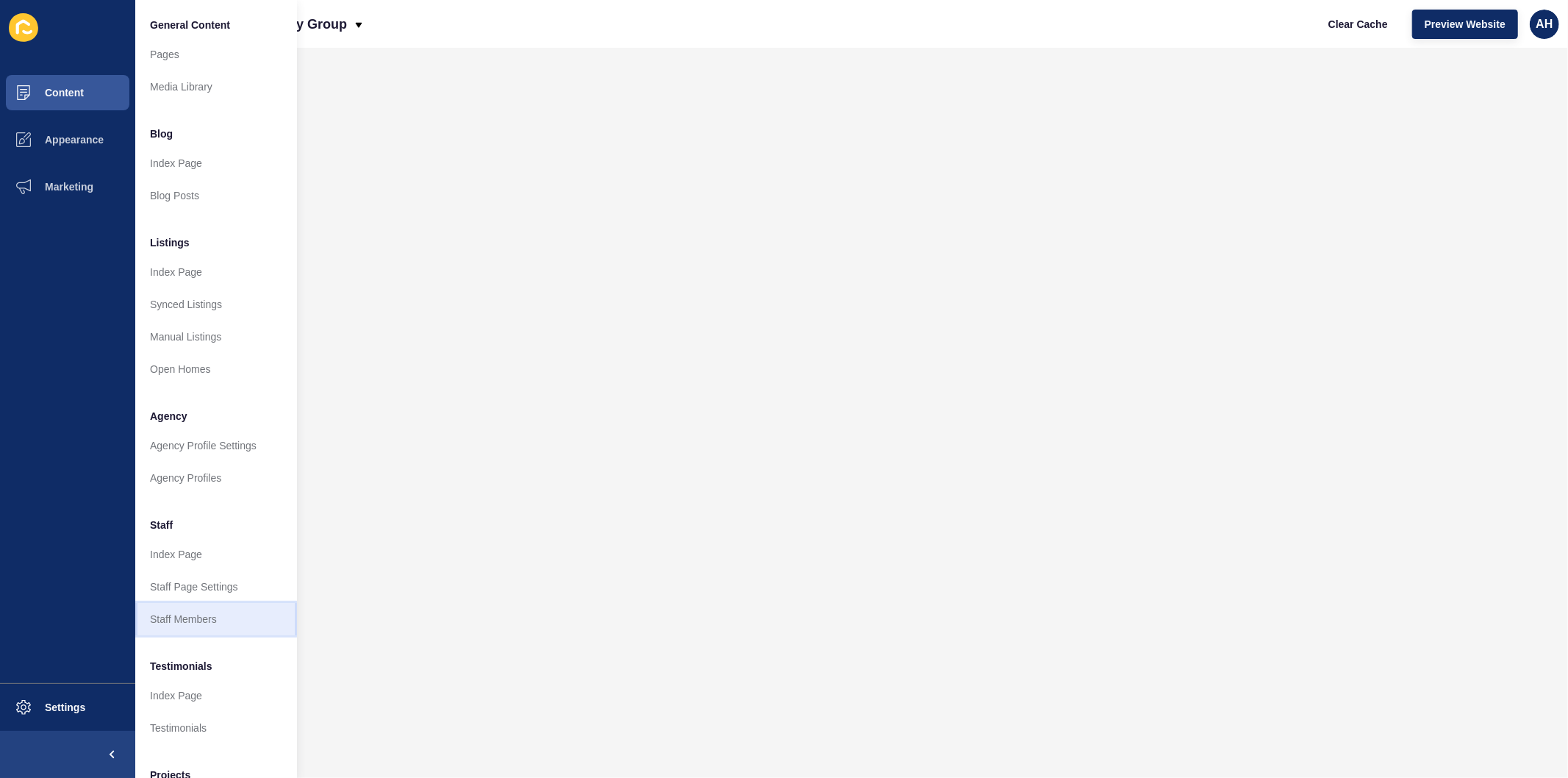
click at [189, 620] on link "Staff Members" at bounding box center [216, 619] width 162 height 32
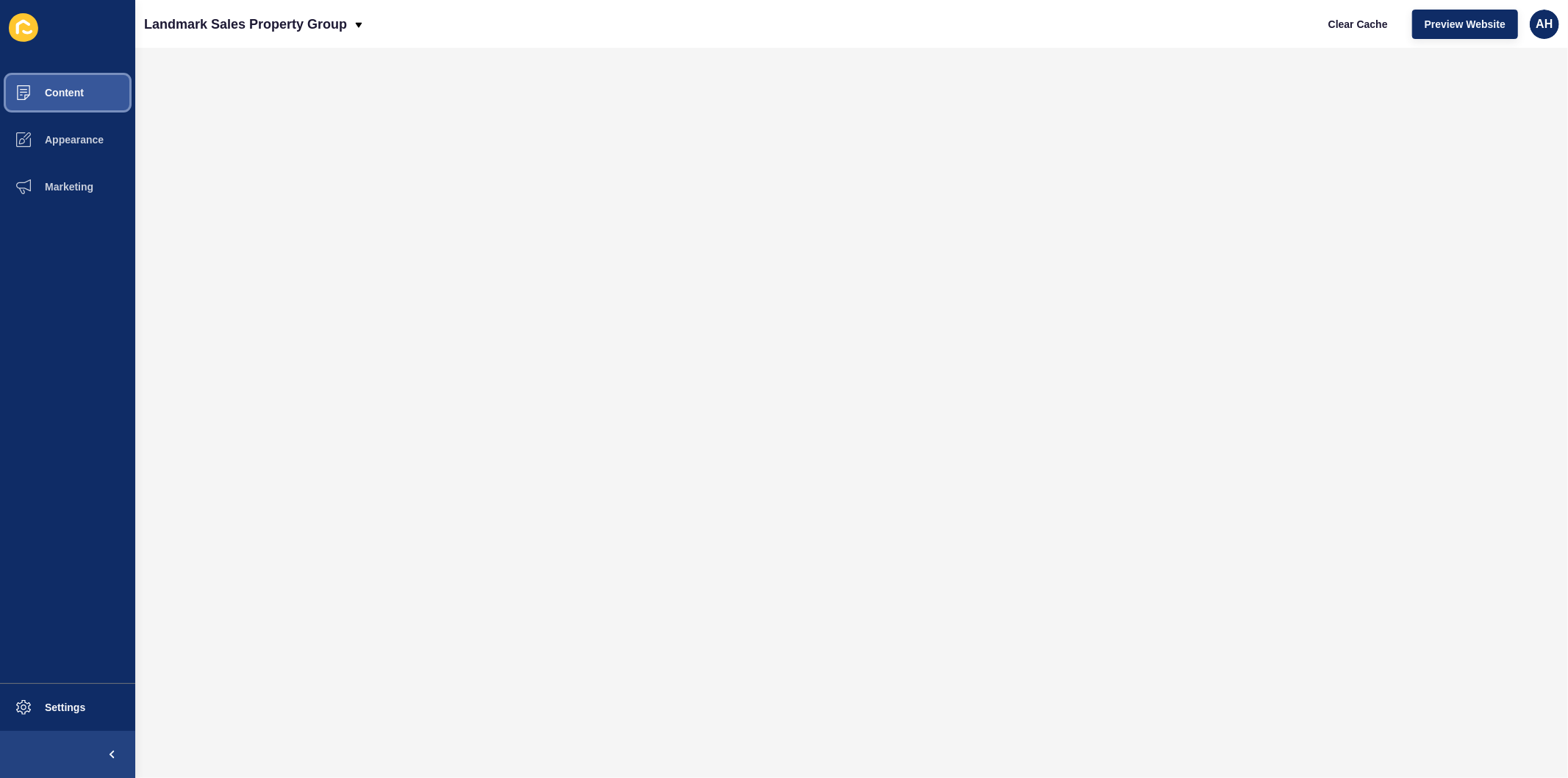
click at [89, 98] on button "Content" at bounding box center [67, 93] width 135 height 47
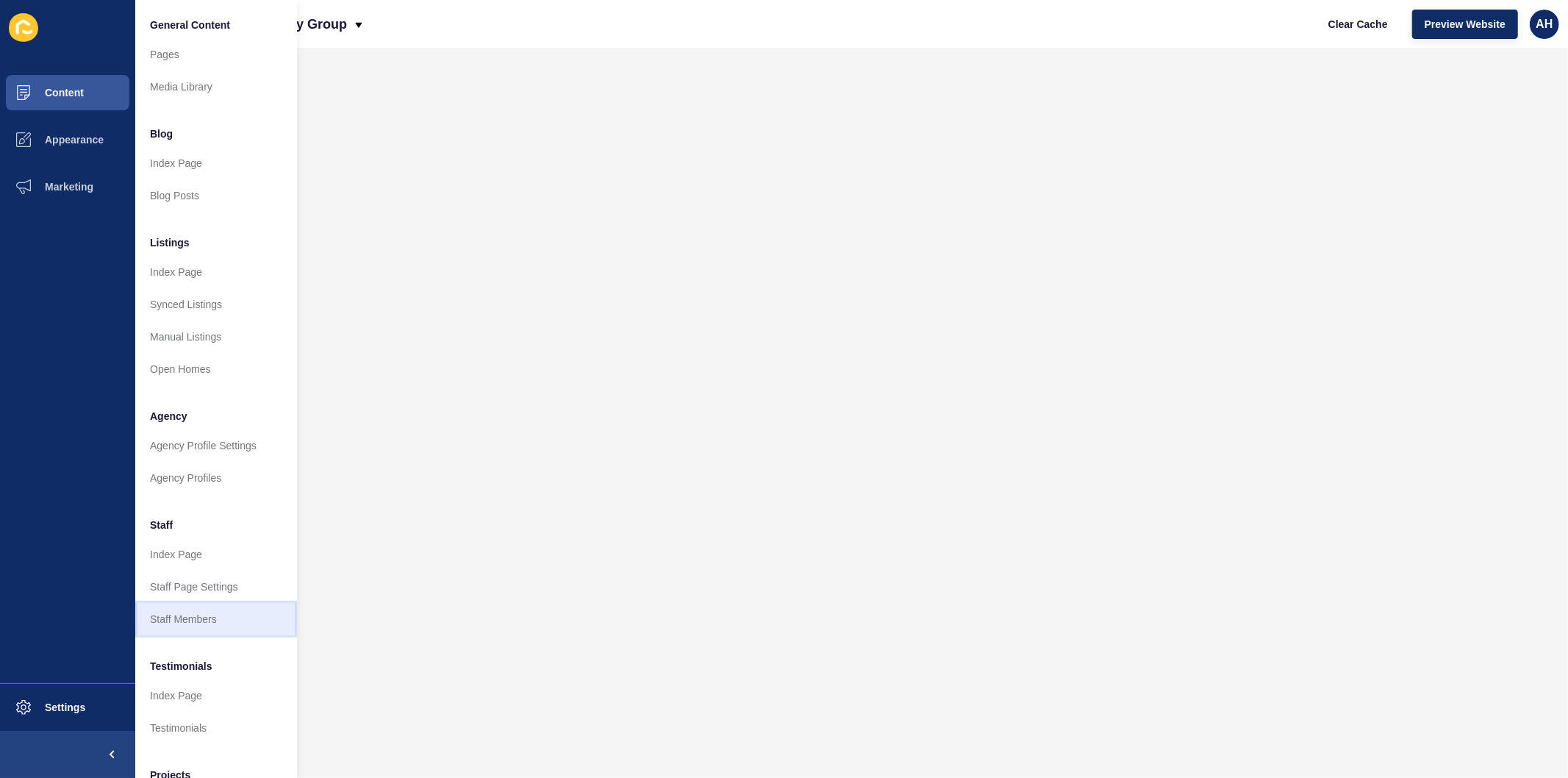
click at [193, 629] on link "Staff Members" at bounding box center [216, 619] width 162 height 32
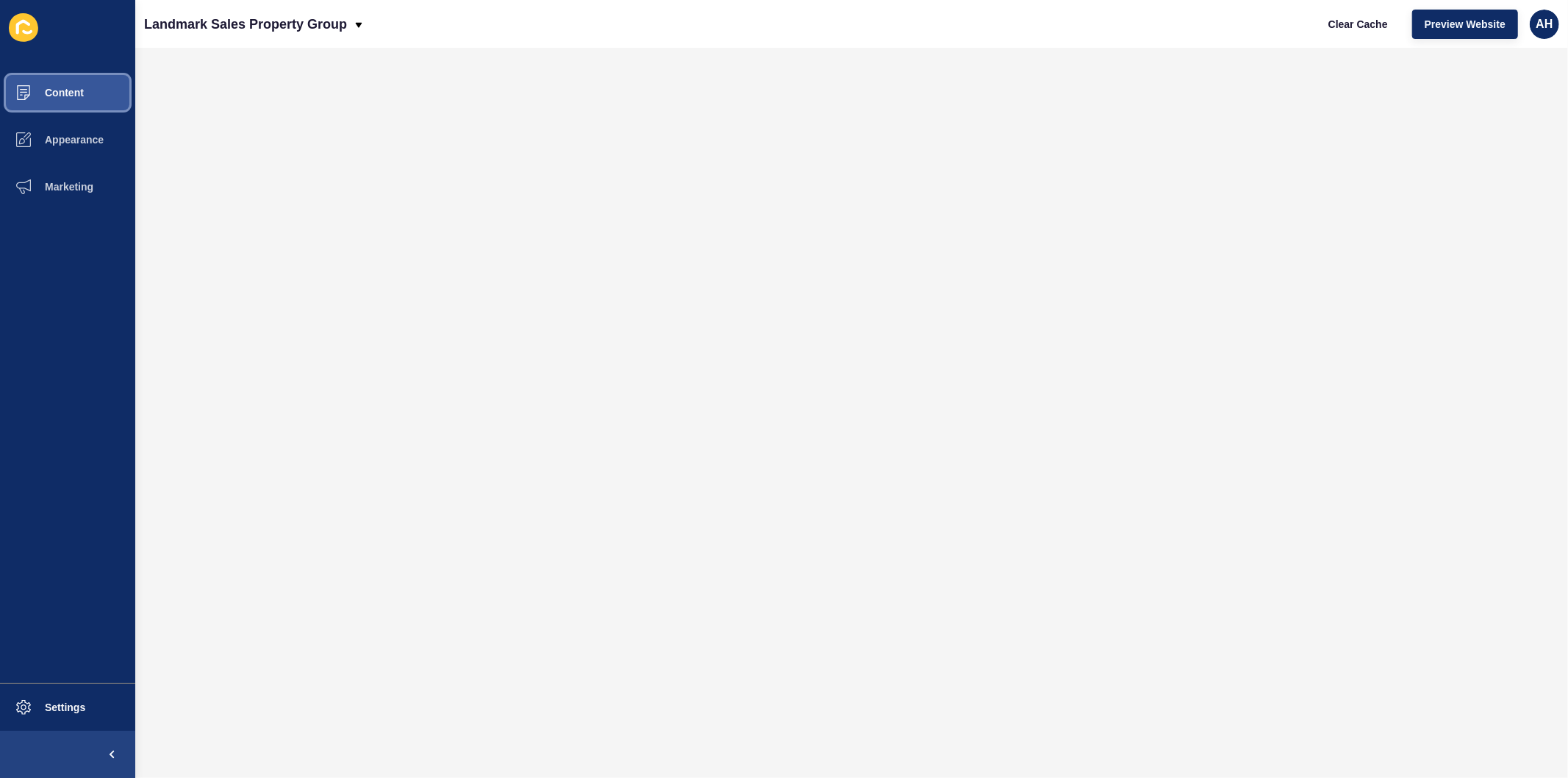
click at [69, 89] on span "Content" at bounding box center [41, 93] width 86 height 12
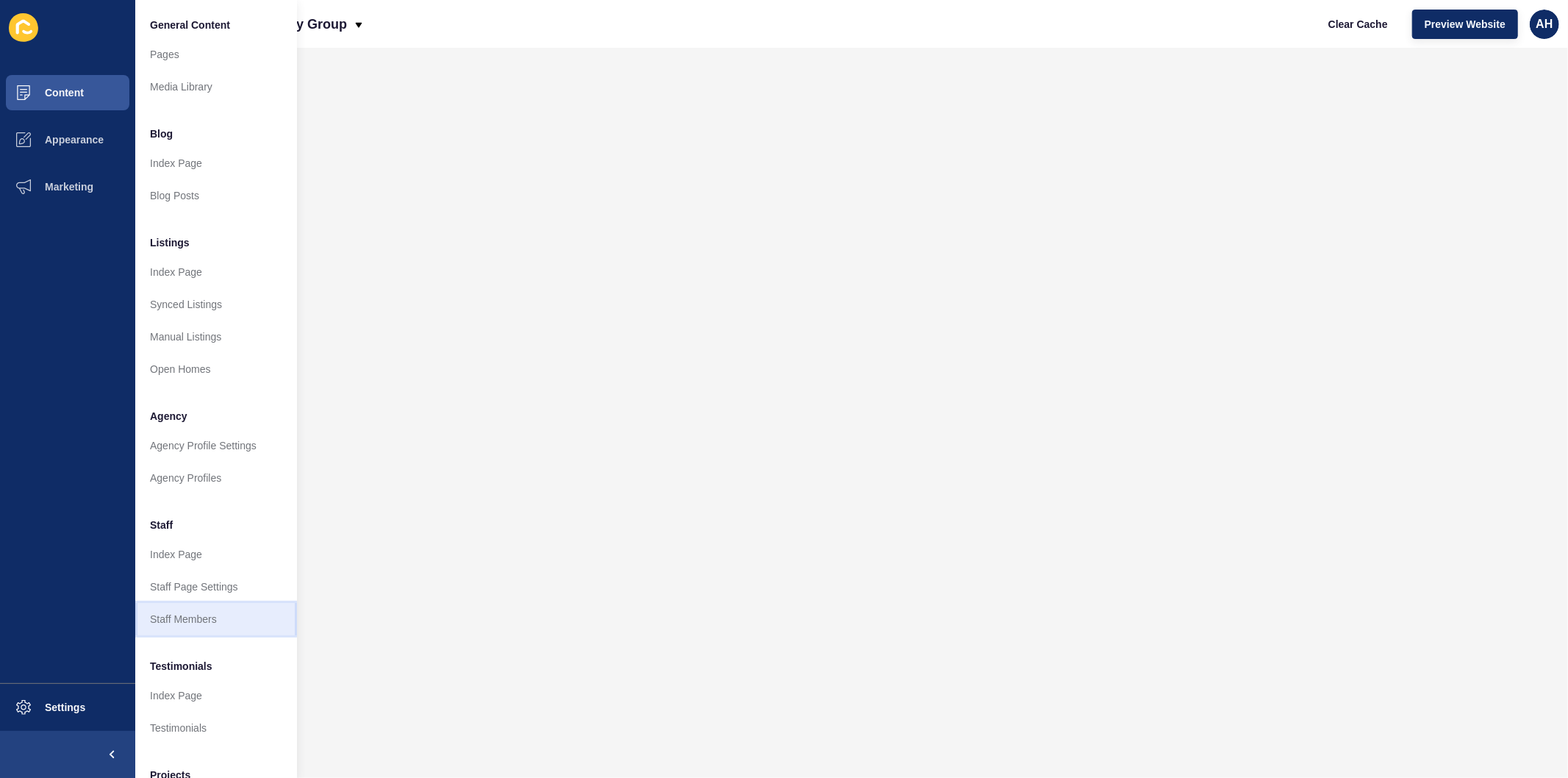
click at [221, 626] on link "Staff Members" at bounding box center [216, 619] width 162 height 32
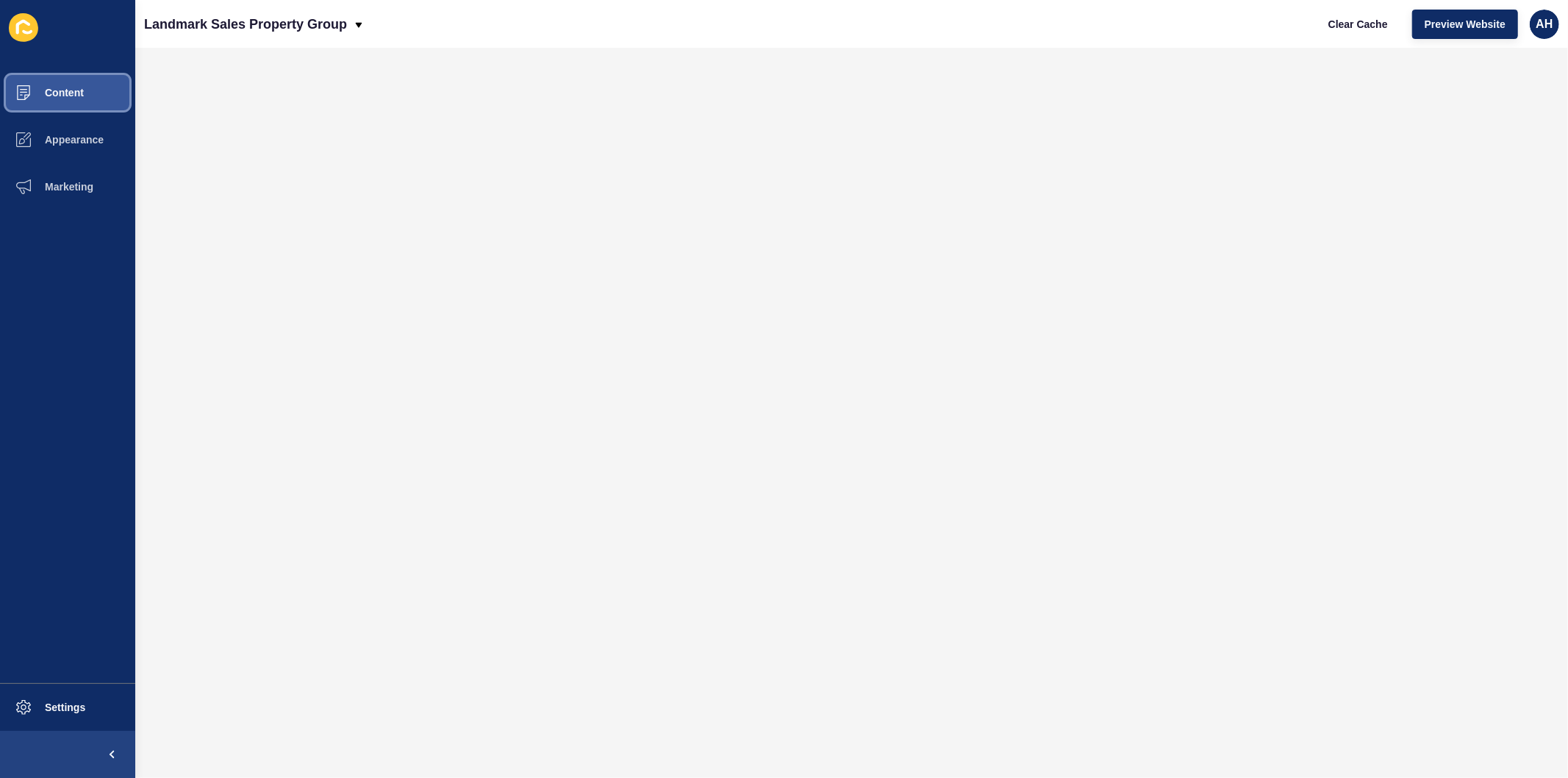
click at [61, 92] on span "Content" at bounding box center [41, 93] width 86 height 12
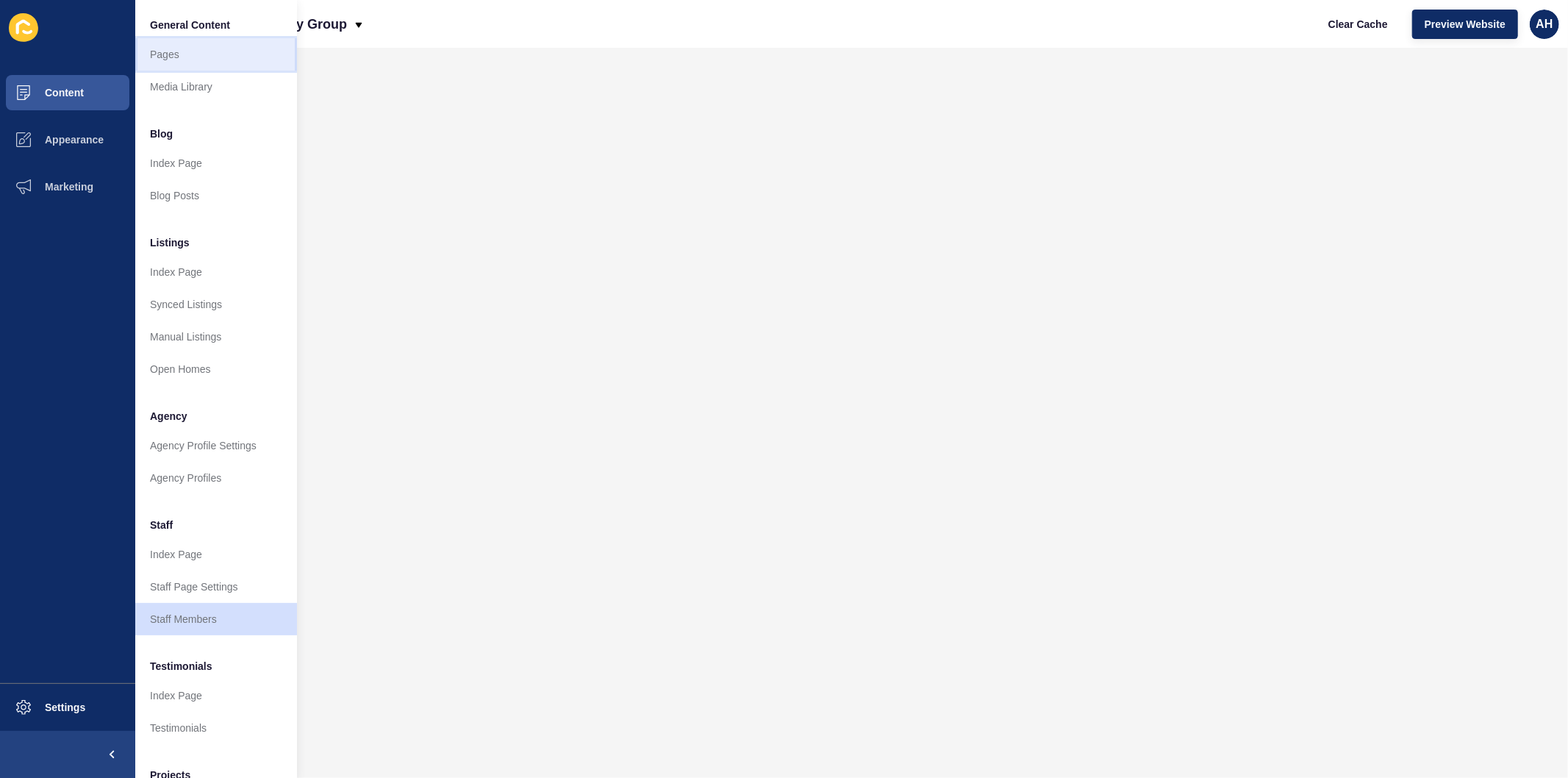
click at [185, 57] on link "Pages" at bounding box center [216, 54] width 162 height 32
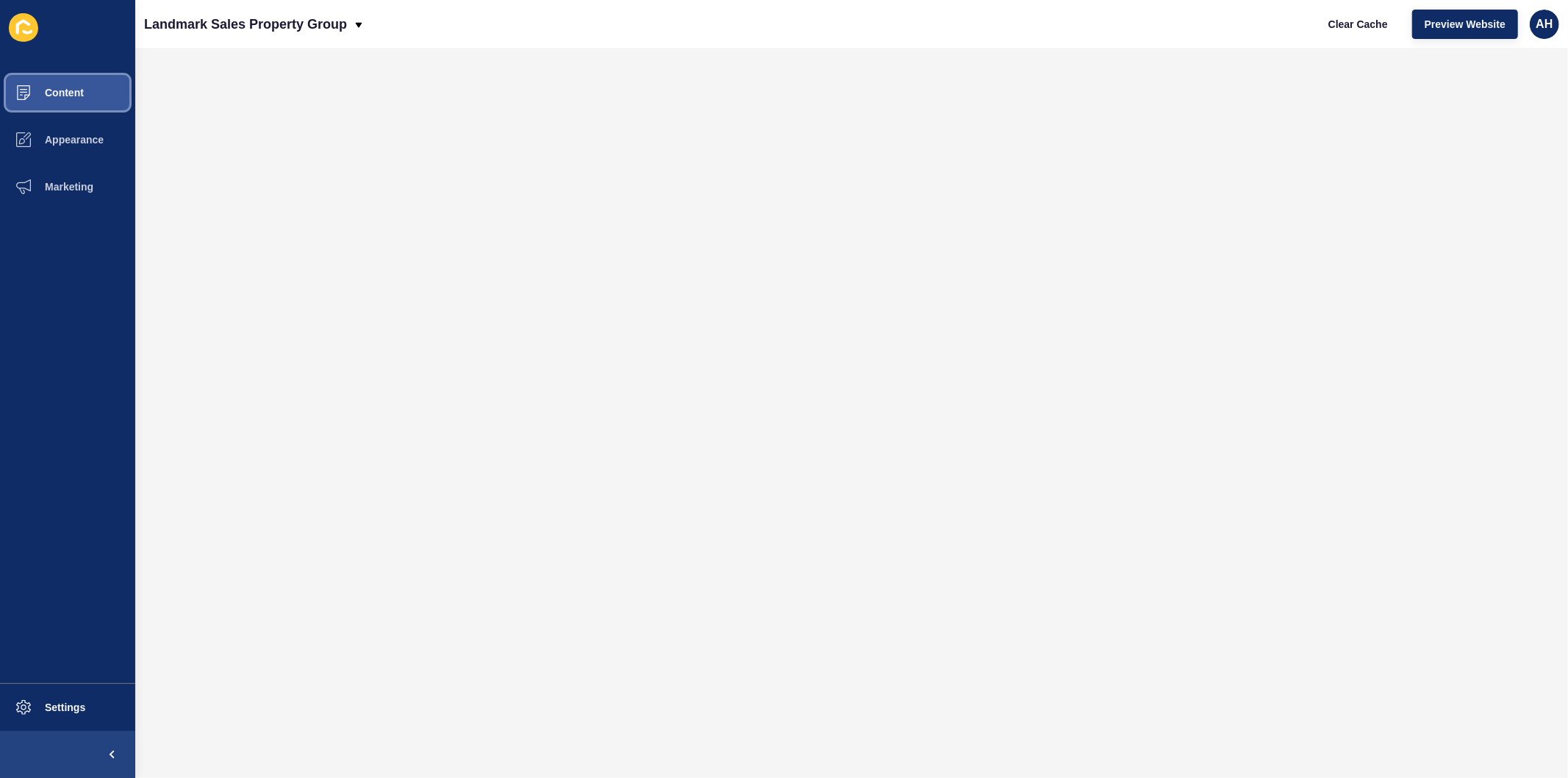
click at [69, 92] on span "Content" at bounding box center [41, 93] width 86 height 12
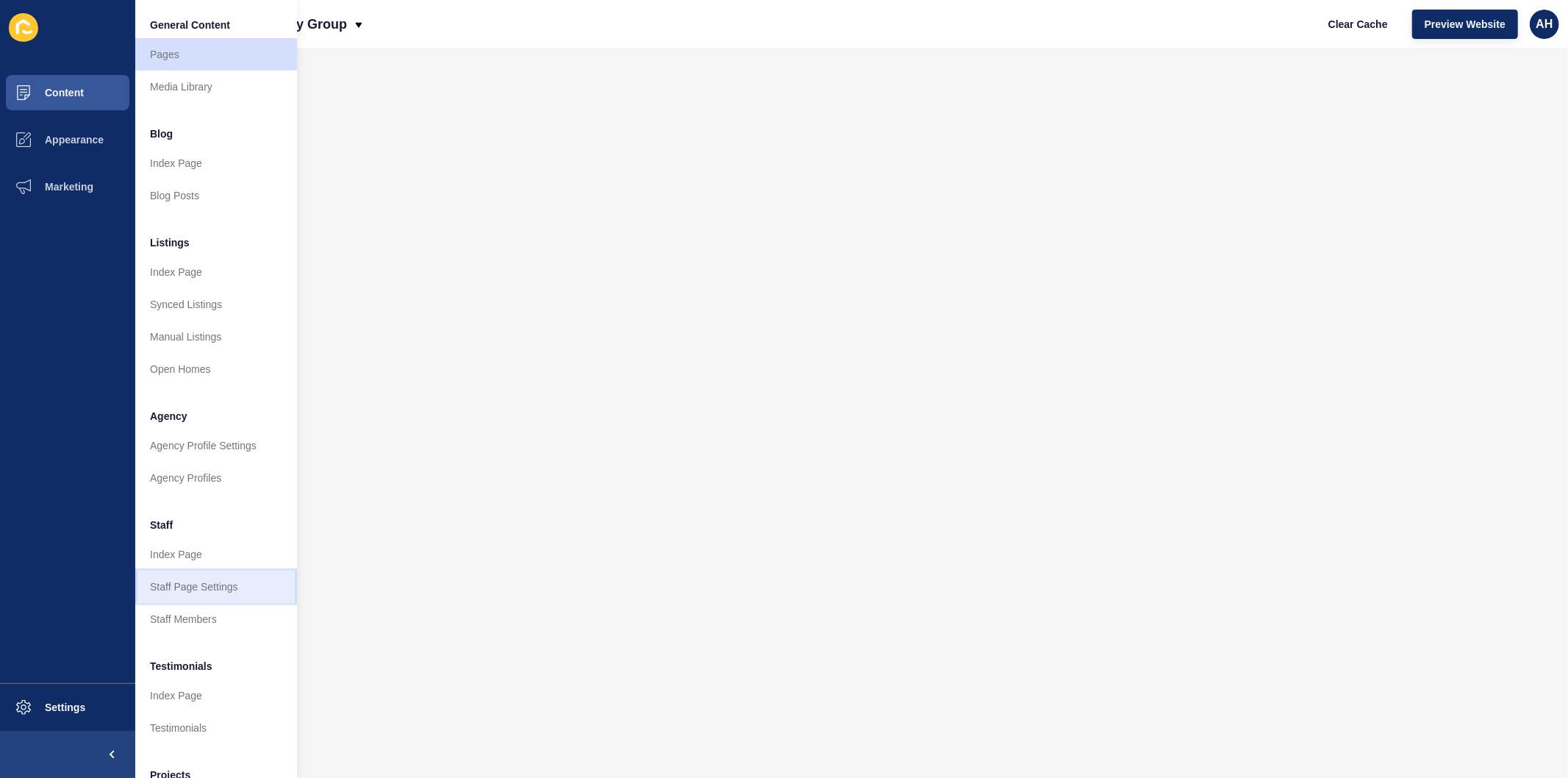
click at [206, 576] on link "Staff Page Settings" at bounding box center [216, 586] width 162 height 32
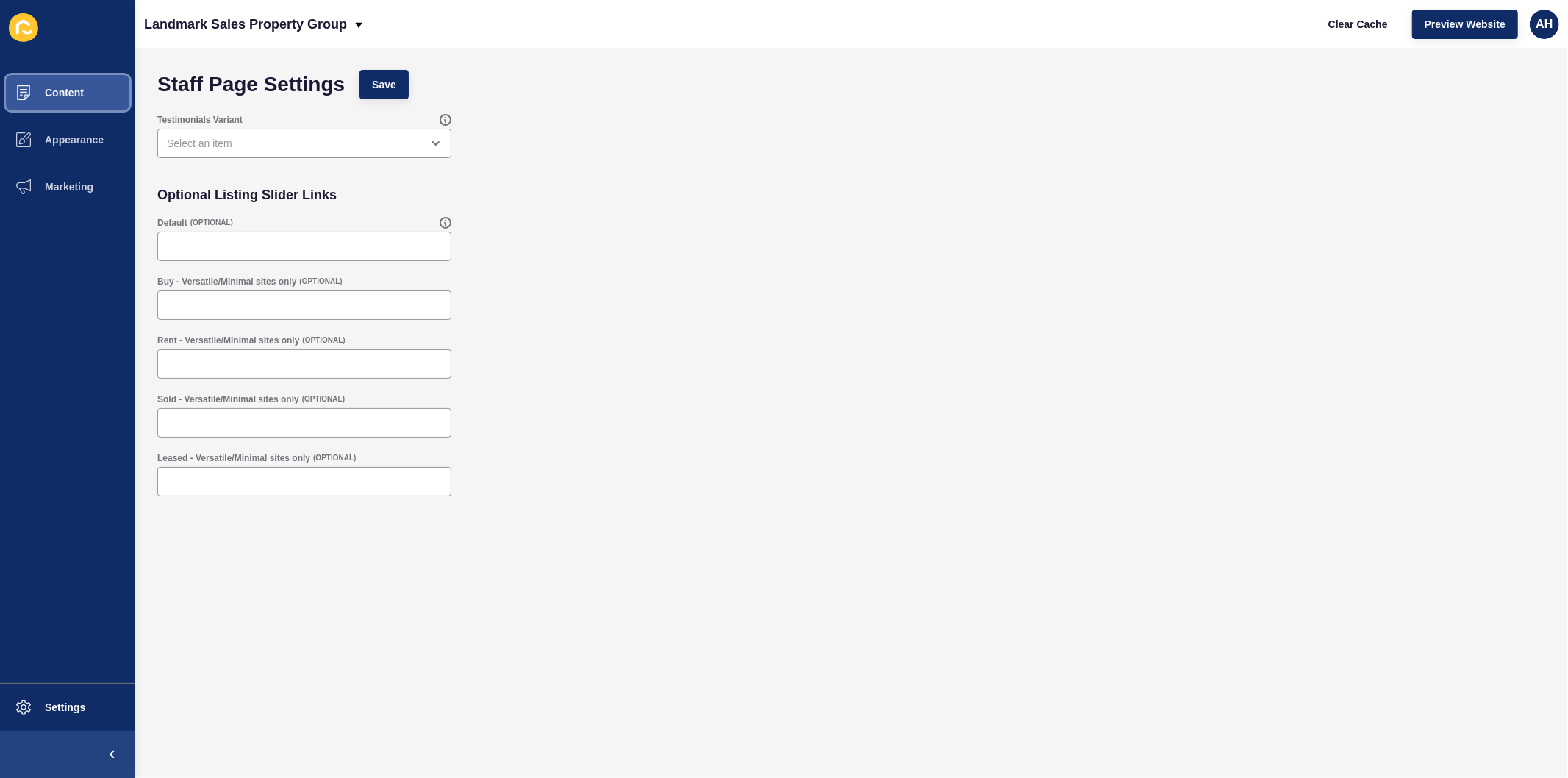
click at [43, 87] on span "Content" at bounding box center [41, 93] width 86 height 12
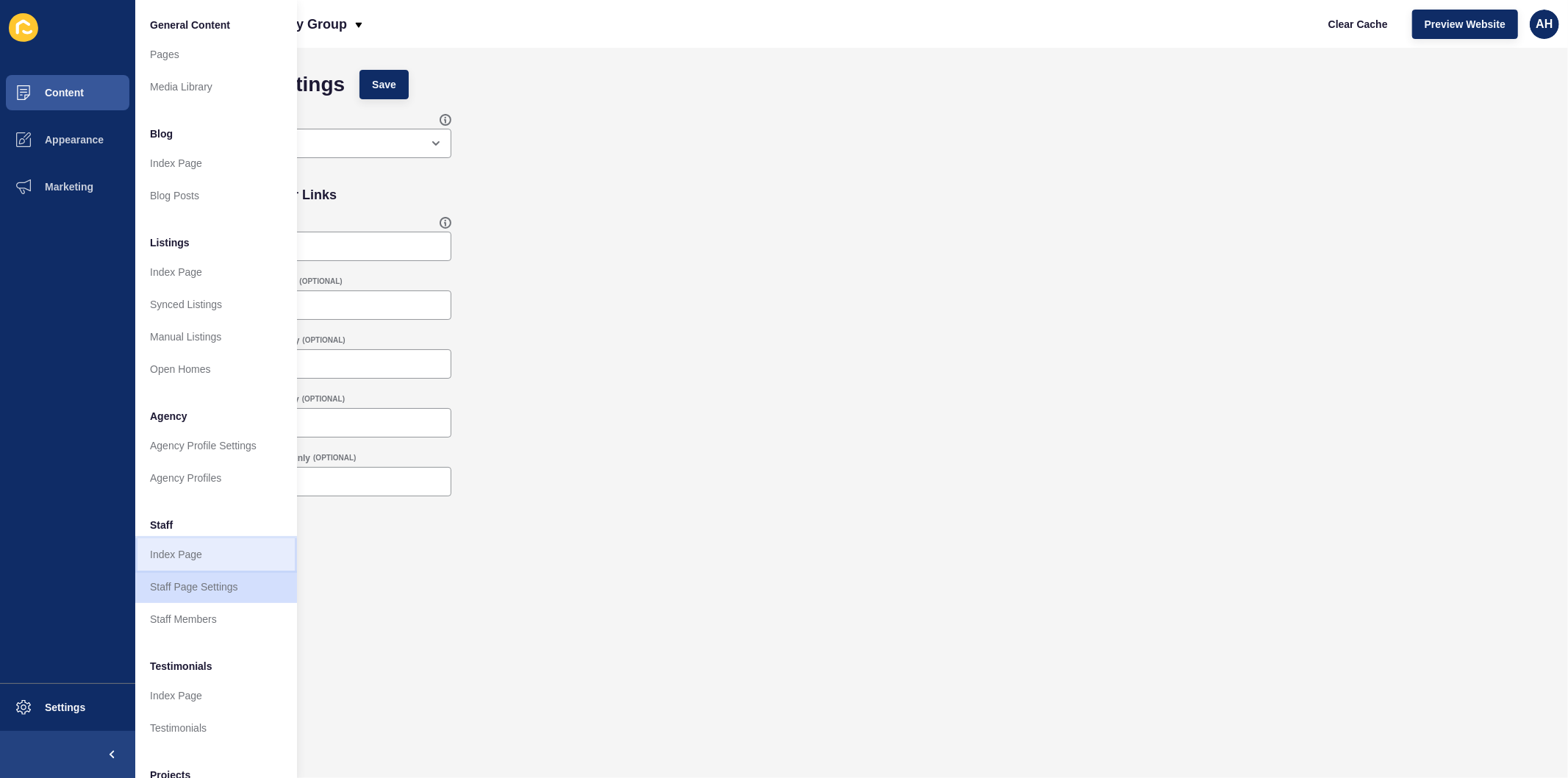
click at [173, 556] on link "Index Page" at bounding box center [216, 554] width 162 height 32
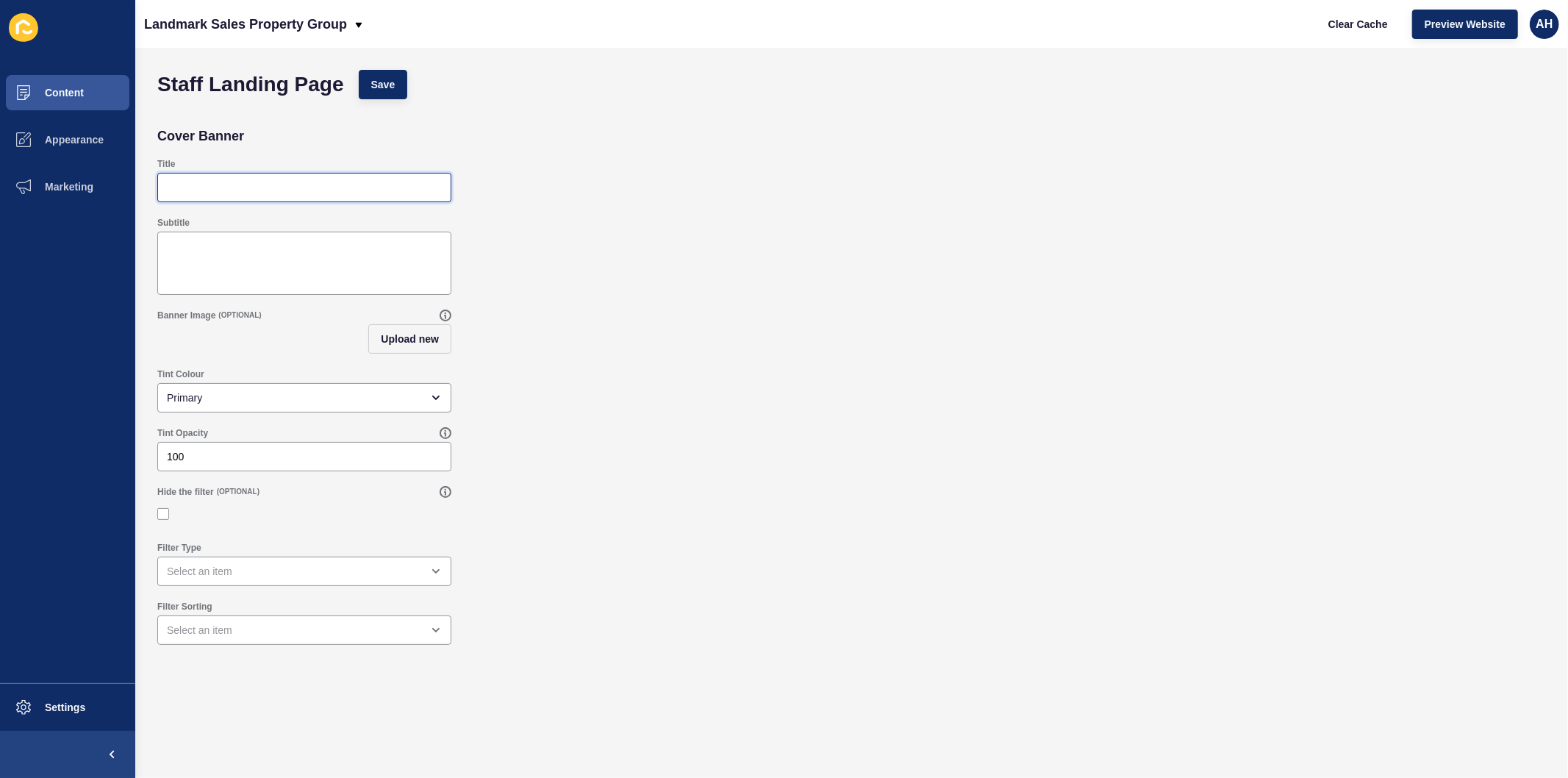
click at [199, 183] on input "Title" at bounding box center [304, 187] width 275 height 15
type input "Our Team"
paste textarea "Backed by over 60 + years of real estate experience on the [GEOGRAPHIC_DATA], y…"
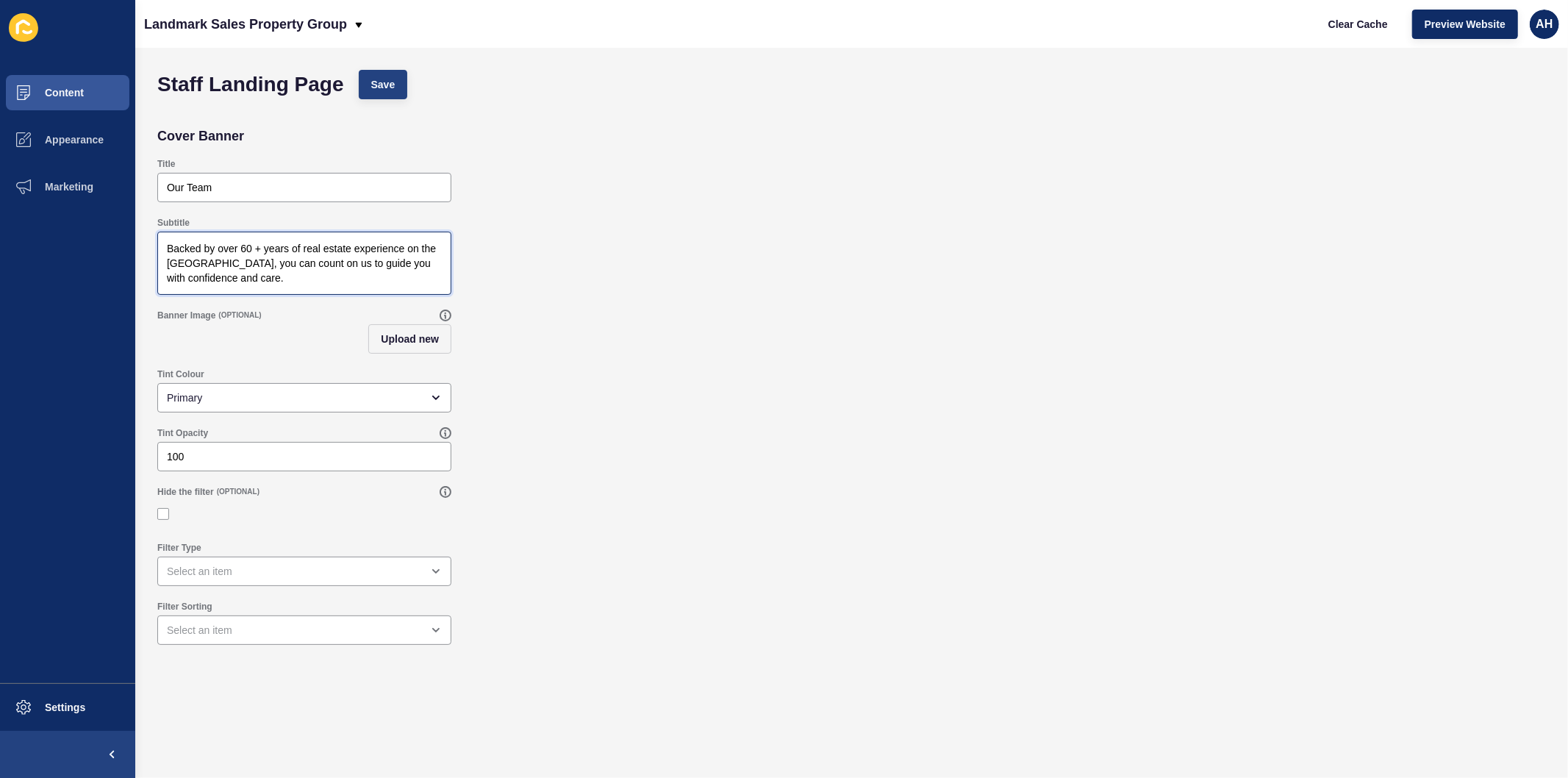
type textarea "Backed by over 60 + years of real estate experience on the [GEOGRAPHIC_DATA], y…"
click at [390, 77] on span "Save" at bounding box center [383, 84] width 24 height 15
click at [269, 270] on textarea "Backed by over 60 + years of real estate experience on the [GEOGRAPHIC_DATA], y…" at bounding box center [304, 263] width 289 height 59
click at [251, 179] on div "Our Team" at bounding box center [304, 188] width 294 height 29
paste input "Backed by over 60 + years of real estate experience on the [GEOGRAPHIC_DATA], y…"
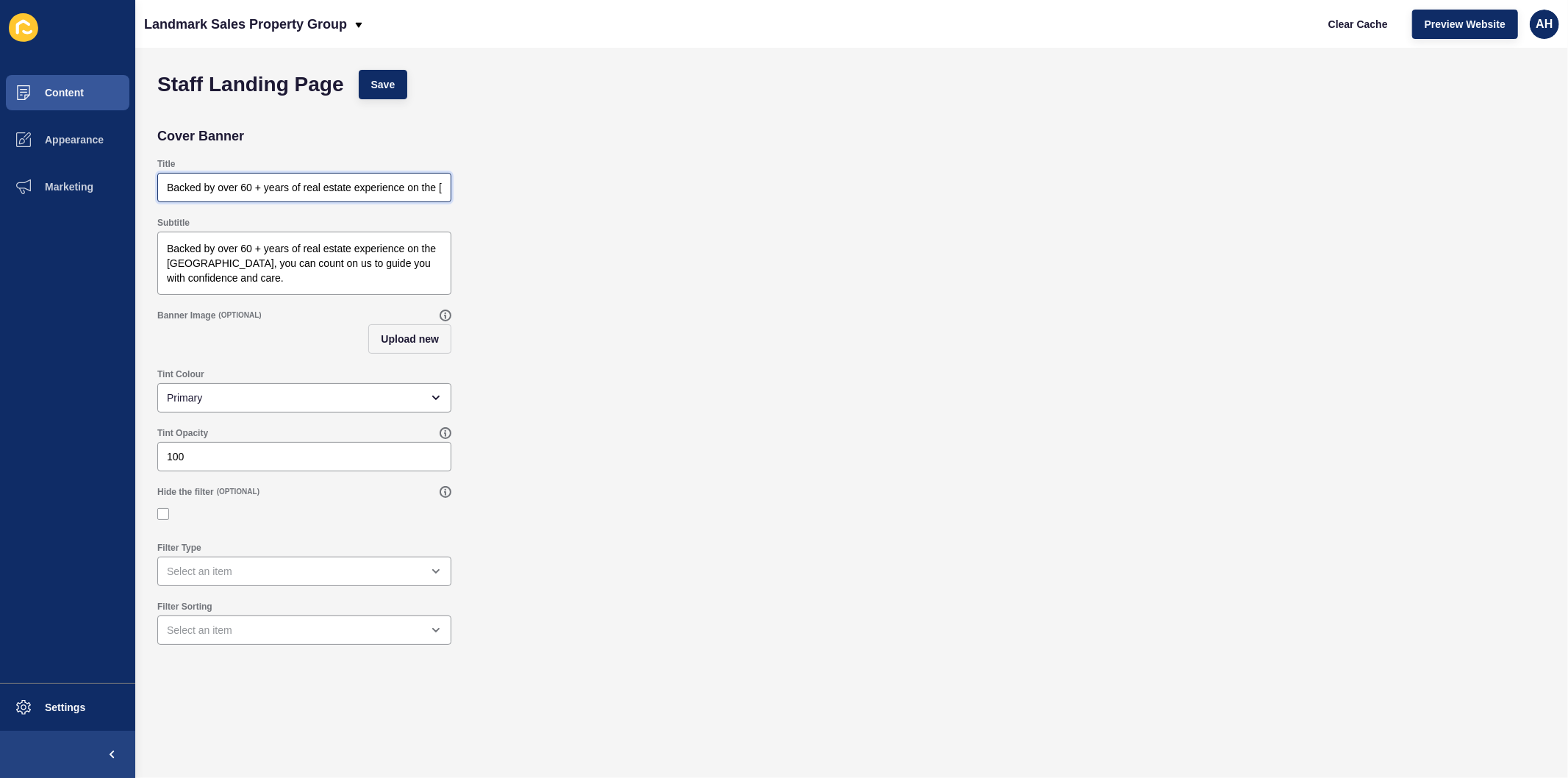
scroll to position [0, 325]
type input "Backed by over 60 + years of real estate experience on the [GEOGRAPHIC_DATA], y…"
click at [310, 295] on div "Subtitle Backed by over 60 + years of real estate experience on the [GEOGRAPHIC…" at bounding box center [305, 255] width 297 height 81
click at [310, 276] on textarea "Backed by over 60 + years of real estate experience on the [GEOGRAPHIC_DATA], y…" at bounding box center [304, 263] width 289 height 59
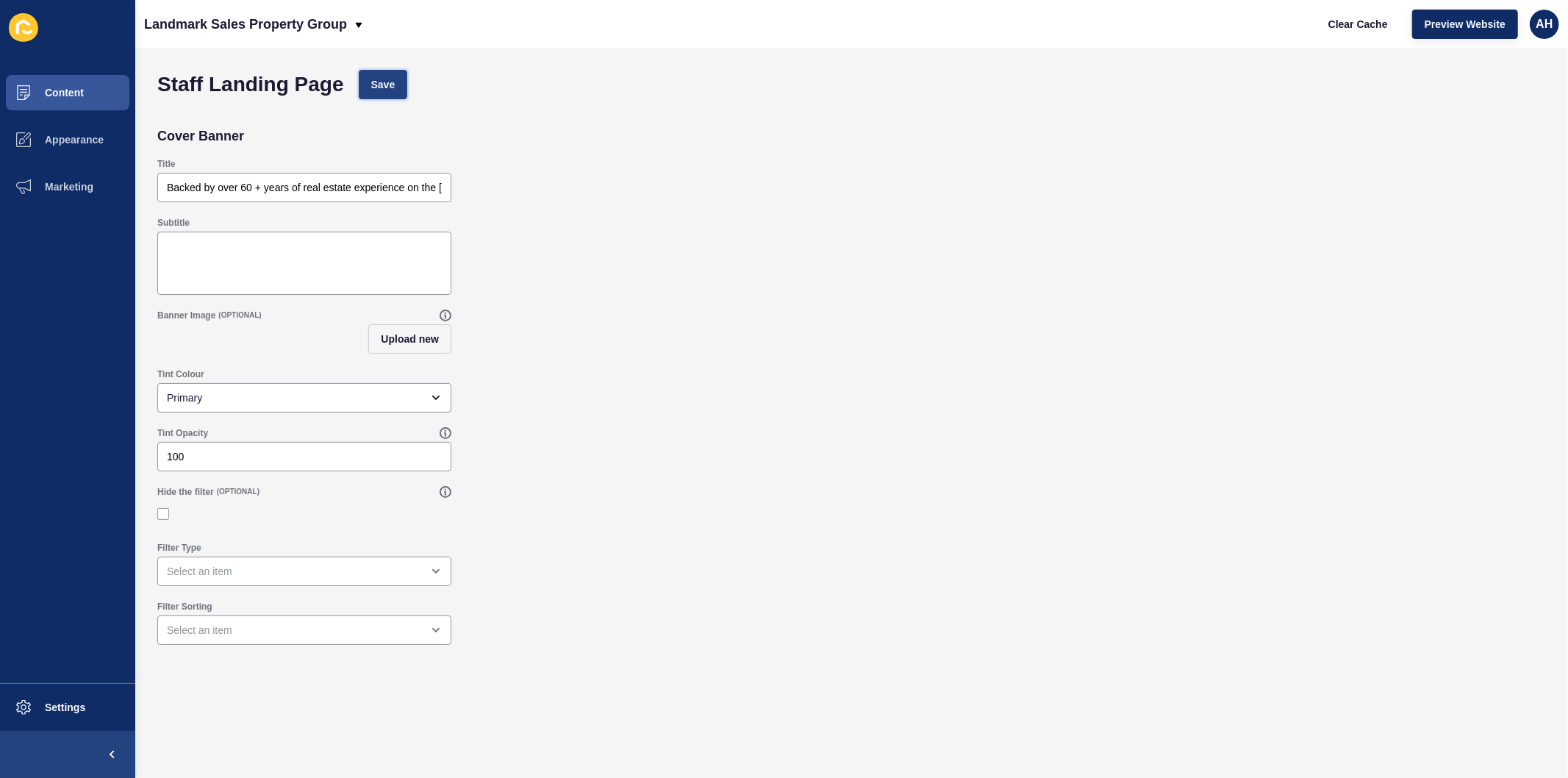
click at [379, 91] on span "Save" at bounding box center [383, 84] width 24 height 15
click at [77, 91] on span "Content" at bounding box center [41, 93] width 86 height 12
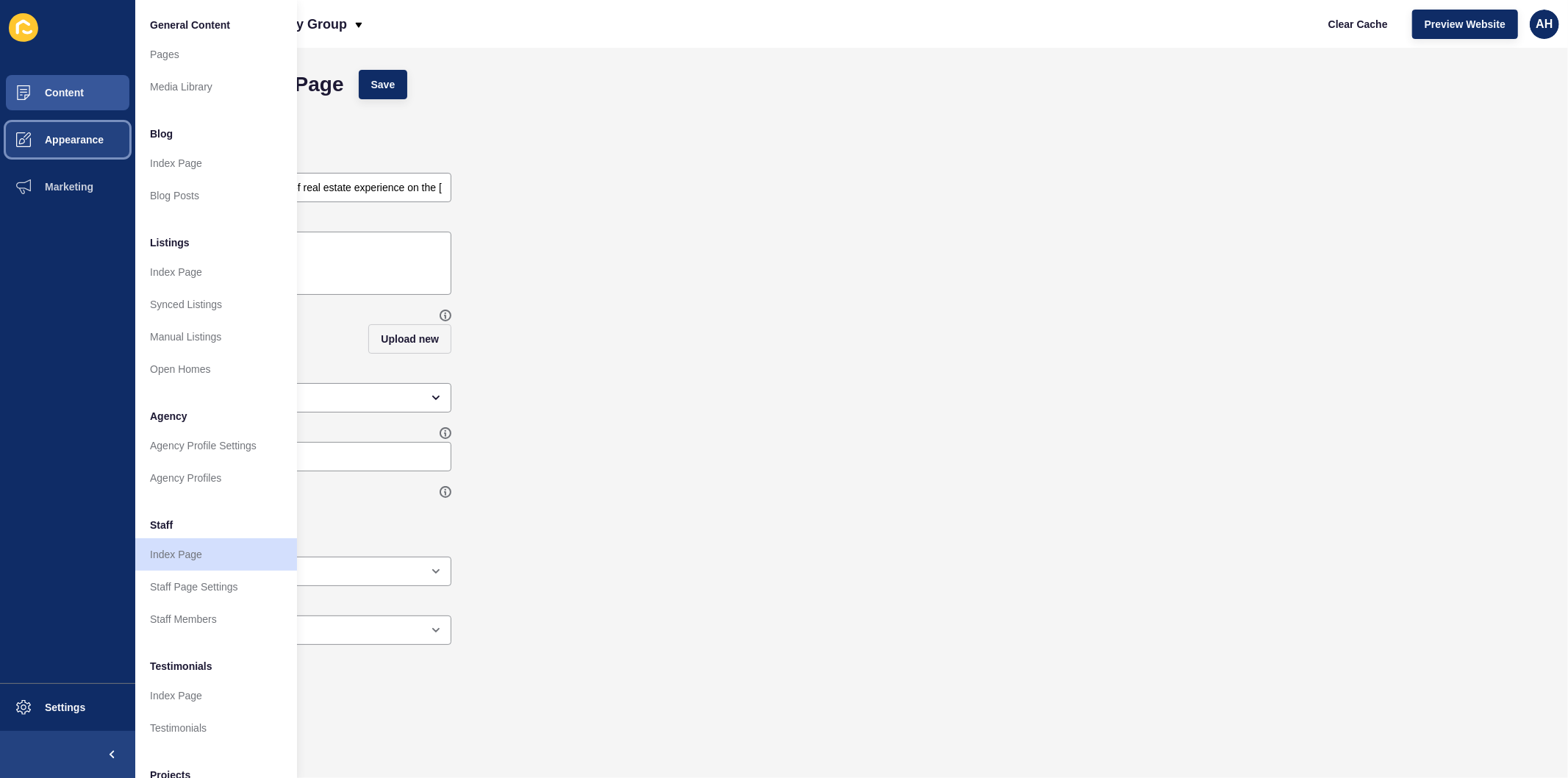
click at [76, 136] on span "Appearance" at bounding box center [51, 140] width 106 height 12
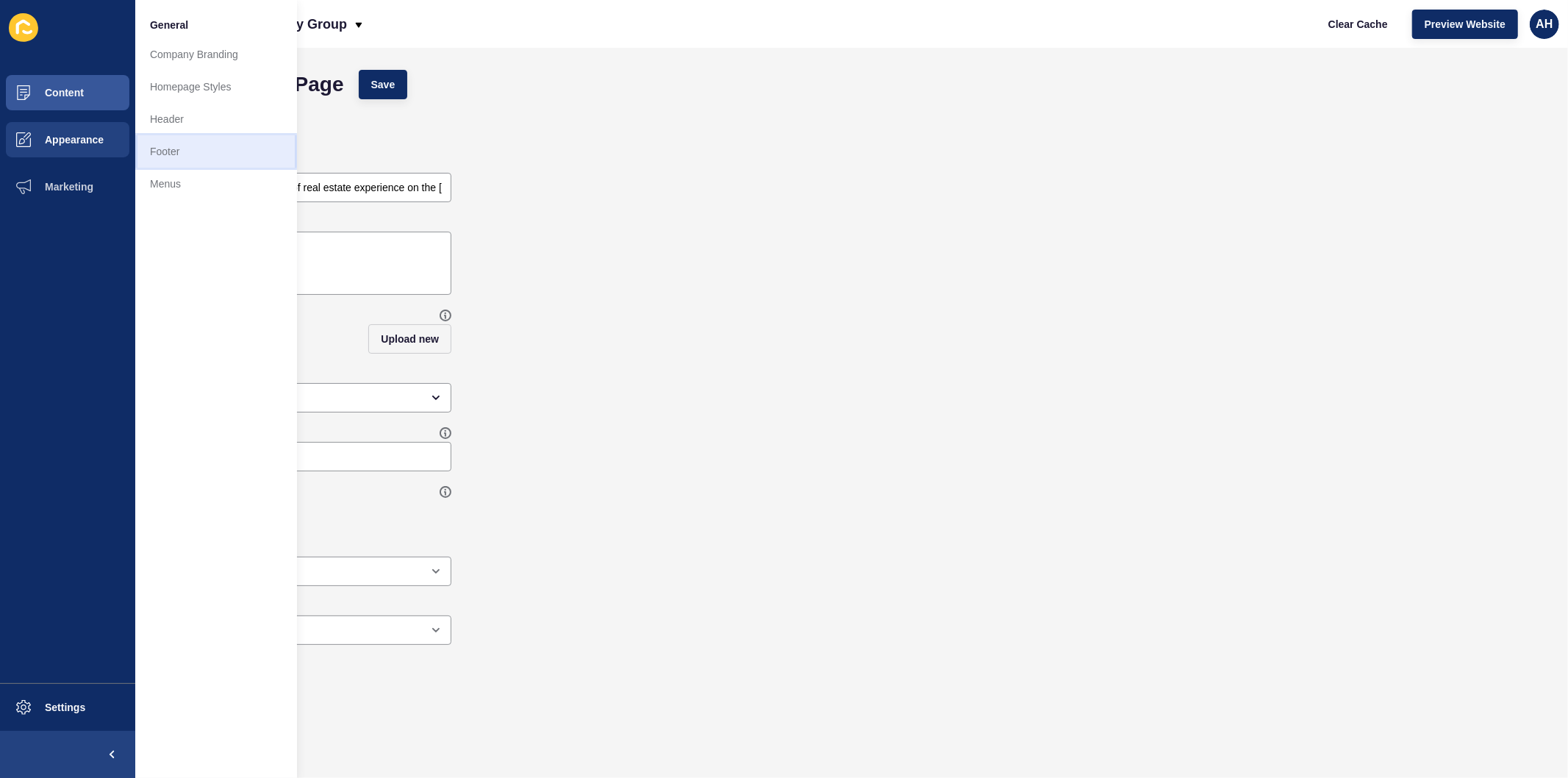
click at [187, 154] on link "Footer" at bounding box center [216, 151] width 162 height 32
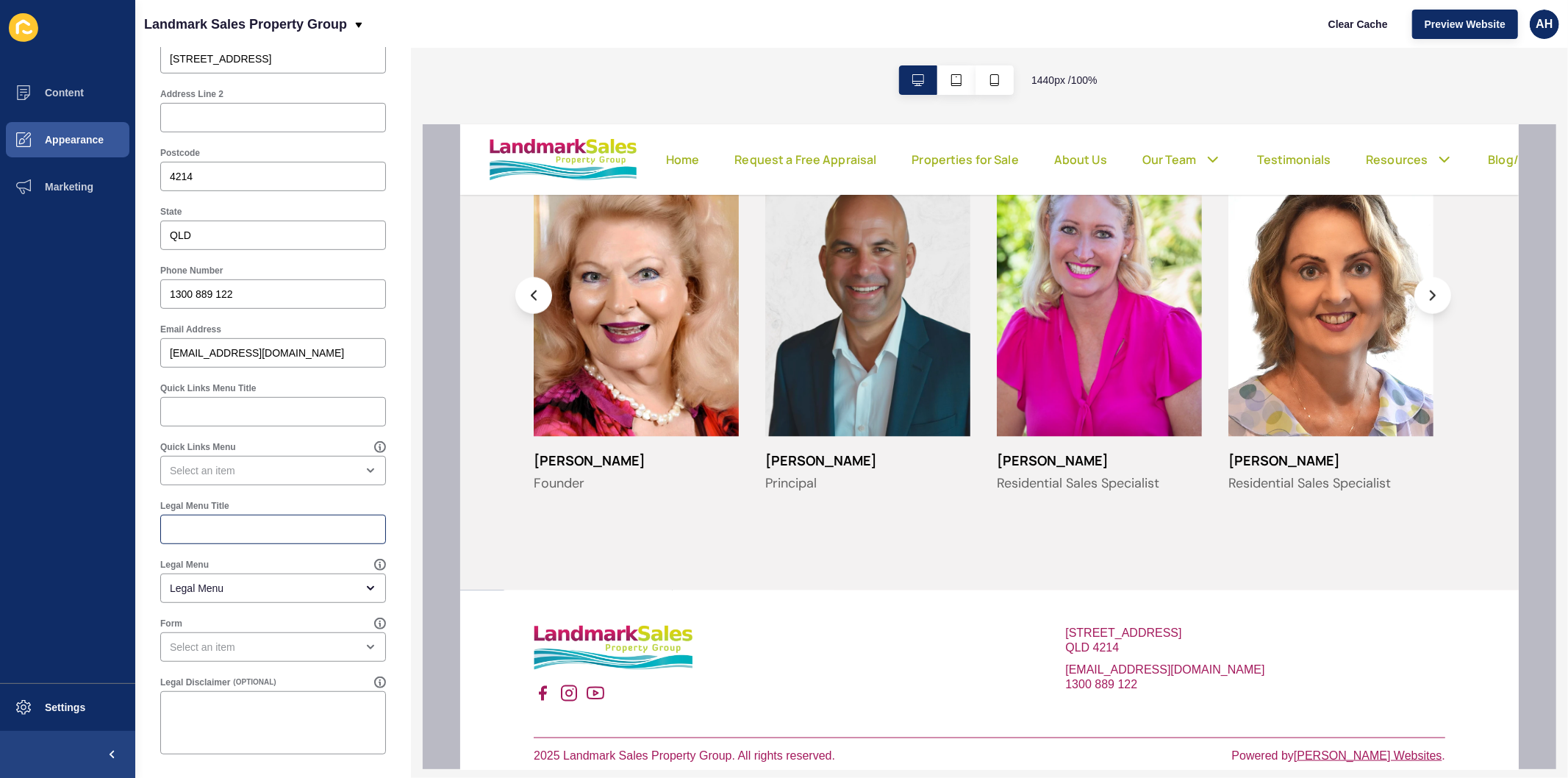
scroll to position [575, 0]
click at [75, 141] on span "Appearance" at bounding box center [51, 140] width 106 height 12
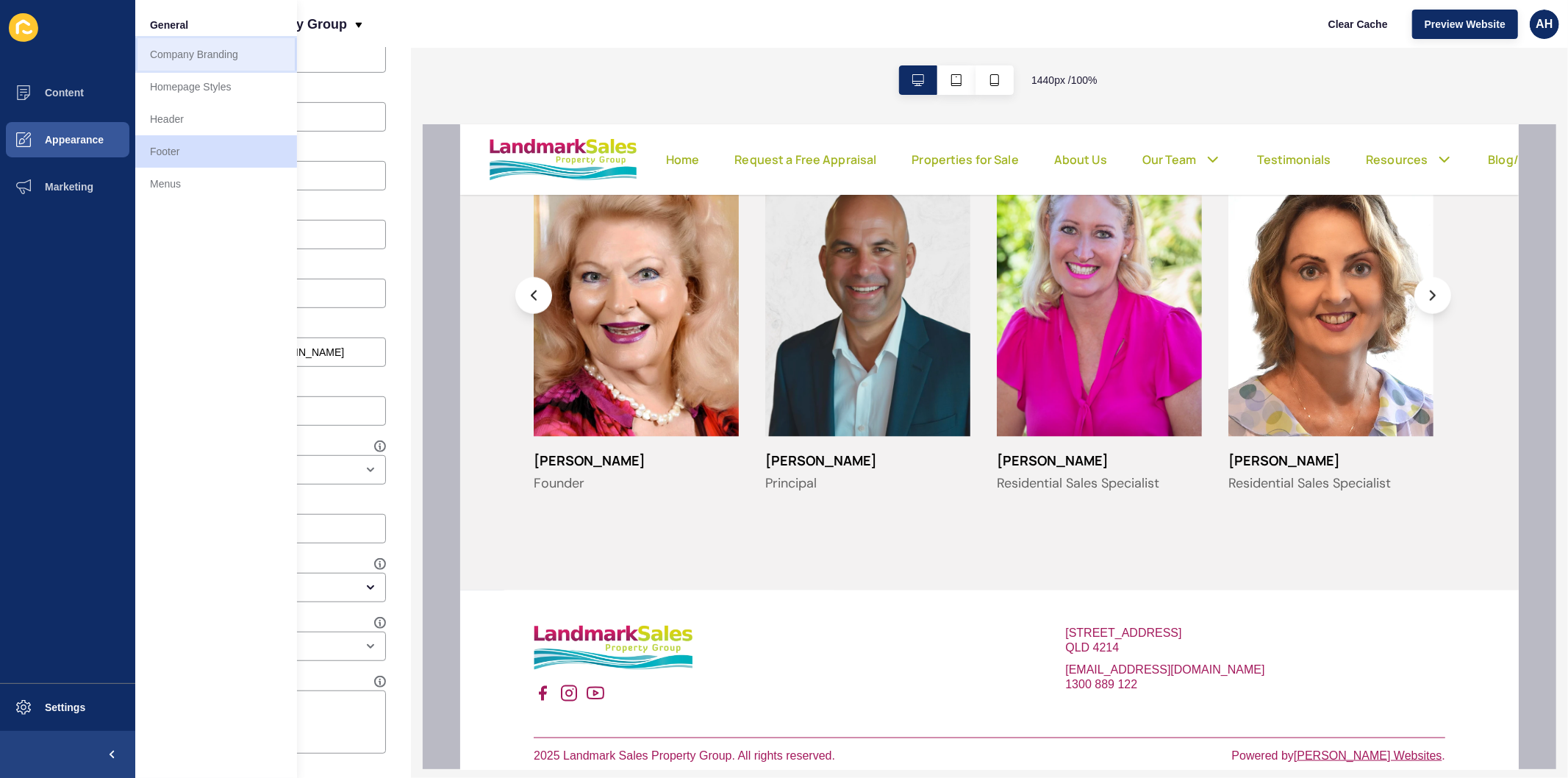
click at [224, 52] on link "Company Branding" at bounding box center [216, 54] width 162 height 32
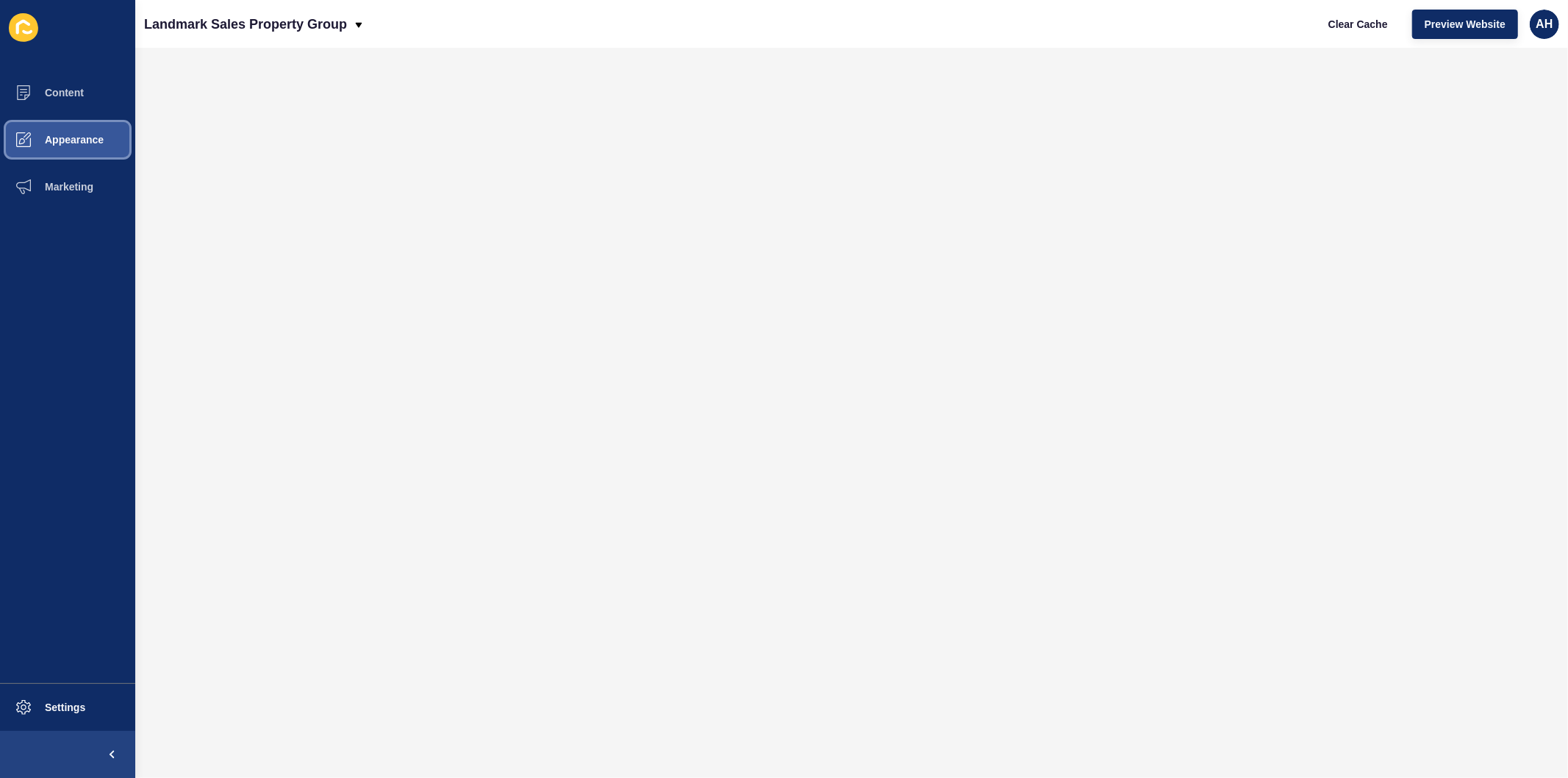
click at [82, 135] on span "Appearance" at bounding box center [51, 140] width 106 height 12
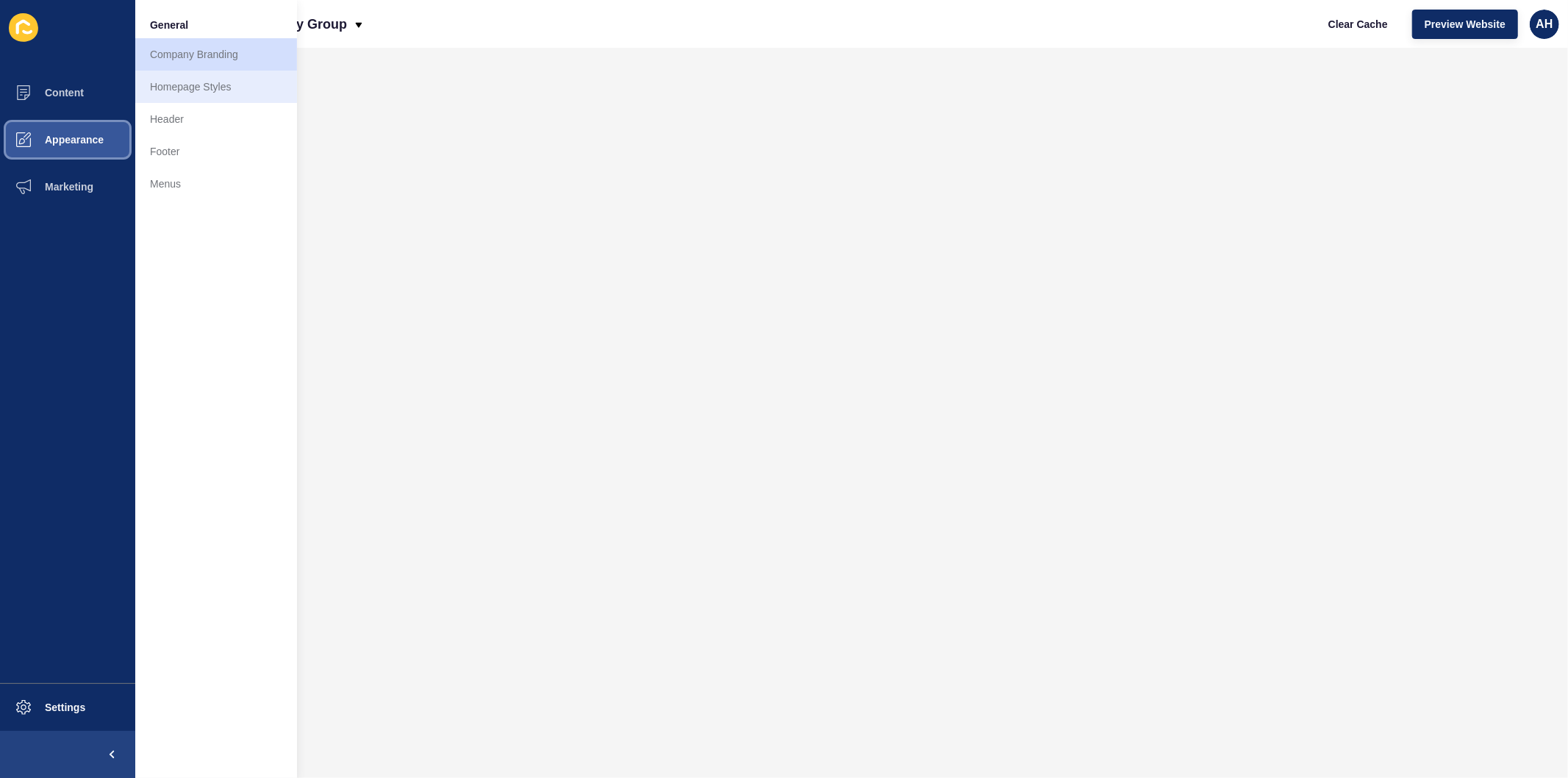
click at [216, 82] on link "Homepage Styles" at bounding box center [216, 86] width 162 height 32
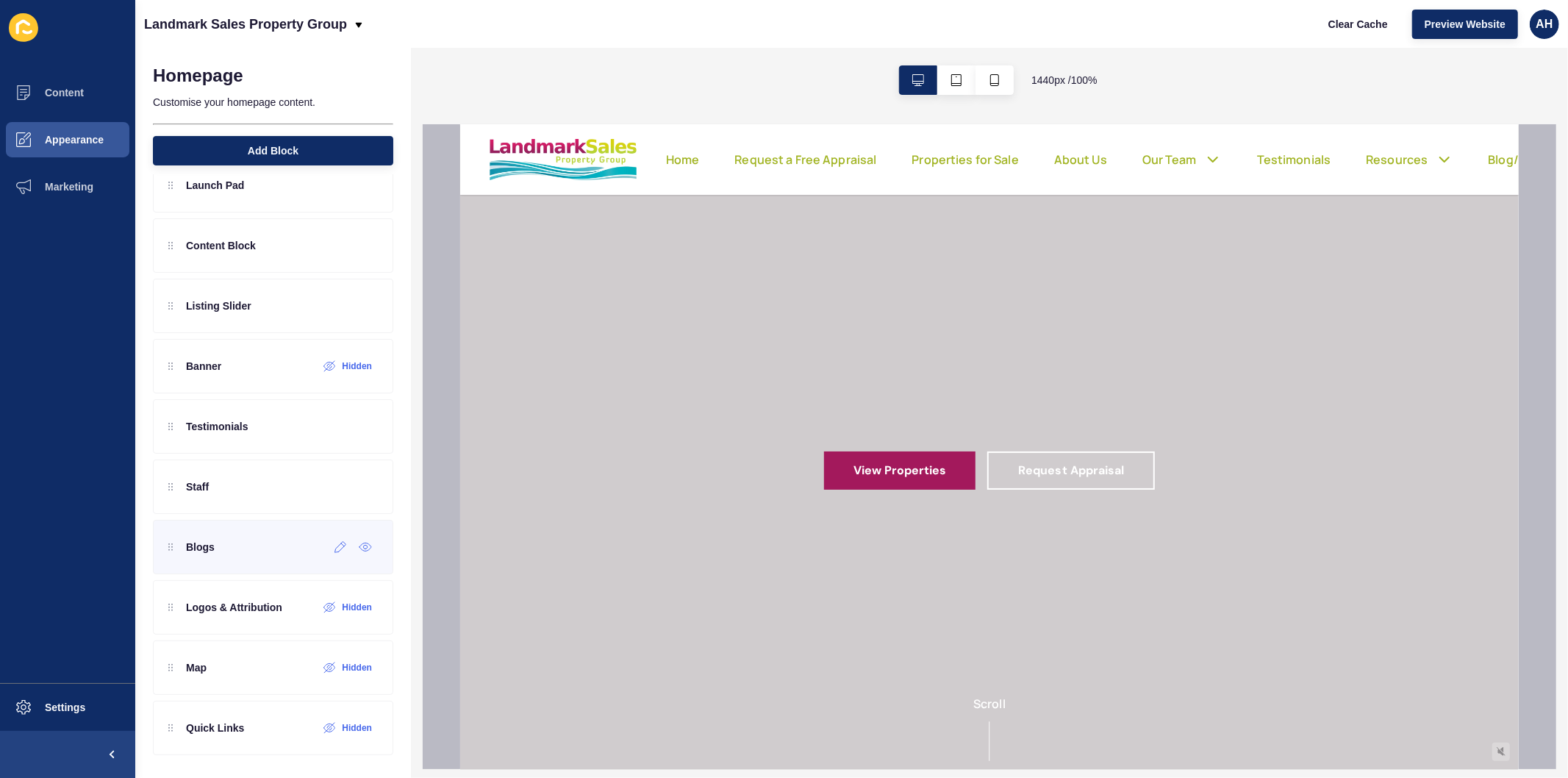
scroll to position [92, 0]
click at [342, 667] on label "Hidden" at bounding box center [357, 667] width 30 height 12
click at [300, 664] on icon at bounding box center [305, 667] width 11 height 11
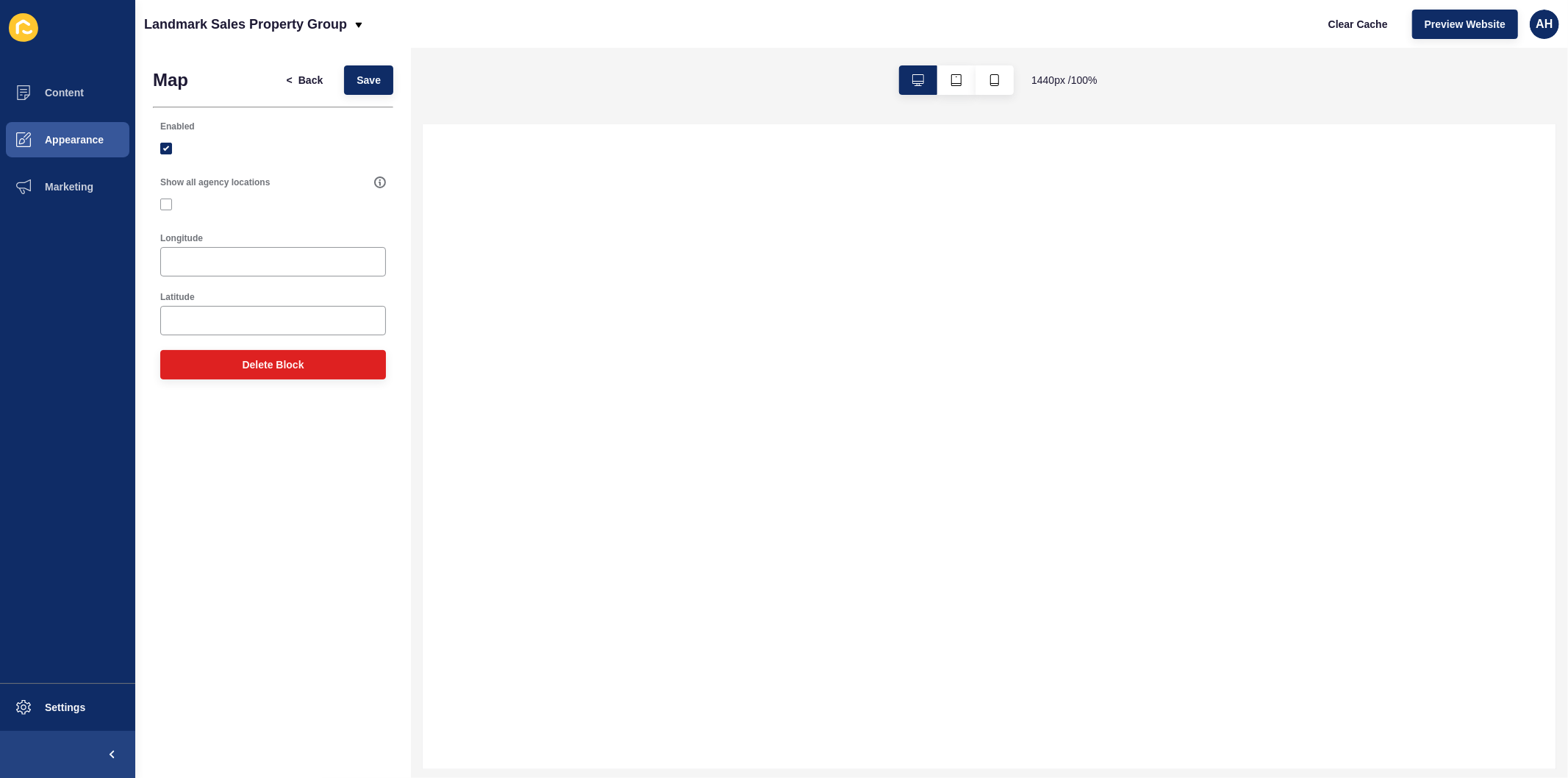
scroll to position [0, 0]
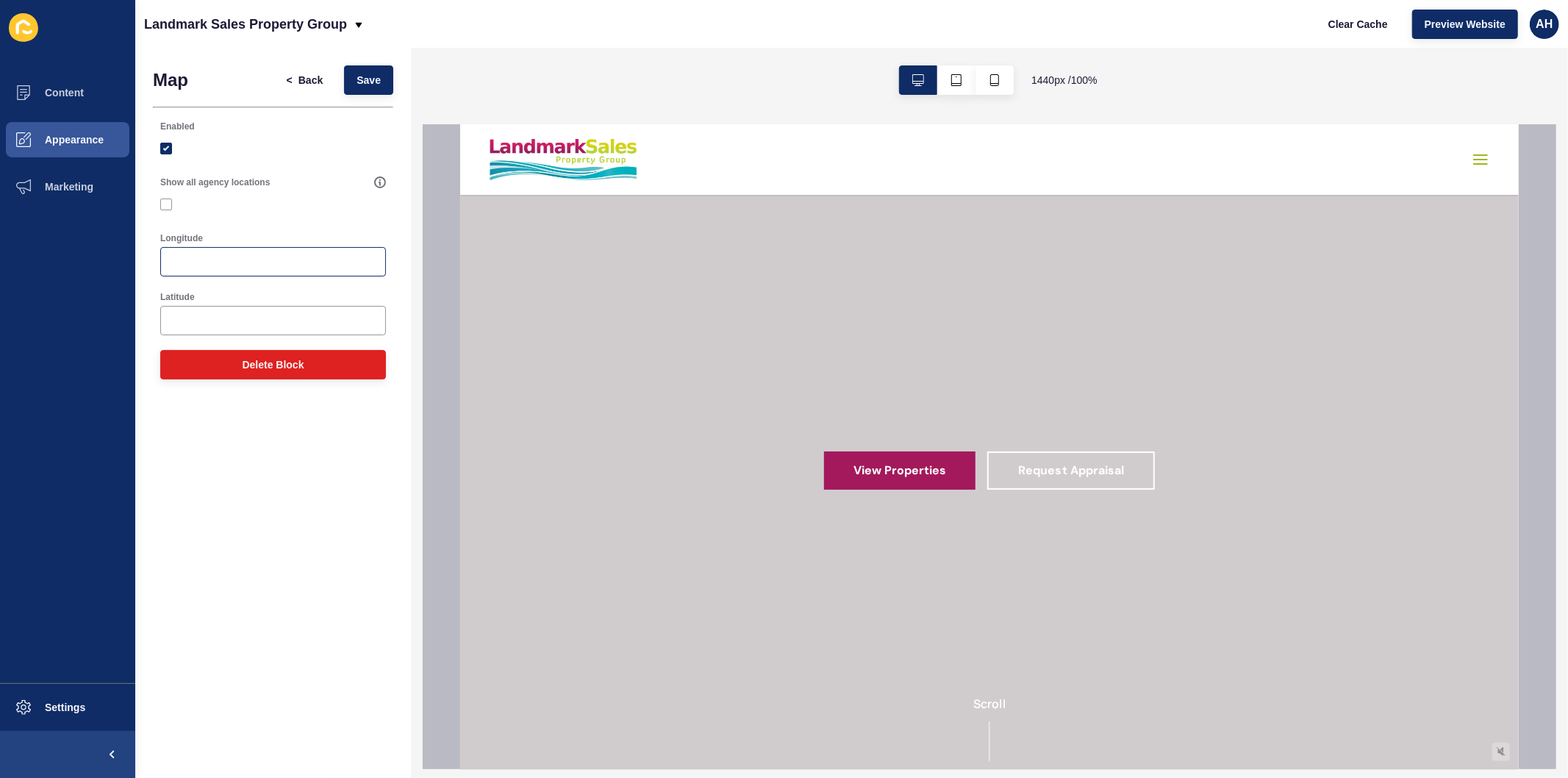
click at [273, 251] on div at bounding box center [273, 262] width 226 height 29
paste input "-27.9338292"
type input "-27.9338292"
click at [295, 313] on div at bounding box center [273, 321] width 226 height 29
click at [268, 331] on div at bounding box center [273, 321] width 226 height 29
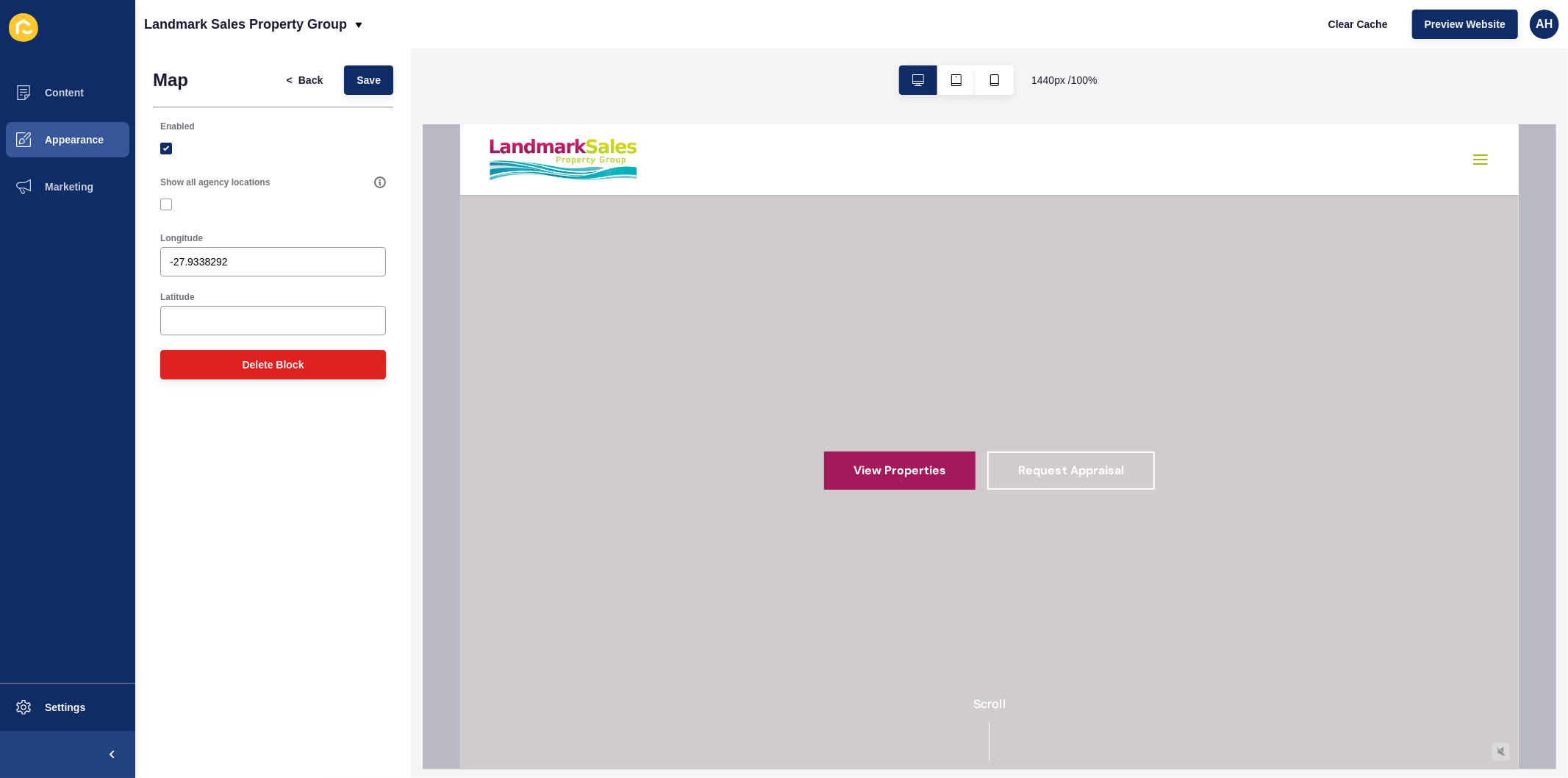
click at [285, 300] on div "Latitude" at bounding box center [273, 297] width 226 height 12
click at [297, 317] on input "Latitude" at bounding box center [273, 321] width 206 height 15
paste input "153.3656078"
click at [365, 85] on span "Save" at bounding box center [368, 79] width 24 height 15
click at [263, 314] on input "153.3656078" at bounding box center [273, 321] width 206 height 15
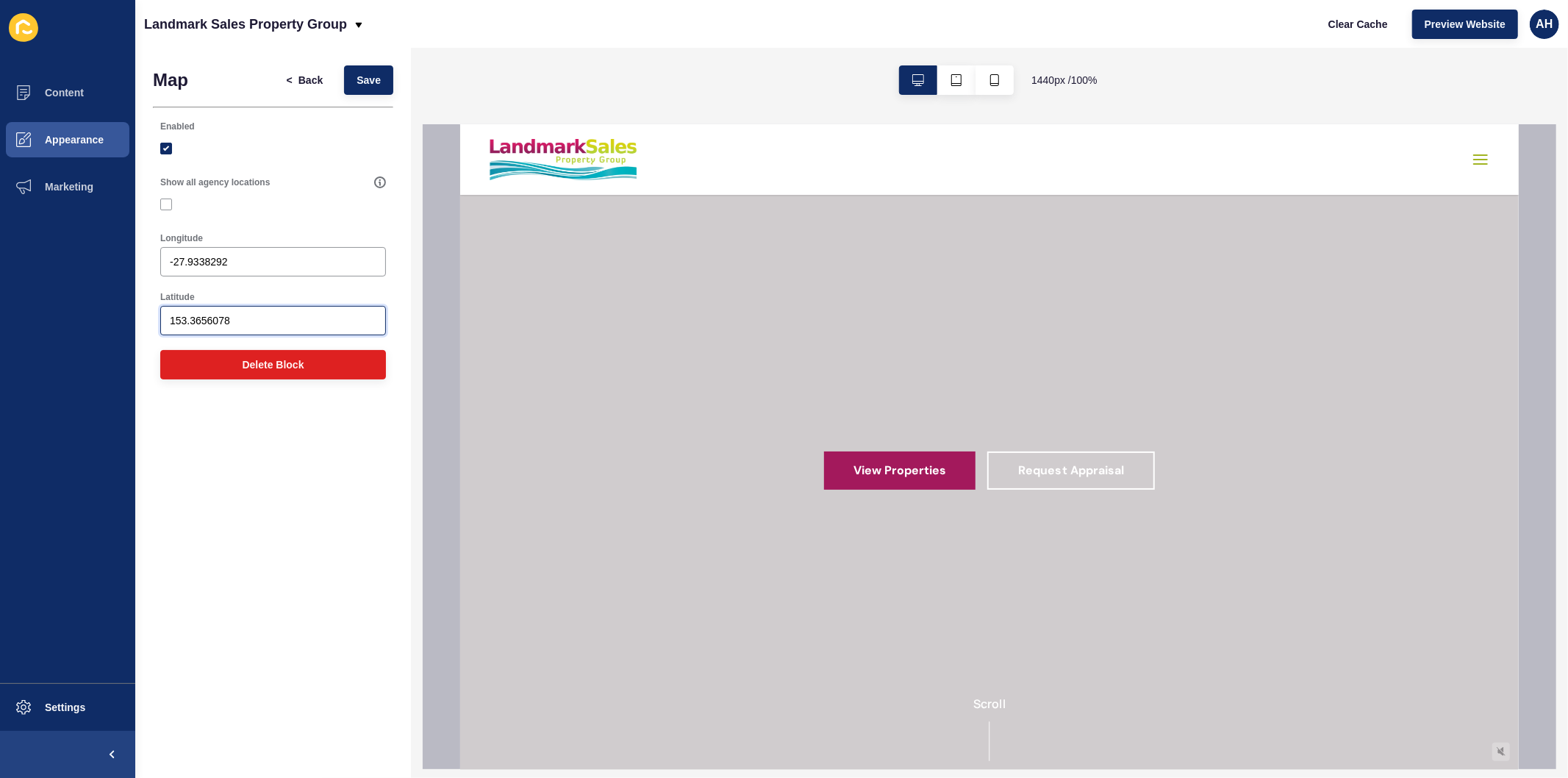
paste input "-27.947553"
type input "-27.947553"
click at [314, 260] on input "-27.9338292" at bounding box center [273, 261] width 206 height 15
paste input "153.381865"
type input "153.381865"
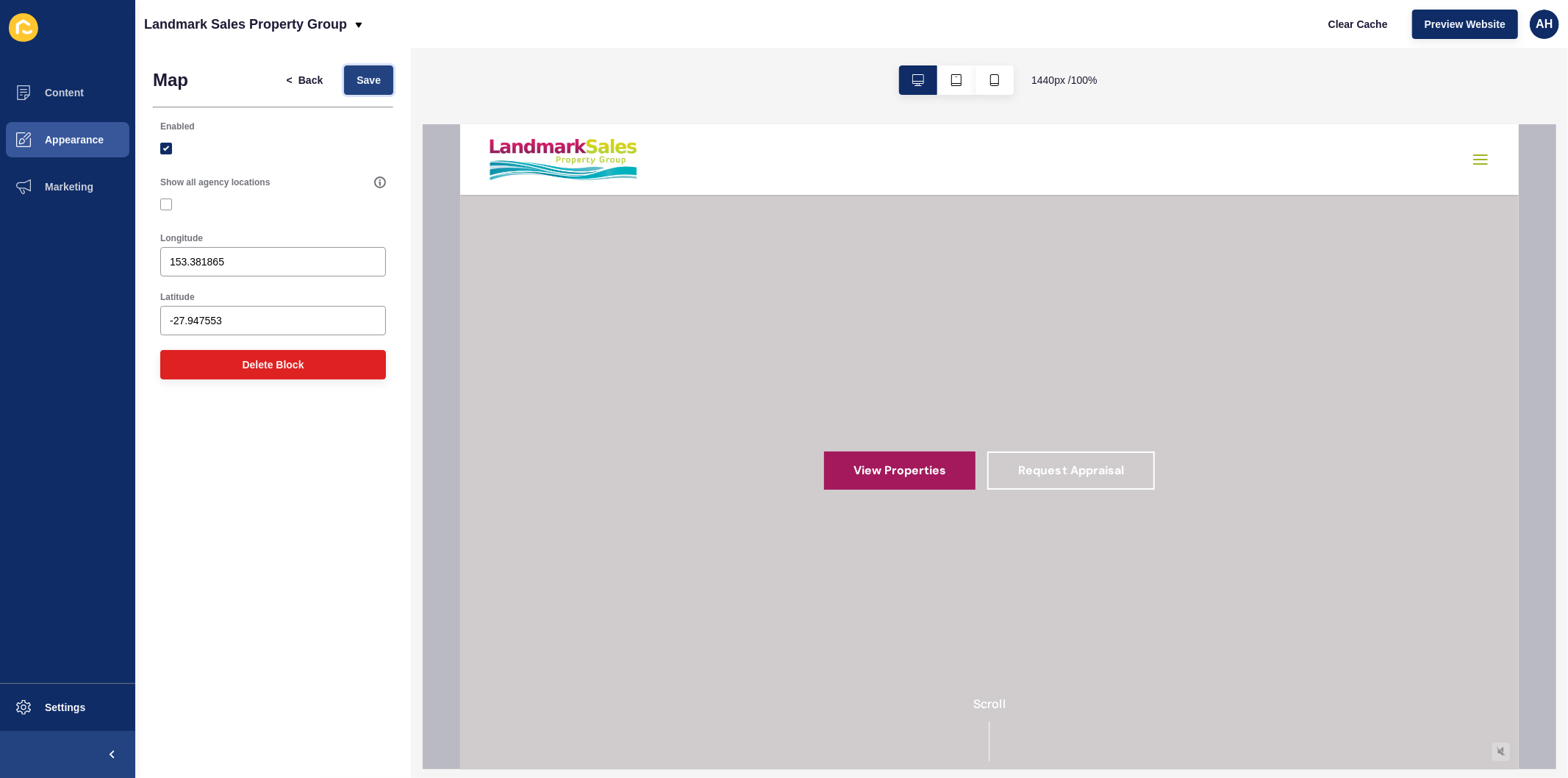
click at [357, 86] on span "Save" at bounding box center [368, 79] width 24 height 15
click at [243, 322] on input "-27.947553" at bounding box center [273, 321] width 206 height 15
paste input "27.9338292"
click at [270, 321] on input "27.9338292" at bounding box center [273, 321] width 206 height 15
paste input "text"
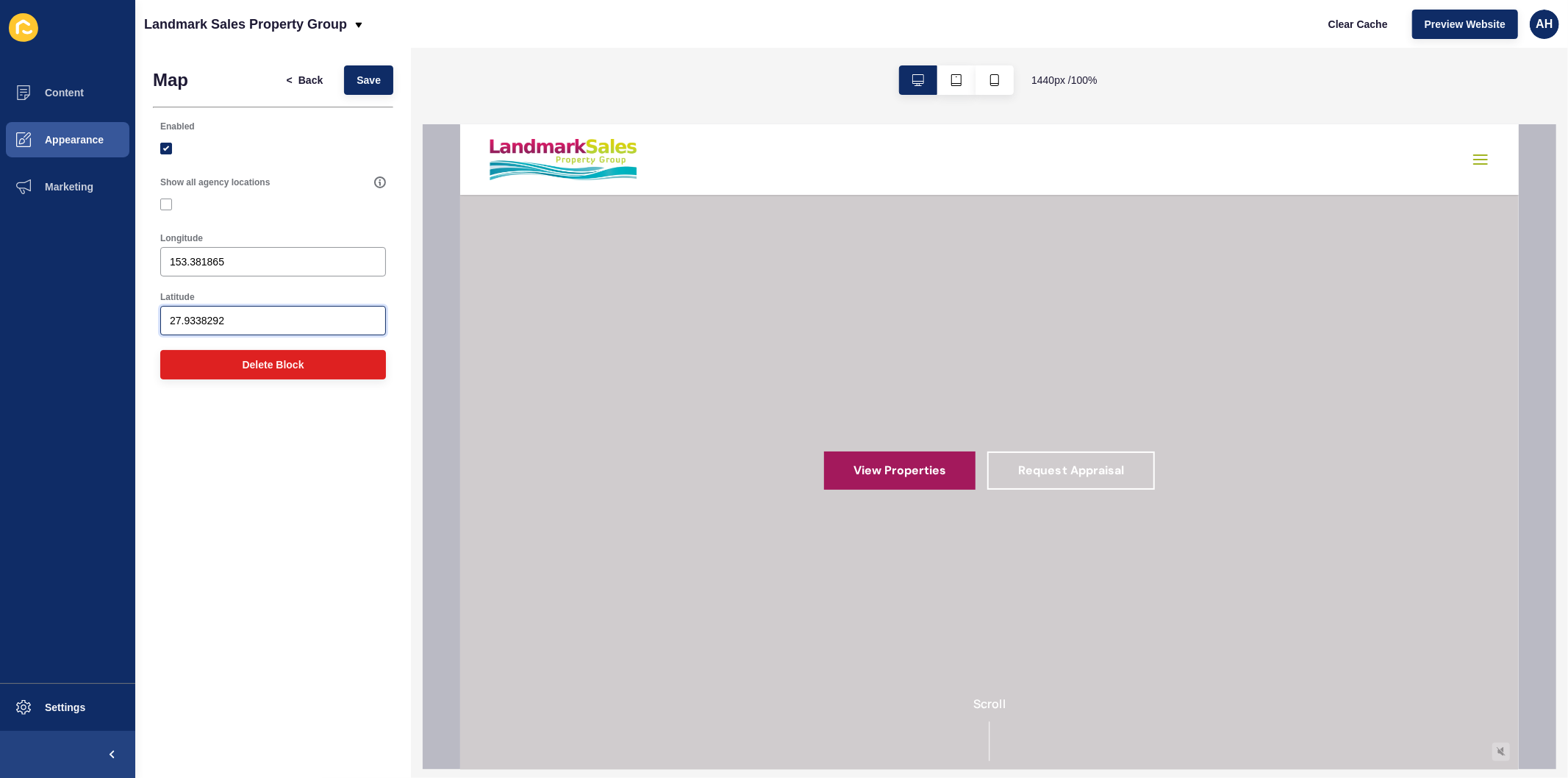
type input "27.9338292"
click at [229, 257] on input "153.381865" at bounding box center [273, 261] width 206 height 15
paste input "656078"
type input "153.3656078"
click at [355, 84] on button "Save" at bounding box center [368, 80] width 49 height 29
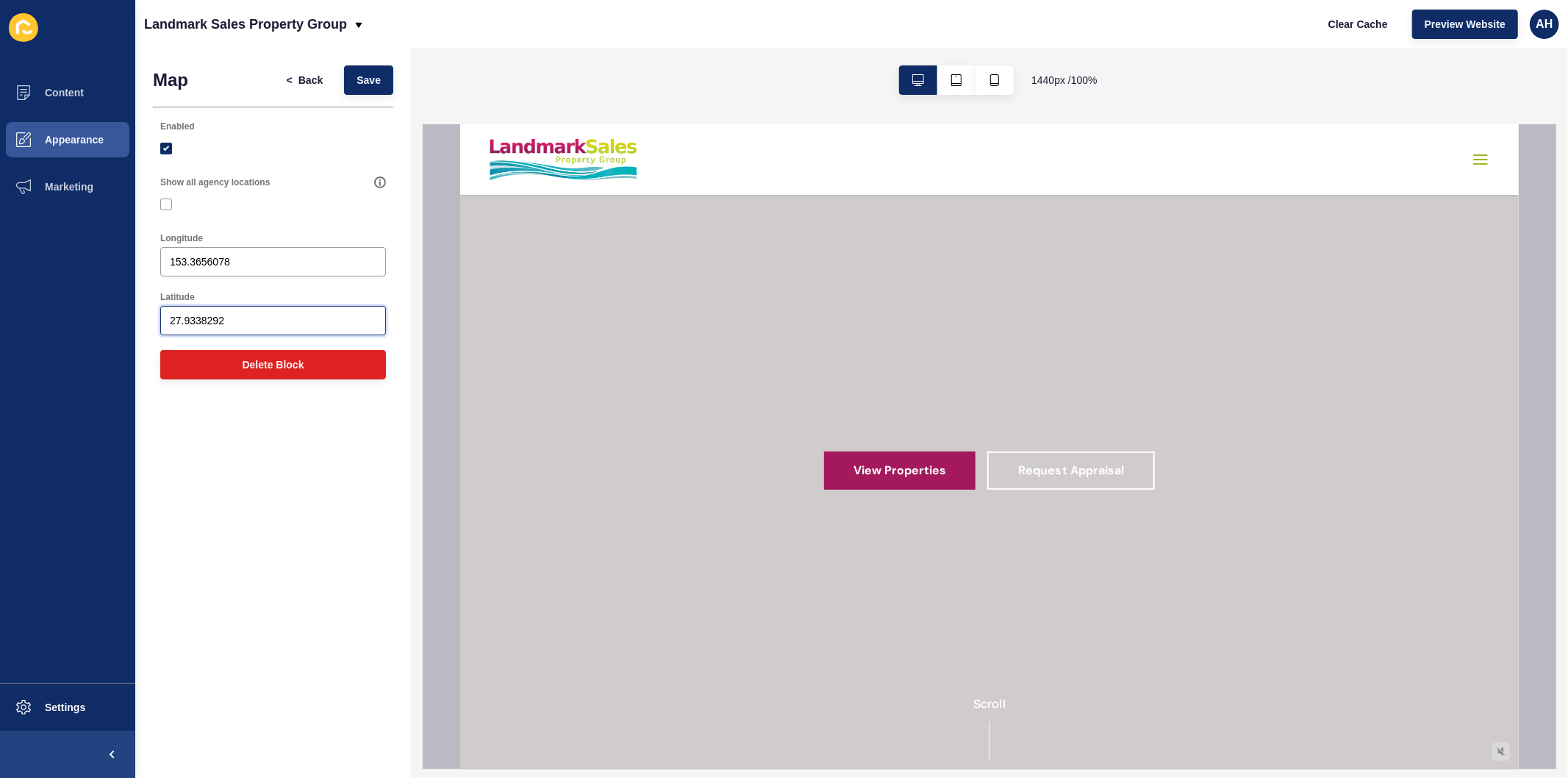
click at [266, 320] on input "27.9338292" at bounding box center [273, 321] width 206 height 15
paste input "-27.93364478444557, 153.36527153929163"
drag, startPoint x: 377, startPoint y: 318, endPoint x: 289, endPoint y: 320, distance: 88.0
click at [289, 320] on div "-27.93364478444557, 153.36527153929163" at bounding box center [273, 321] width 226 height 29
drag, startPoint x: 372, startPoint y: 317, endPoint x: 274, endPoint y: 314, distance: 98.0
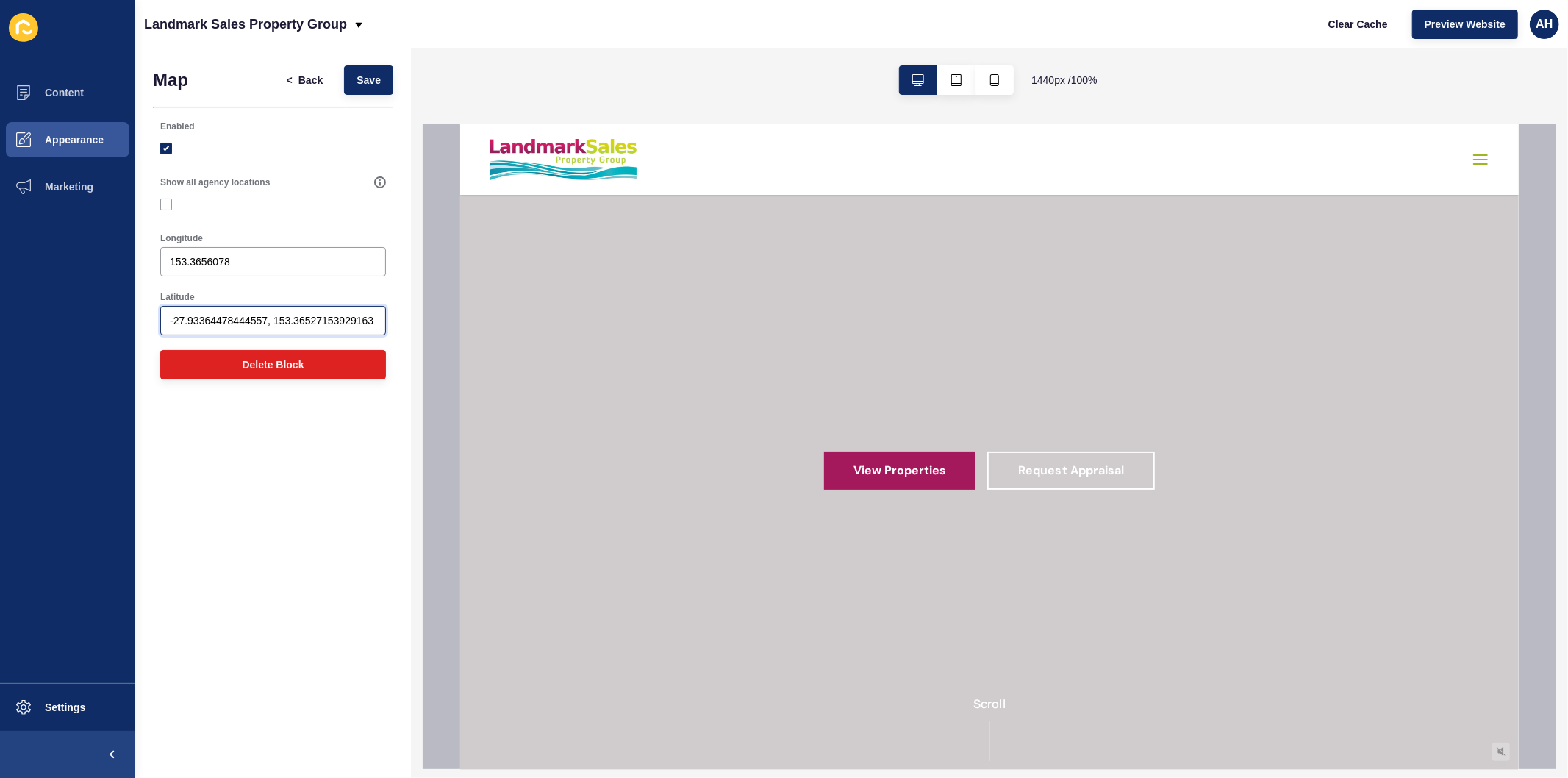
click at [274, 314] on input "-27.93364478444557, 153.36527153929163" at bounding box center [273, 321] width 206 height 15
type input "-27.93364478444557"
click at [288, 260] on input "153.3656078" at bounding box center [273, 261] width 206 height 15
paste input "27153929163"
type input "153.36527153929163"
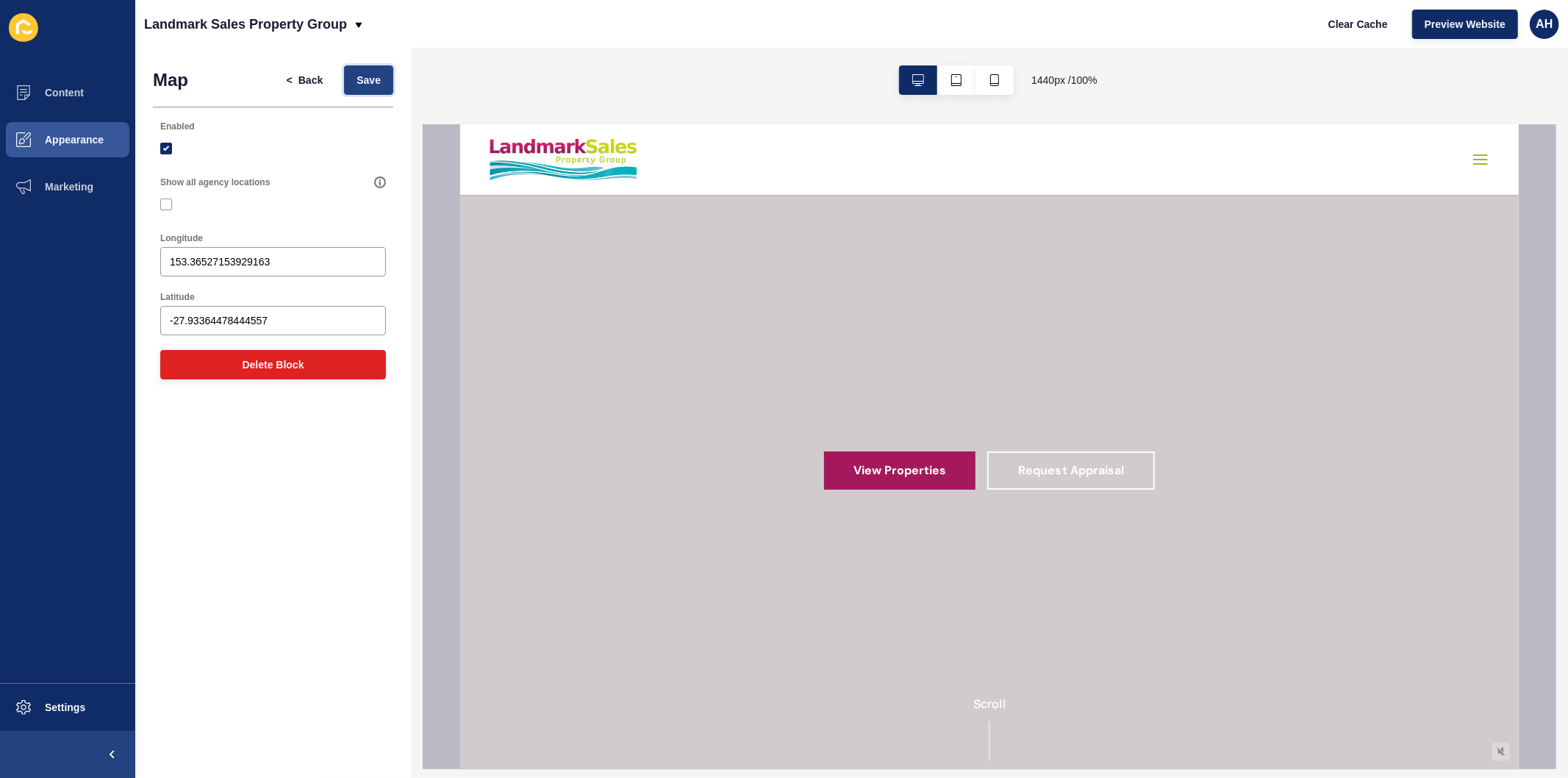
click at [360, 90] on button "Save" at bounding box center [368, 80] width 49 height 29
click at [305, 79] on span "Back" at bounding box center [310, 79] width 24 height 15
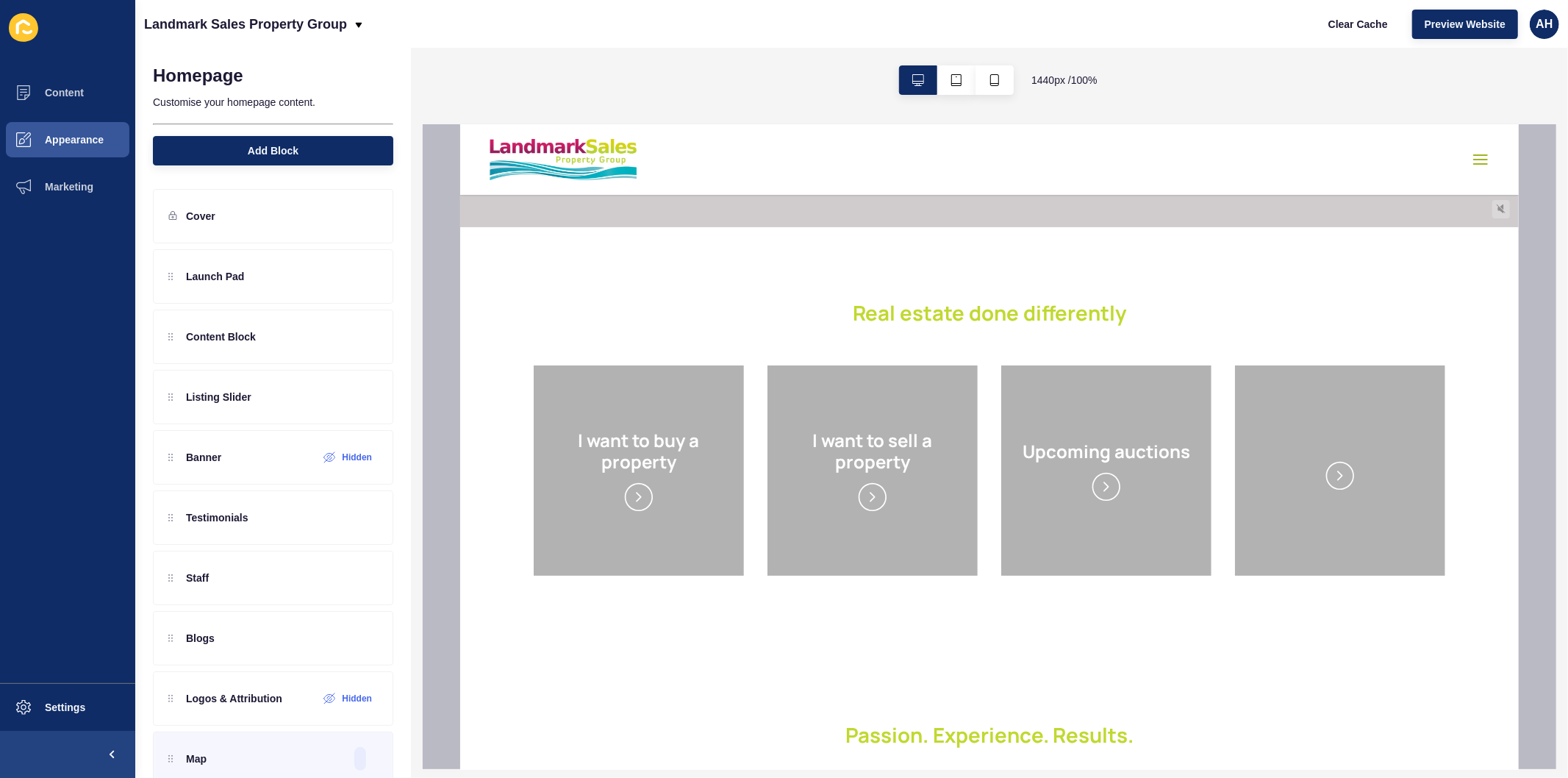
scroll to position [572, 0]
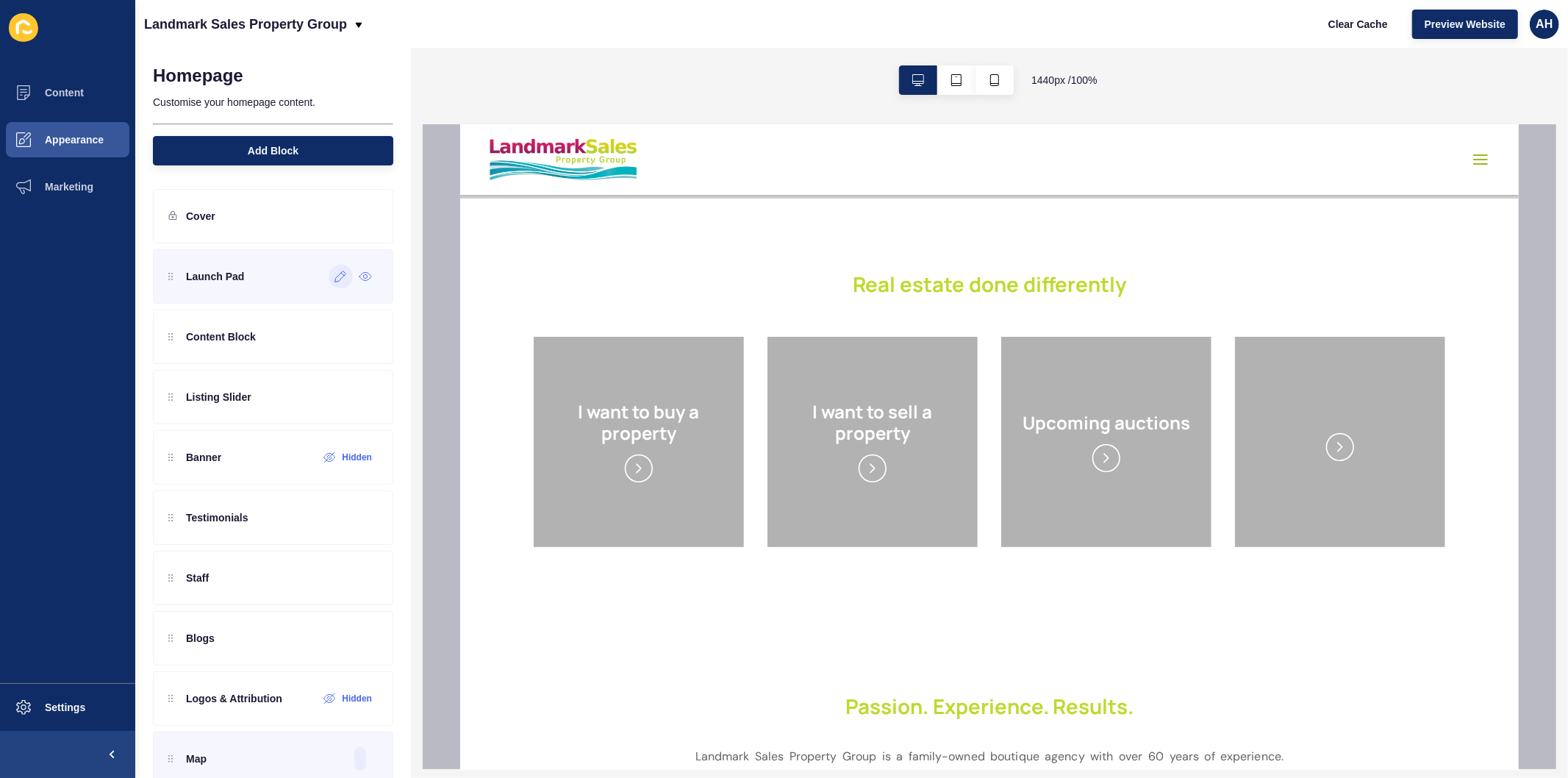
click at [334, 278] on icon at bounding box center [340, 277] width 13 height 12
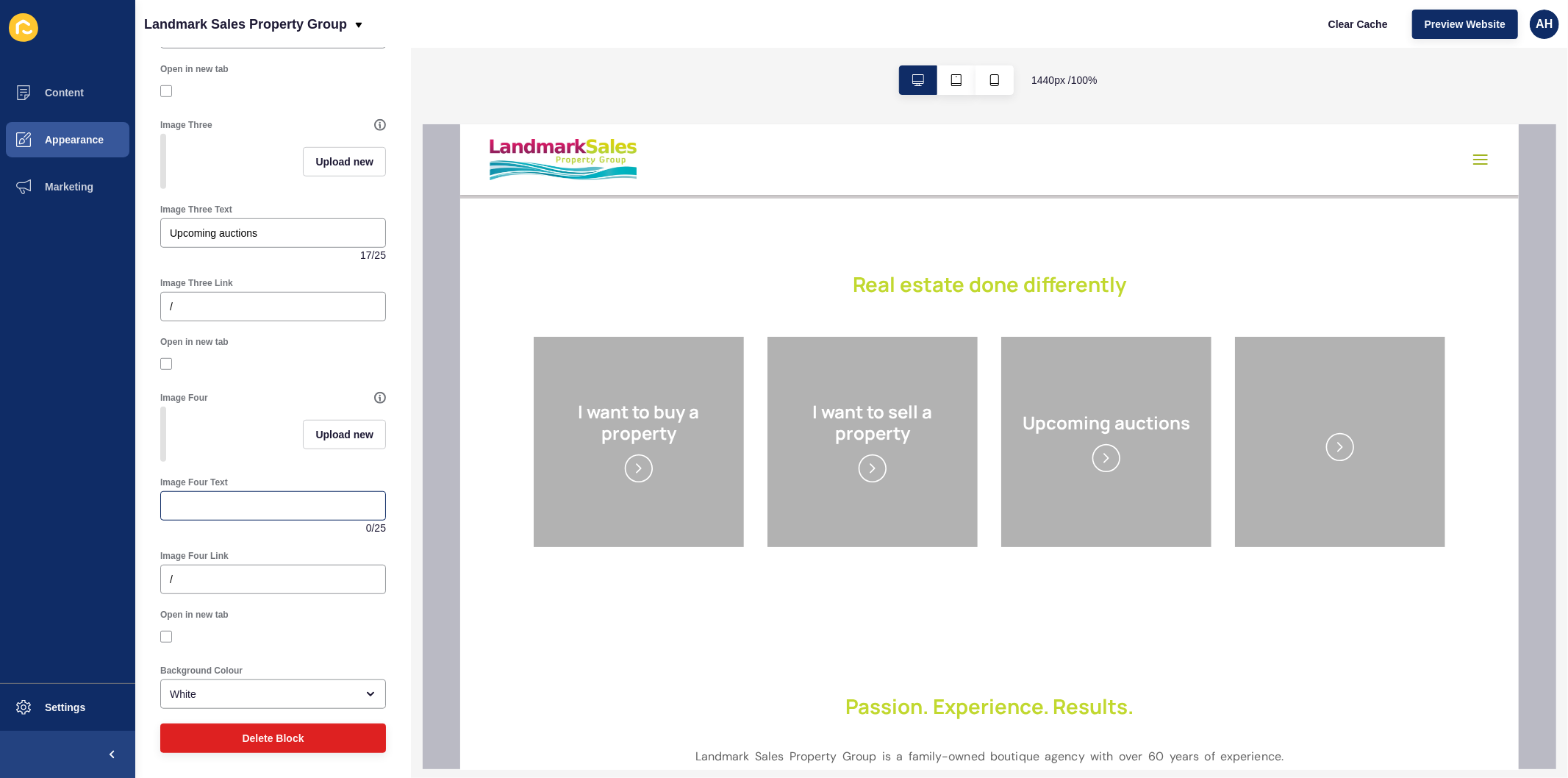
scroll to position [824, 0]
click at [260, 694] on div "White" at bounding box center [263, 694] width 186 height 15
click at [260, 659] on span "Grey" at bounding box center [267, 659] width 190 height 15
type input "Grey"
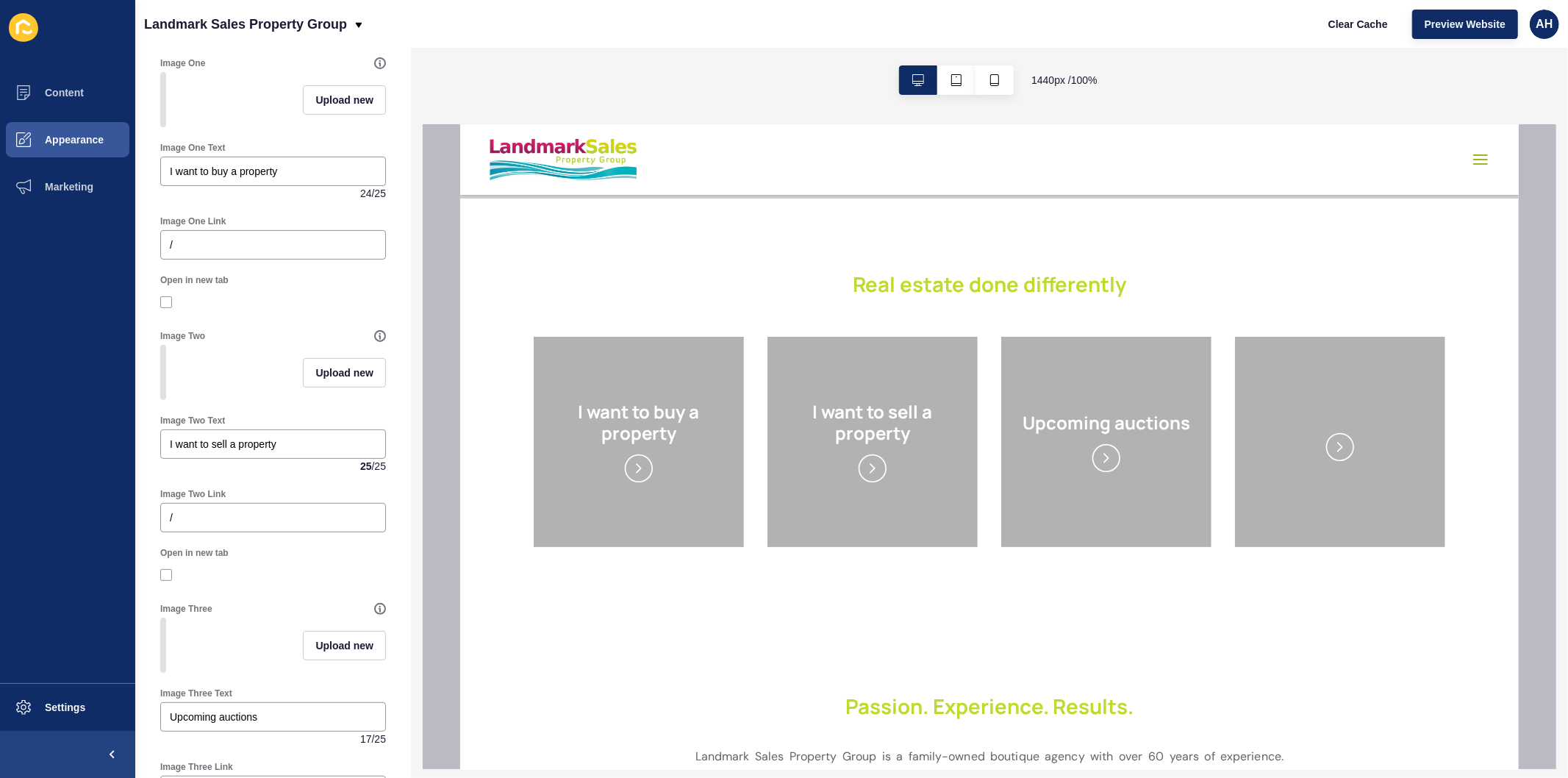
scroll to position [0, 0]
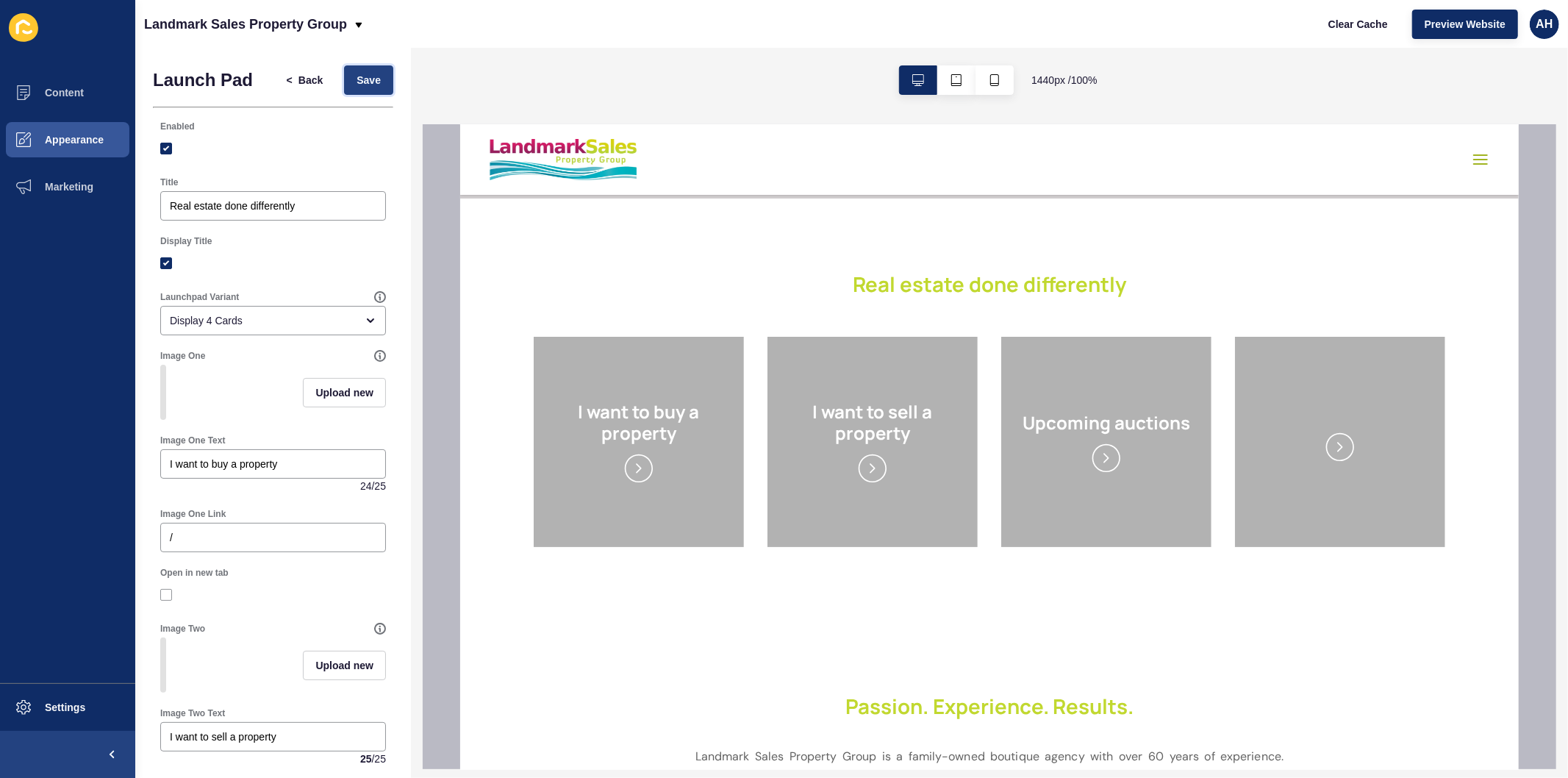
click at [346, 70] on button "Save" at bounding box center [368, 80] width 49 height 29
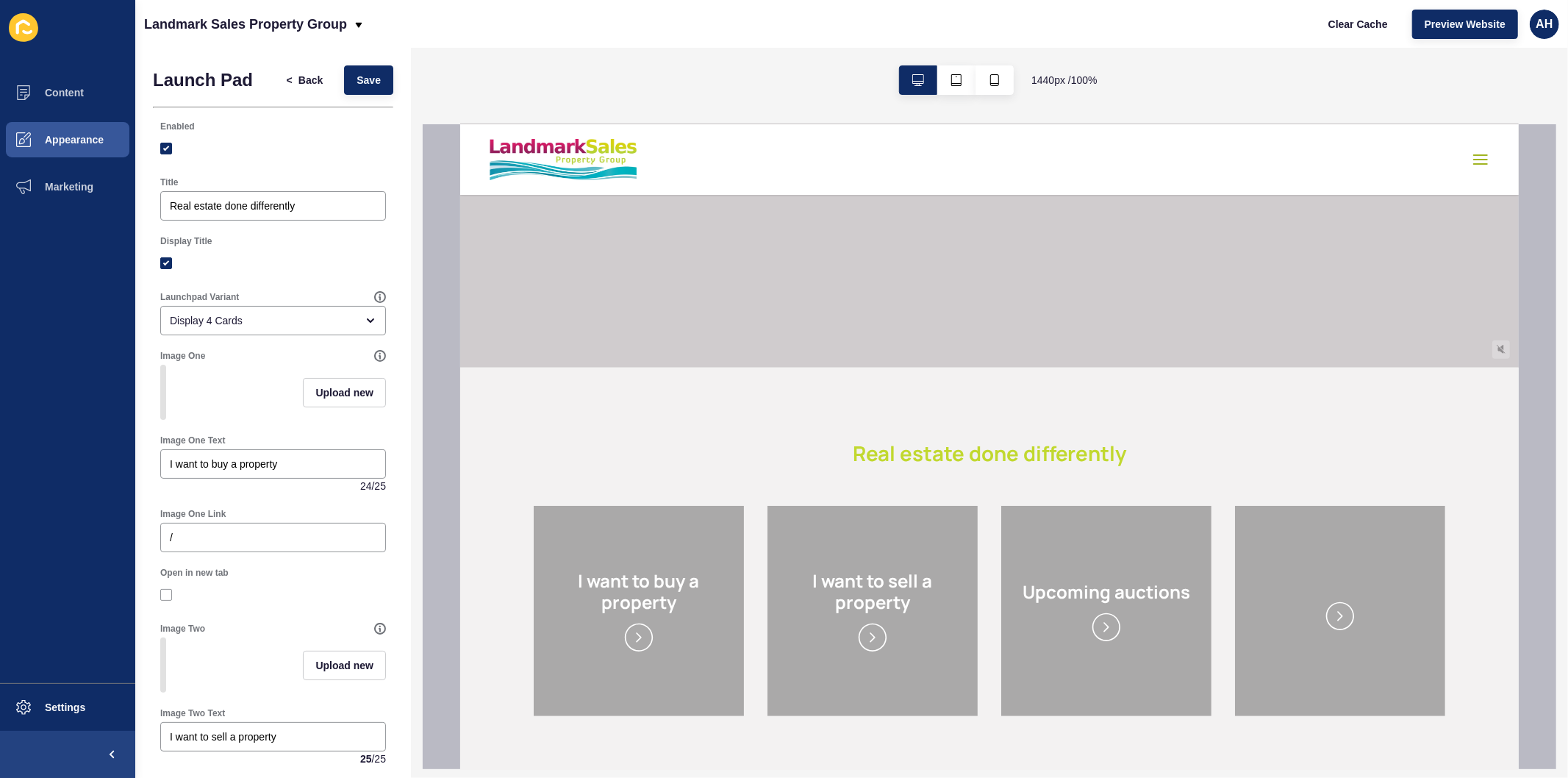
scroll to position [409, 0]
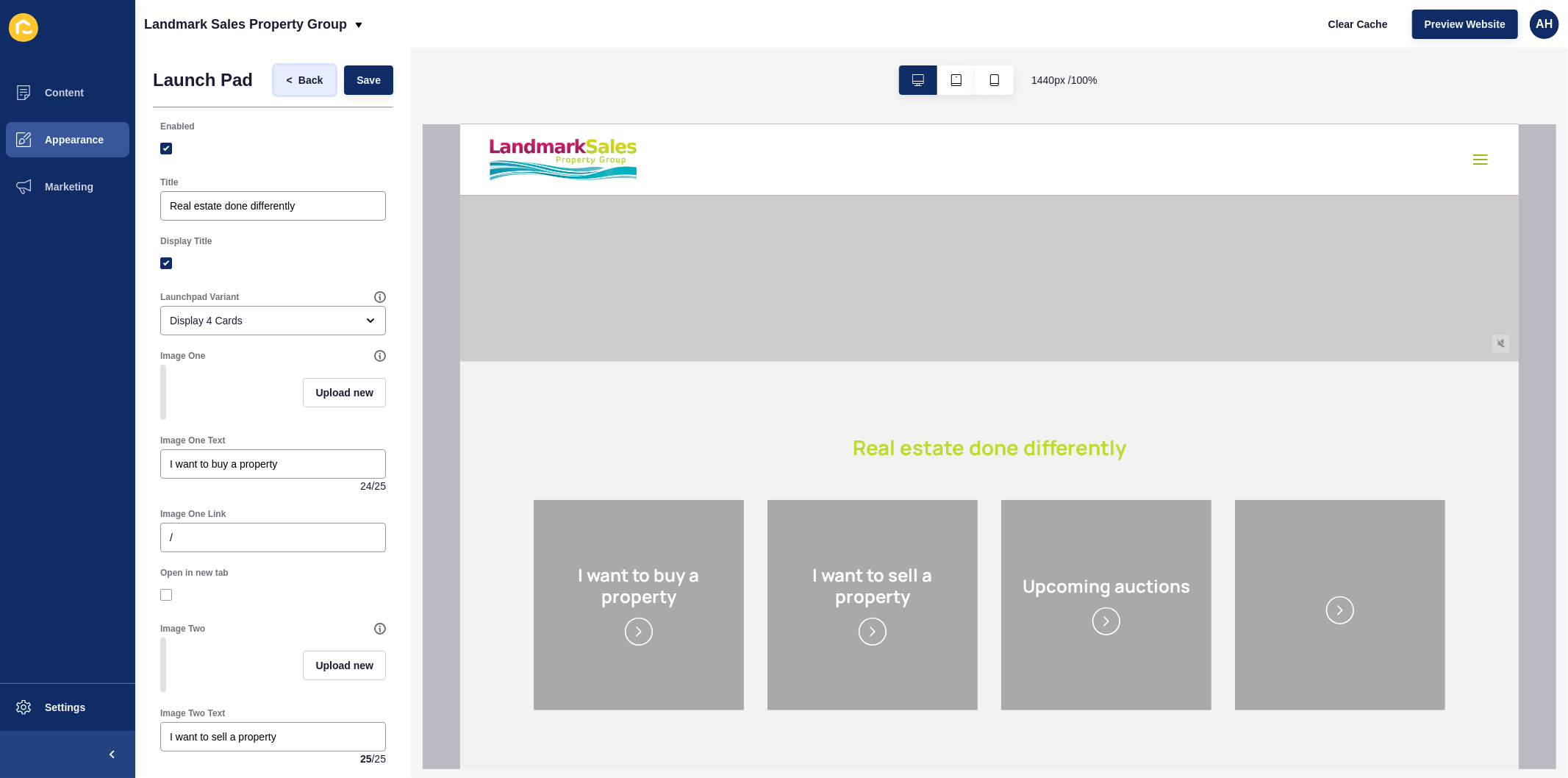
click at [298, 82] on span "Back" at bounding box center [310, 79] width 24 height 15
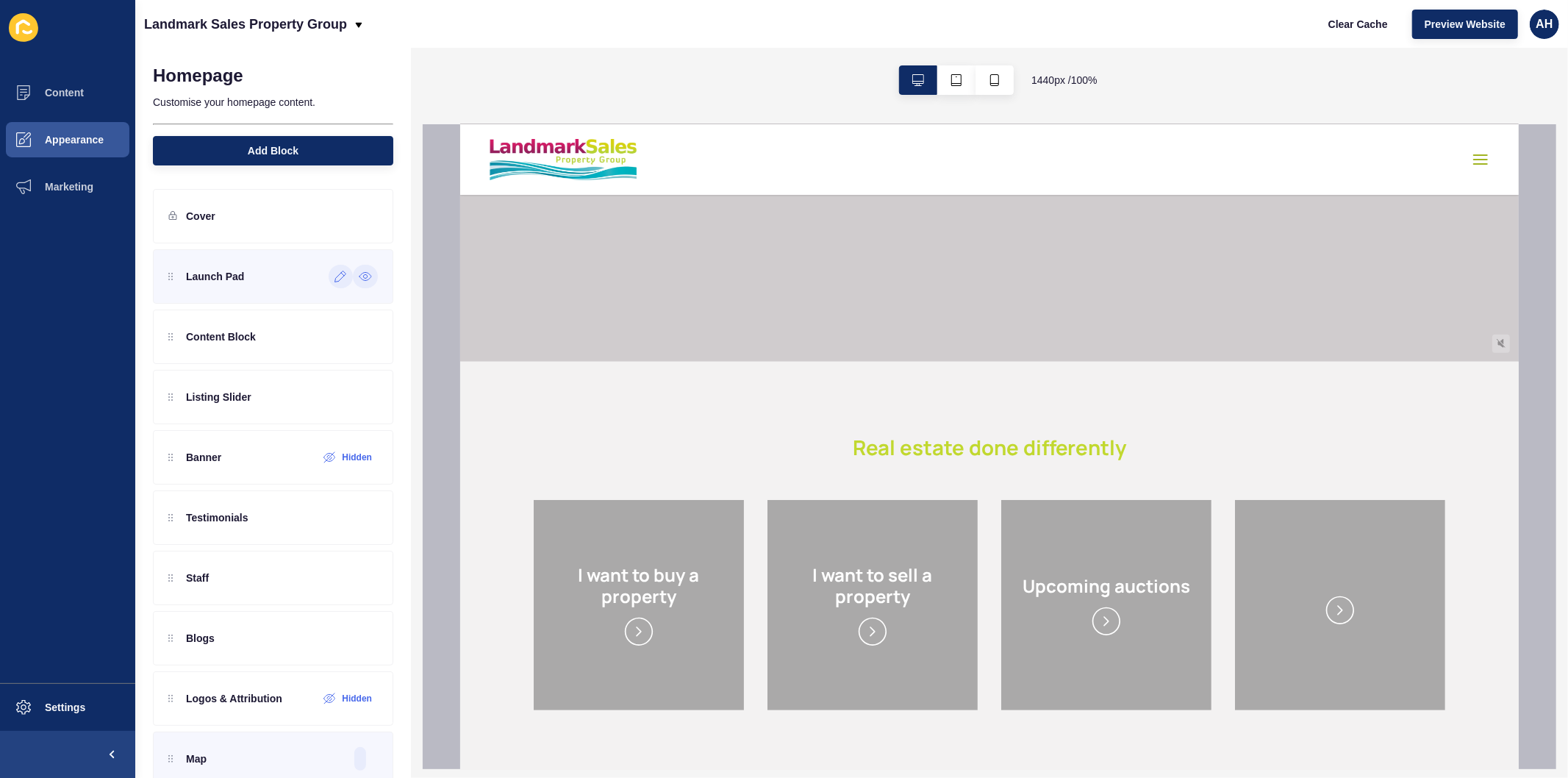
click at [359, 271] on icon at bounding box center [365, 277] width 14 height 12
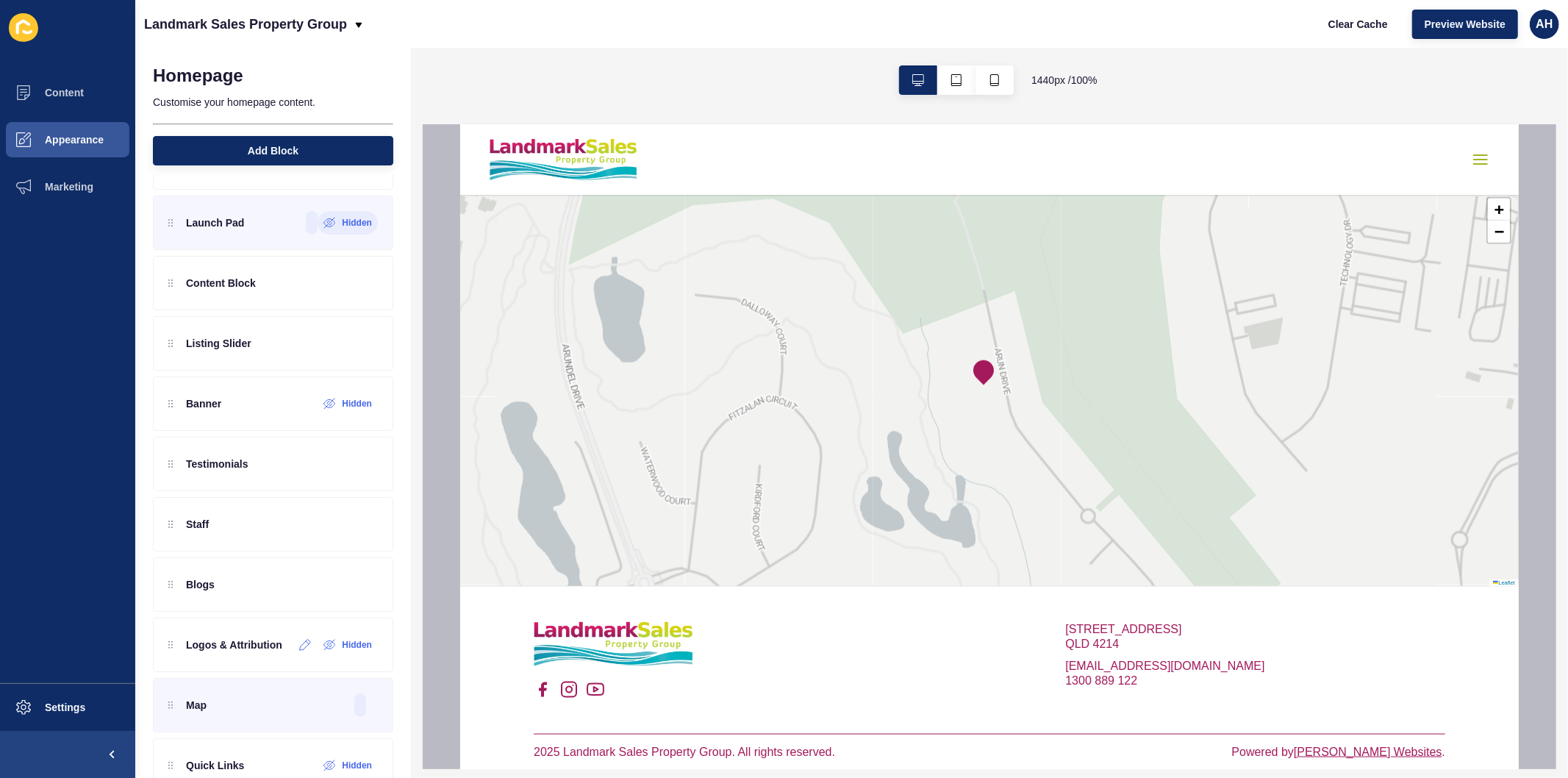
scroll to position [92, 0]
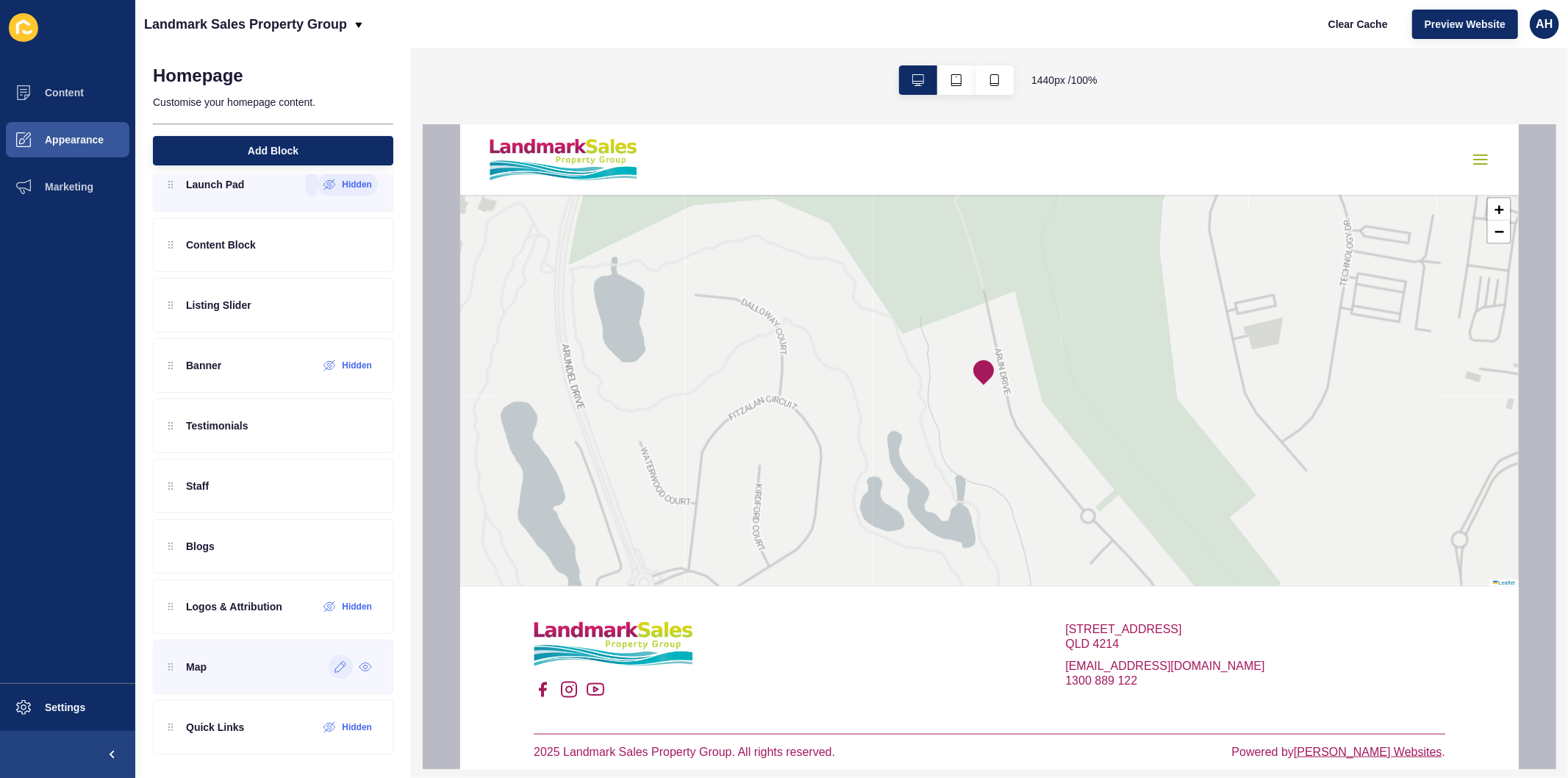
click at [334, 667] on icon at bounding box center [340, 667] width 13 height 12
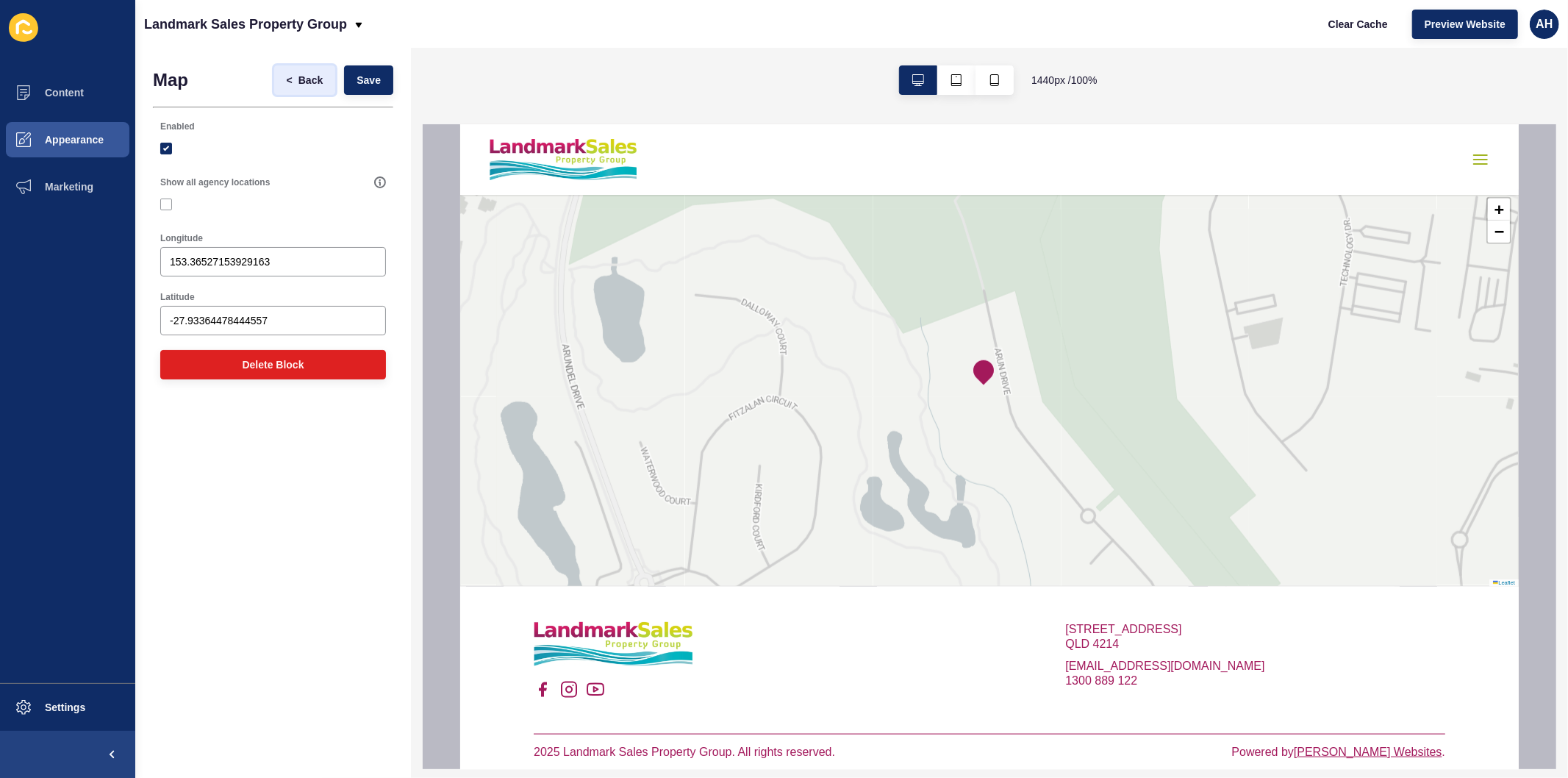
click at [312, 67] on button "< Back" at bounding box center [305, 80] width 62 height 29
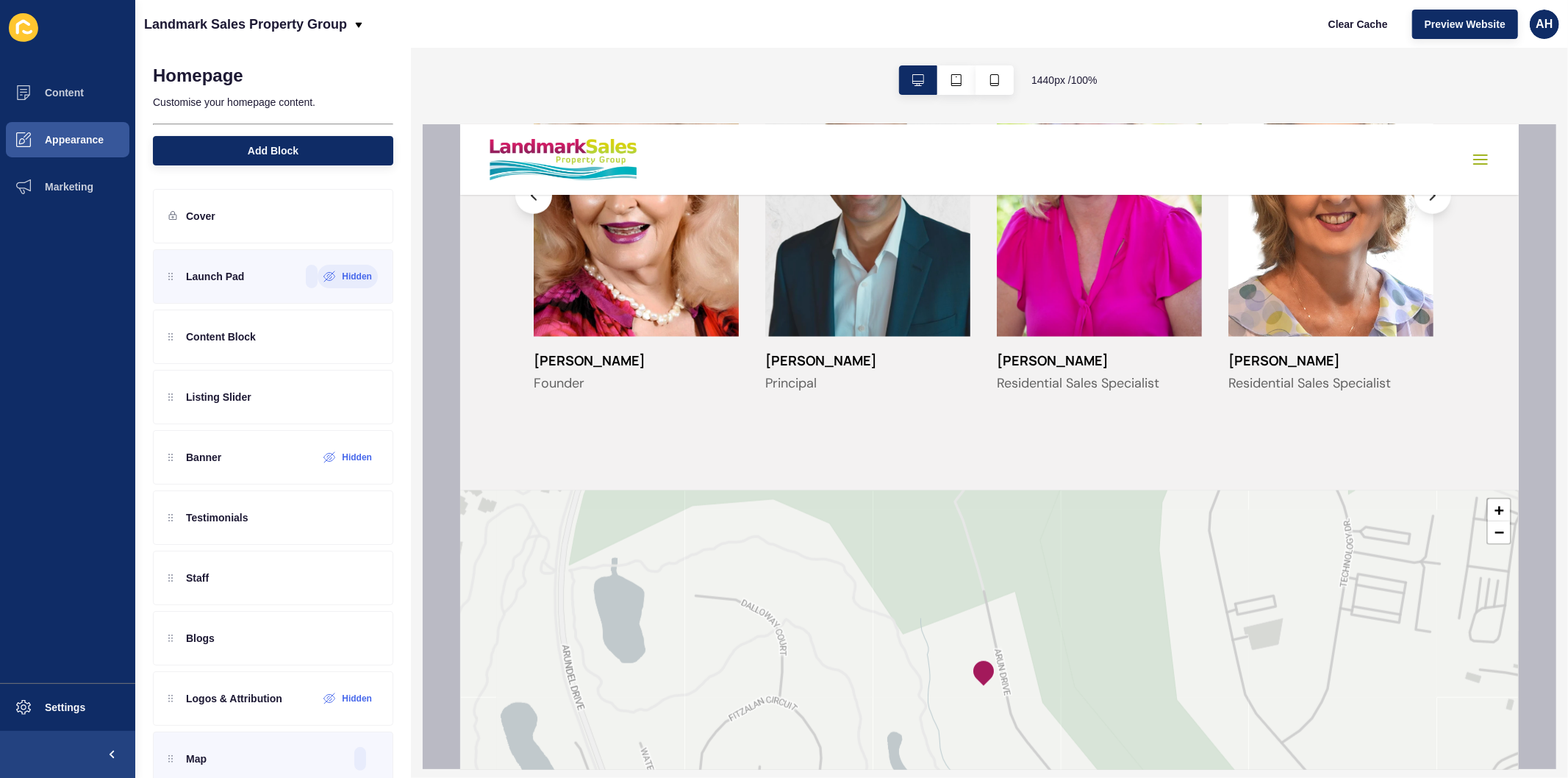
scroll to position [954, 0]
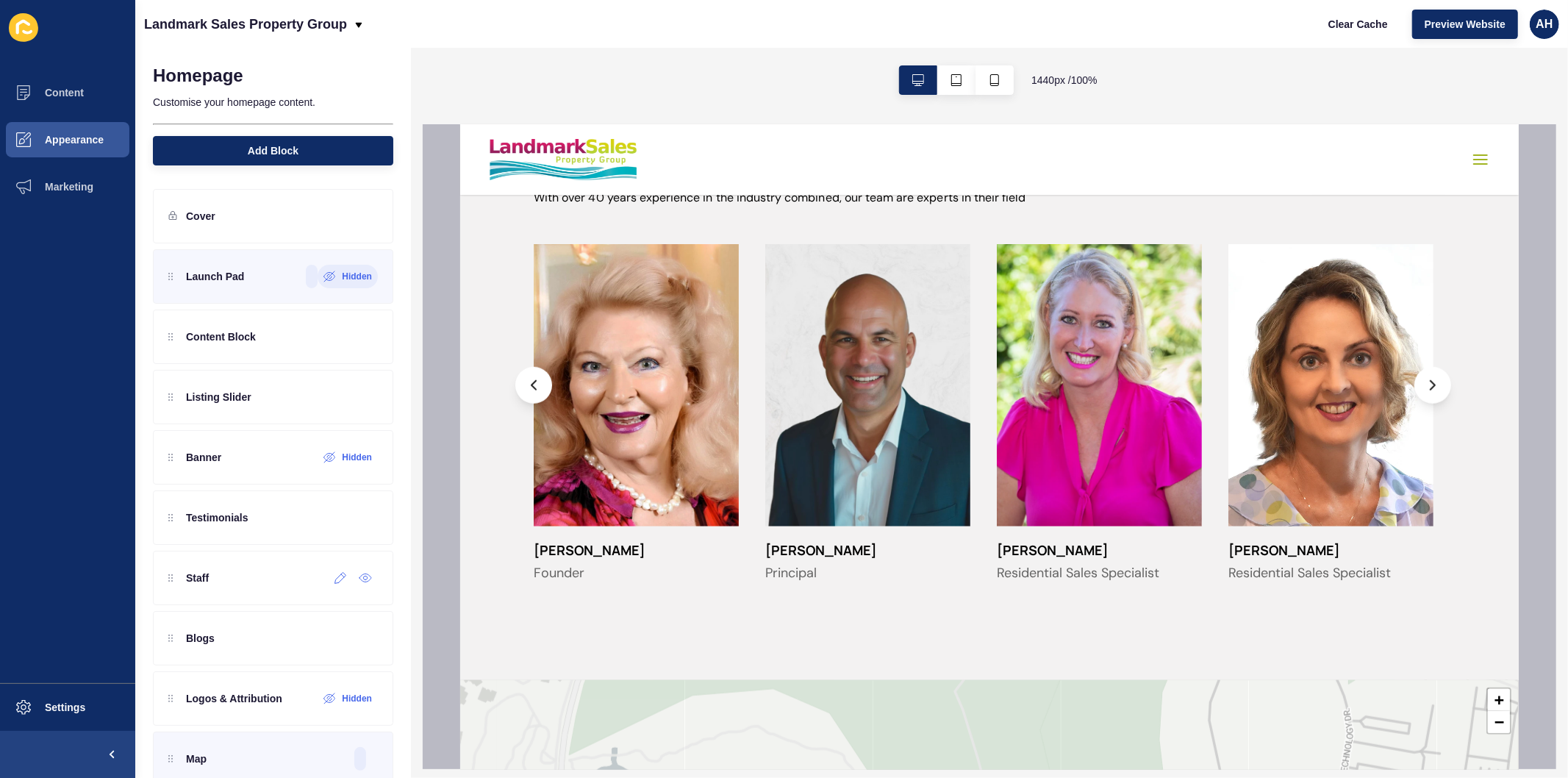
click at [328, 585] on div at bounding box center [340, 578] width 24 height 23
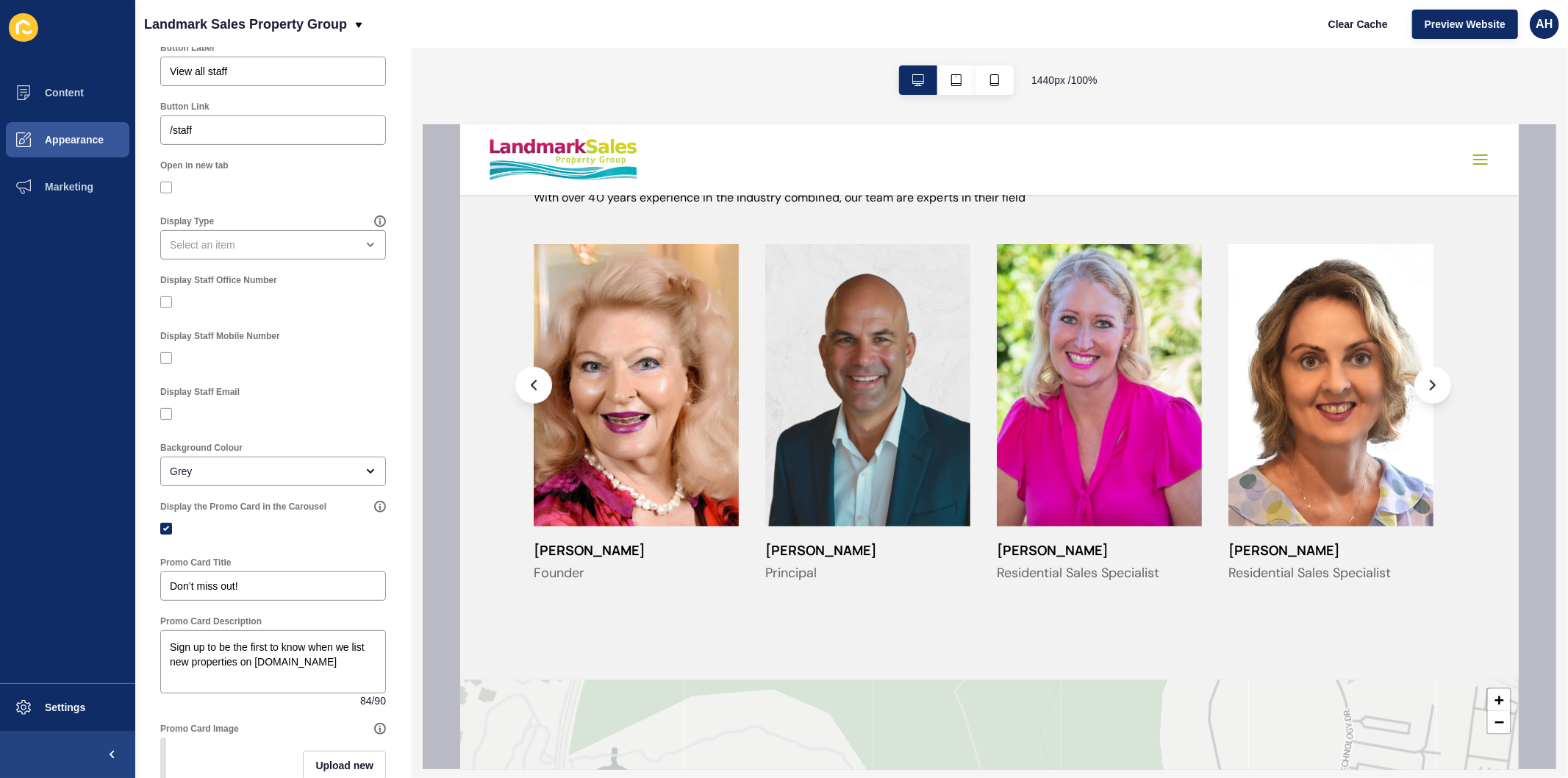
scroll to position [343, 0]
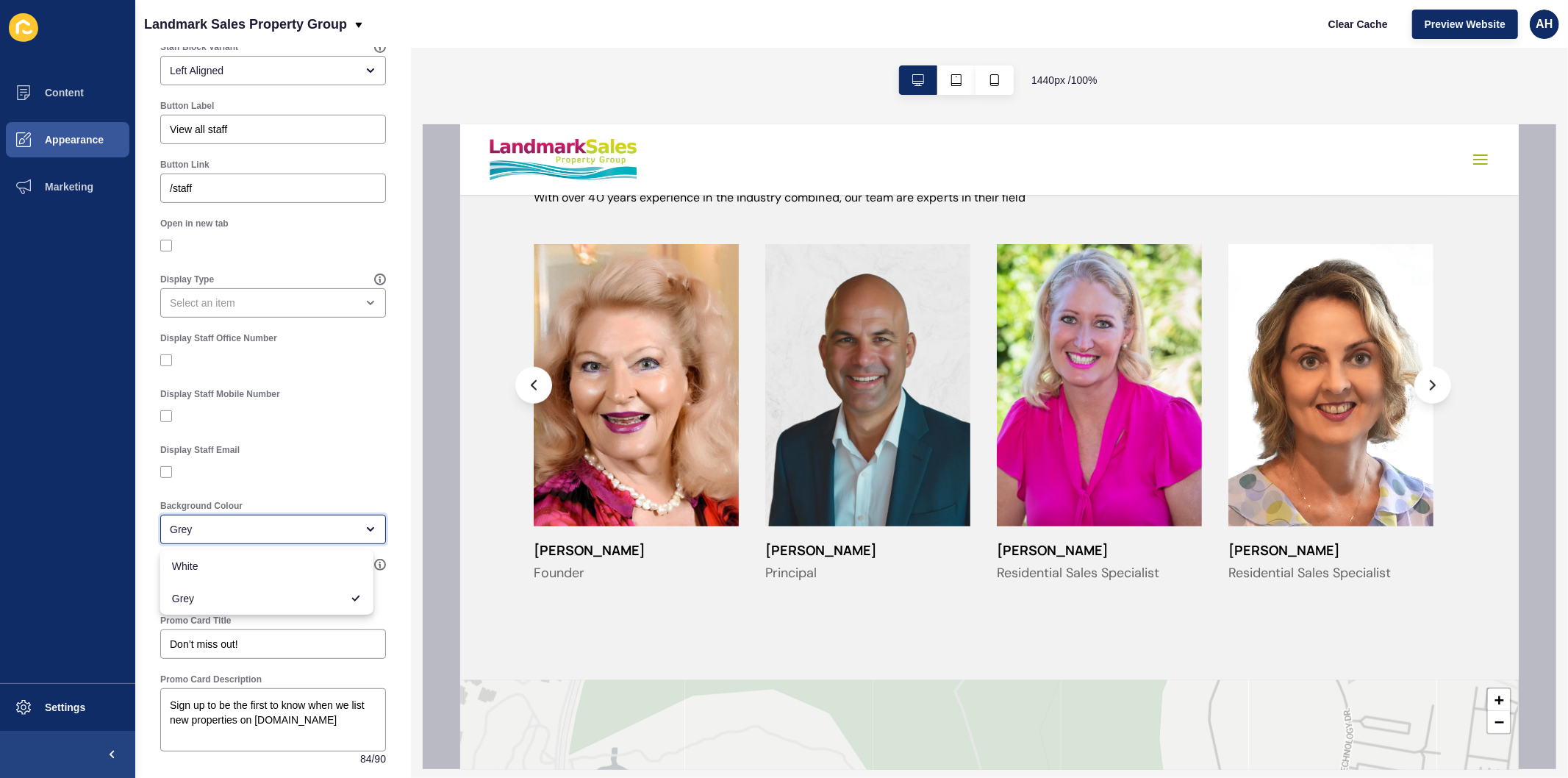
click at [257, 534] on div "Grey" at bounding box center [263, 529] width 186 height 15
click at [262, 568] on span "White" at bounding box center [267, 566] width 190 height 15
type input "White"
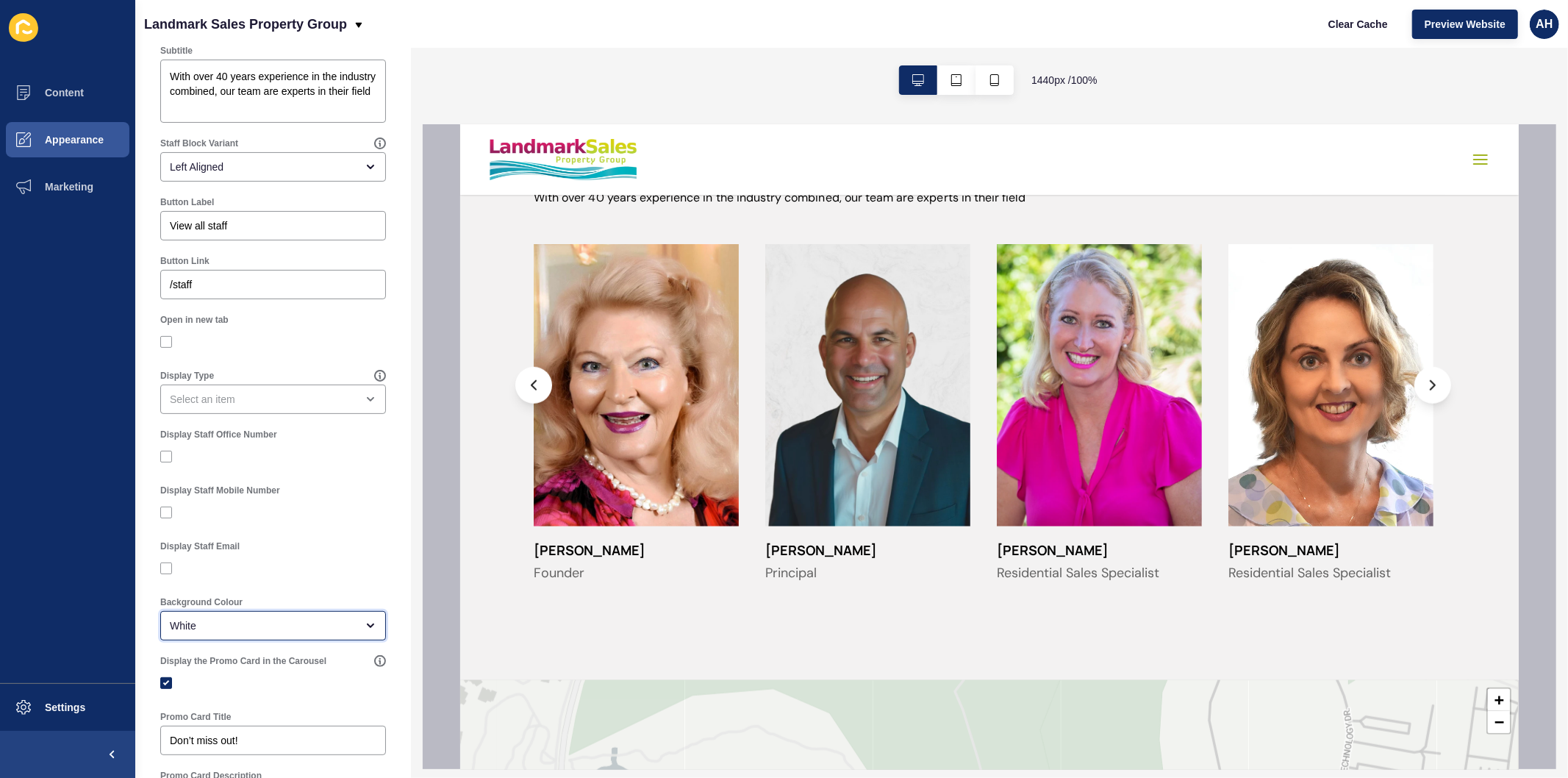
scroll to position [0, 0]
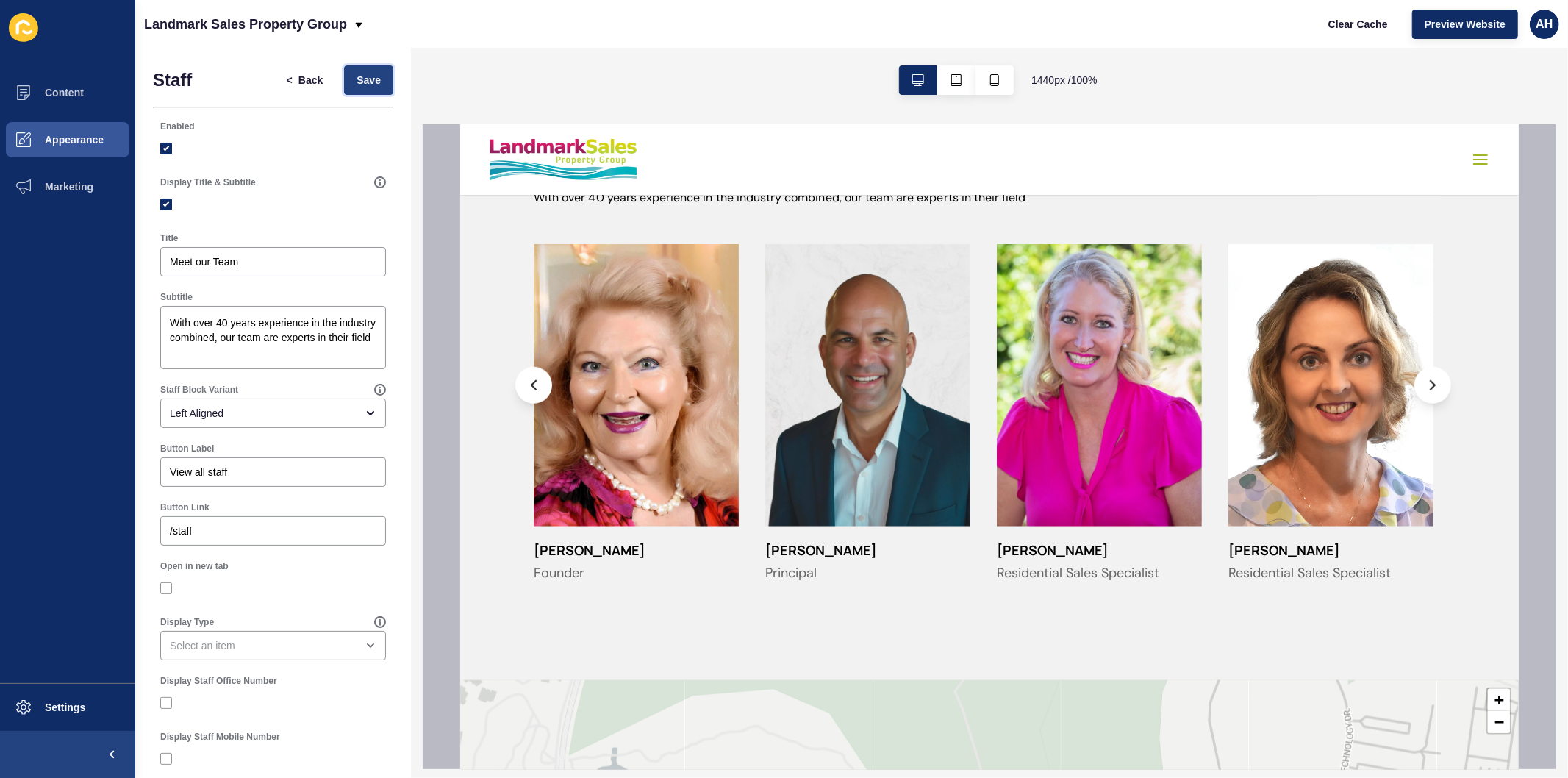
click at [357, 85] on span "Save" at bounding box center [368, 79] width 24 height 15
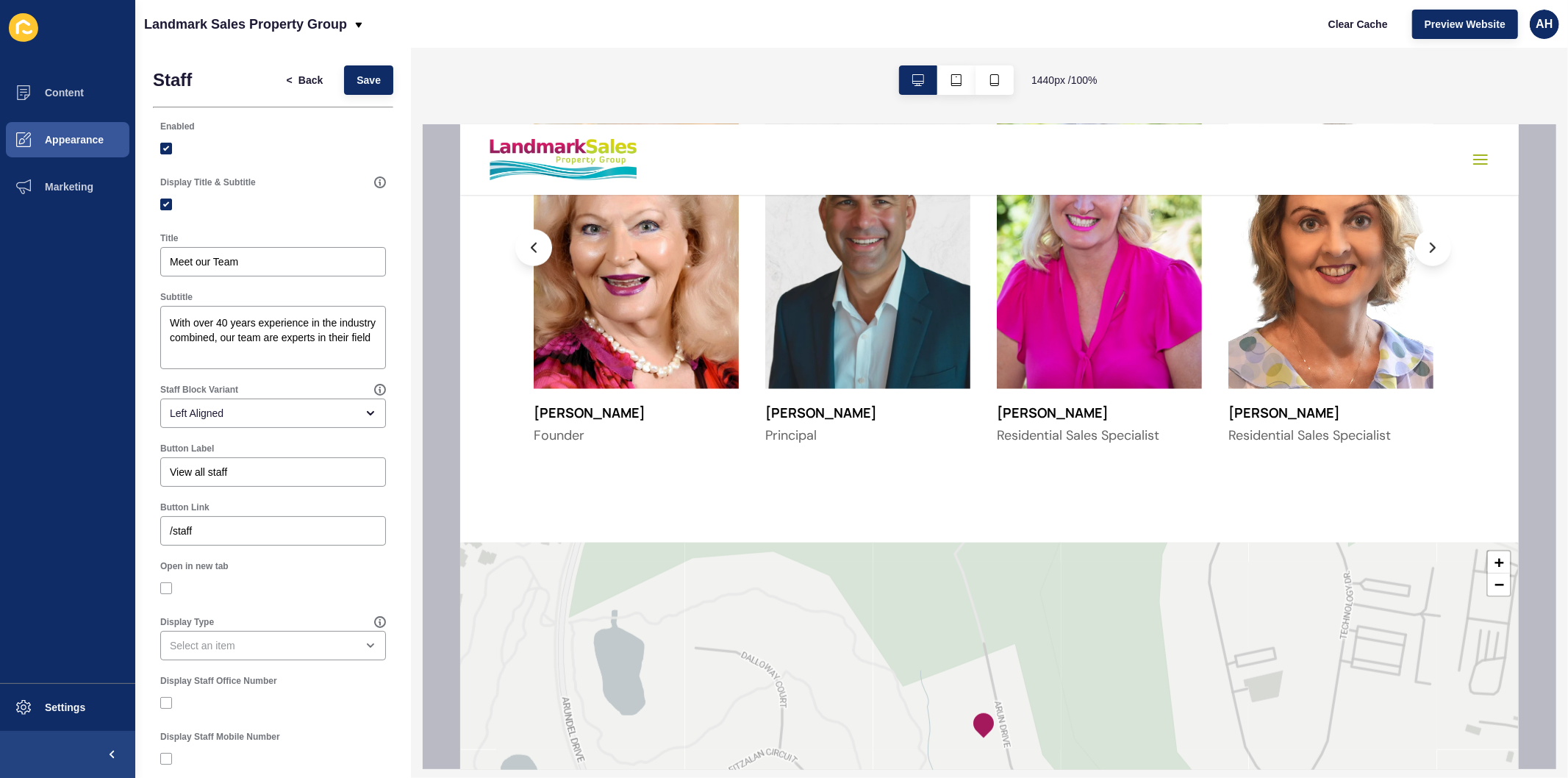
scroll to position [980, 0]
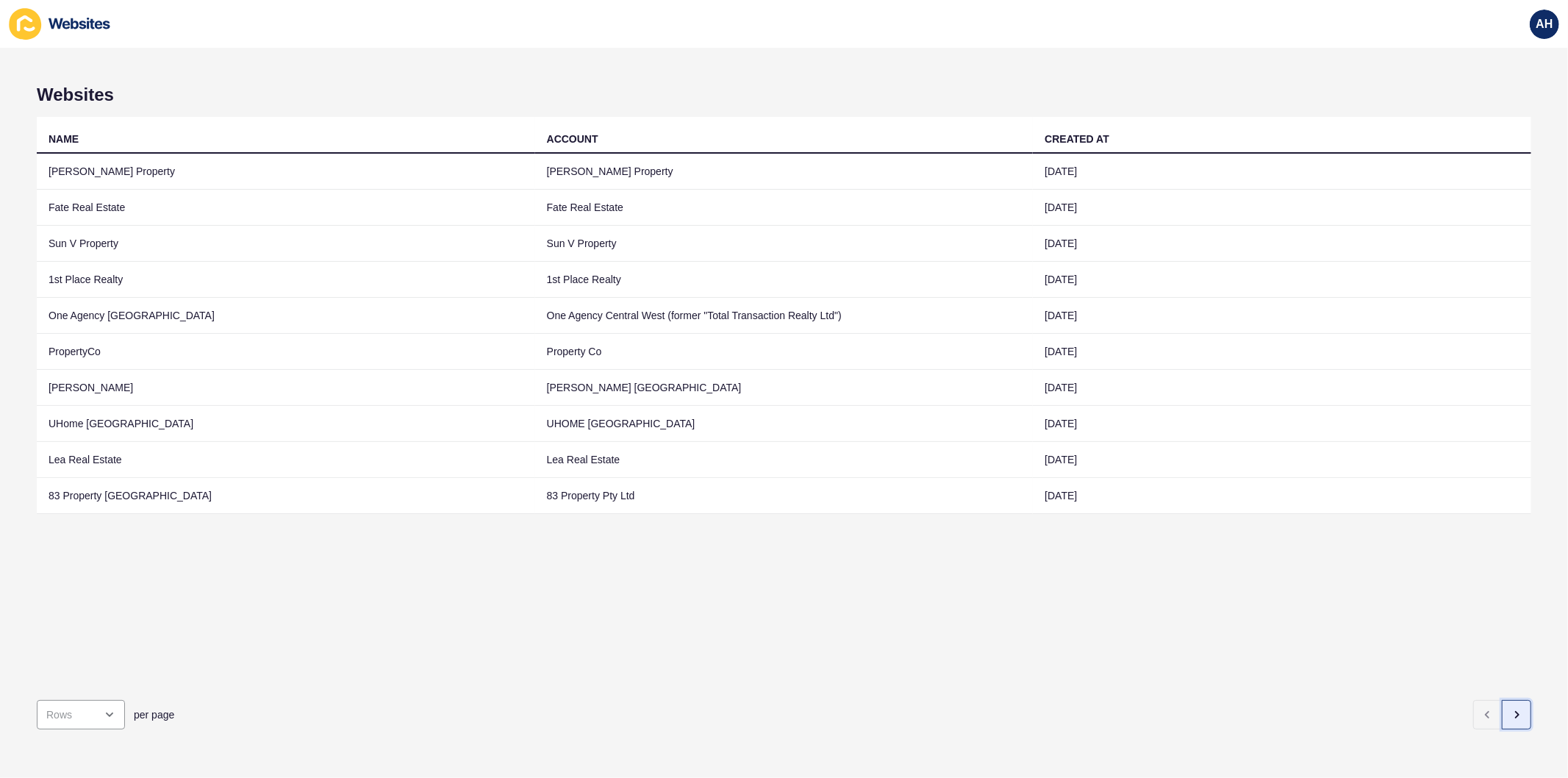
click at [1510, 709] on icon "button" at bounding box center [1516, 714] width 12 height 12
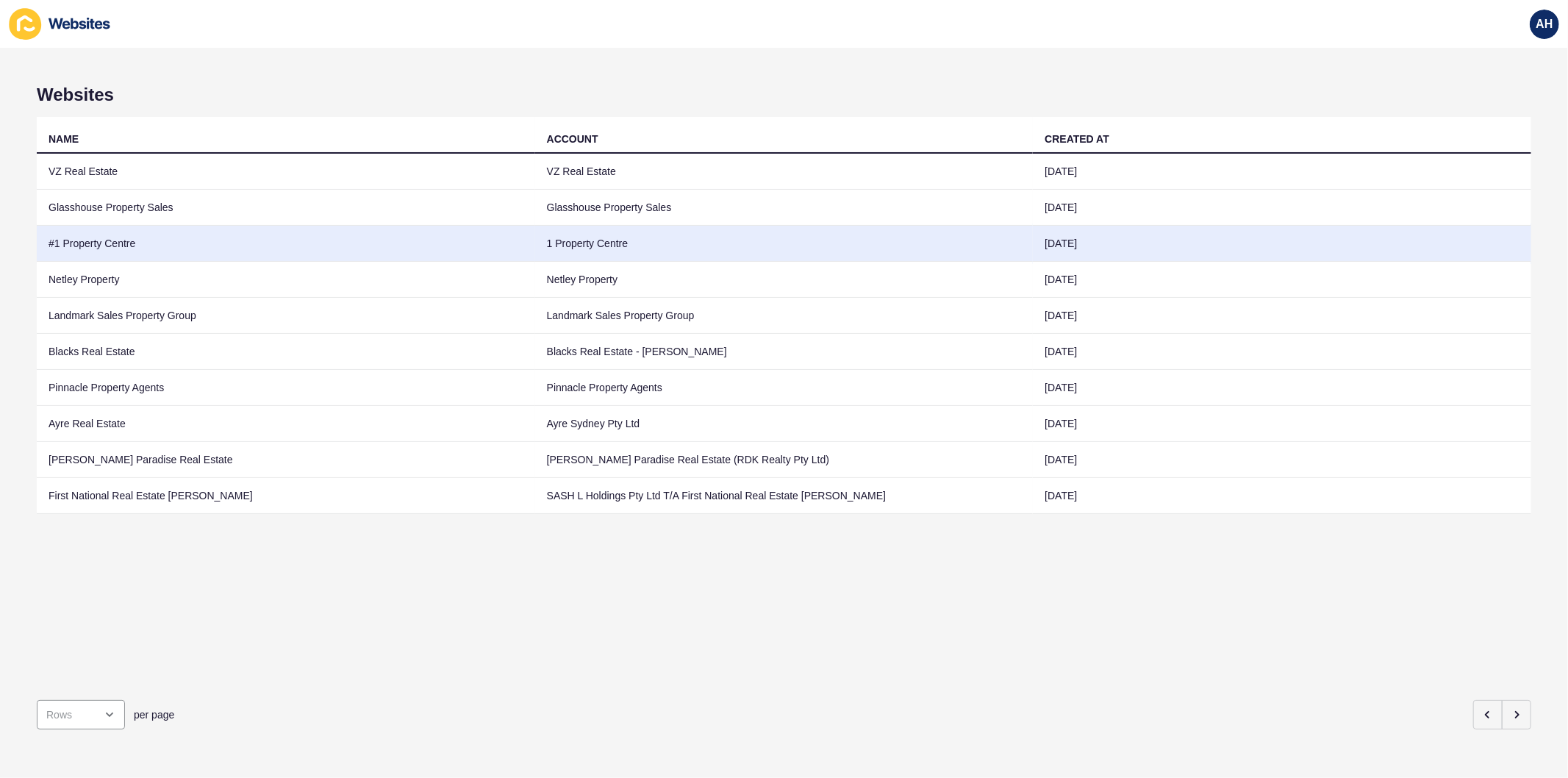
click at [537, 251] on td "1 Property Centre" at bounding box center [784, 243] width 498 height 36
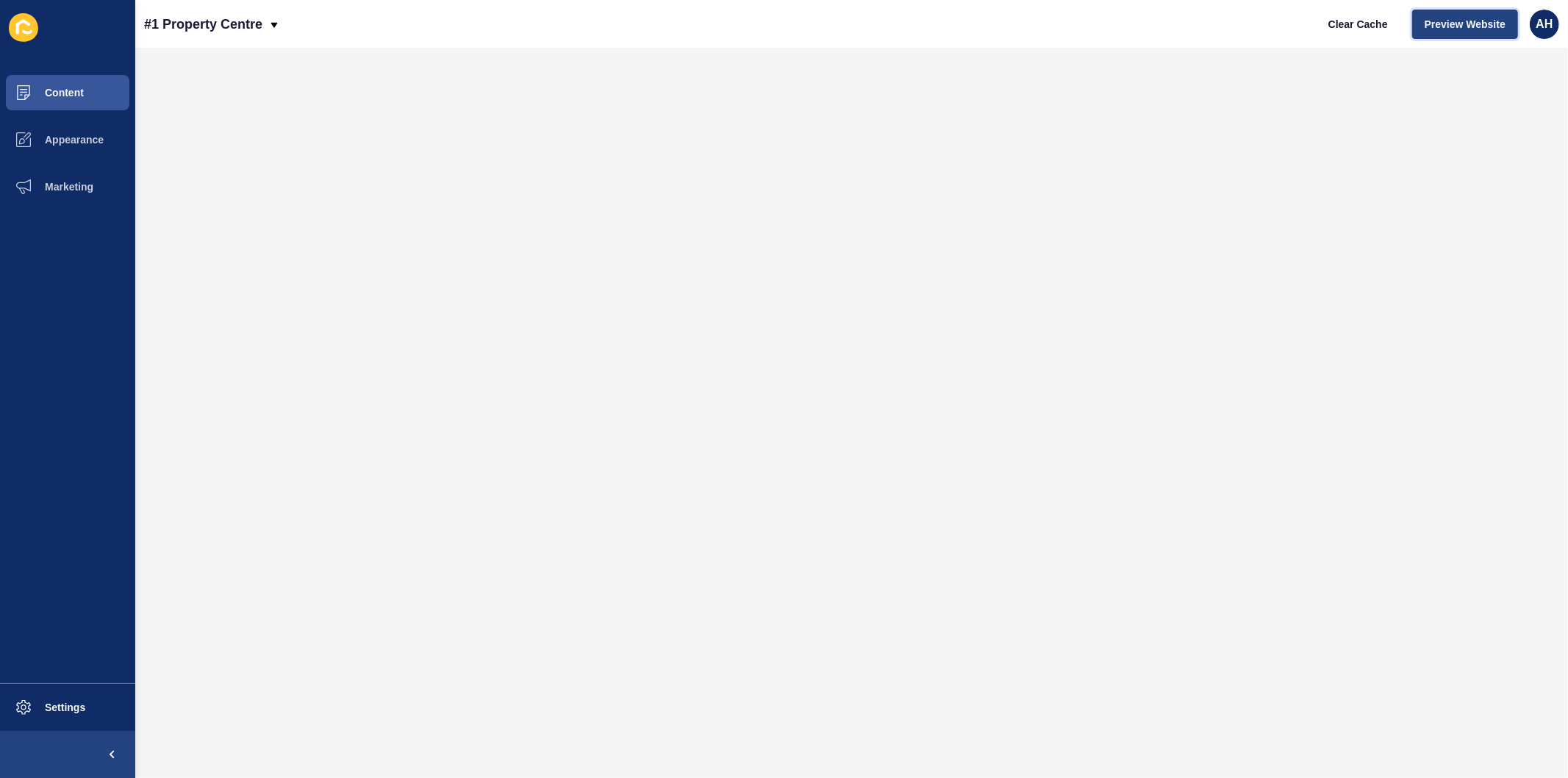
click at [1454, 30] on span "Preview Website" at bounding box center [1464, 23] width 81 height 15
click at [64, 144] on span "Appearance" at bounding box center [51, 140] width 106 height 12
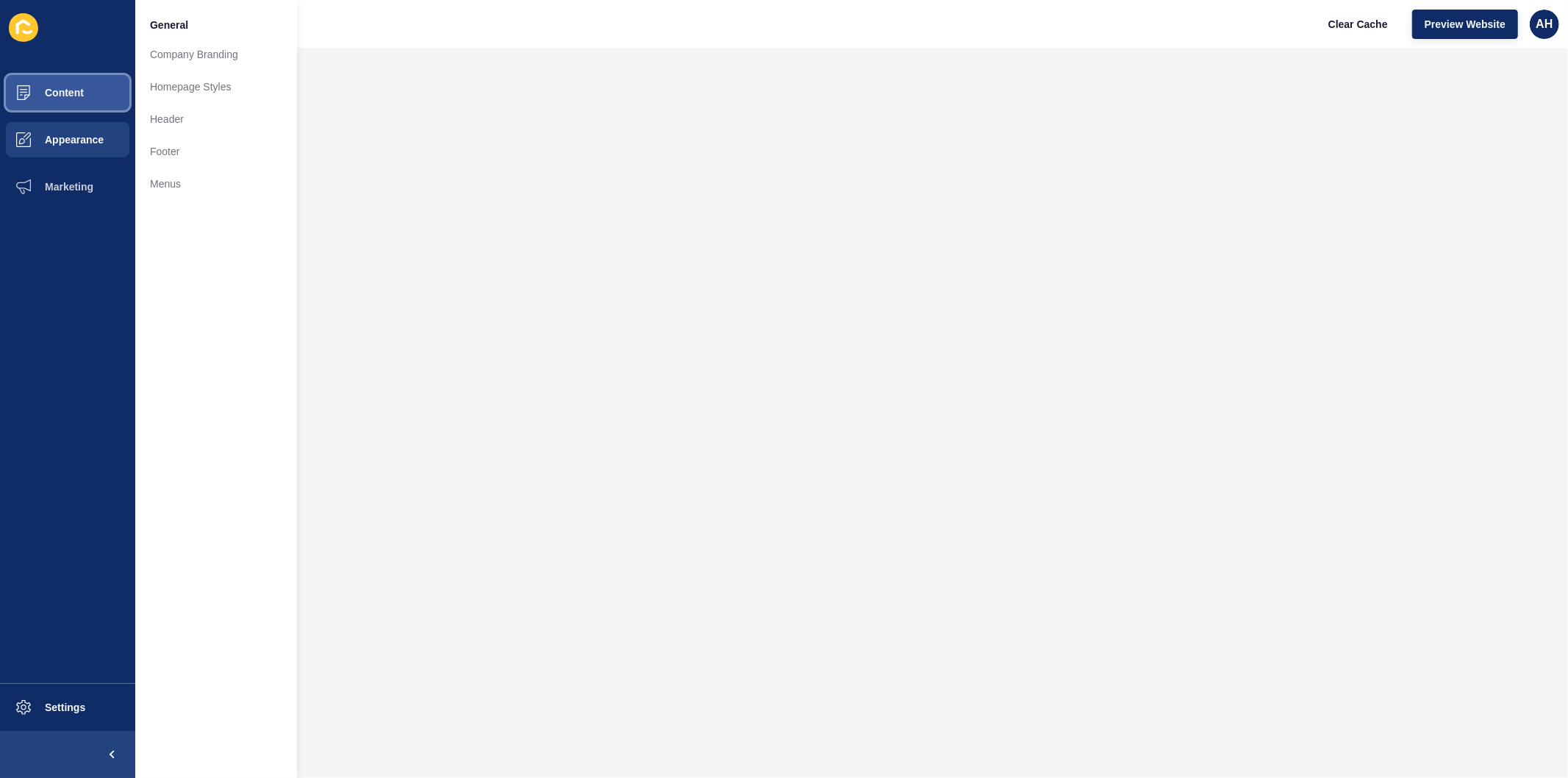
click at [64, 93] on span "Content" at bounding box center [41, 93] width 86 height 12
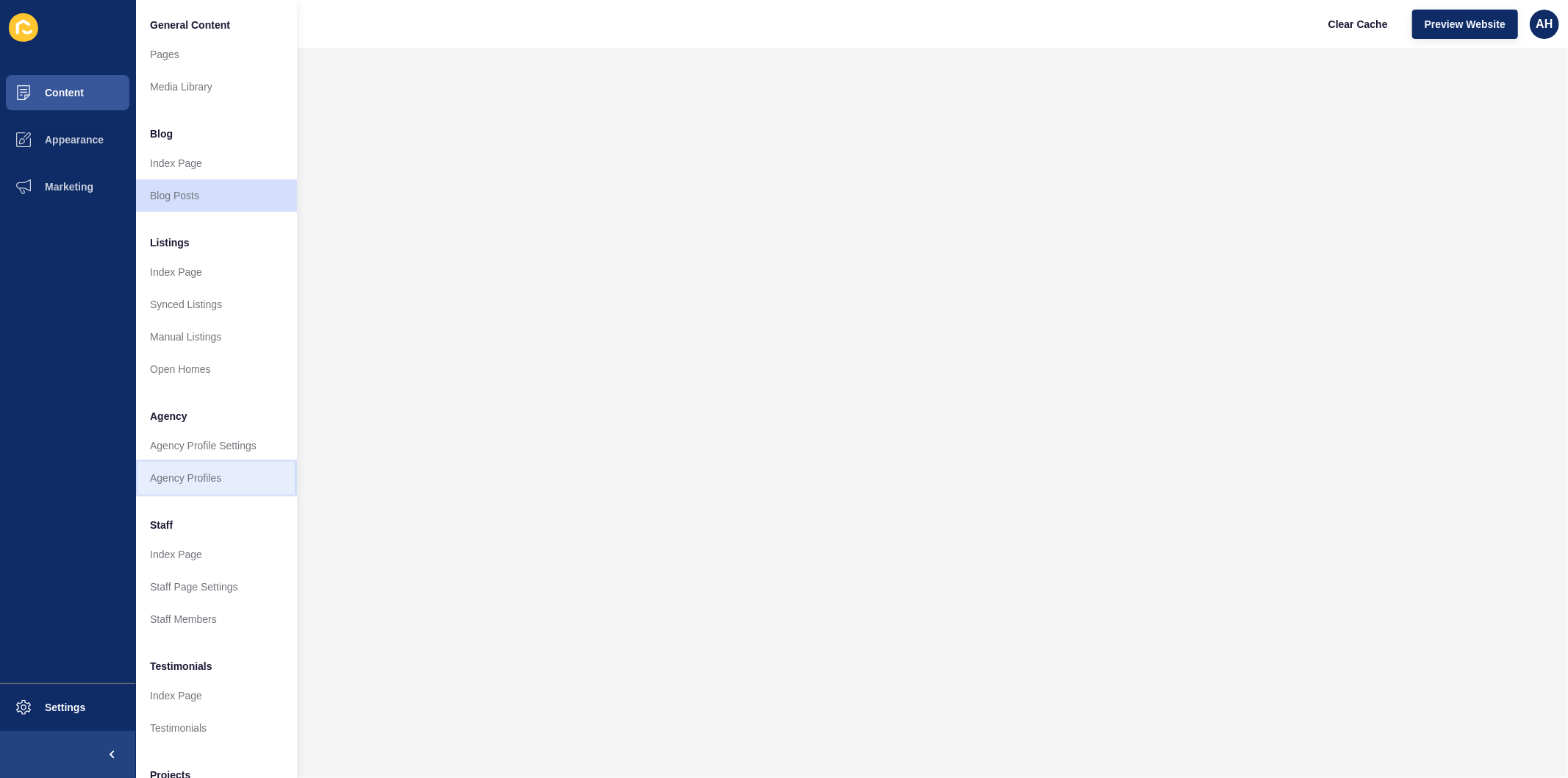
click at [189, 480] on link "Agency Profiles" at bounding box center [216, 478] width 162 height 32
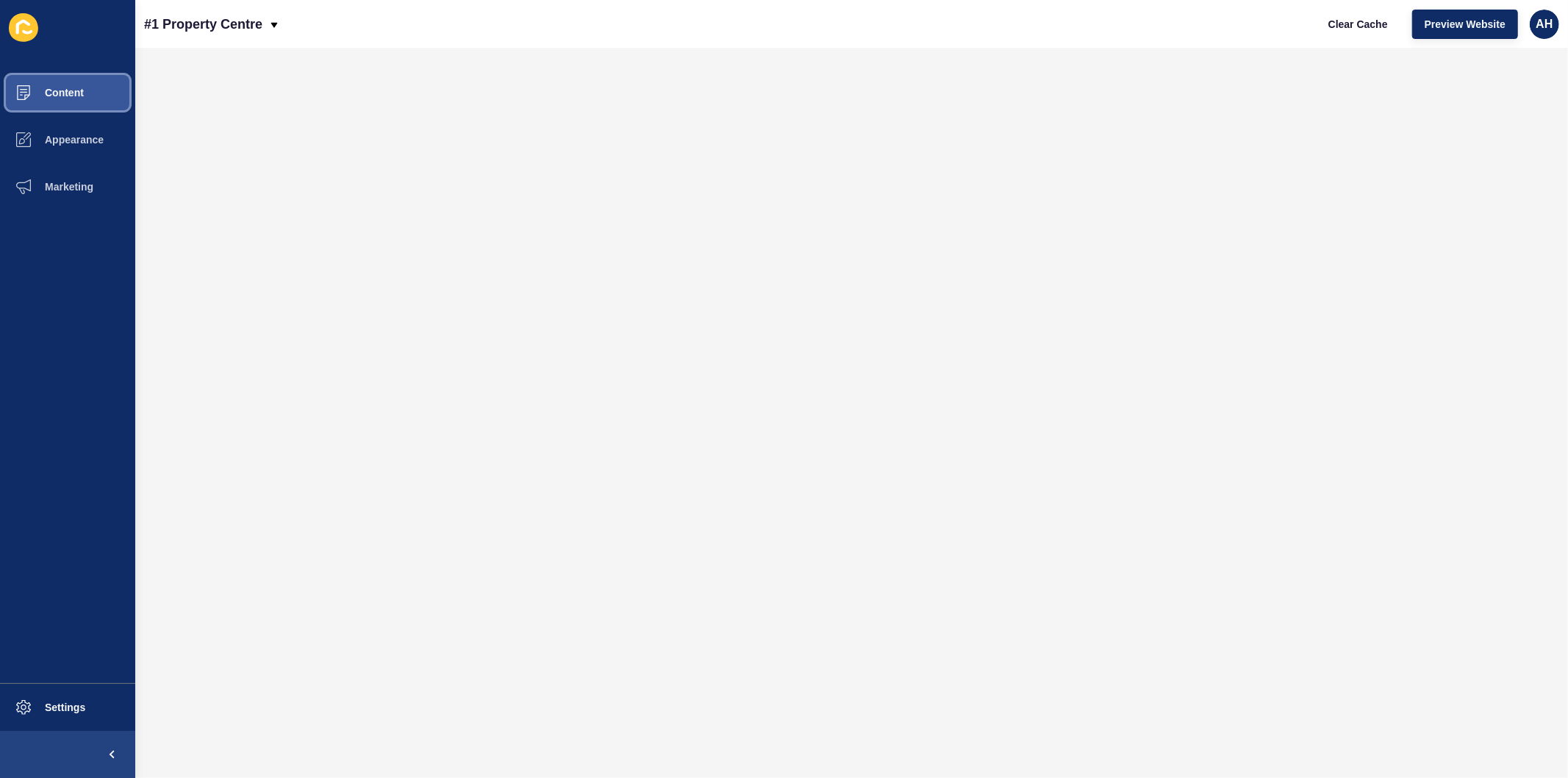
click at [67, 91] on span "Content" at bounding box center [41, 93] width 86 height 12
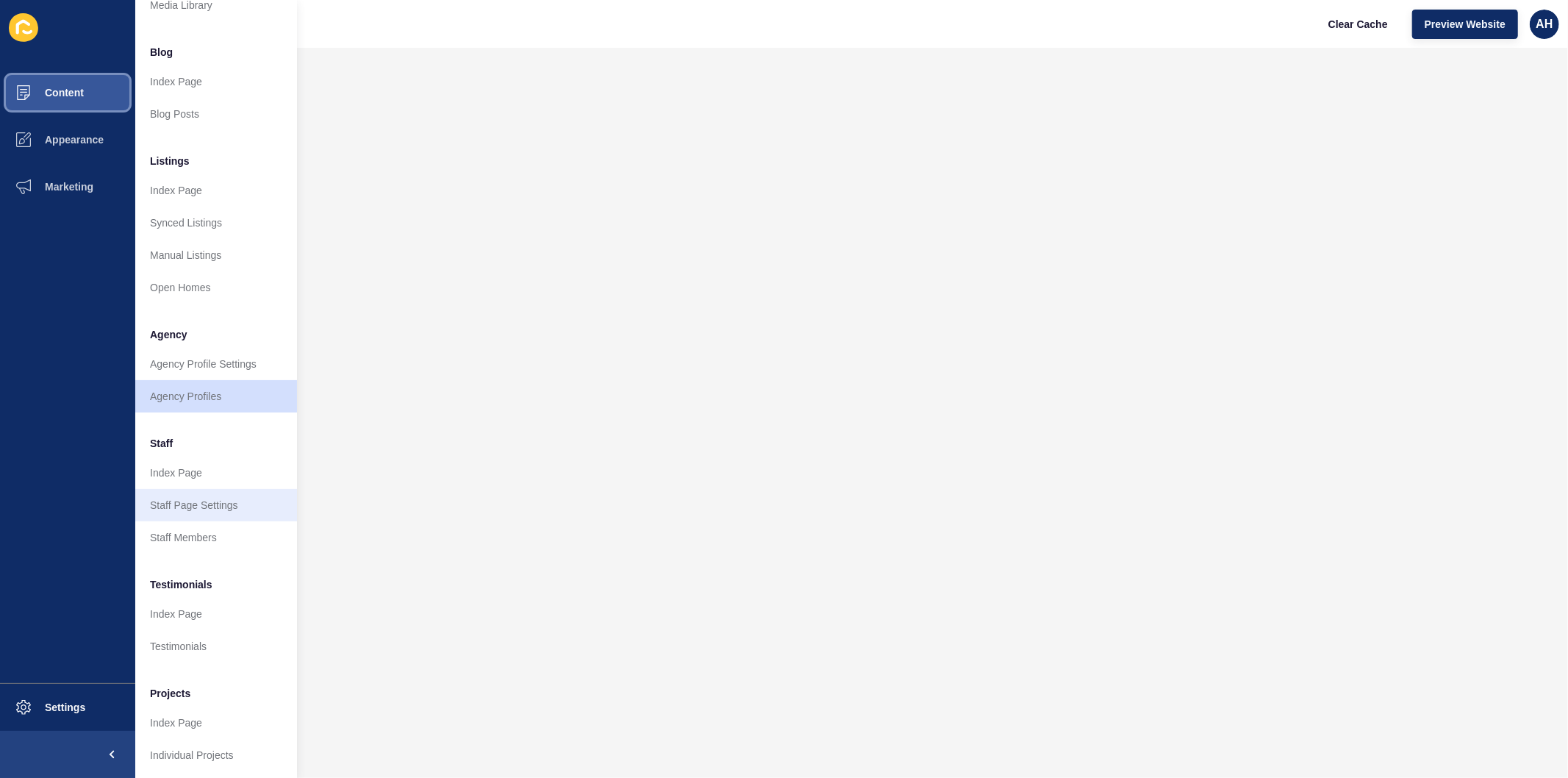
scroll to position [96, 0]
click at [54, 129] on button "Appearance" at bounding box center [67, 140] width 135 height 47
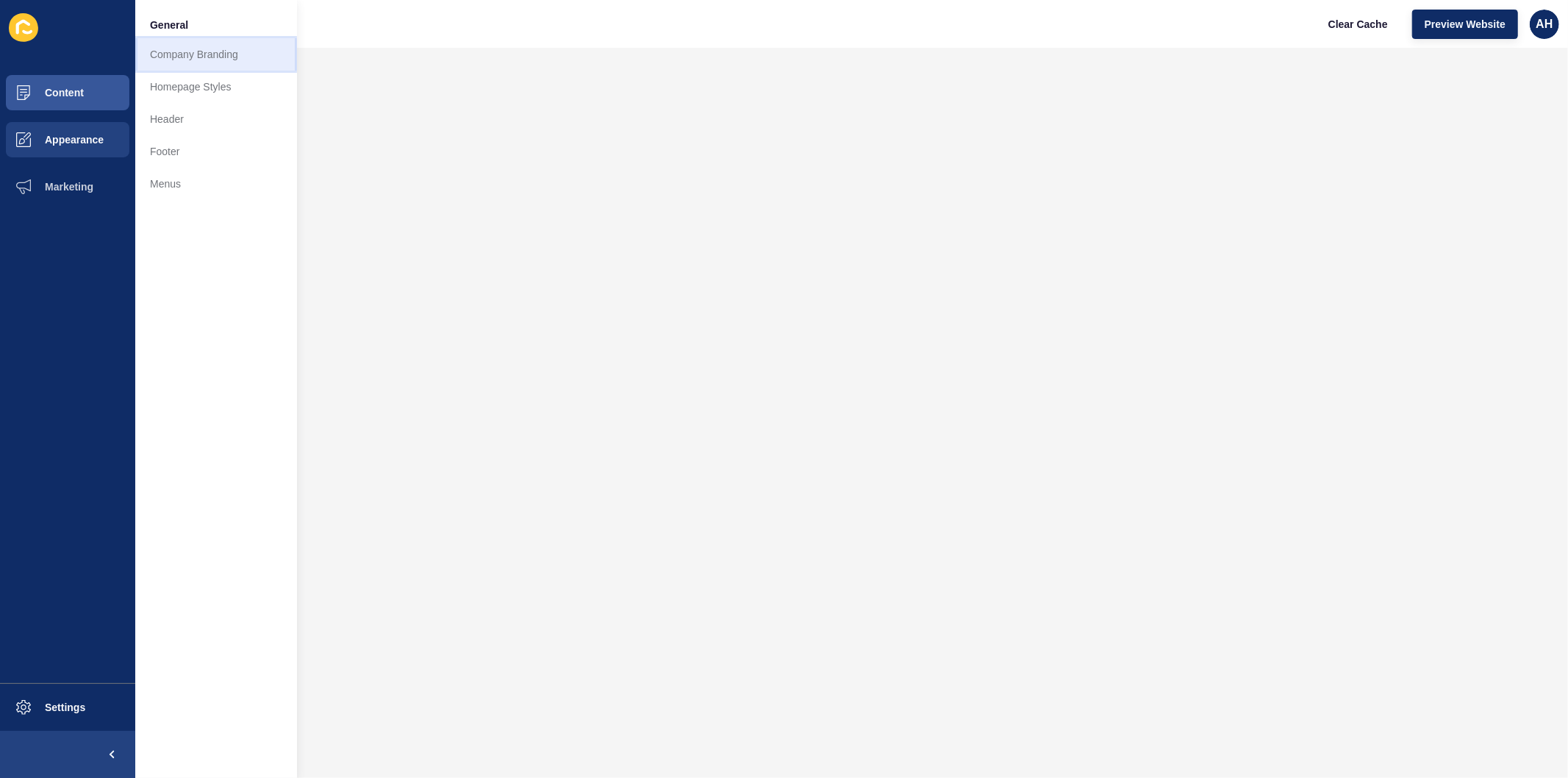
click at [196, 56] on link "Company Branding" at bounding box center [216, 54] width 162 height 32
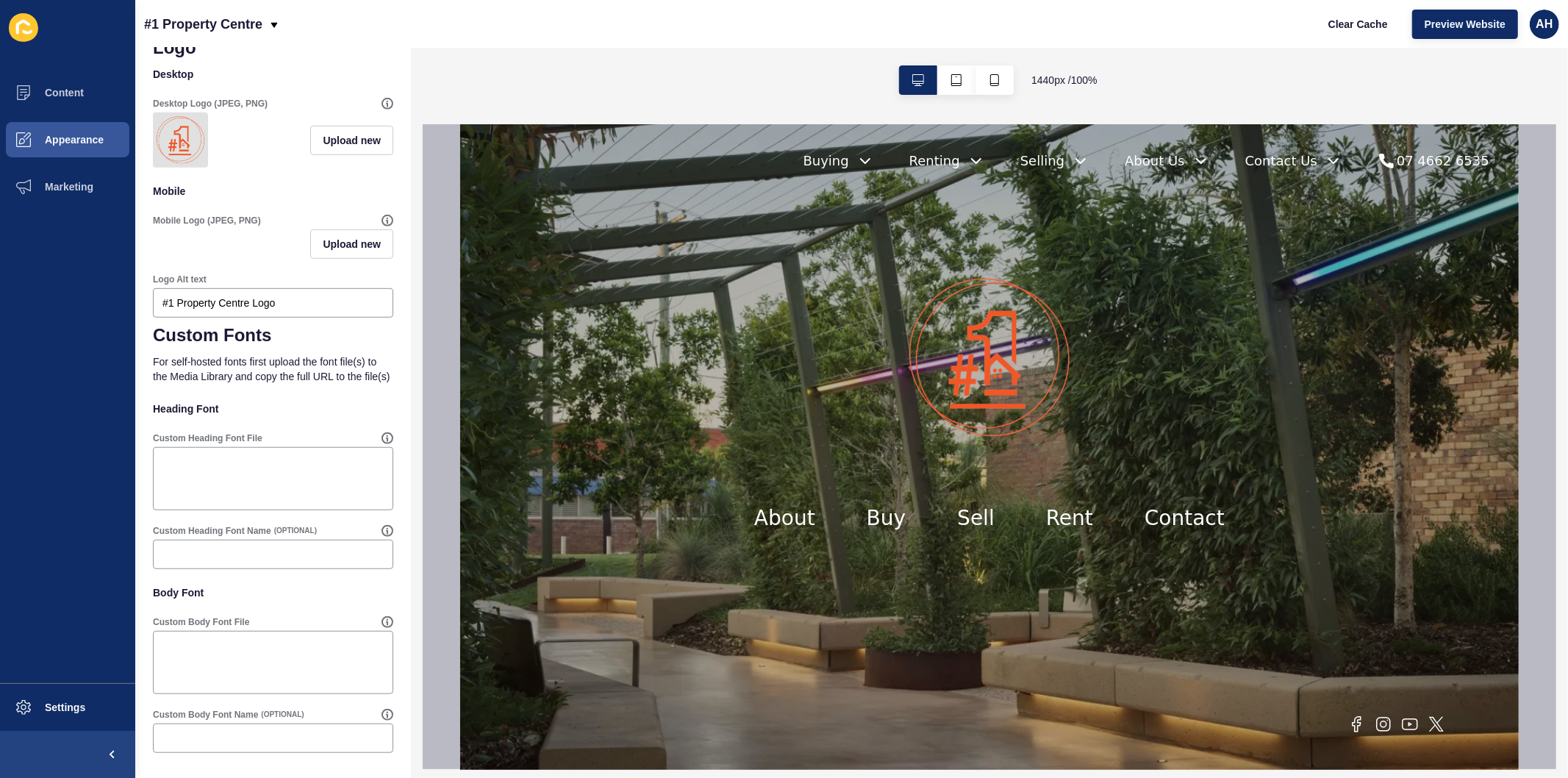
scroll to position [750, 0]
click at [78, 147] on button "Appearance" at bounding box center [67, 140] width 135 height 47
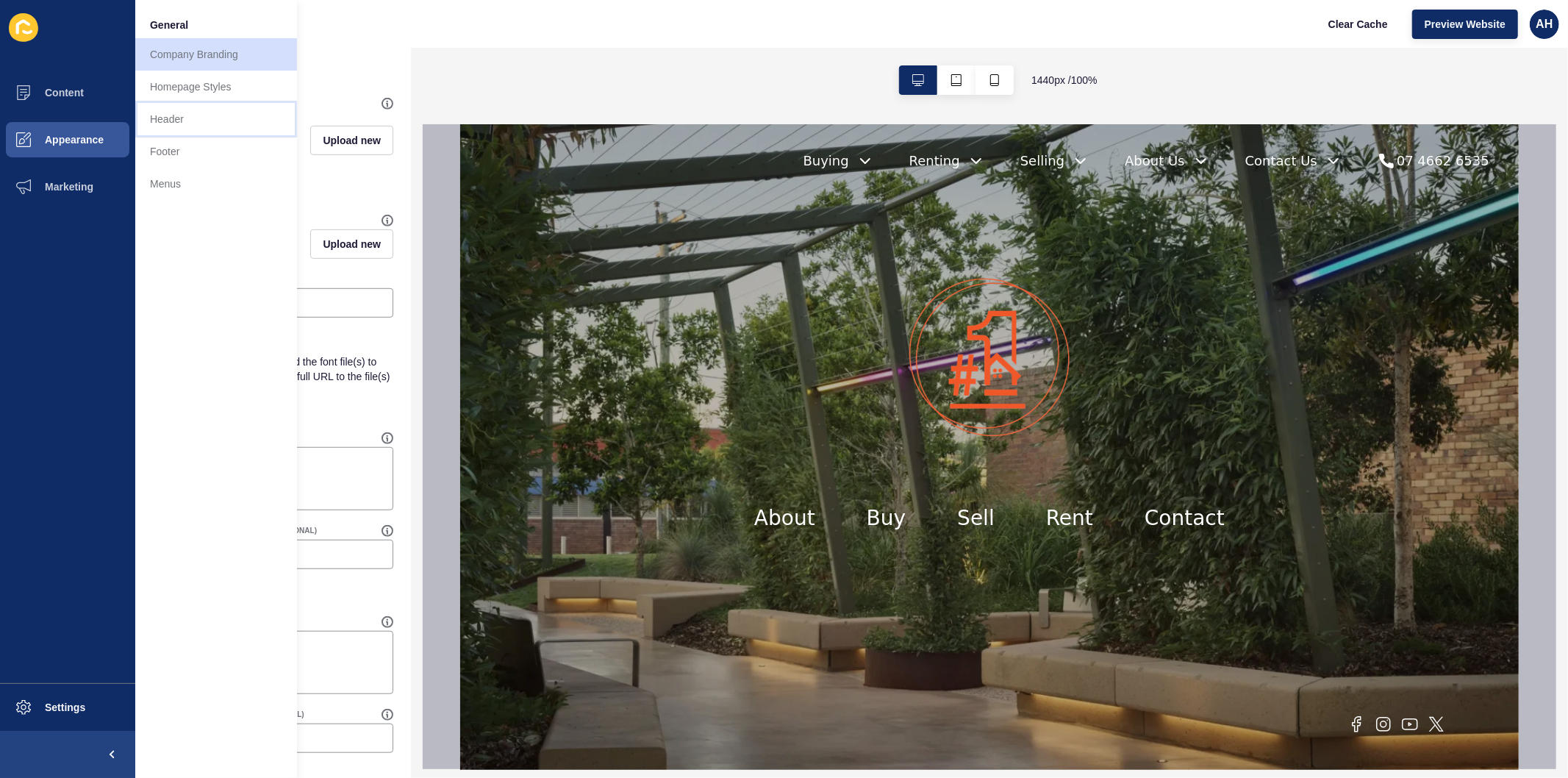
click at [219, 132] on link "Header" at bounding box center [216, 118] width 162 height 32
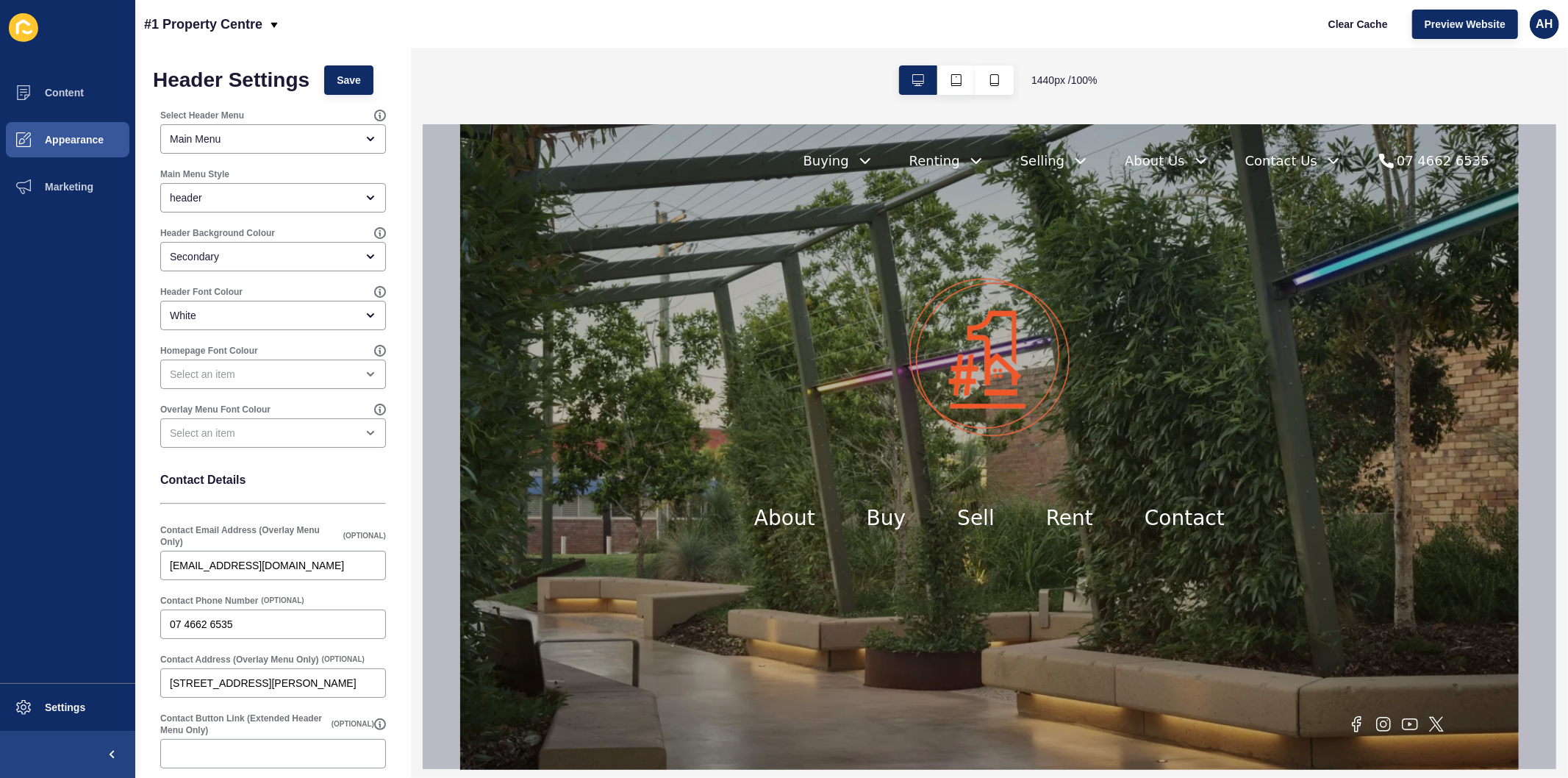
scroll to position [88, 0]
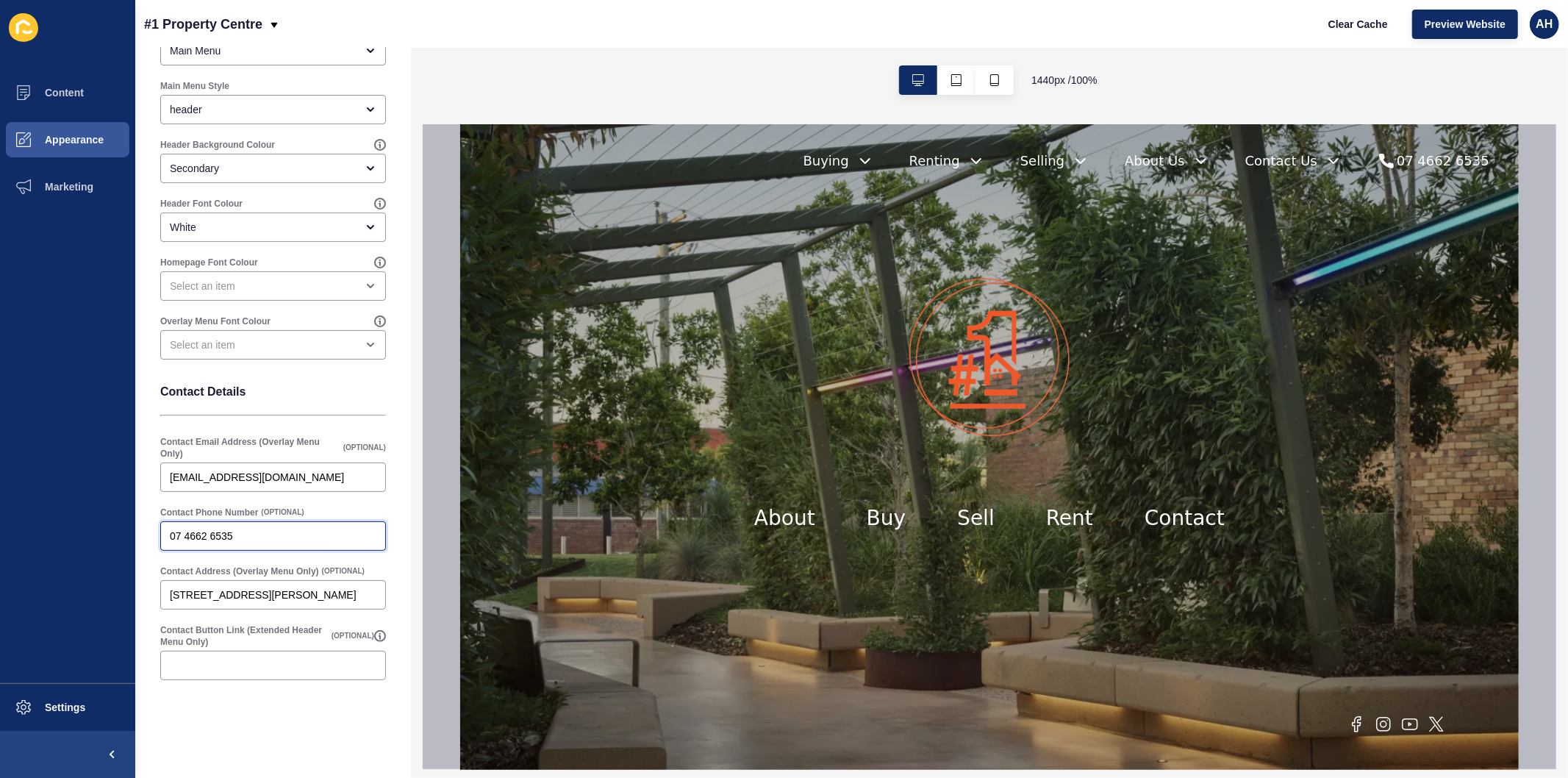
click at [268, 531] on input "07 4662 6535" at bounding box center [273, 536] width 206 height 15
drag, startPoint x: 258, startPoint y: 537, endPoint x: 271, endPoint y: 527, distance: 16.4
click at [271, 527] on div "07 4662 6535 Dalby | 07 4641 7870 Toowoomba |" at bounding box center [273, 536] width 226 height 29
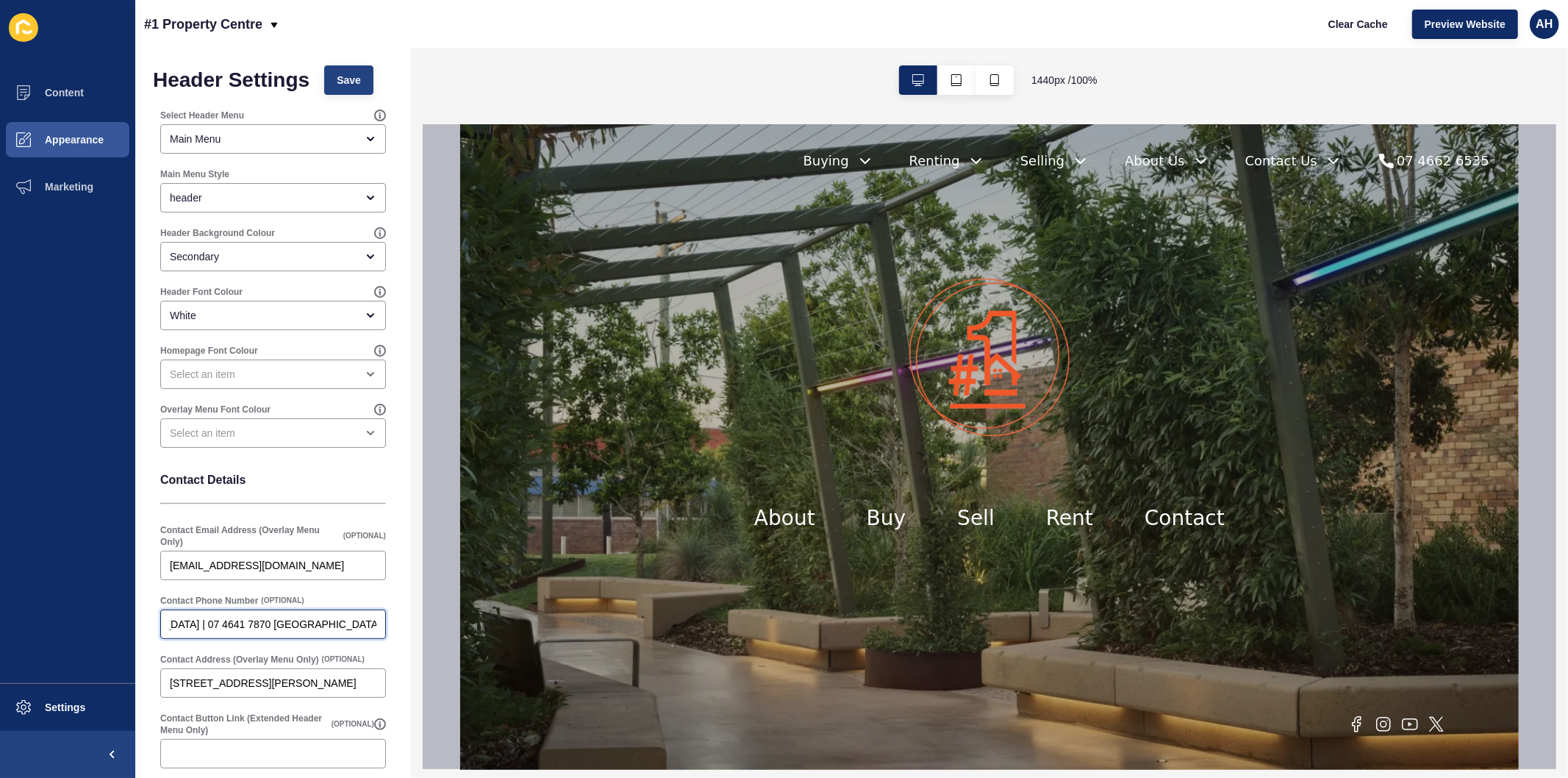
type input "07 4662 6535 Dalby | 07 4641 7870 Toowoomba | 07 4163 0105 Blackbutt"
click at [349, 87] on span "Save" at bounding box center [349, 79] width 24 height 15
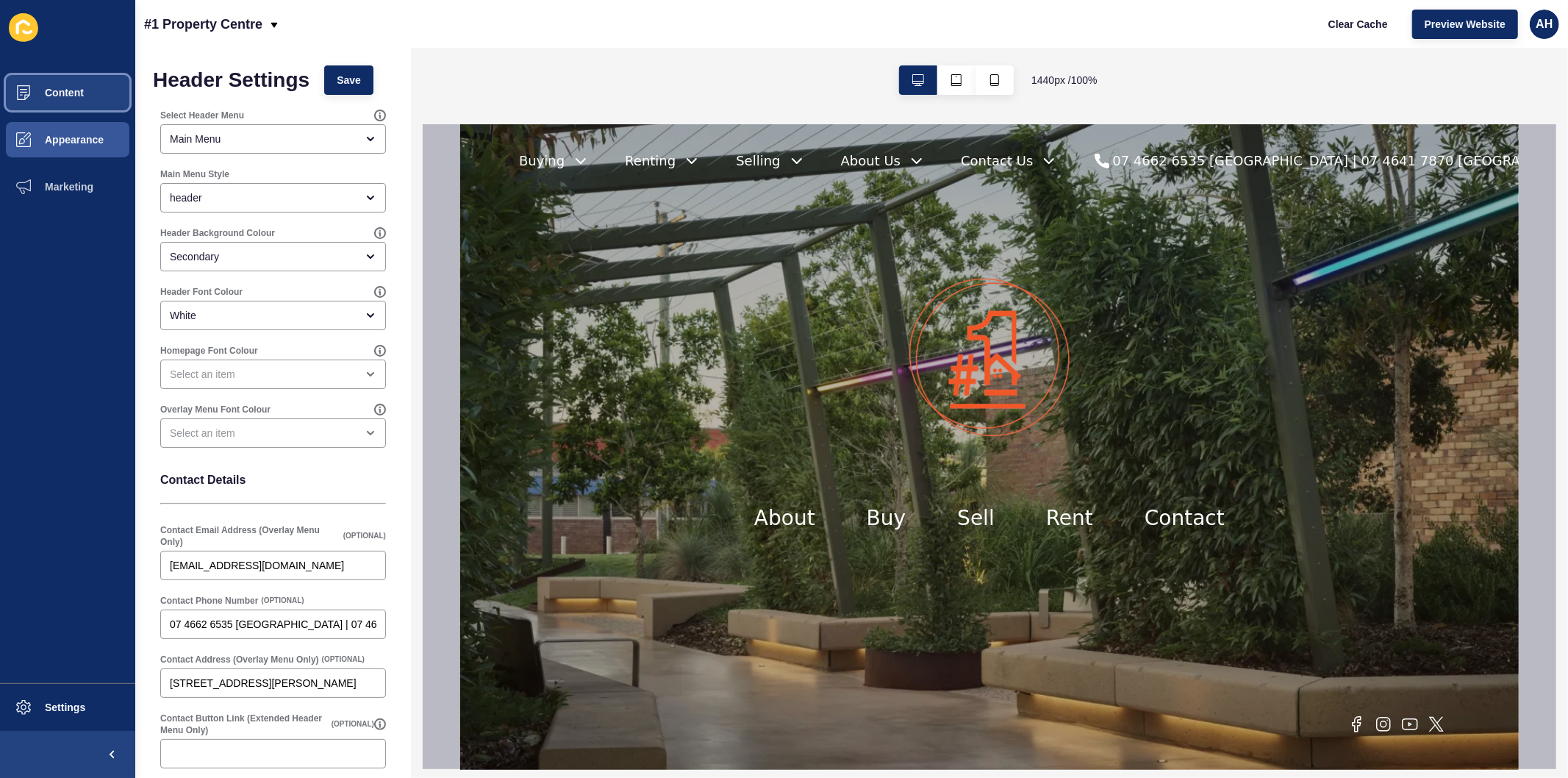
click at [54, 98] on span "Content" at bounding box center [41, 93] width 86 height 12
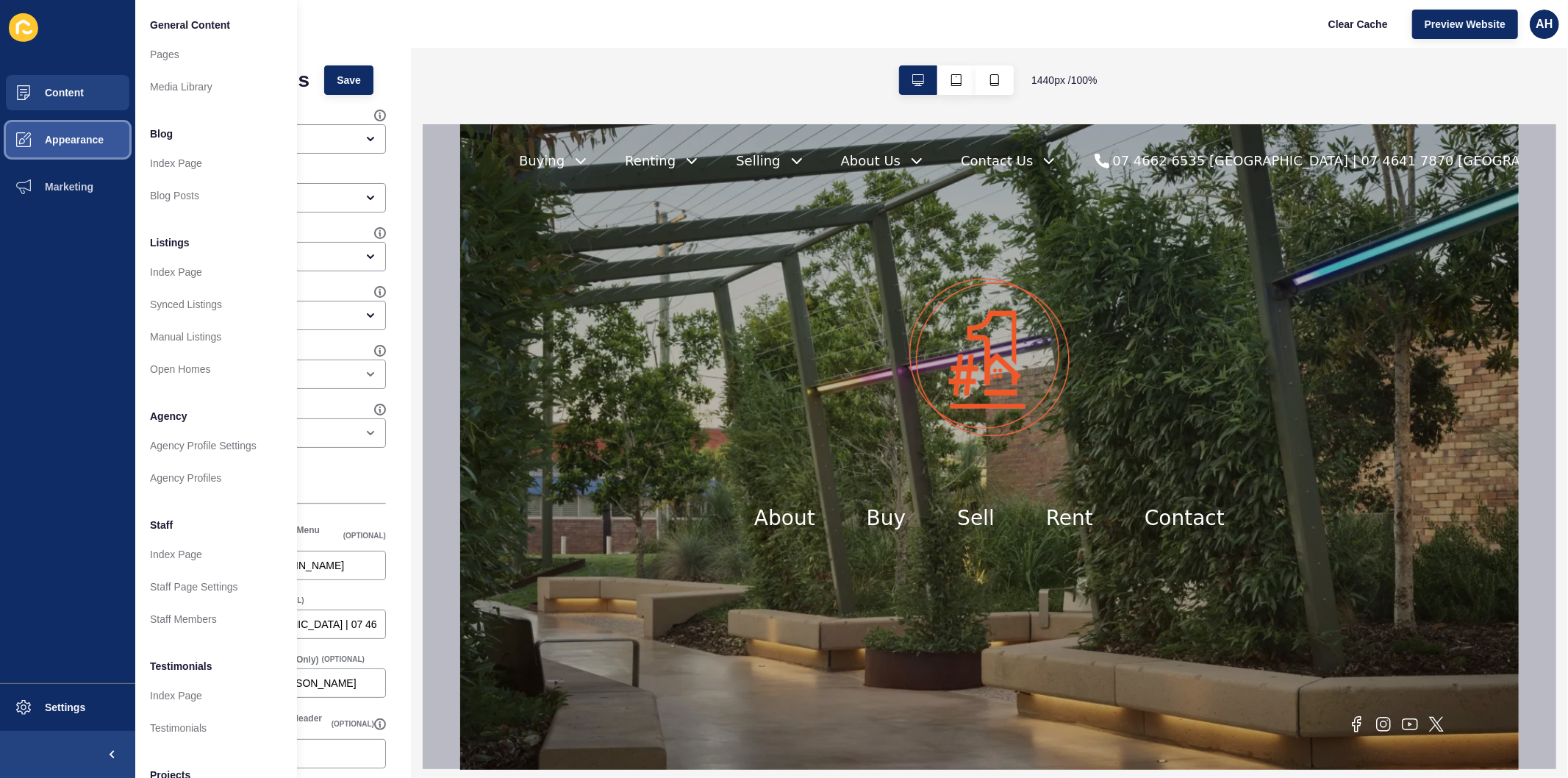
click at [61, 145] on button "Appearance" at bounding box center [67, 140] width 135 height 47
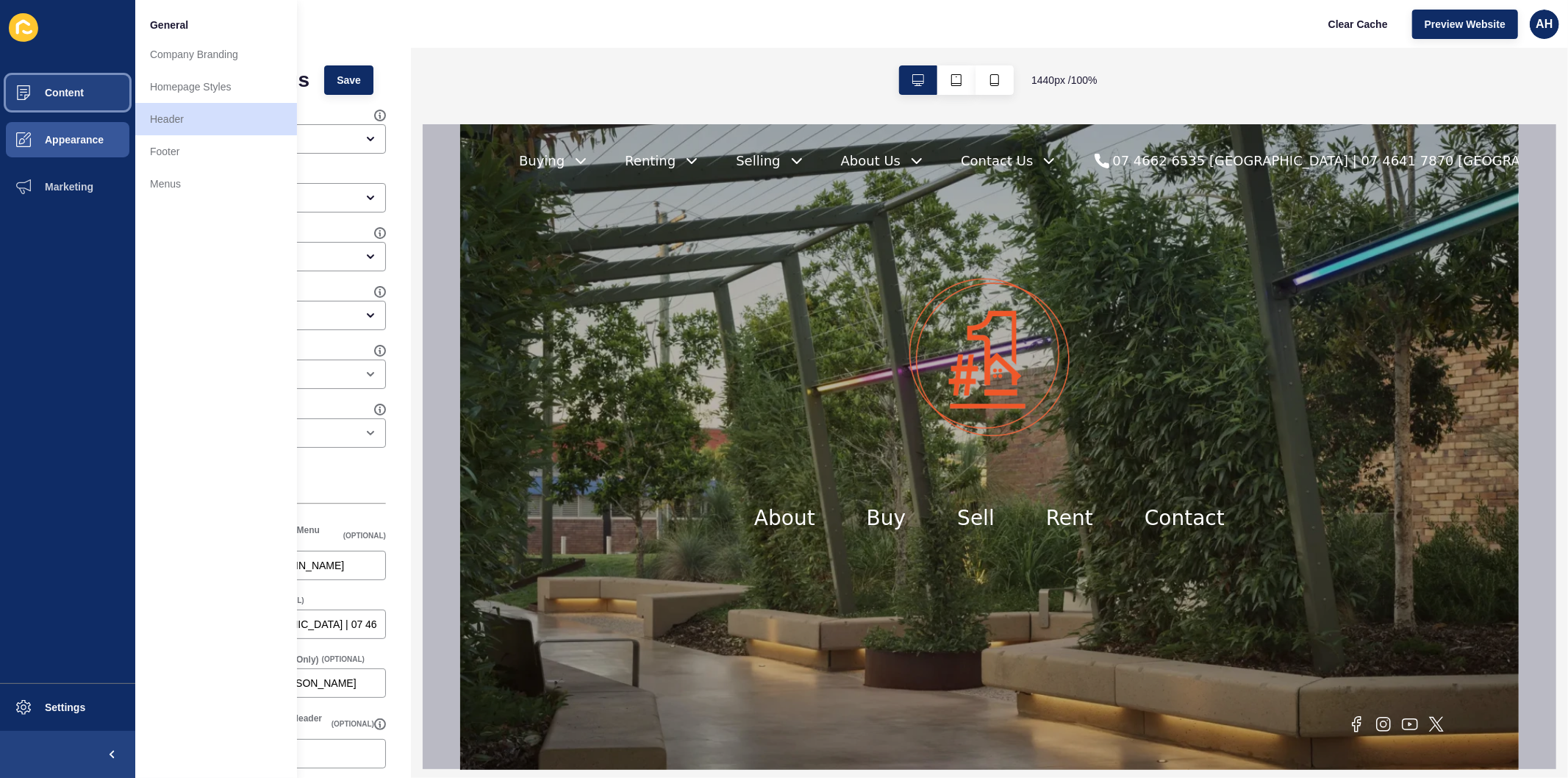
click at [71, 83] on button "Content" at bounding box center [67, 93] width 135 height 47
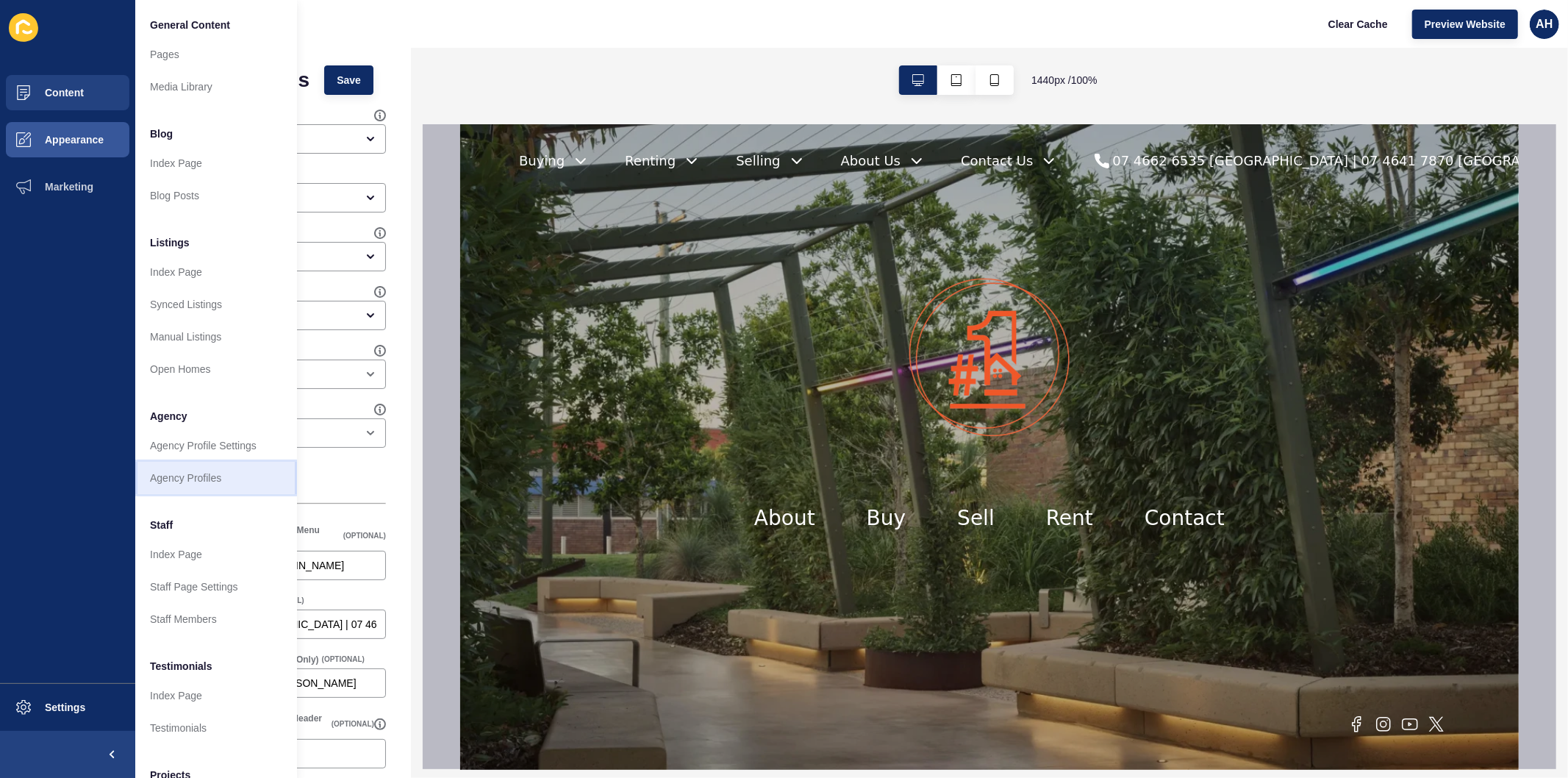
click at [183, 482] on link "Agency Profiles" at bounding box center [216, 478] width 162 height 32
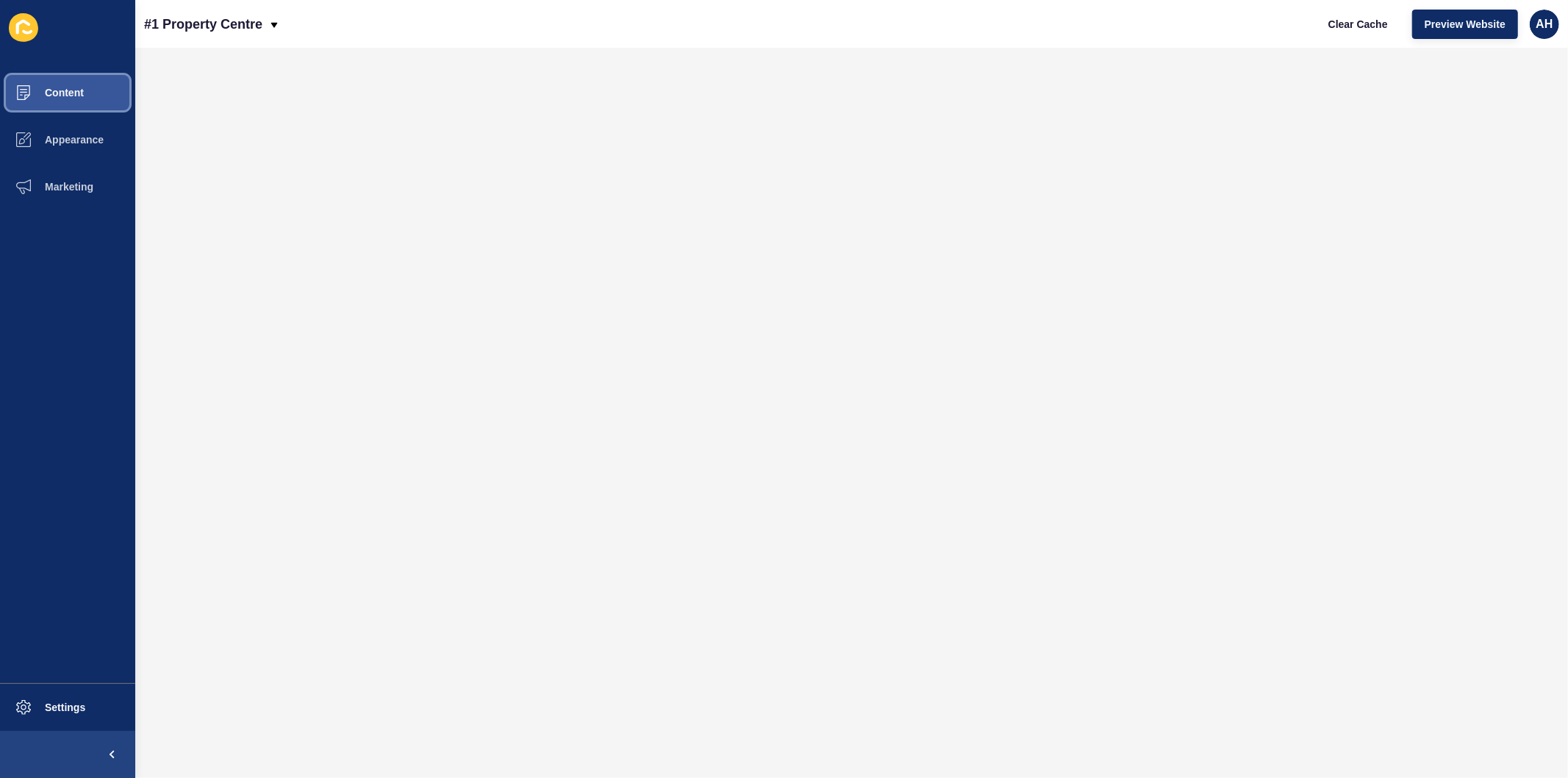
click at [69, 89] on span "Content" at bounding box center [41, 93] width 86 height 12
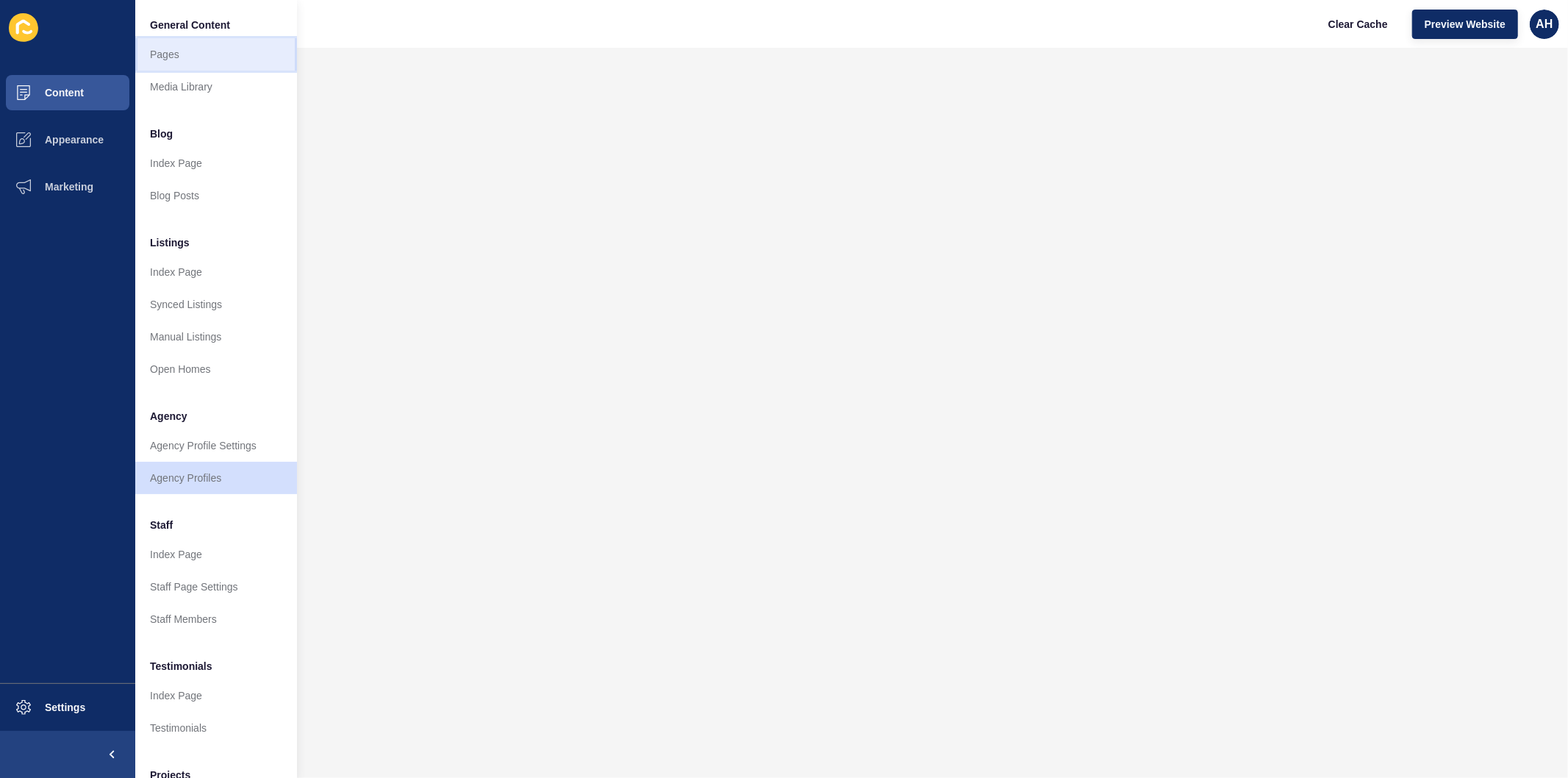
click at [163, 49] on link "Pages" at bounding box center [216, 54] width 162 height 32
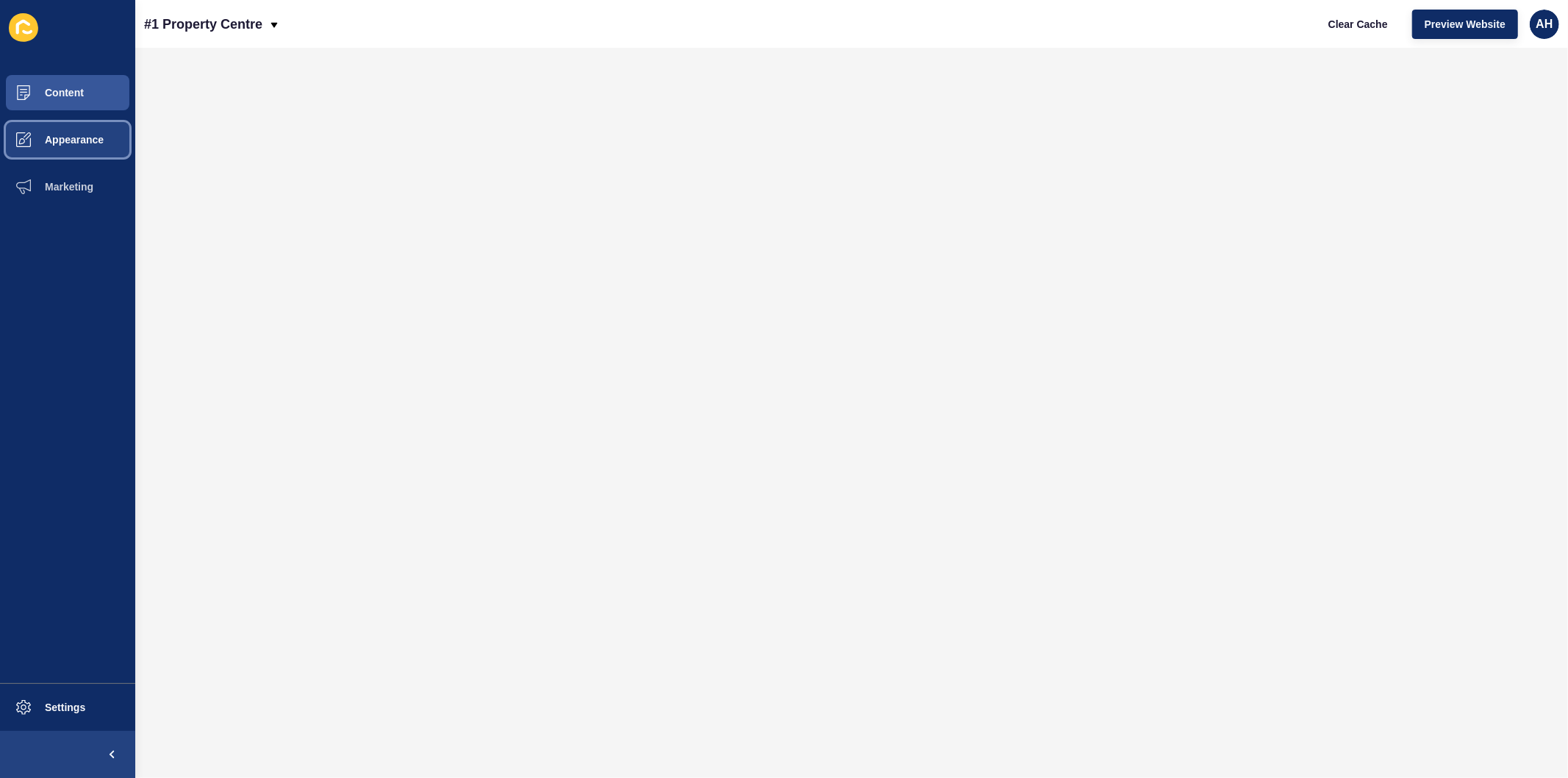
click at [77, 131] on button "Appearance" at bounding box center [67, 140] width 135 height 47
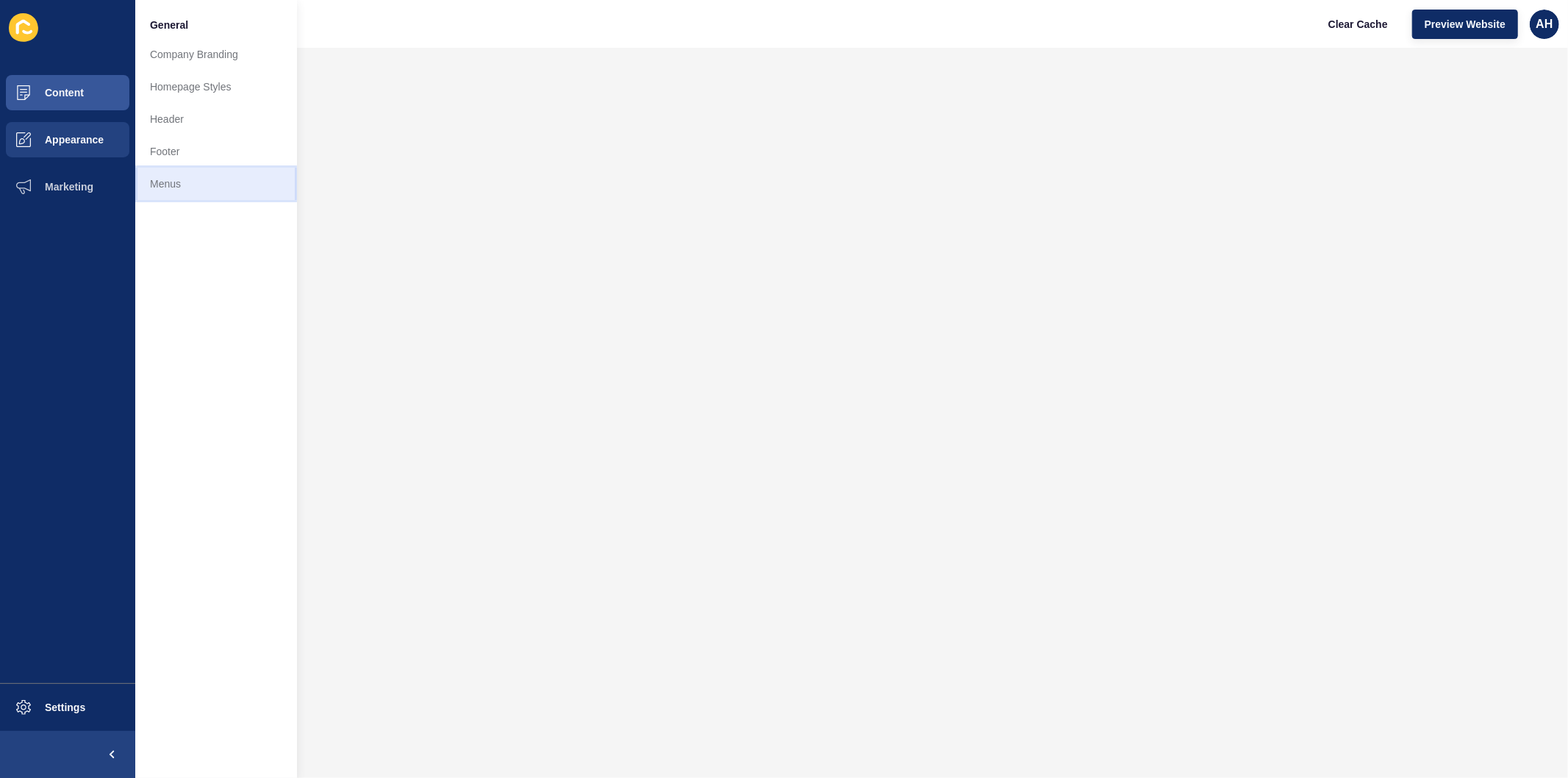
click at [164, 183] on link "Menus" at bounding box center [216, 184] width 162 height 32
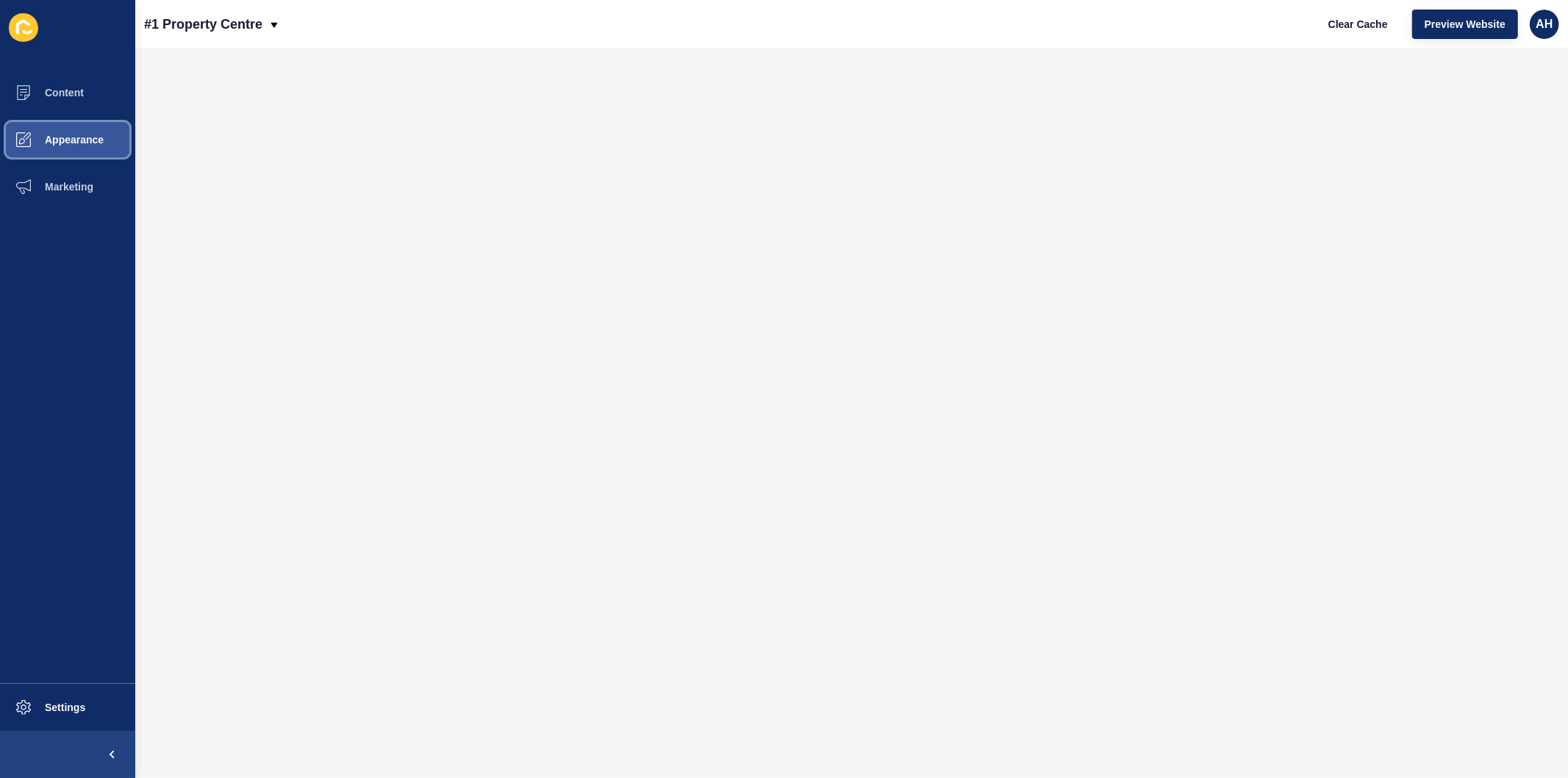
click at [66, 125] on button "Appearance" at bounding box center [67, 140] width 135 height 47
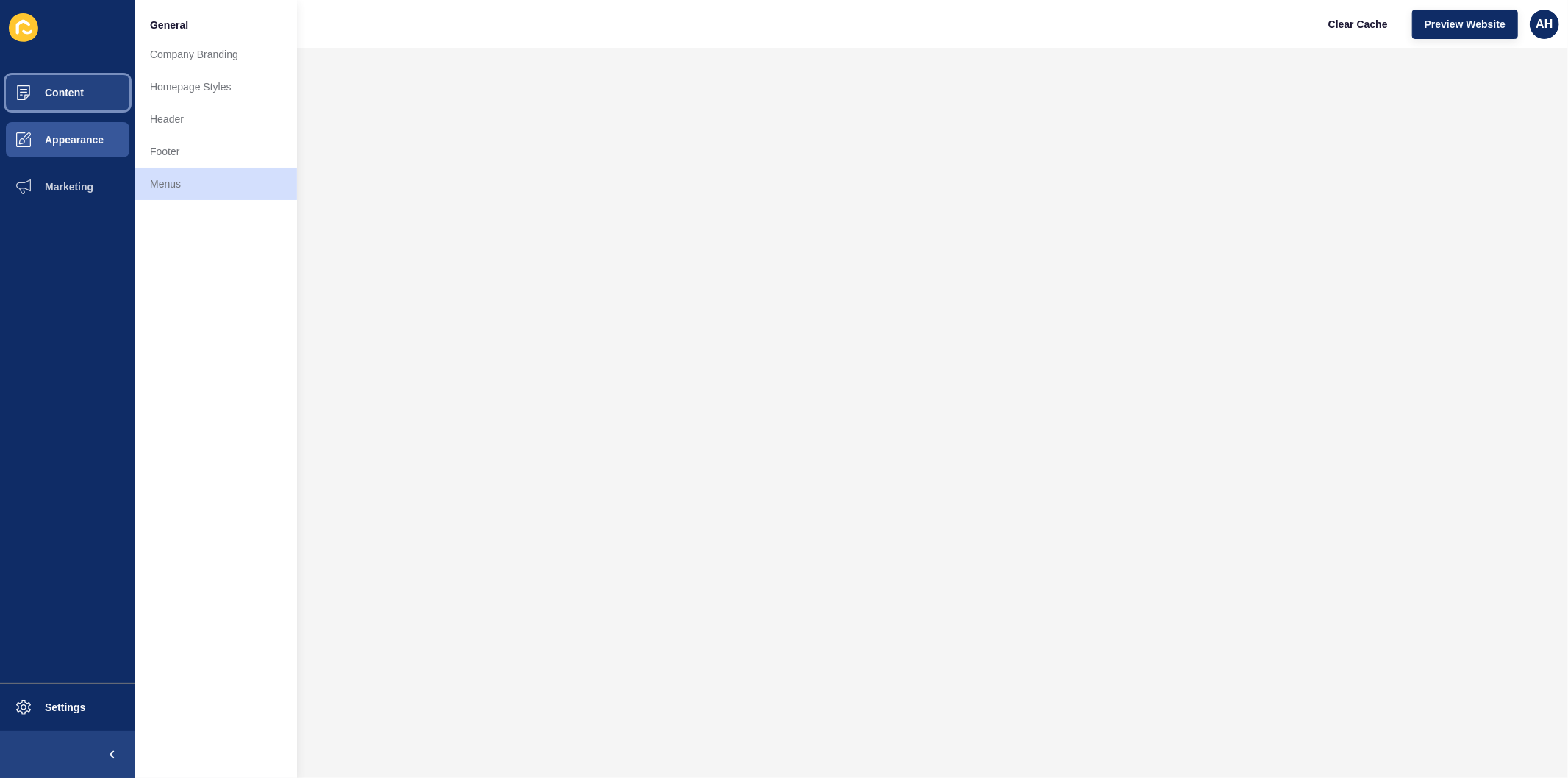
click at [97, 93] on button "Content" at bounding box center [67, 93] width 135 height 47
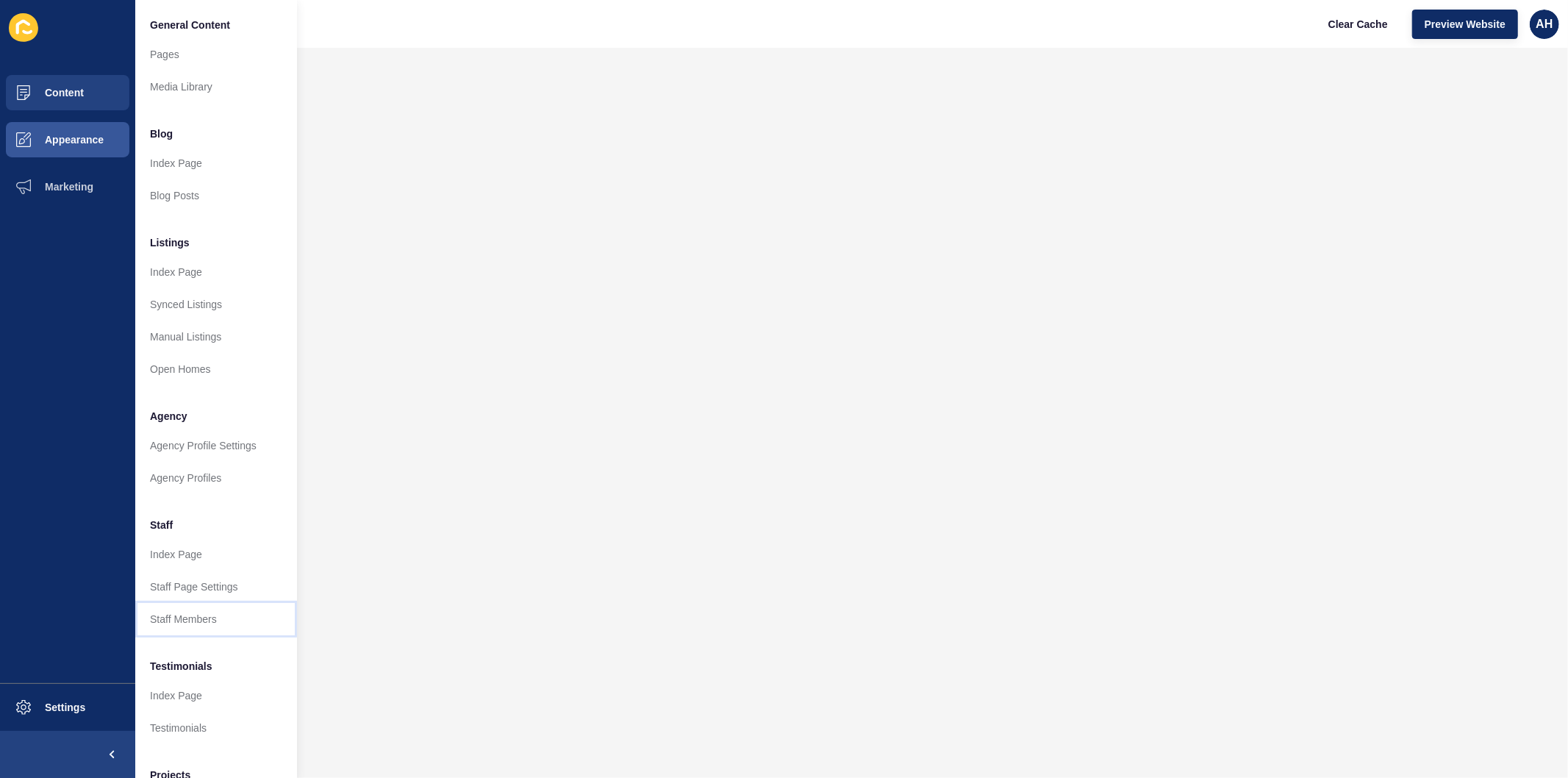
click at [182, 617] on link "Staff Members" at bounding box center [216, 619] width 162 height 32
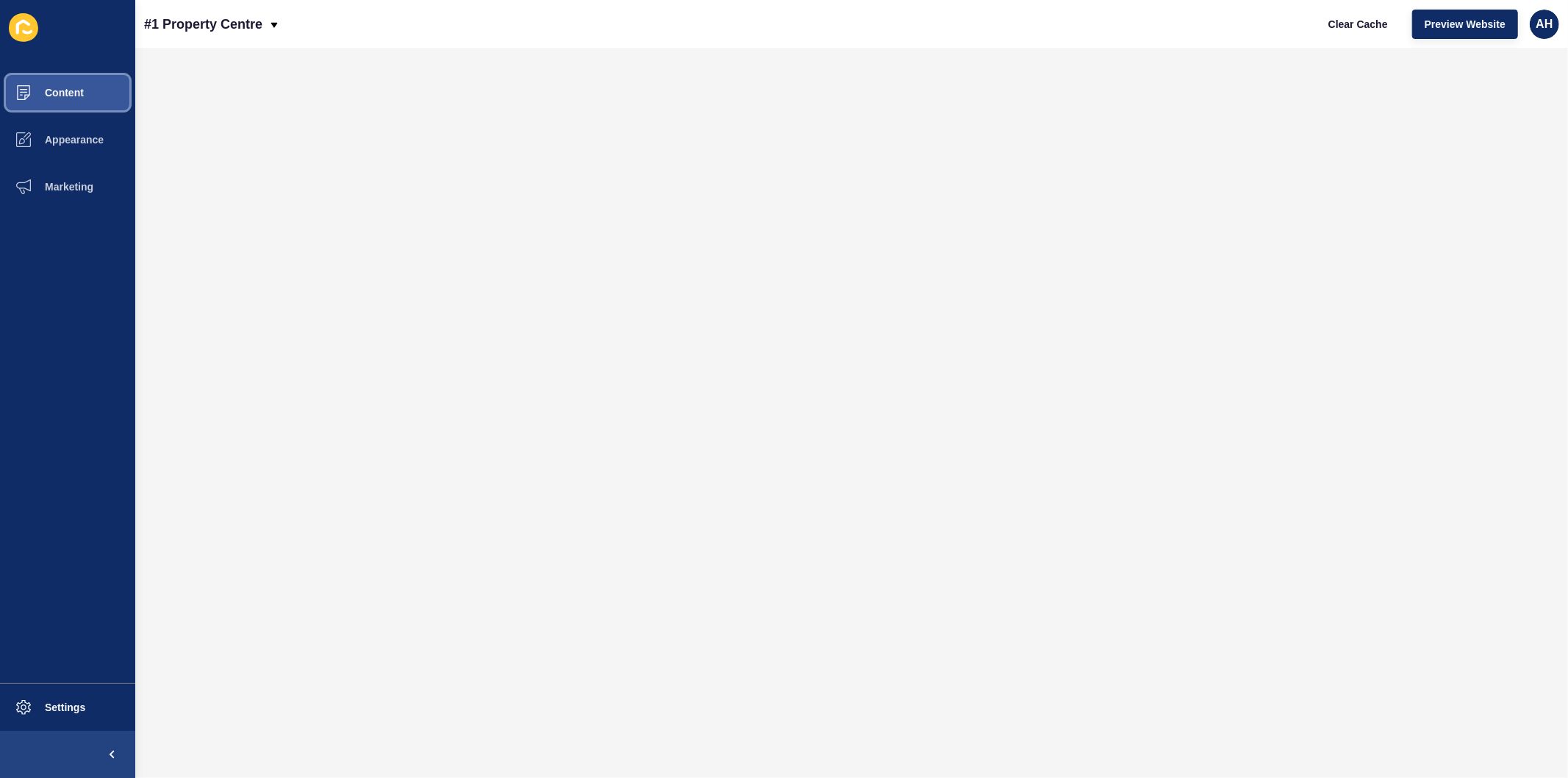
click at [44, 77] on span at bounding box center [23, 93] width 47 height 47
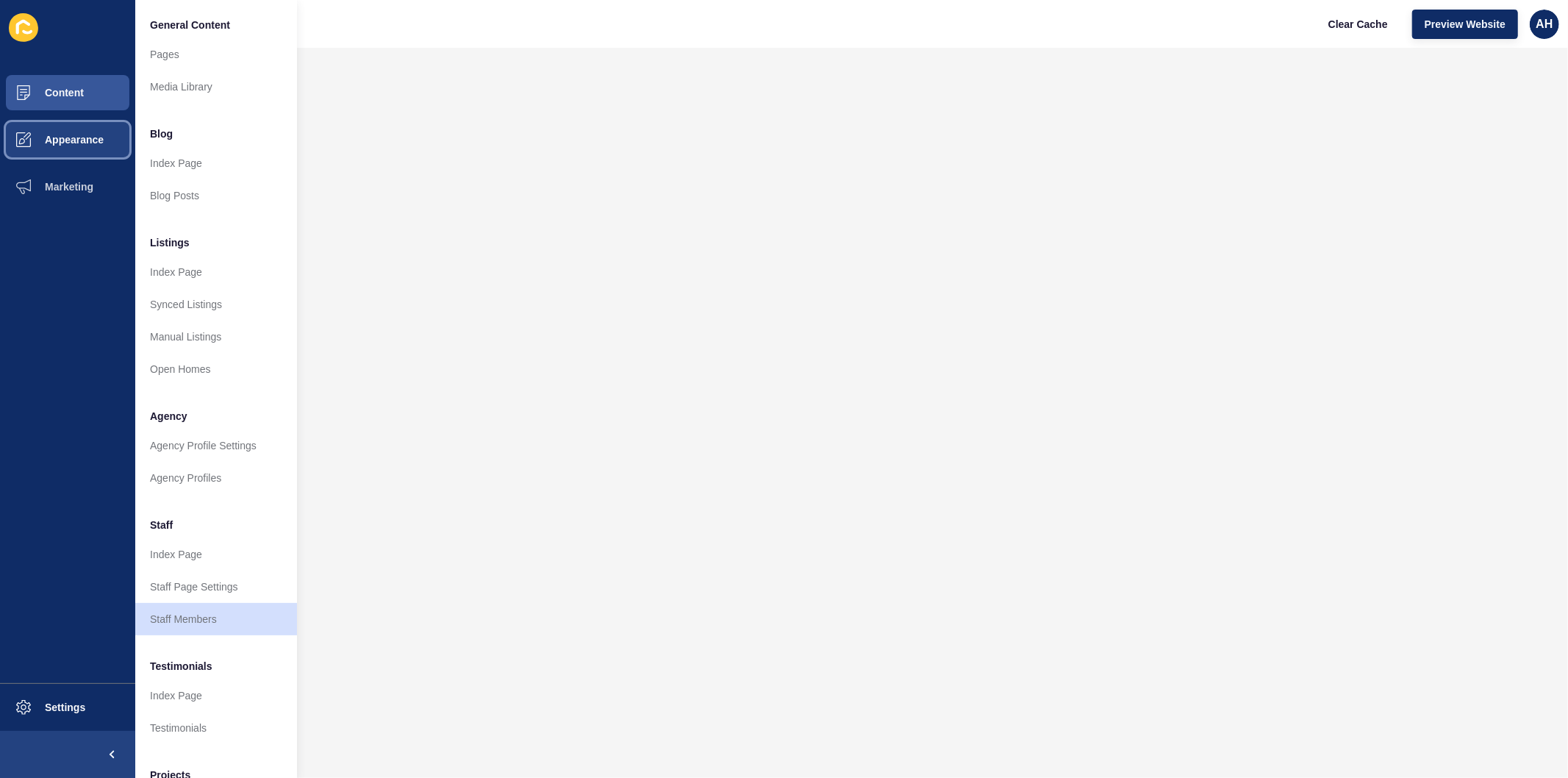
drag, startPoint x: 58, startPoint y: 135, endPoint x: 71, endPoint y: 153, distance: 22.2
click at [57, 134] on span "Appearance" at bounding box center [51, 140] width 106 height 12
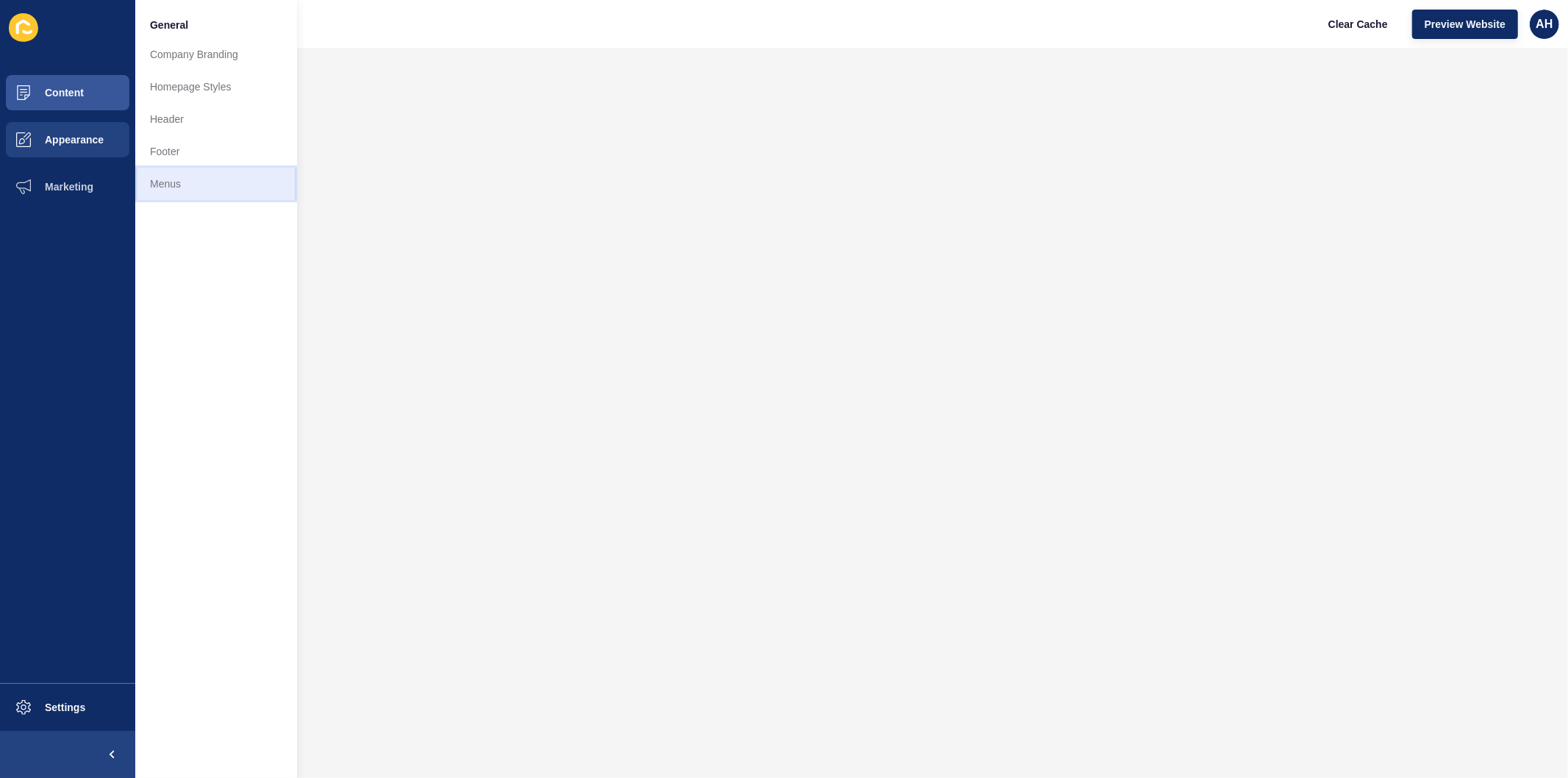
drag, startPoint x: 177, startPoint y: 189, endPoint x: 194, endPoint y: 197, distance: 18.8
click at [178, 189] on link "Menus" at bounding box center [216, 184] width 162 height 32
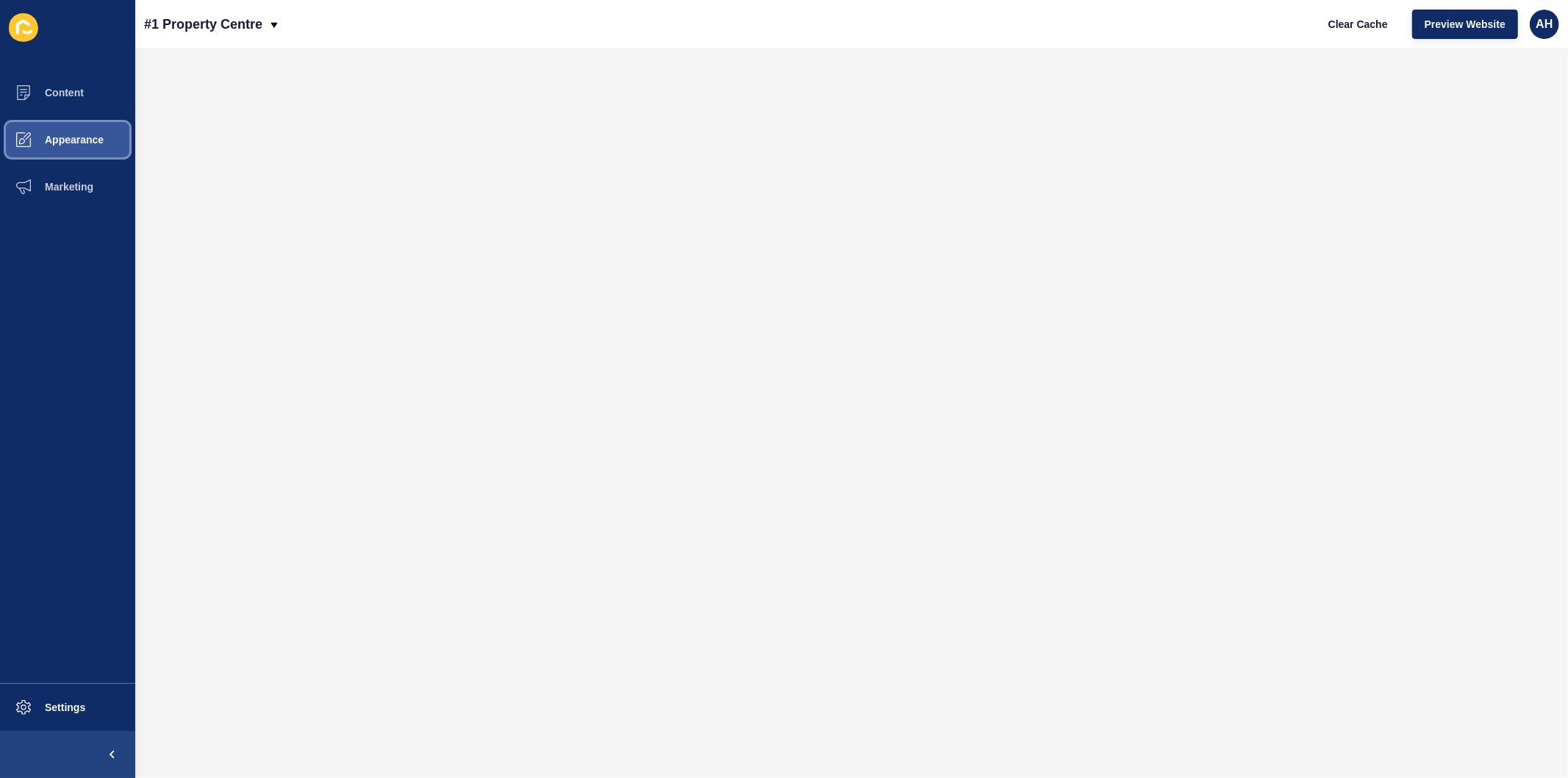
click at [52, 136] on span "Appearance" at bounding box center [51, 140] width 106 height 12
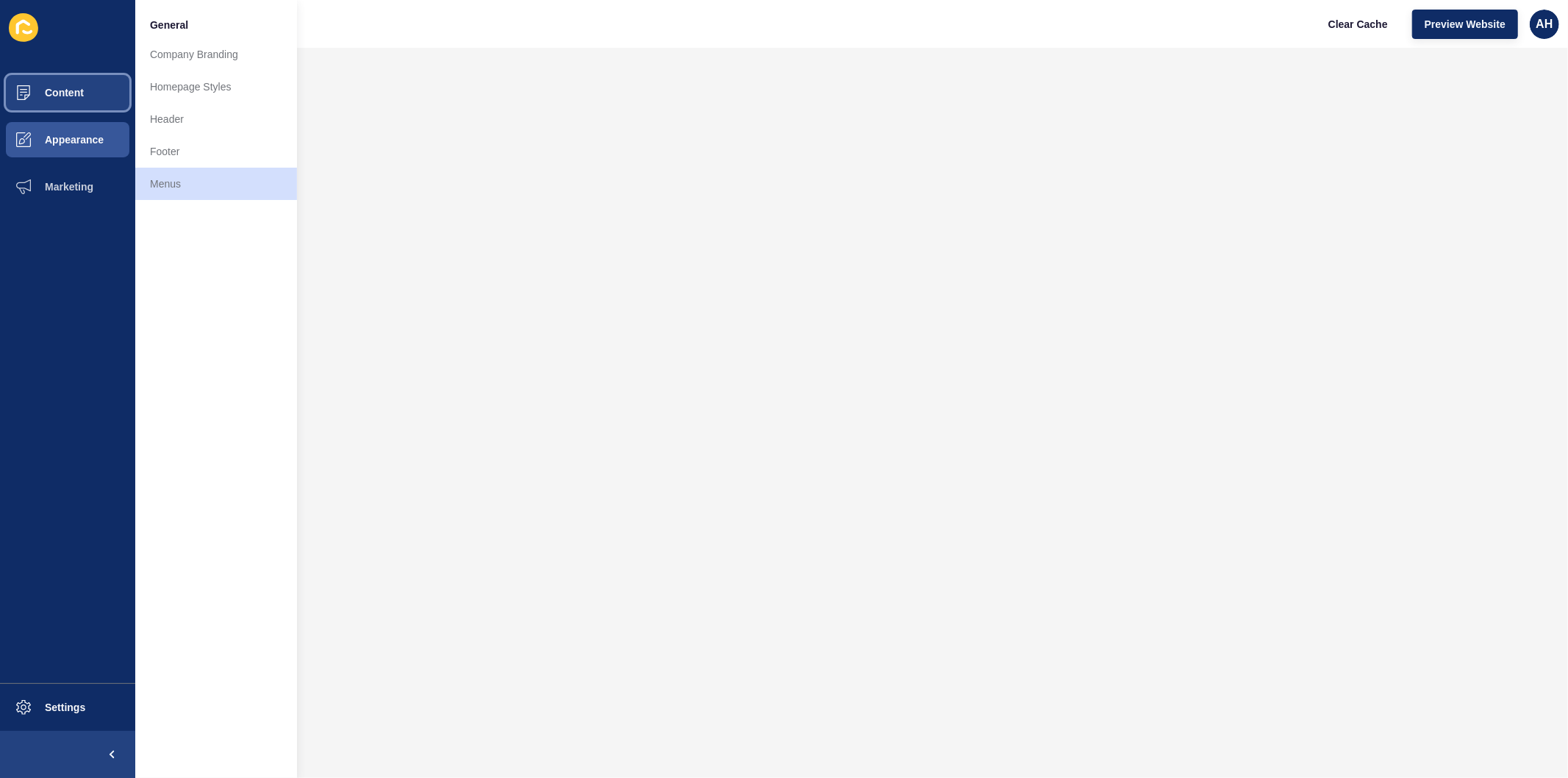
click at [64, 92] on span "Content" at bounding box center [41, 93] width 86 height 12
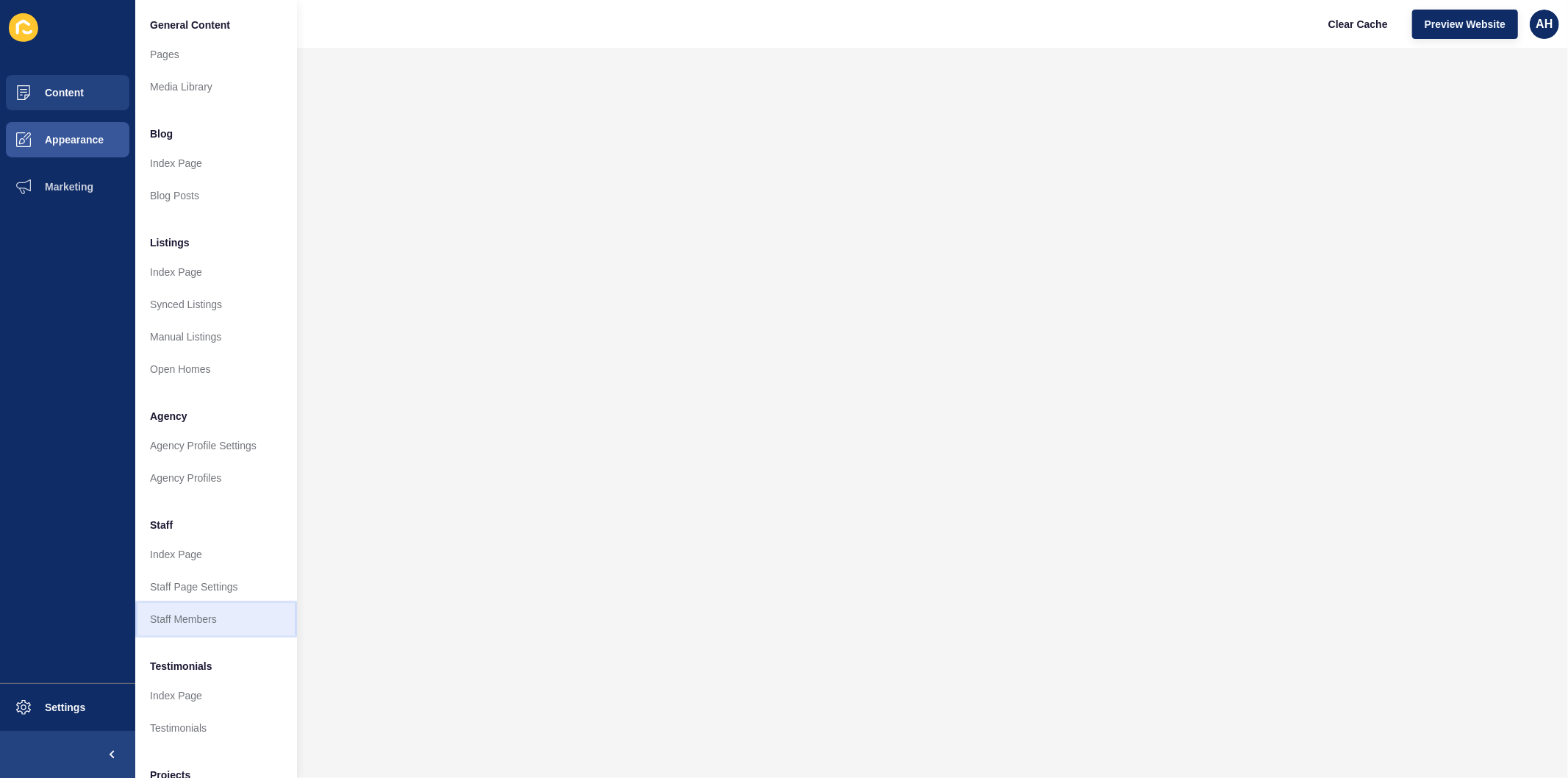
click at [189, 614] on link "Staff Members" at bounding box center [216, 619] width 162 height 32
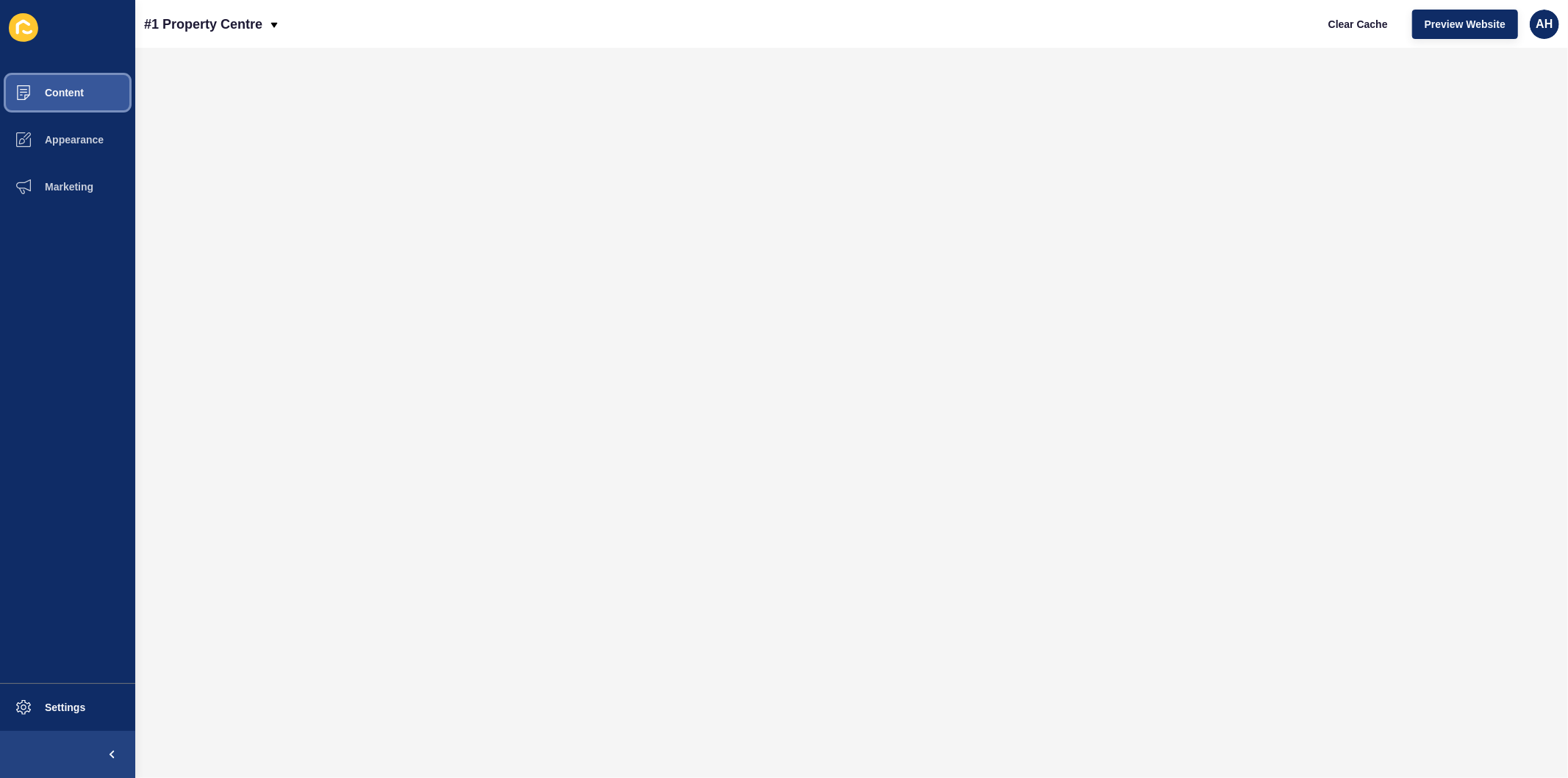
click at [64, 90] on span "Content" at bounding box center [41, 93] width 86 height 12
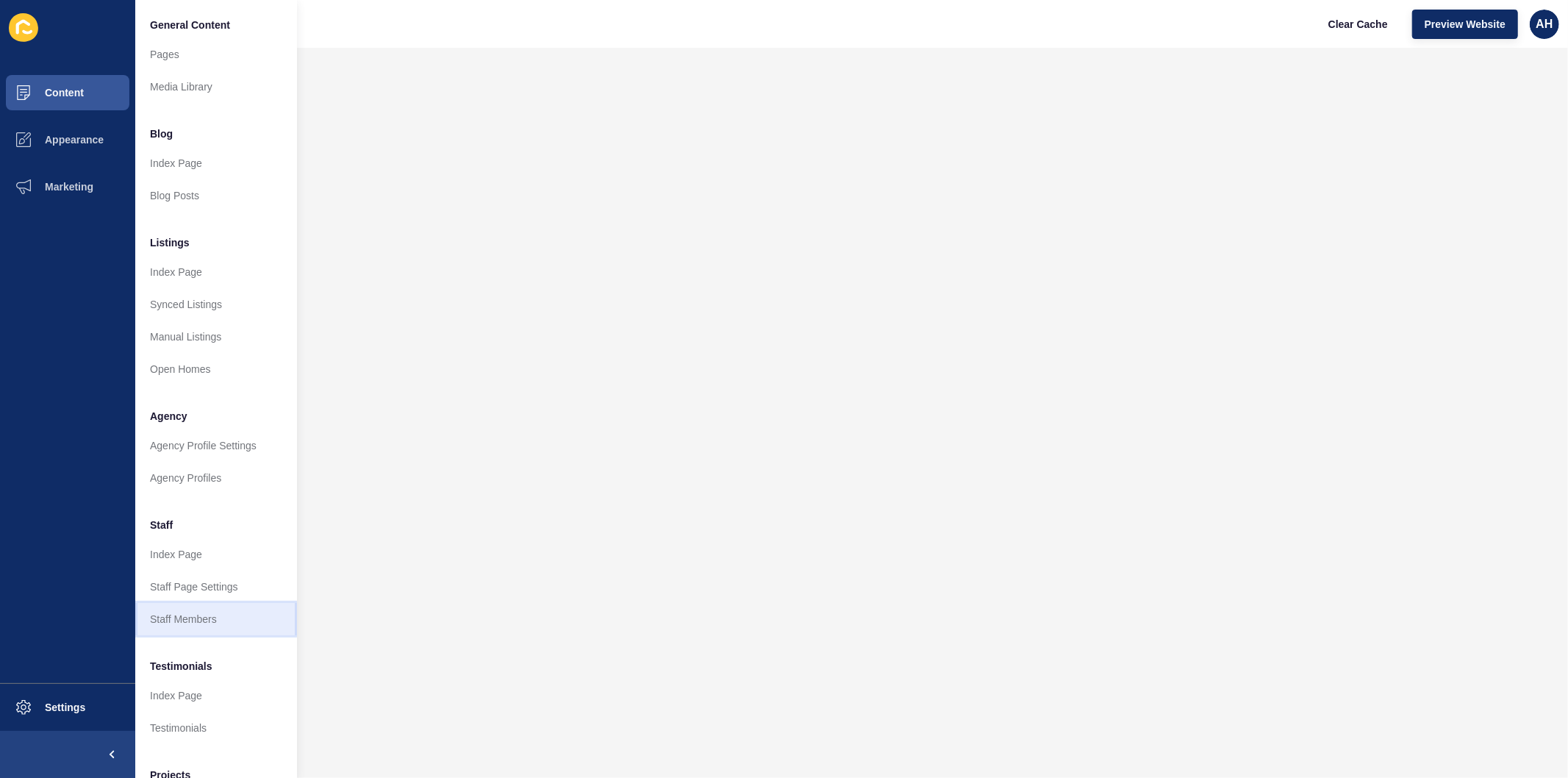
click at [189, 624] on link "Staff Members" at bounding box center [216, 619] width 162 height 32
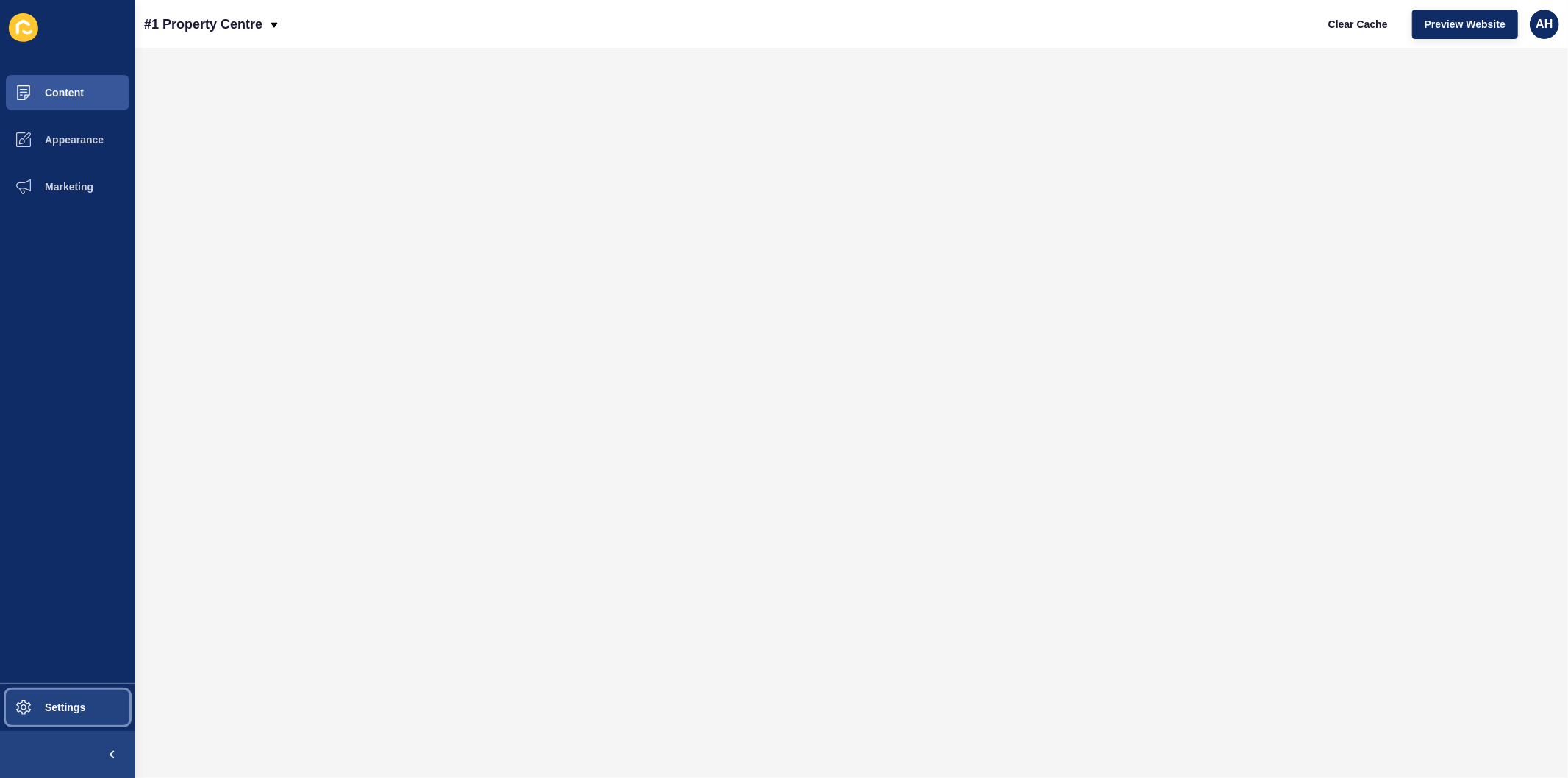
click at [64, 714] on button "Settings" at bounding box center [67, 708] width 135 height 47
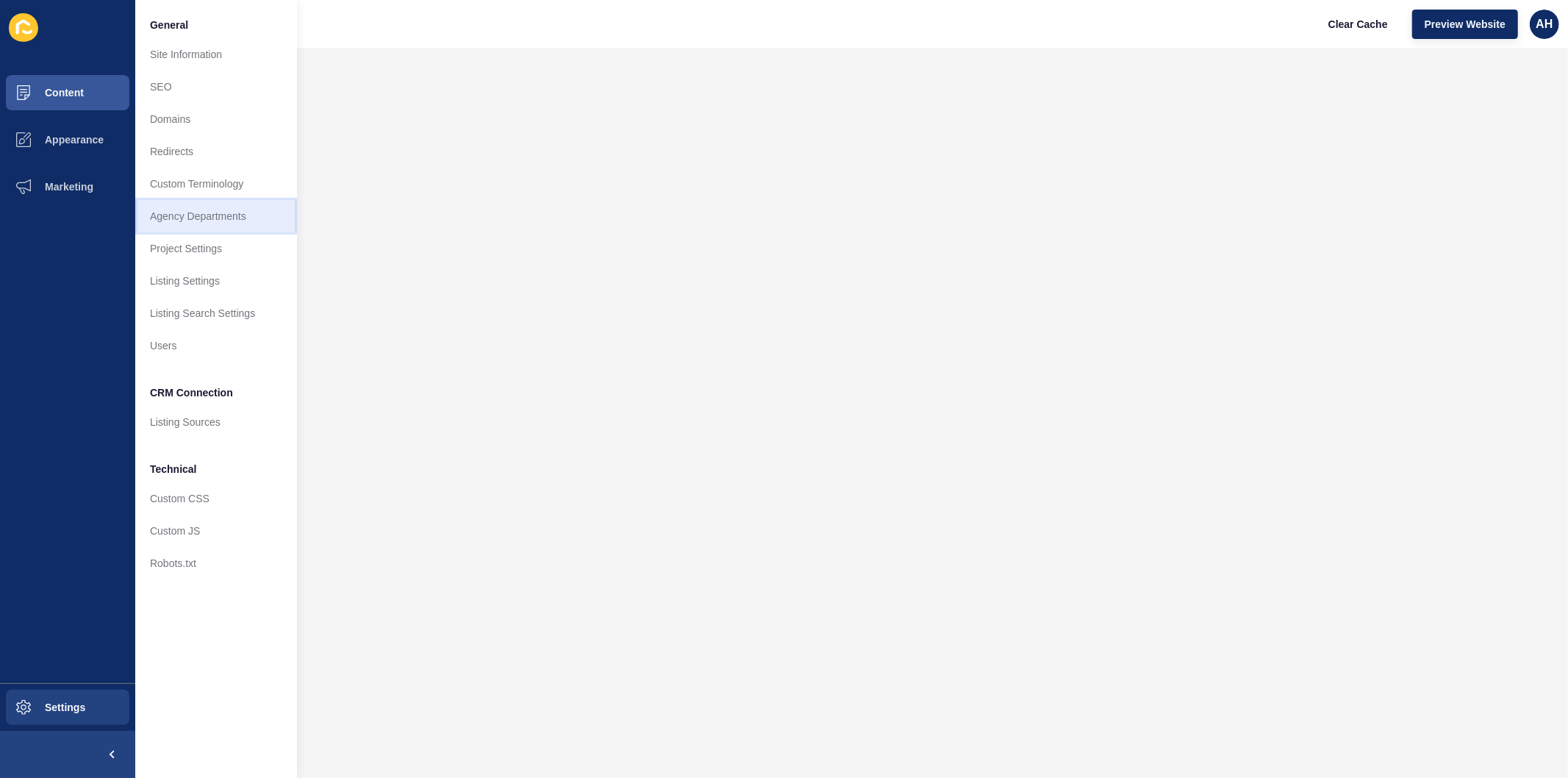
click at [188, 204] on link "Agency Departments" at bounding box center [216, 216] width 162 height 32
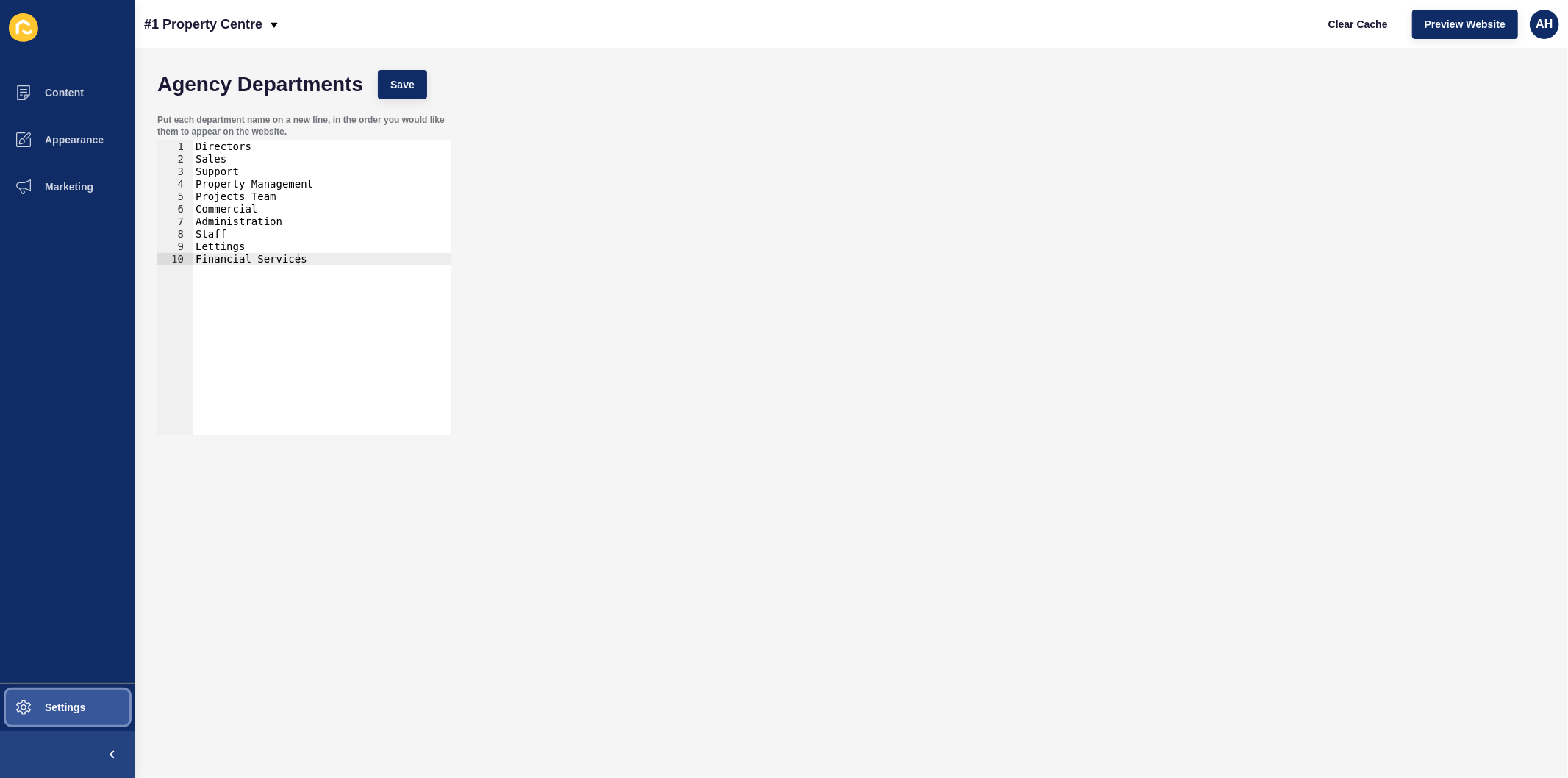
click at [52, 694] on button "Settings" at bounding box center [67, 708] width 135 height 47
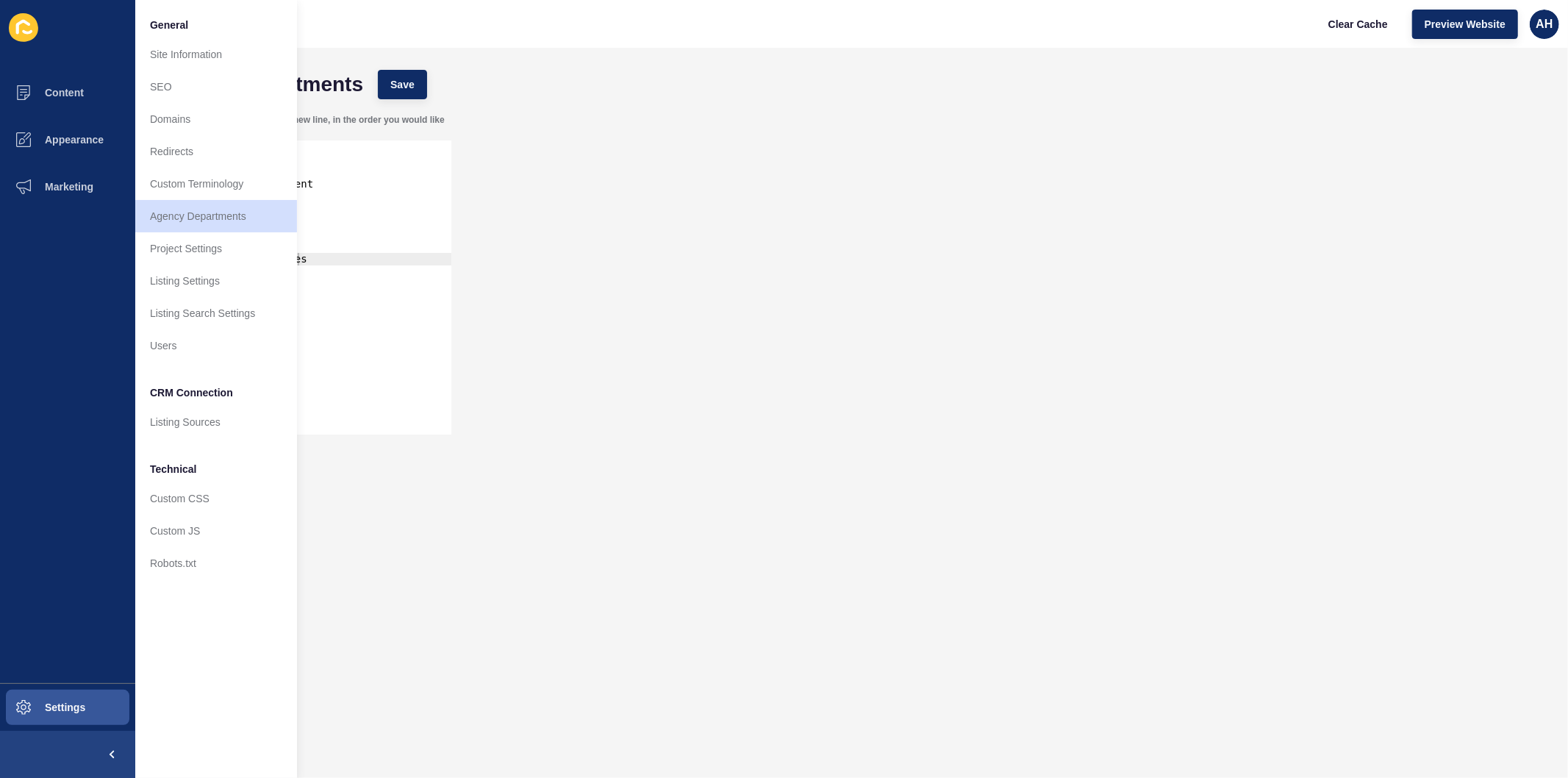
click at [663, 487] on form "Agency Departments Save Put each department name on a new line, in the order yo…" at bounding box center [851, 383] width 1403 height 642
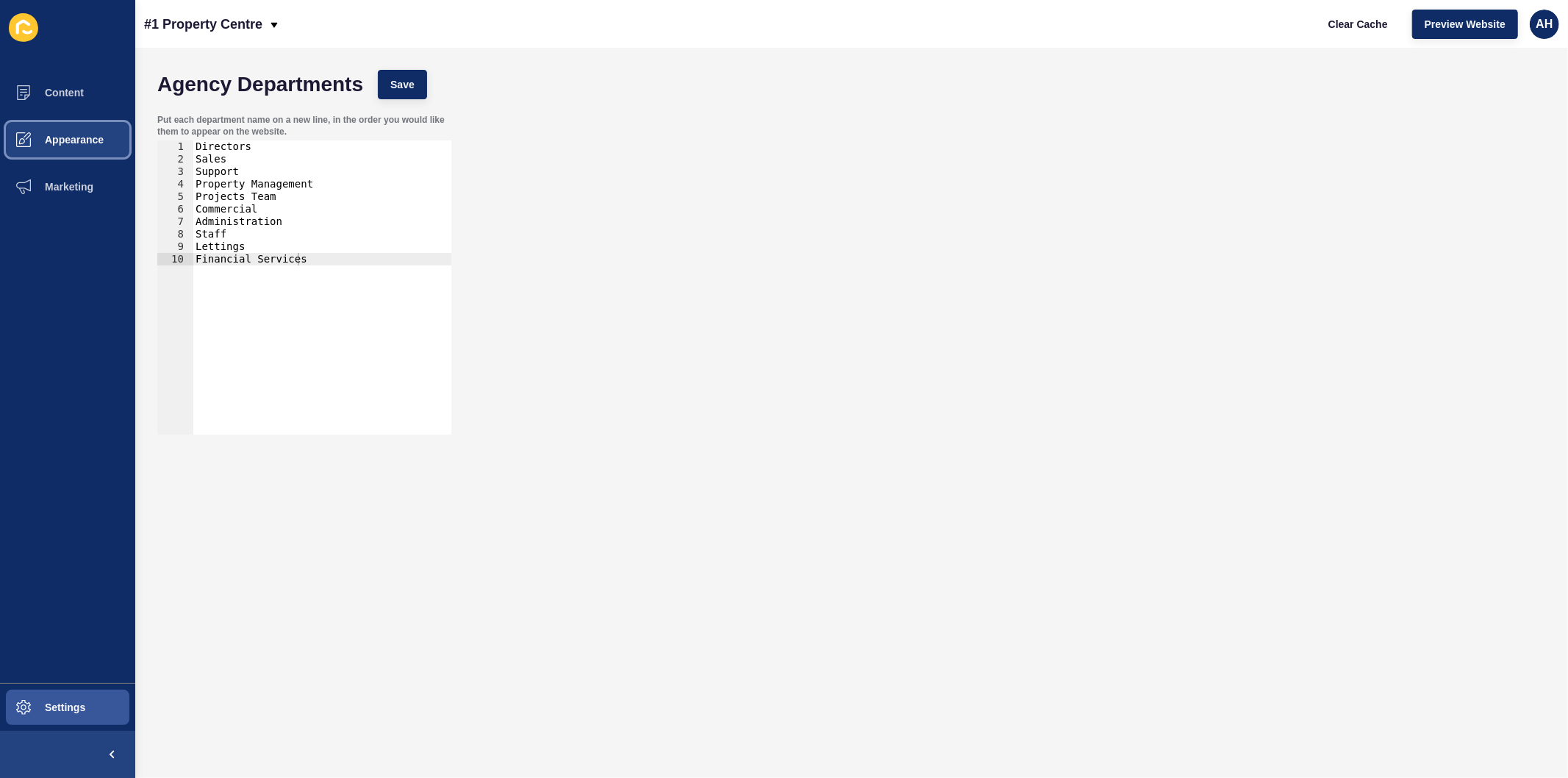
click at [61, 137] on span "Appearance" at bounding box center [51, 140] width 106 height 12
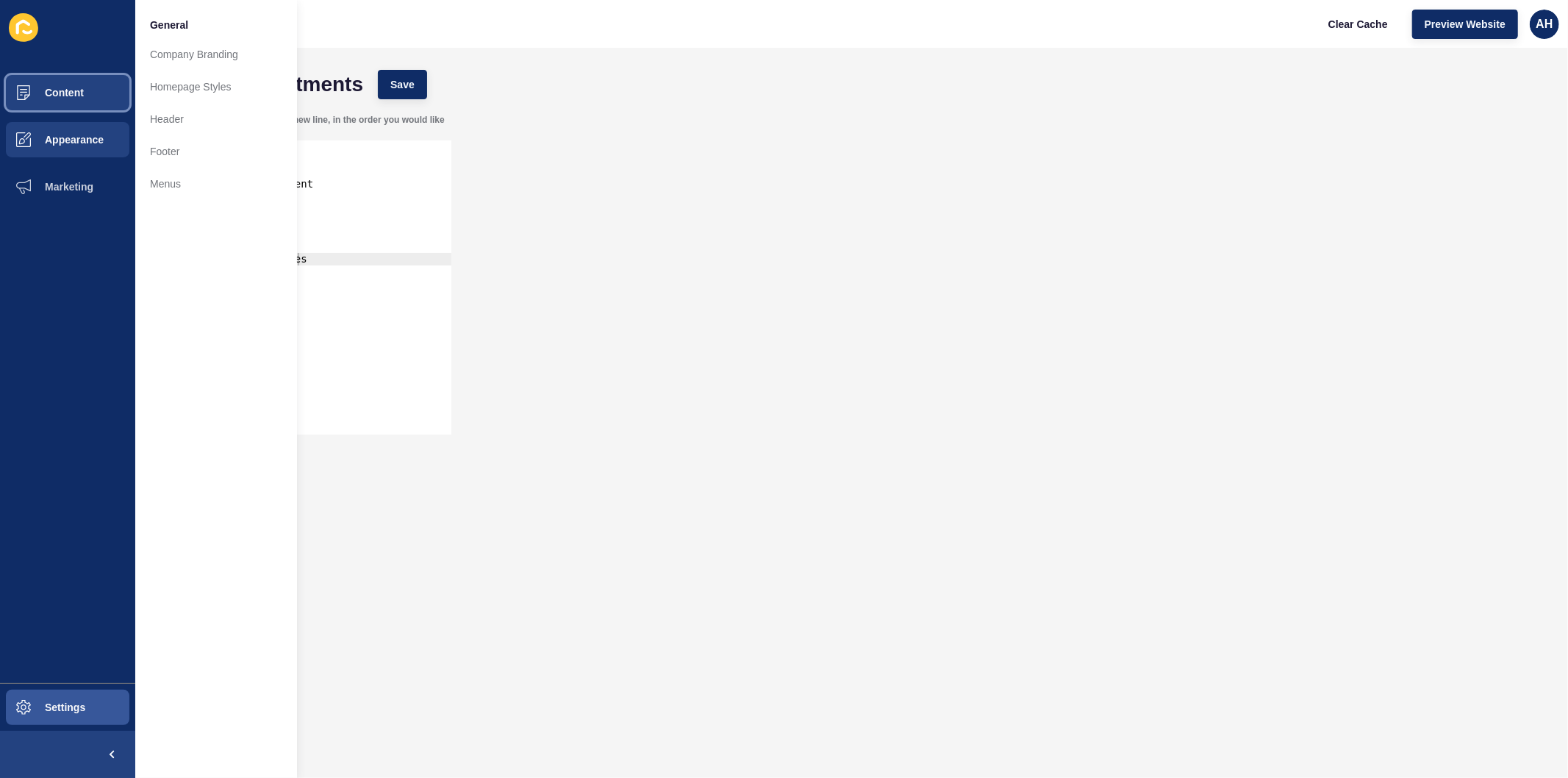
click at [61, 97] on span "Content" at bounding box center [41, 93] width 86 height 12
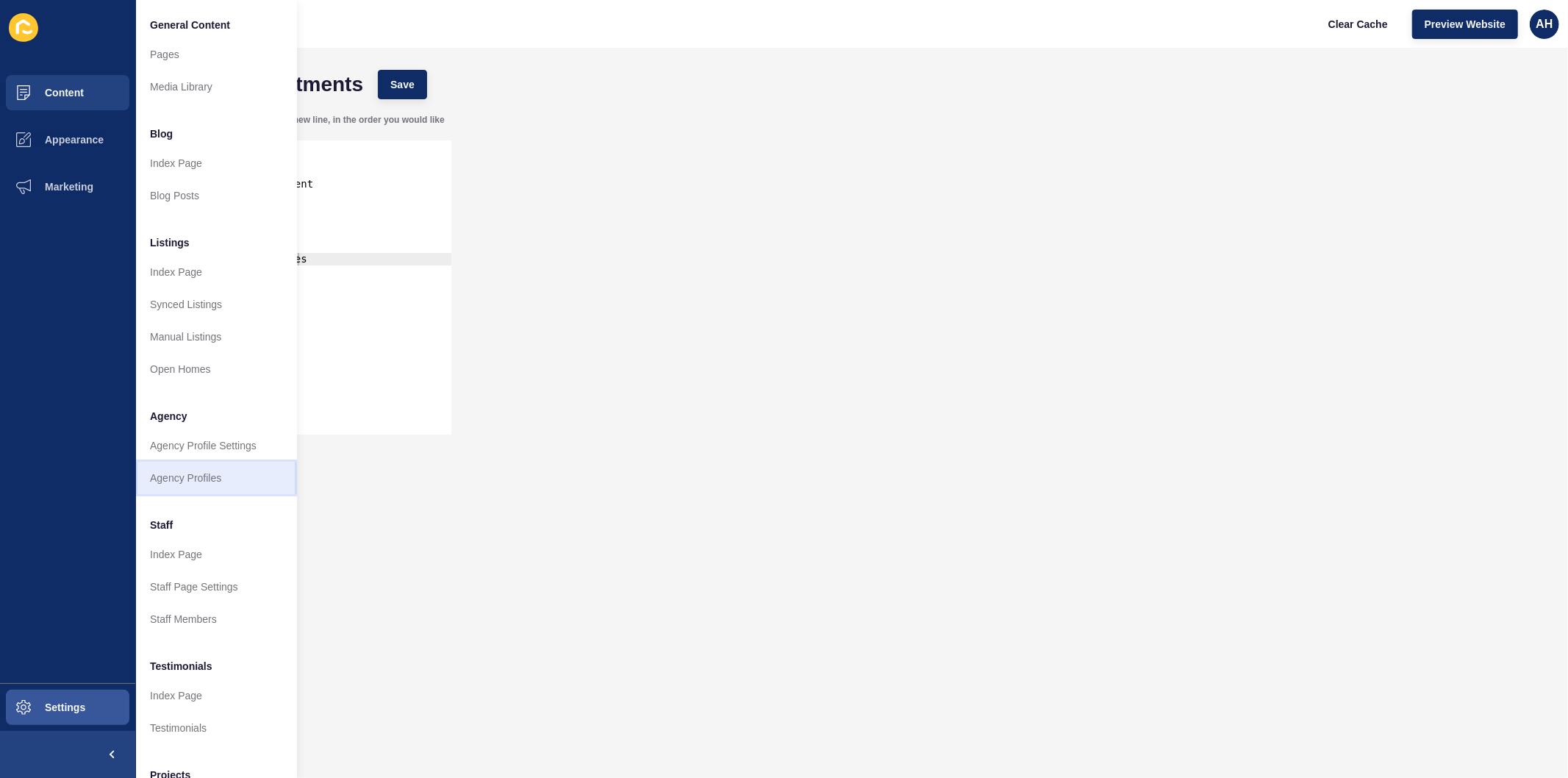
click at [193, 480] on link "Agency Profiles" at bounding box center [216, 478] width 162 height 32
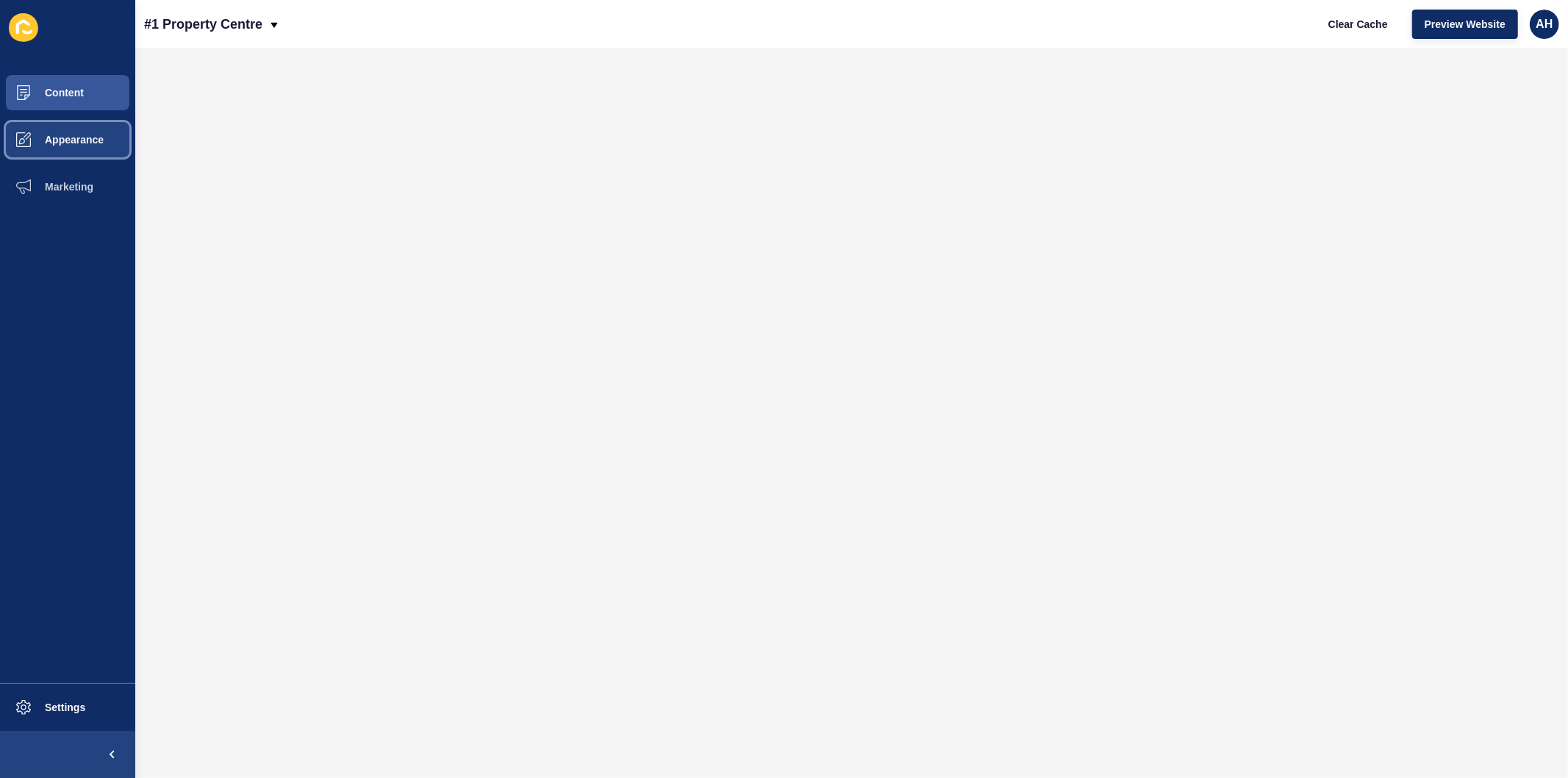
click at [62, 138] on span "Appearance" at bounding box center [51, 140] width 106 height 12
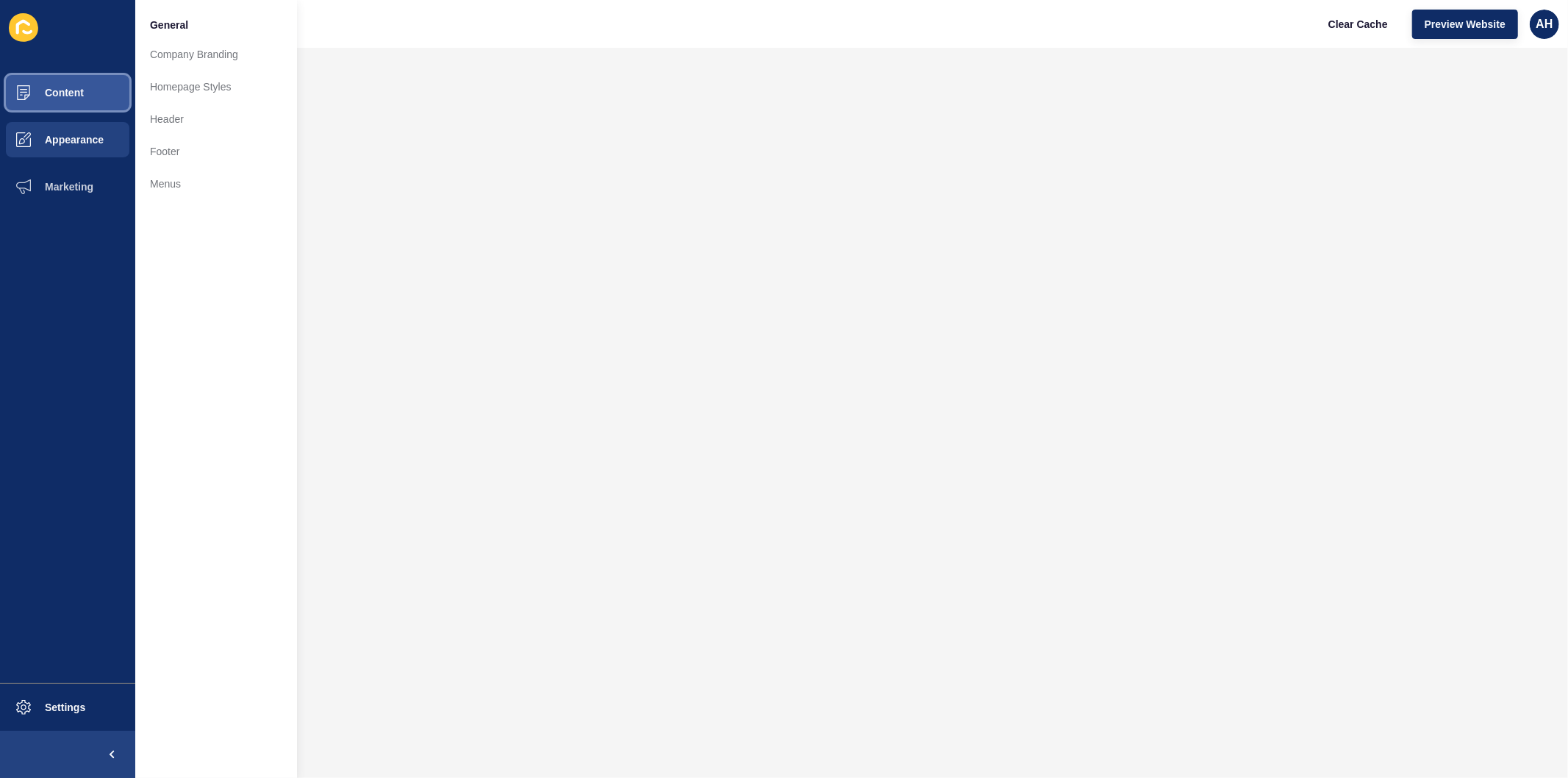
click at [97, 87] on button "Content" at bounding box center [67, 93] width 135 height 47
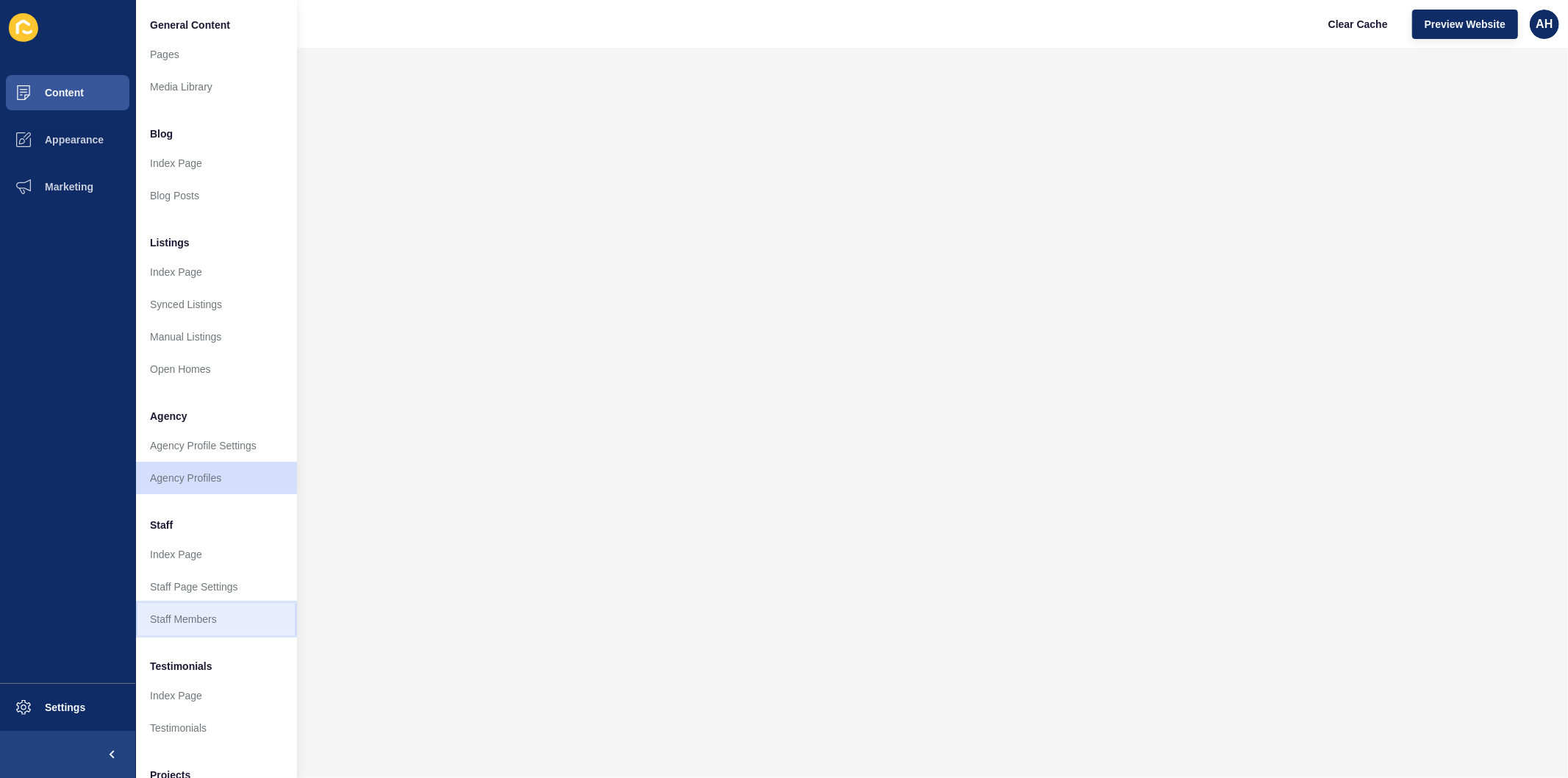
click at [196, 615] on link "Staff Members" at bounding box center [216, 619] width 162 height 32
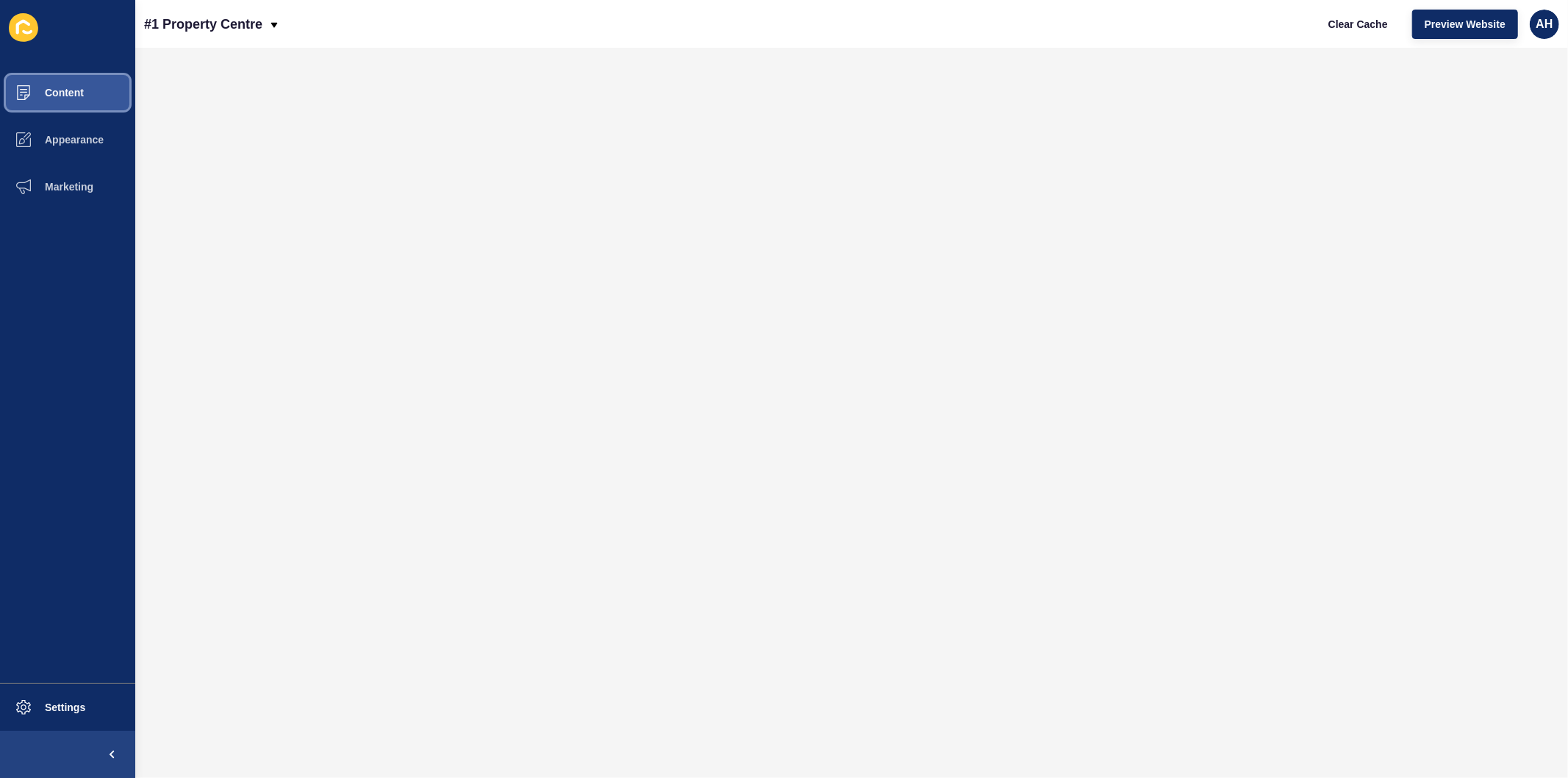
click at [39, 91] on span "Content" at bounding box center [41, 93] width 86 height 12
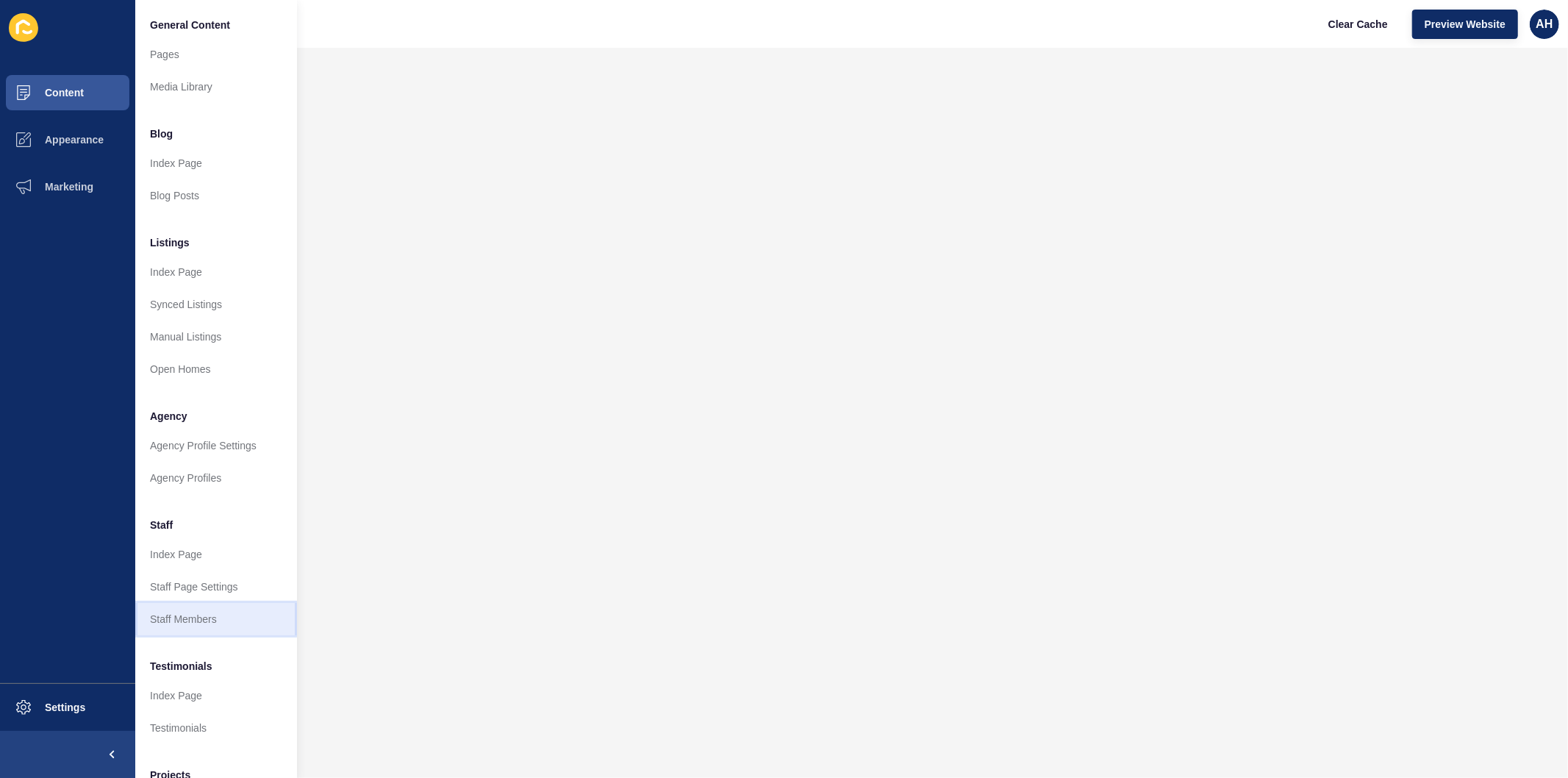
click at [196, 616] on link "Staff Members" at bounding box center [216, 619] width 162 height 32
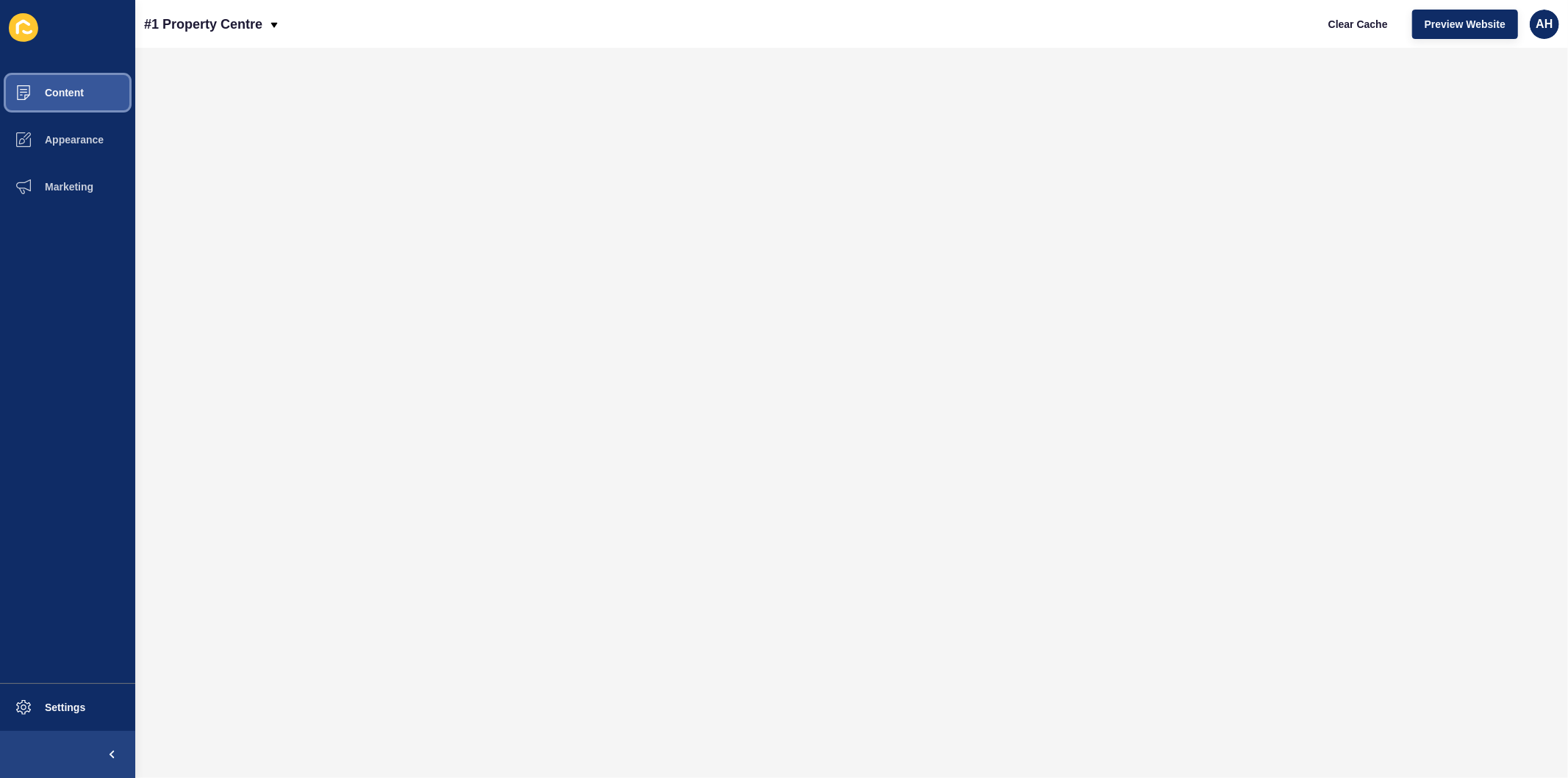
click at [64, 89] on span "Content" at bounding box center [41, 93] width 86 height 12
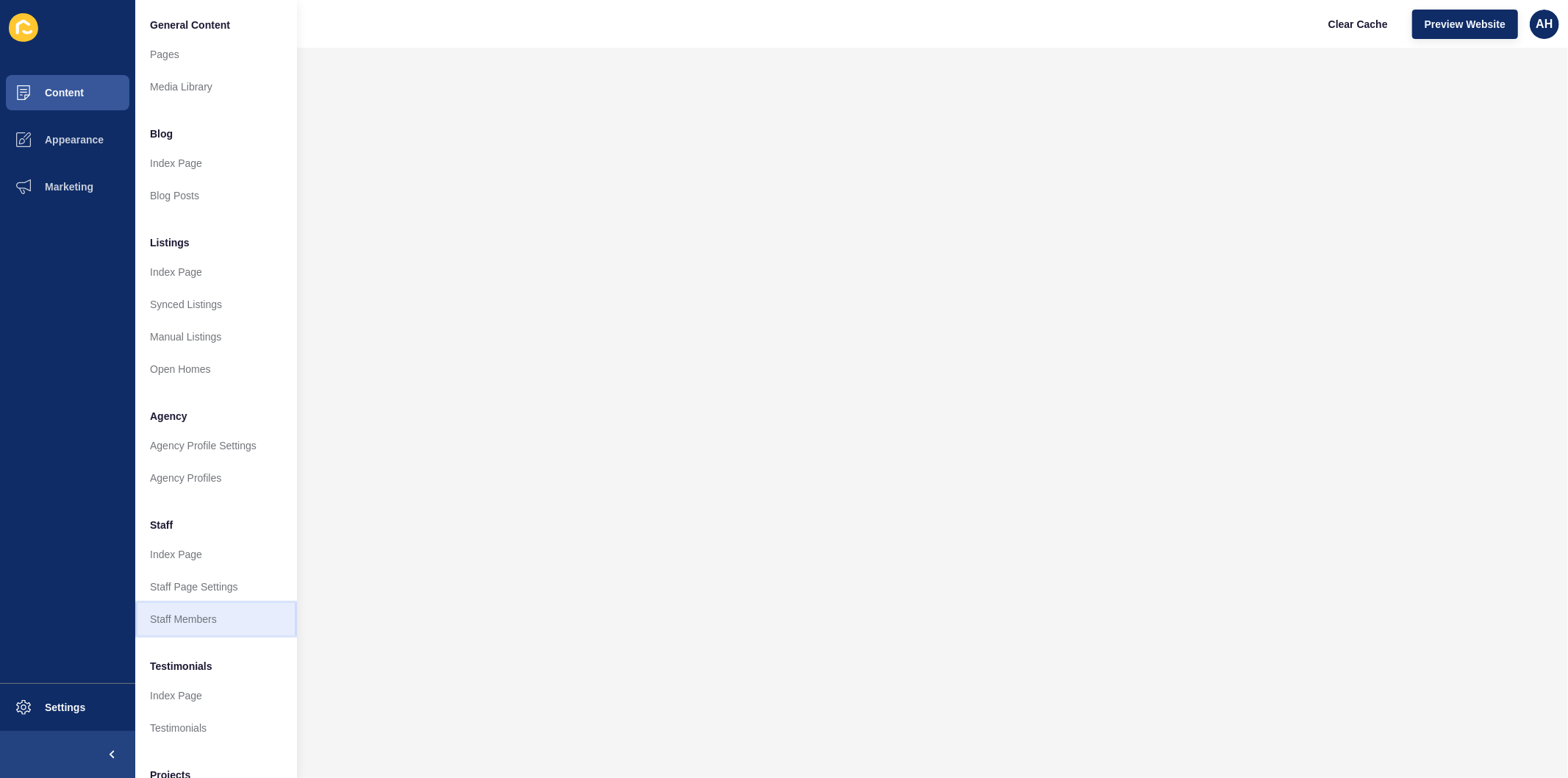
click at [200, 611] on link "Staff Members" at bounding box center [216, 619] width 162 height 32
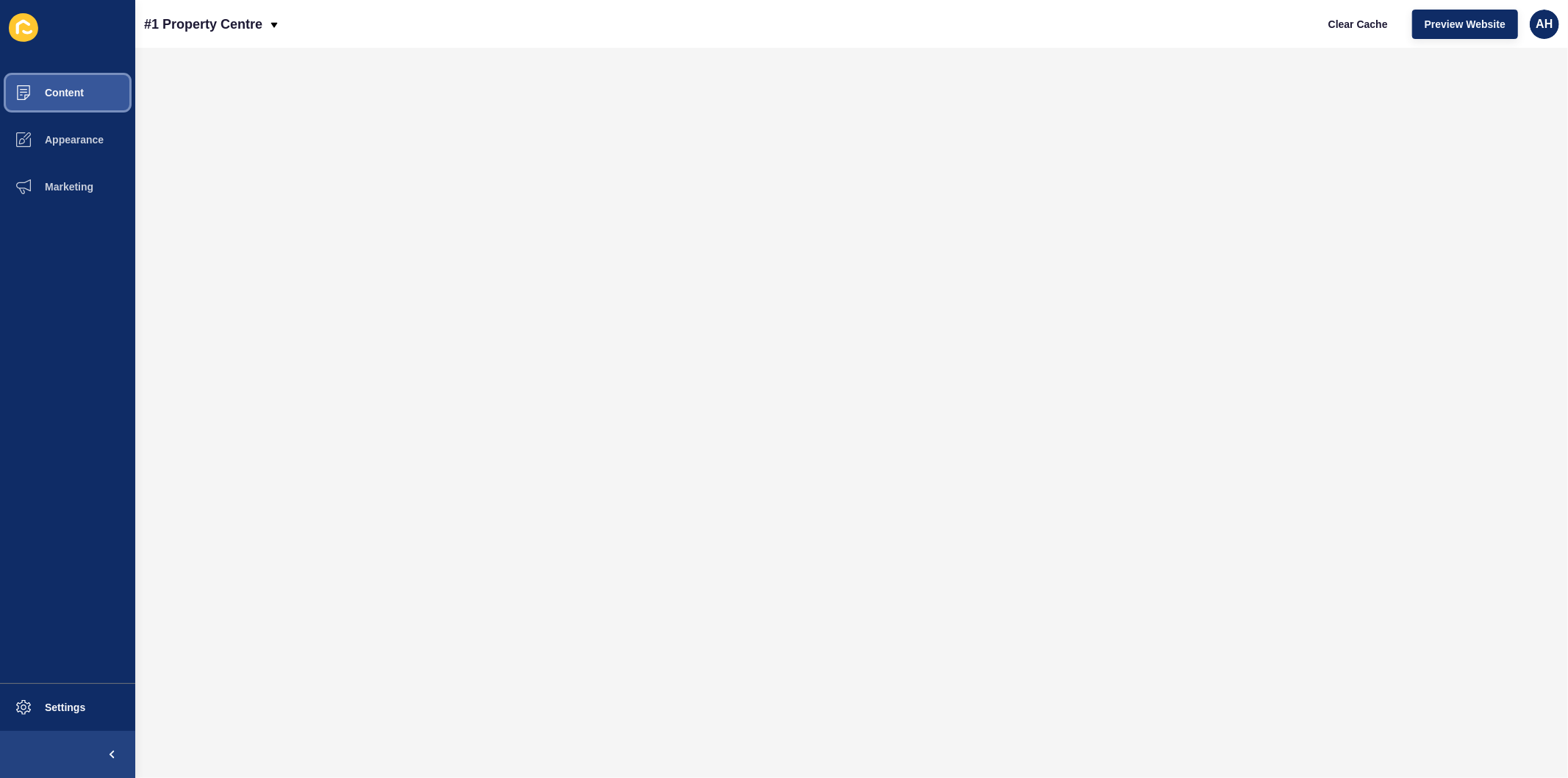
click at [71, 98] on span "Content" at bounding box center [41, 93] width 86 height 12
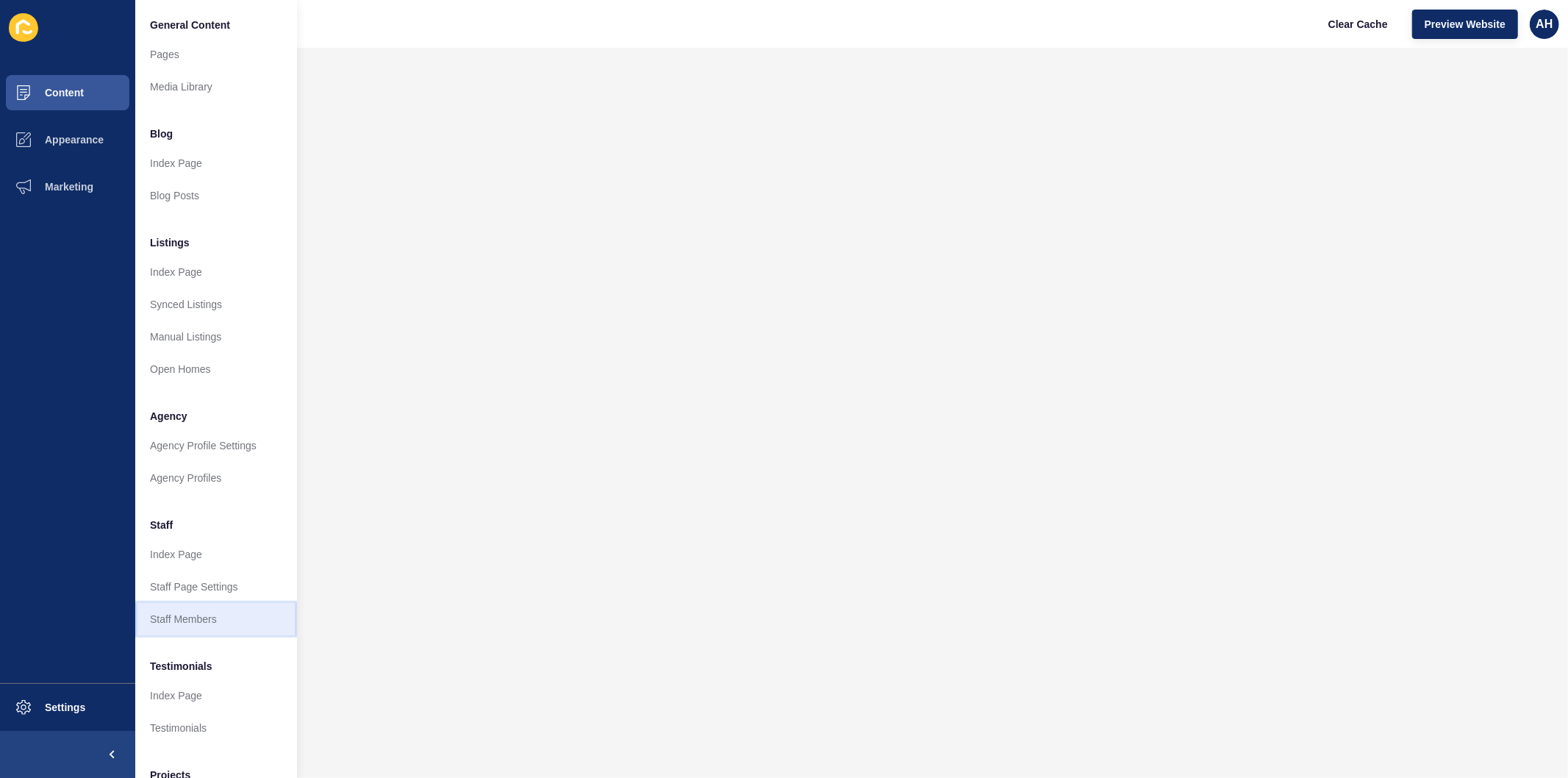
click at [165, 623] on link "Staff Members" at bounding box center [216, 619] width 162 height 32
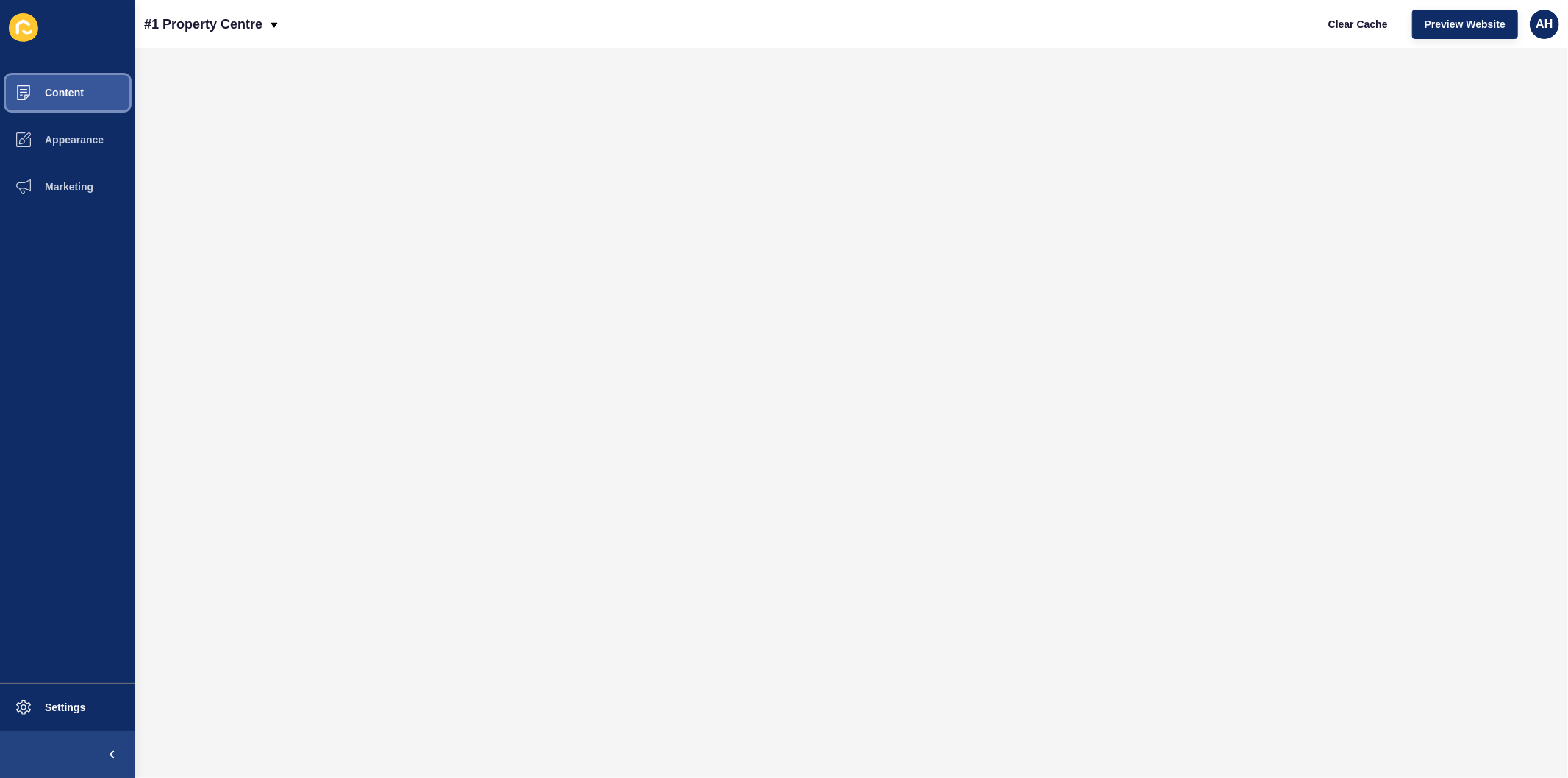
click at [53, 85] on button "Content" at bounding box center [67, 93] width 135 height 47
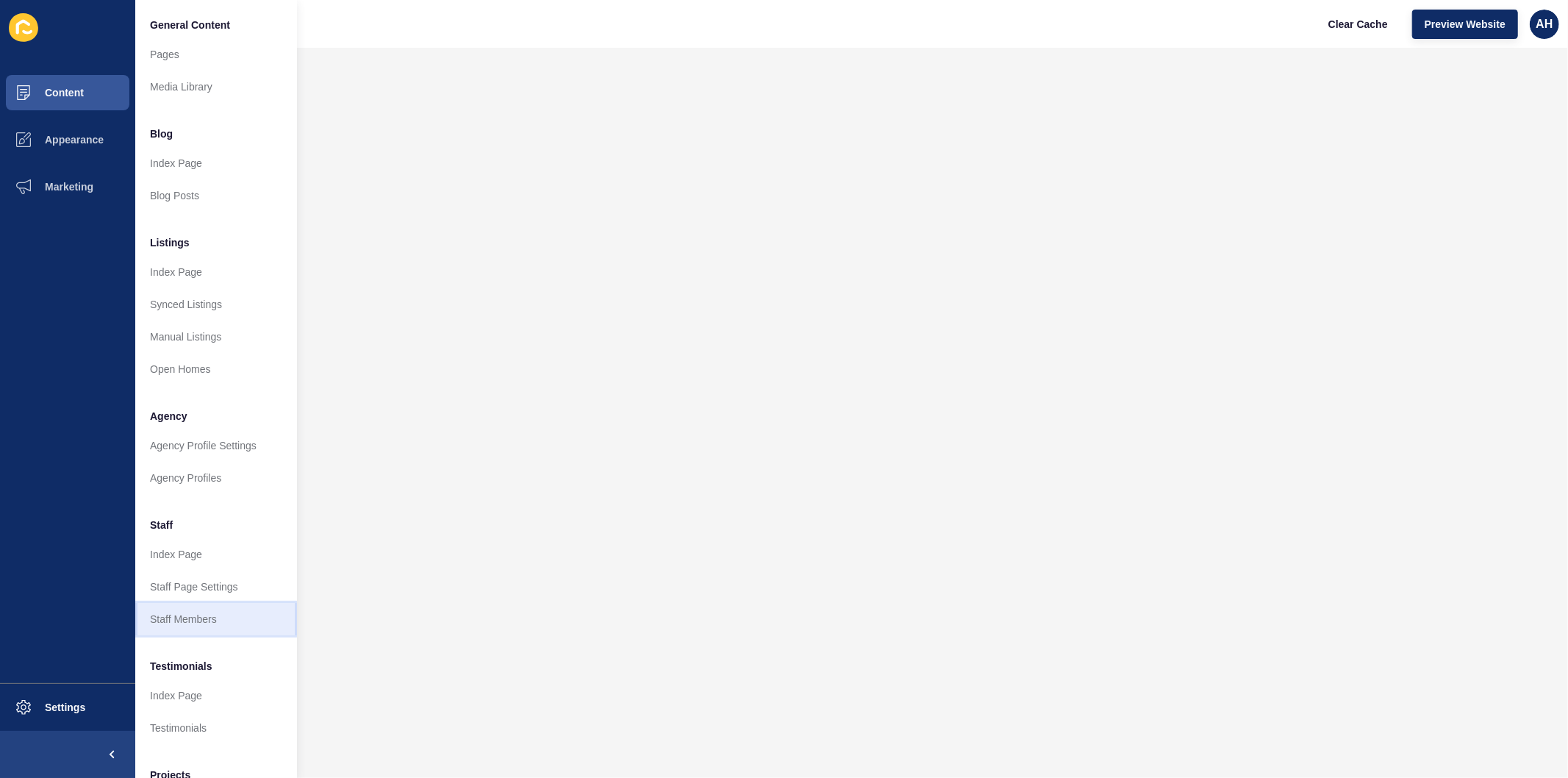
click at [172, 616] on link "Staff Members" at bounding box center [216, 619] width 162 height 32
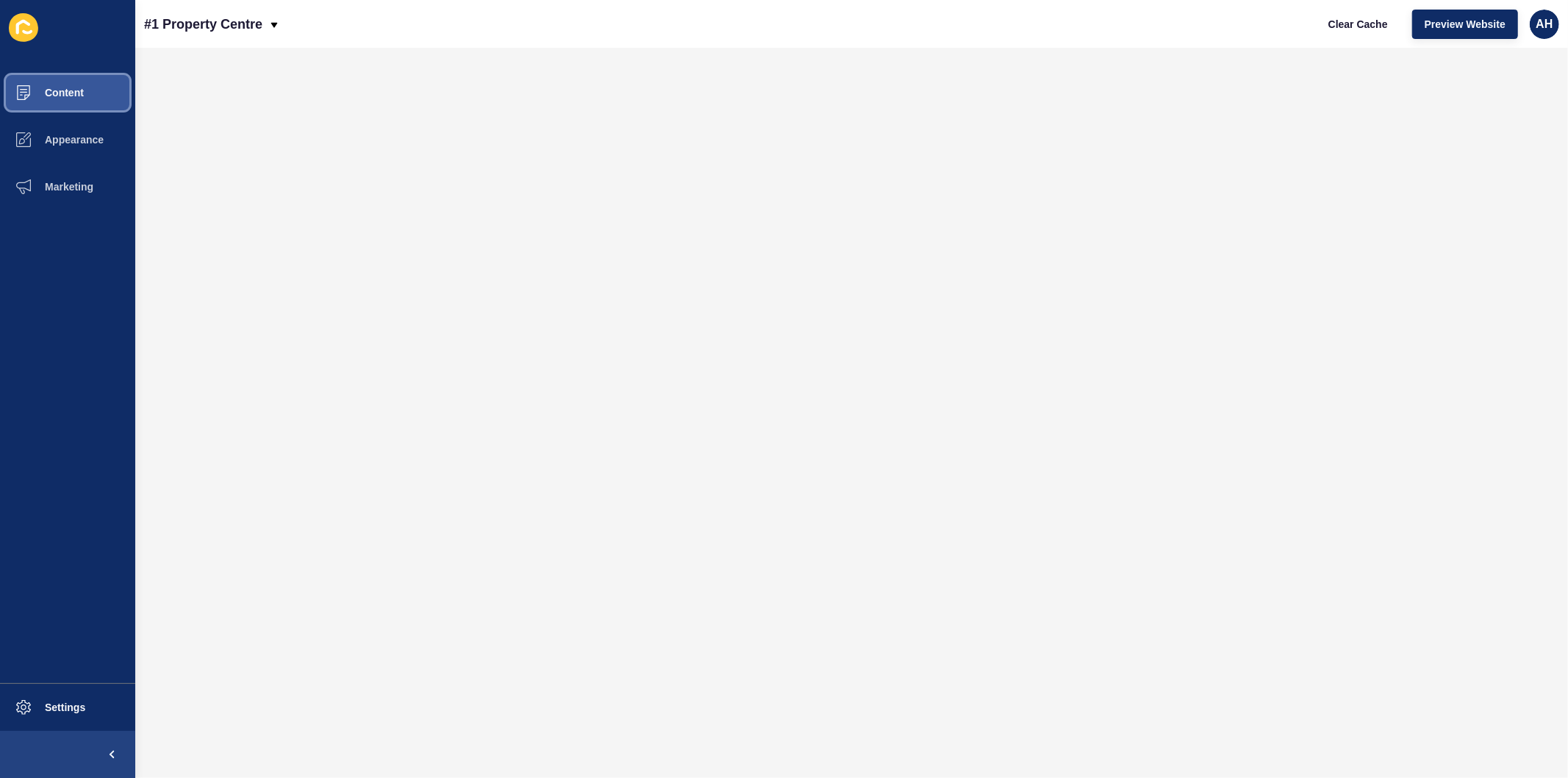
click at [69, 91] on span "Content" at bounding box center [41, 93] width 86 height 12
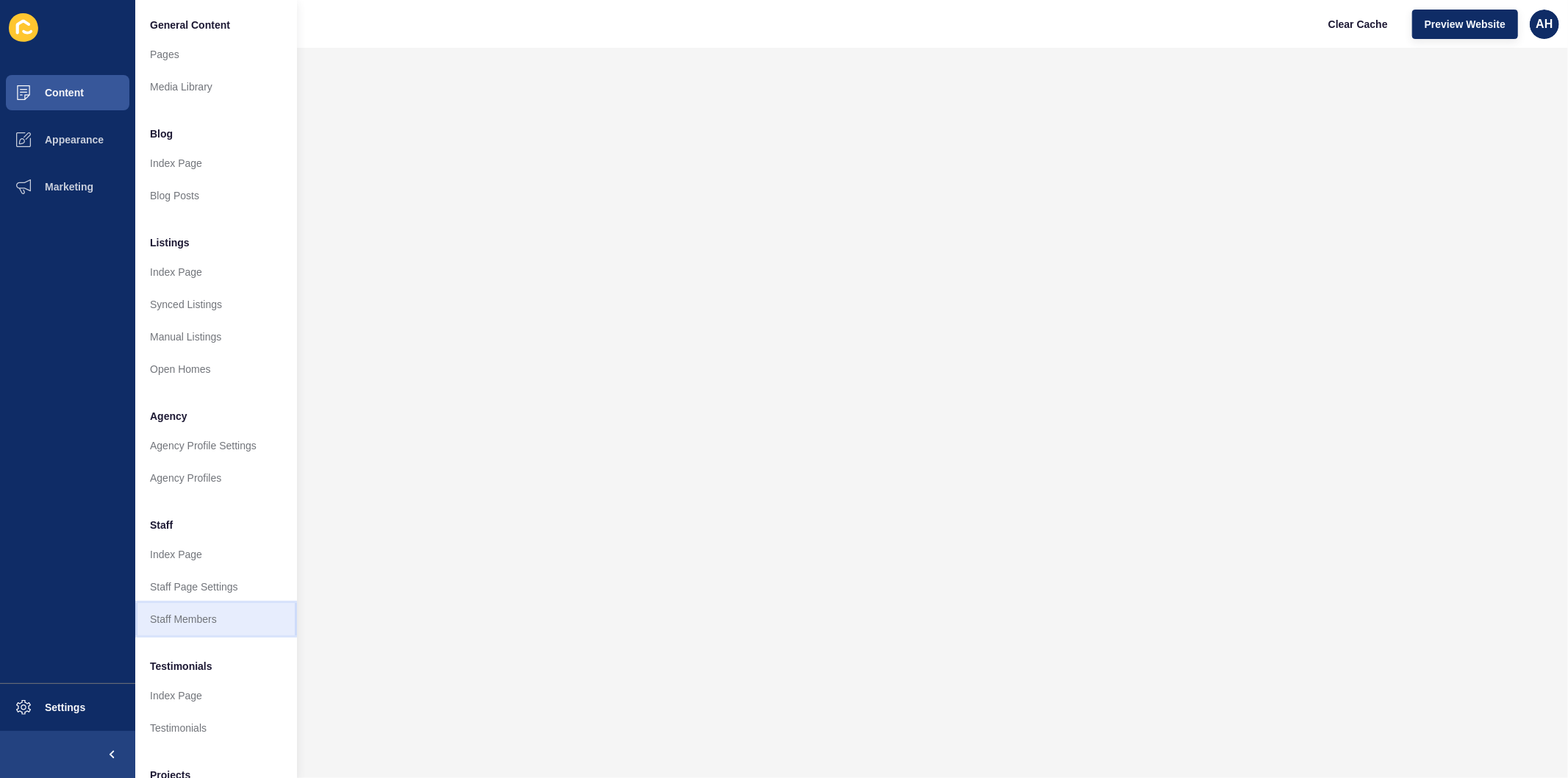
click at [209, 620] on link "Staff Members" at bounding box center [216, 619] width 162 height 32
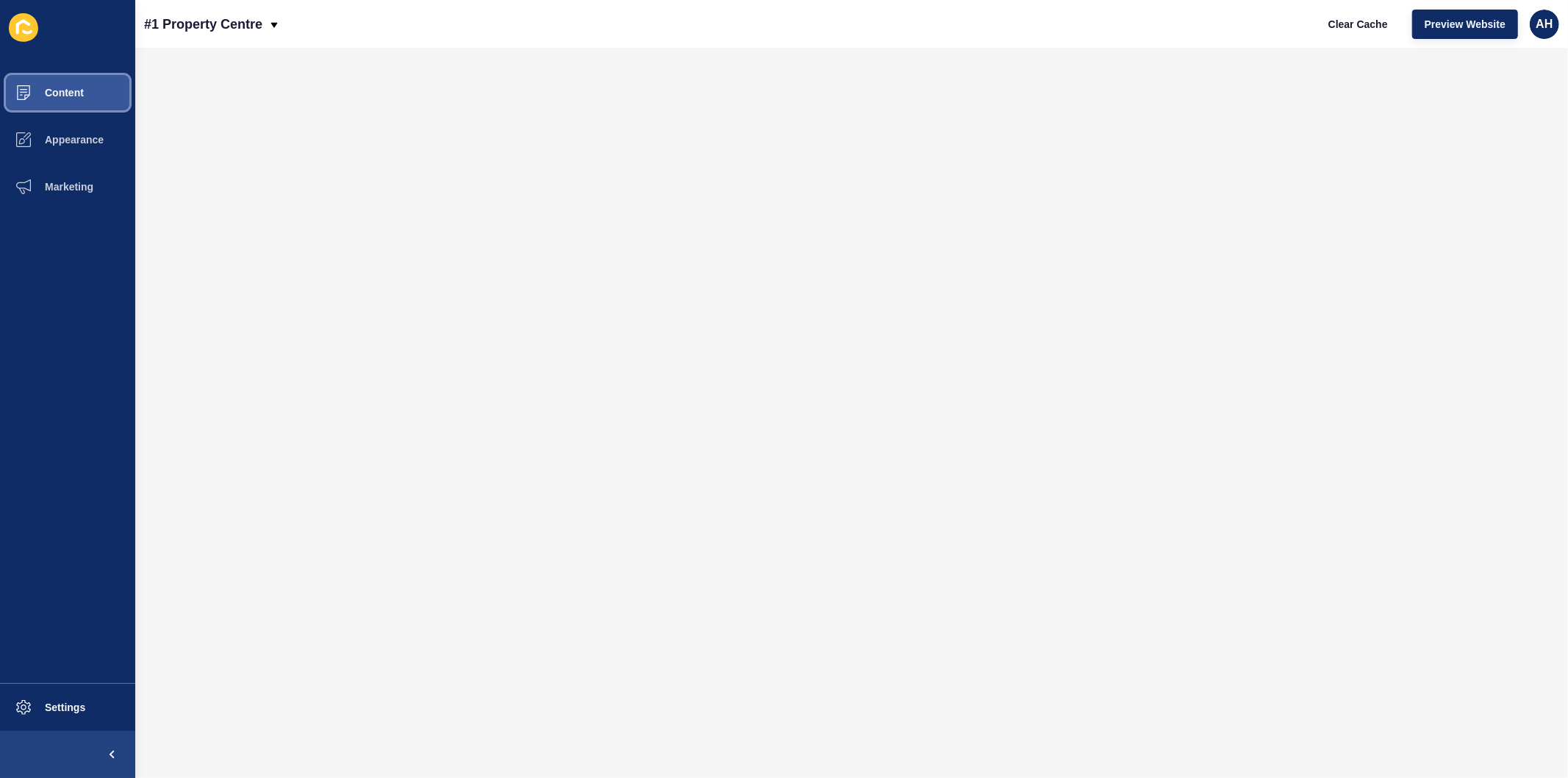
click at [70, 87] on span "Content" at bounding box center [41, 93] width 86 height 12
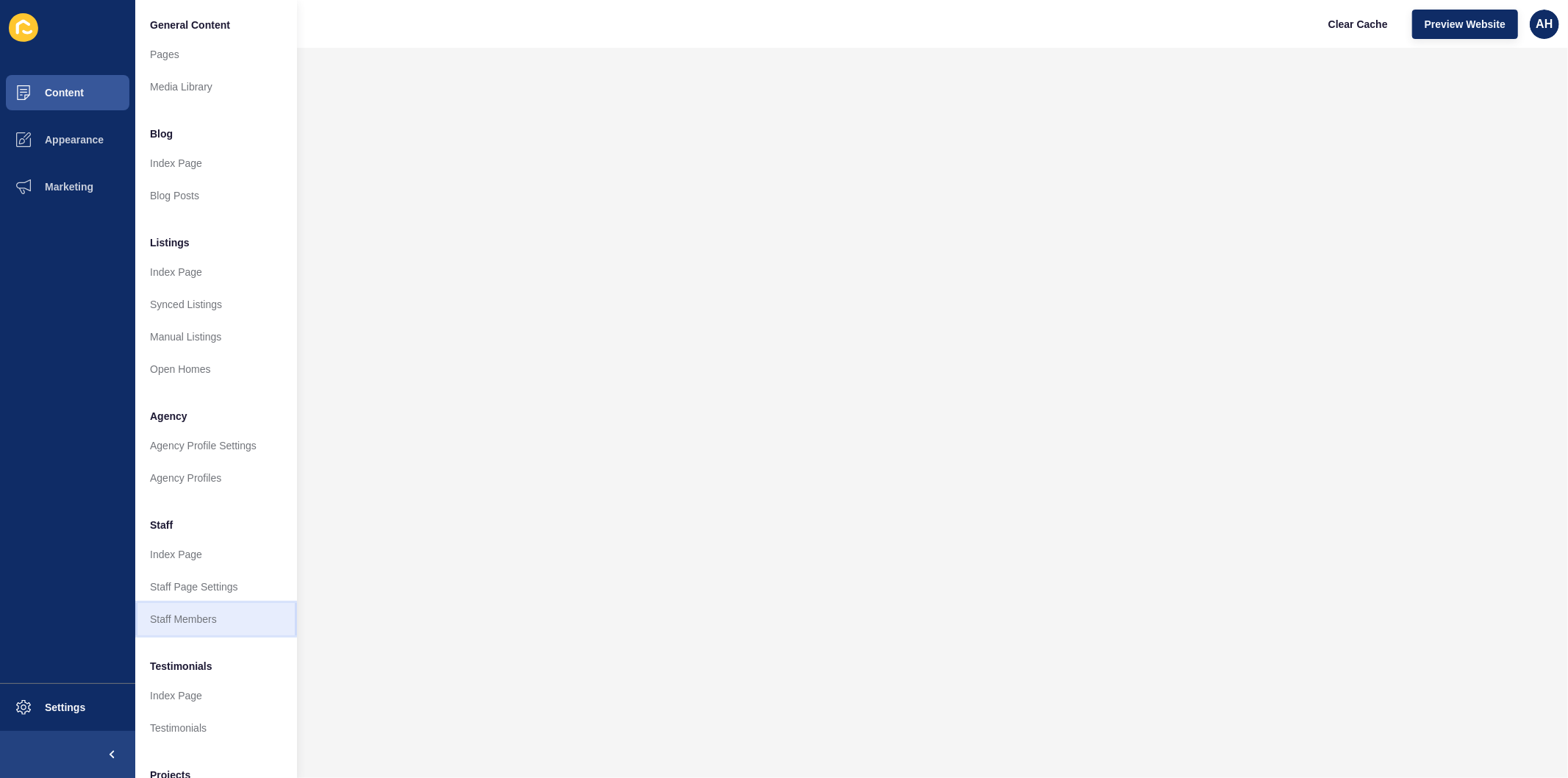
click at [192, 622] on link "Staff Members" at bounding box center [216, 619] width 162 height 32
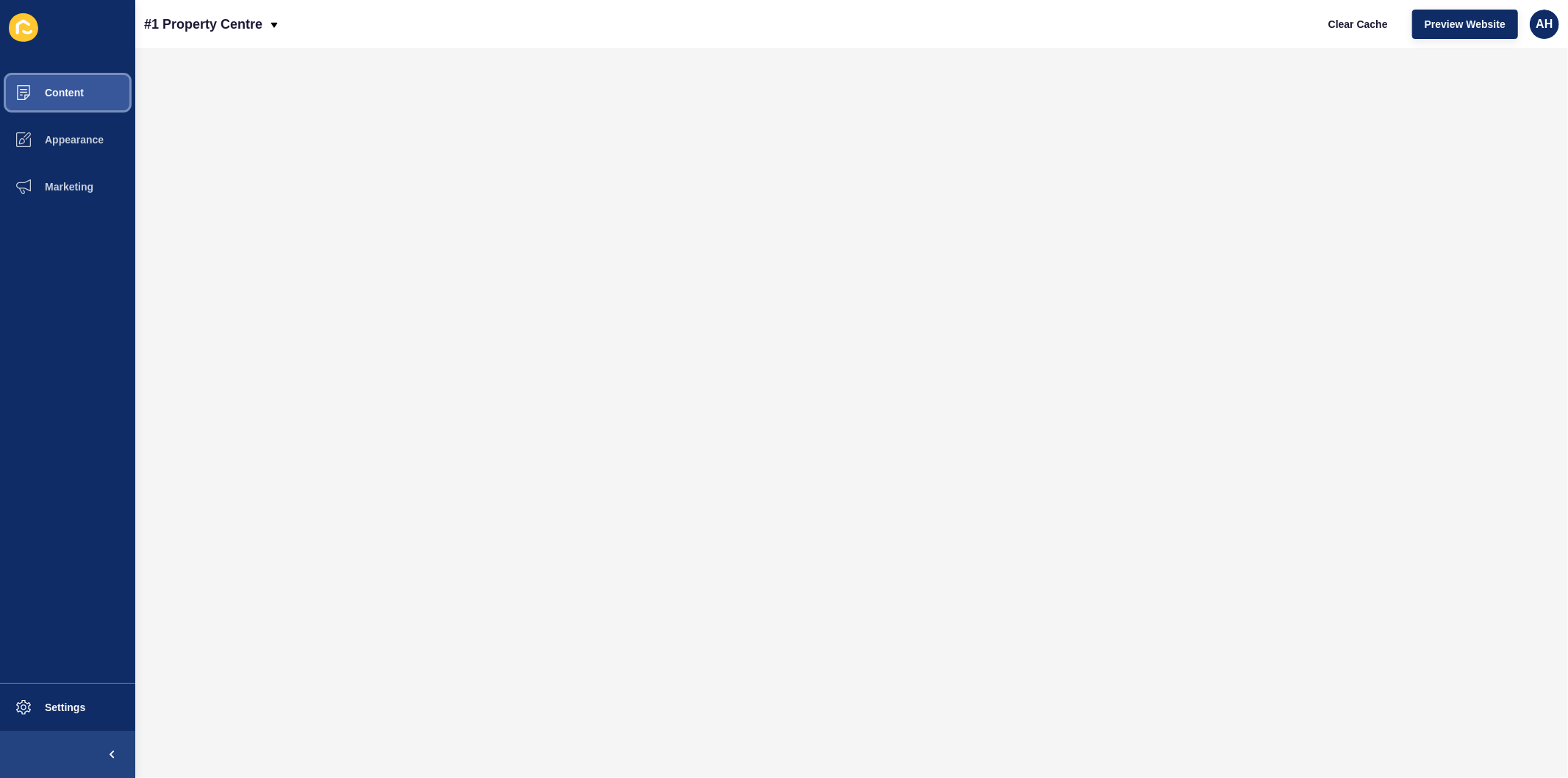
click at [58, 92] on span "Content" at bounding box center [41, 93] width 86 height 12
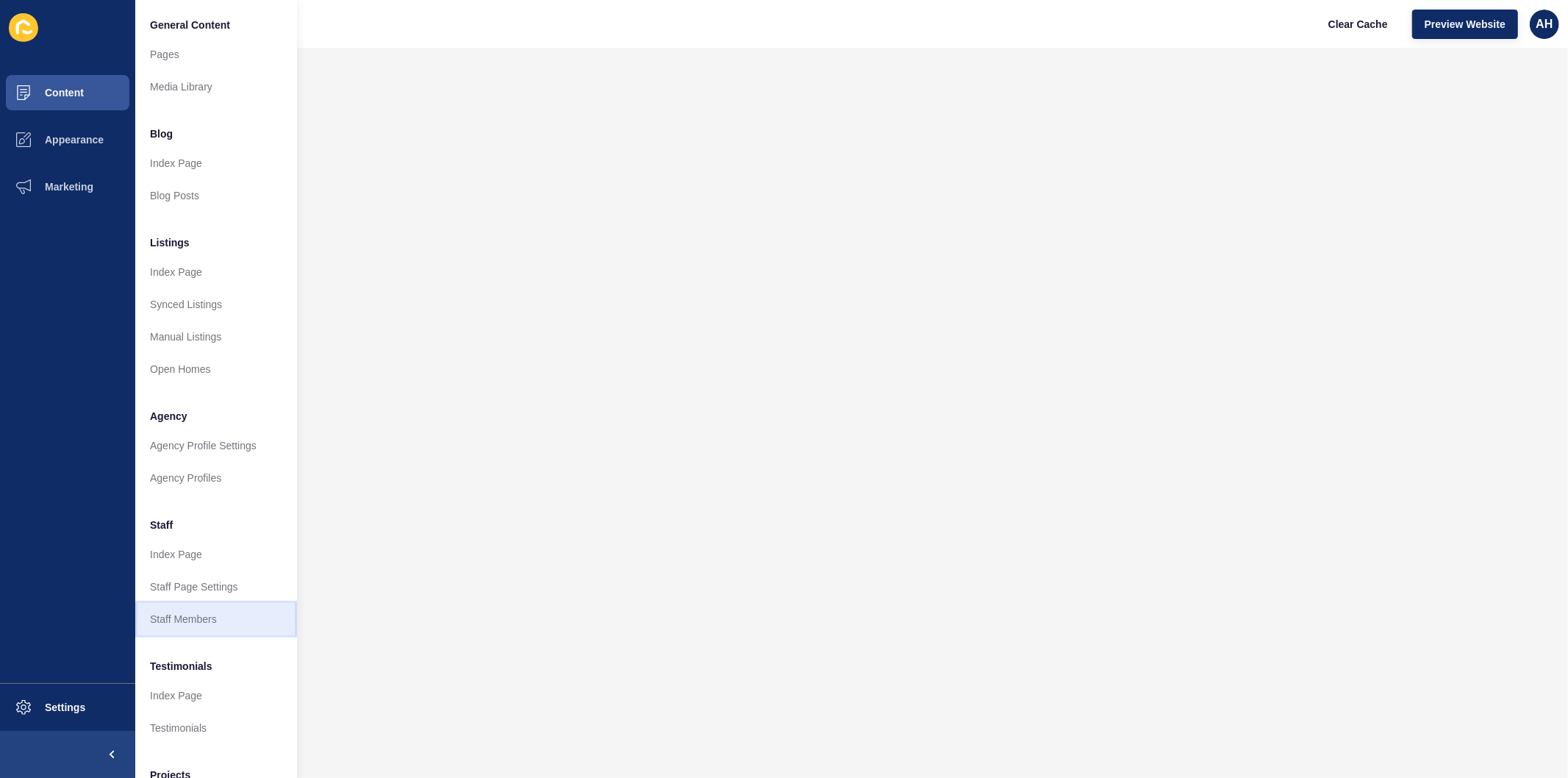
click at [185, 623] on link "Staff Members" at bounding box center [216, 619] width 162 height 32
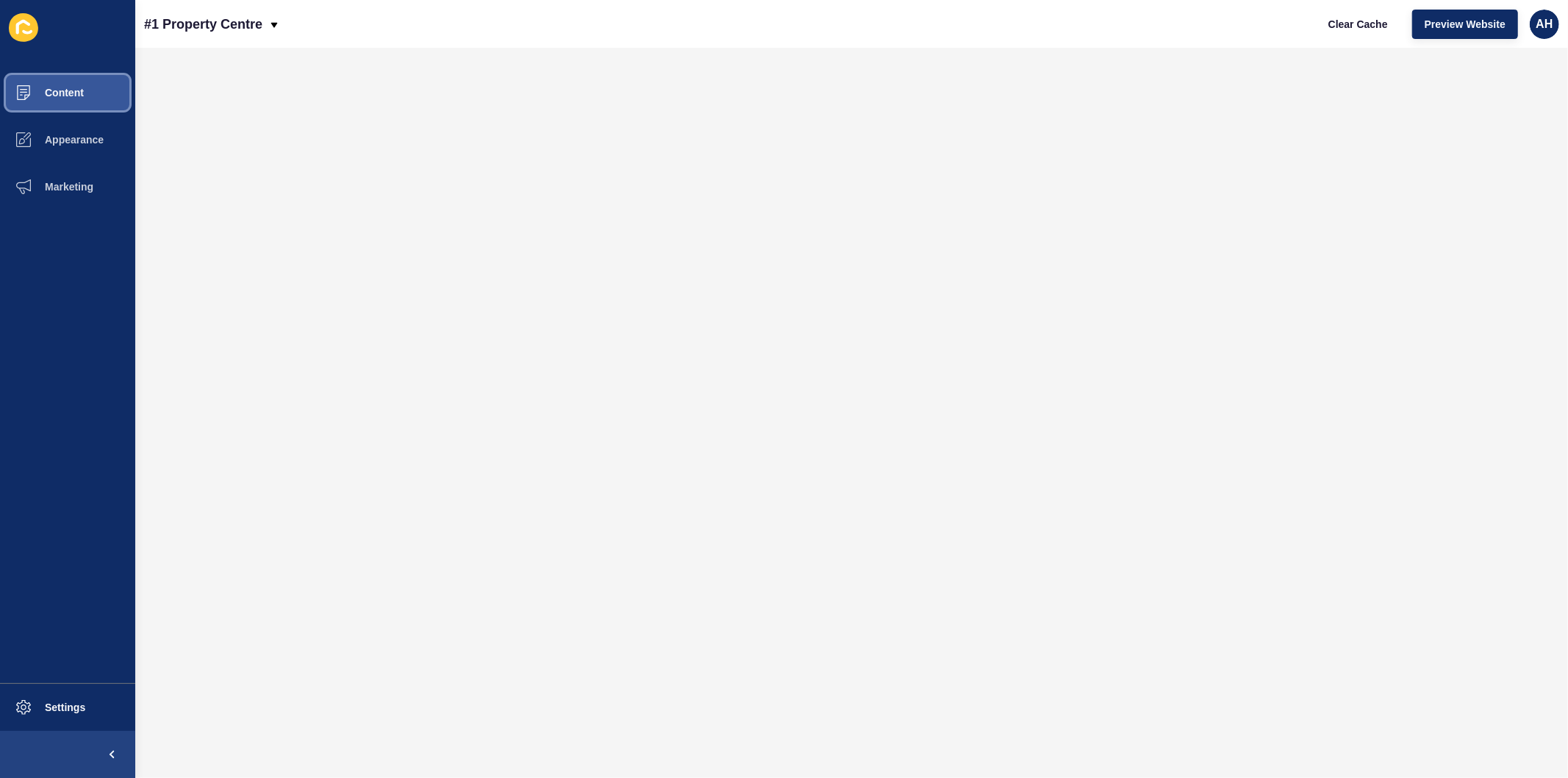
click at [57, 91] on span "Content" at bounding box center [41, 93] width 86 height 12
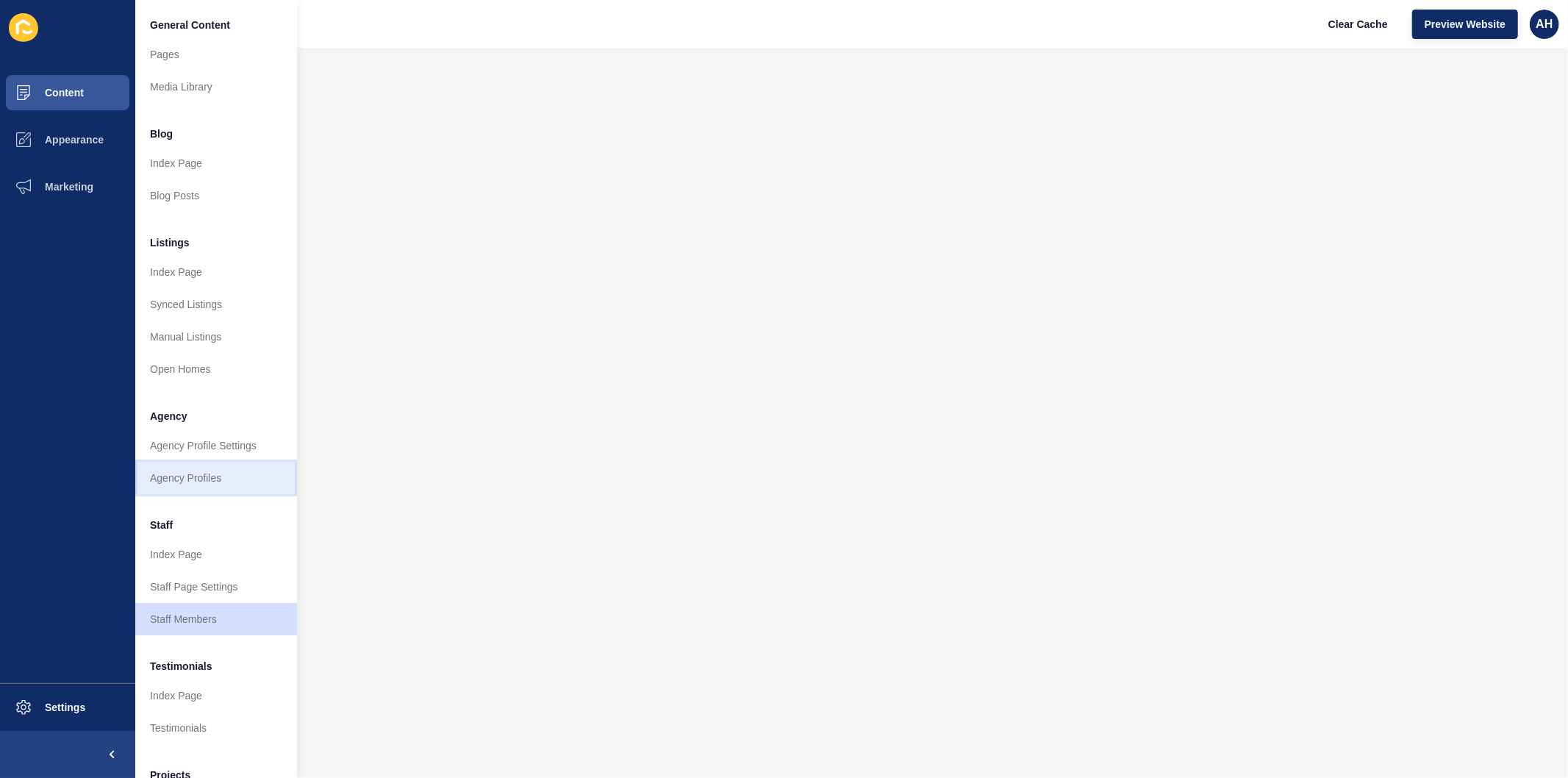
click at [212, 474] on link "Agency Profiles" at bounding box center [216, 478] width 162 height 32
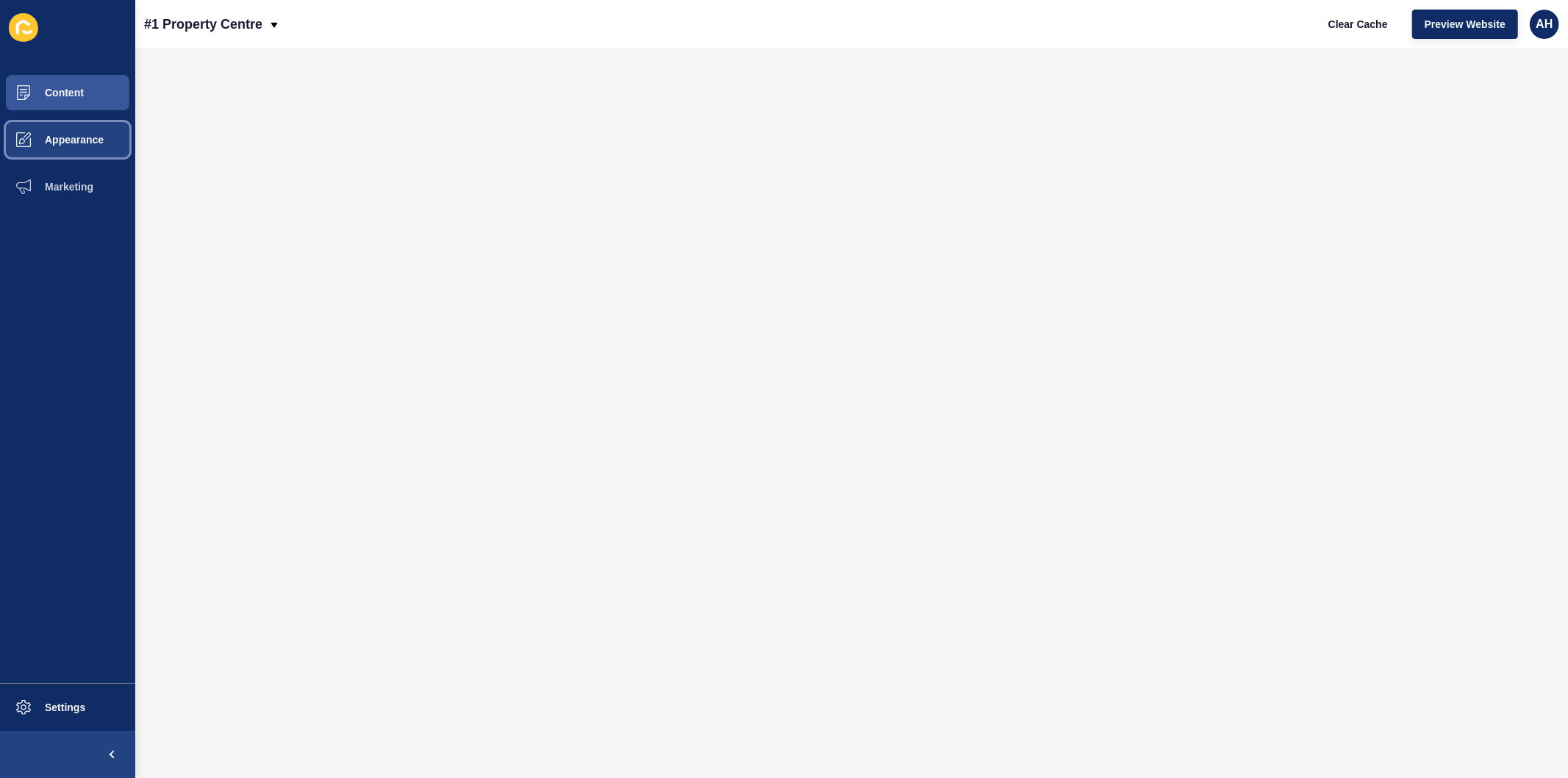
click at [64, 144] on span "Appearance" at bounding box center [51, 140] width 106 height 12
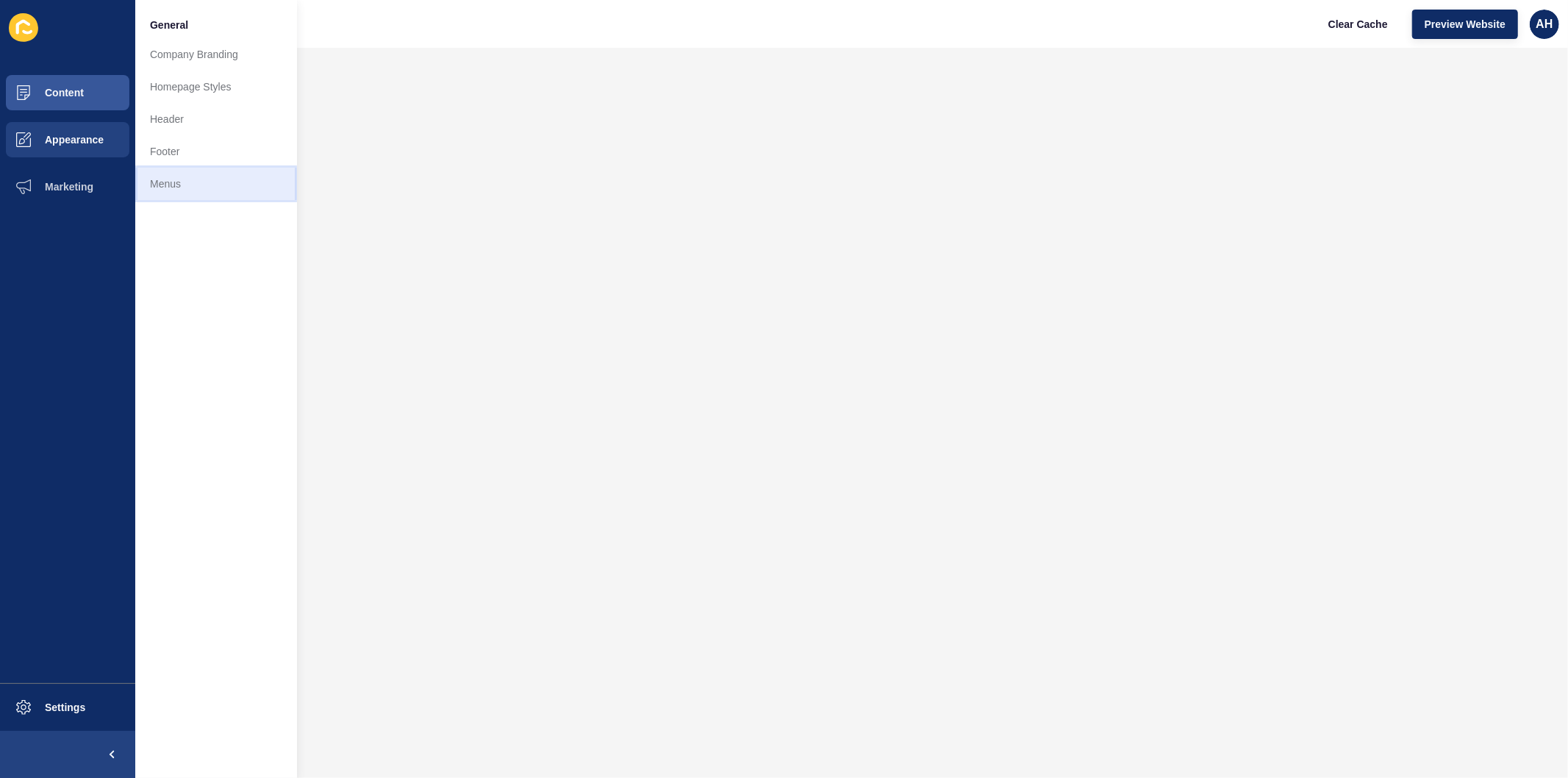
click at [189, 188] on link "Menus" at bounding box center [216, 184] width 162 height 32
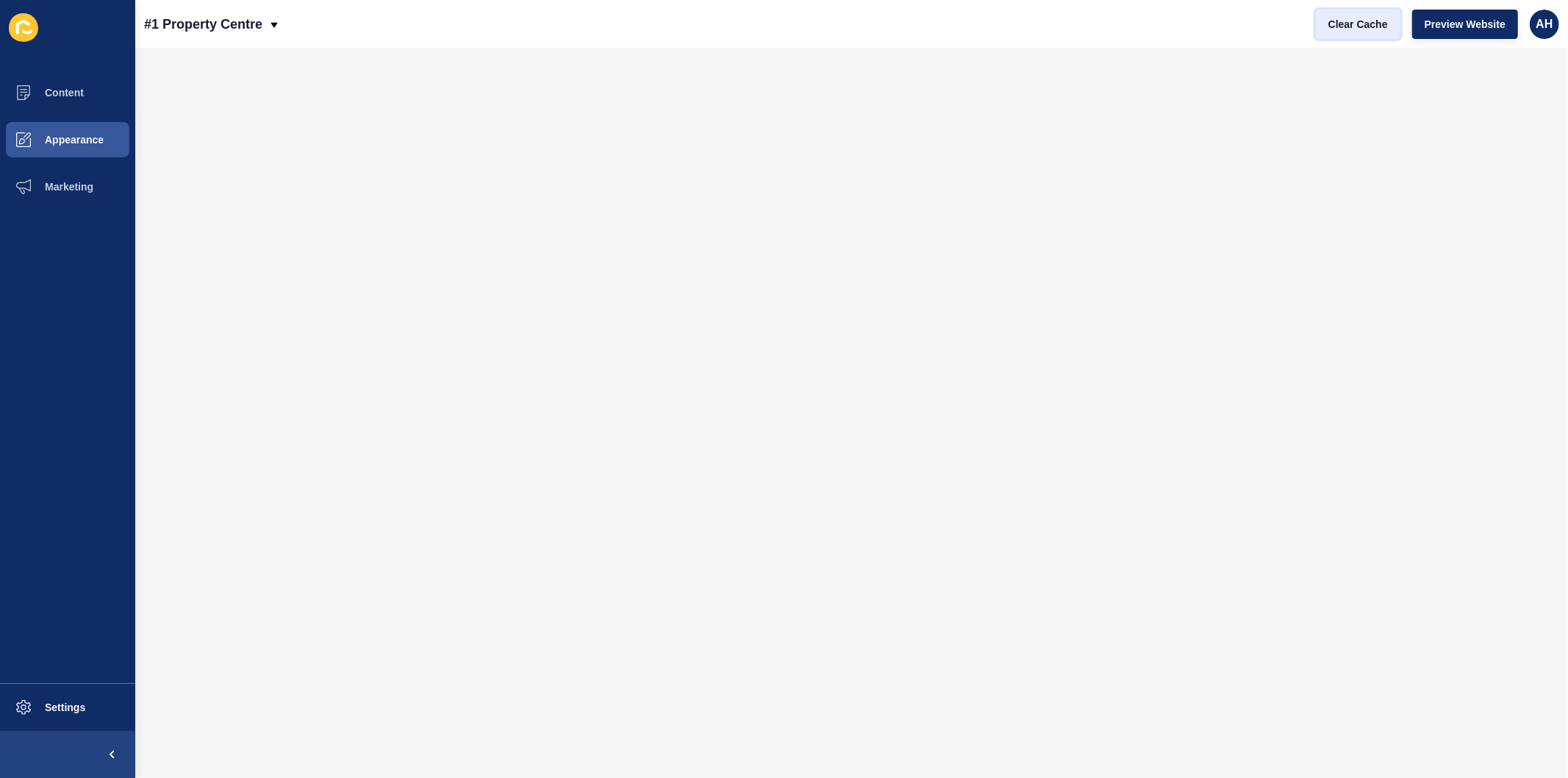
click at [1355, 28] on span "Clear Cache" at bounding box center [1358, 23] width 60 height 15
click at [49, 132] on button "Appearance" at bounding box center [67, 140] width 135 height 47
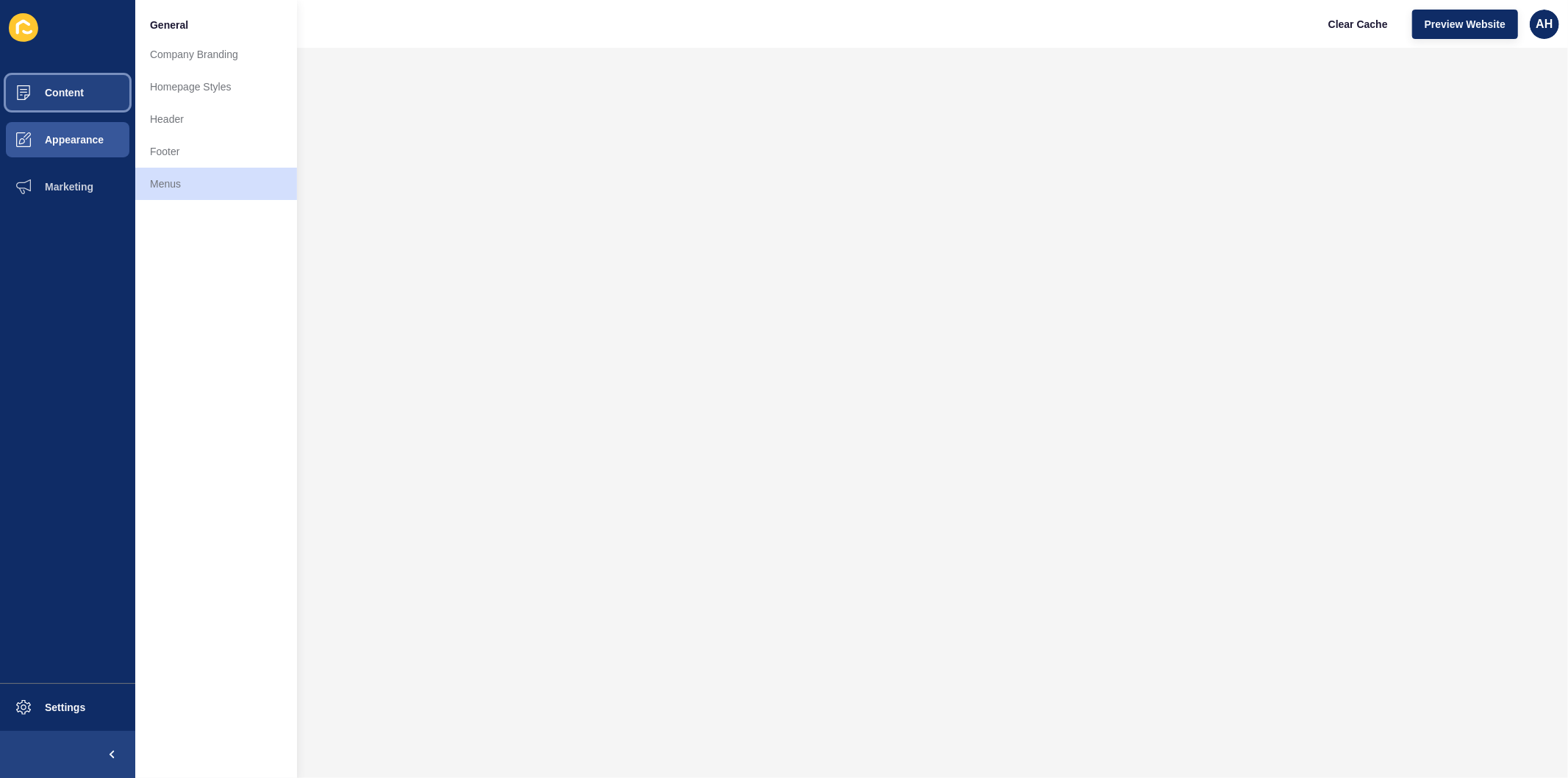
click at [49, 89] on span "Content" at bounding box center [41, 93] width 86 height 12
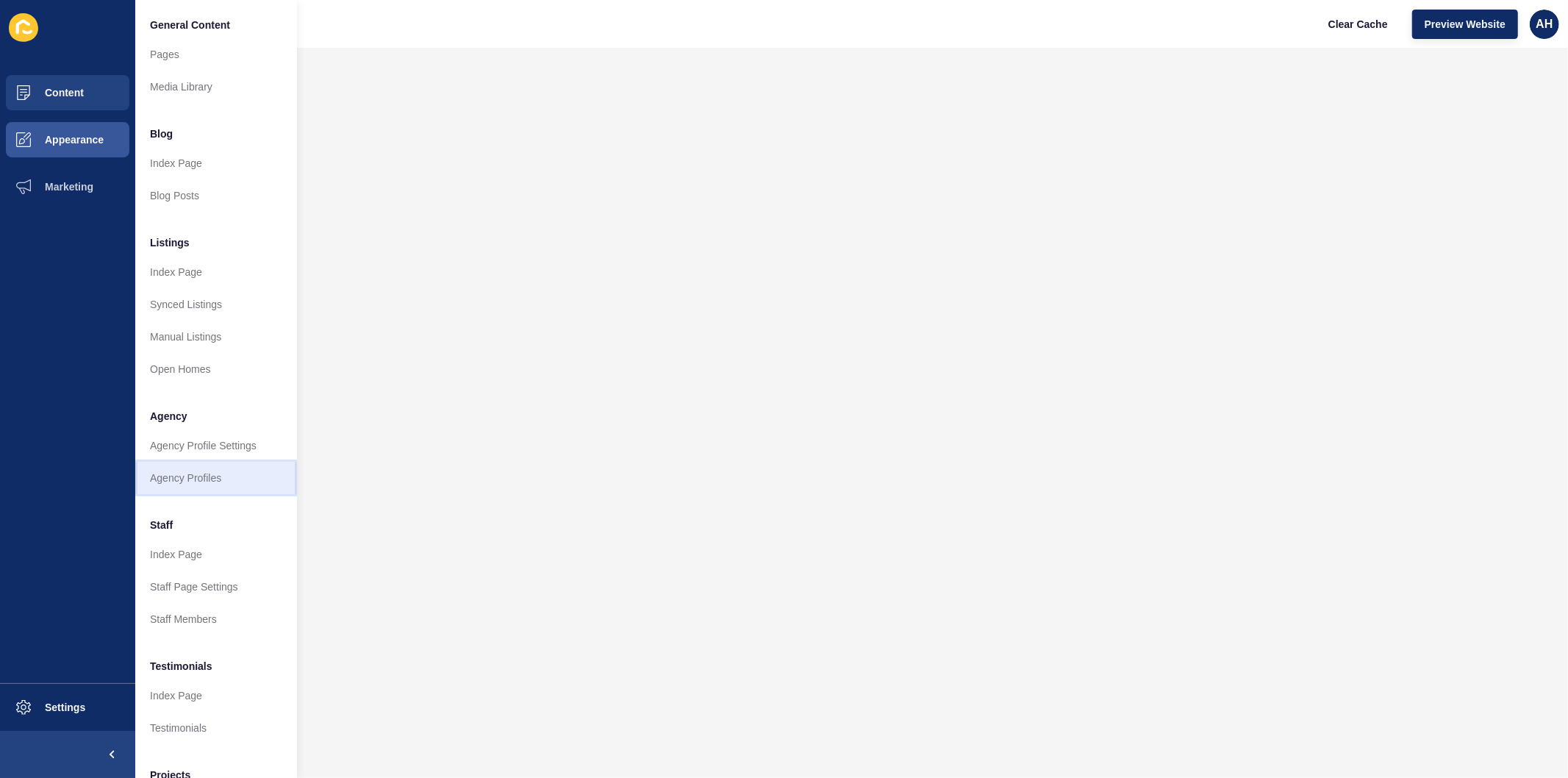
click at [197, 474] on link "Agency Profiles" at bounding box center [216, 478] width 162 height 32
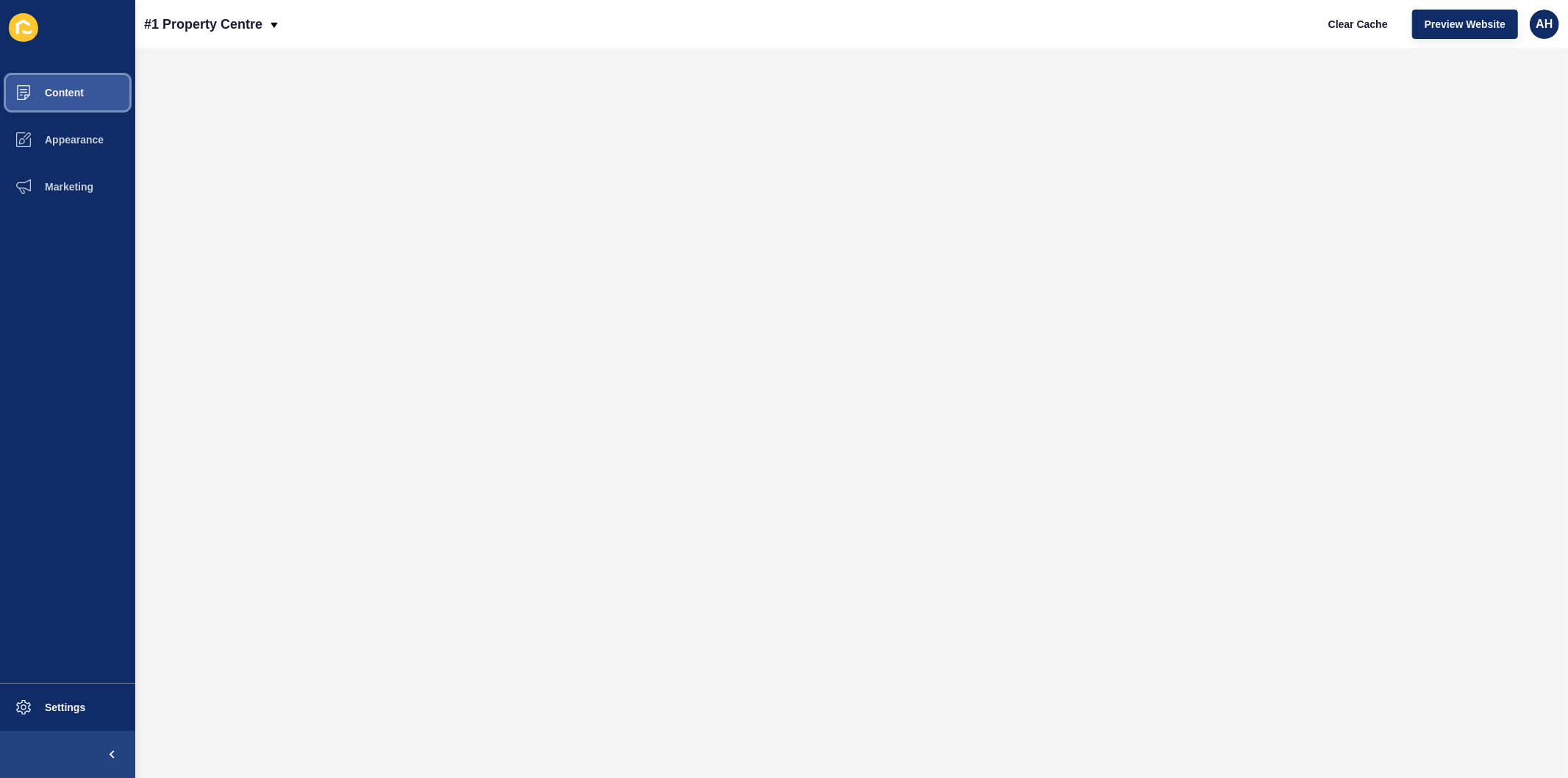
click at [64, 87] on span "Content" at bounding box center [41, 93] width 86 height 12
click at [66, 88] on span "Content" at bounding box center [41, 93] width 86 height 12
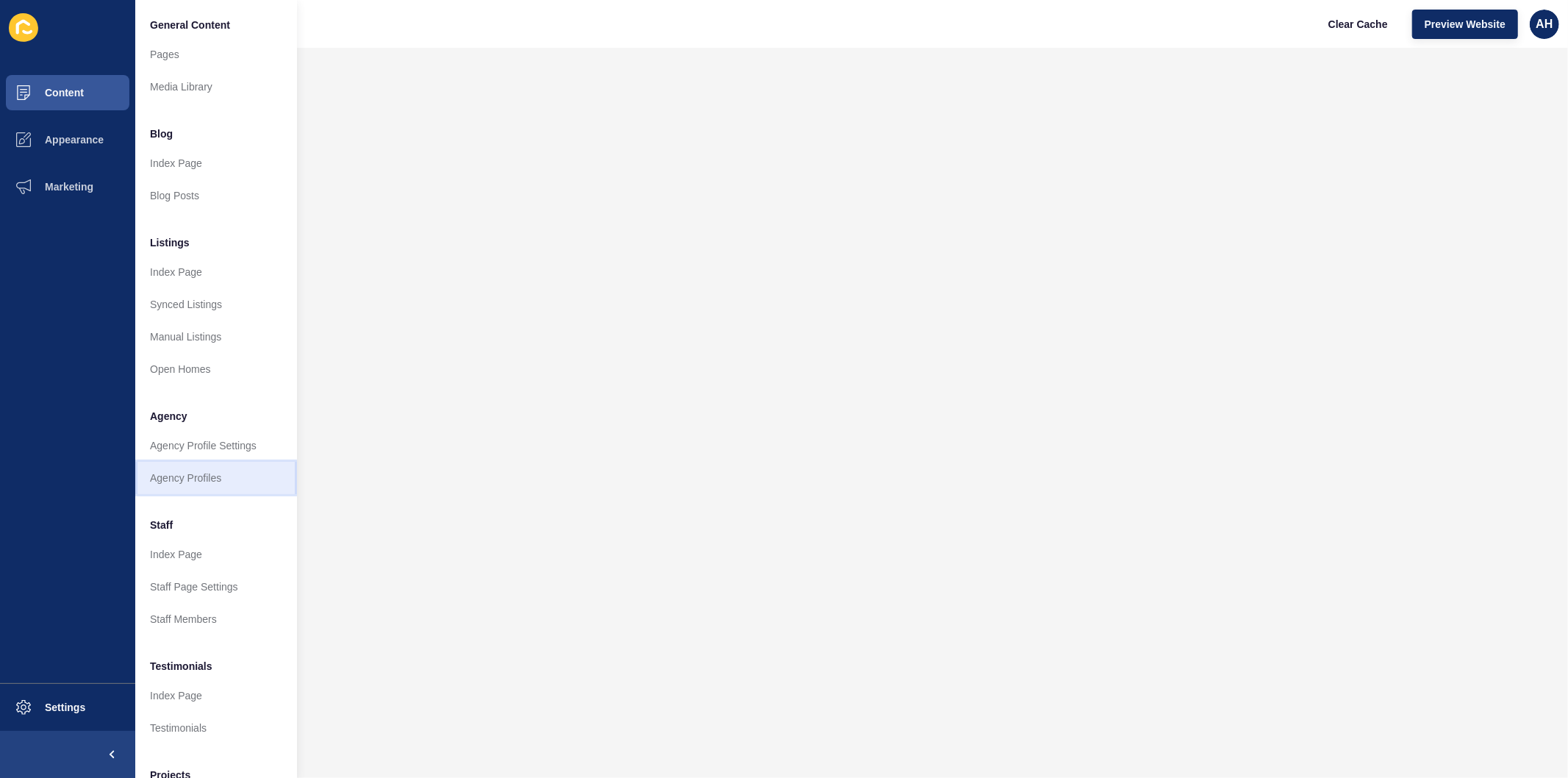
click at [163, 478] on link "Agency Profiles" at bounding box center [216, 478] width 162 height 32
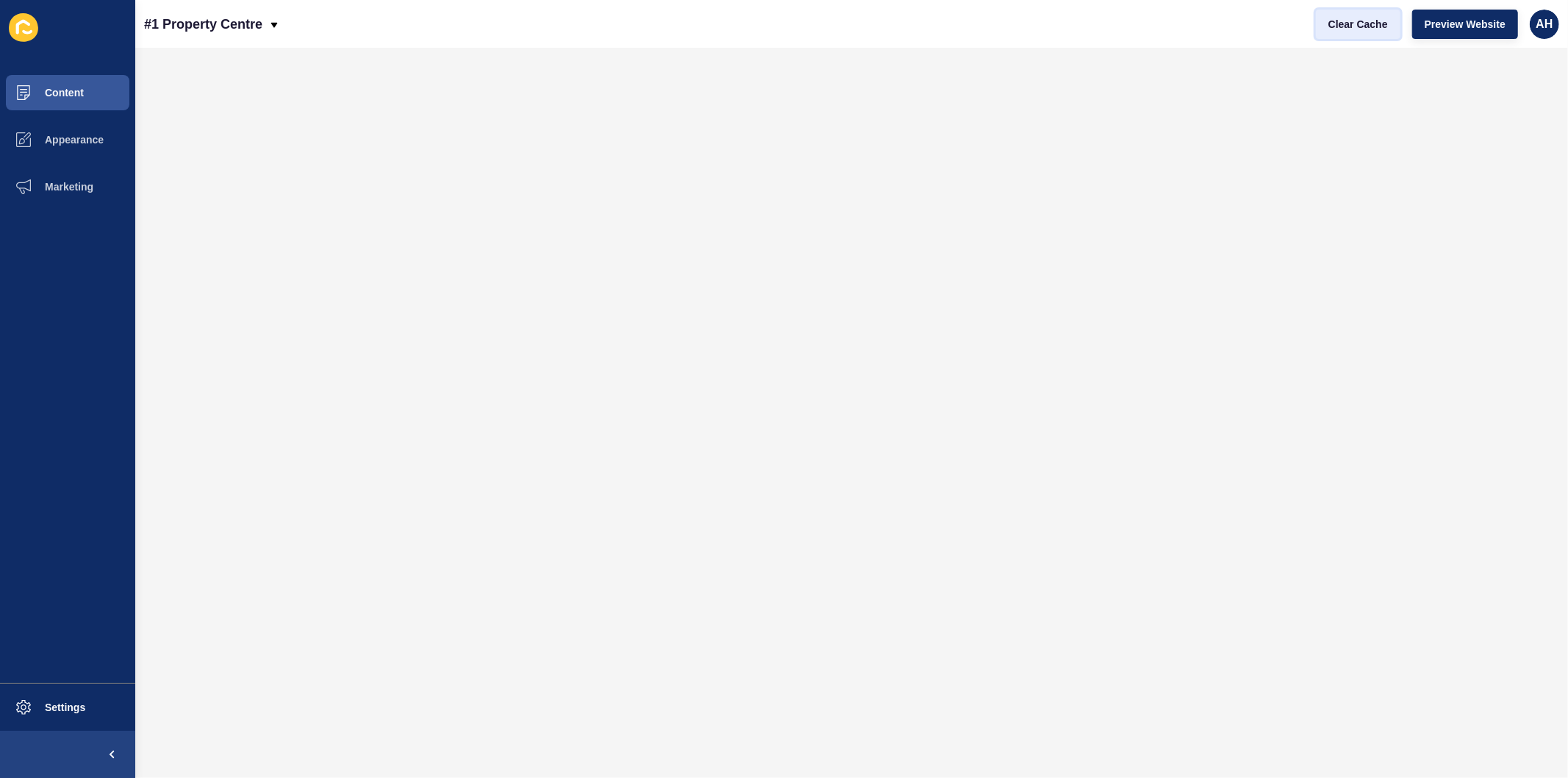
click at [1350, 18] on span "Clear Cache" at bounding box center [1358, 23] width 60 height 15
click at [1346, 26] on span "Clear Cache" at bounding box center [1358, 23] width 60 height 15
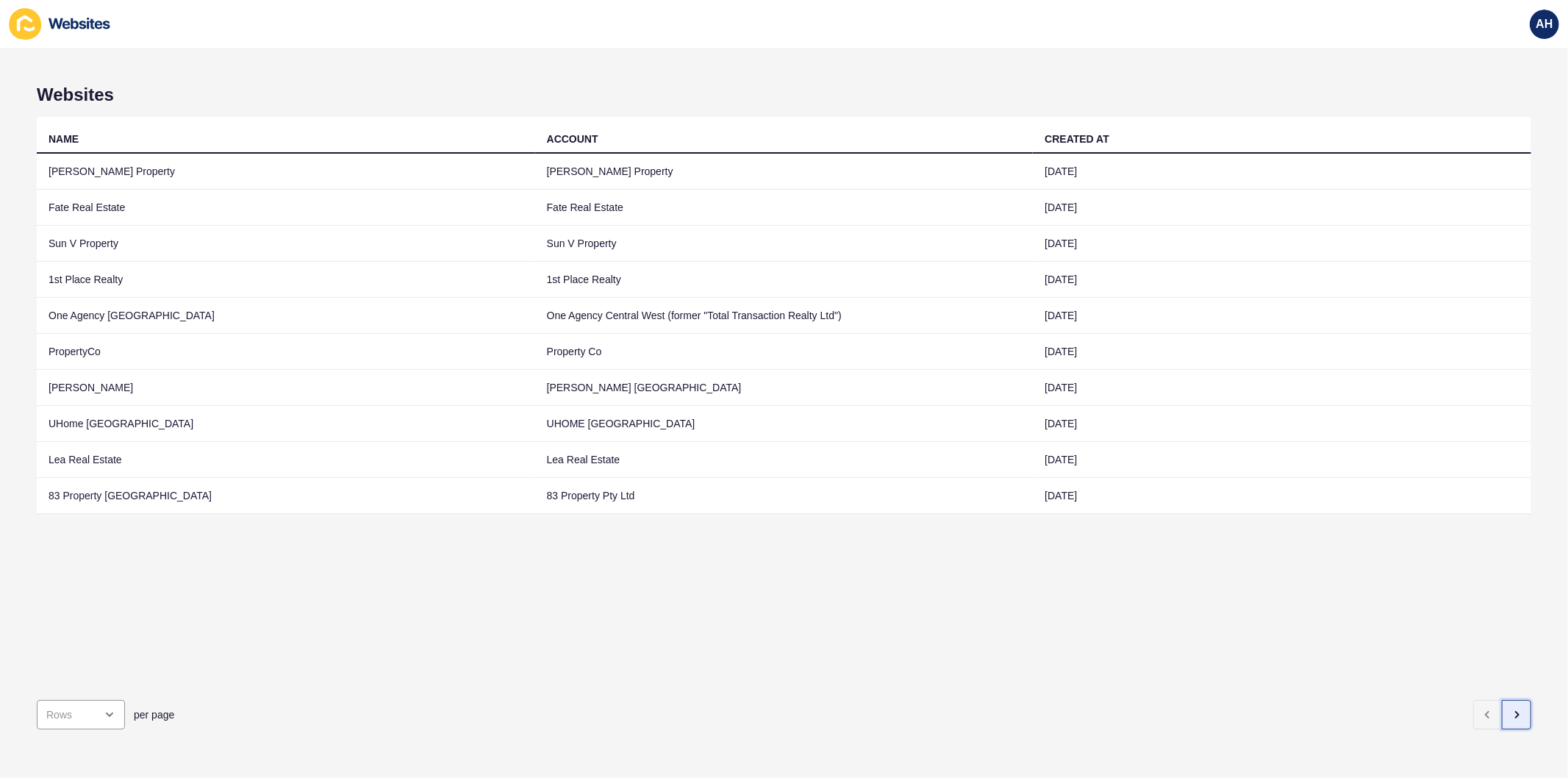
click at [1502, 704] on button "button" at bounding box center [1516, 714] width 29 height 29
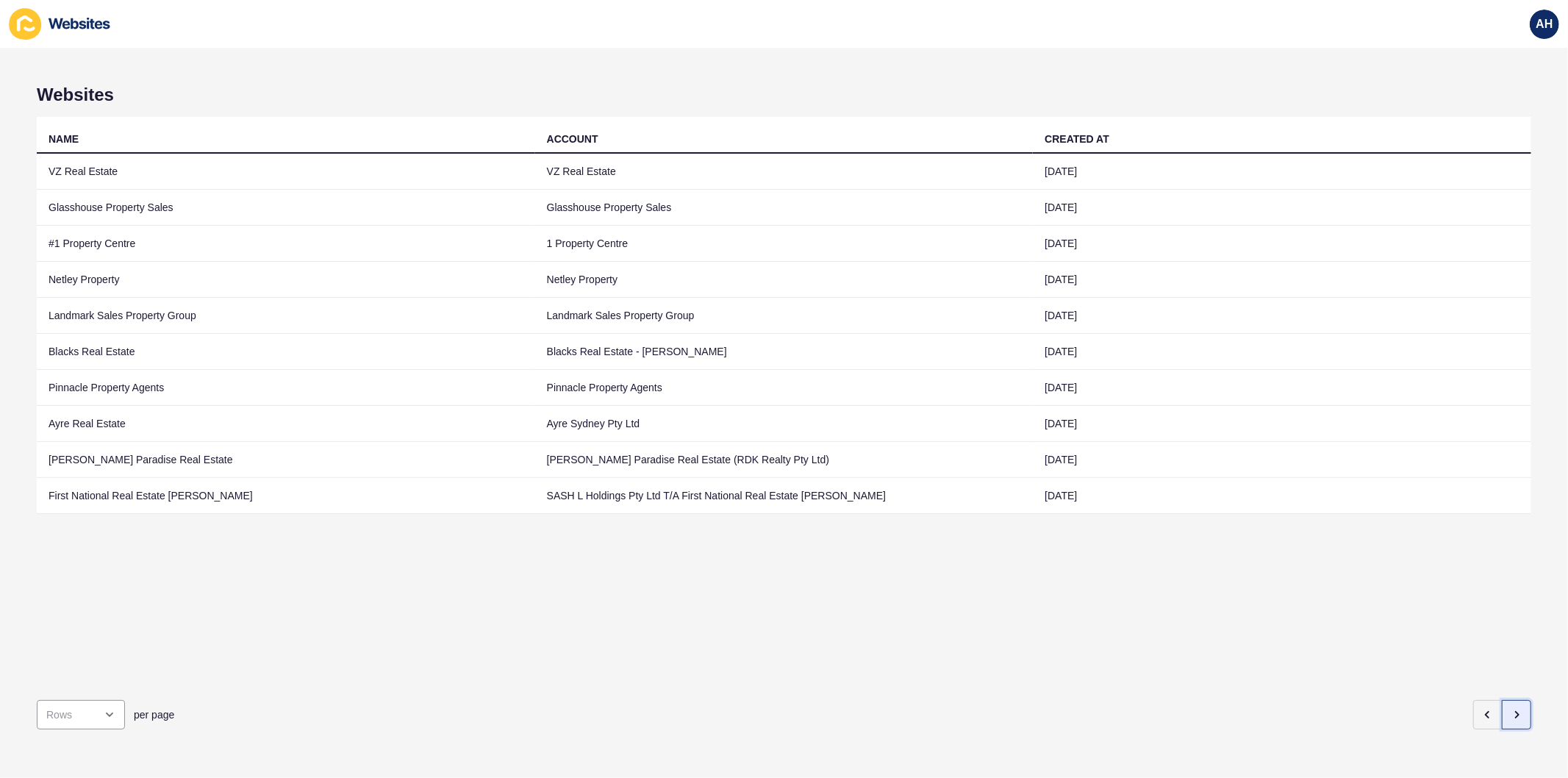
click at [1502, 704] on button "button" at bounding box center [1516, 714] width 29 height 29
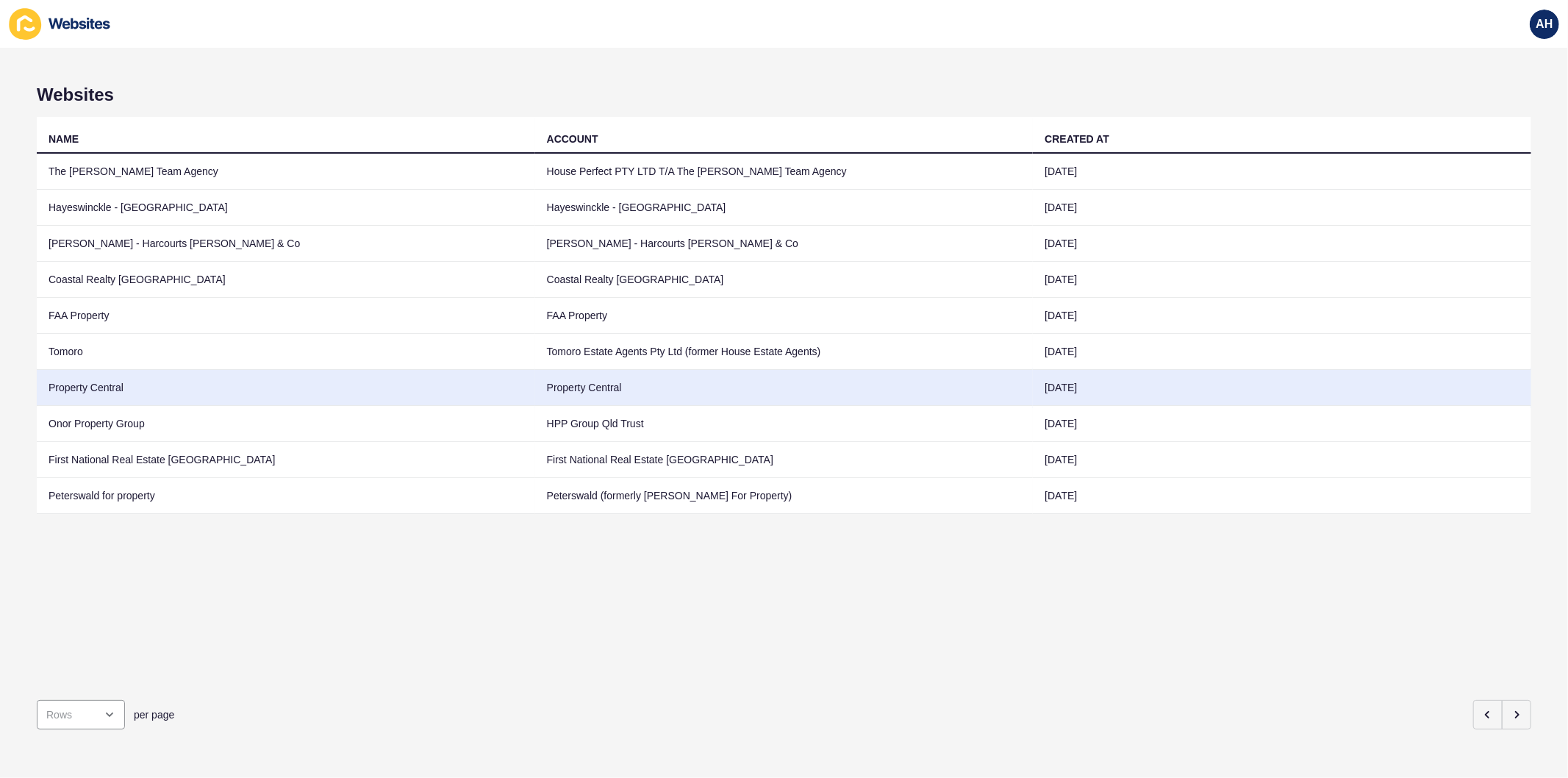
click at [607, 379] on td "Property Central" at bounding box center [784, 387] width 498 height 36
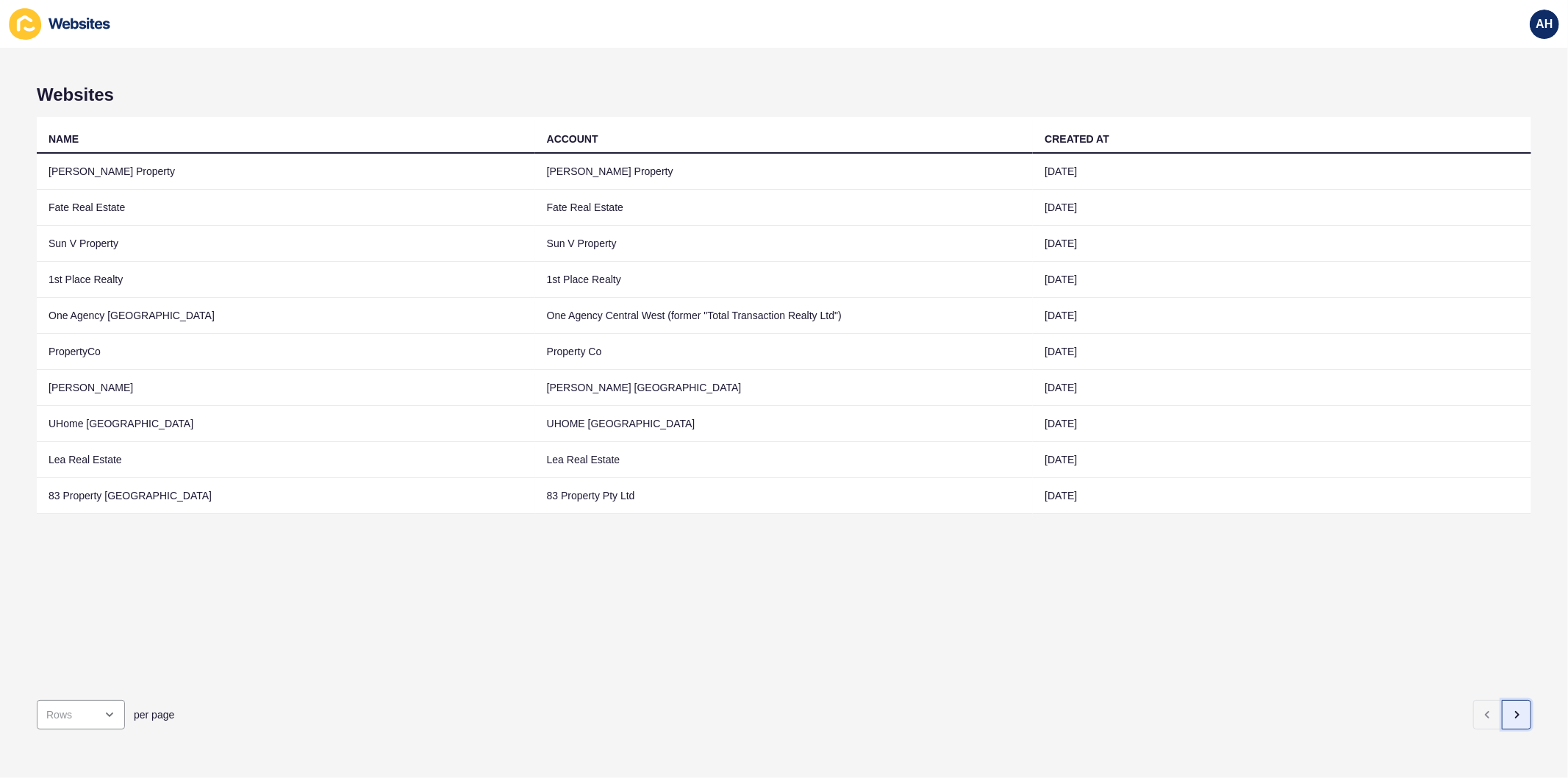
click at [1510, 709] on icon "button" at bounding box center [1516, 714] width 12 height 12
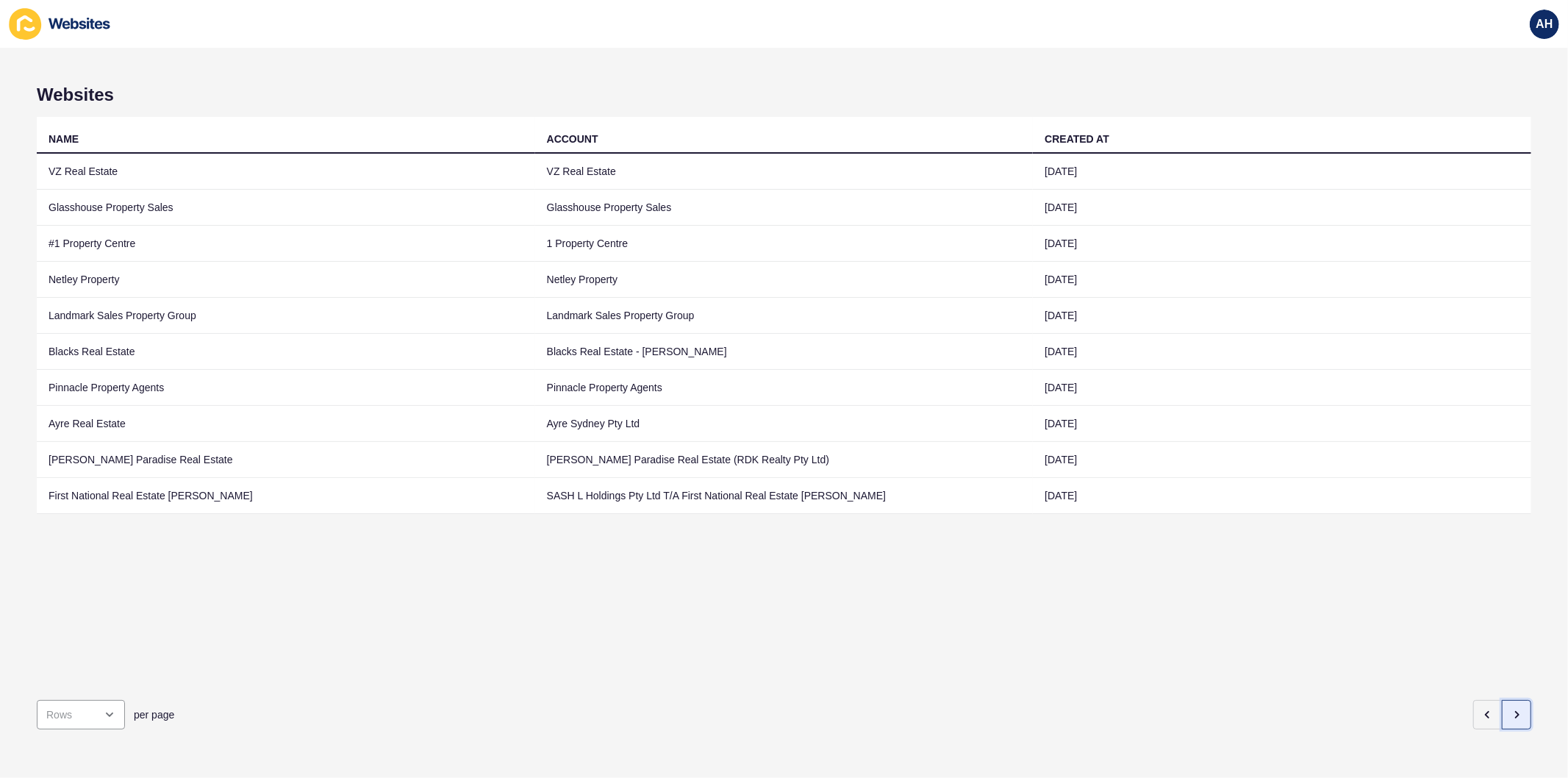
click at [1510, 709] on icon "button" at bounding box center [1516, 714] width 12 height 12
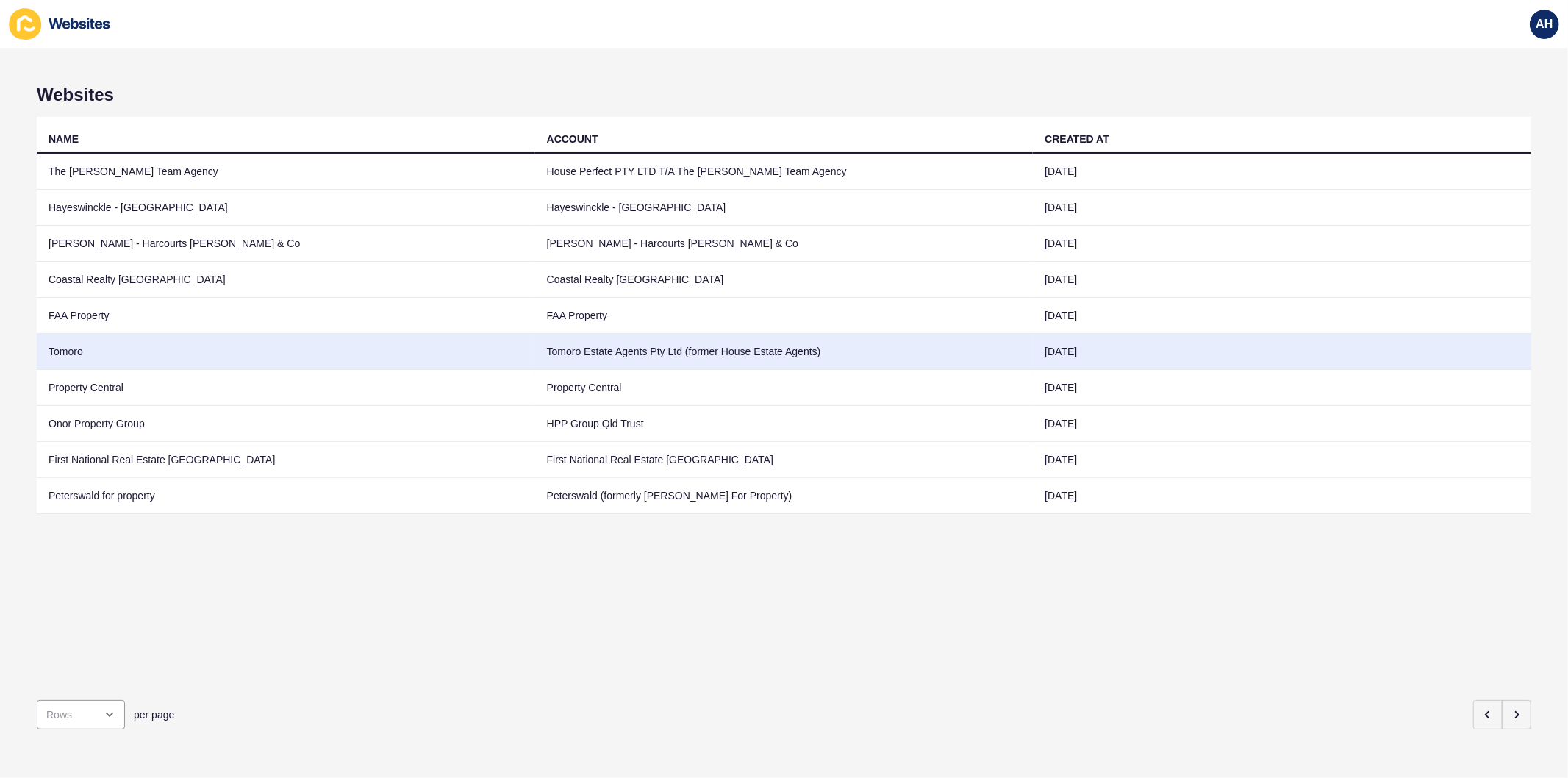
click at [647, 337] on td "Tomoro Estate Agents Pty Ltd (former House Estate Agents)" at bounding box center [784, 352] width 498 height 36
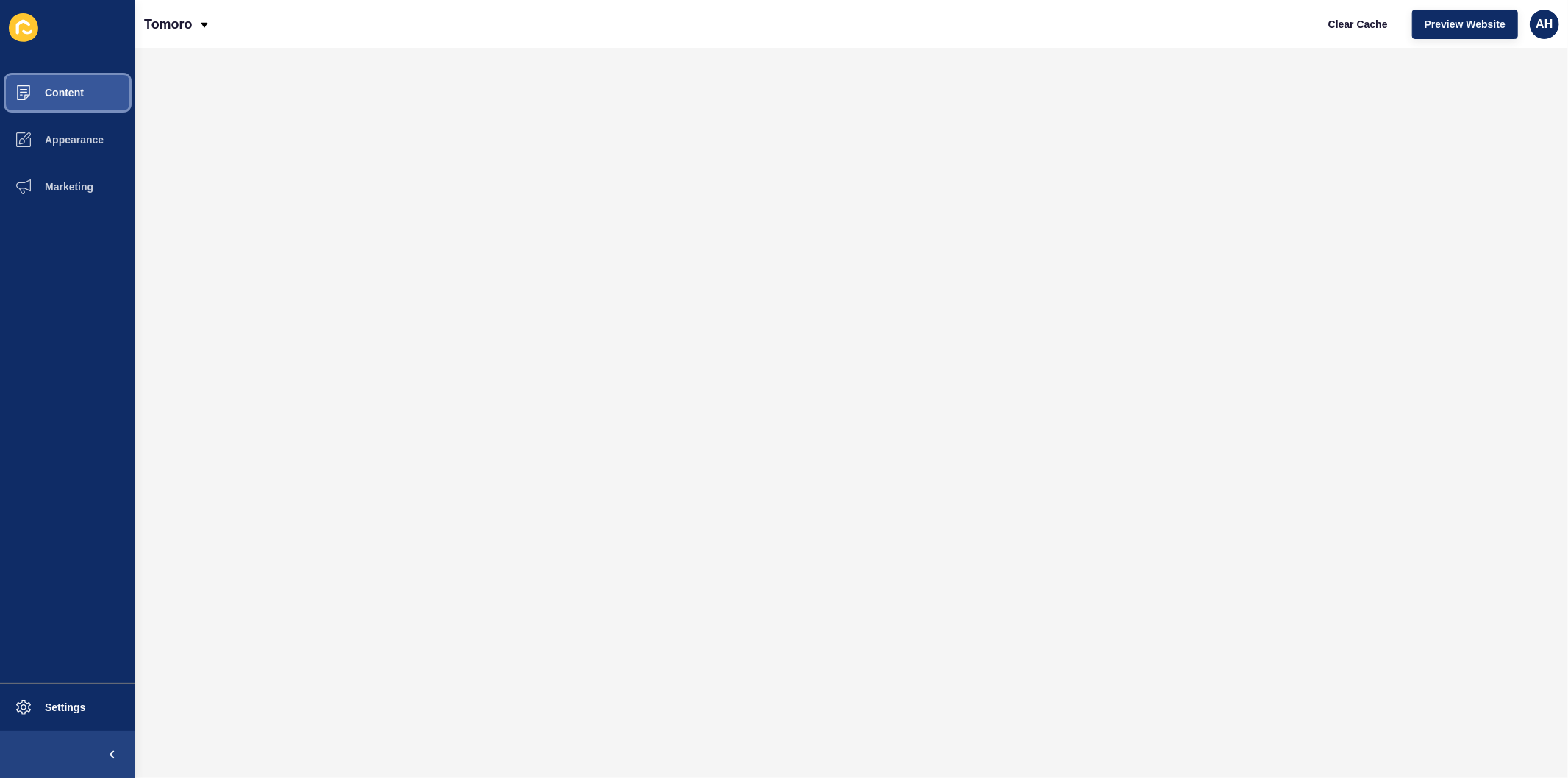
click at [37, 90] on span "Content" at bounding box center [41, 93] width 86 height 12
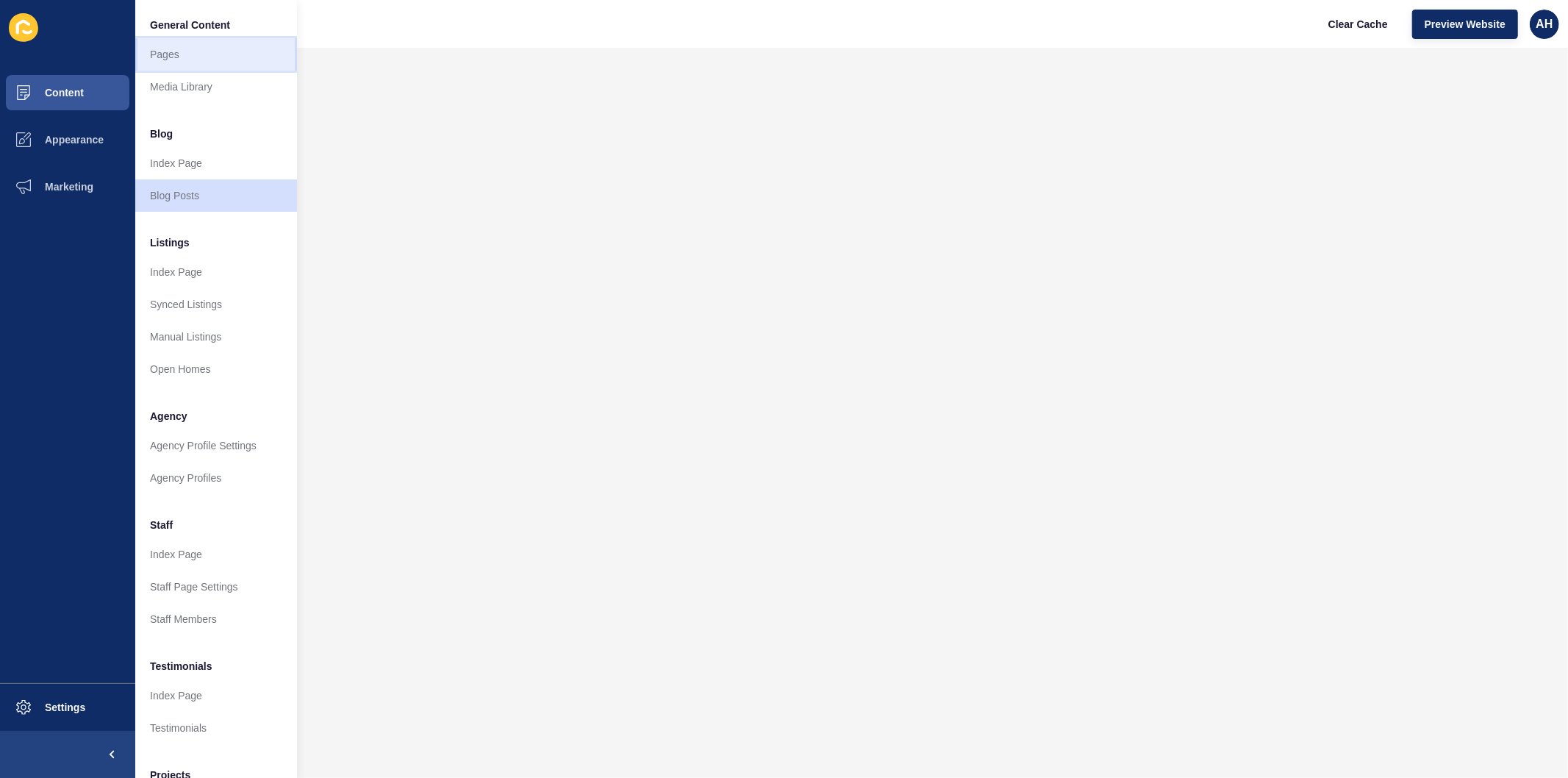
click at [182, 62] on link "Pages" at bounding box center [216, 54] width 162 height 32
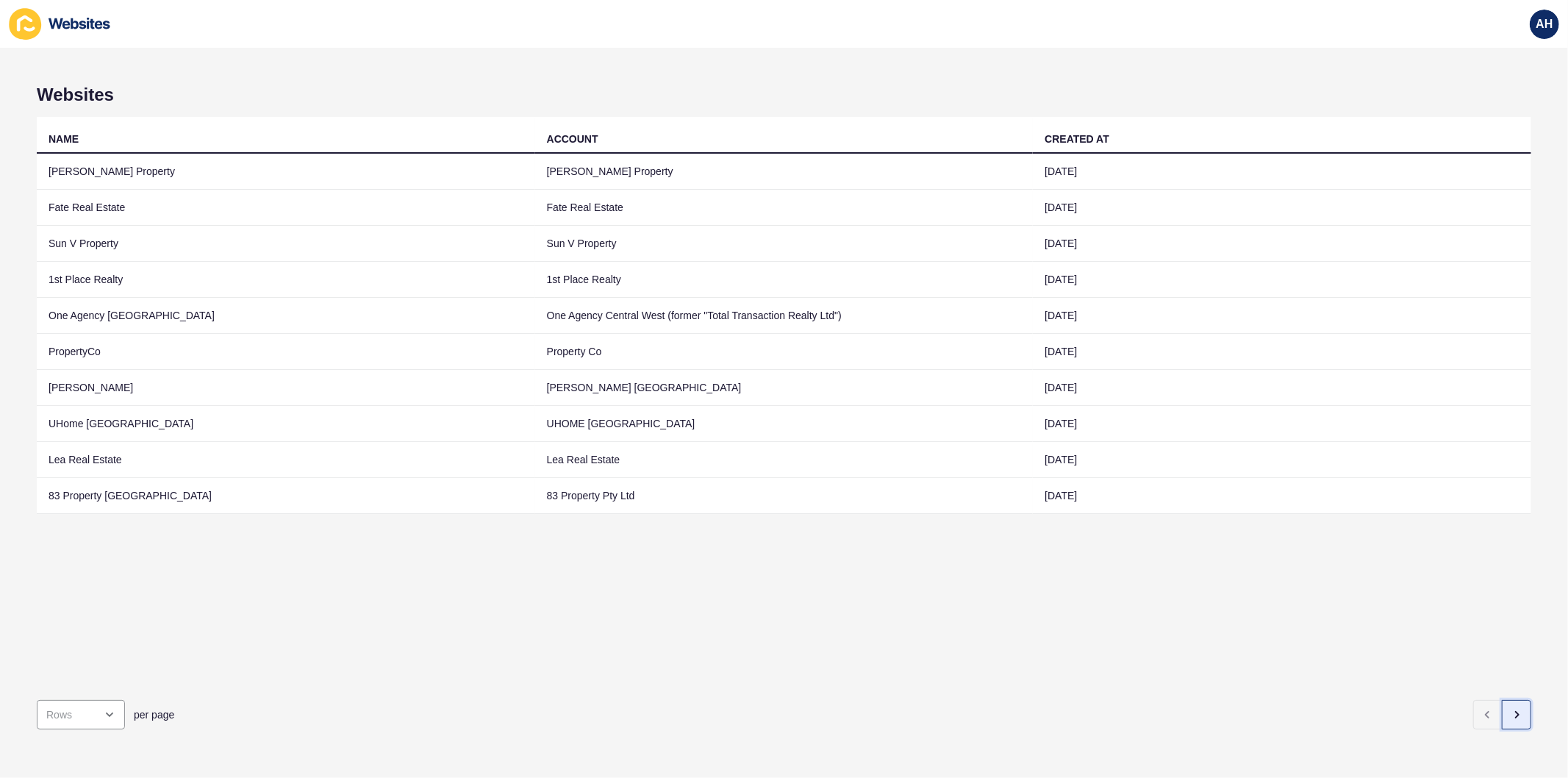
click at [1510, 709] on icon "button" at bounding box center [1516, 714] width 12 height 12
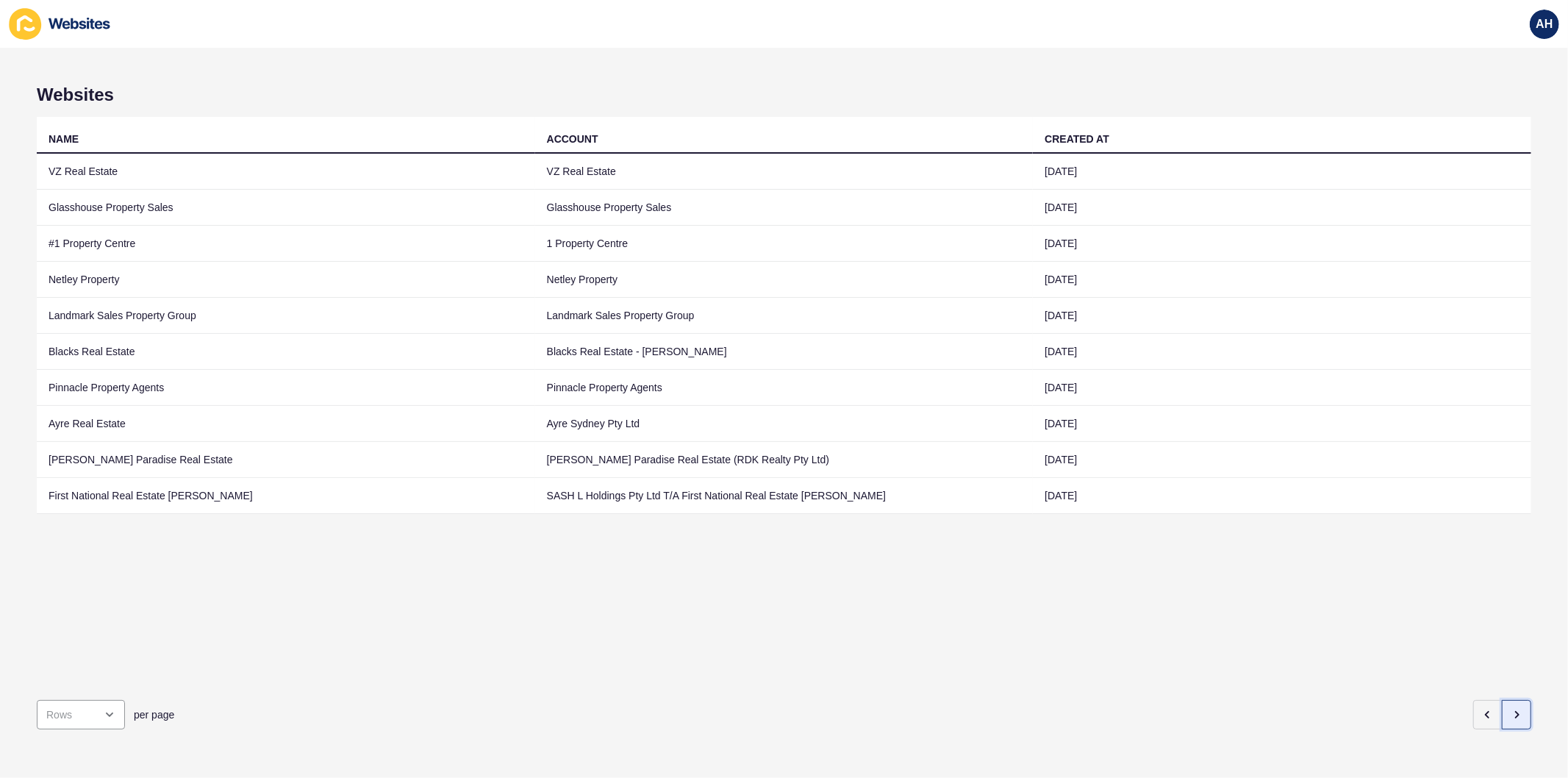
click at [1510, 709] on icon "button" at bounding box center [1516, 714] width 12 height 12
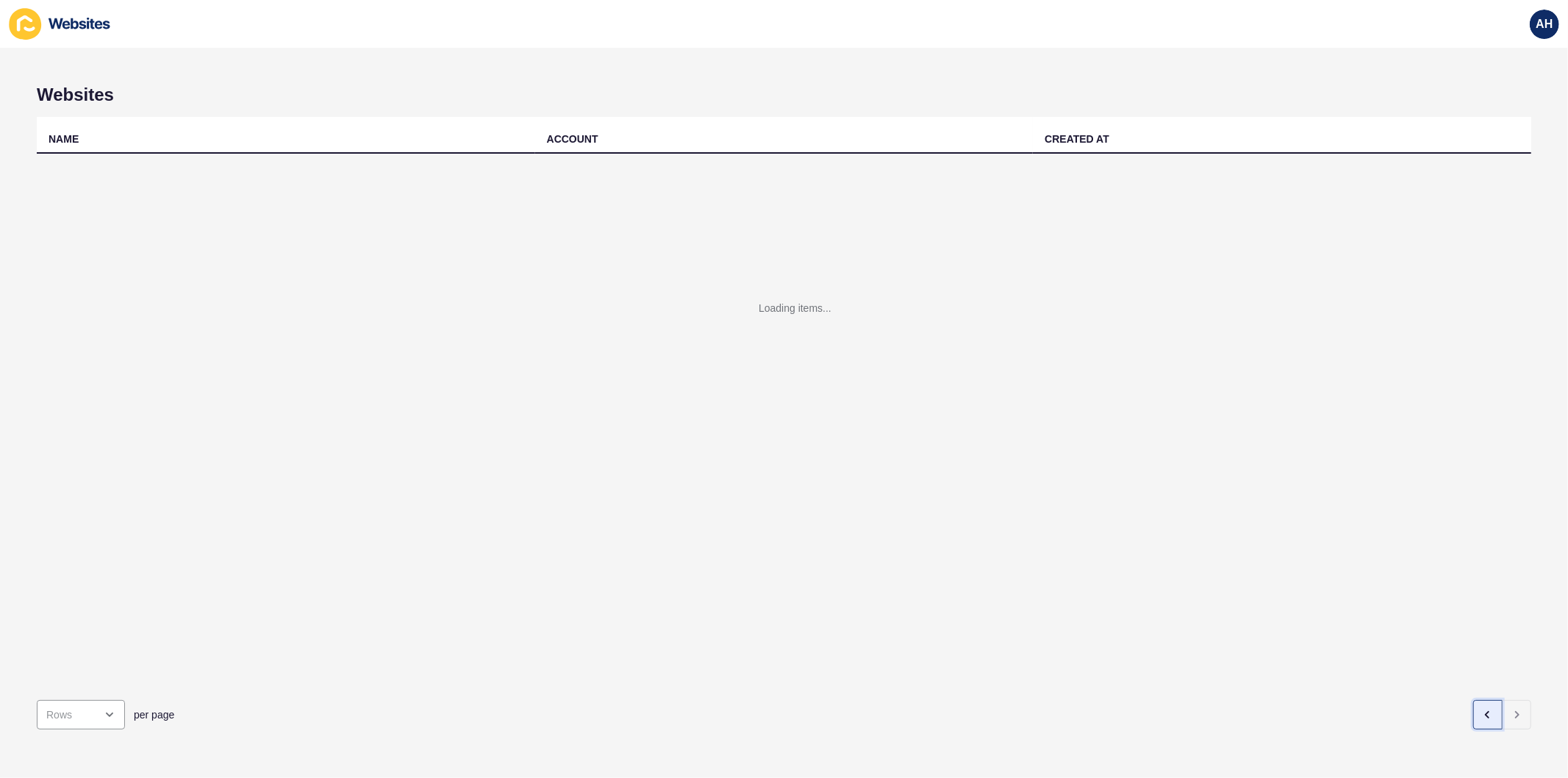
click at [1482, 709] on icon "button" at bounding box center [1488, 714] width 12 height 12
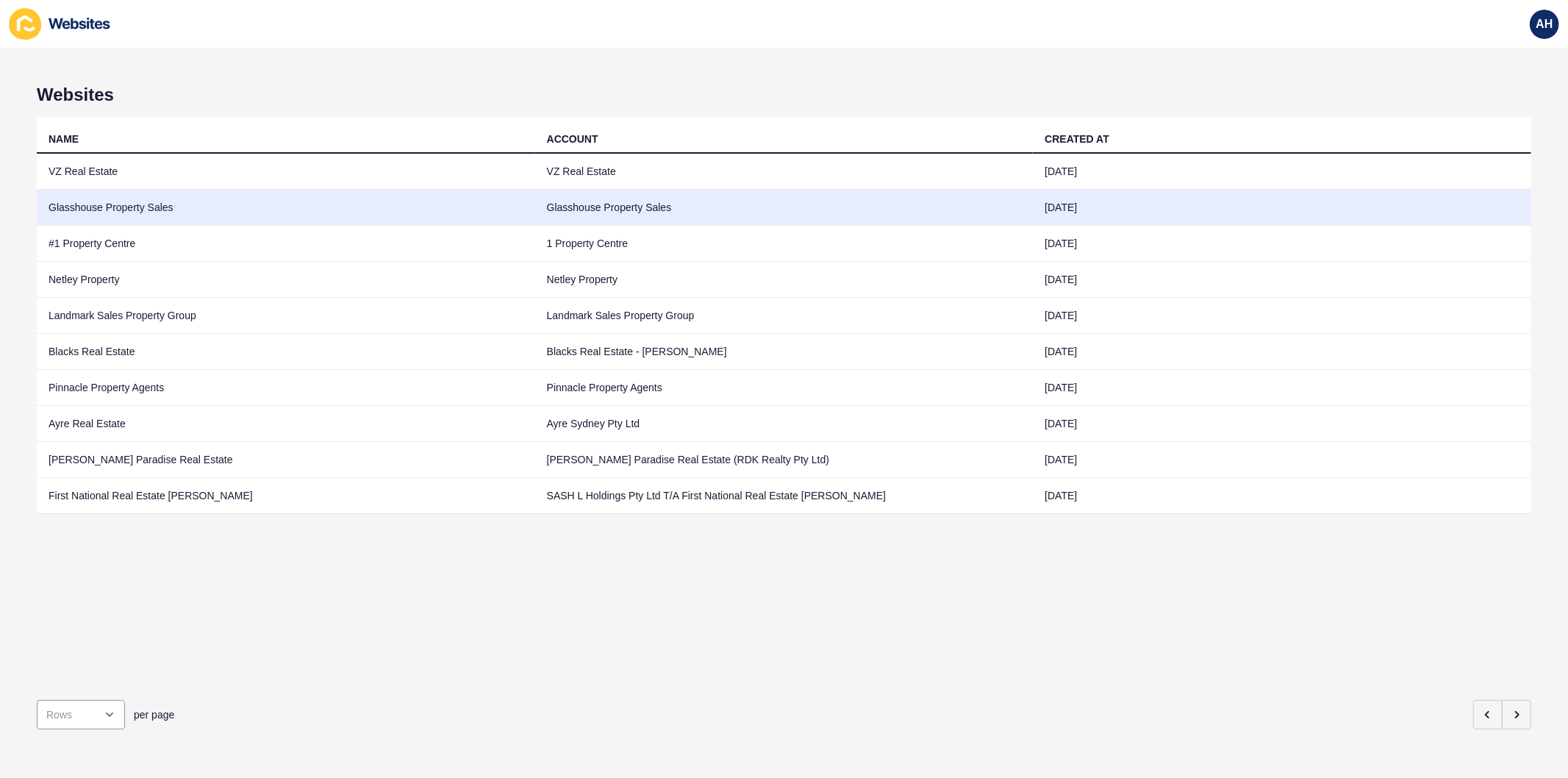
click at [574, 212] on td "Glasshouse Property Sales" at bounding box center [784, 207] width 498 height 36
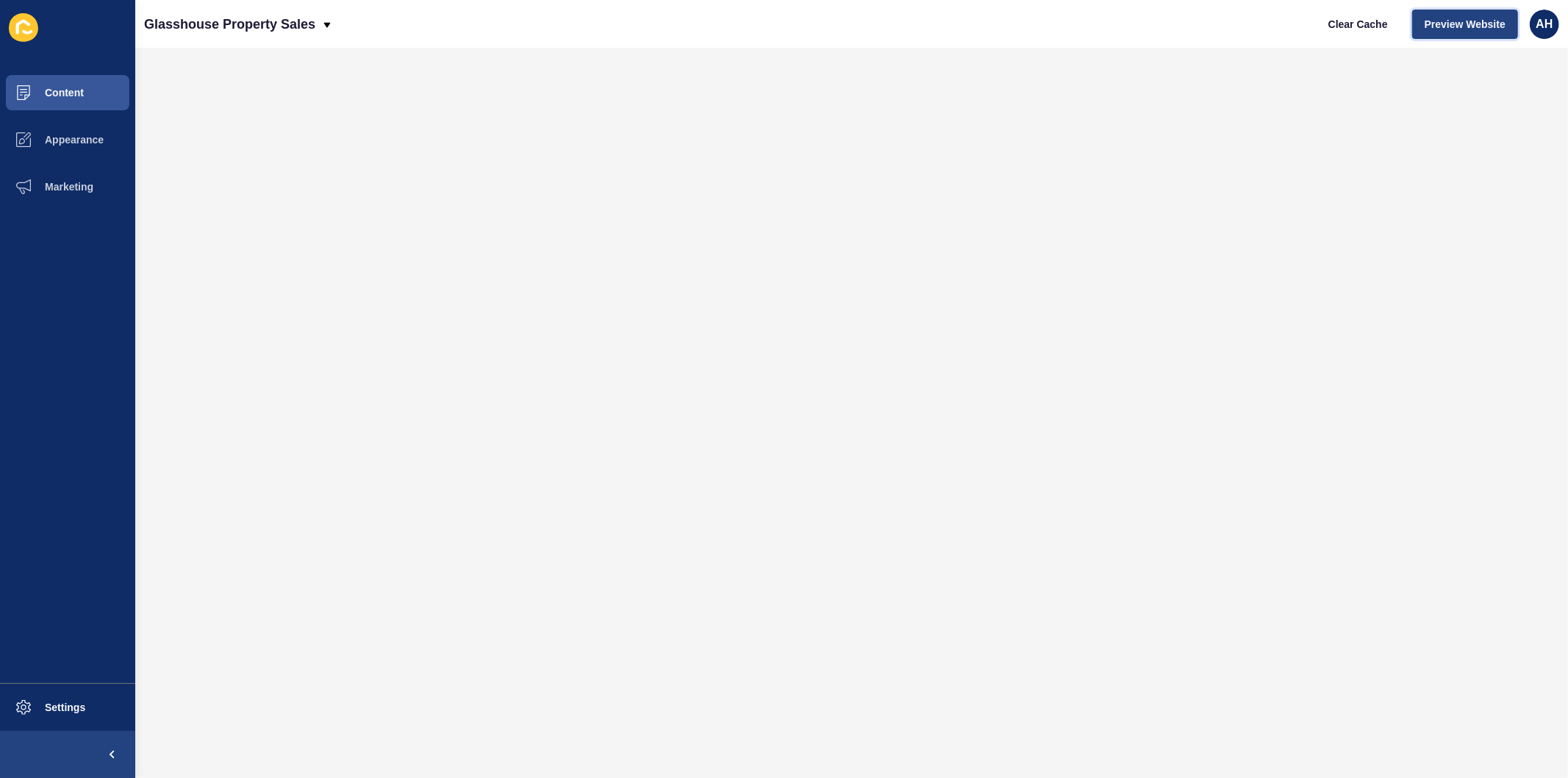
click at [1478, 28] on span "Preview Website" at bounding box center [1464, 23] width 81 height 15
click at [41, 90] on span "Content" at bounding box center [41, 93] width 86 height 12
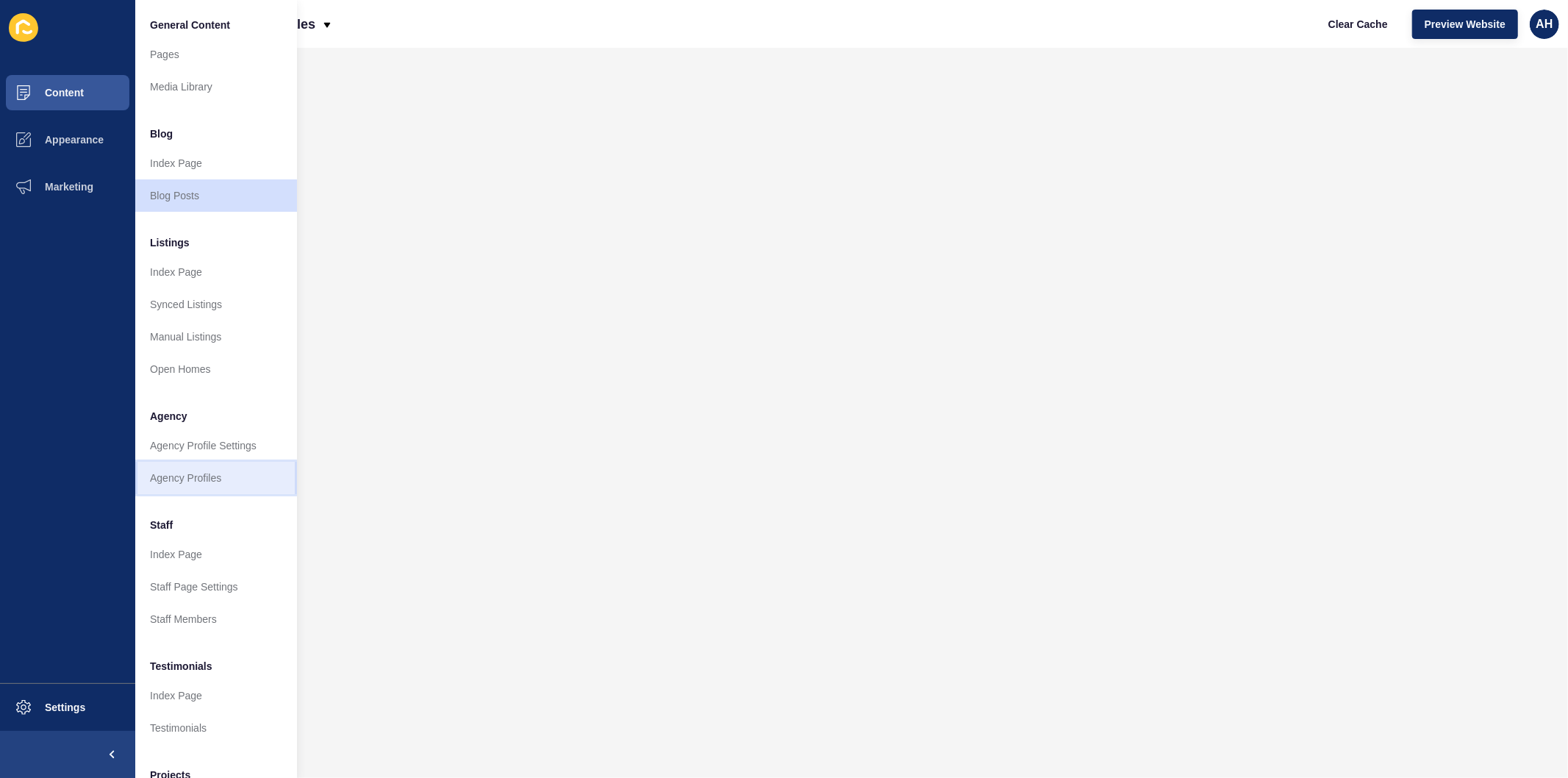
click at [202, 476] on link "Agency Profiles" at bounding box center [216, 478] width 162 height 32
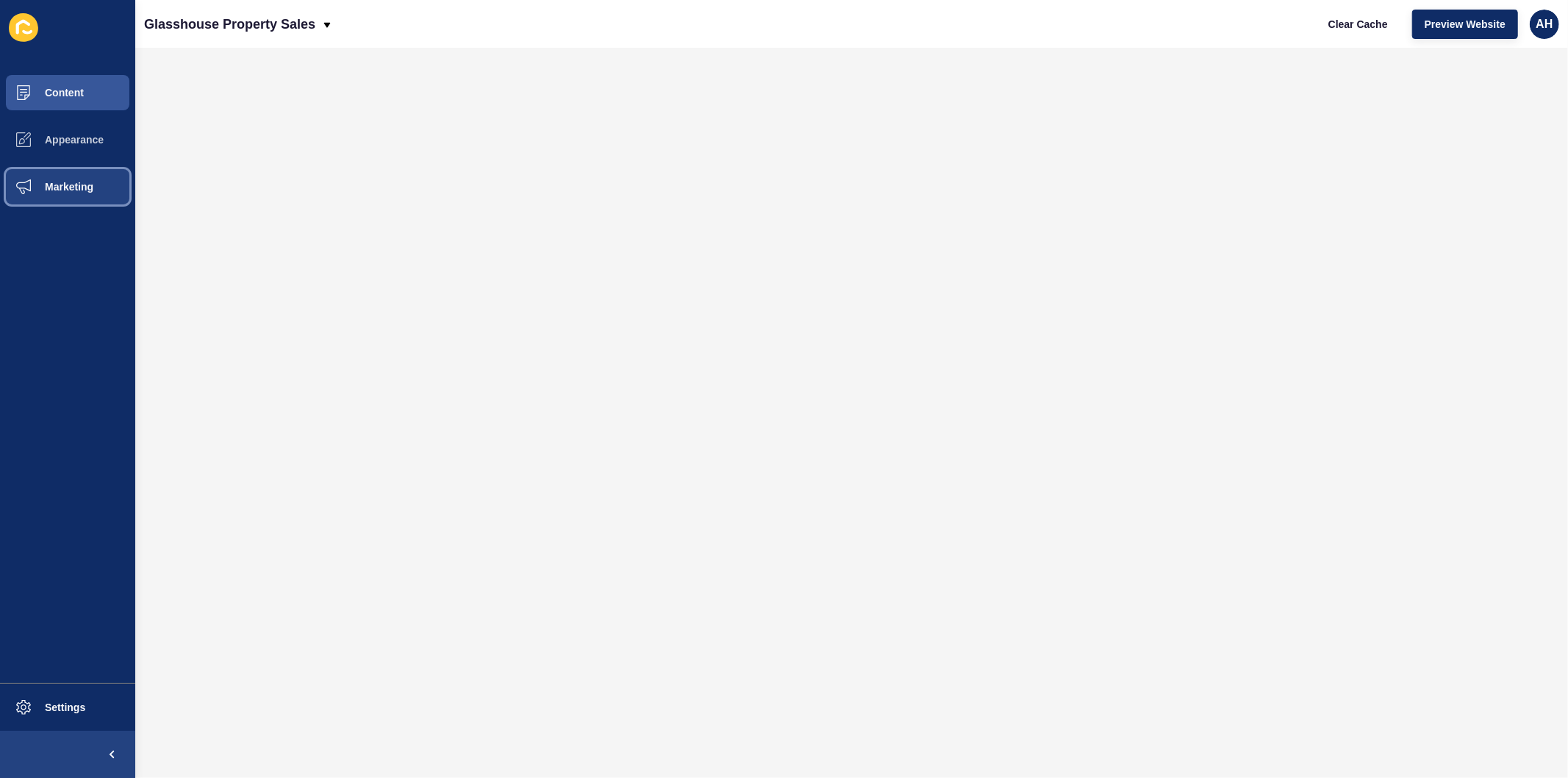
click at [57, 188] on span "Marketing" at bounding box center [46, 187] width 96 height 12
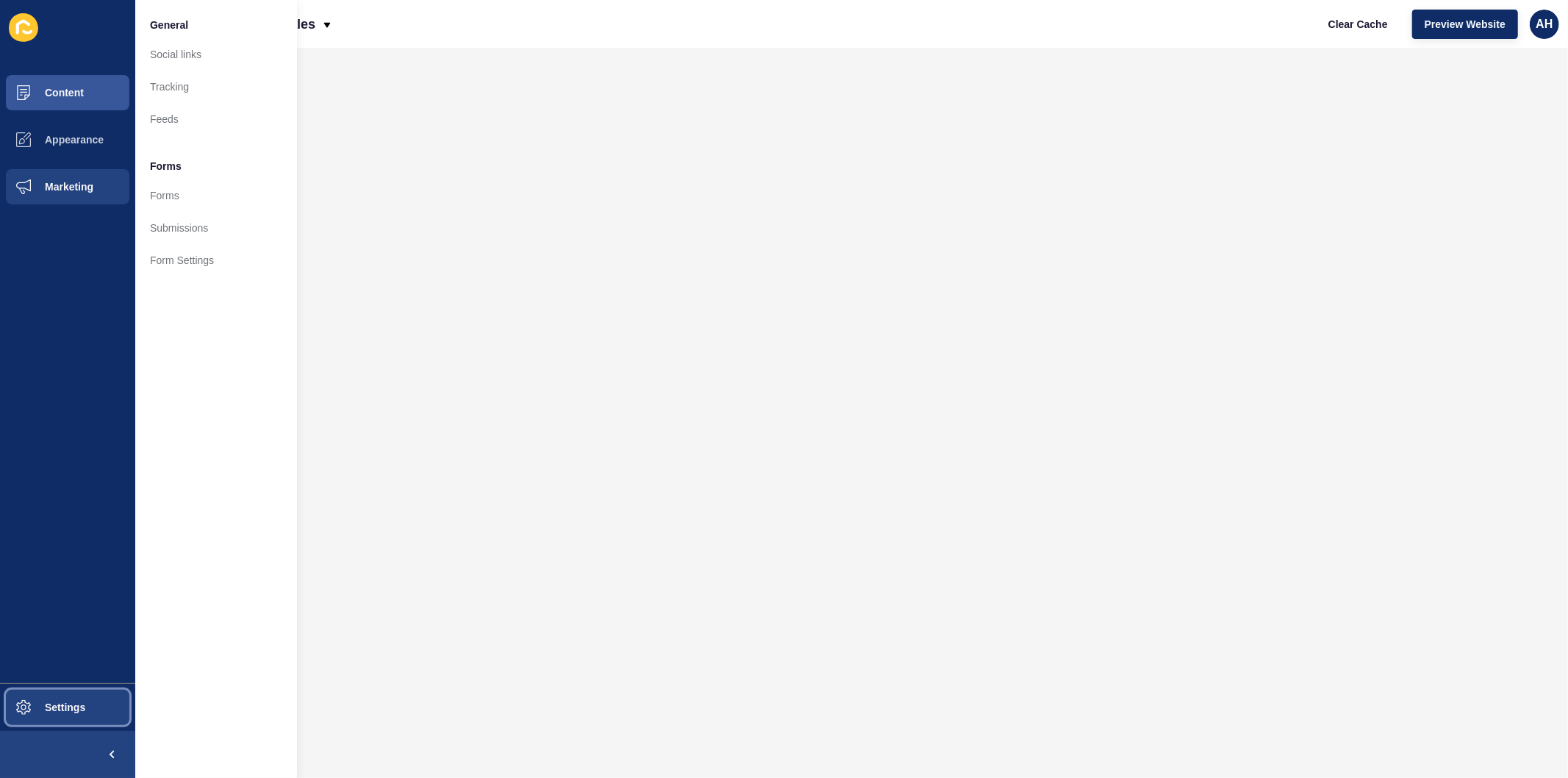
click at [46, 704] on span "Settings" at bounding box center [42, 708] width 88 height 12
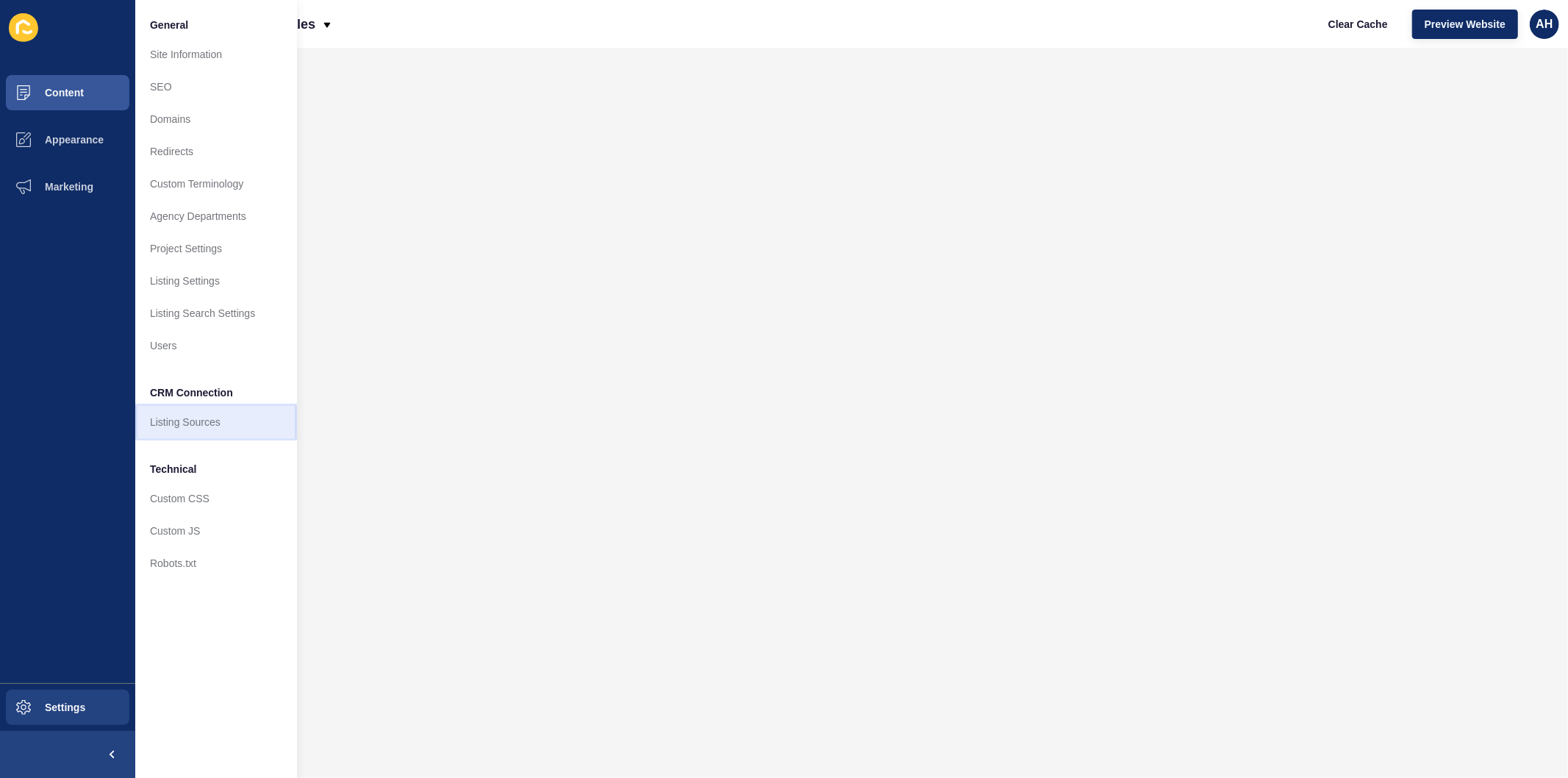
click at [201, 429] on link "Listing Sources" at bounding box center [216, 421] width 162 height 32
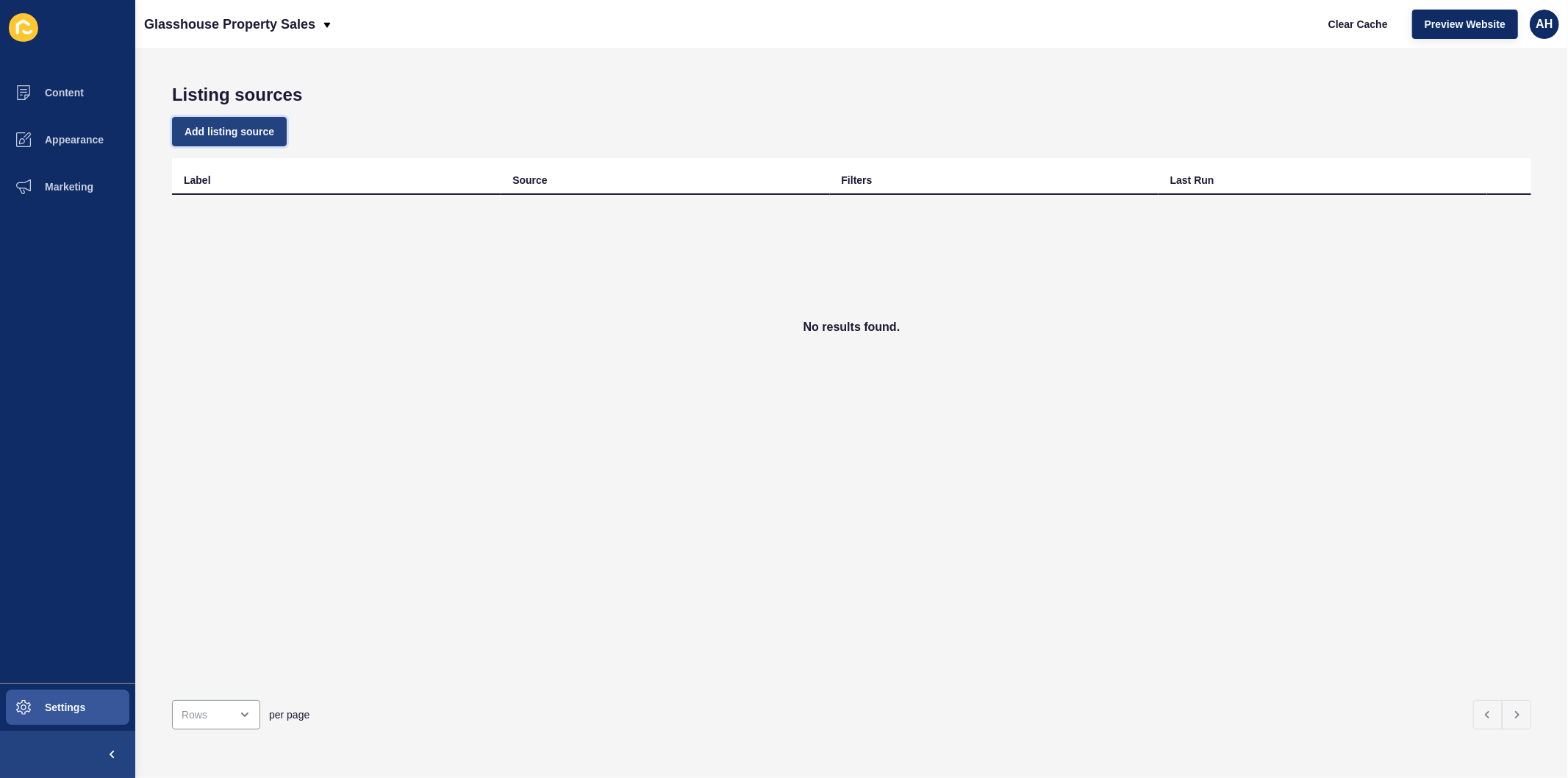
click at [241, 130] on span "Add listing source" at bounding box center [230, 131] width 90 height 15
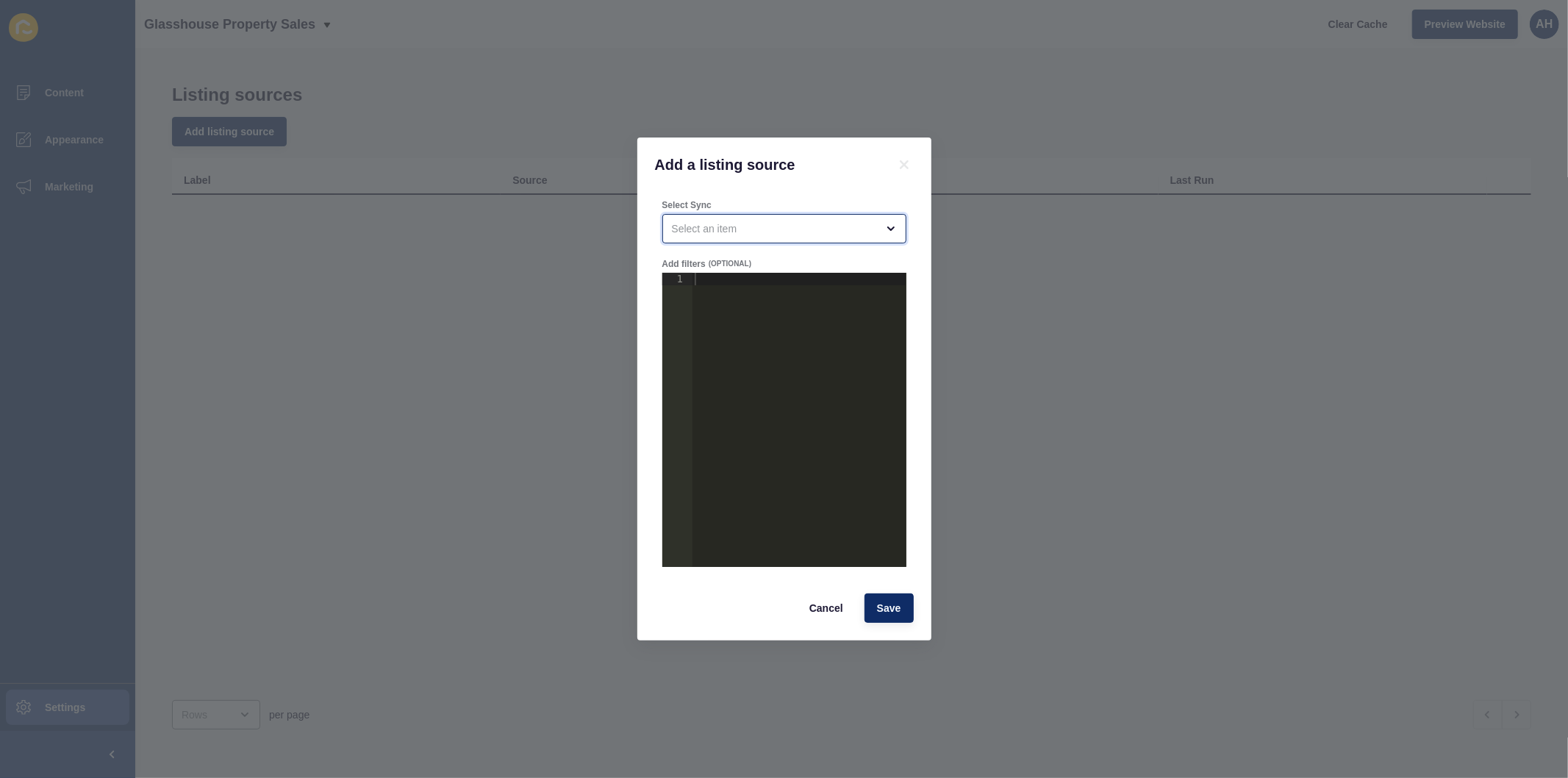
click at [780, 228] on div "open menu" at bounding box center [774, 228] width 204 height 15
click at [784, 261] on span "Glasshouse Property [PERSON_NAME] Feed" at bounding box center [784, 265] width 221 height 15
type input "Glasshouse Property [PERSON_NAME] Feed"
click at [774, 281] on div at bounding box center [798, 432] width 214 height 320
paste textarea "}"
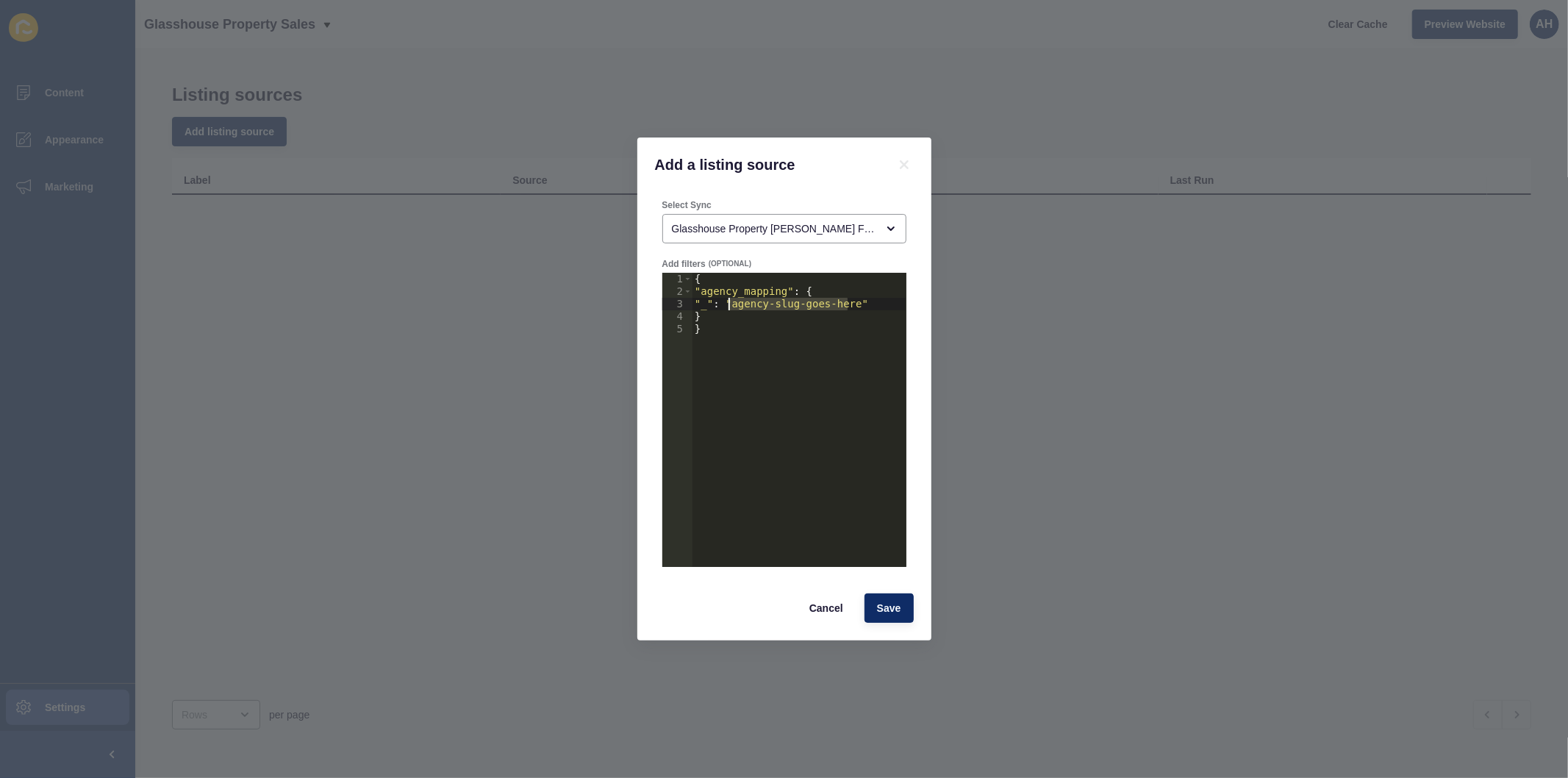
drag, startPoint x: 848, startPoint y: 304, endPoint x: 731, endPoint y: 305, distance: 117.0
click at [731, 305] on div "{ "agency_mapping" : { "_" : "agency-slug-goes-here" } }" at bounding box center [798, 432] width 214 height 320
type textarea ""_": "glasshouse-property-sales""
click at [880, 601] on span "Save" at bounding box center [889, 608] width 24 height 15
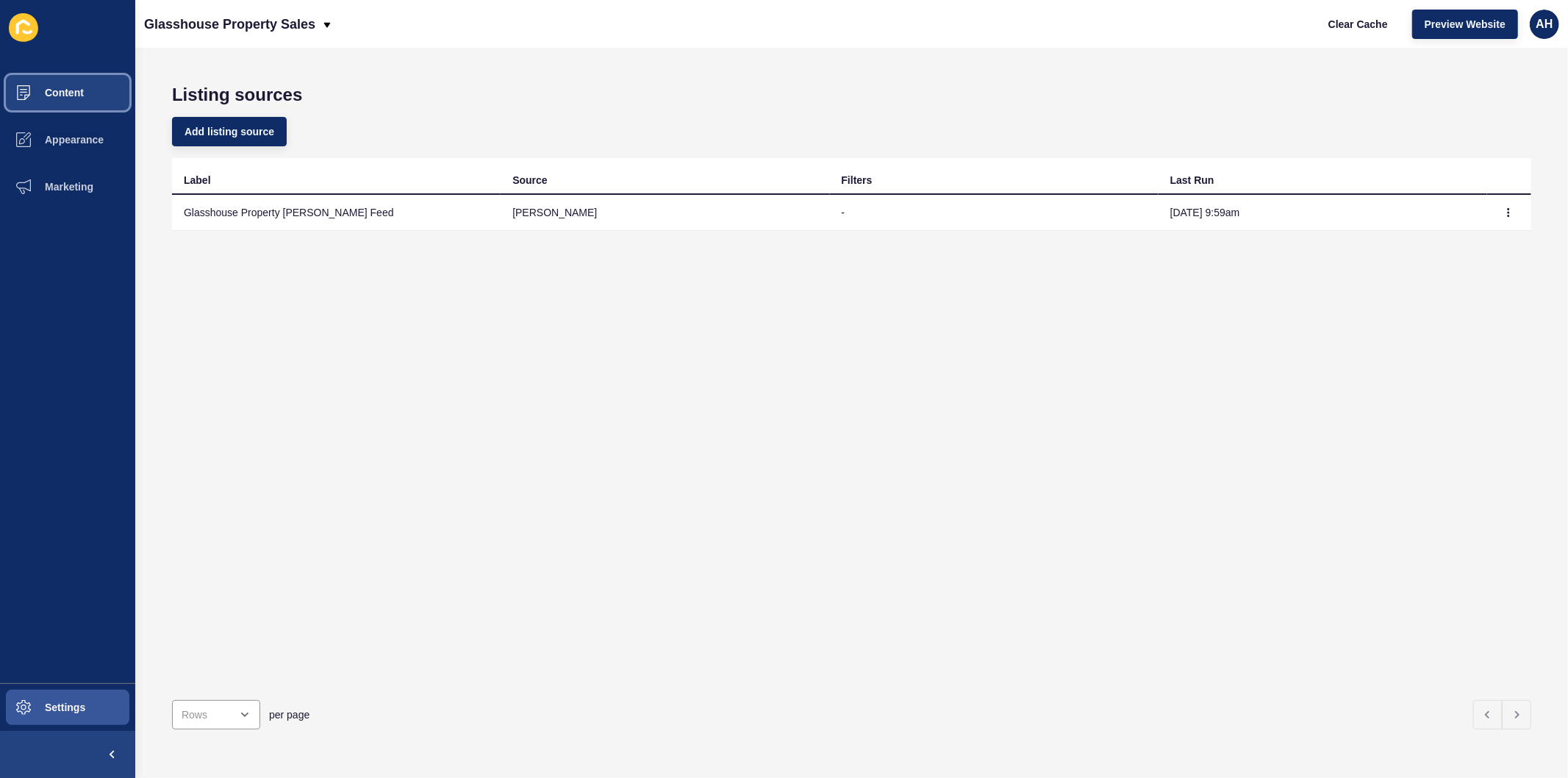
click at [69, 91] on span "Content" at bounding box center [41, 93] width 86 height 12
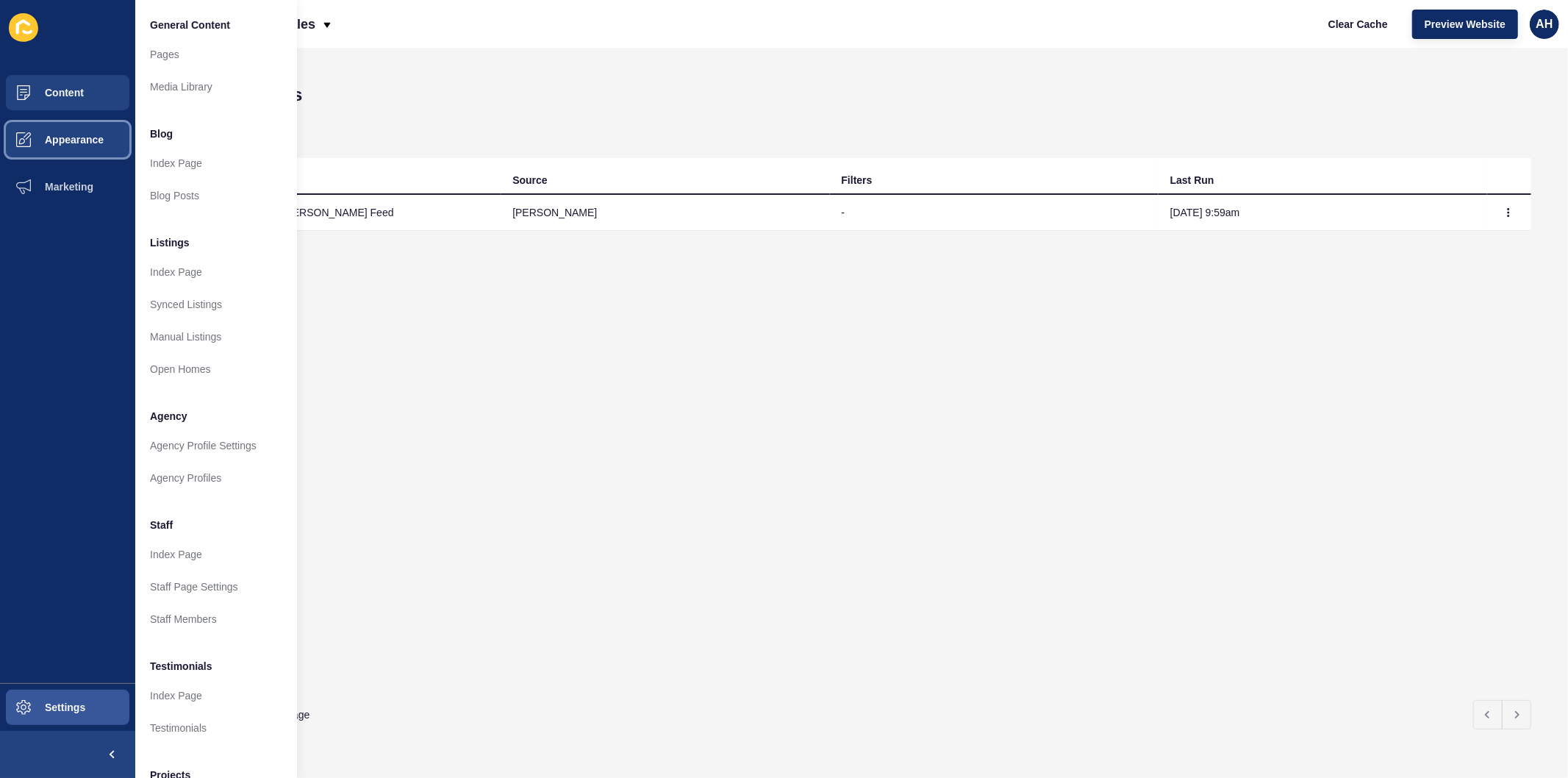
click at [62, 141] on span "Appearance" at bounding box center [51, 140] width 106 height 12
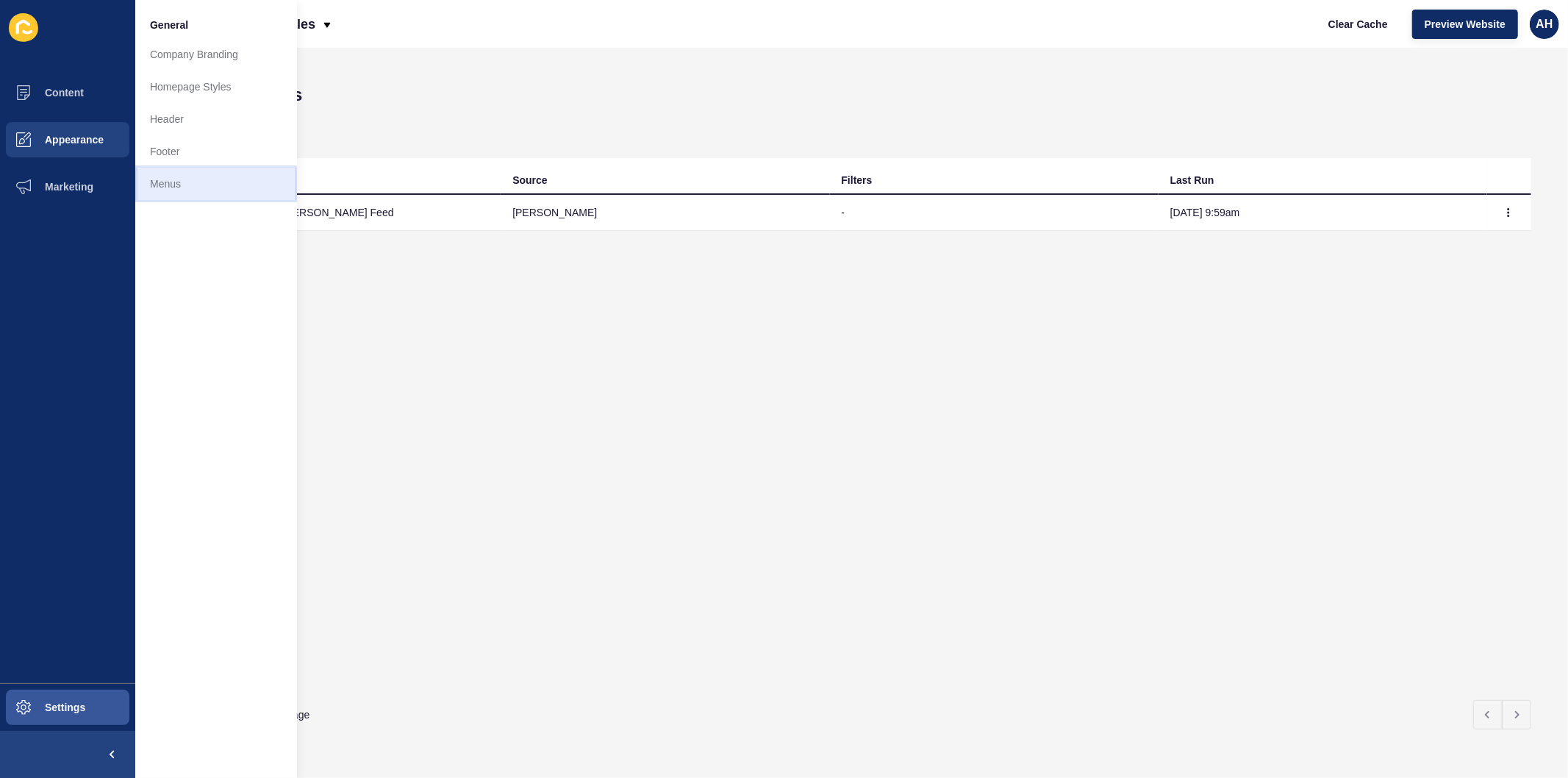
click at [177, 188] on link "Menus" at bounding box center [216, 184] width 162 height 32
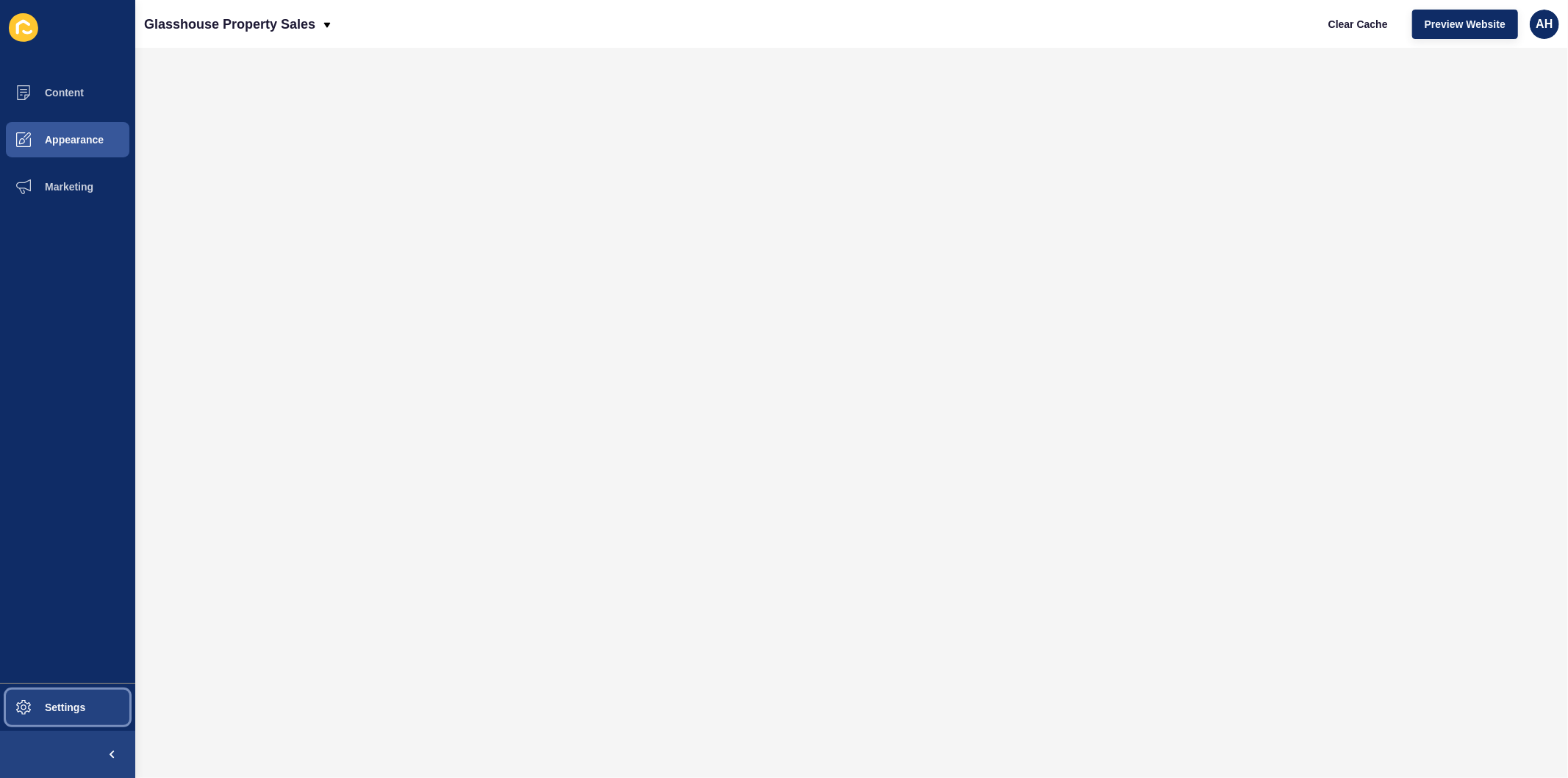
click at [75, 705] on span "Settings" at bounding box center [42, 708] width 88 height 12
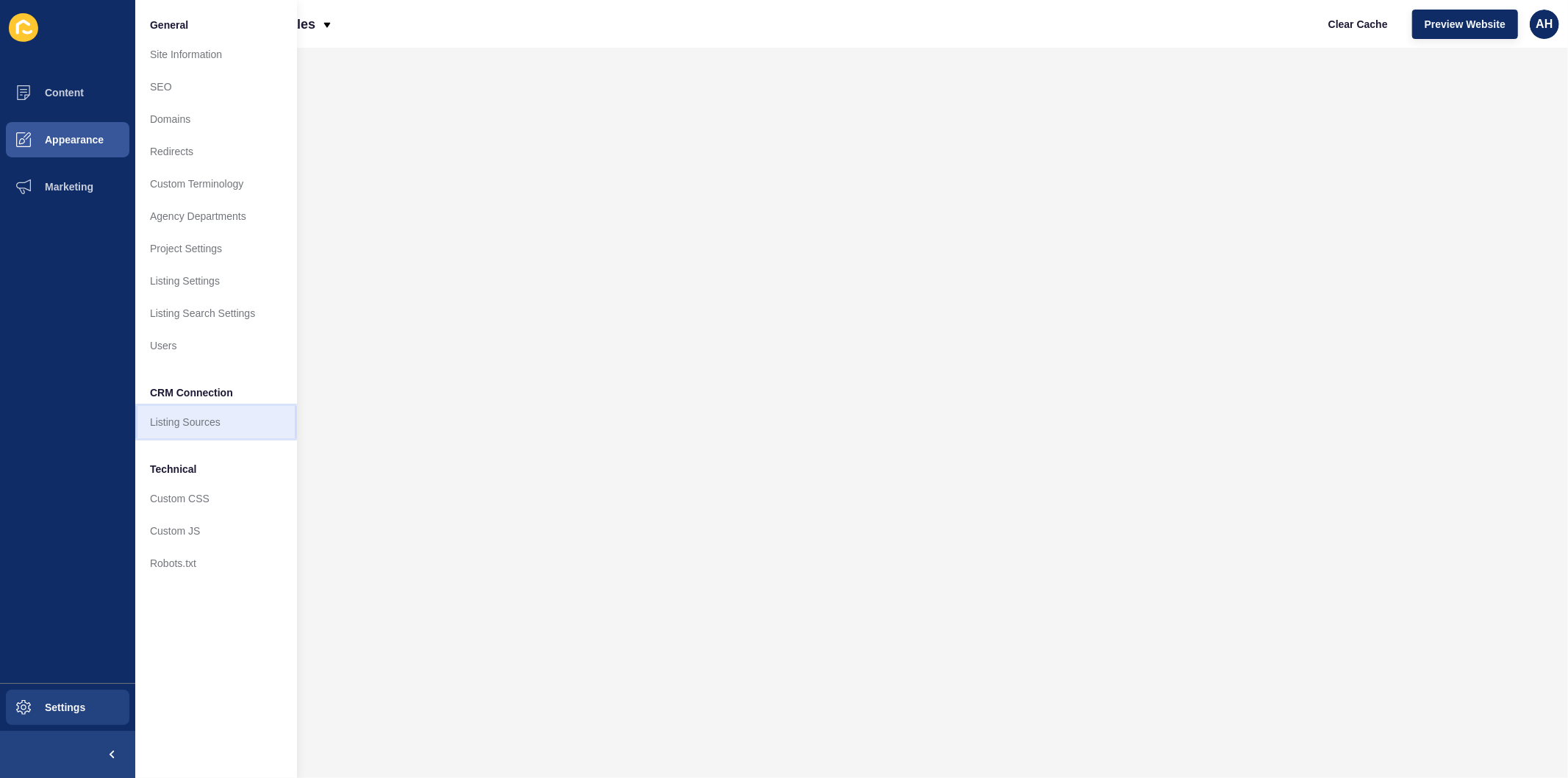
click at [207, 420] on link "Listing Sources" at bounding box center [216, 421] width 162 height 32
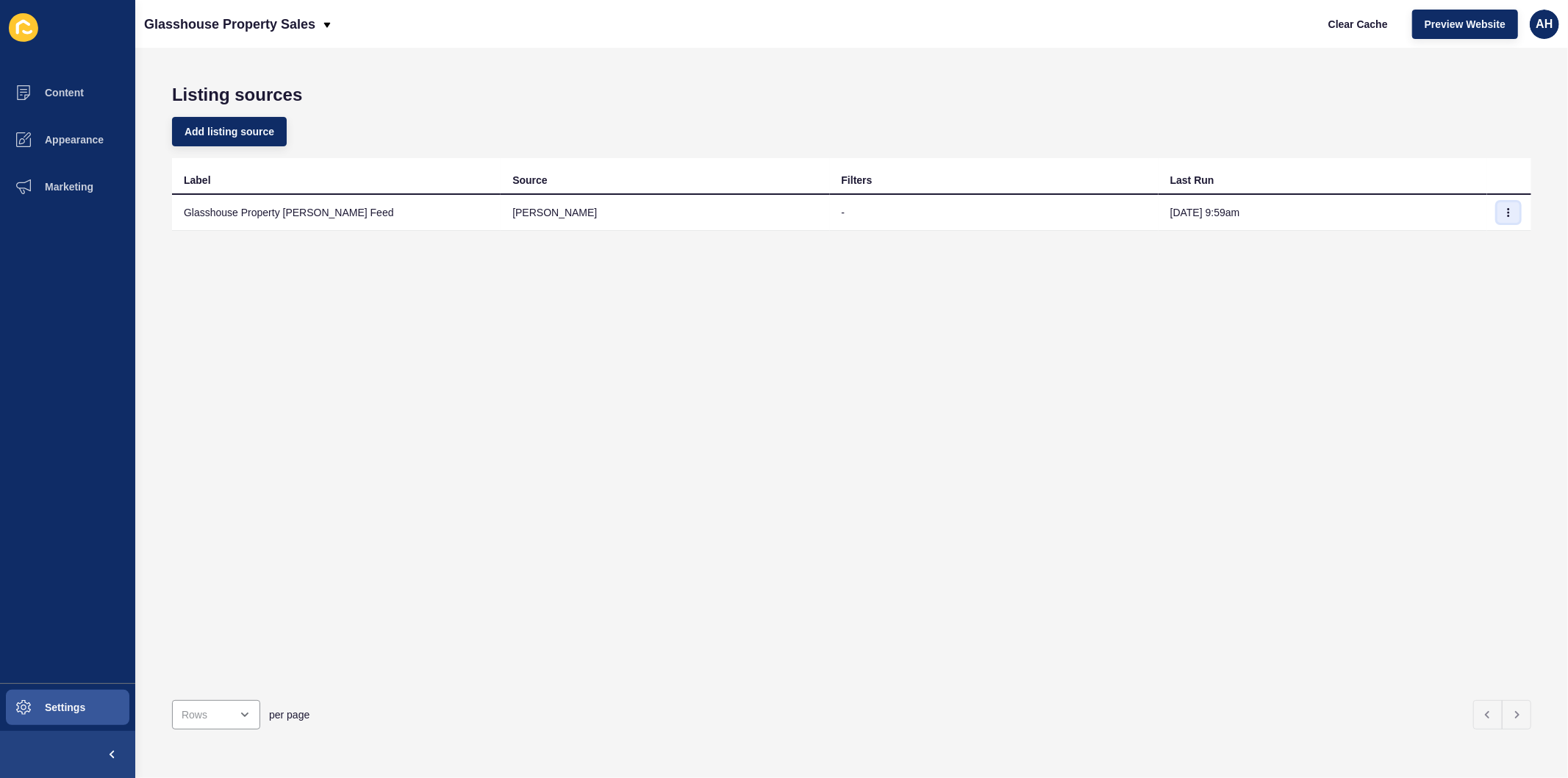
click at [1504, 214] on icon "button" at bounding box center [1507, 212] width 9 height 9
click at [1457, 239] on link "Sync now" at bounding box center [1456, 240] width 103 height 32
click at [1439, 25] on span "Preview Website" at bounding box center [1464, 23] width 81 height 15
click at [1354, 17] on button "Clear Cache" at bounding box center [1358, 24] width 85 height 29
